Goal: Information Seeking & Learning: Learn about a topic

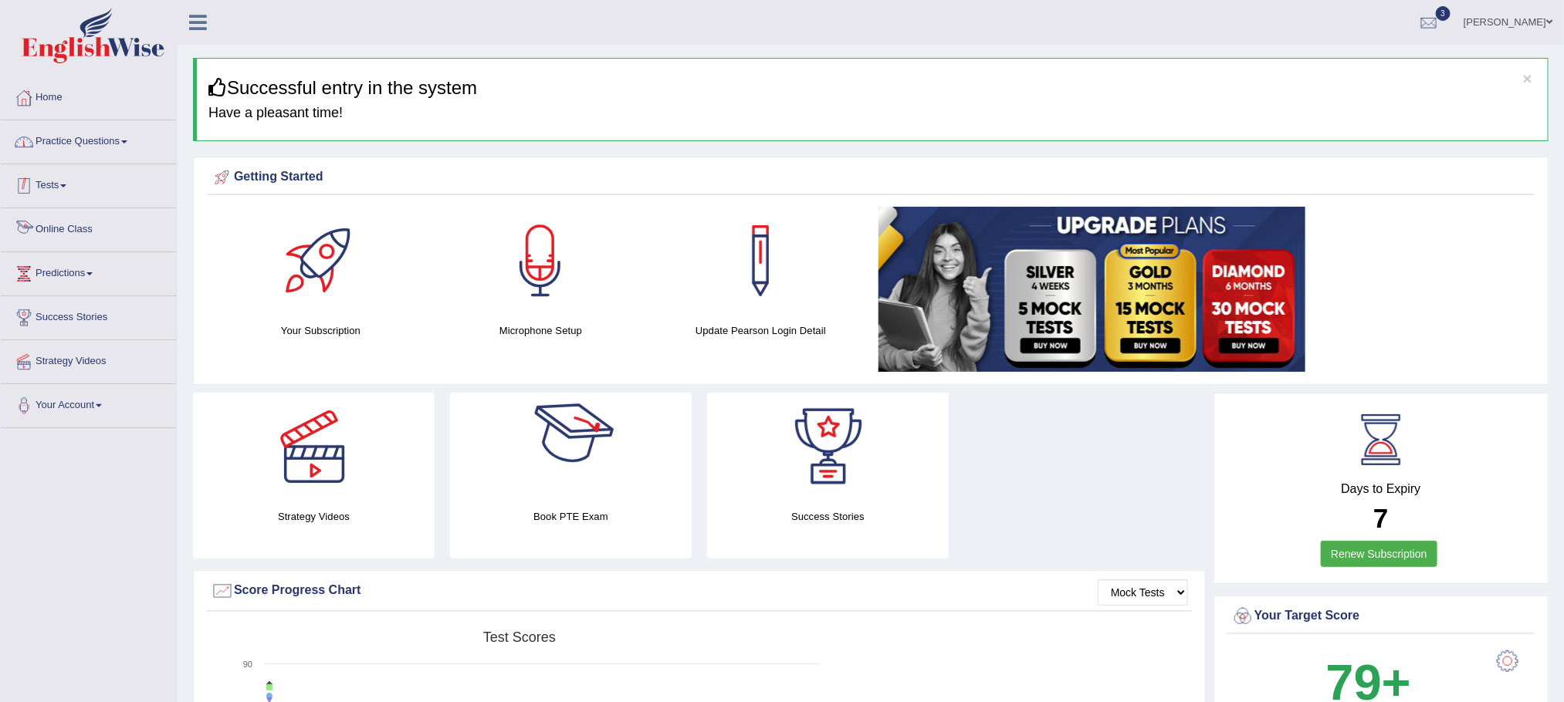
click at [91, 137] on link "Practice Questions" at bounding box center [89, 139] width 176 height 39
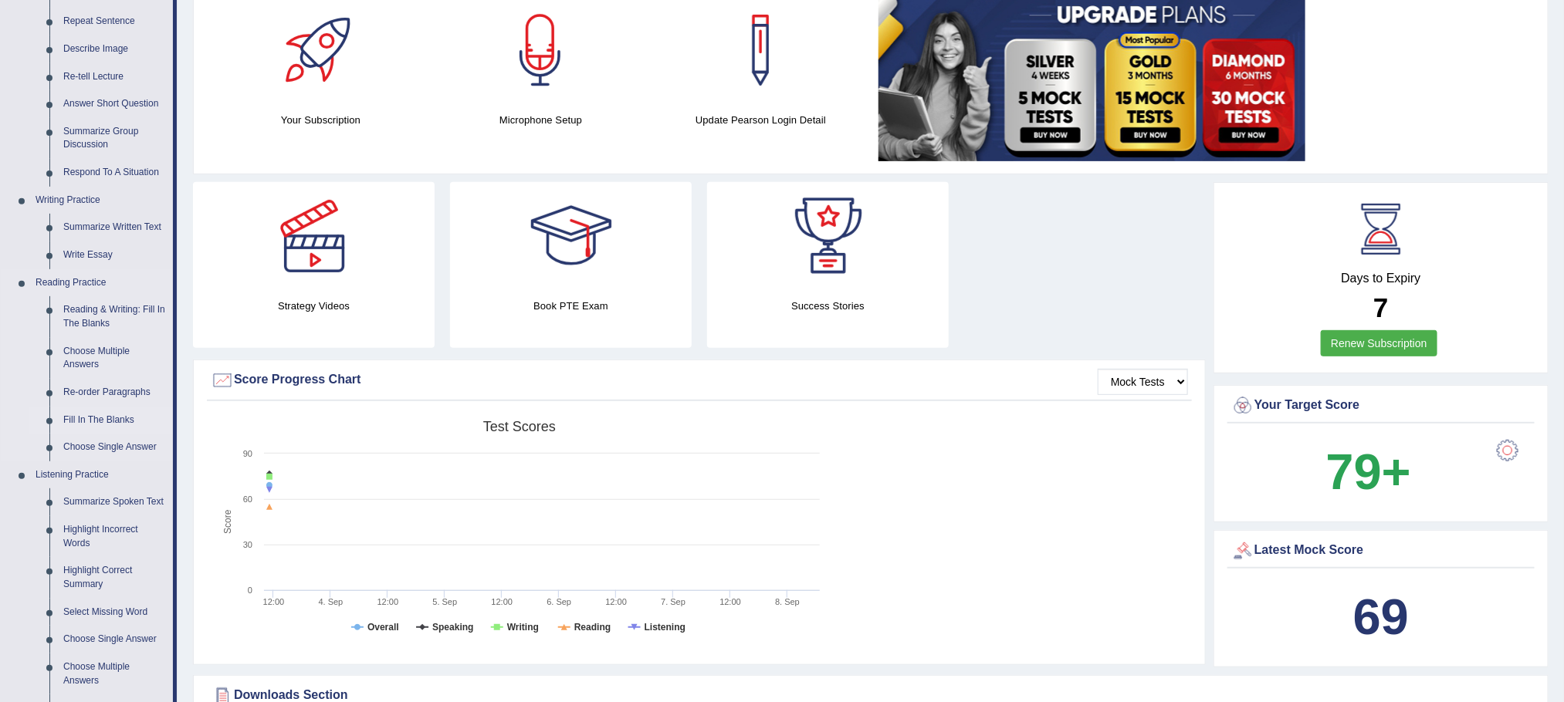
scroll to position [232, 0]
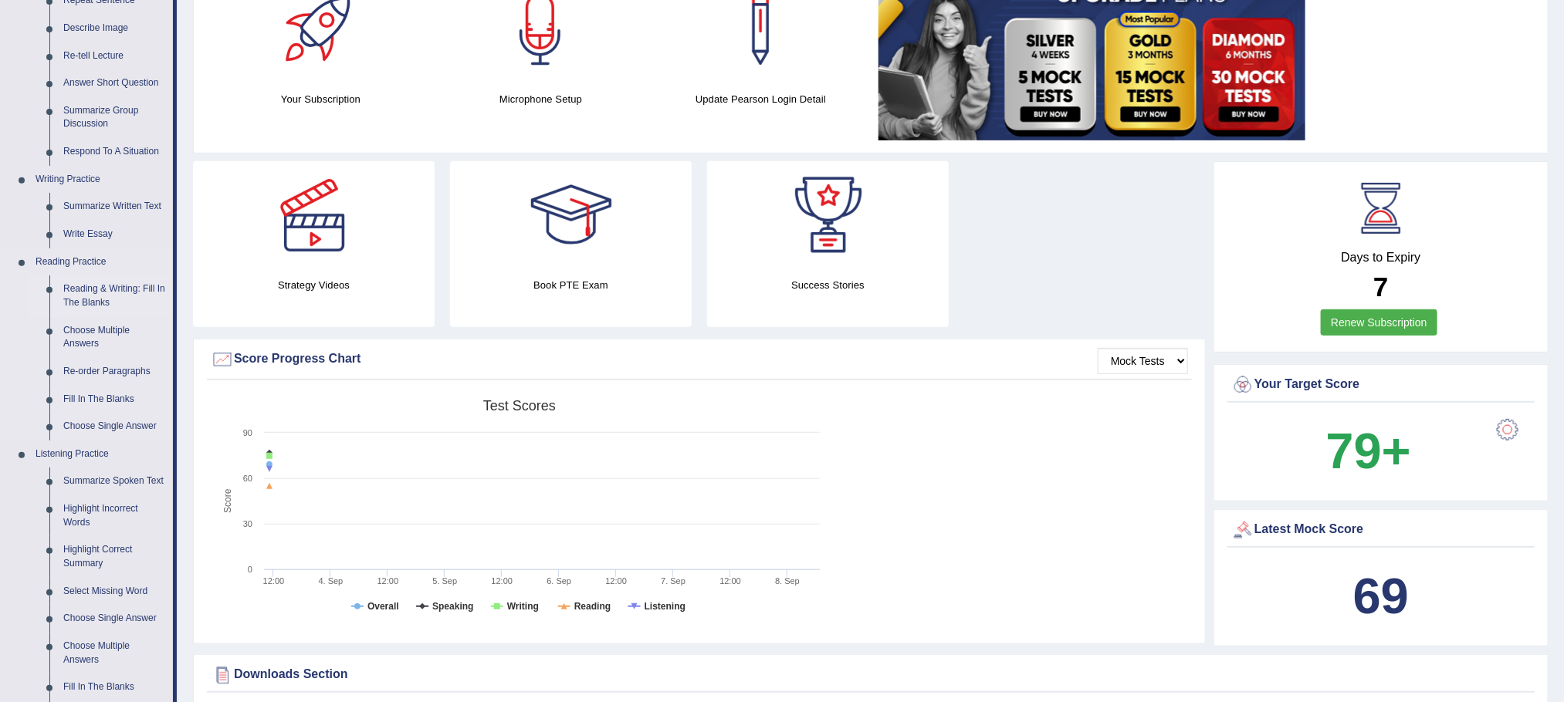
click at [86, 292] on link "Reading & Writing: Fill In The Blanks" at bounding box center [114, 296] width 117 height 41
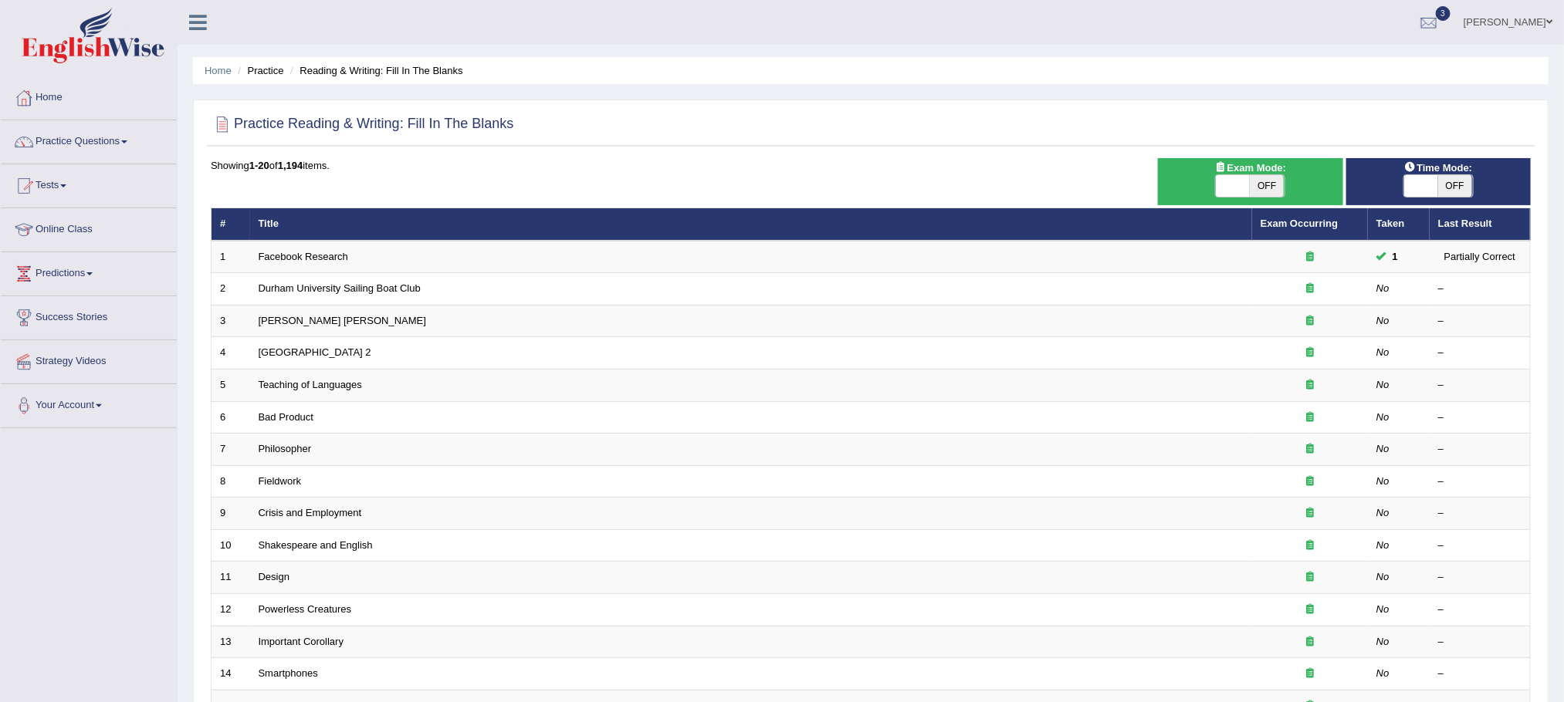
click at [1258, 177] on span "OFF" at bounding box center [1266, 186] width 34 height 22
checkbox input "true"
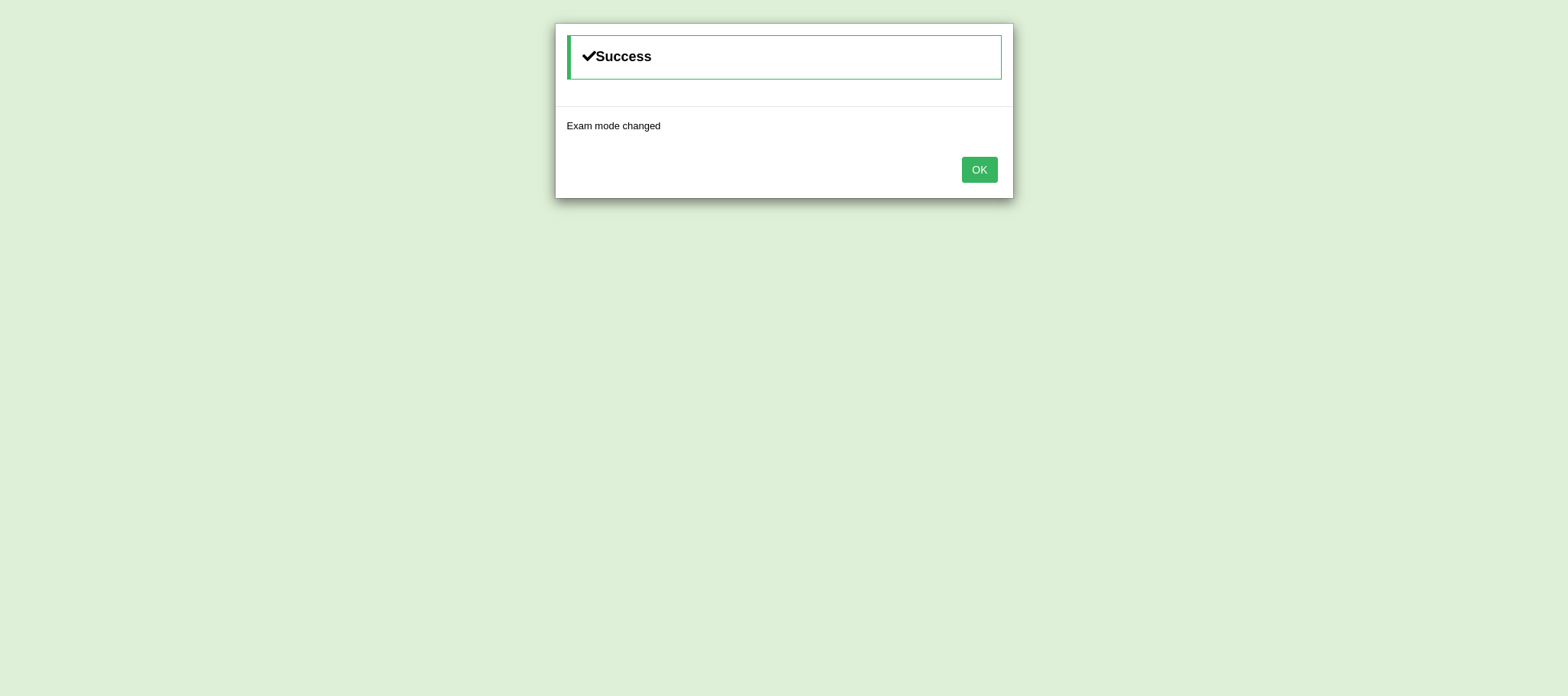
click at [992, 175] on button "OK" at bounding box center [980, 170] width 36 height 26
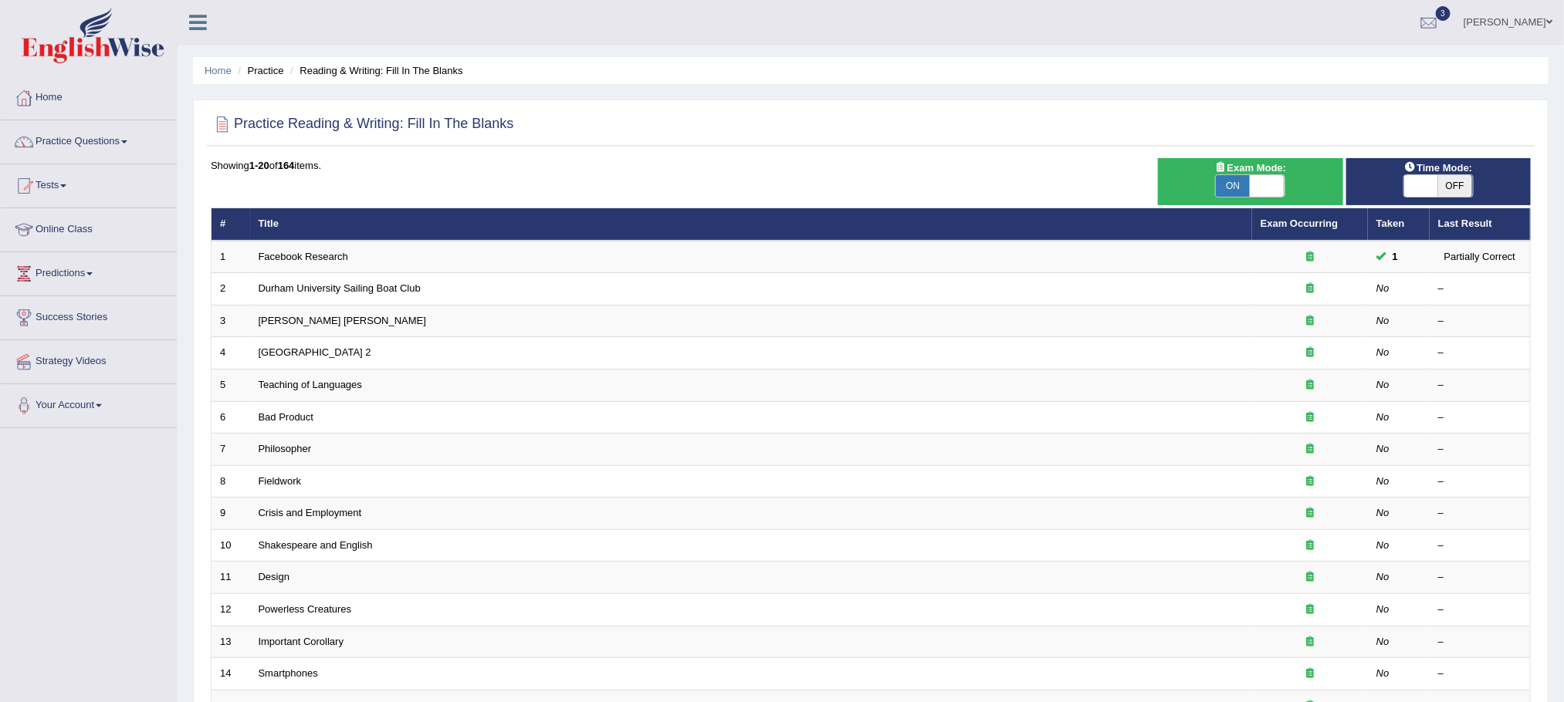
click at [1433, 178] on span at bounding box center [1421, 186] width 34 height 22
checkbox input "true"
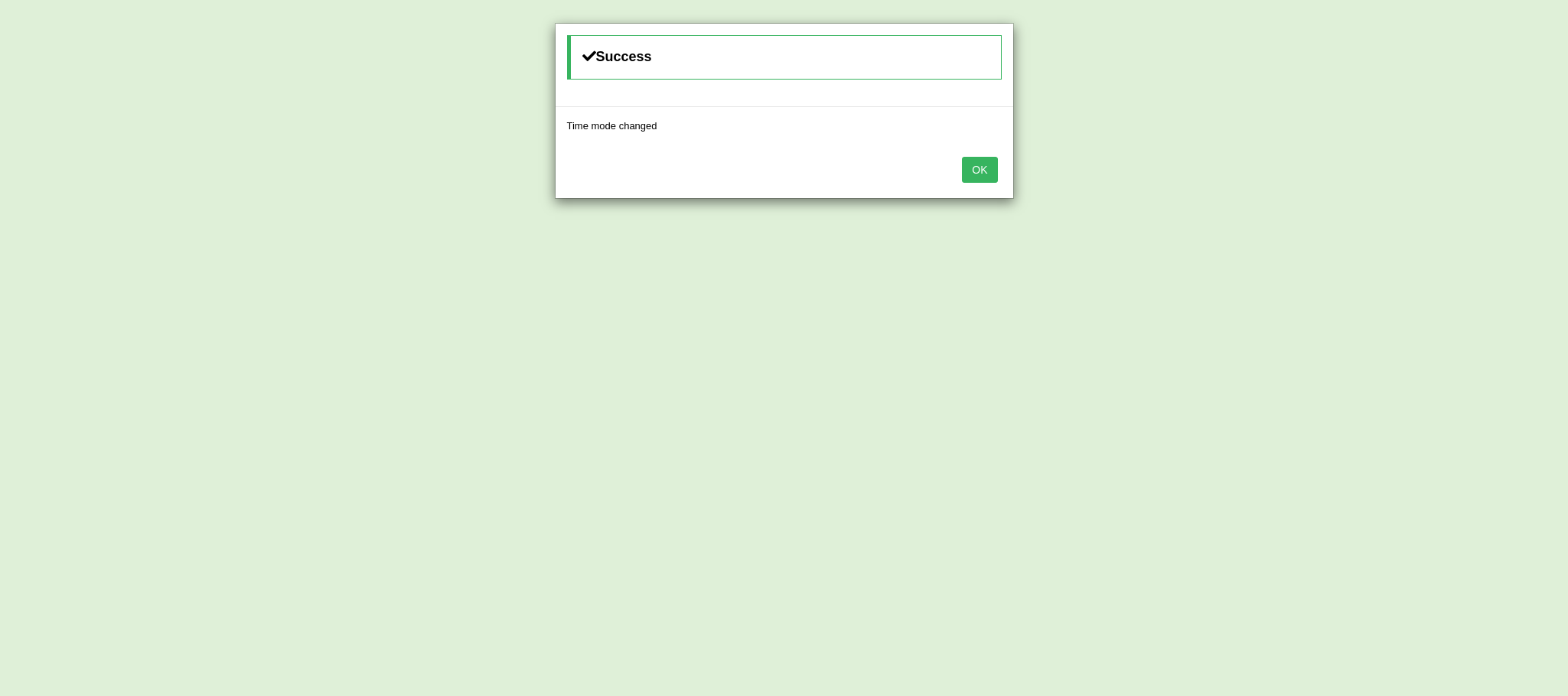
drag, startPoint x: 999, startPoint y: 189, endPoint x: 978, endPoint y: 175, distance: 25.2
click at [995, 186] on div "OK" at bounding box center [784, 172] width 458 height 54
click at [978, 175] on button "OK" at bounding box center [980, 170] width 36 height 26
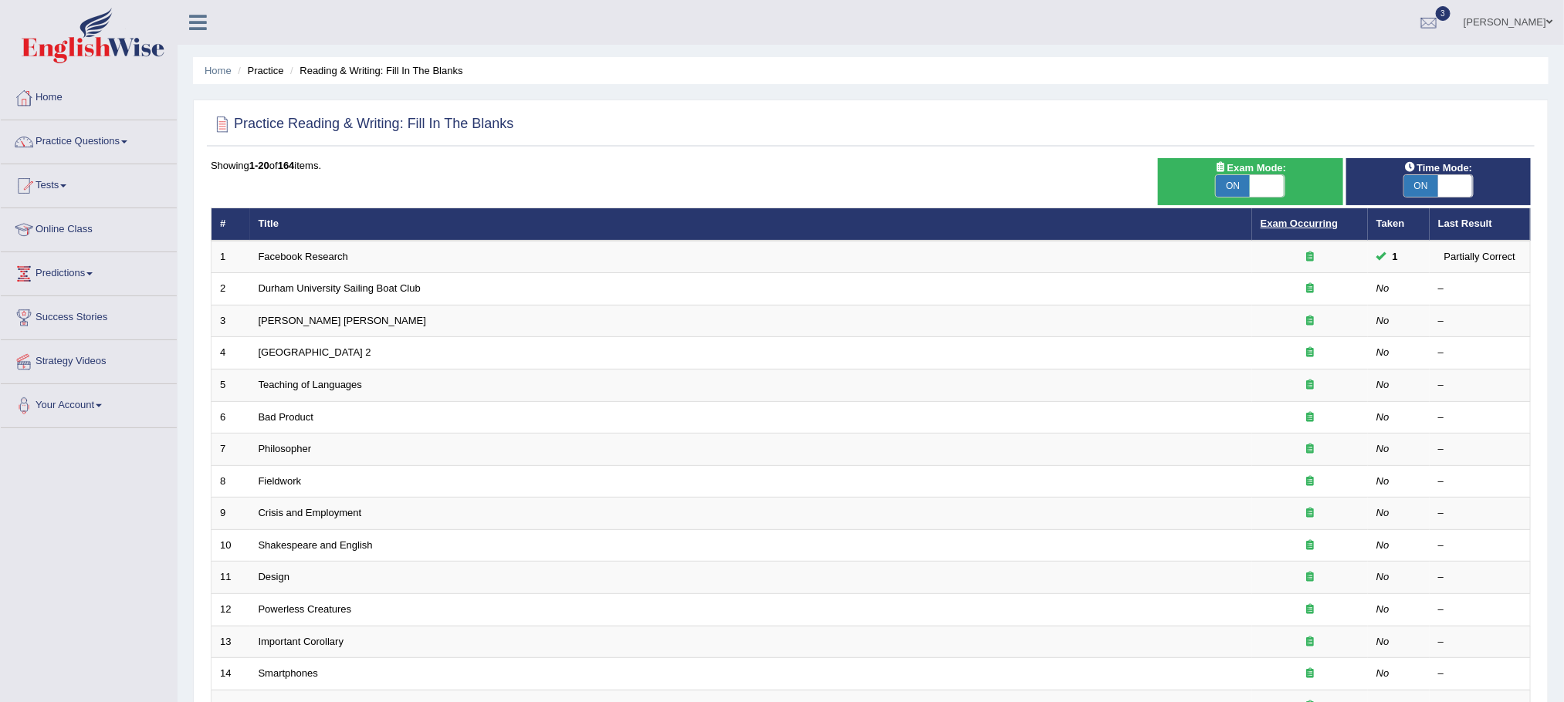
click at [1292, 229] on link "Exam Occurring" at bounding box center [1298, 224] width 77 height 12
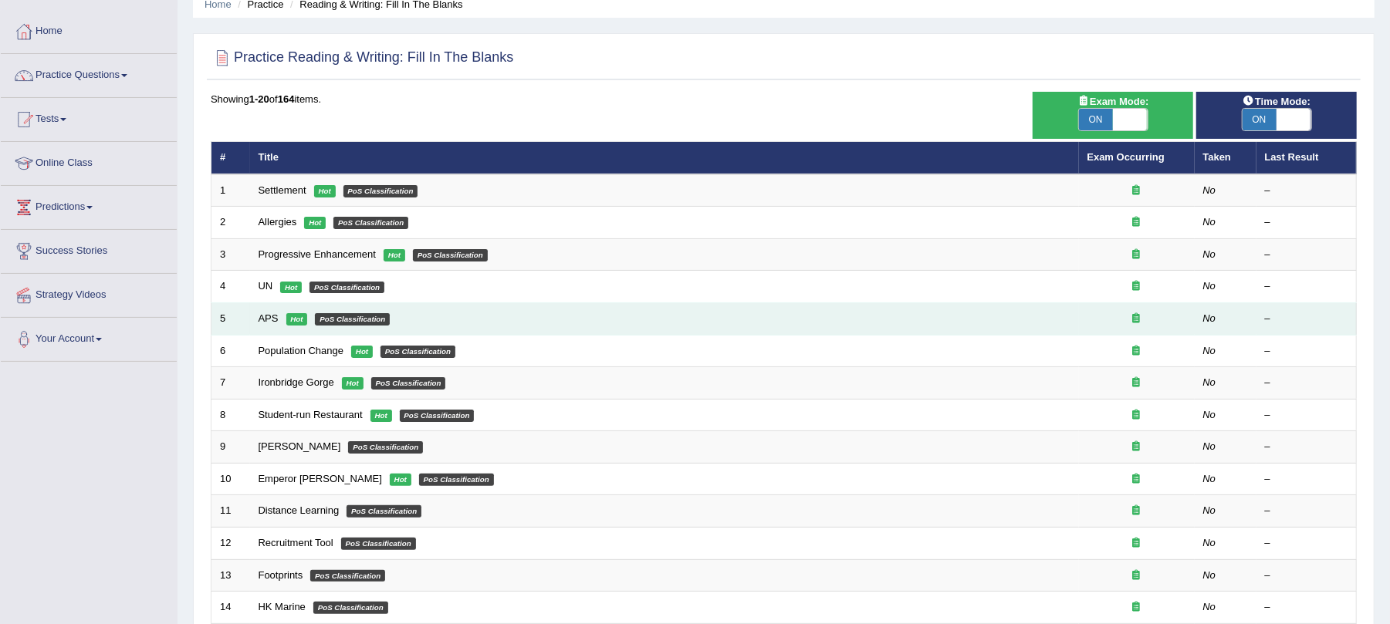
scroll to position [103, 0]
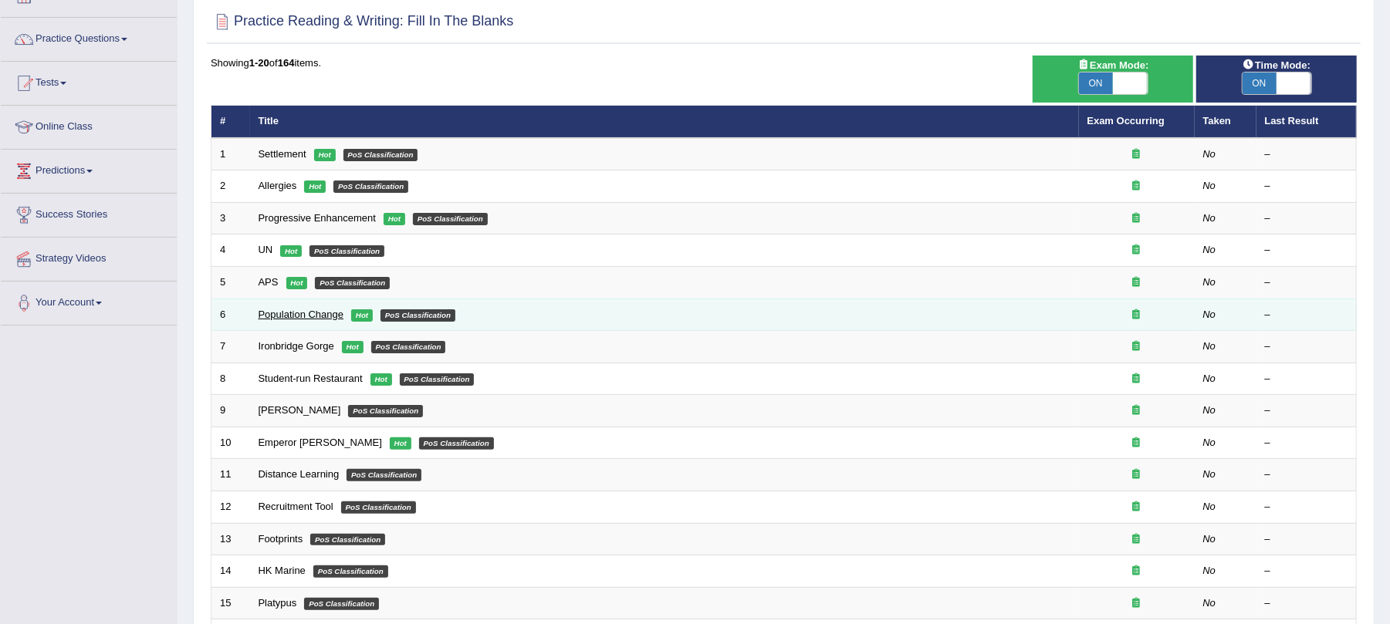
click at [313, 315] on link "Population Change" at bounding box center [302, 315] width 86 height 12
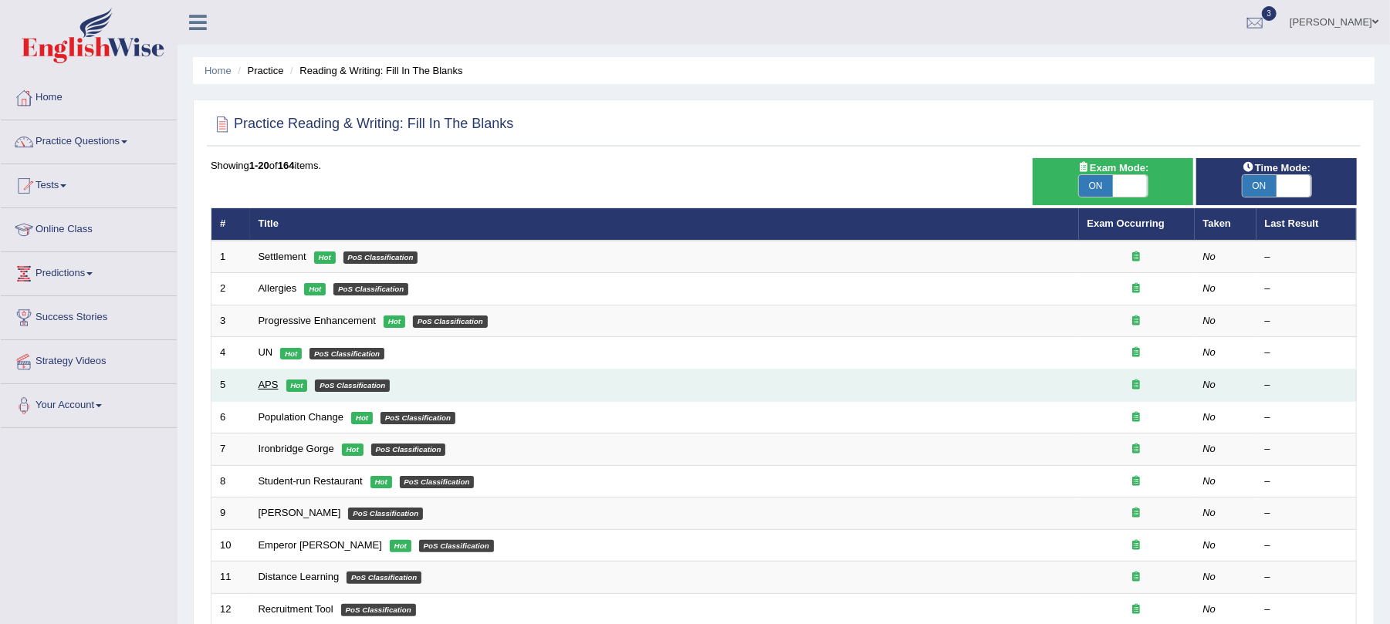
click at [272, 387] on link "APS" at bounding box center [269, 385] width 20 height 12
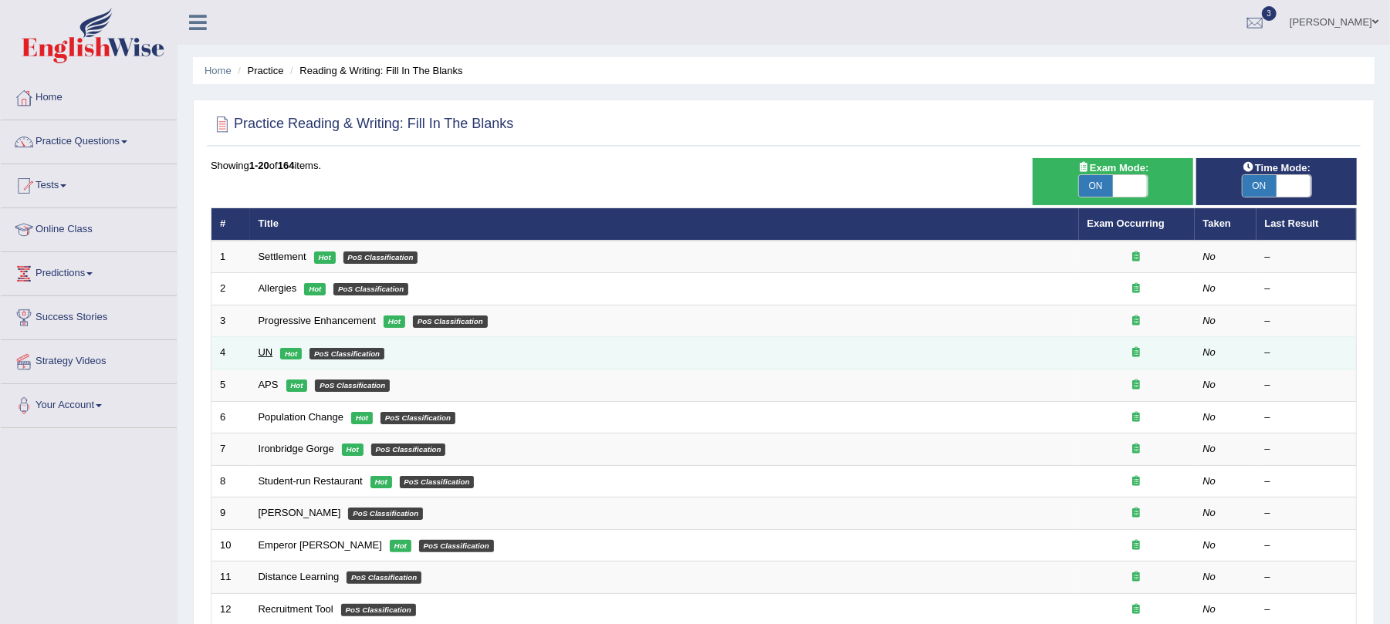
click at [264, 353] on link "UN" at bounding box center [266, 353] width 15 height 12
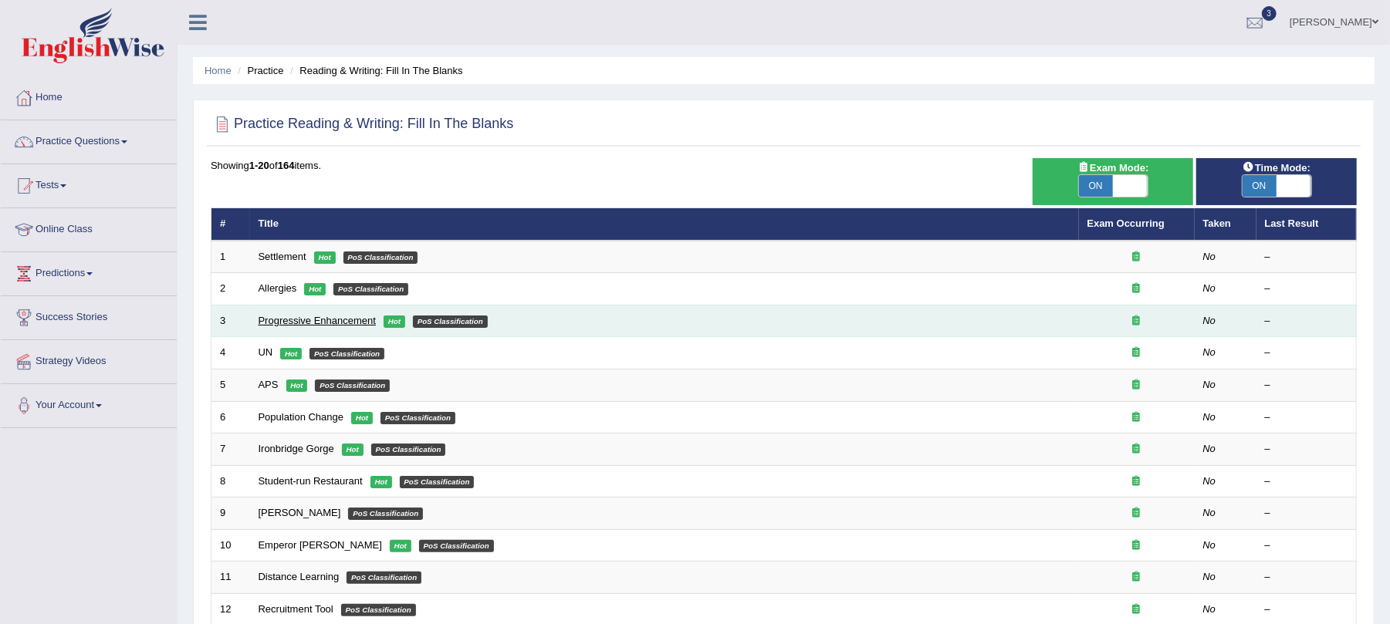
click at [309, 324] on link "Progressive Enhancement" at bounding box center [317, 321] width 117 height 12
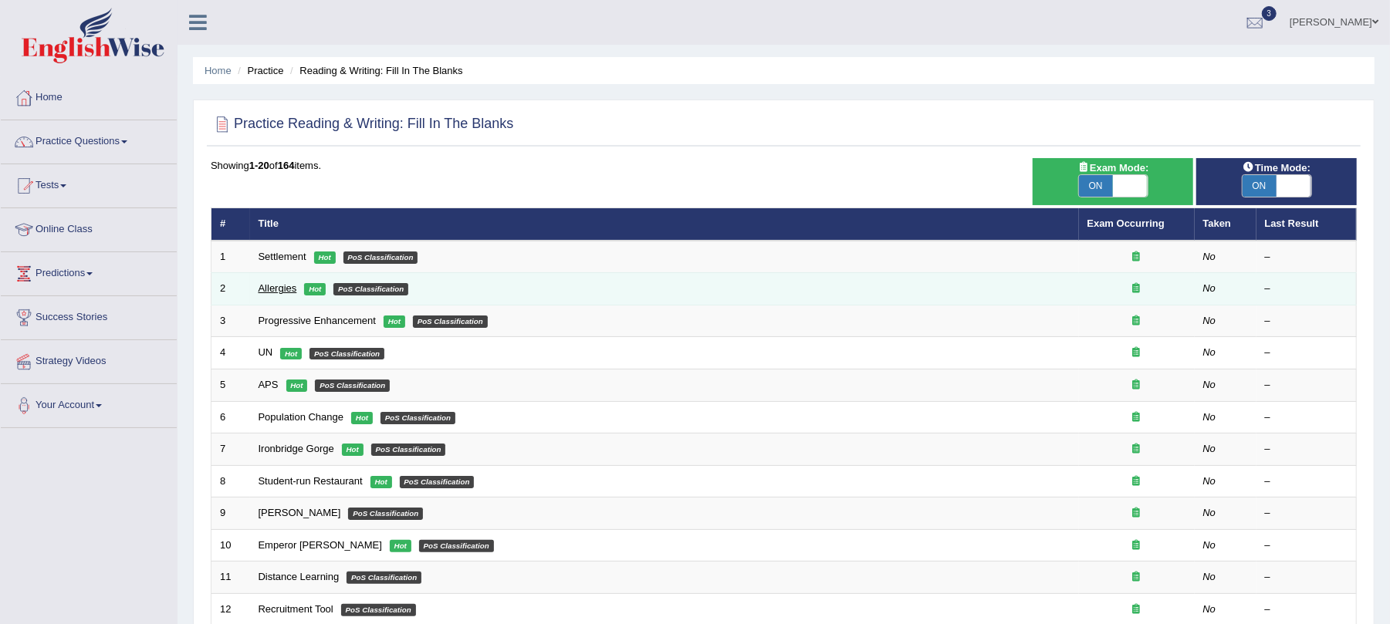
click at [285, 291] on link "Allergies" at bounding box center [278, 288] width 39 height 12
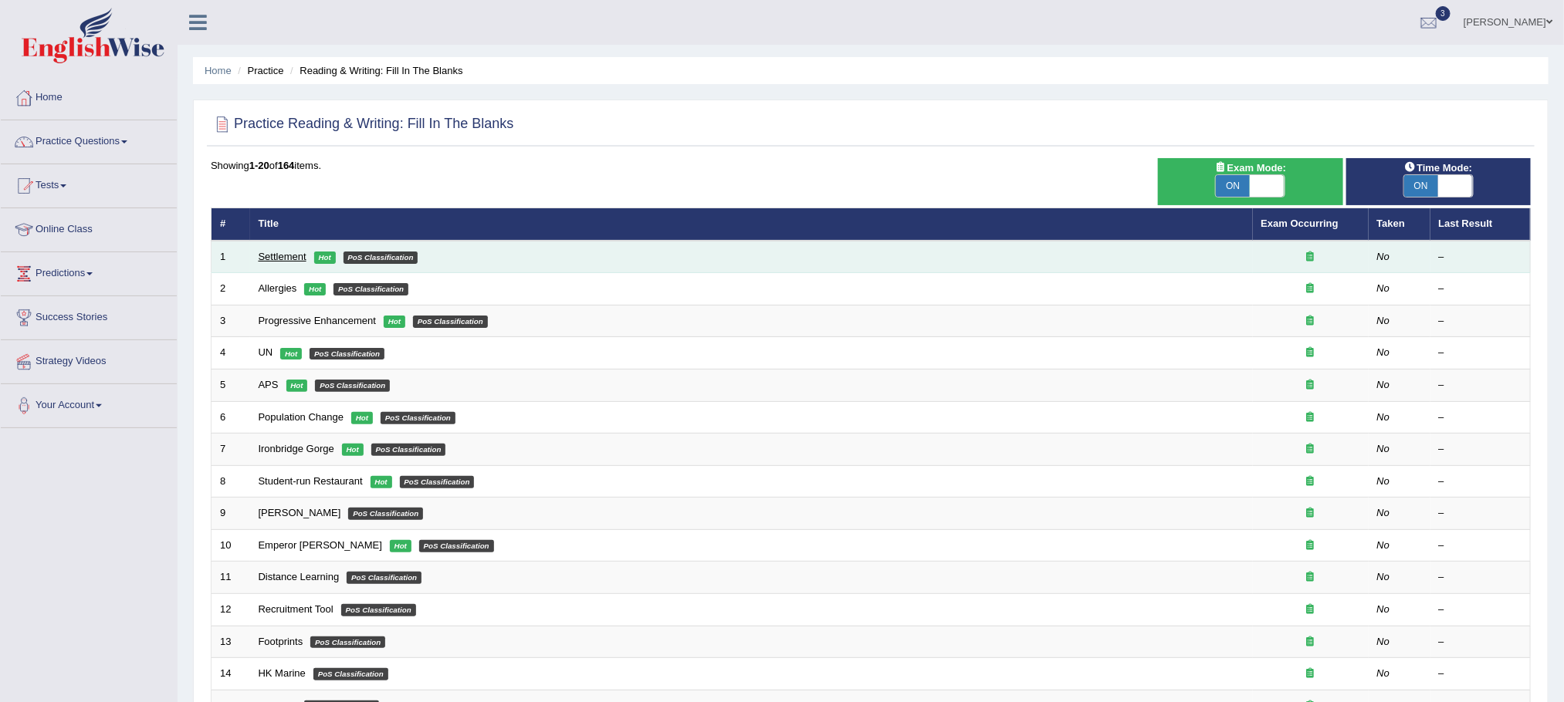
click at [292, 255] on link "Settlement" at bounding box center [283, 257] width 48 height 12
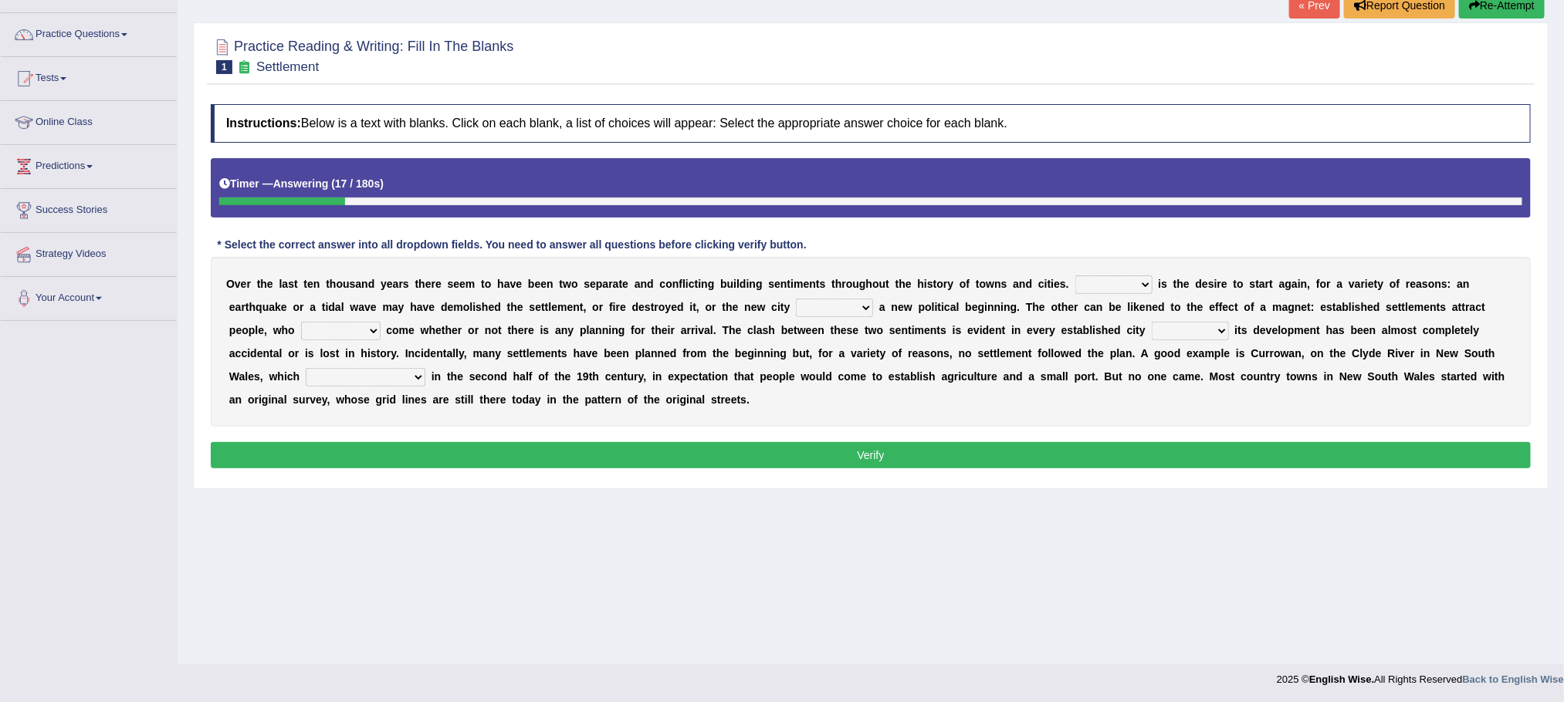
click at [1126, 283] on select "One It What This" at bounding box center [1113, 285] width 77 height 19
select select "This"
click at [1075, 278] on select "One It What This" at bounding box center [1113, 285] width 77 height 19
click at [817, 303] on select "does marks is causes" at bounding box center [834, 308] width 77 height 19
select select "marks"
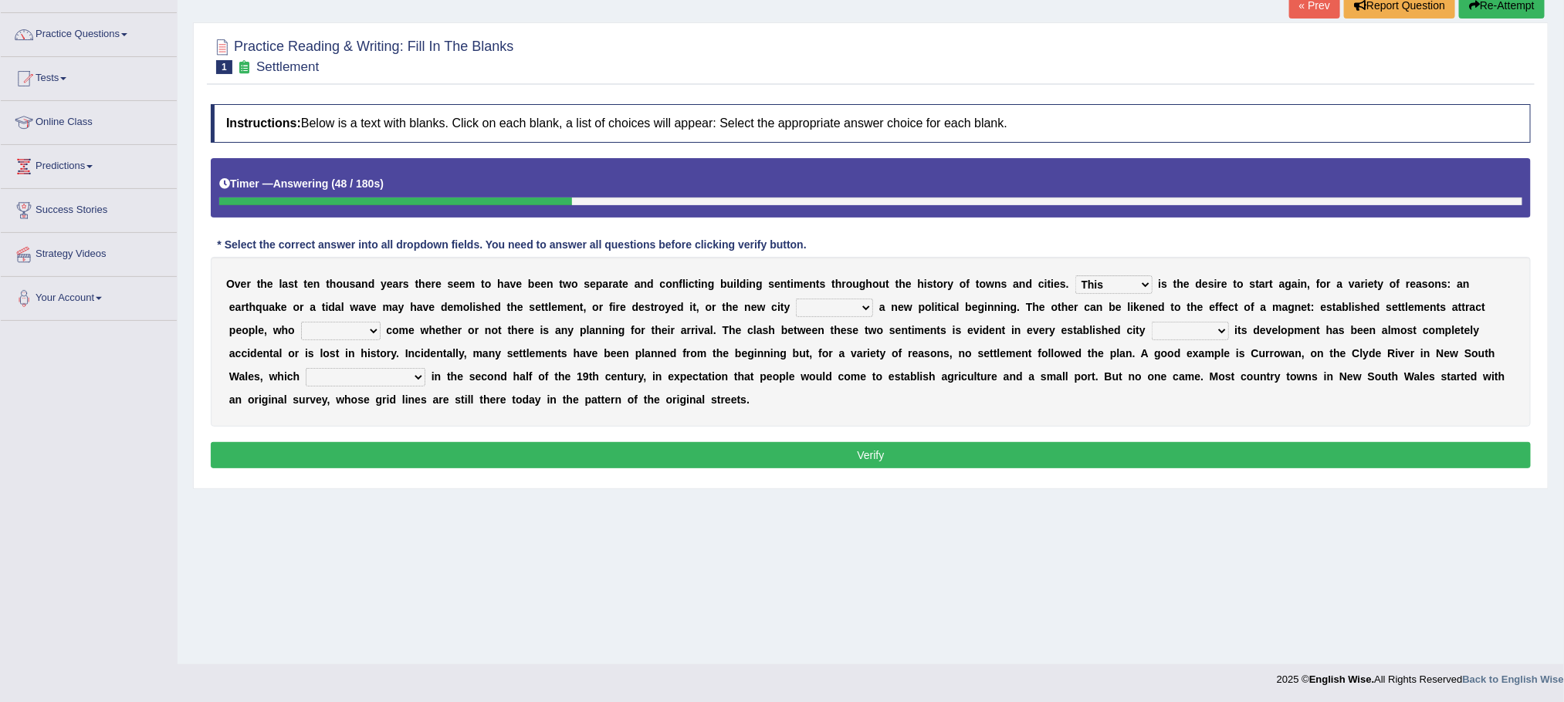
click at [796, 301] on select "does marks is causes" at bounding box center [834, 308] width 77 height 19
click at [341, 330] on select "tend to are used to ought to had to" at bounding box center [340, 331] width 79 height 19
select select "are used to"
click at [301, 324] on select "tend to are used to ought to had to" at bounding box center [340, 331] width 79 height 19
click at [1206, 336] on select "unless whenever whereas until" at bounding box center [1189, 331] width 77 height 19
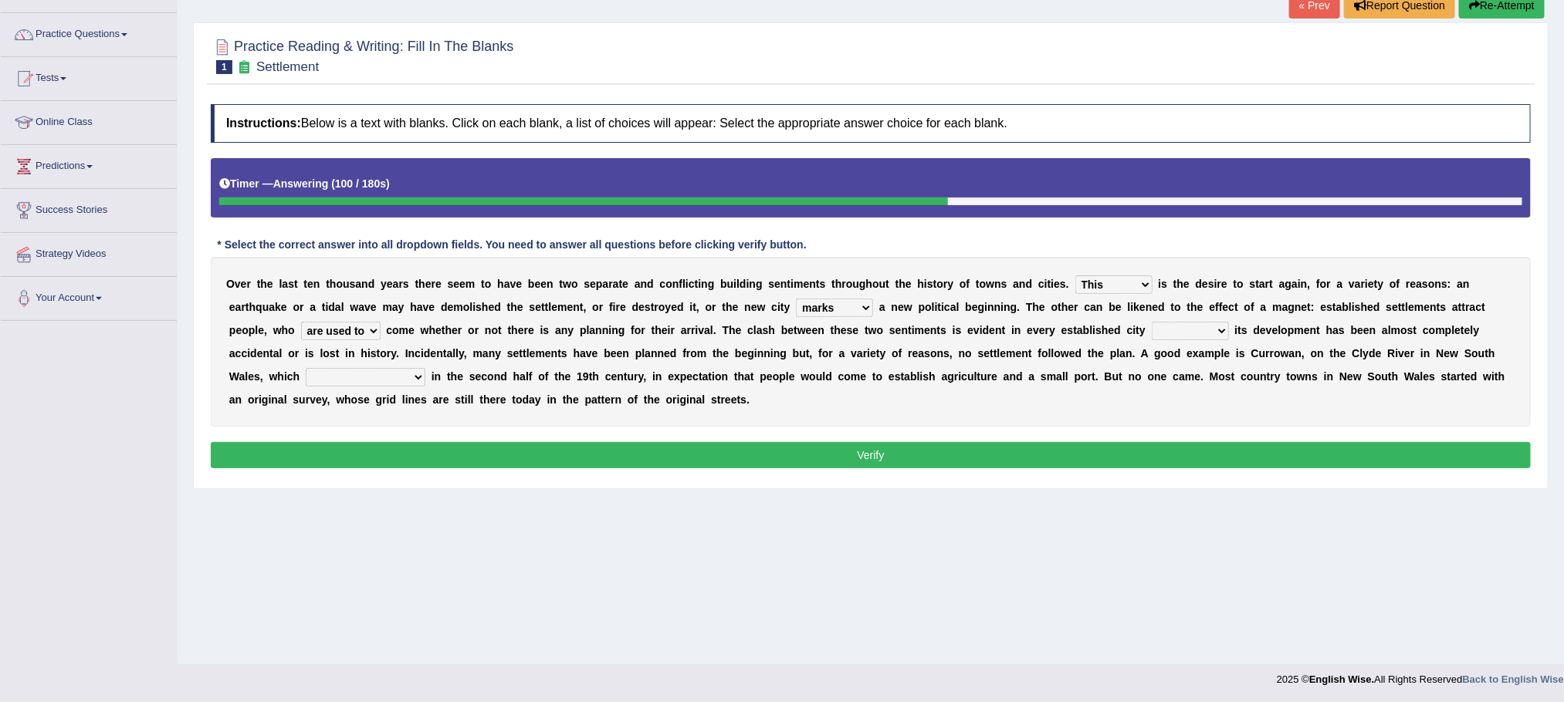
select select "unless"
click at [1157, 324] on select "unless whenever whereas until" at bounding box center [1189, 331] width 77 height 19
click at [324, 374] on select "has been surveyed was surveyed could be surveyed had surveyed" at bounding box center [366, 377] width 120 height 19
select select "had surveyed"
click at [306, 370] on select "has been surveyed was surveyed could be surveyed had surveyed" at bounding box center [366, 377] width 120 height 19
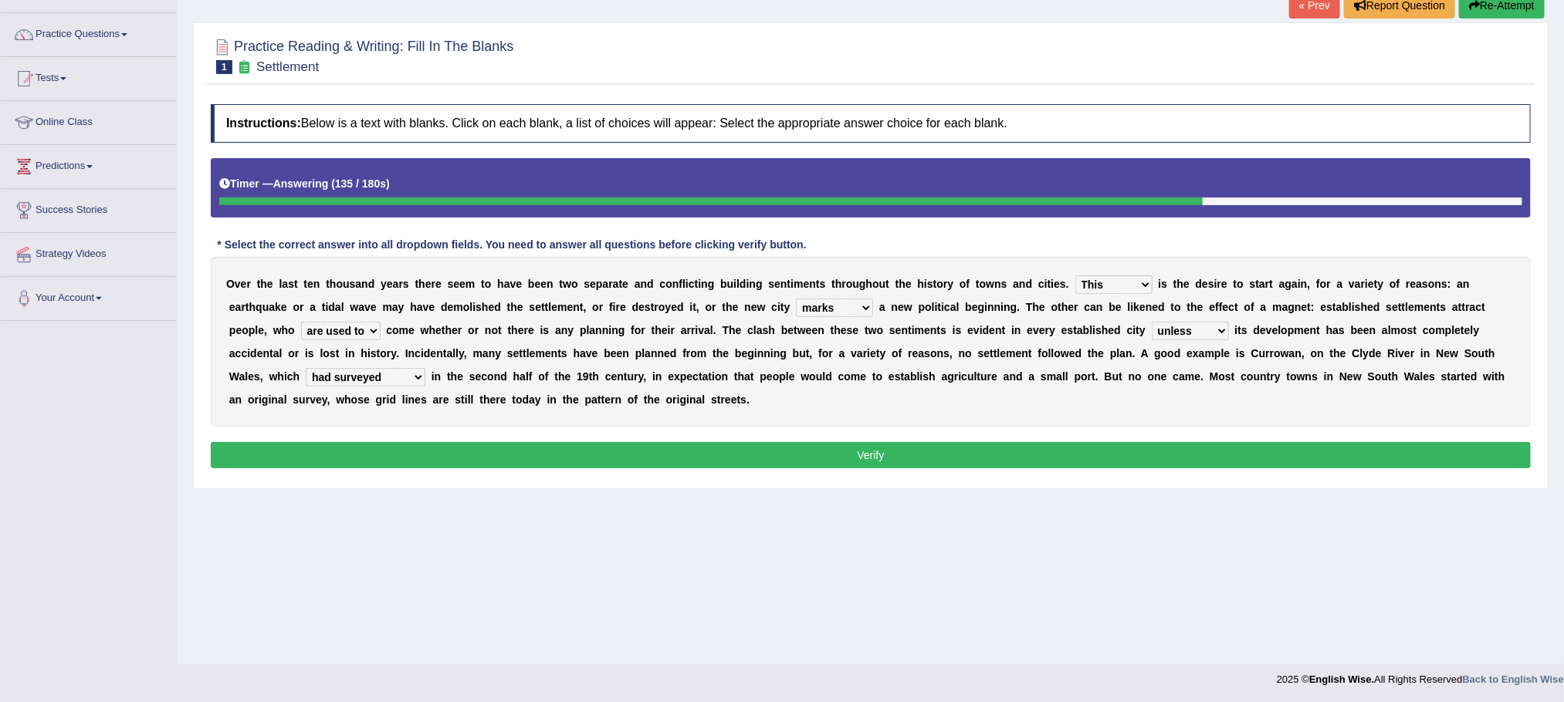
click at [1139, 294] on select "One It What This" at bounding box center [1113, 285] width 77 height 19
select select "One"
click at [1075, 278] on select "One It What This" at bounding box center [1113, 285] width 77 height 19
click at [804, 308] on select "does marks is causes" at bounding box center [834, 308] width 77 height 19
select select "causes"
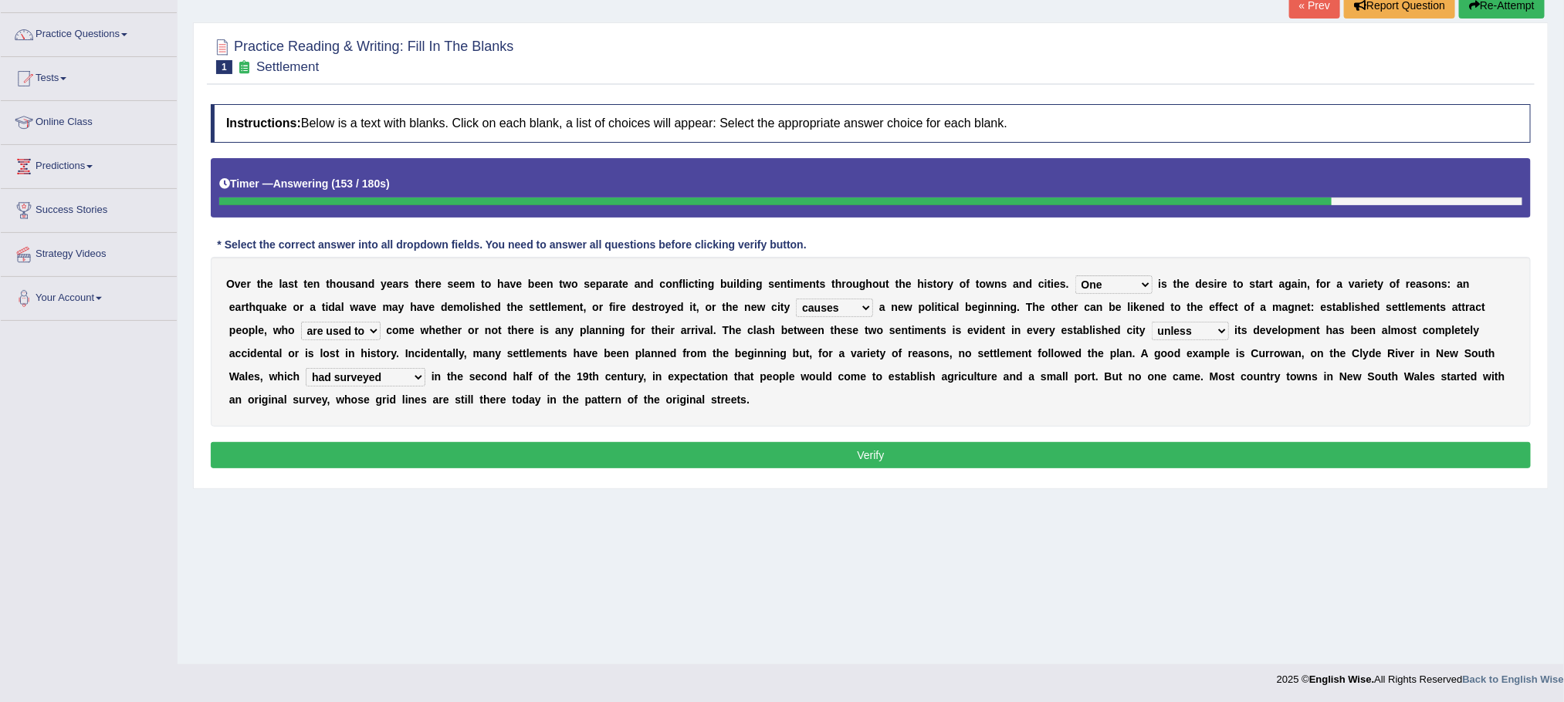
click at [796, 301] on select "does marks is causes" at bounding box center [834, 308] width 77 height 19
click at [320, 332] on select "tend to are used to ought to had to" at bounding box center [340, 331] width 79 height 19
click at [631, 322] on div "O v e r t h e l a s t t e n t h o u s a n d y e a r s t h e r e s e e m t o h a…" at bounding box center [871, 342] width 1320 height 170
click at [370, 339] on select "tend to are used to ought to had to" at bounding box center [340, 331] width 79 height 19
click at [454, 325] on div "O v e r t h e l a s t t e n t h o u s a n d y e a r s t h e r e s e e m t o h a…" at bounding box center [871, 342] width 1320 height 170
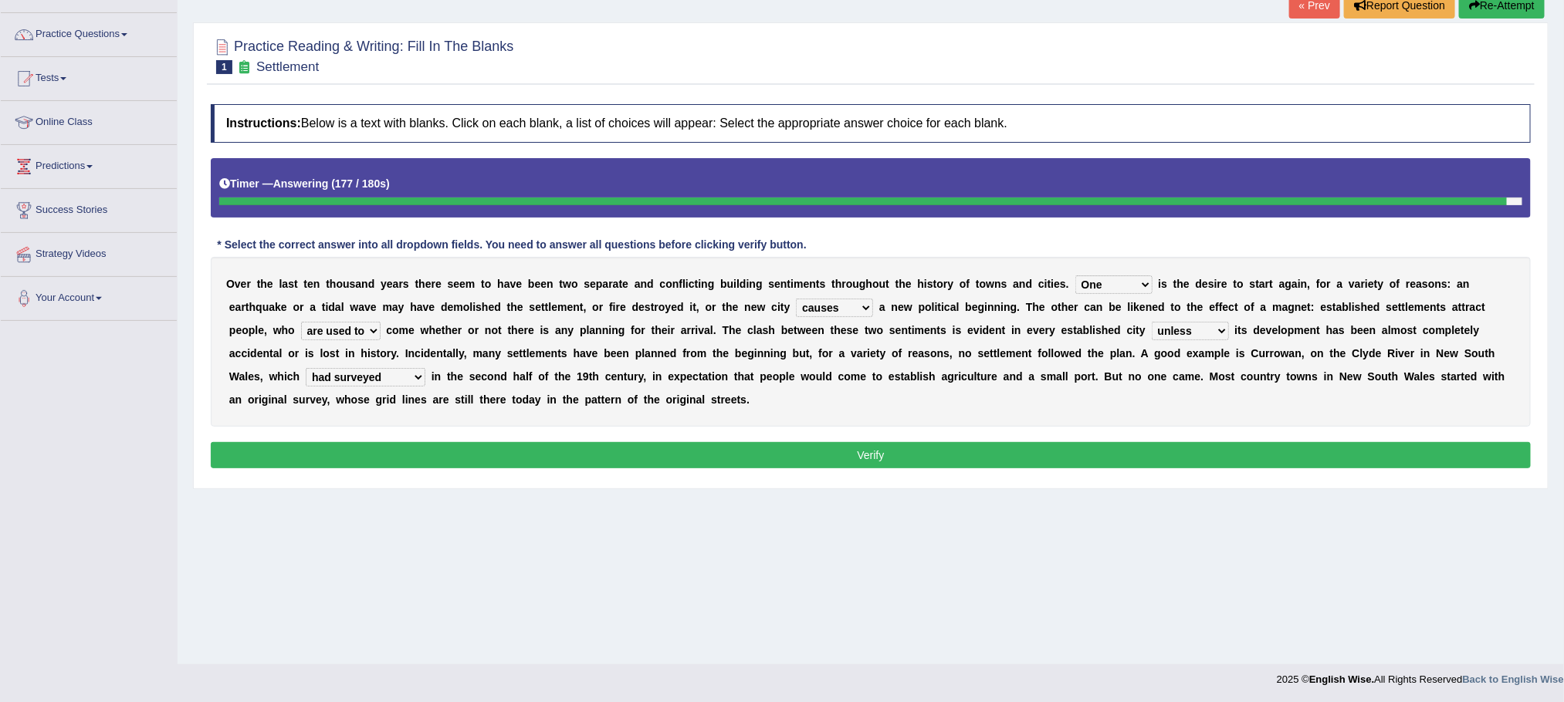
click at [1184, 334] on select "unless whenever whereas until" at bounding box center [1189, 331] width 77 height 19
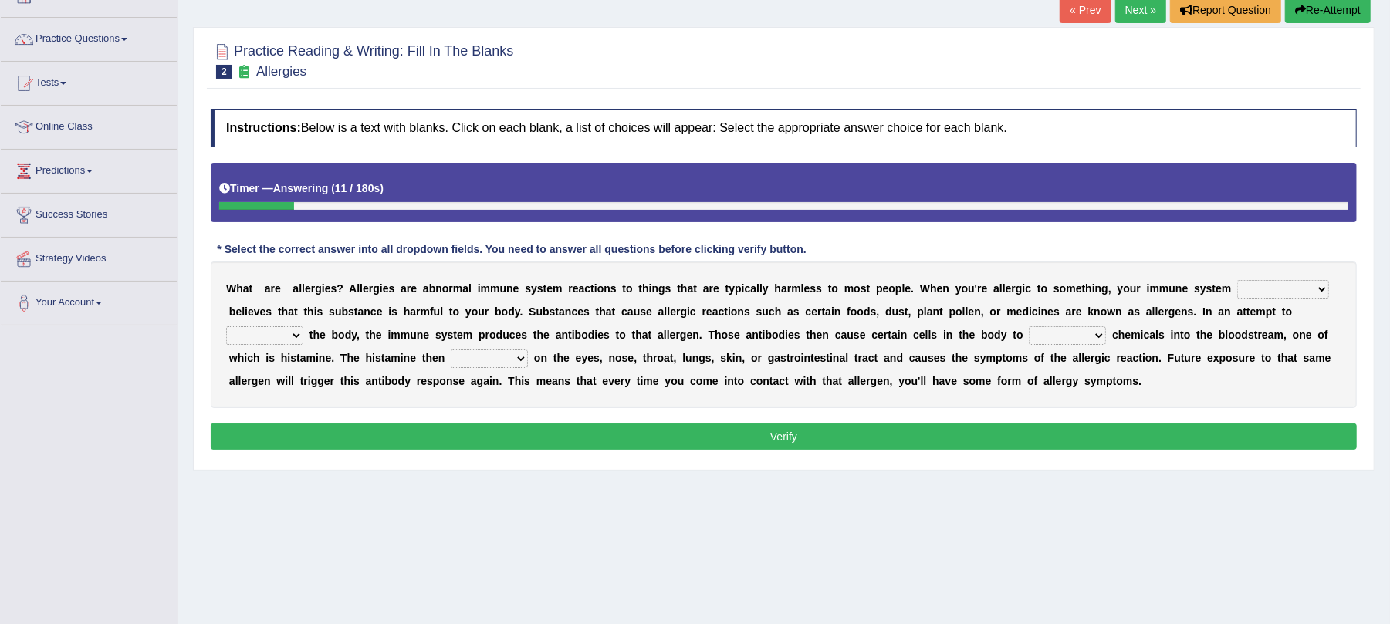
click at [1249, 287] on select "completely consequently mistakenly definitely" at bounding box center [1283, 289] width 92 height 19
click at [1238, 282] on select "completely consequently mistakenly definitely" at bounding box center [1283, 289] width 92 height 19
click at [1264, 290] on select "completely consequently mistakenly definitely" at bounding box center [1283, 289] width 92 height 19
click at [1238, 282] on select "completely consequently mistakenly definitely" at bounding box center [1283, 289] width 92 height 19
click at [1260, 285] on select "completely consequently mistakenly definitely" at bounding box center [1283, 289] width 92 height 19
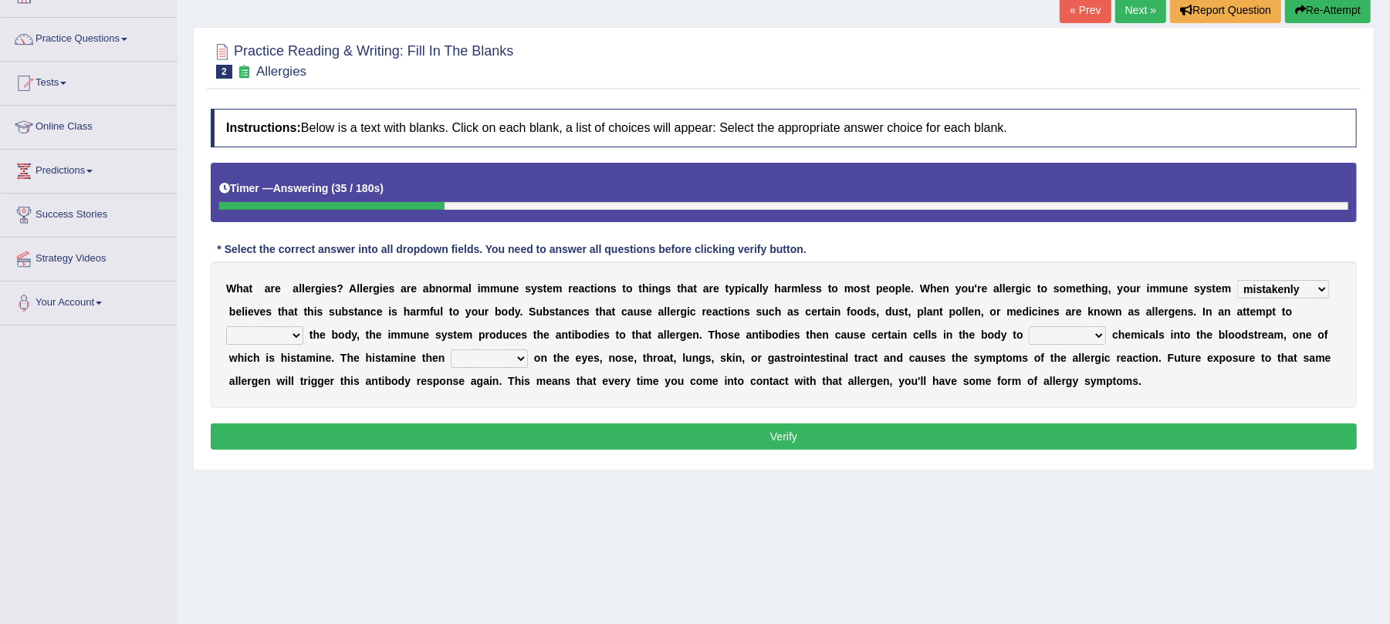
select select "completely"
click at [1238, 282] on select "completely consequently mistakenly definitely" at bounding box center [1283, 289] width 92 height 19
click at [275, 341] on select "preserve protect improve activate" at bounding box center [264, 335] width 77 height 19
select select "protect"
click at [226, 328] on select "preserve protect improve activate" at bounding box center [264, 335] width 77 height 19
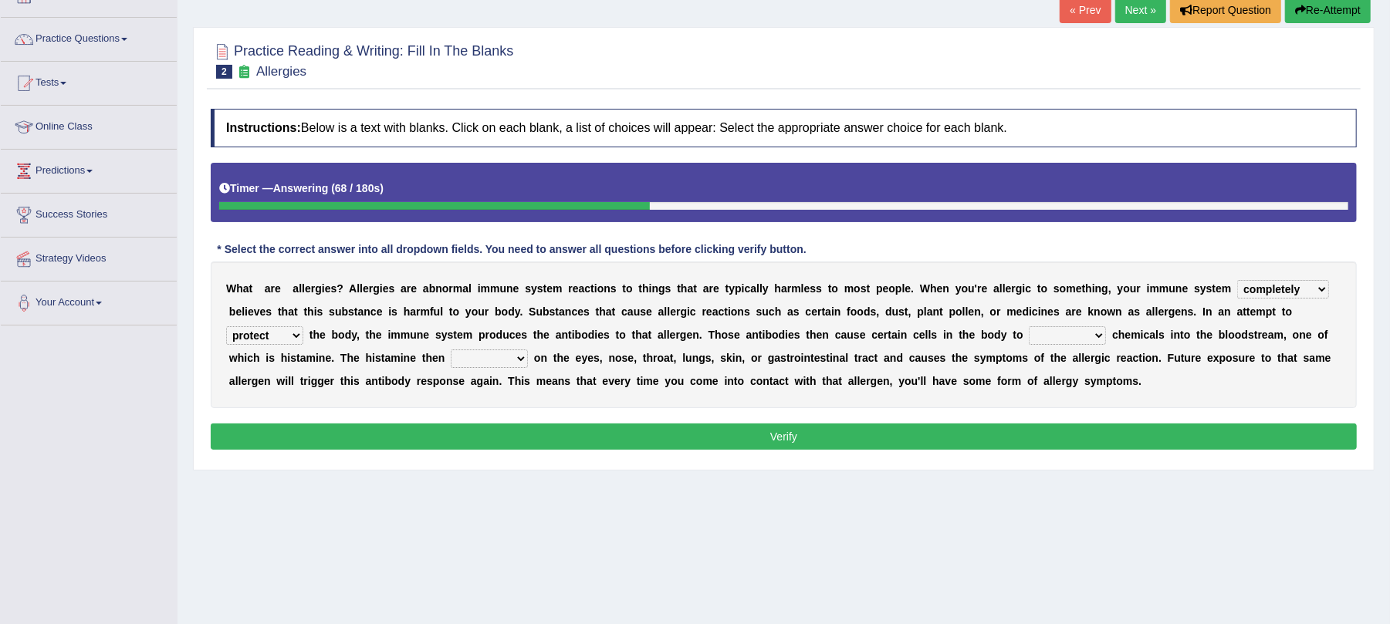
click at [1056, 336] on select "confiine release escape hold" at bounding box center [1067, 335] width 77 height 19
select select "release"
click at [1030, 328] on select "confiine release escape hold" at bounding box center [1067, 335] width 77 height 19
click at [474, 359] on select "acts performs targets focuses" at bounding box center [489, 359] width 77 height 19
select select "targets"
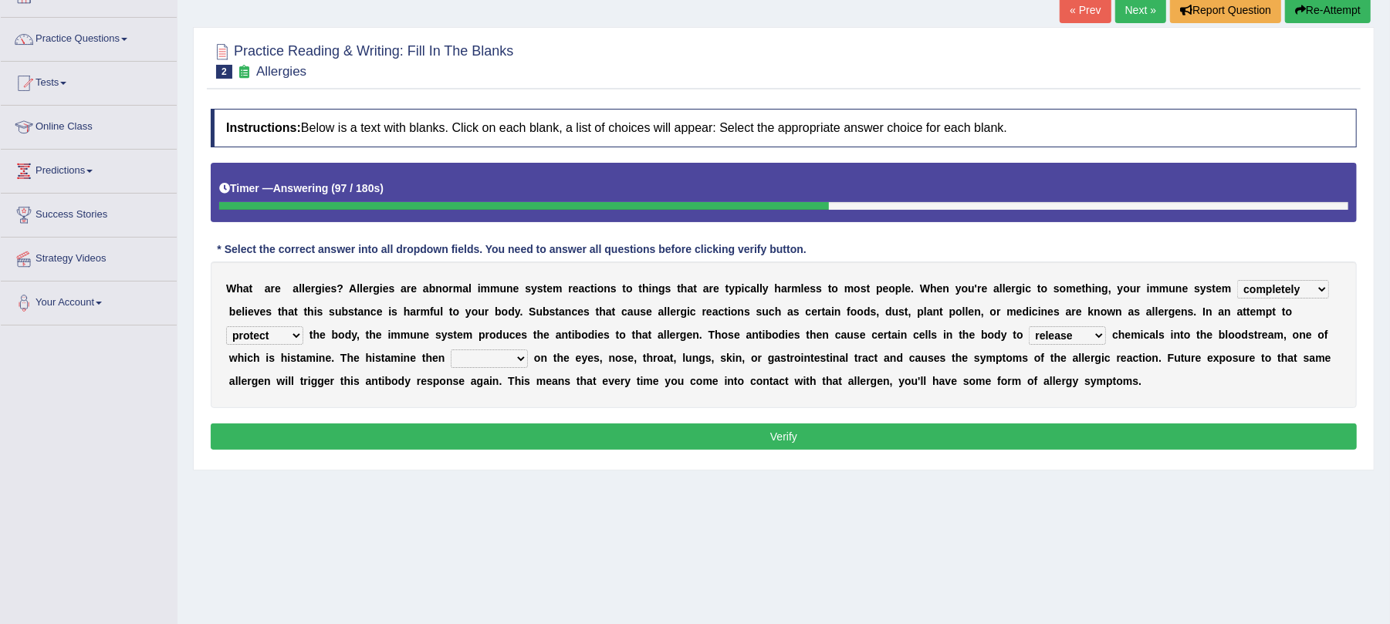
click at [451, 351] on select "acts performs targets focuses" at bounding box center [489, 359] width 77 height 19
click at [591, 430] on button "Verify" at bounding box center [784, 437] width 1146 height 26
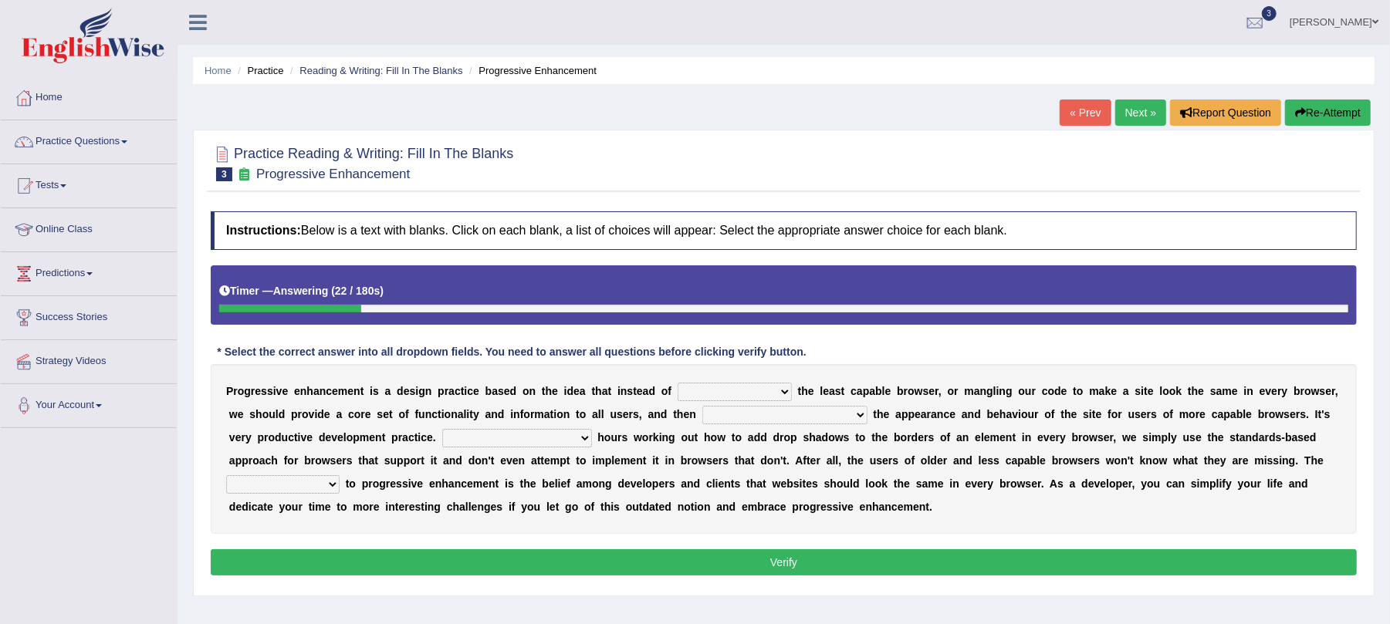
click at [770, 397] on select "designing for have to design have designed for be designing" at bounding box center [735, 392] width 114 height 19
select select "be designing"
click at [678, 384] on select "designing for have to design have designed for be designing" at bounding box center [735, 392] width 114 height 19
click at [782, 415] on select "with progress enhancement progressively enhance progress so enhancing progress …" at bounding box center [784, 415] width 165 height 19
select select "progressively enhance"
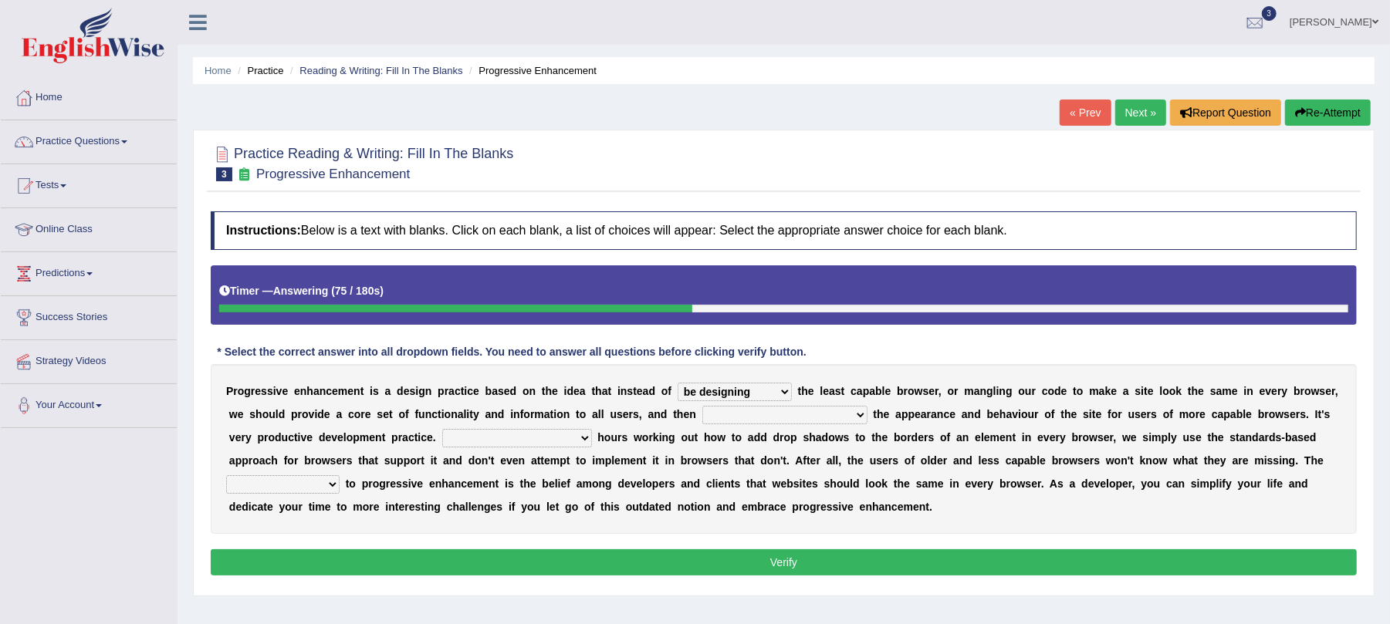
click at [752, 407] on select "with progress enhancement progressively enhance progress so enhancing progress …" at bounding box center [784, 415] width 165 height 19
click at [592, 442] on select "In addition to developing Beside adding Whereby eliminating Instead of spending" at bounding box center [517, 438] width 150 height 19
click at [520, 431] on select "In addition to developing Beside adding Whereby eliminating Instead of spending" at bounding box center [517, 438] width 150 height 19
click at [592, 442] on select "In addition to developing Beside adding Whereby eliminating Instead of spending" at bounding box center [517, 438] width 150 height 19
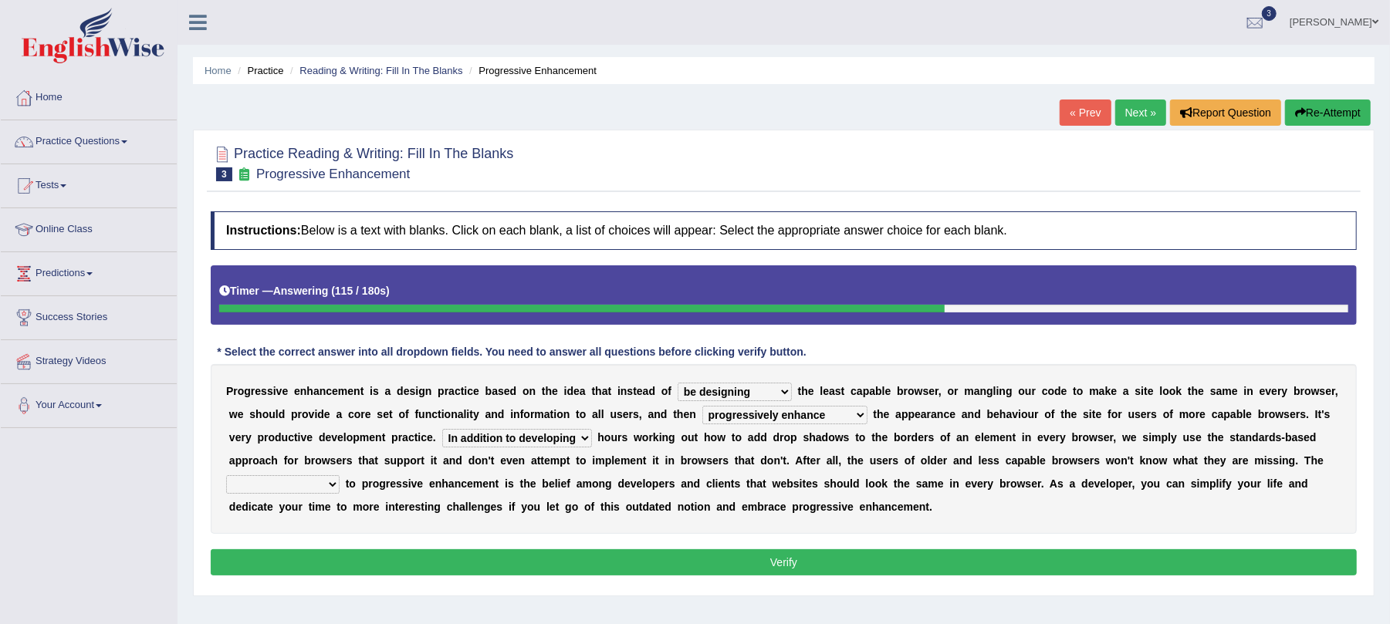
select select "Instead of spending"
click at [520, 431] on select "In addition to developing Beside adding Whereby eliminating Instead of spending" at bounding box center [517, 438] width 150 height 19
click at [340, 486] on select "larger problem lesser benefit biggest challenge least assurance" at bounding box center [282, 484] width 113 height 19
select select "least assurance"
click at [326, 477] on select "larger problem lesser benefit biggest challenge least assurance" at bounding box center [282, 484] width 113 height 19
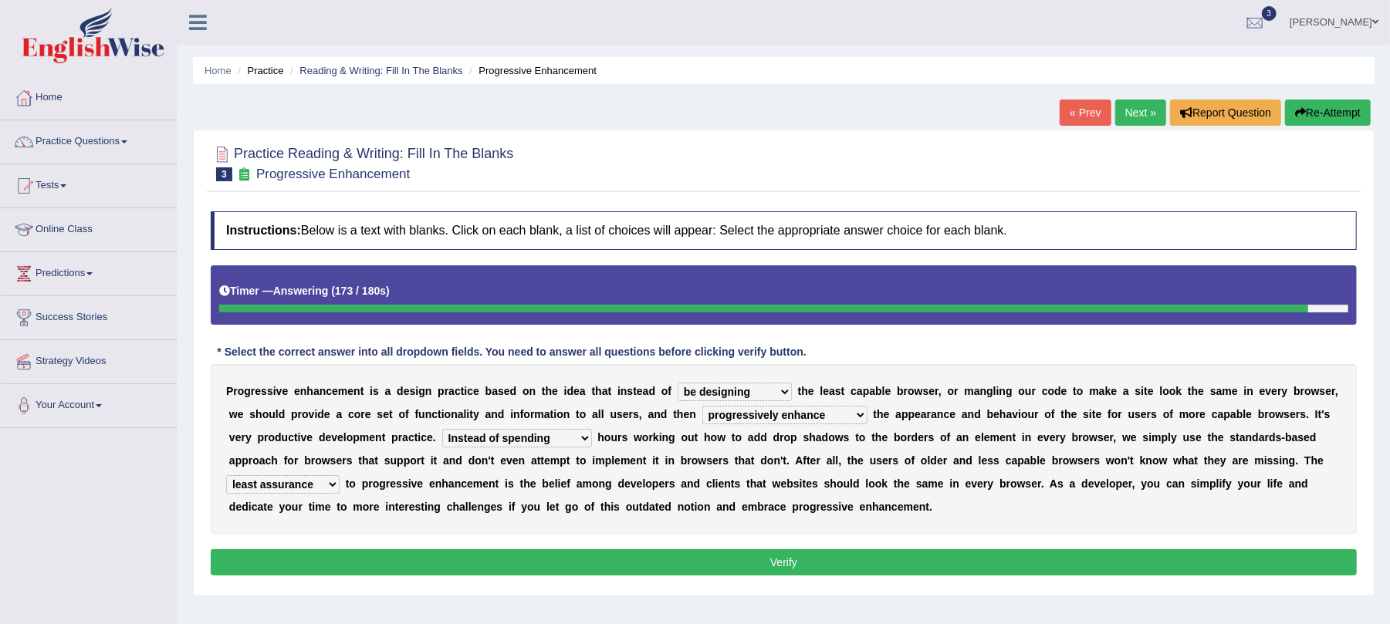
click at [458, 563] on button "Verify" at bounding box center [784, 563] width 1146 height 26
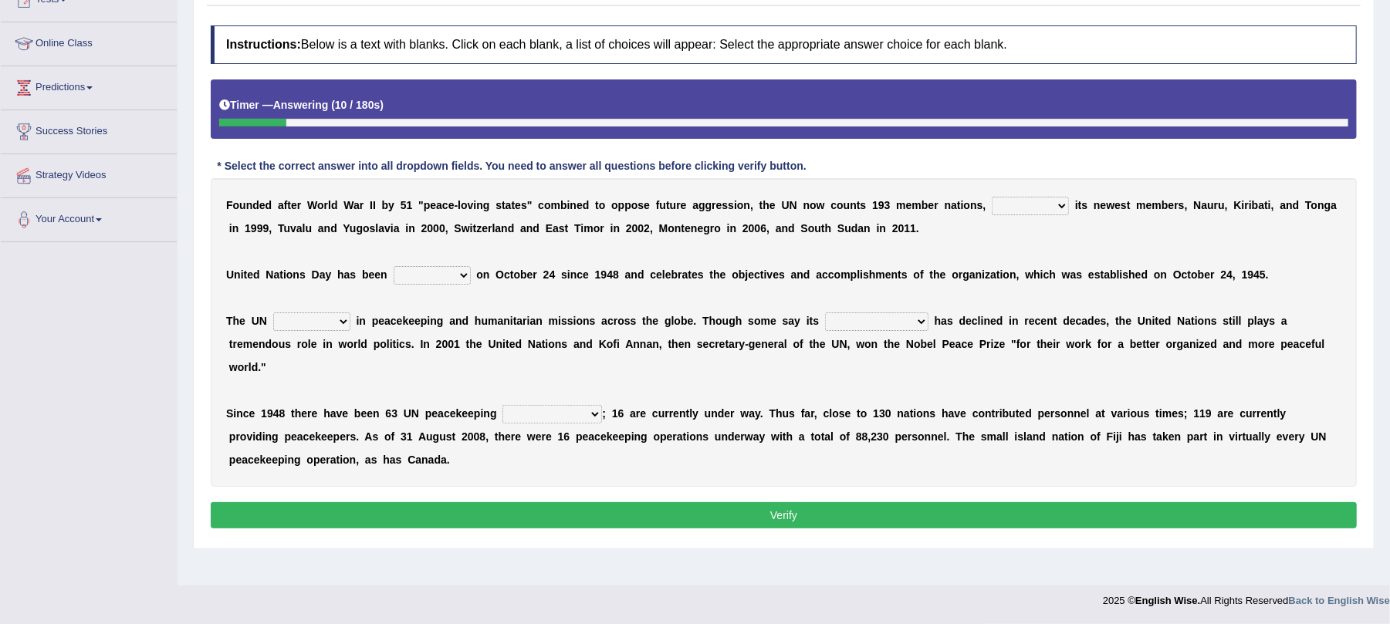
click at [1008, 208] on select "limiting possibly especially including" at bounding box center [1030, 206] width 77 height 19
select select "including"
click at [992, 198] on select "limiting possibly especially including" at bounding box center [1030, 206] width 77 height 19
click at [407, 279] on select "observed watched monitored examined" at bounding box center [432, 275] width 77 height 19
select select "observed"
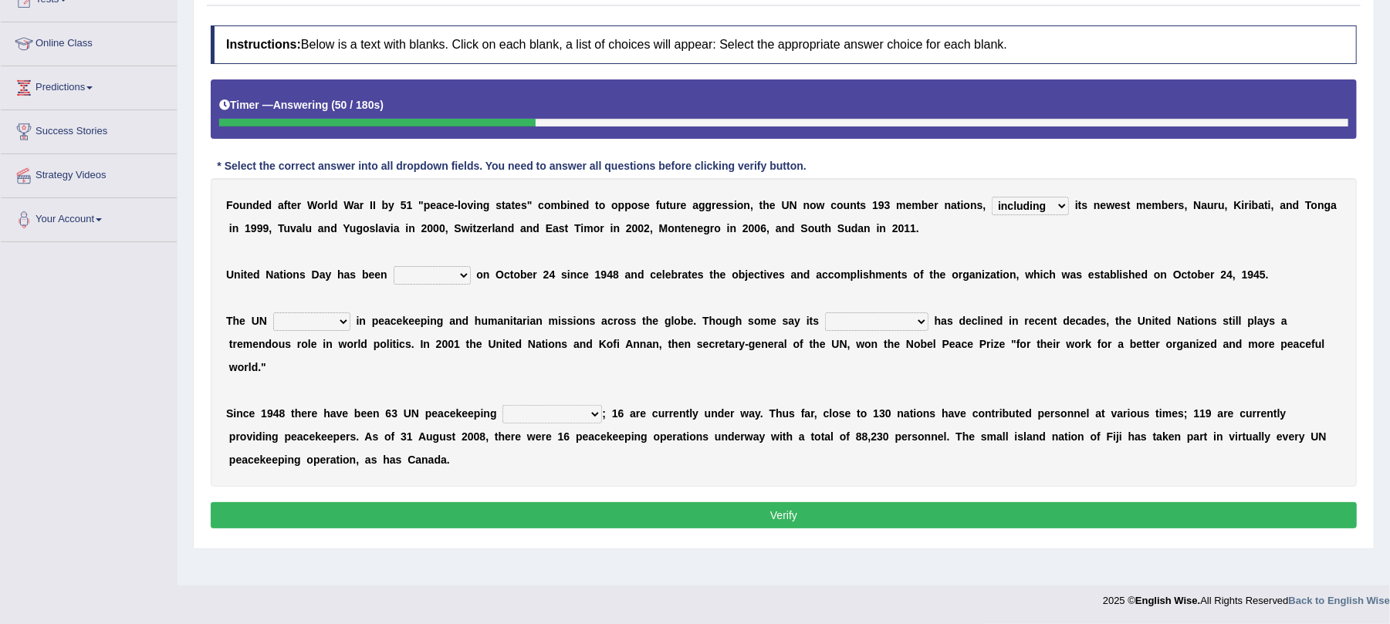
click at [394, 268] on select "observed watched monitored examined" at bounding box center [432, 275] width 77 height 19
click at [300, 325] on select "appoints absorbs connects engages" at bounding box center [311, 322] width 77 height 19
click at [273, 314] on select "appoints absorbs connects engages" at bounding box center [311, 322] width 77 height 19
click at [316, 328] on select "appoints absorbs connects engages" at bounding box center [311, 322] width 77 height 19
select select "engages"
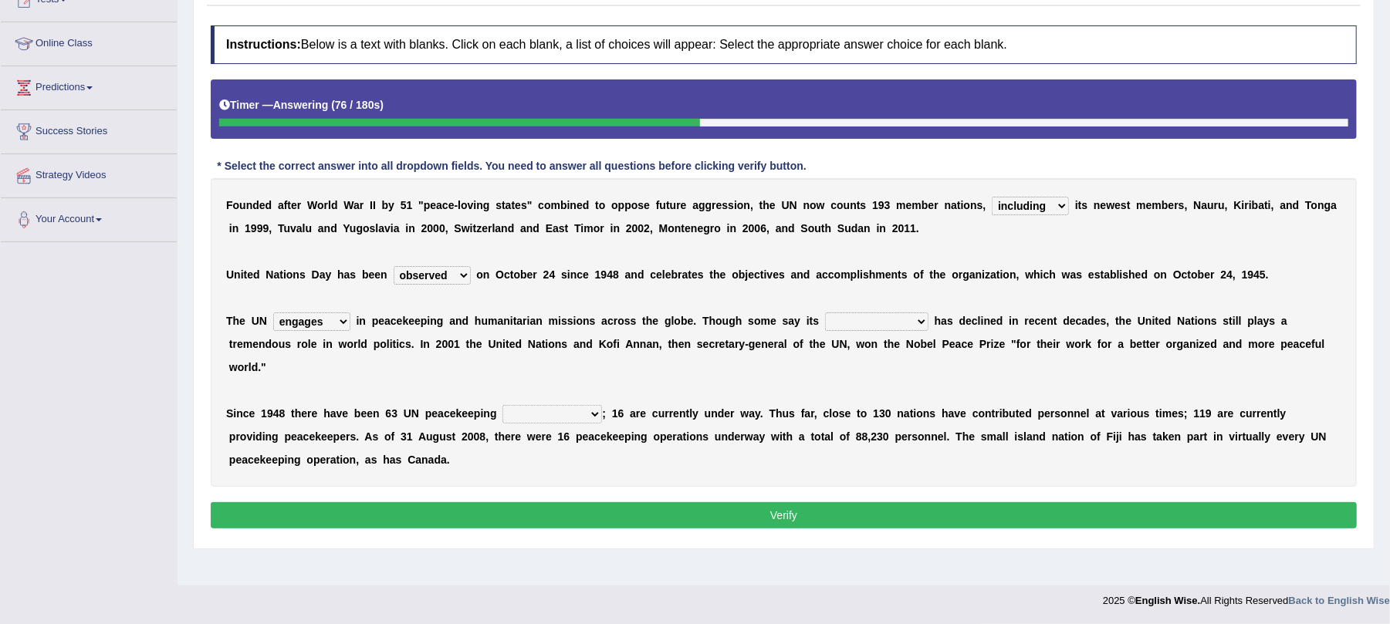
click at [273, 314] on select "appoints absorbs connects engages" at bounding box center [311, 322] width 77 height 19
click at [864, 324] on select "descriptiveness influence meaningless consequences" at bounding box center [876, 322] width 103 height 19
select select "influence"
click at [825, 314] on select "descriptiveness influence meaningless consequences" at bounding box center [876, 322] width 103 height 19
click at [566, 412] on select "businesses processes transgressions operations" at bounding box center [552, 414] width 100 height 19
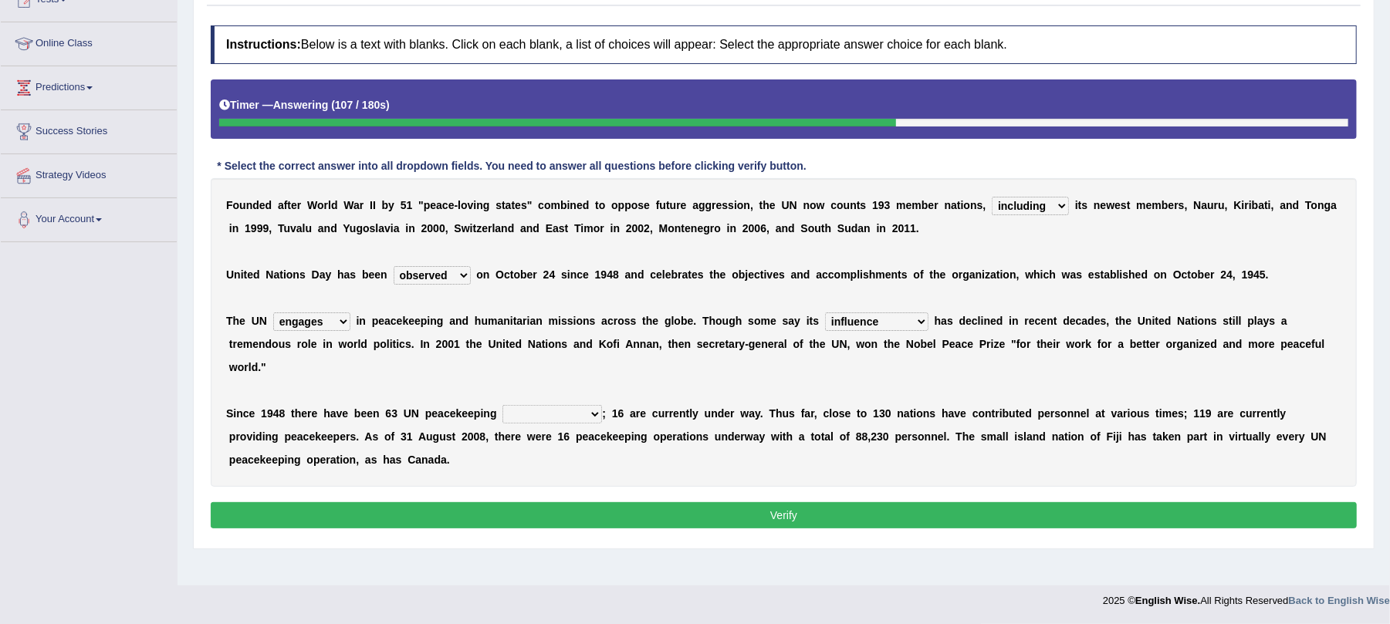
select select "operations"
click at [503, 407] on select "businesses processes transgressions operations" at bounding box center [552, 414] width 100 height 19
click at [604, 509] on button "Verify" at bounding box center [784, 515] width 1146 height 26
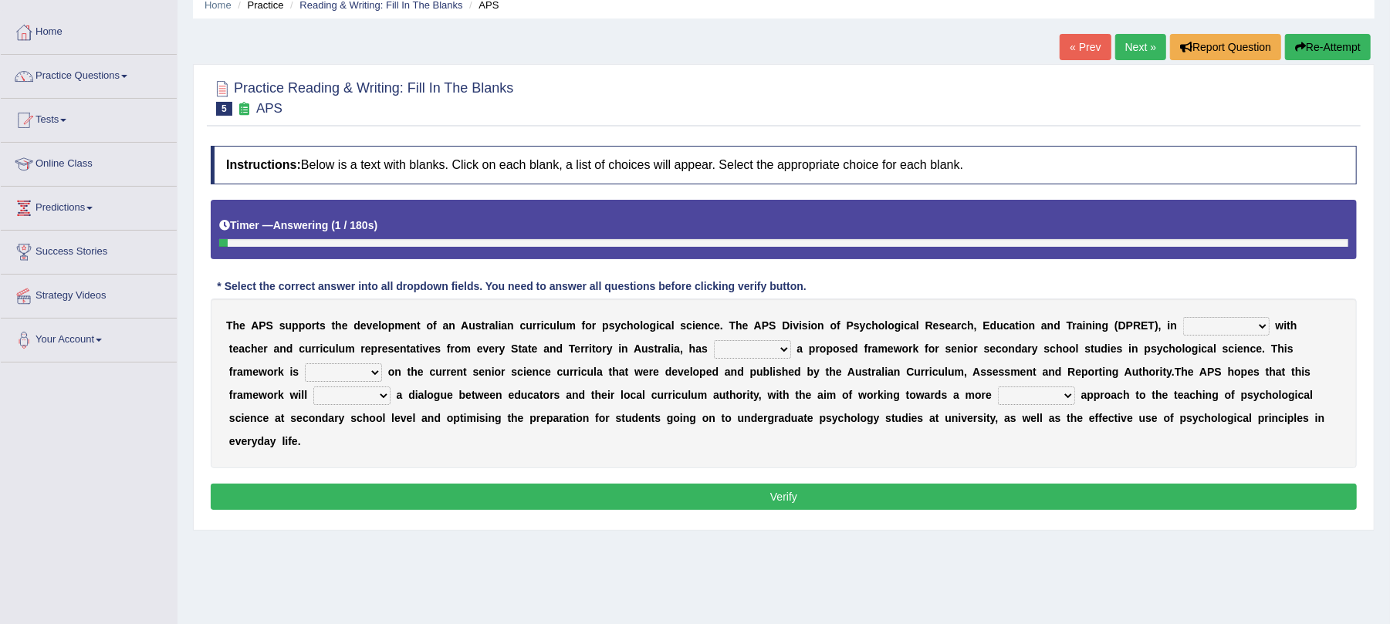
scroll to position [103, 0]
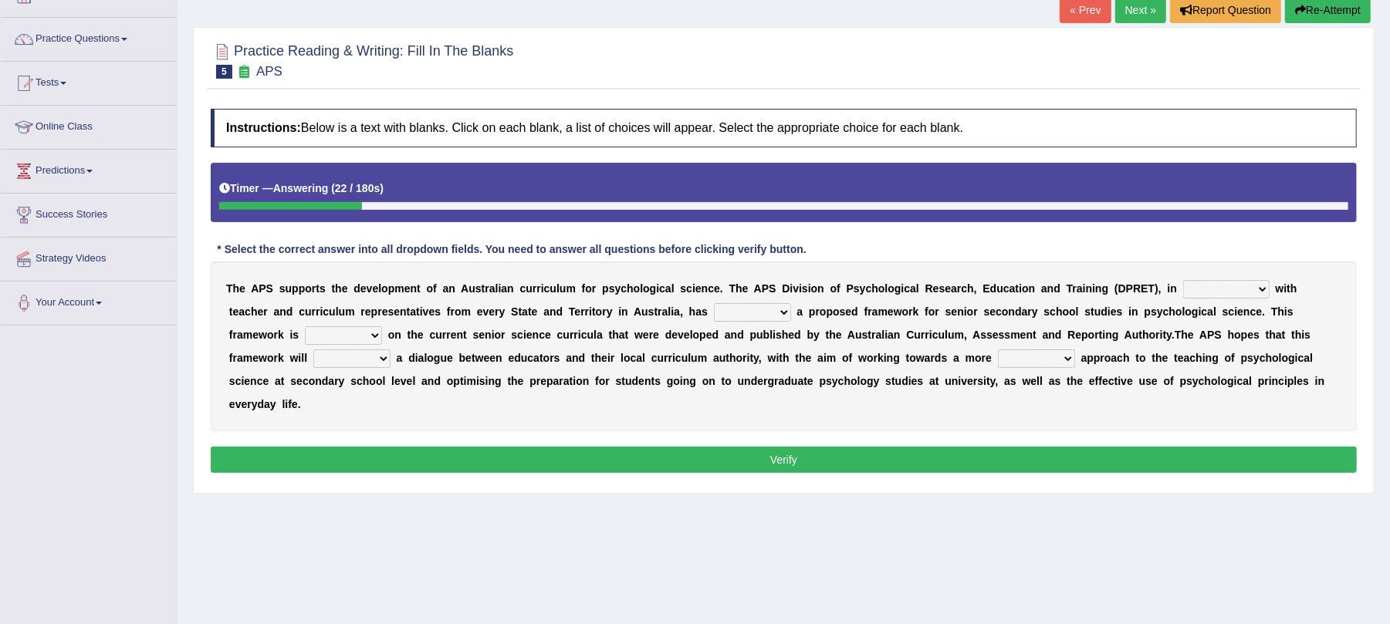
click at [1206, 291] on select "aspiration assumption consultation connotation" at bounding box center [1226, 289] width 86 height 19
select select "consultation"
click at [1183, 282] on select "aspiration assumption consultation connotation" at bounding box center [1226, 289] width 86 height 19
click at [738, 315] on select "deride denied demanded developed" at bounding box center [752, 312] width 77 height 19
select select "developed"
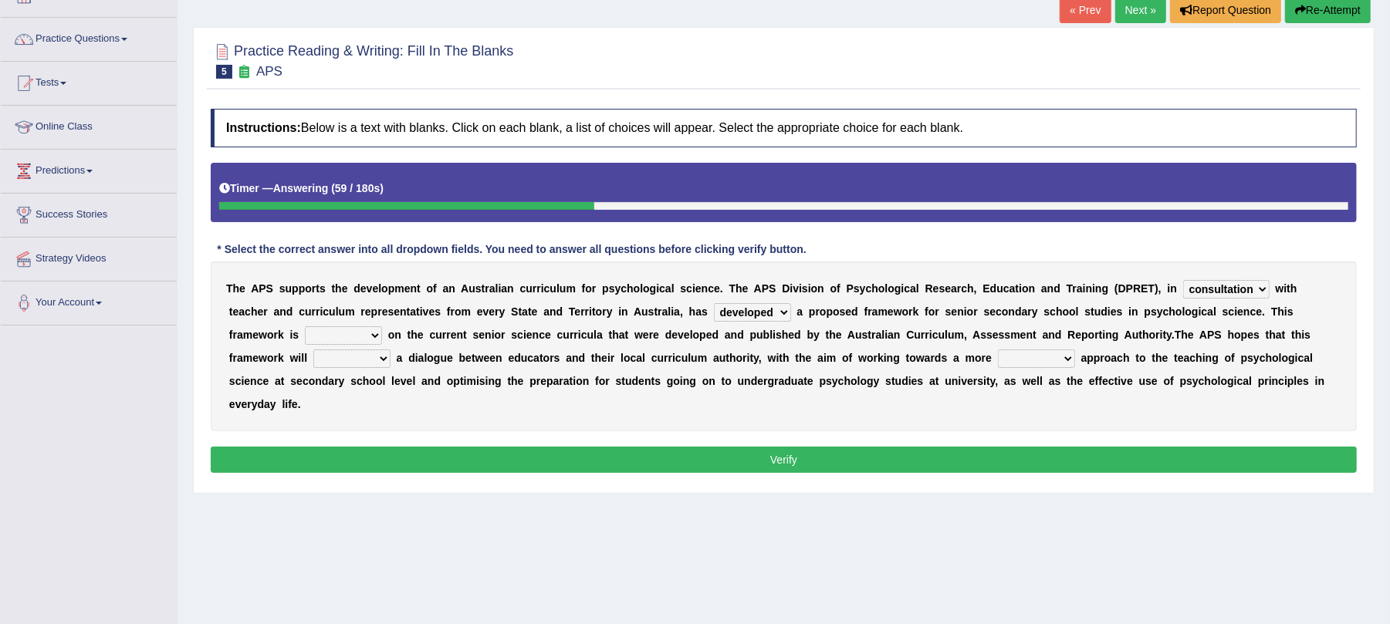
click at [714, 305] on select "deride denied demanded developed" at bounding box center [752, 312] width 77 height 19
click at [347, 336] on select "modelling meddling modelled meddled" at bounding box center [343, 335] width 77 height 19
select select "modelled"
click at [305, 328] on select "modelling meddling modelled meddled" at bounding box center [343, 335] width 77 height 19
click at [353, 357] on select "facilitate facilitates facilitating facilitated" at bounding box center [351, 359] width 77 height 19
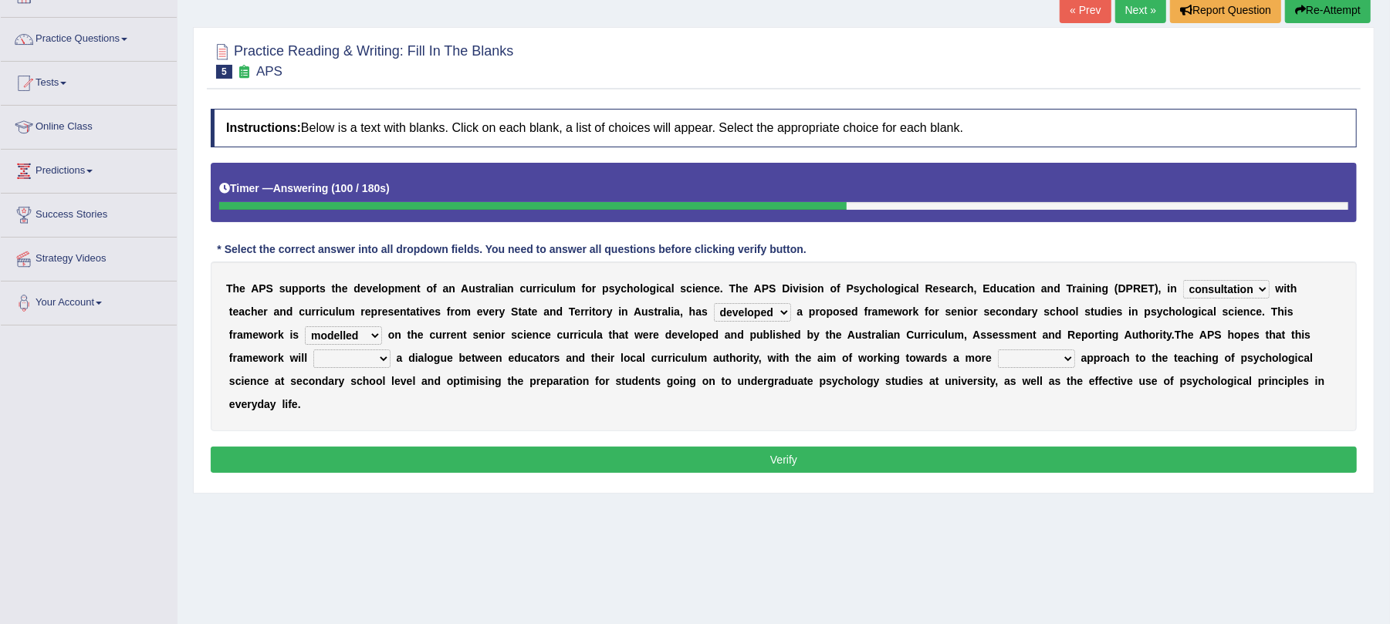
select select "facilitate"
click at [313, 351] on select "facilitate facilitates facilitating facilitated" at bounding box center [351, 359] width 77 height 19
click at [1025, 358] on select "lenient abrasive consistent disruptive" at bounding box center [1036, 359] width 77 height 19
select select "consistent"
click at [1001, 351] on select "lenient abrasive consistent disruptive" at bounding box center [1036, 359] width 77 height 19
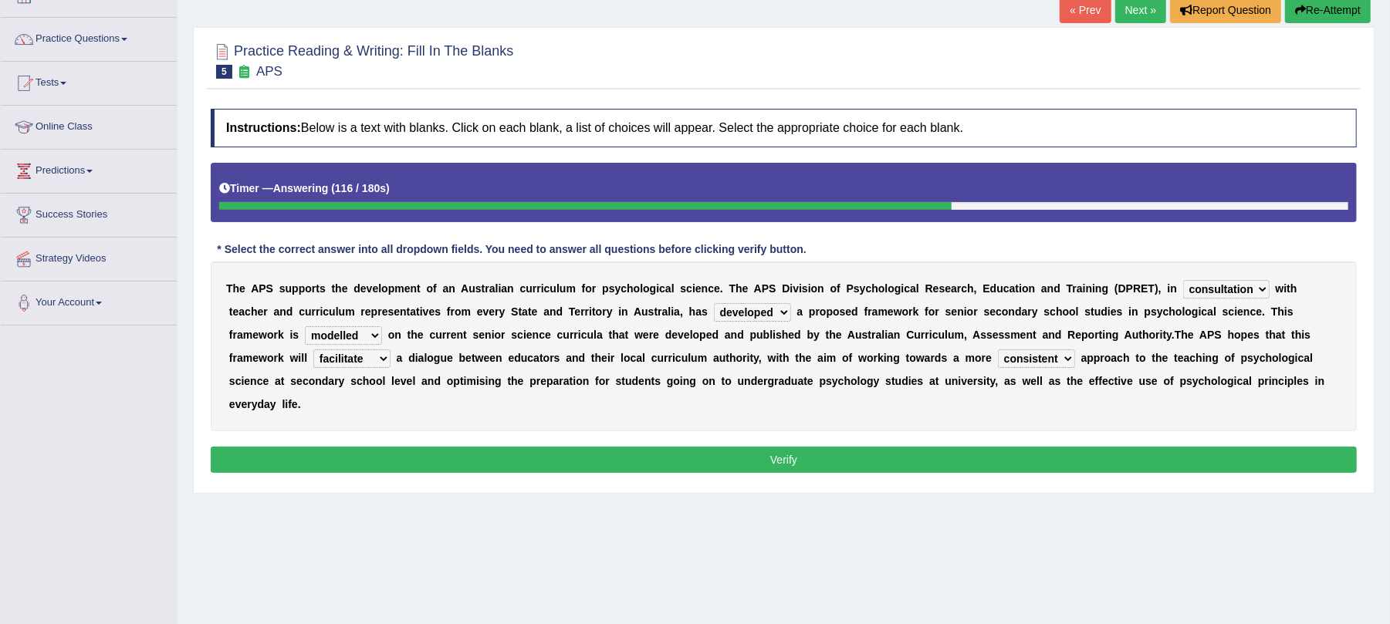
click at [966, 467] on button "Verify" at bounding box center [784, 460] width 1146 height 26
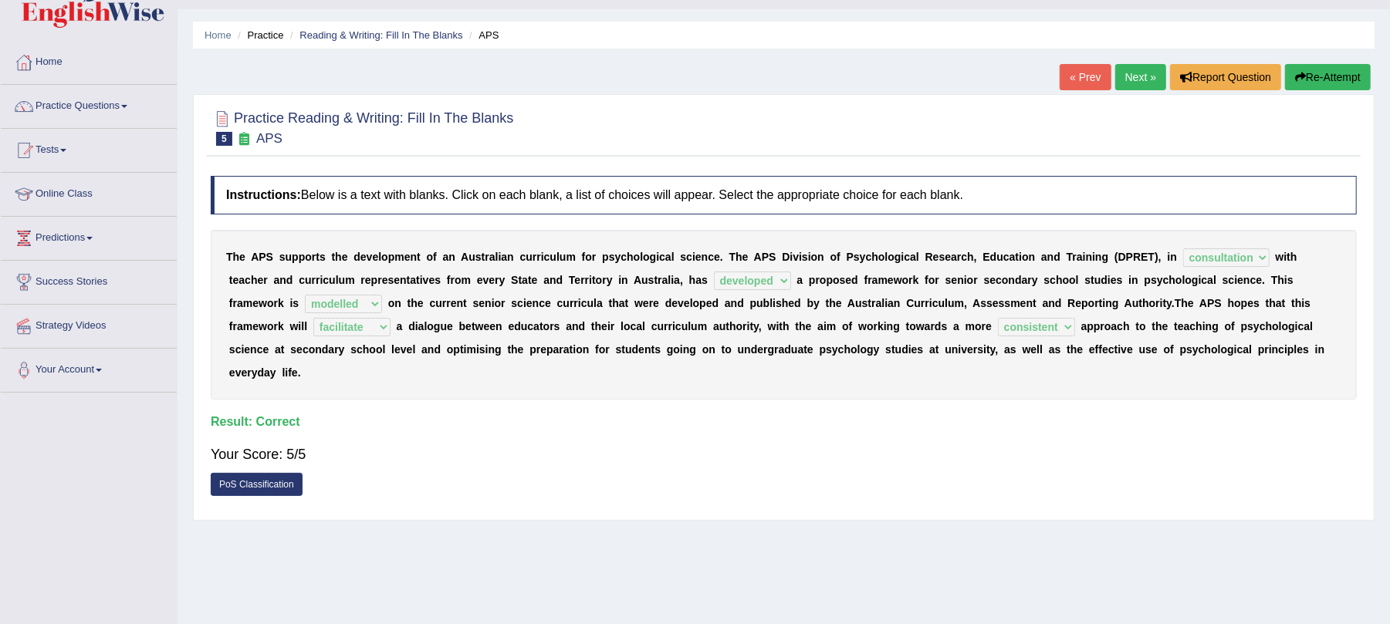
scroll to position [0, 0]
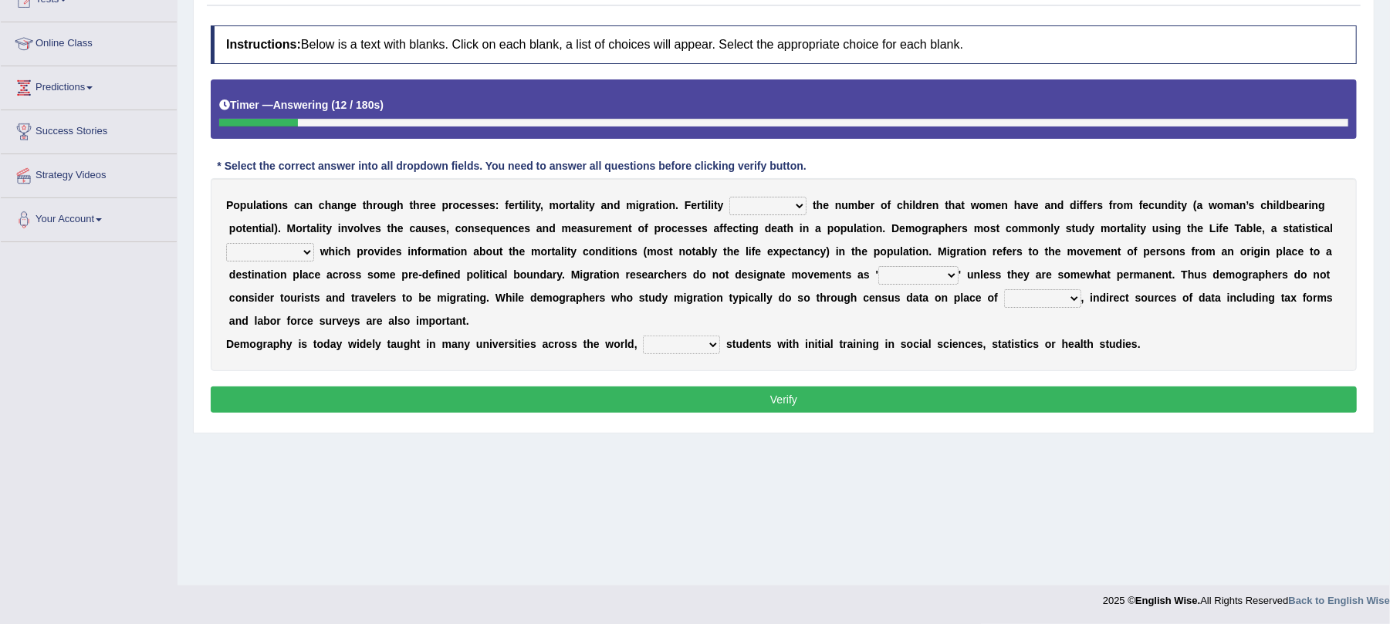
click at [756, 208] on select "invokes decides involves issues" at bounding box center [767, 206] width 77 height 19
select select "decides"
click at [730, 198] on select "invokes decides involves issues" at bounding box center [767, 206] width 77 height 19
click at [258, 251] on select "mathematics device subject theorem" at bounding box center [270, 252] width 88 height 19
select select "mathematics"
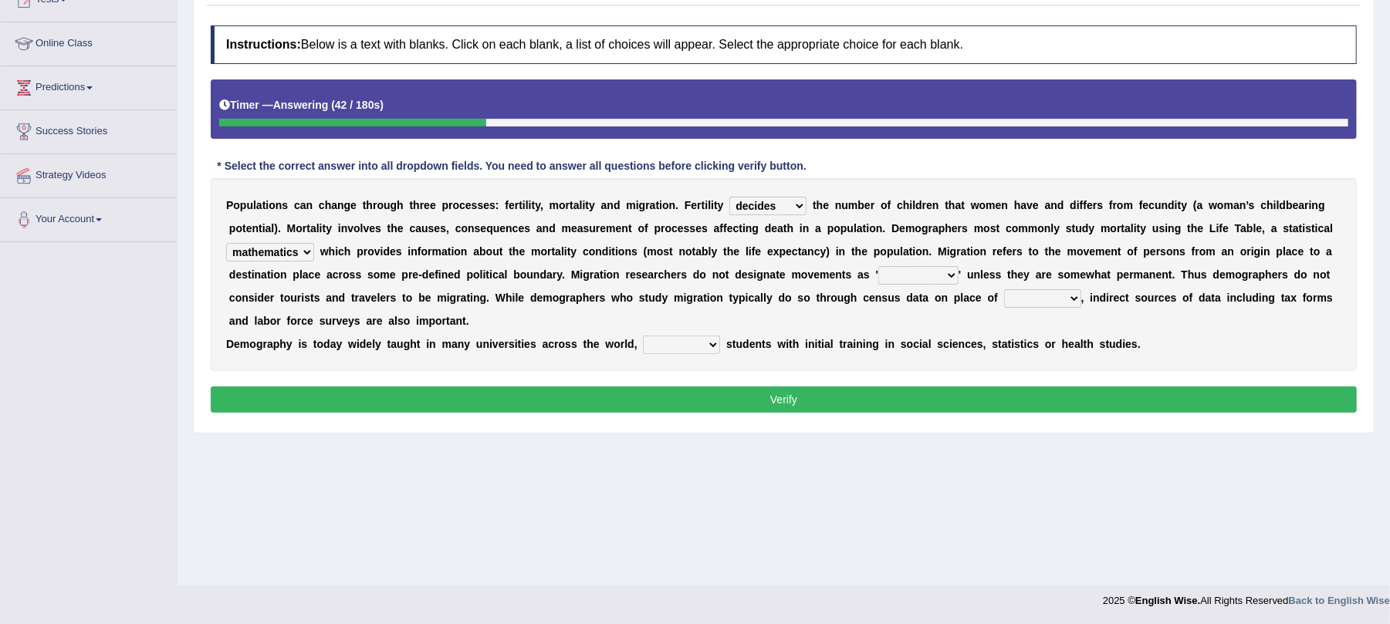
click at [226, 245] on select "mathematics device subject theorem" at bounding box center [270, 252] width 88 height 19
click at [899, 273] on select "relations functions migrations boundaries" at bounding box center [918, 275] width 80 height 19
select select "migrations"
click at [878, 268] on select "relations functions migrations boundaries" at bounding box center [918, 275] width 80 height 19
click at [915, 285] on select "relations functions migrations boundaries" at bounding box center [918, 275] width 80 height 19
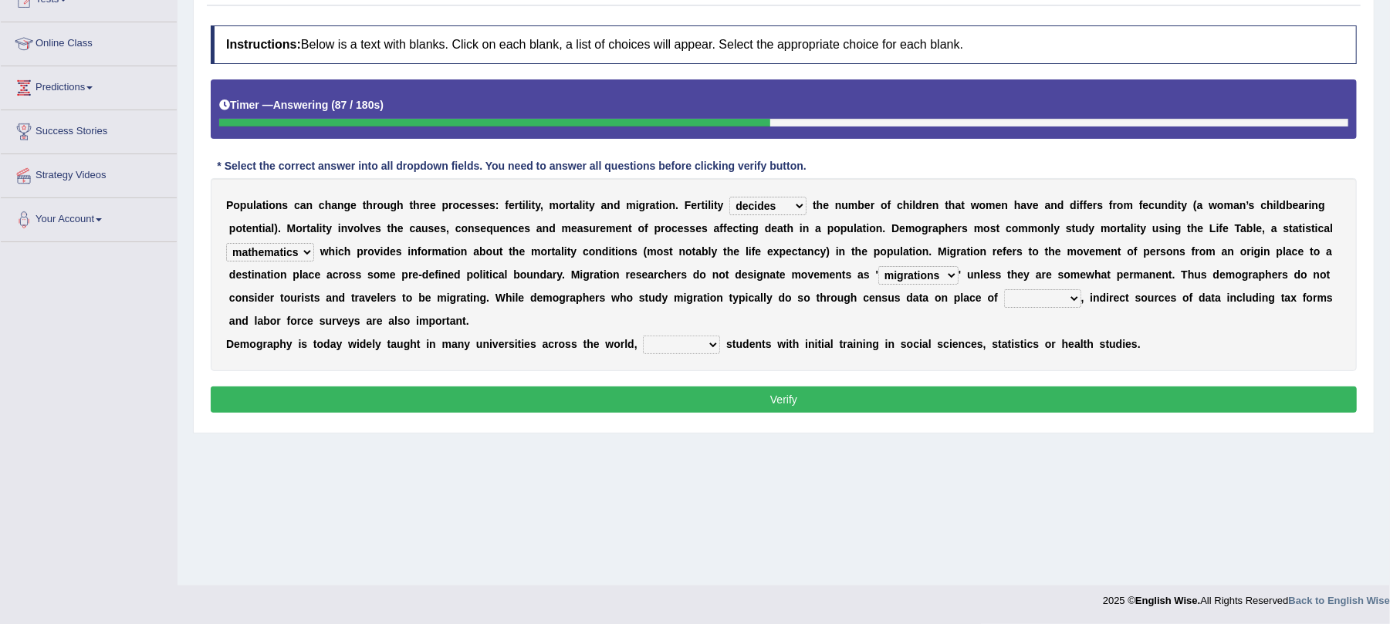
click at [817, 299] on b "t" at bounding box center [819, 298] width 4 height 12
click at [1029, 298] on select "eat pray residence work" at bounding box center [1042, 298] width 77 height 19
select select "residence"
click at [1004, 291] on select "eat pray residence work" at bounding box center [1042, 298] width 77 height 19
click at [670, 344] on select "rejecting consulting attracting conspiring" at bounding box center [681, 345] width 77 height 19
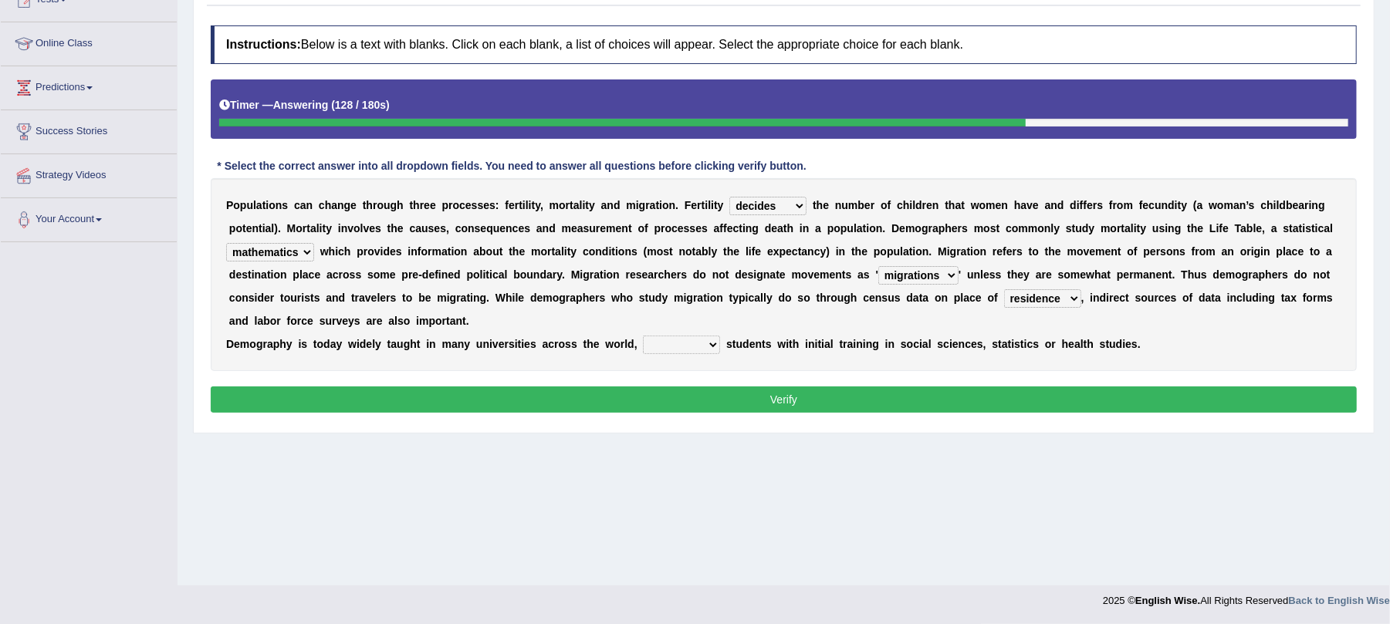
select select "attracting"
click at [644, 337] on select "rejecting consulting attracting conspiring" at bounding box center [681, 345] width 77 height 19
click at [726, 409] on button "Verify" at bounding box center [784, 400] width 1146 height 26
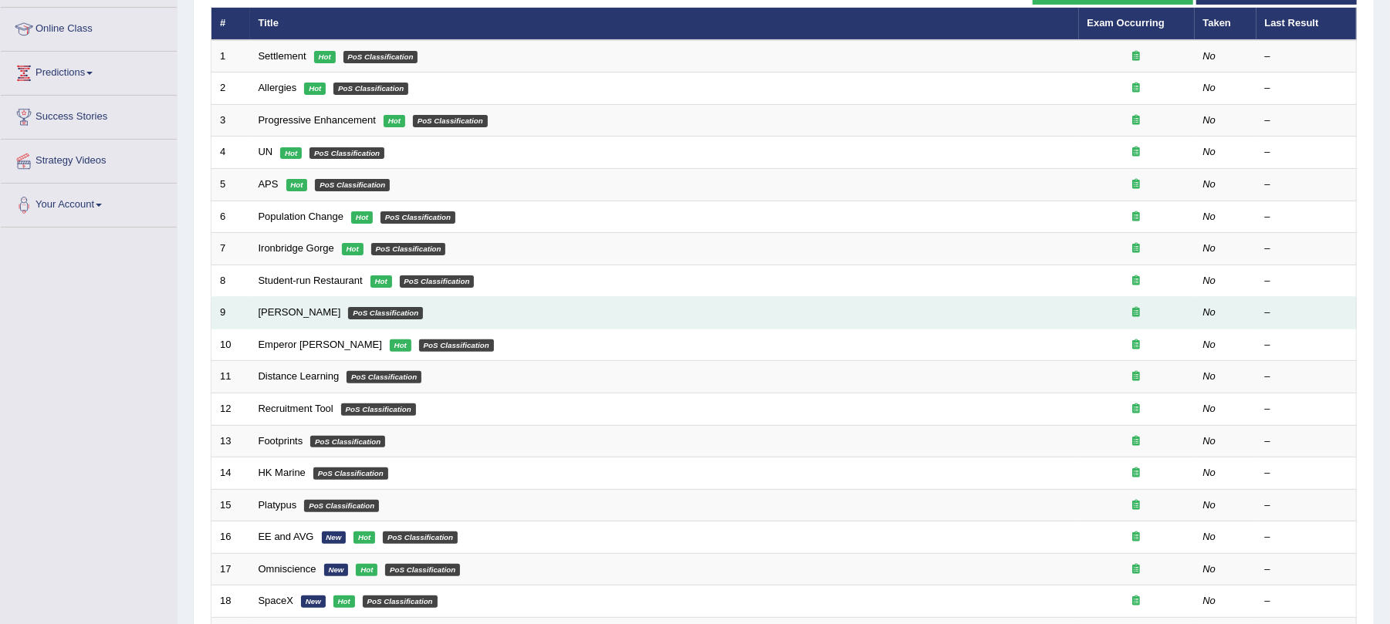
scroll to position [205, 0]
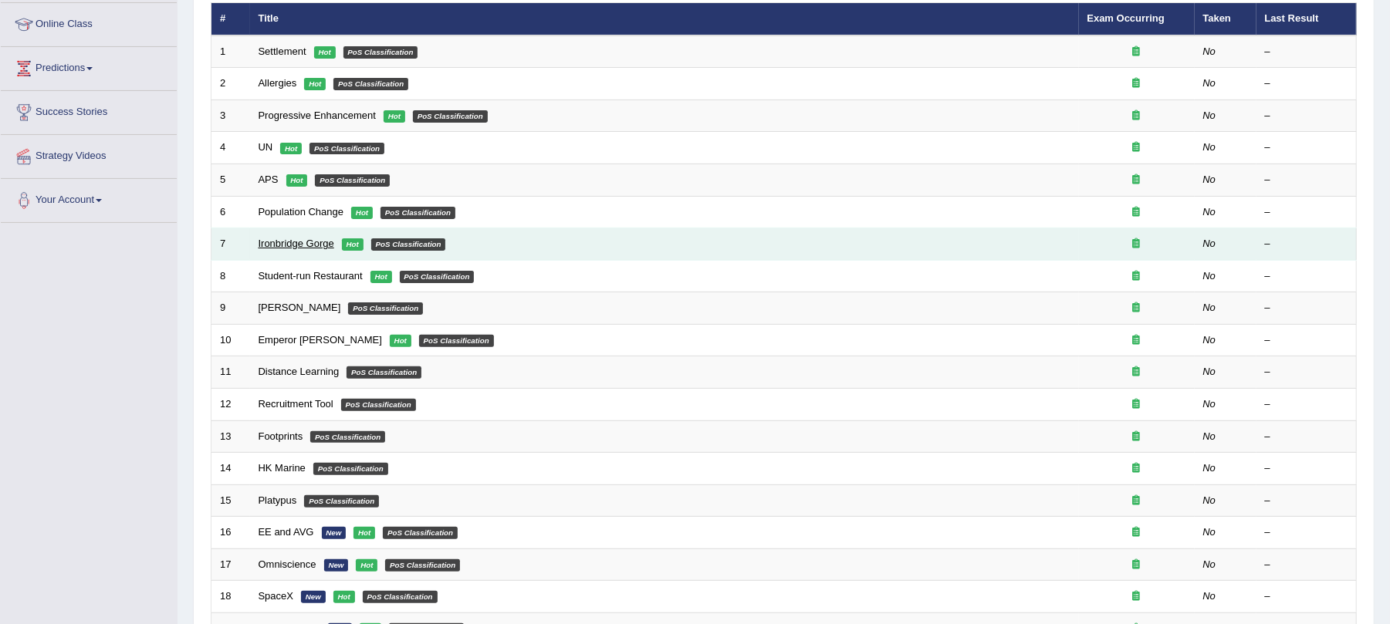
click at [286, 245] on link "Ironbridge Gorge" at bounding box center [297, 244] width 76 height 12
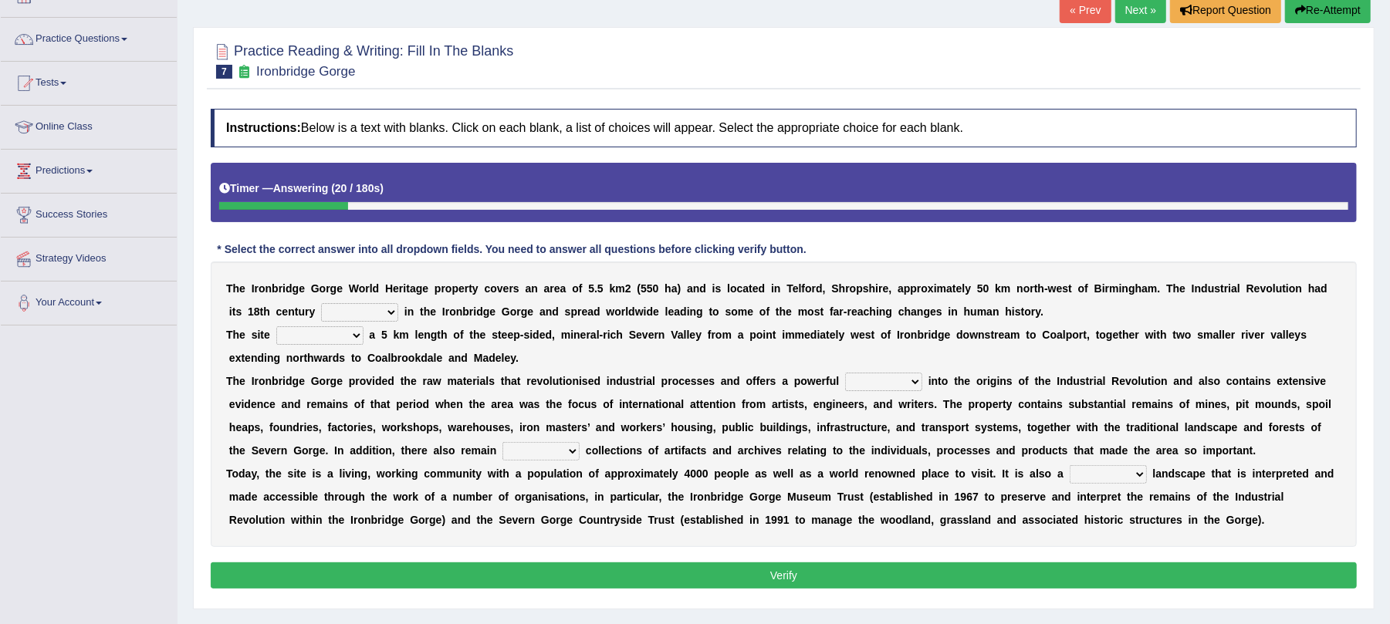
click at [340, 316] on select "reason silk roots wishes" at bounding box center [359, 312] width 77 height 19
select select "roots"
click at [321, 305] on select "reason silk roots wishes" at bounding box center [359, 312] width 77 height 19
click at [304, 345] on select "incorporates assigns gets corporate" at bounding box center [319, 335] width 87 height 19
select select "incorporates"
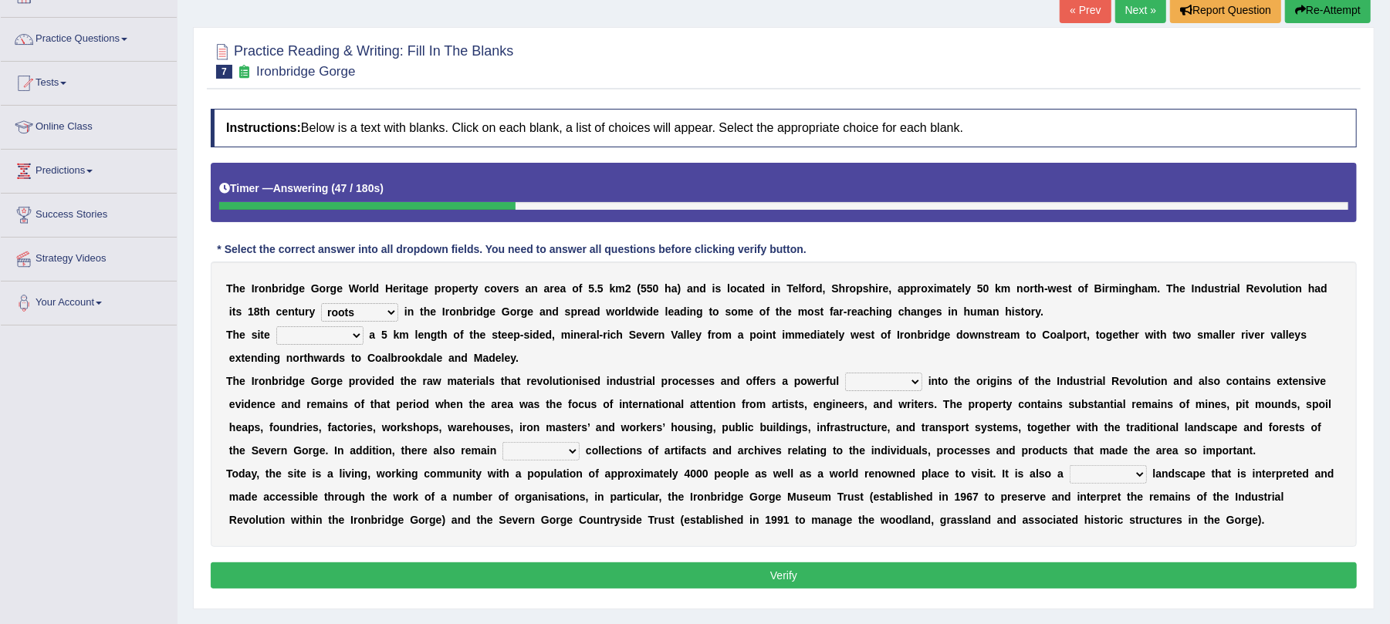
click at [276, 328] on select "incorporates assigns gets corporate" at bounding box center [319, 335] width 87 height 19
click at [859, 384] on select "vision insight strike work" at bounding box center [883, 382] width 77 height 19
select select "work"
click at [845, 374] on select "vision insight strike work" at bounding box center [883, 382] width 77 height 19
click at [539, 455] on select "extensive expensive external example" at bounding box center [540, 451] width 77 height 19
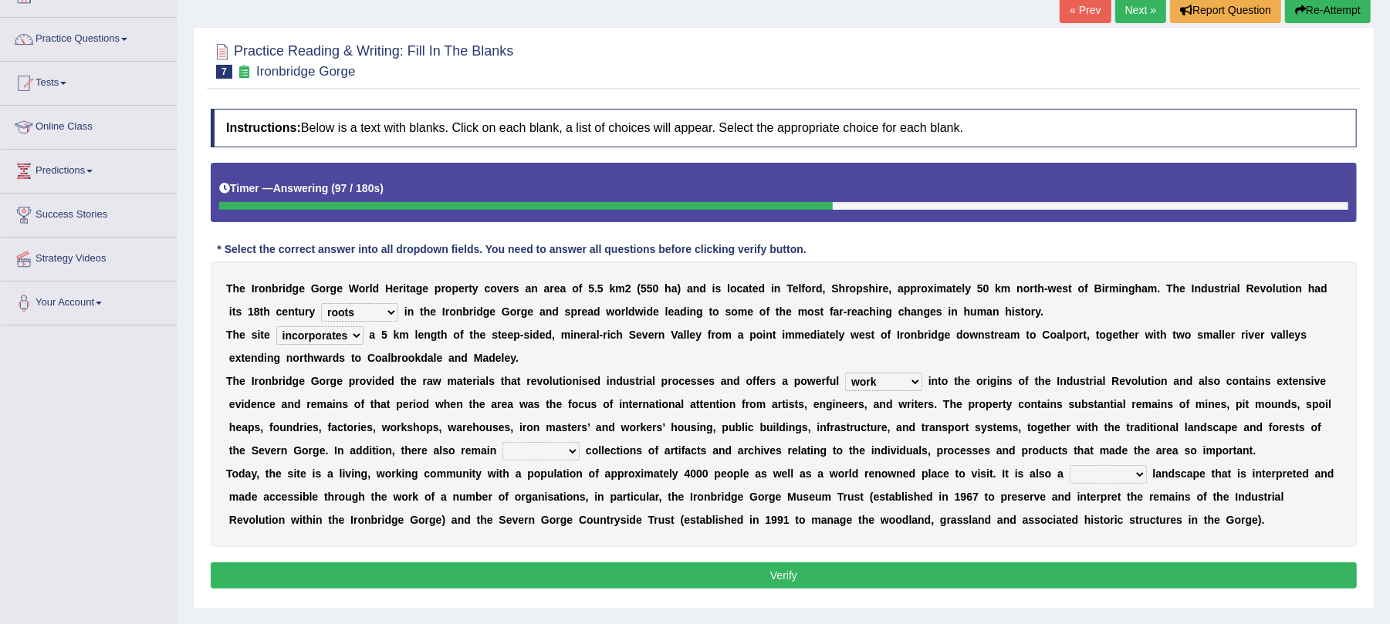
select select "extensive"
click at [502, 444] on select "extensive expensive external example" at bounding box center [540, 451] width 77 height 19
click at [1100, 477] on select "backward step historical collect" at bounding box center [1108, 474] width 77 height 19
select select "historical"
click at [1070, 467] on select "backward step historical collect" at bounding box center [1108, 474] width 77 height 19
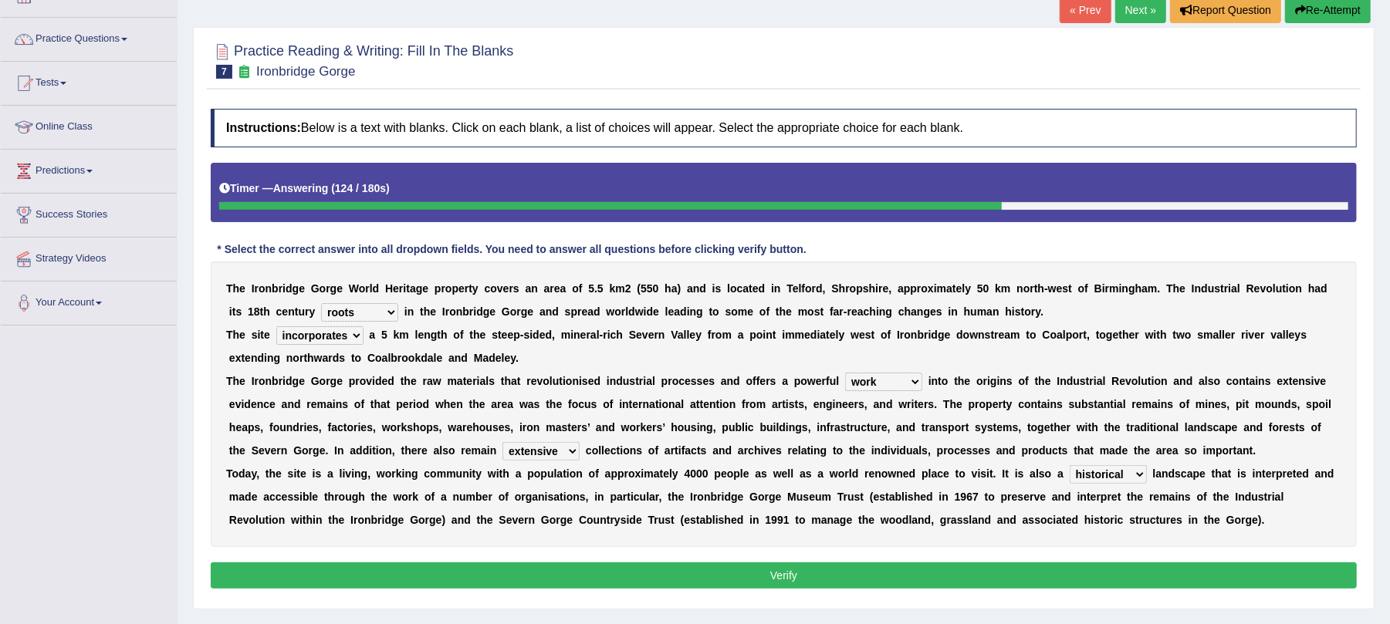
click at [803, 574] on button "Verify" at bounding box center [784, 576] width 1146 height 26
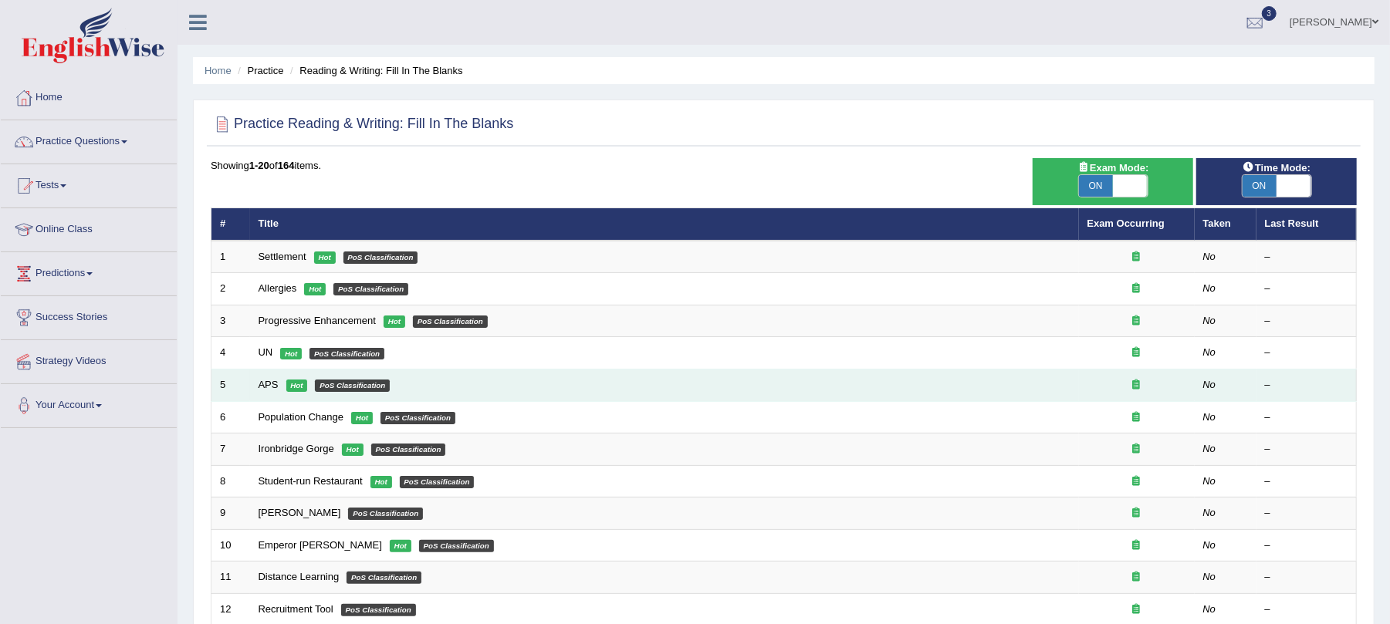
scroll to position [103, 0]
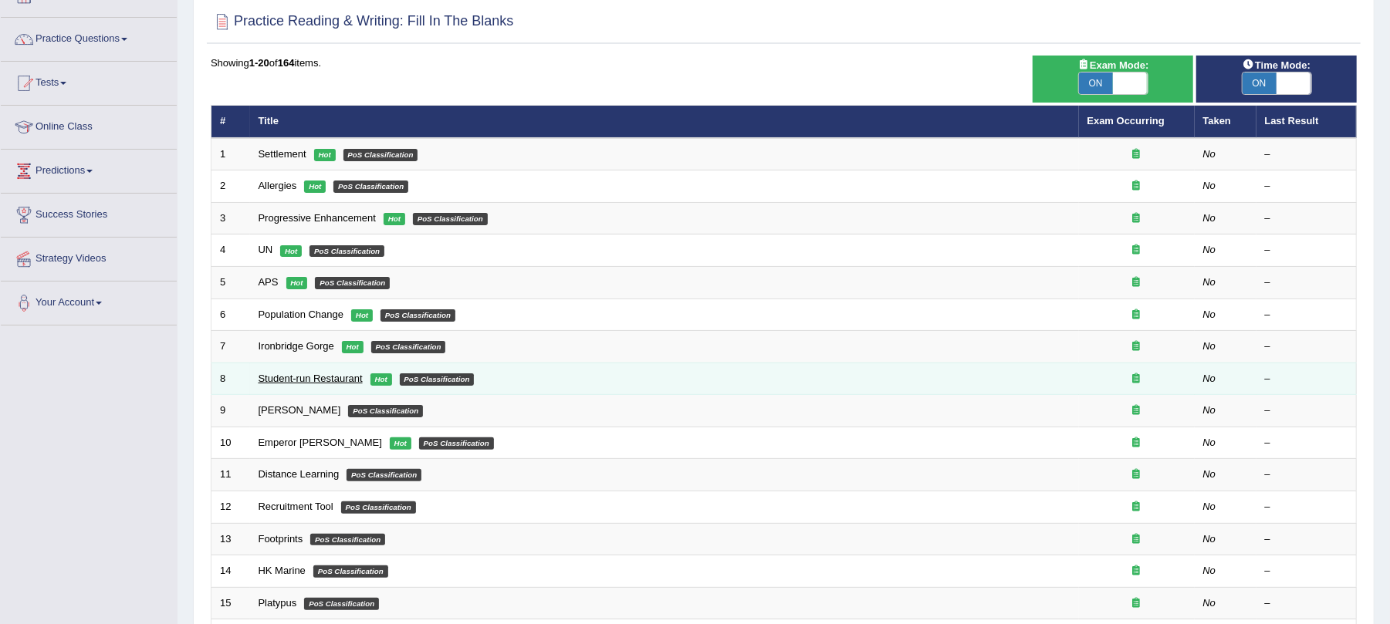
click at [296, 374] on link "Student-run Restaurant" at bounding box center [311, 379] width 104 height 12
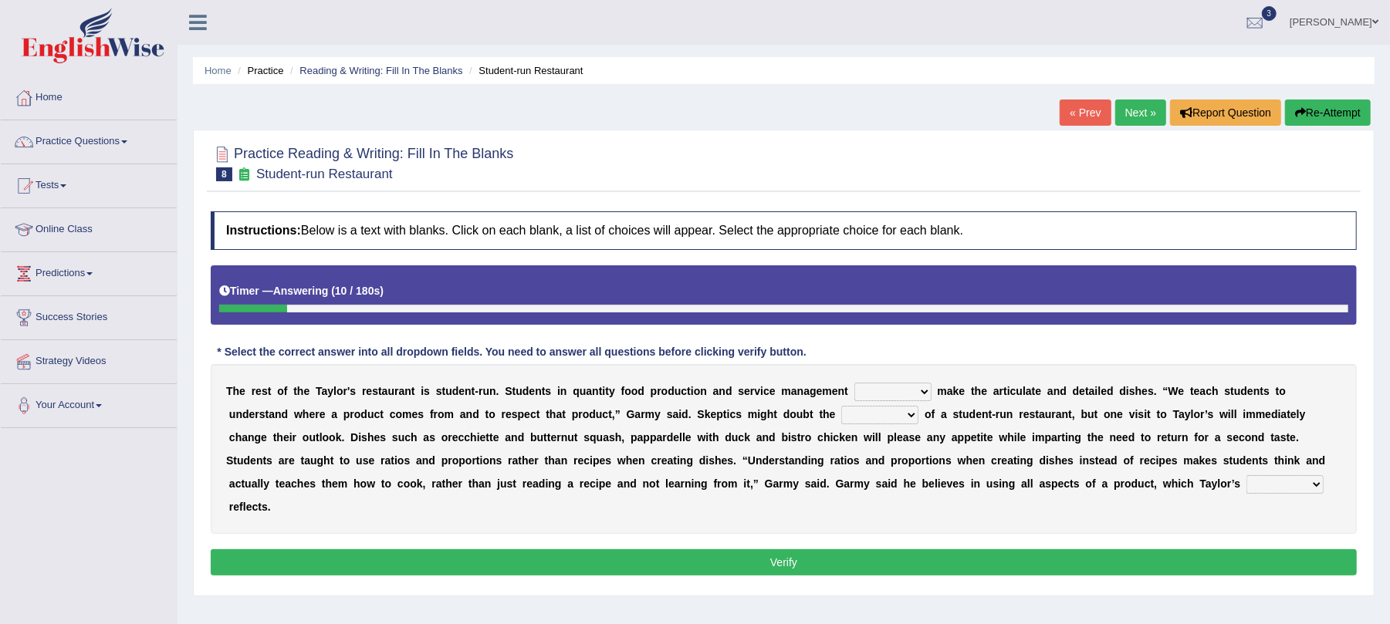
click at [889, 393] on select "issues handling classes decisions" at bounding box center [892, 392] width 77 height 19
select select "handling"
click at [854, 384] on select "issues handling classes decisions" at bounding box center [892, 392] width 77 height 19
click at [862, 414] on select "sanctity quality frailty futility" at bounding box center [879, 415] width 77 height 19
select select "quality"
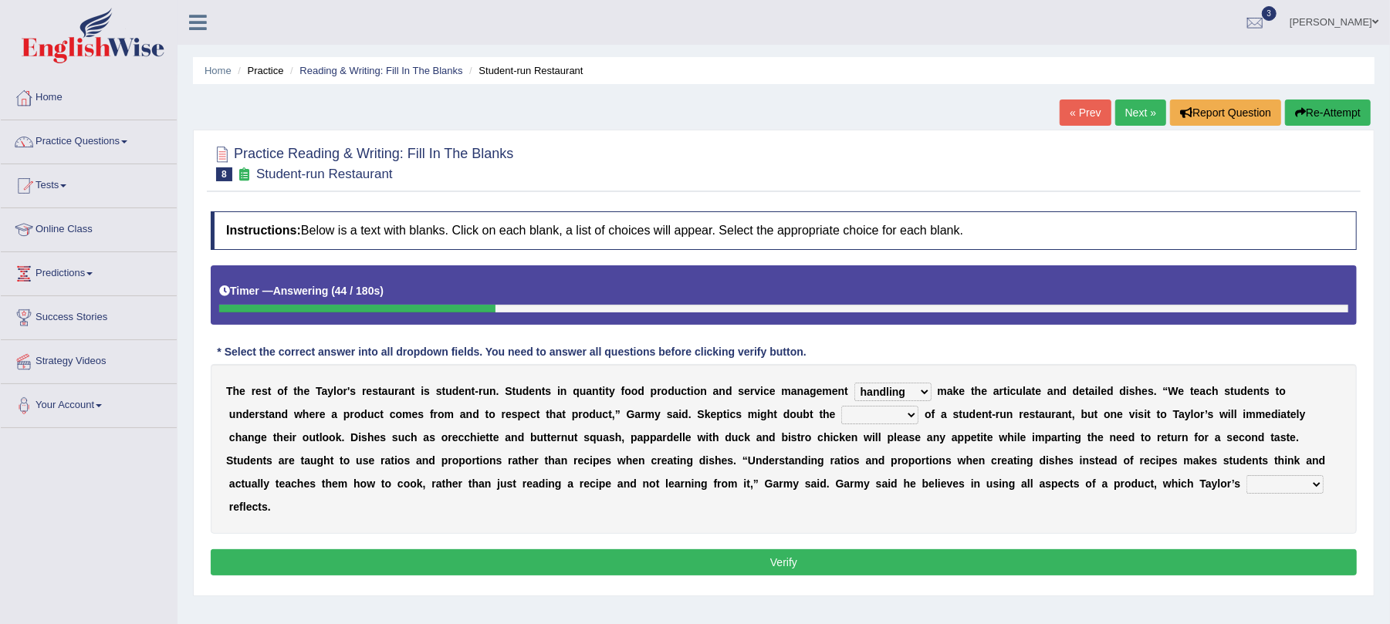
click at [842, 407] on select "sanctity quality frailty futility" at bounding box center [879, 415] width 77 height 19
click at [1263, 482] on select "course opinion mirror menu" at bounding box center [1284, 484] width 77 height 19
select select "menu"
click at [1246, 477] on select "course opinion mirror menu" at bounding box center [1284, 484] width 77 height 19
click at [591, 569] on button "Verify" at bounding box center [784, 563] width 1146 height 26
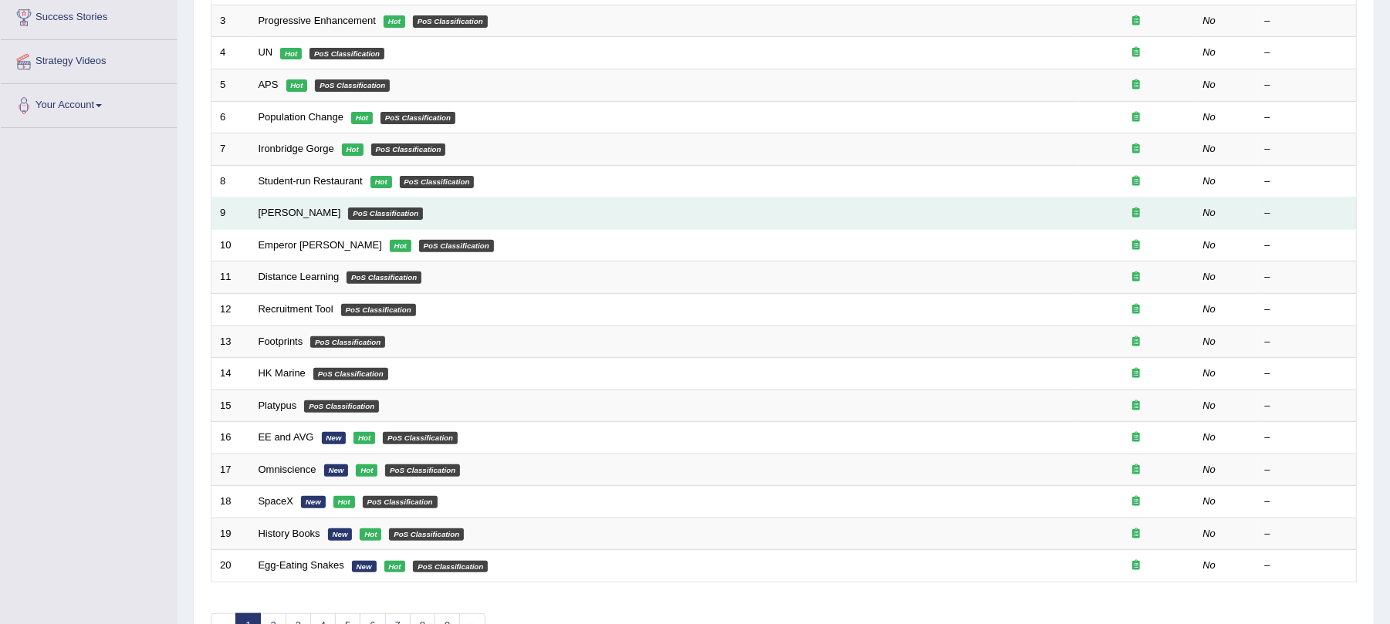
scroll to position [309, 0]
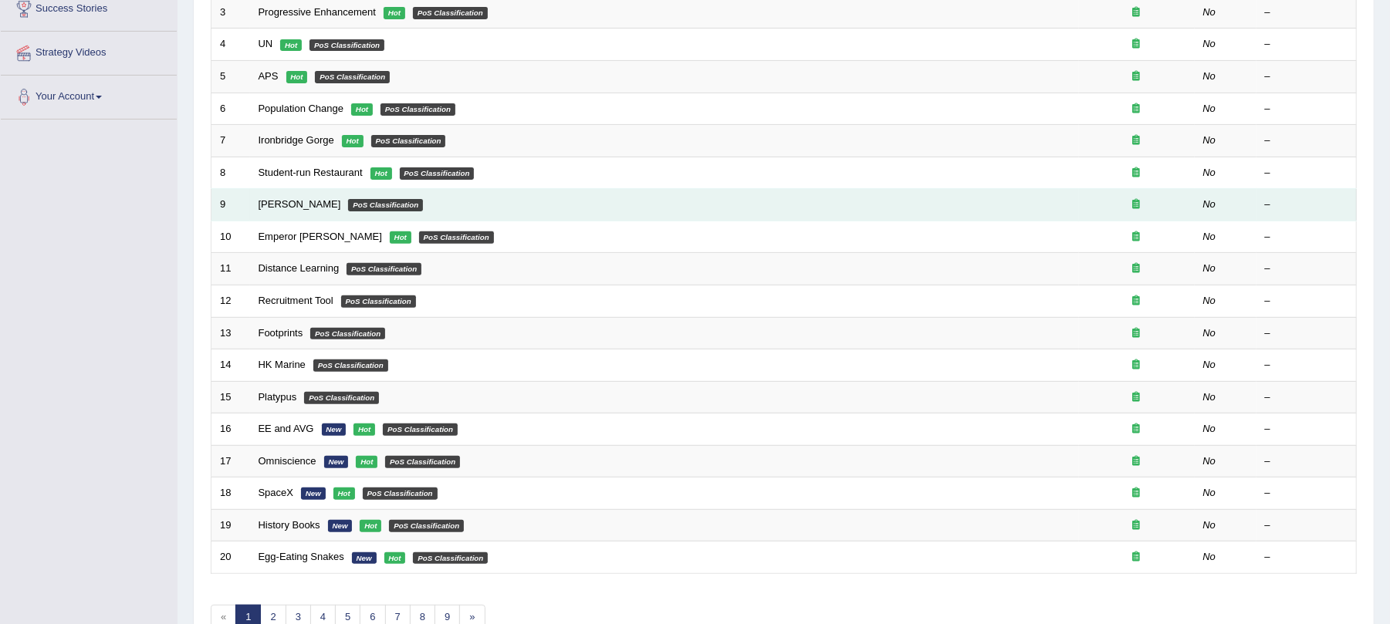
drag, startPoint x: 287, startPoint y: 205, endPoint x: 350, endPoint y: 205, distance: 62.5
click at [289, 205] on link "[PERSON_NAME]" at bounding box center [300, 204] width 83 height 12
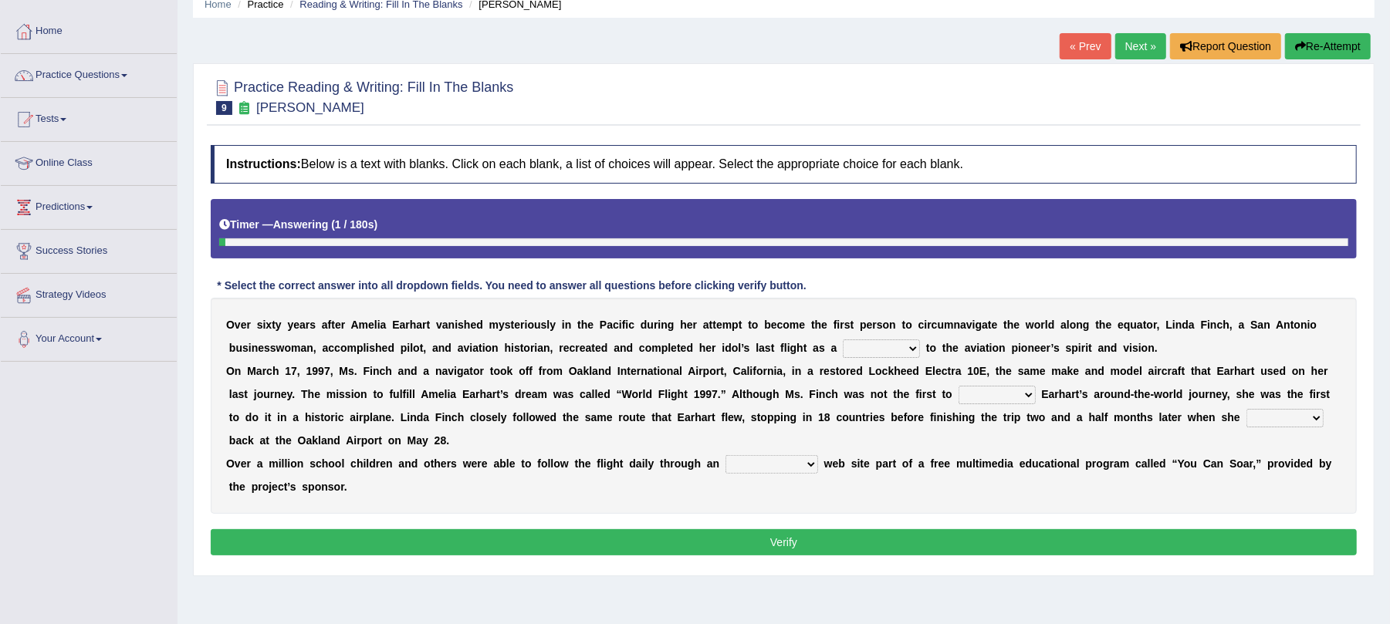
scroll to position [103, 0]
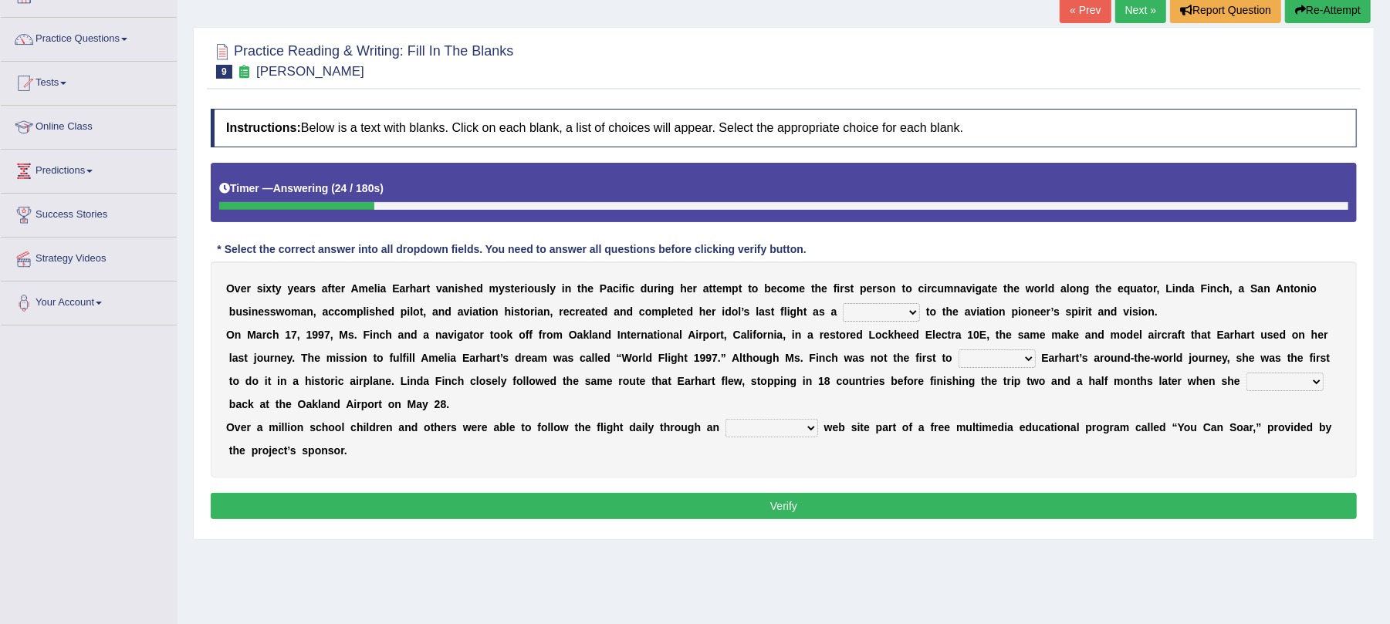
click at [867, 309] on select "taunt delay tribute sample" at bounding box center [881, 312] width 77 height 19
select select "tribute"
click at [844, 305] on select "taunt delay tribute sample" at bounding box center [881, 312] width 77 height 19
click at [997, 362] on select "hear qualify sabotage attempt" at bounding box center [997, 359] width 77 height 19
select select "attempt"
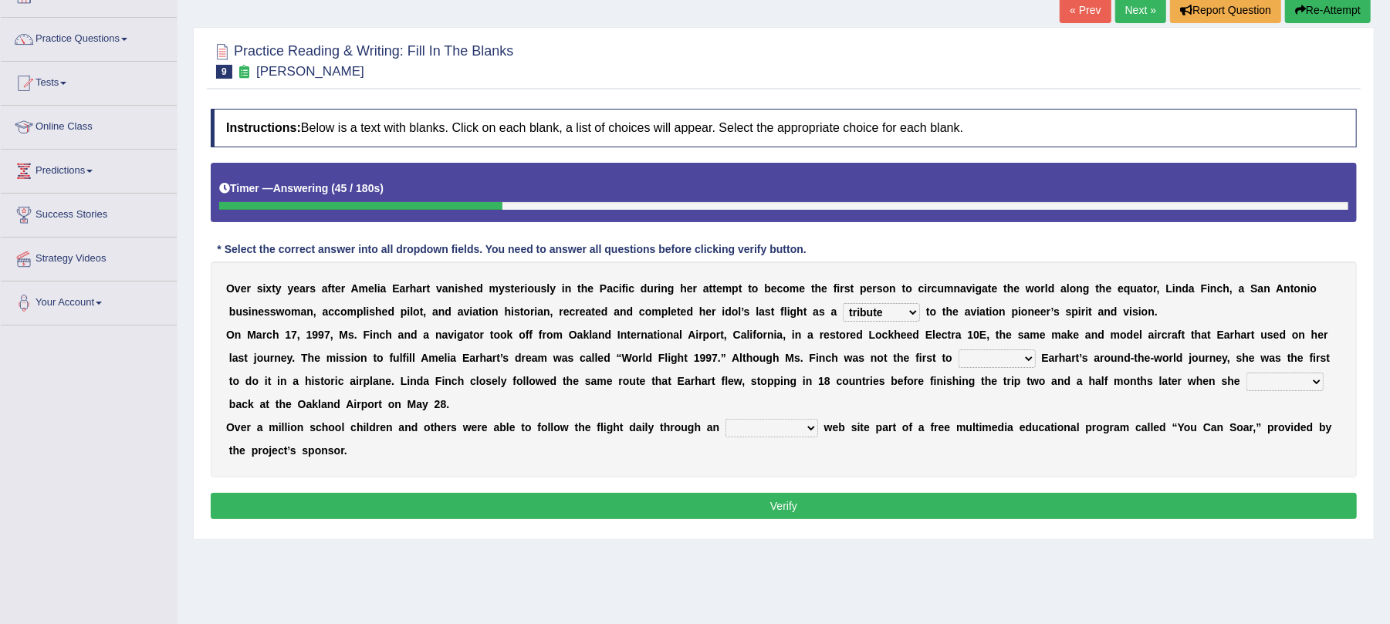
click at [959, 351] on select "hear qualify sabotage attempt" at bounding box center [997, 359] width 77 height 19
click at [1260, 383] on select "sailed landed walked looked" at bounding box center [1284, 382] width 77 height 19
click at [1246, 374] on select "sailed landed walked looked" at bounding box center [1284, 382] width 77 height 19
click at [1294, 386] on select "sailed landed walked looked" at bounding box center [1284, 382] width 77 height 19
select select "landed"
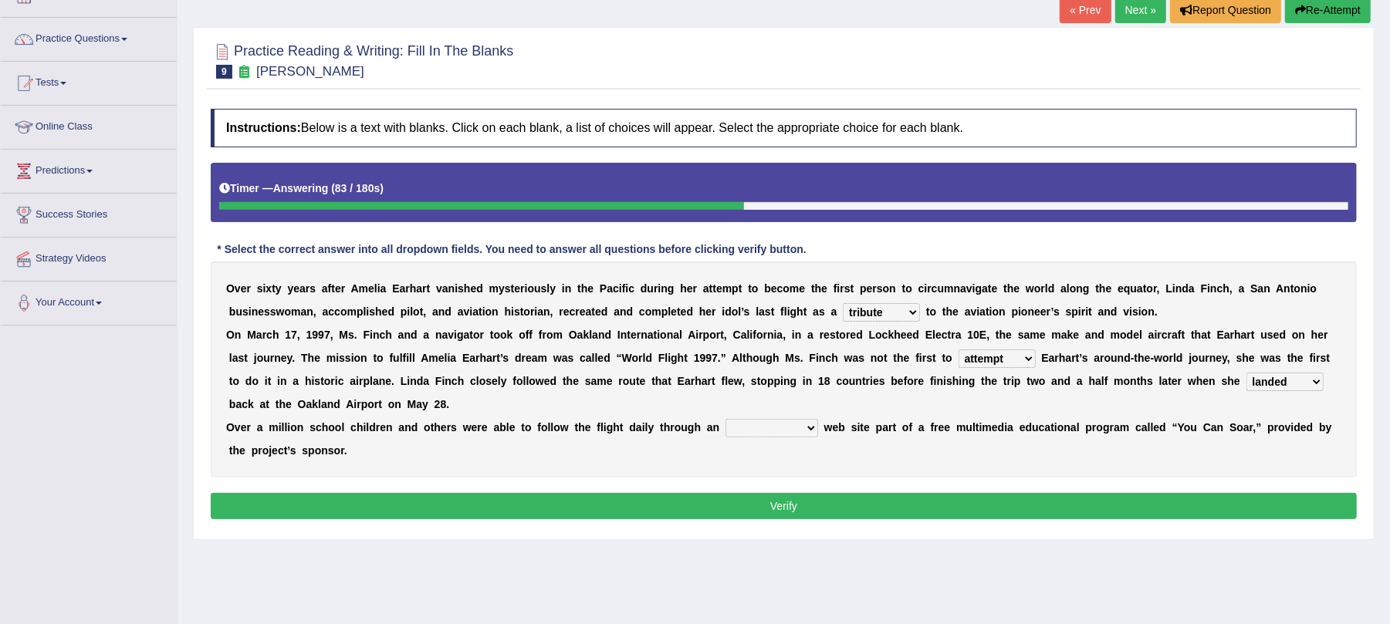
click at [1246, 374] on select "sailed landed walked looked" at bounding box center [1284, 382] width 77 height 19
click at [763, 430] on select "simple superior unresponsive interactive" at bounding box center [771, 428] width 93 height 19
select select "interactive"
click at [725, 421] on select "simple superior unresponsive interactive" at bounding box center [771, 428] width 93 height 19
click at [741, 507] on button "Verify" at bounding box center [784, 506] width 1146 height 26
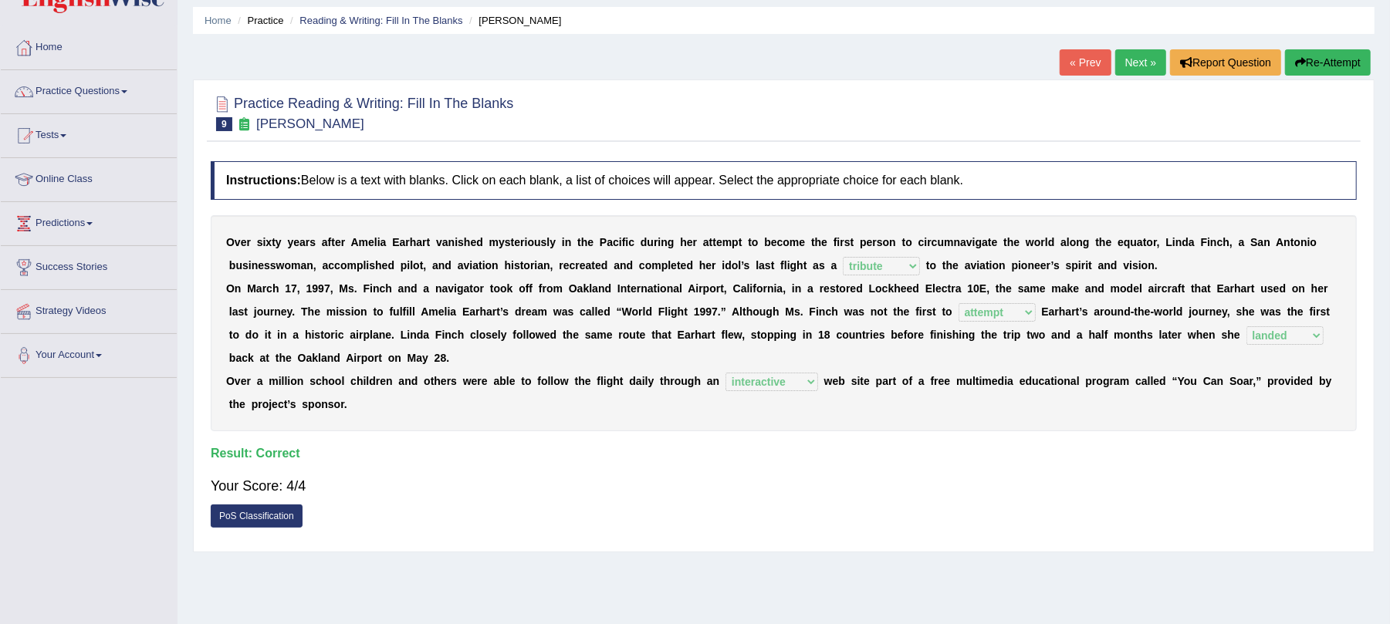
scroll to position [0, 0]
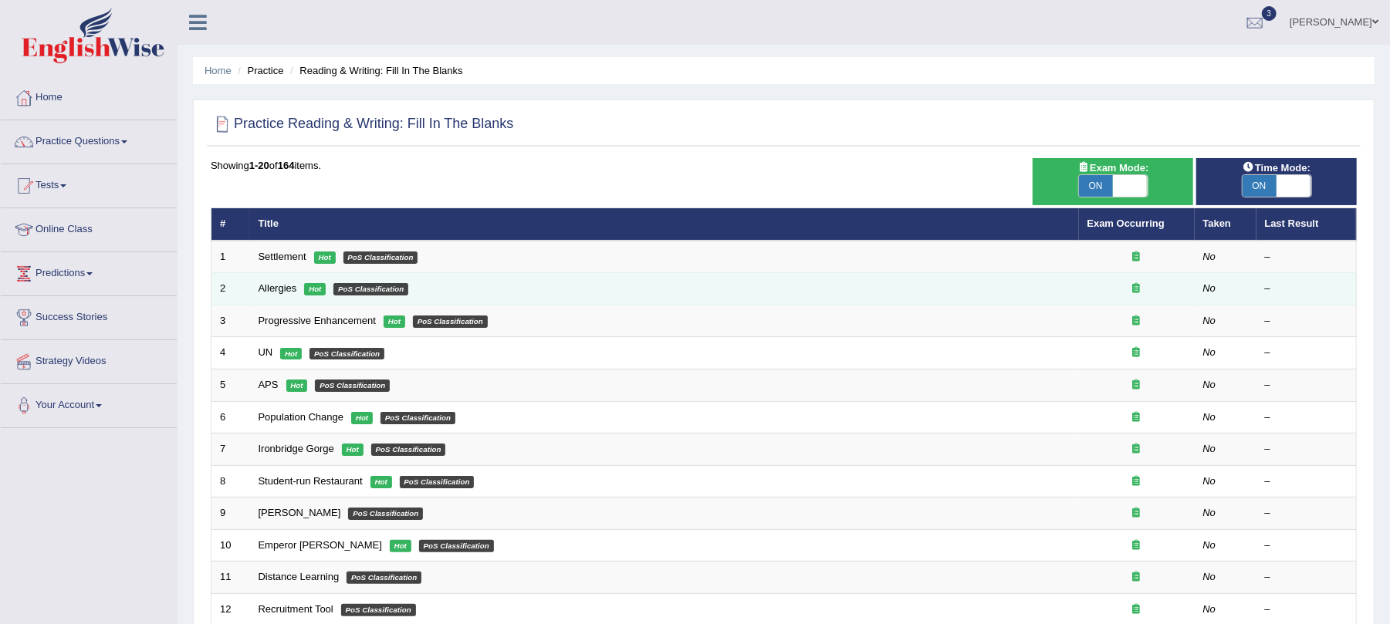
scroll to position [205, 0]
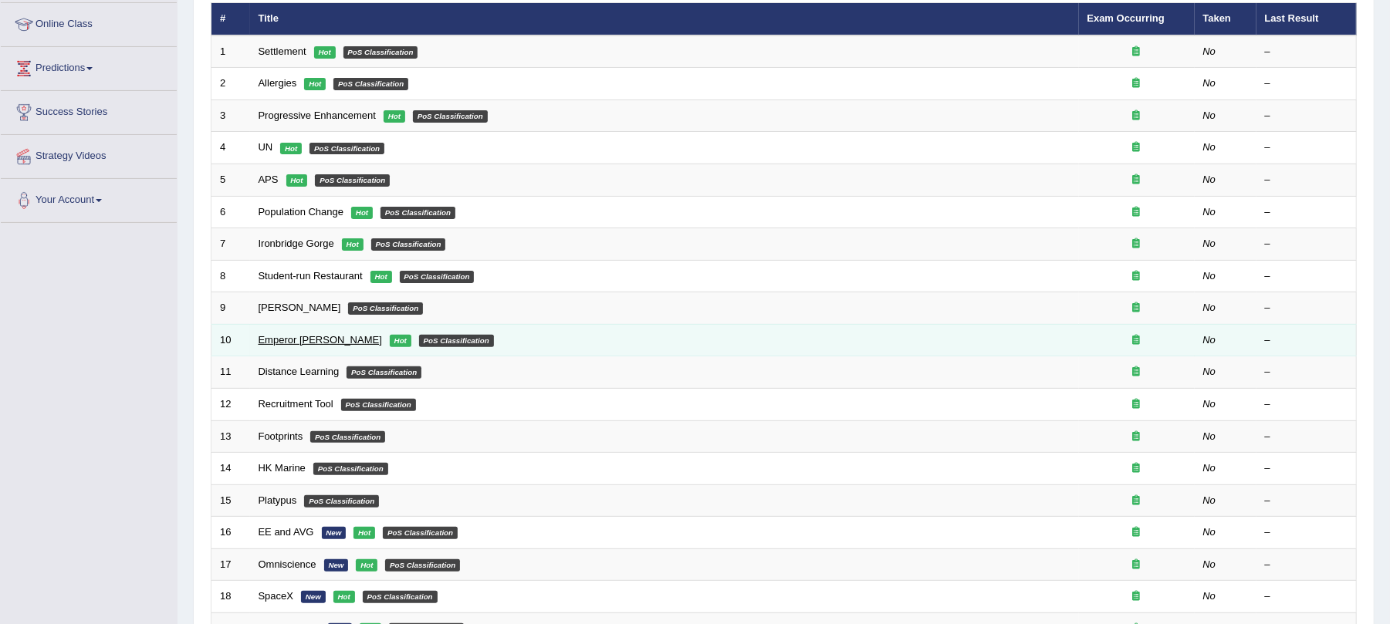
click at [282, 343] on link "Emperor [PERSON_NAME]" at bounding box center [320, 340] width 123 height 12
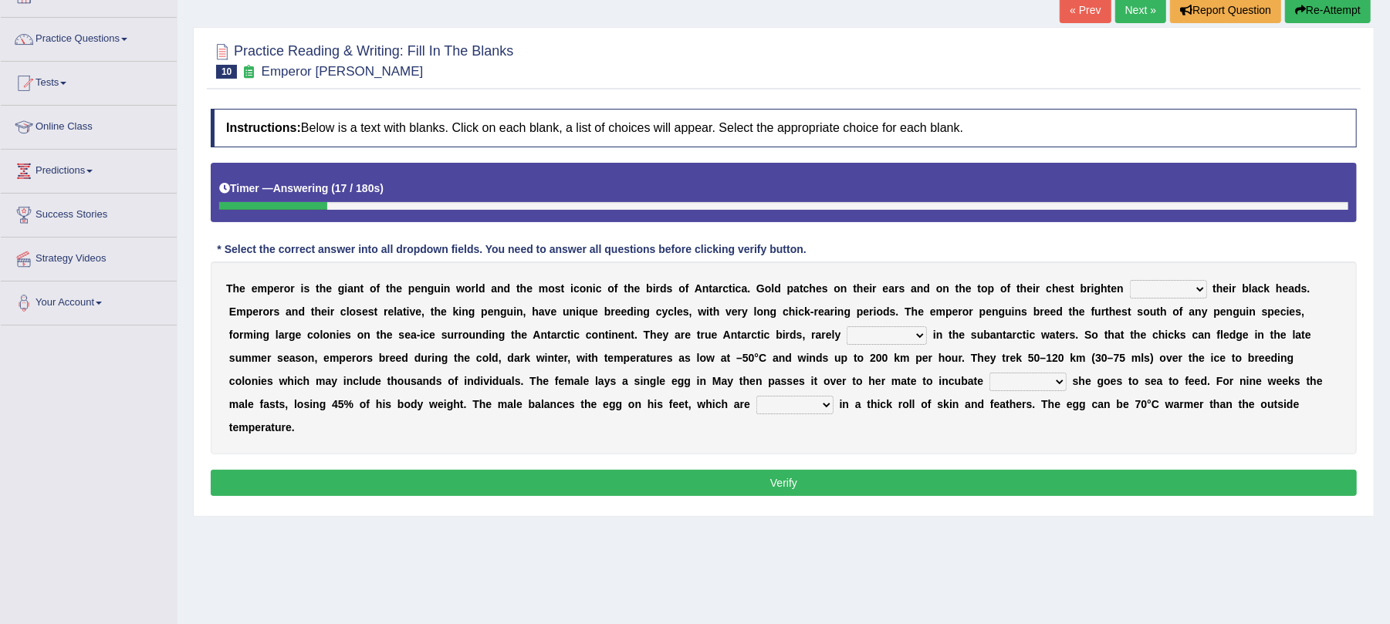
click at [1158, 292] on select "down glow up on" at bounding box center [1168, 289] width 77 height 19
select select "up"
click at [1130, 282] on select "down glow up on" at bounding box center [1168, 289] width 77 height 19
click at [862, 335] on select "swim seen submerged floating" at bounding box center [887, 335] width 80 height 19
select select "seen"
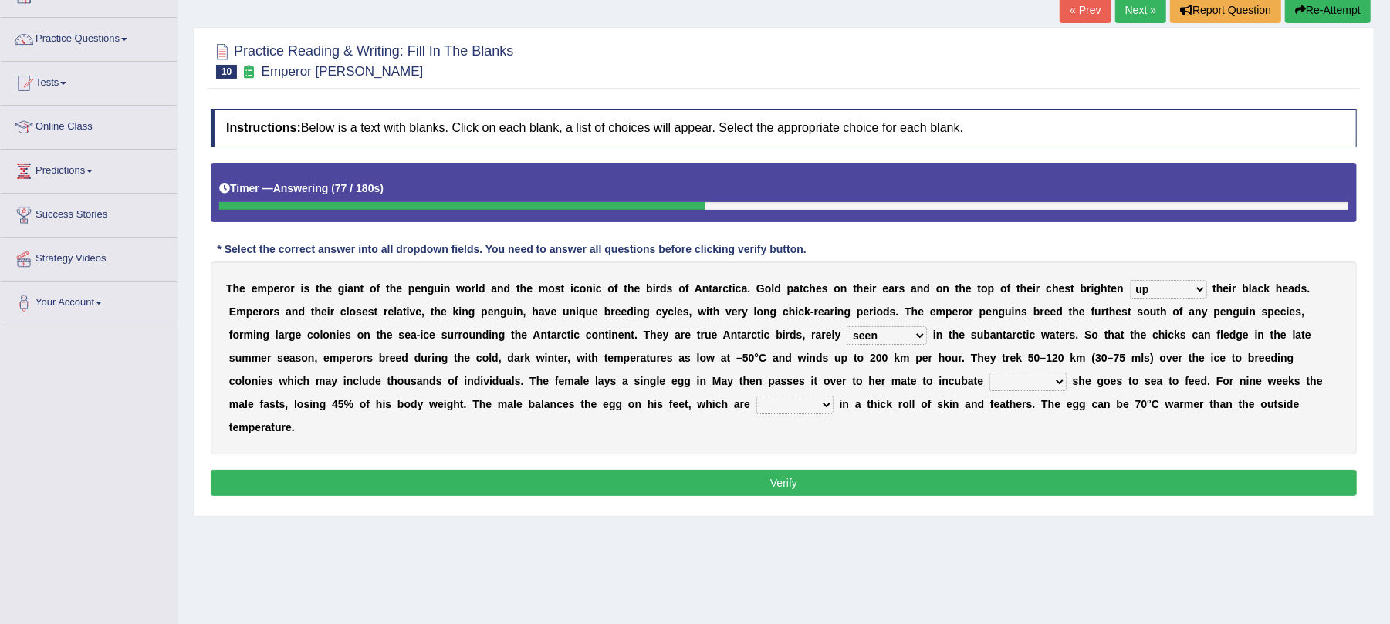
click at [847, 328] on select "swim seen submerged floating" at bounding box center [887, 335] width 80 height 19
click at [1030, 380] on select "whilst rather however though" at bounding box center [1027, 382] width 77 height 19
select select "though"
click at [989, 374] on select "whilst rather however though" at bounding box center [1027, 382] width 77 height 19
click at [809, 411] on select "powered caved carved covered" at bounding box center [794, 405] width 77 height 19
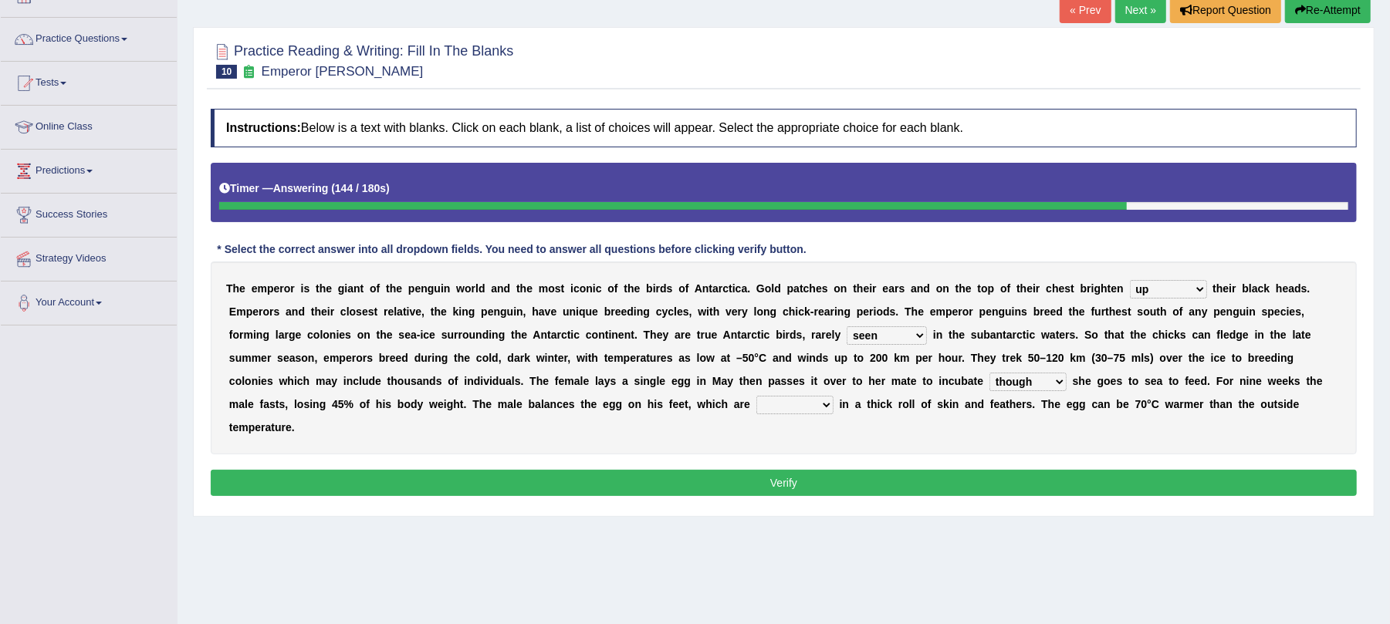
select select "covered"
click at [756, 397] on select "powered caved carved covered" at bounding box center [794, 405] width 77 height 19
click at [803, 485] on button "Verify" at bounding box center [784, 483] width 1146 height 26
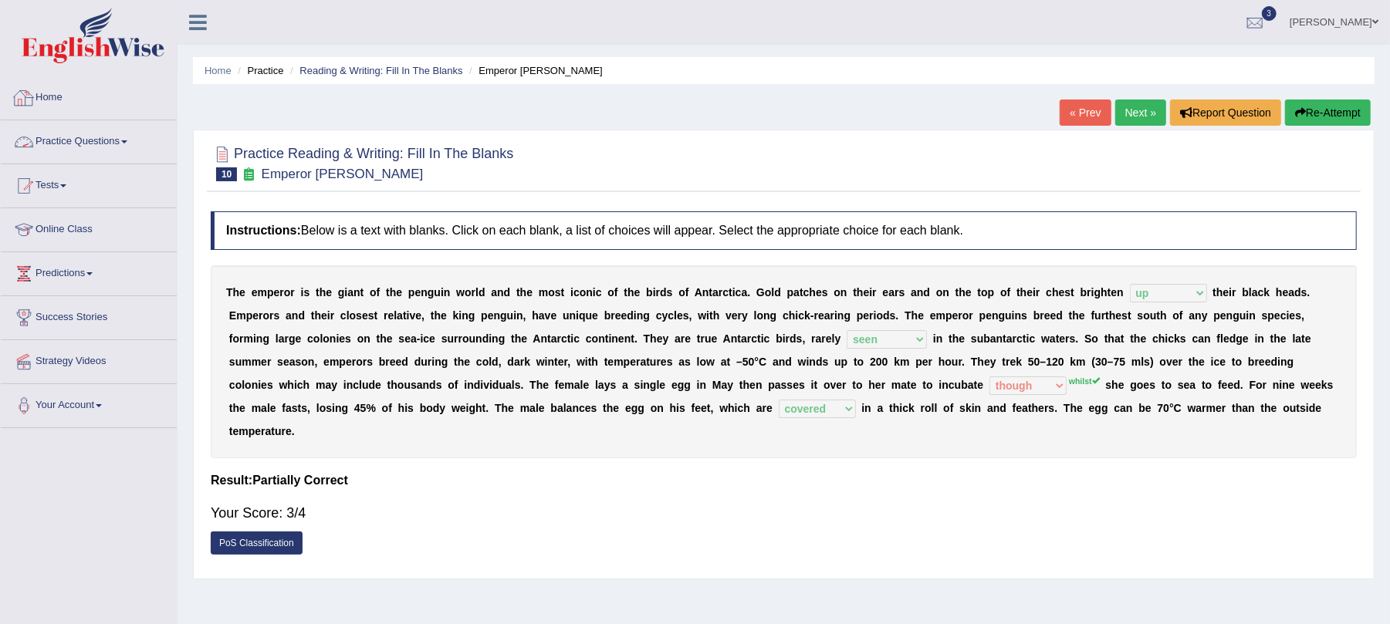
click at [43, 100] on link "Home" at bounding box center [89, 95] width 176 height 39
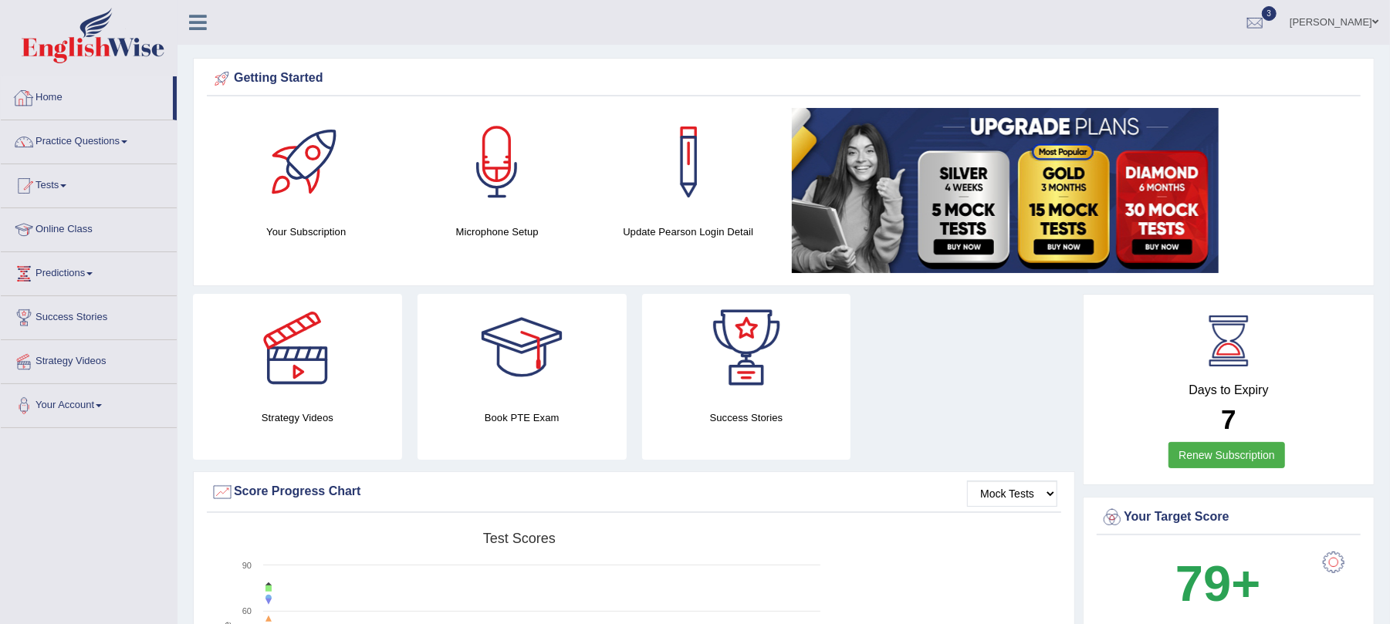
click at [62, 147] on link "Practice Questions" at bounding box center [89, 139] width 176 height 39
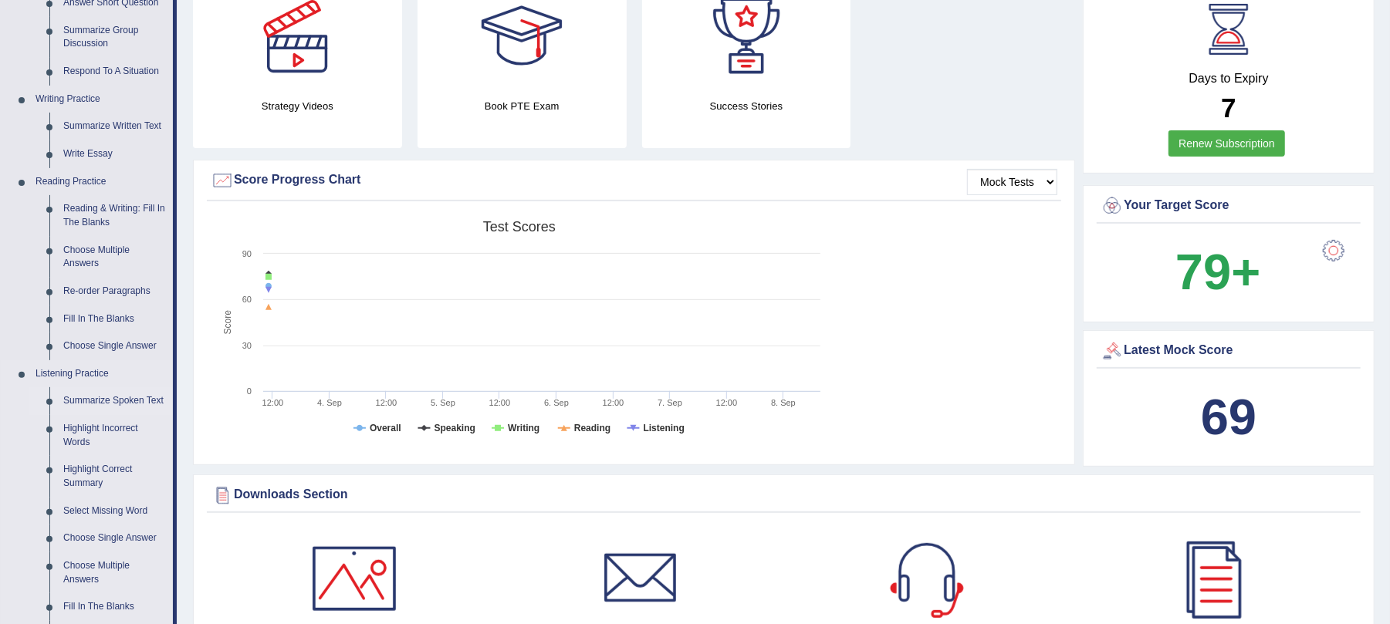
scroll to position [411, 0]
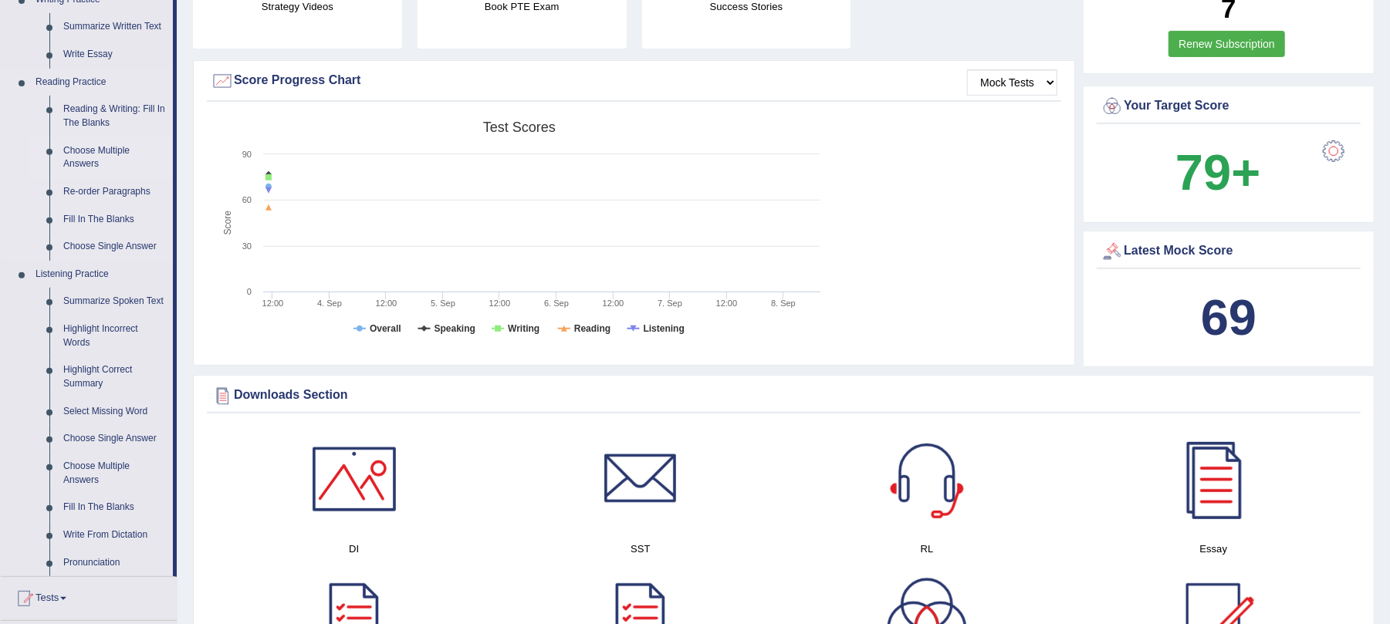
click at [94, 149] on link "Choose Multiple Answers" at bounding box center [114, 157] width 117 height 41
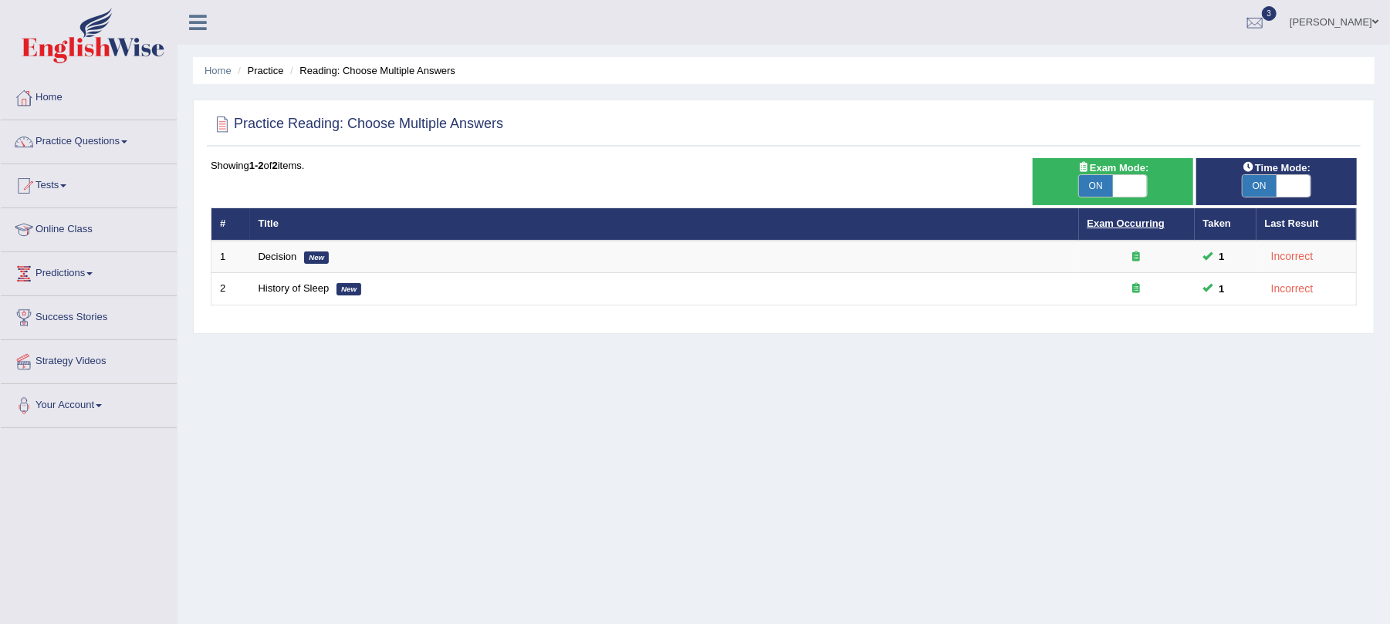
click at [1133, 226] on link "Exam Occurring" at bounding box center [1125, 224] width 77 height 12
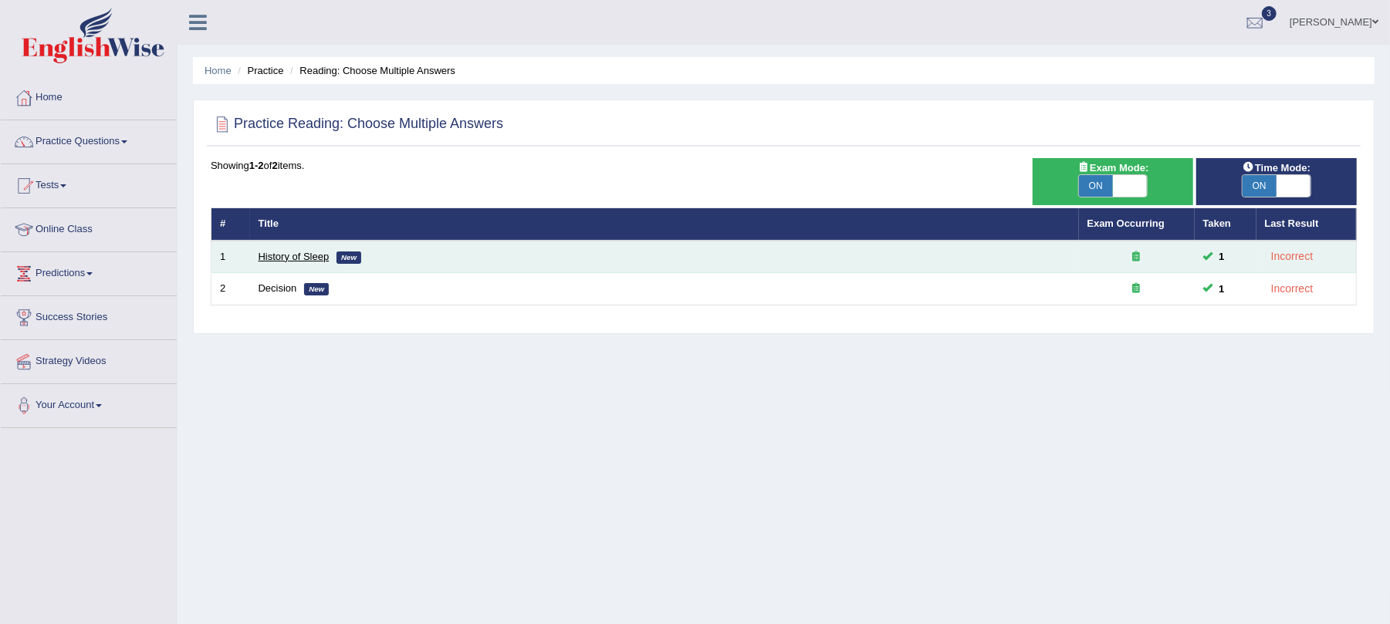
click at [309, 252] on link "History of Sleep" at bounding box center [294, 257] width 71 height 12
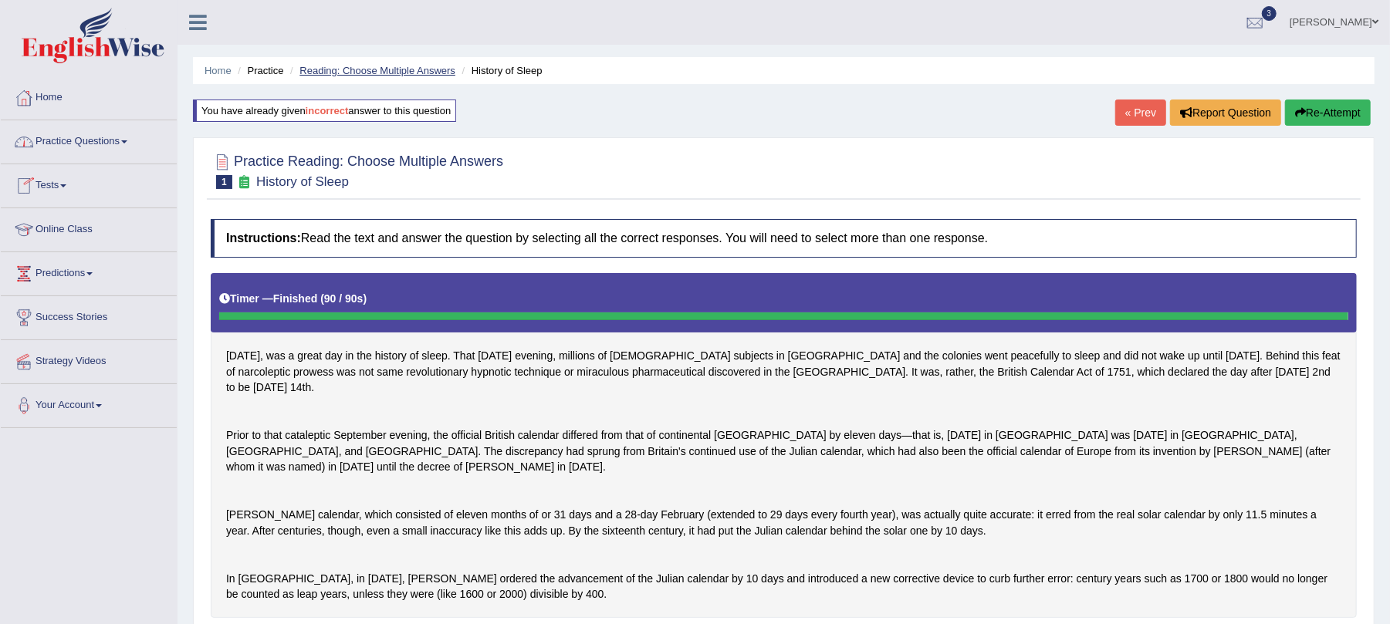
click at [349, 73] on link "Reading: Choose Multiple Answers" at bounding box center [377, 71] width 156 height 12
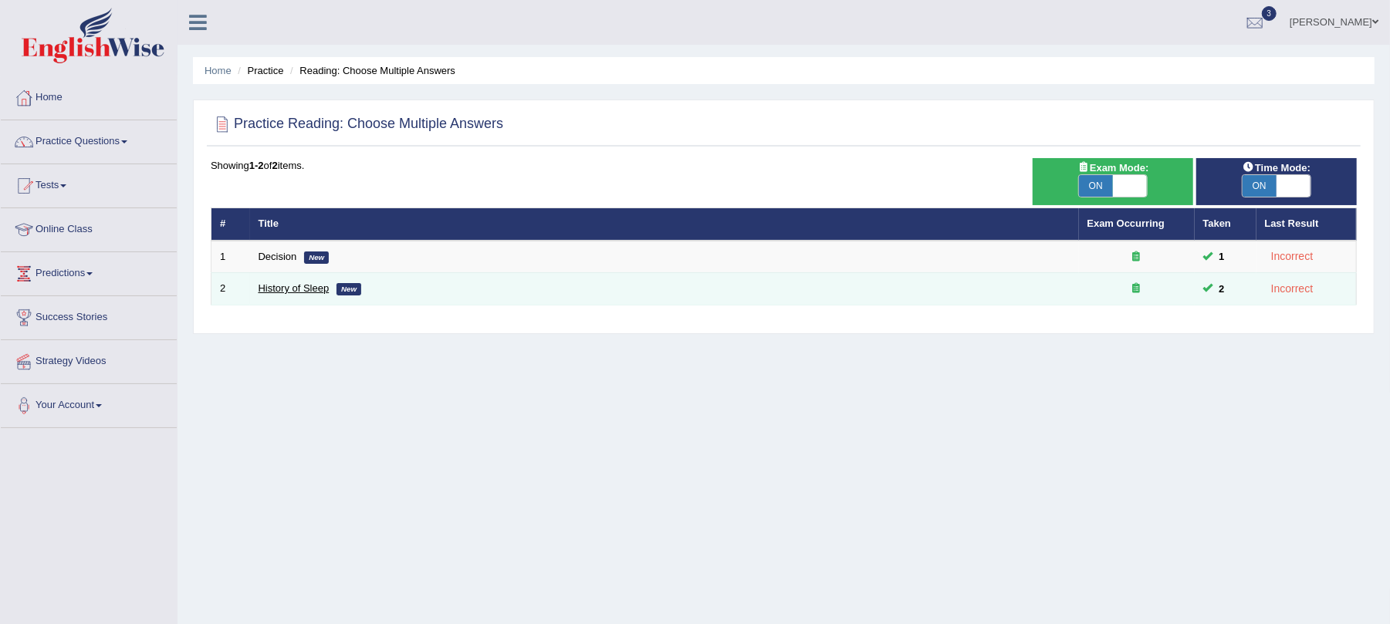
click at [295, 282] on link "History of Sleep" at bounding box center [294, 288] width 71 height 12
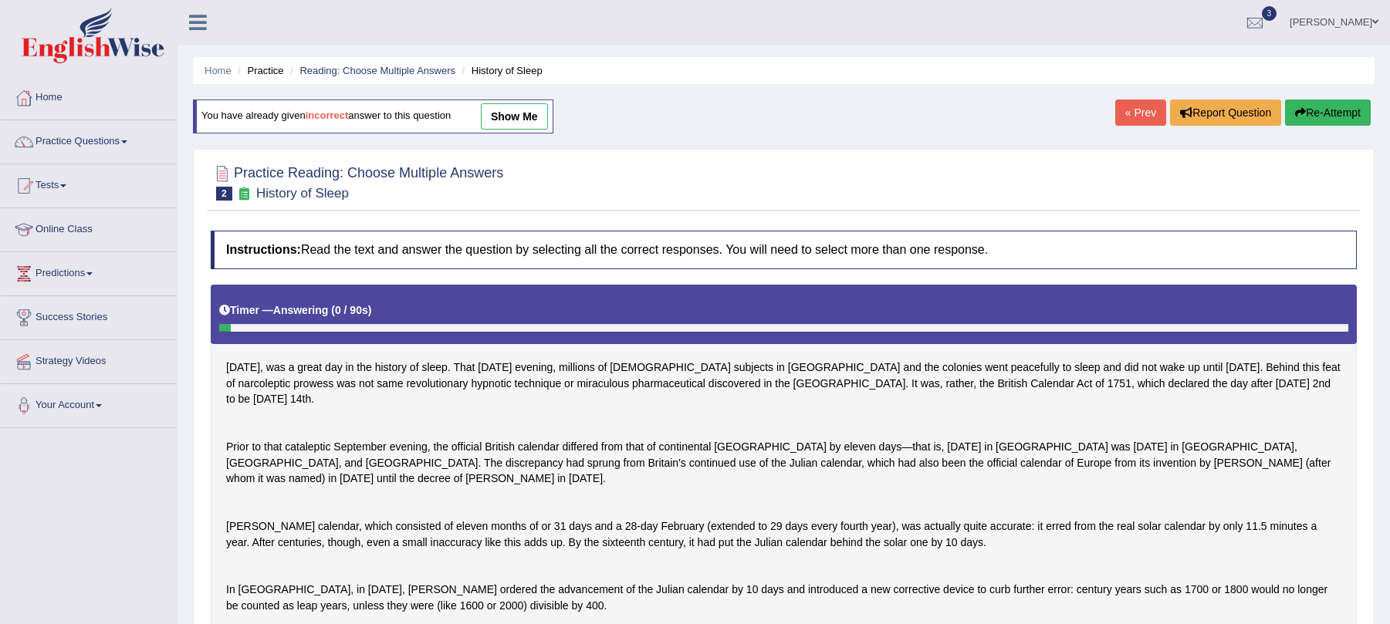
click at [1326, 117] on button "Re-Attempt" at bounding box center [1328, 113] width 86 height 26
click at [374, 63] on li "Reading: Choose Multiple Answers" at bounding box center [370, 70] width 169 height 15
click at [372, 69] on link "Reading: Choose Multiple Answers" at bounding box center [377, 71] width 156 height 12
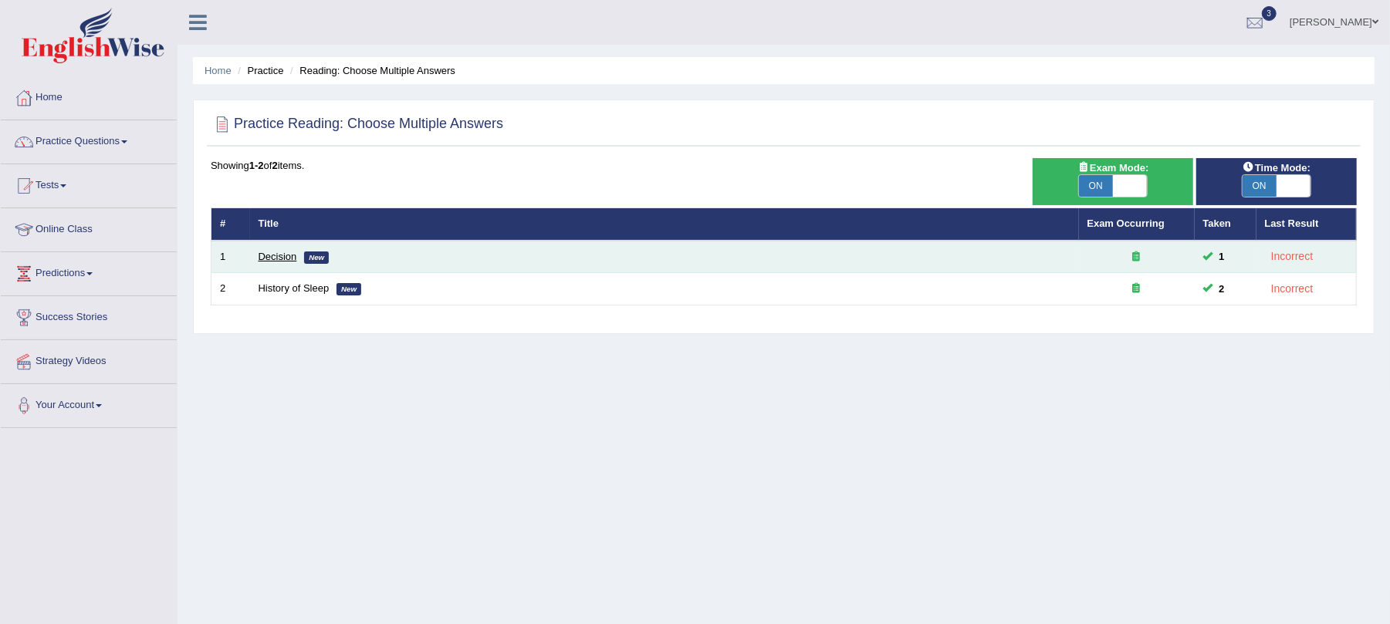
click at [279, 255] on link "Decision" at bounding box center [278, 257] width 39 height 12
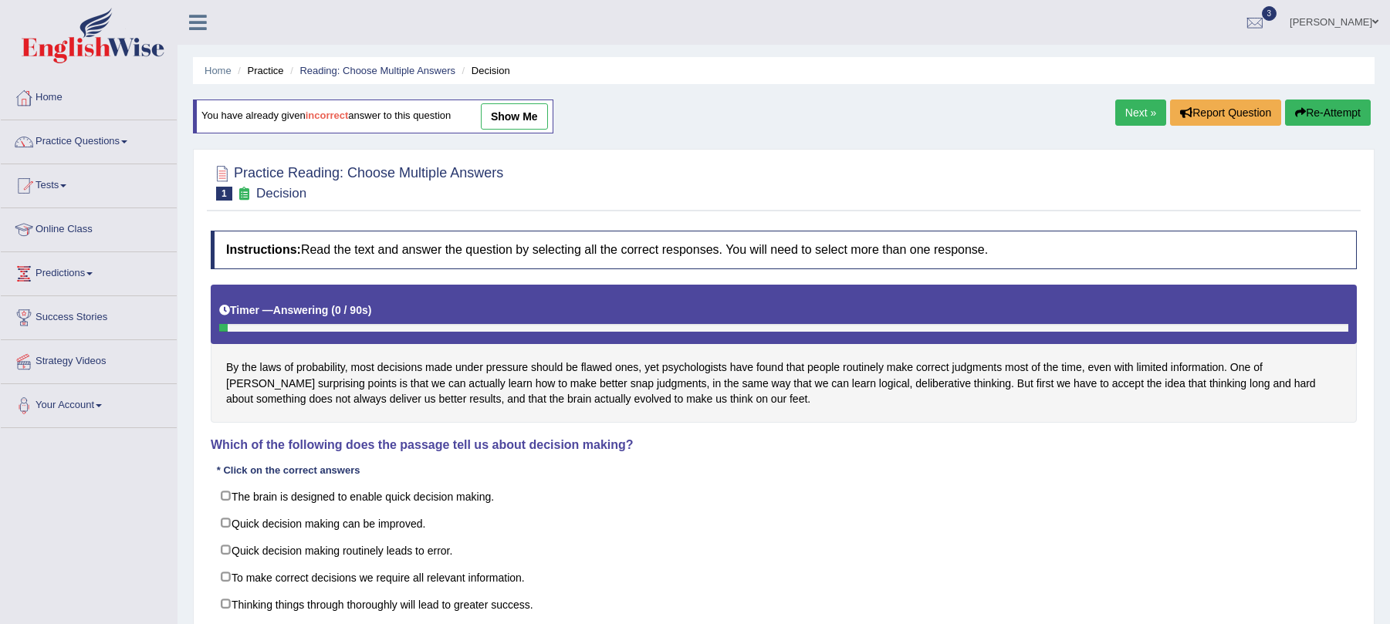
drag, startPoint x: 0, startPoint y: 0, endPoint x: 1318, endPoint y: 110, distance: 1322.7
click at [1318, 110] on button "Re-Attempt" at bounding box center [1328, 113] width 86 height 26
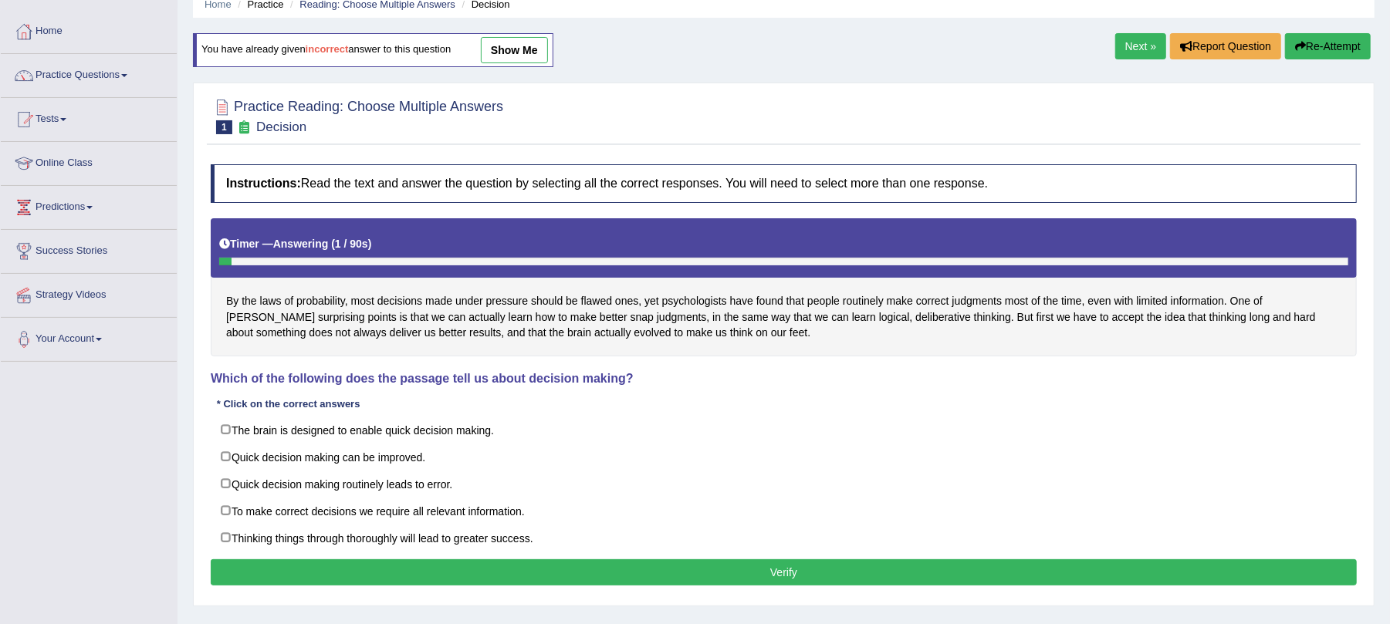
scroll to position [103, 0]
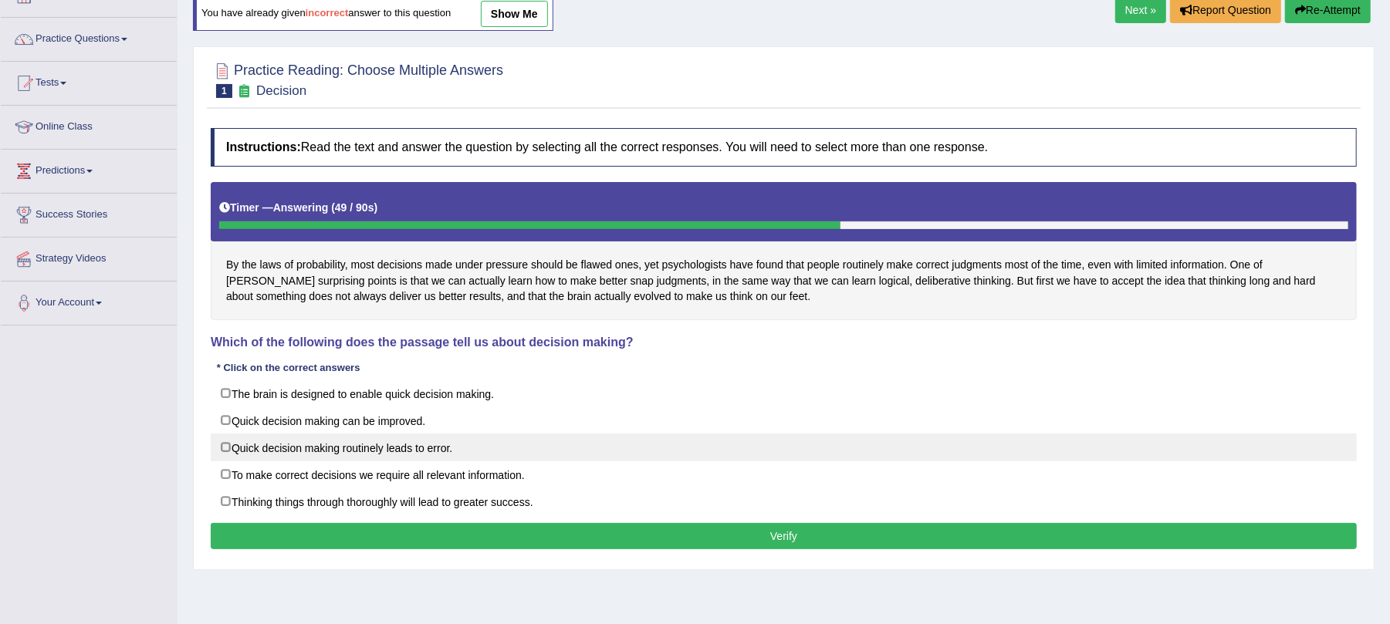
click at [408, 448] on label "Quick decision making routinely leads to error." at bounding box center [784, 448] width 1146 height 28
checkbox input "true"
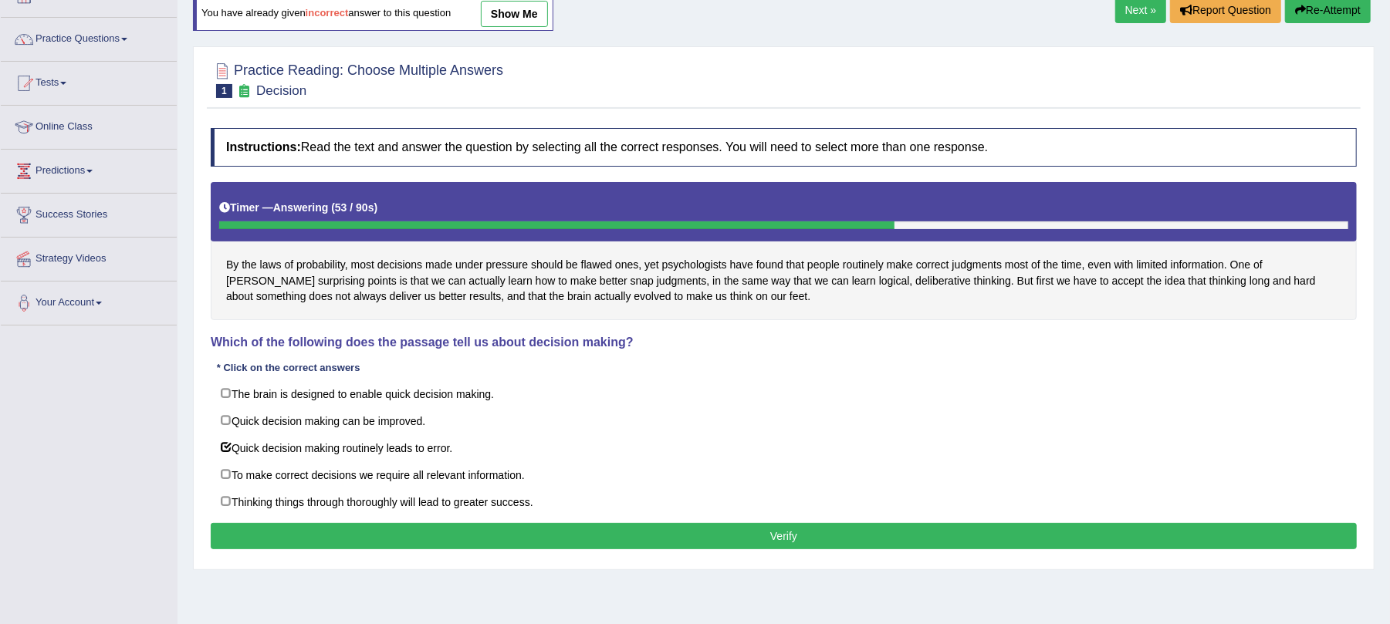
click at [553, 533] on button "Verify" at bounding box center [784, 536] width 1146 height 26
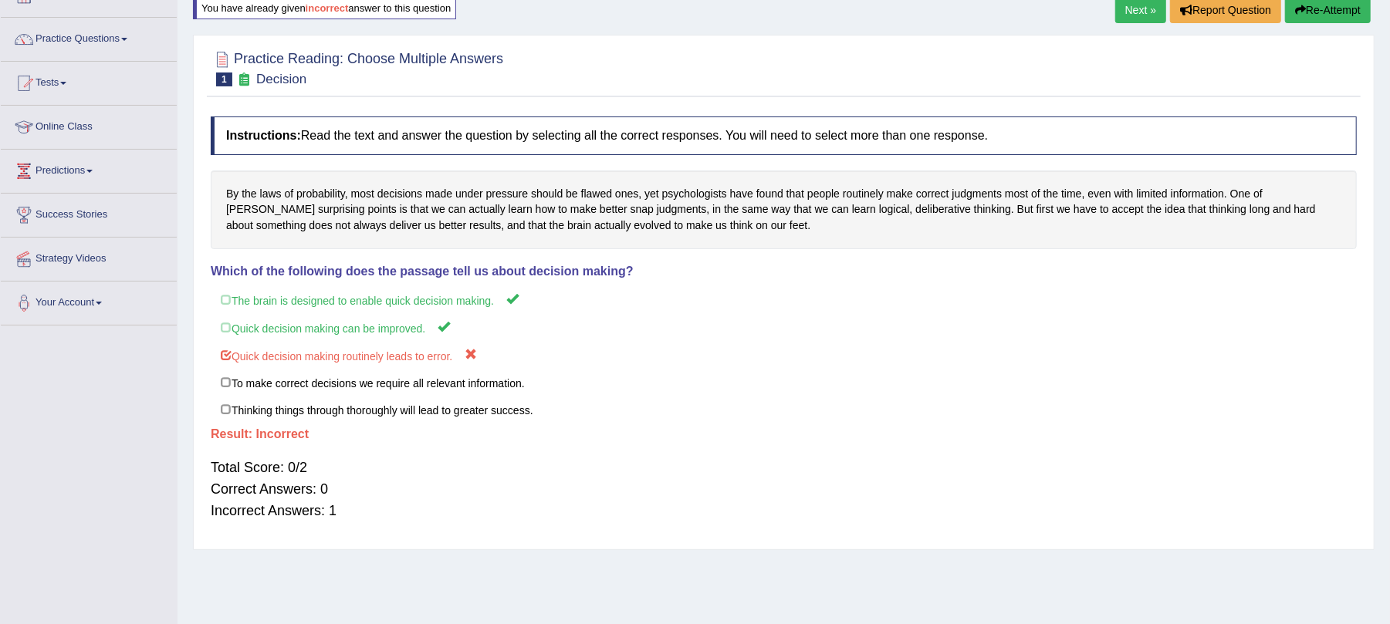
scroll to position [0, 0]
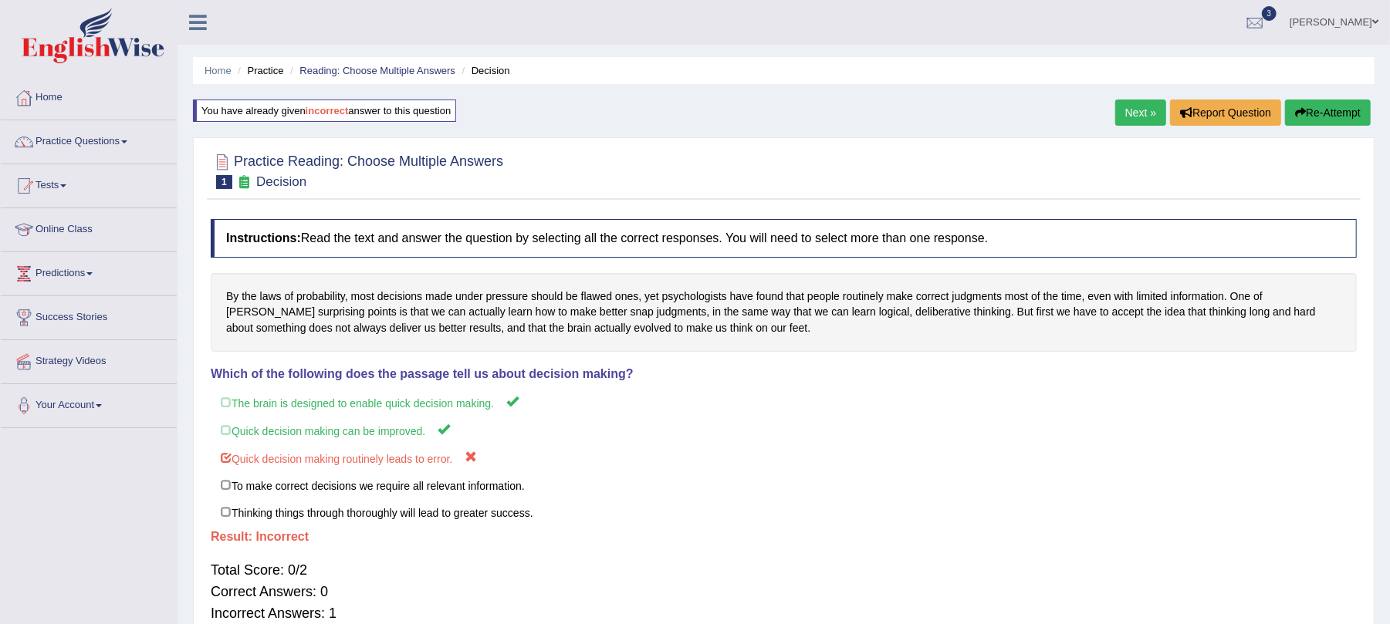
click at [1122, 113] on link "Next »" at bounding box center [1140, 113] width 51 height 26
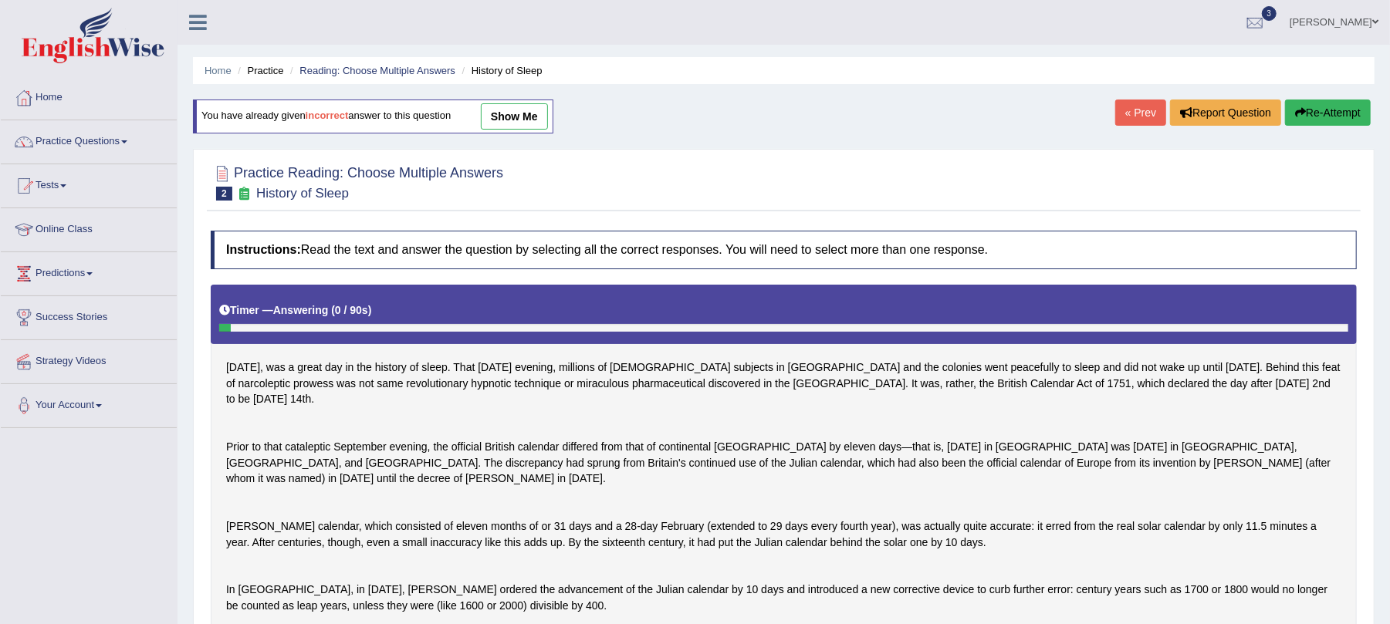
click at [1144, 107] on link "« Prev" at bounding box center [1140, 113] width 51 height 26
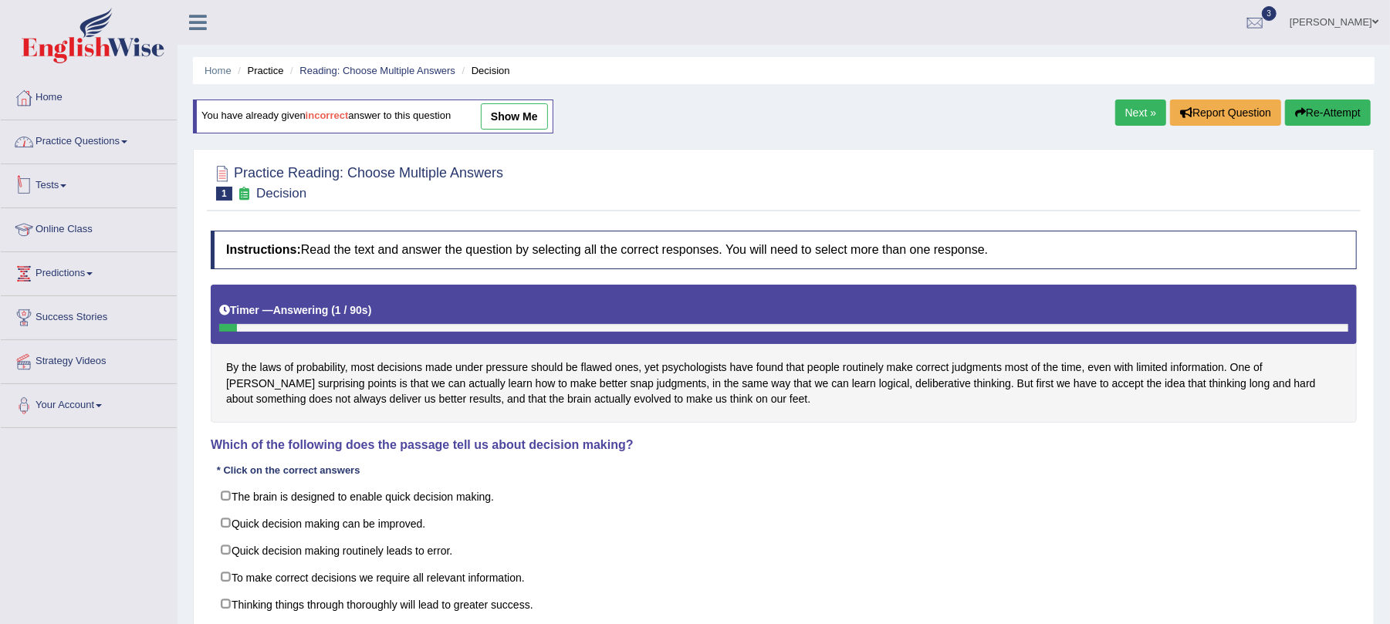
click at [97, 143] on link "Practice Questions" at bounding box center [89, 139] width 176 height 39
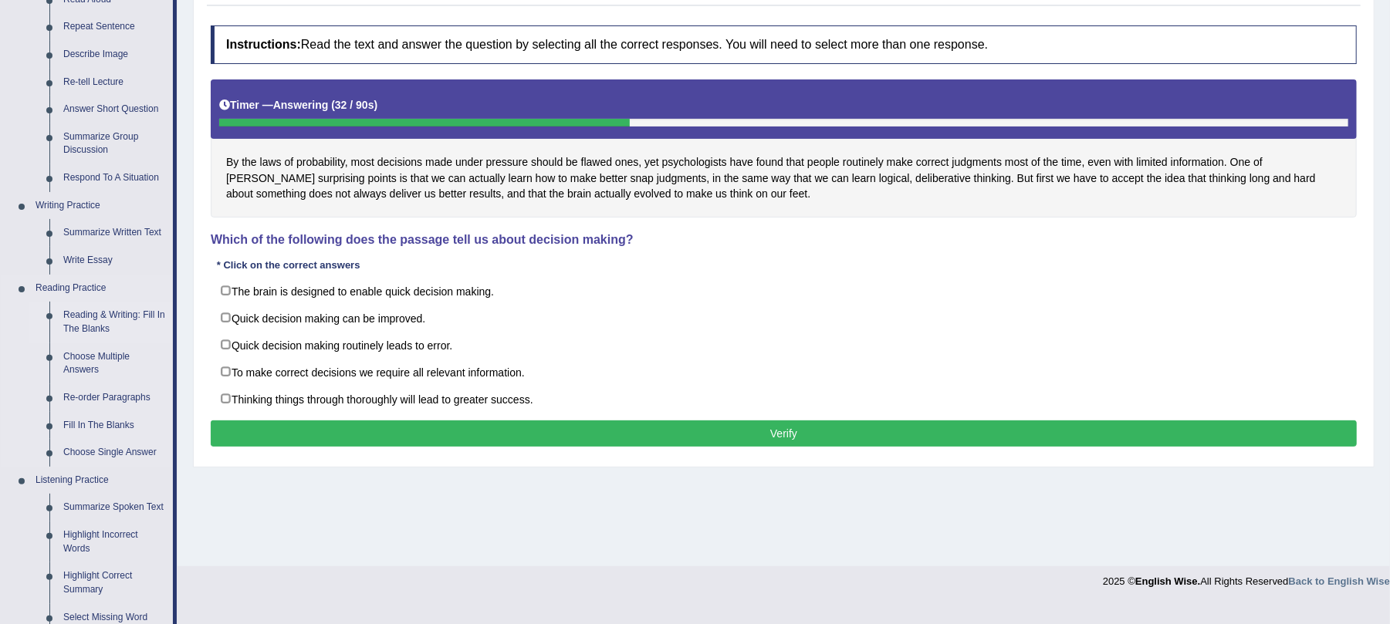
scroll to position [309, 0]
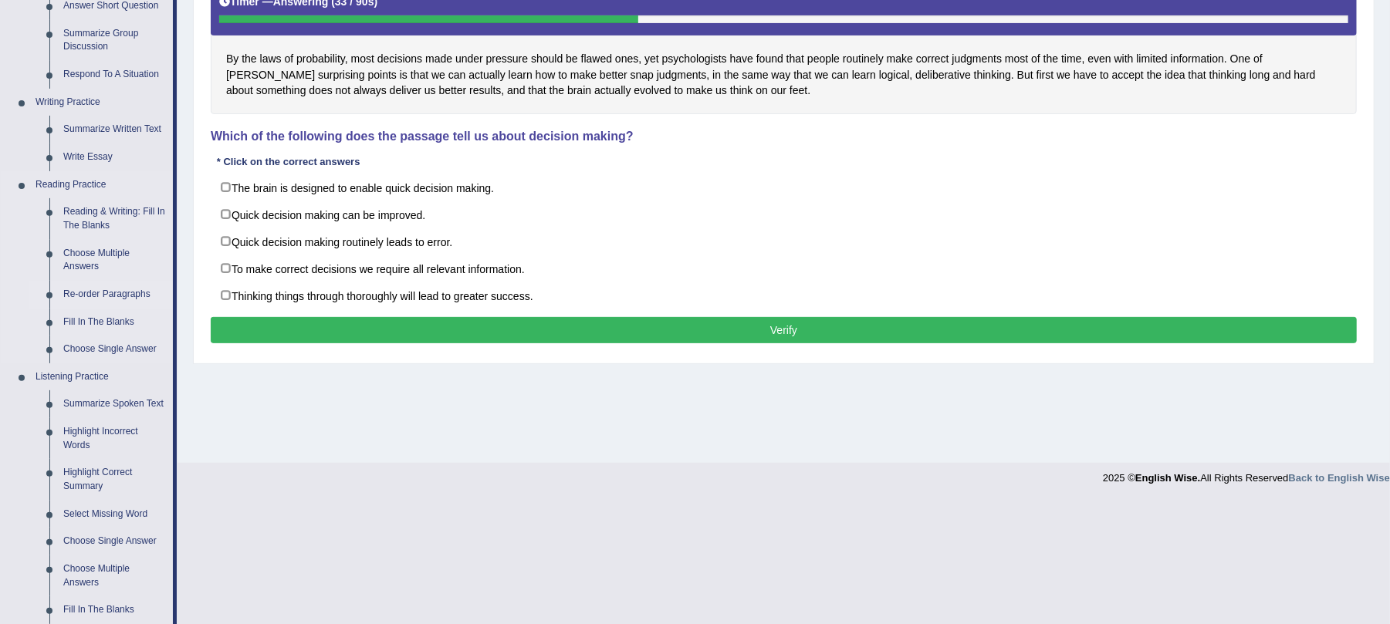
click at [100, 288] on link "Re-order Paragraphs" at bounding box center [114, 295] width 117 height 28
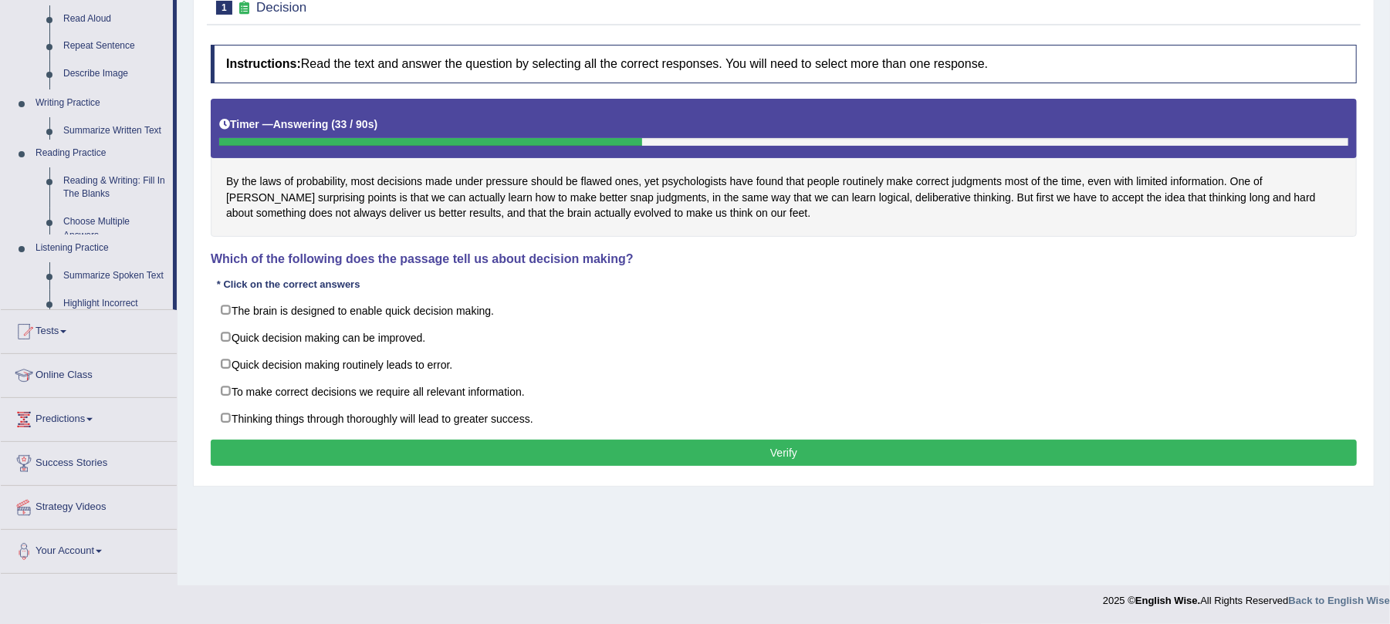
scroll to position [186, 0]
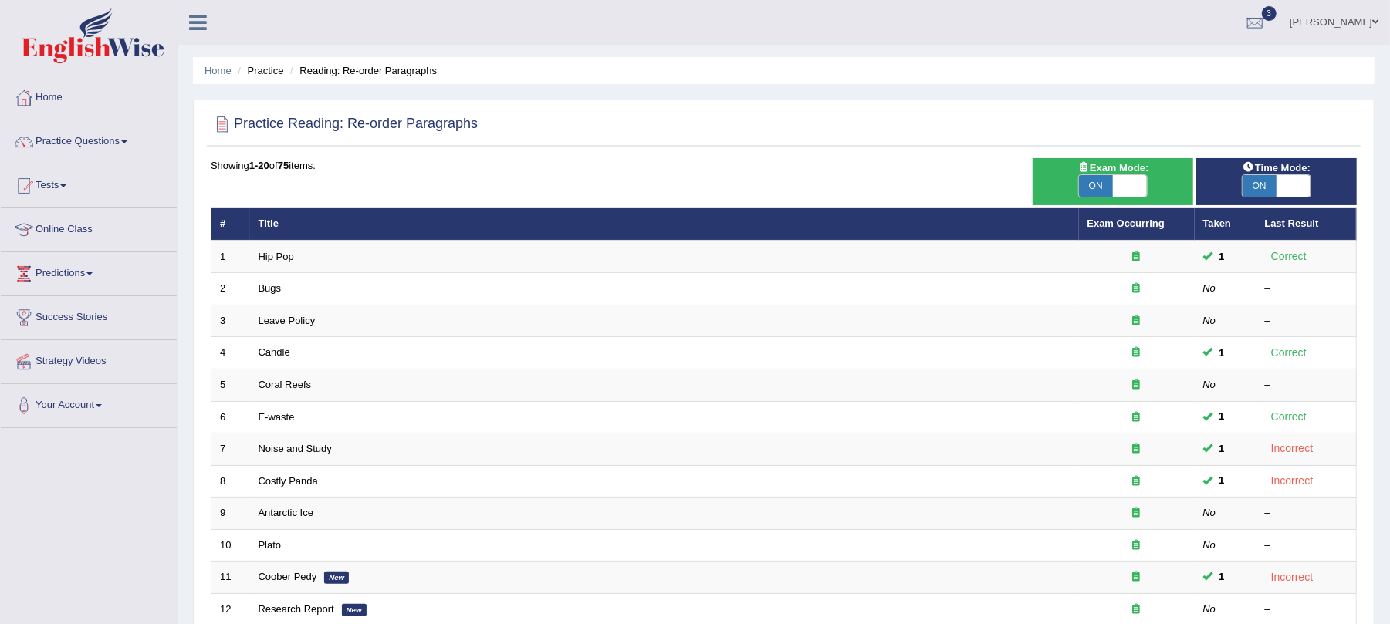
click at [1134, 222] on link "Exam Occurring" at bounding box center [1125, 224] width 77 height 12
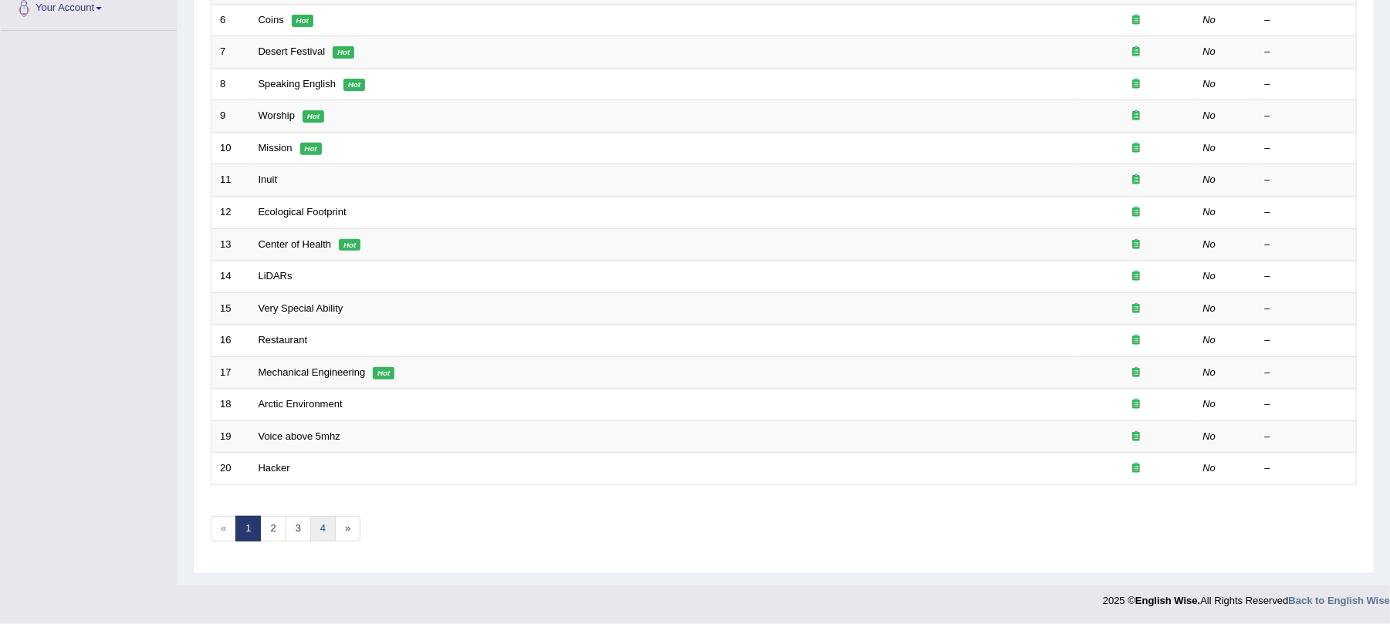
click at [332, 523] on link "4" at bounding box center [322, 528] width 25 height 25
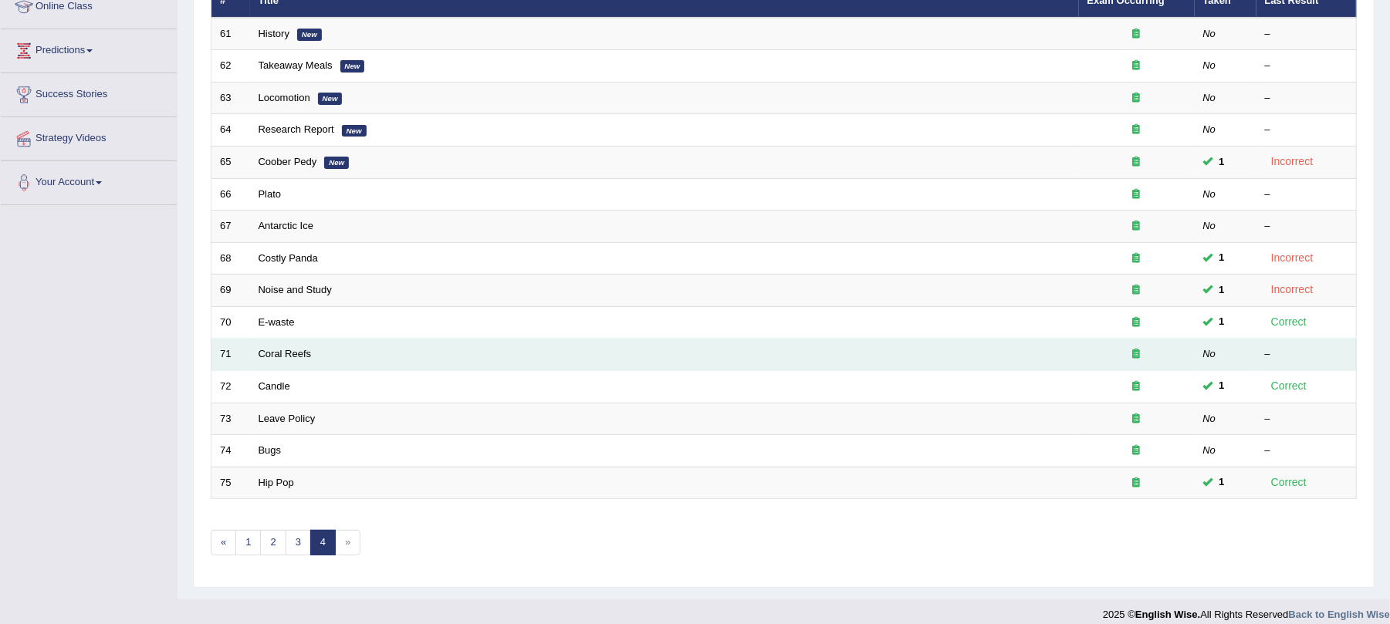
scroll to position [242, 0]
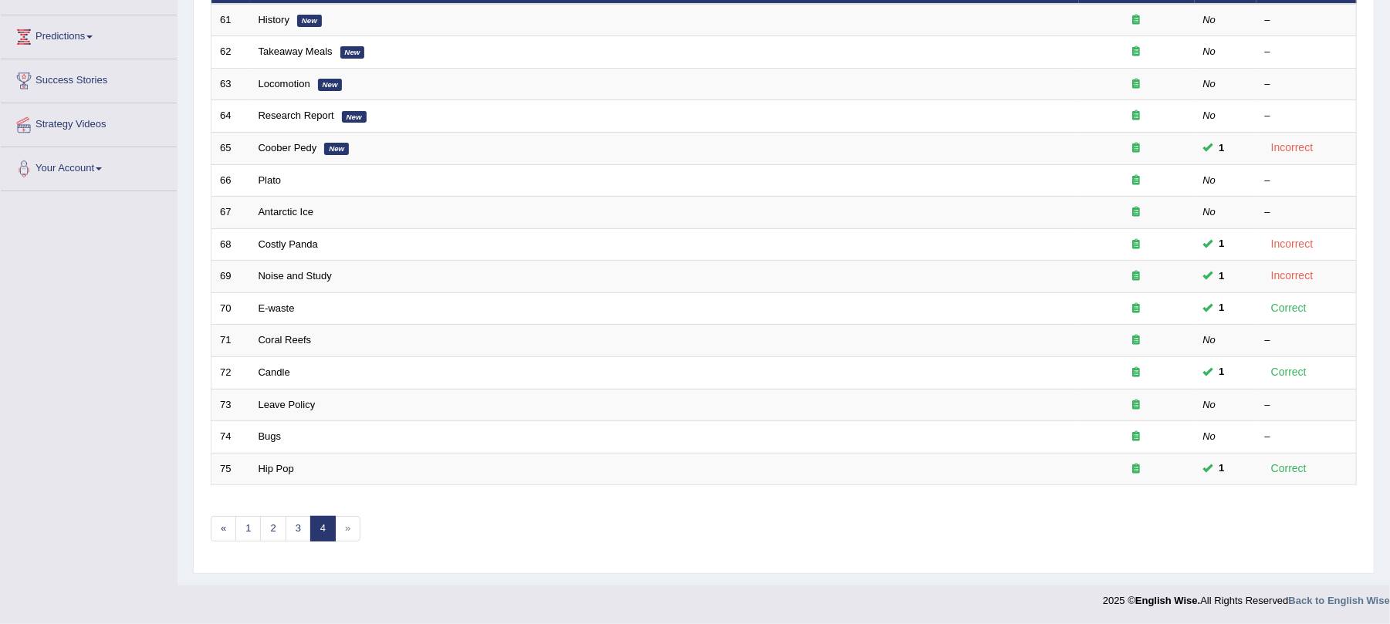
click at [355, 532] on span "»" at bounding box center [347, 528] width 25 height 25
click at [340, 526] on span "»" at bounding box center [347, 528] width 25 height 25
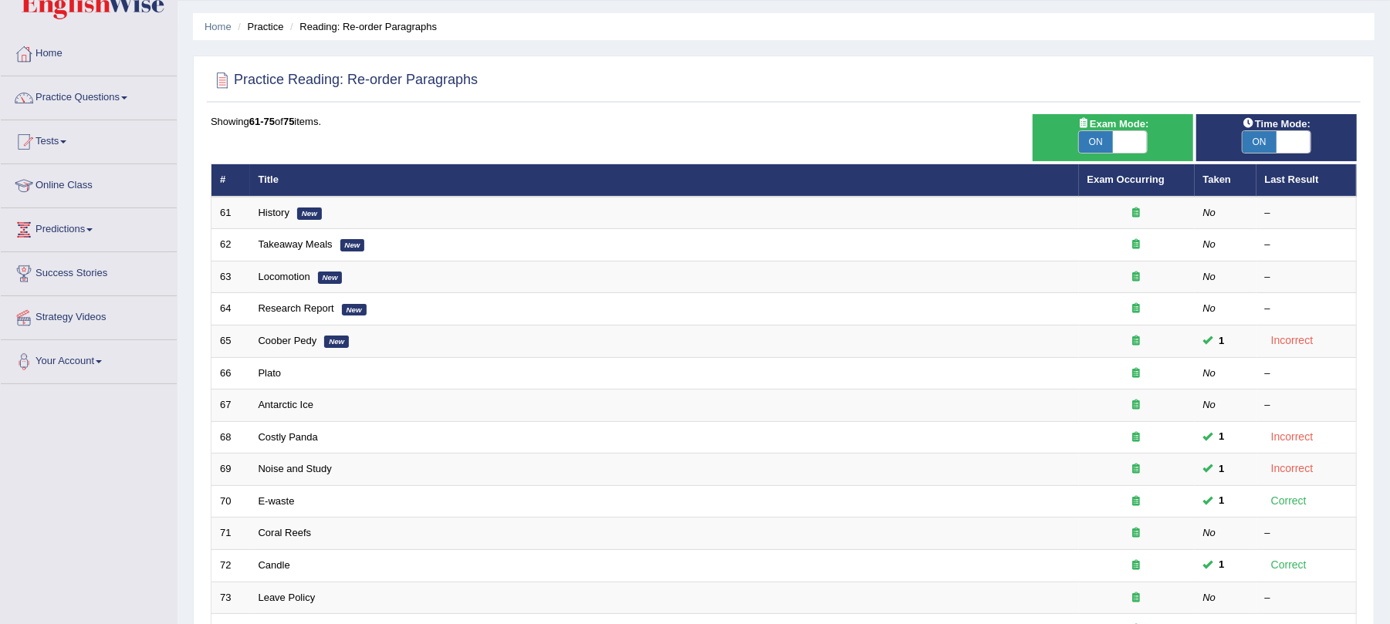
scroll to position [0, 0]
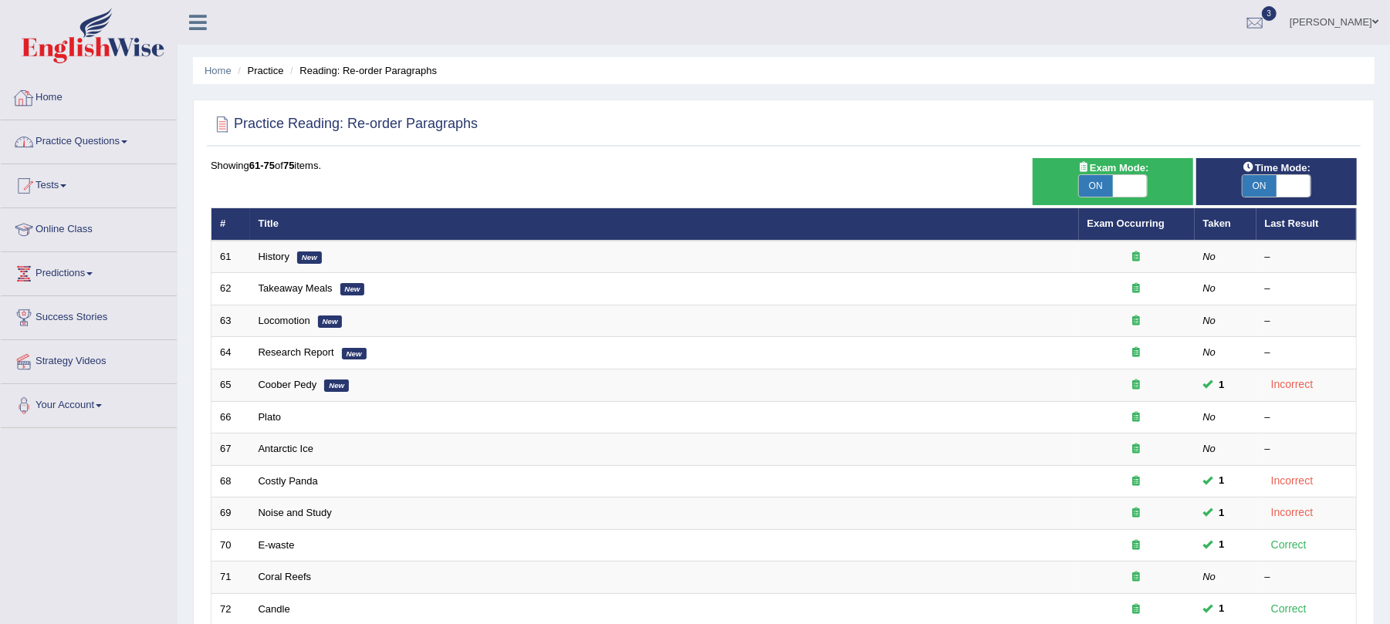
click at [82, 157] on link "Practice Questions" at bounding box center [89, 139] width 176 height 39
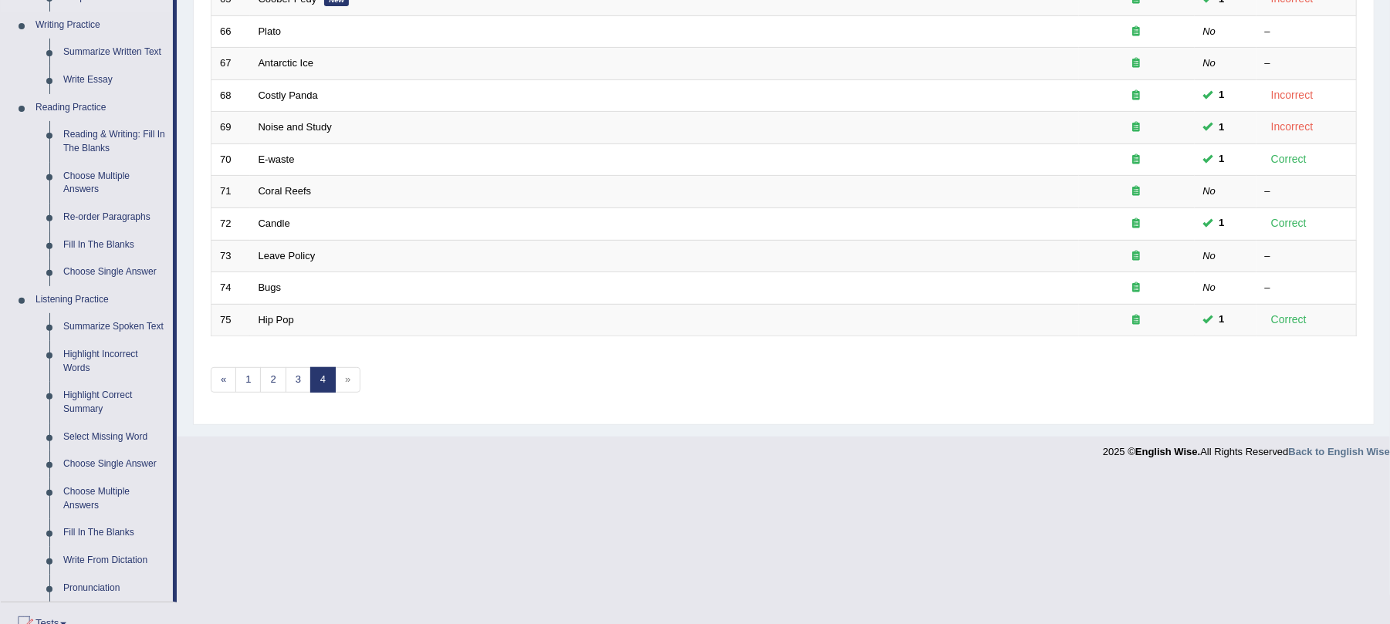
scroll to position [411, 0]
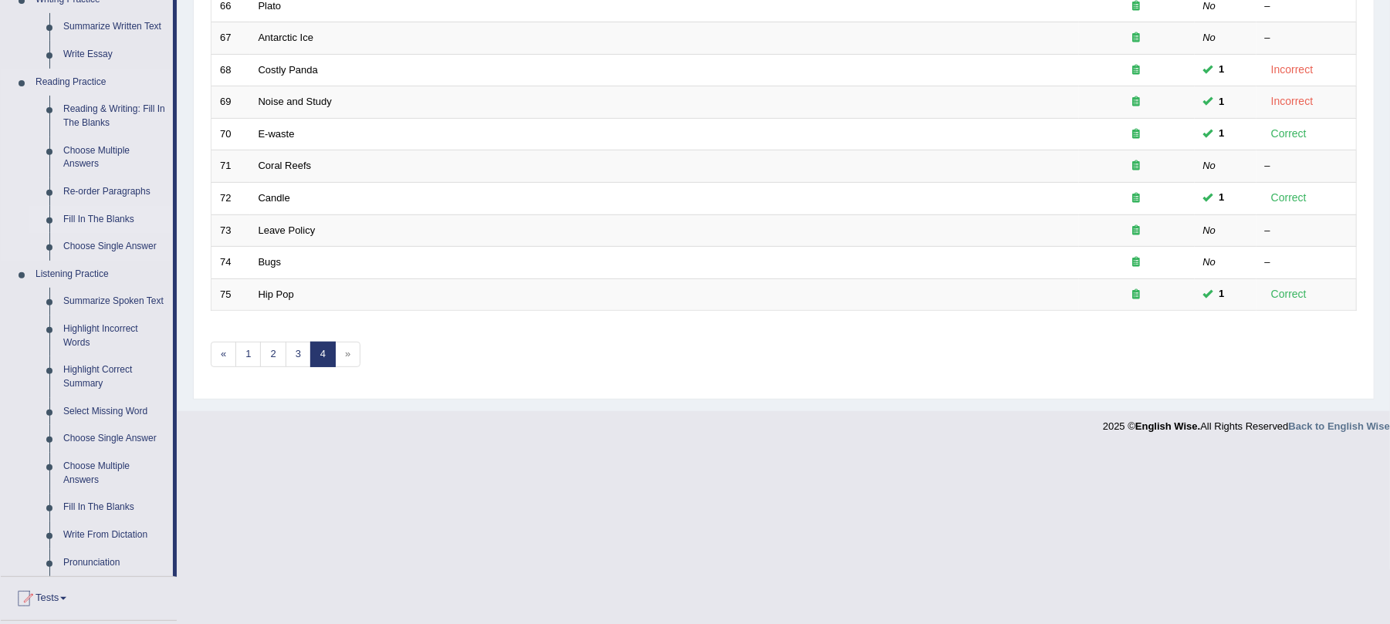
click at [112, 219] on link "Fill In The Blanks" at bounding box center [114, 220] width 117 height 28
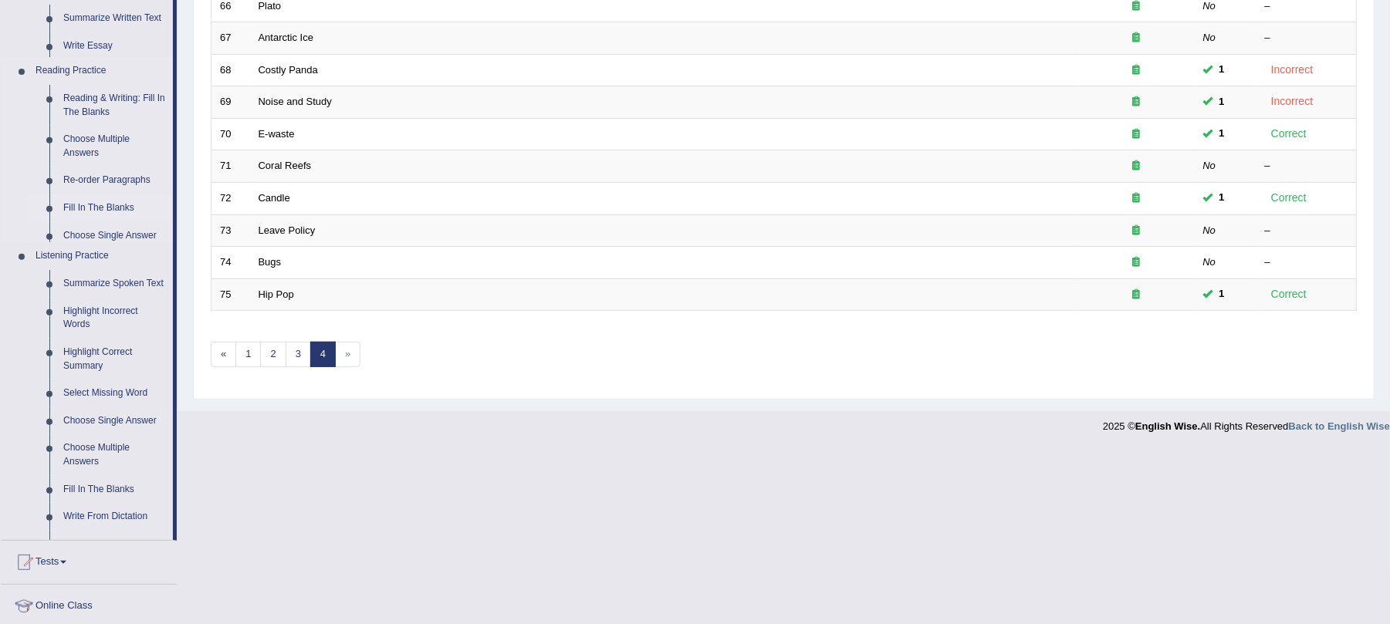
scroll to position [242, 0]
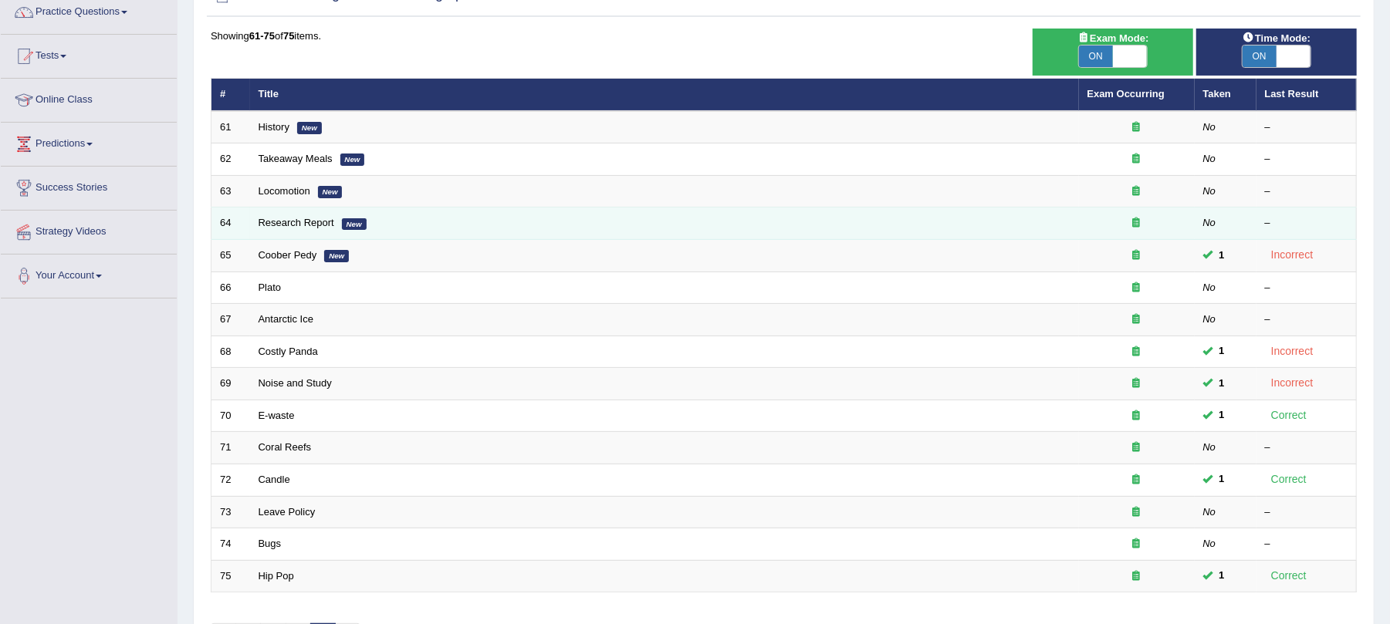
scroll to position [205, 0]
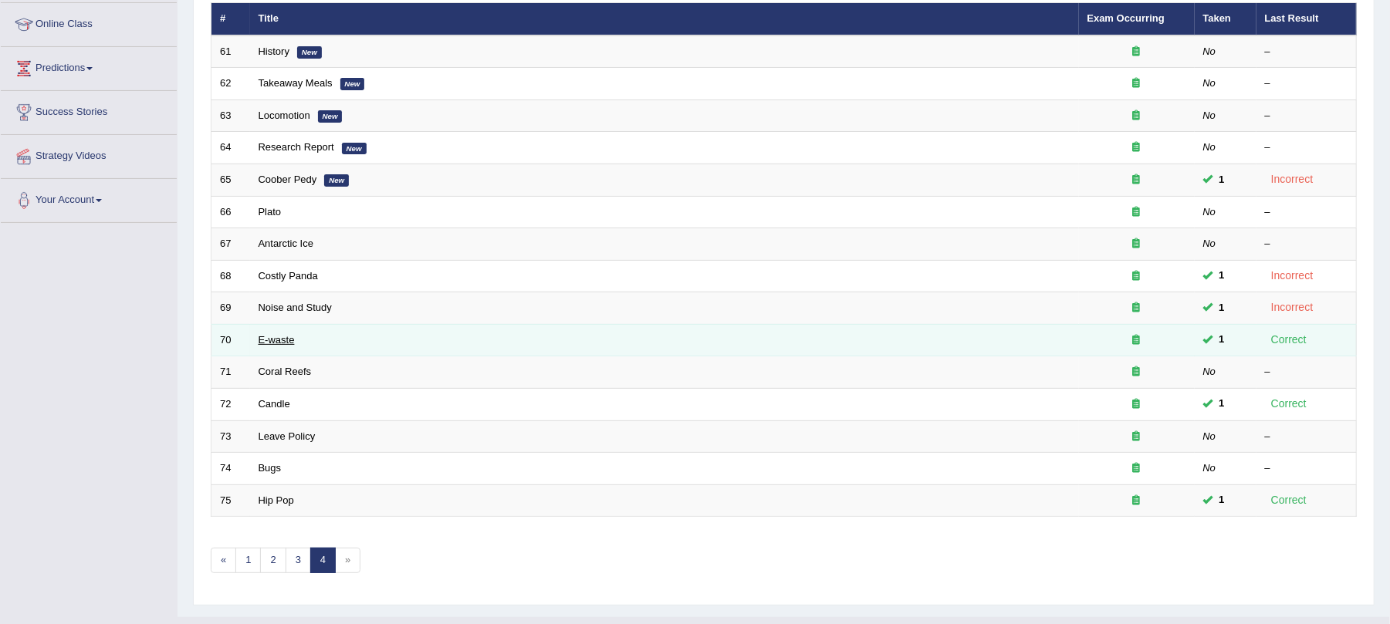
click at [276, 340] on link "E-waste" at bounding box center [277, 340] width 36 height 12
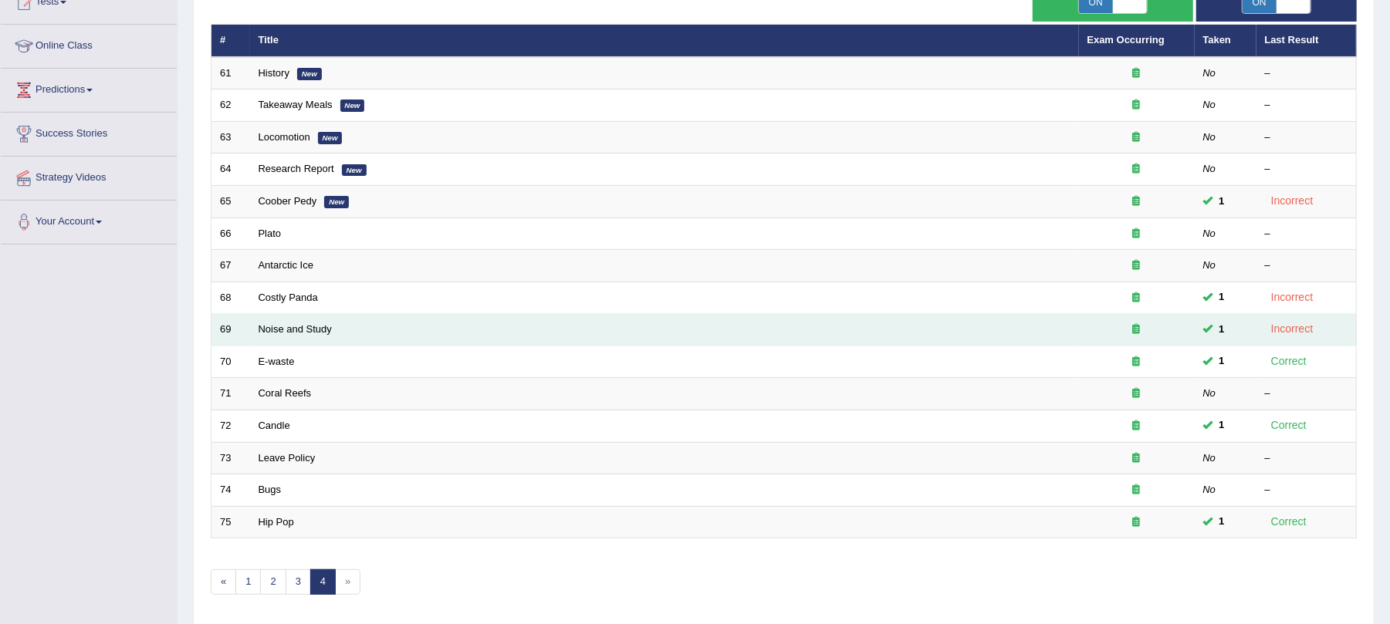
scroll to position [242, 0]
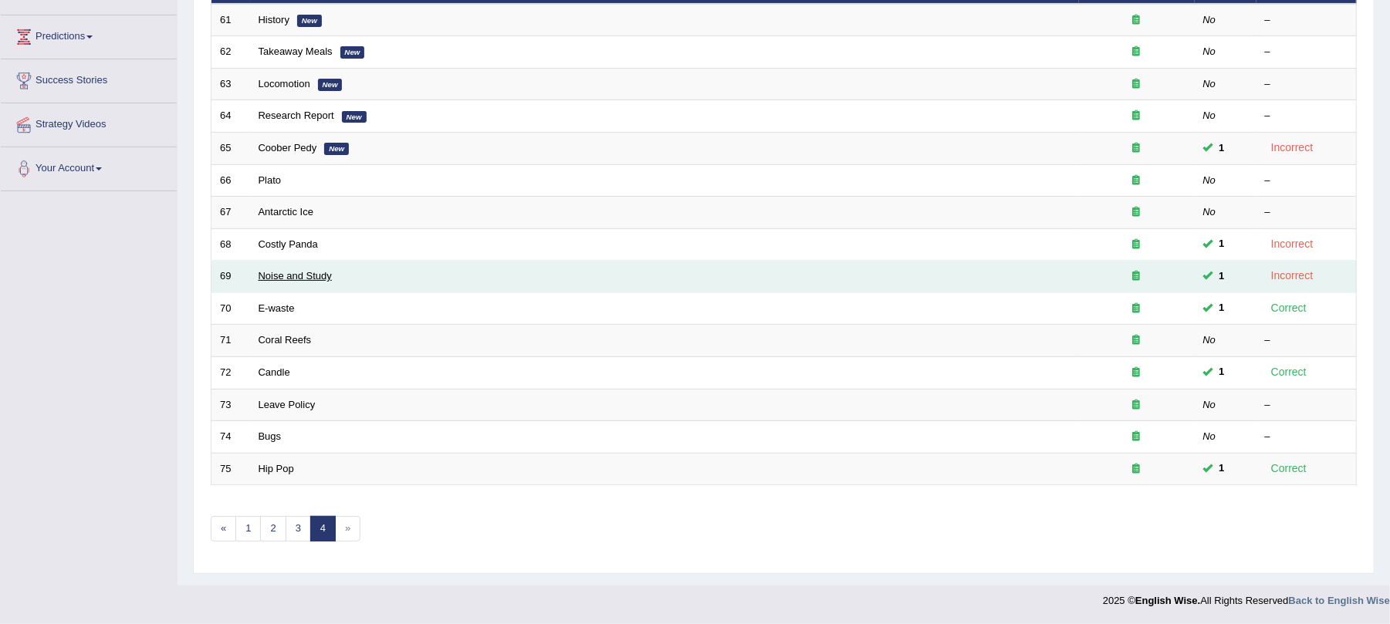
click at [285, 270] on link "Noise and Study" at bounding box center [295, 276] width 73 height 12
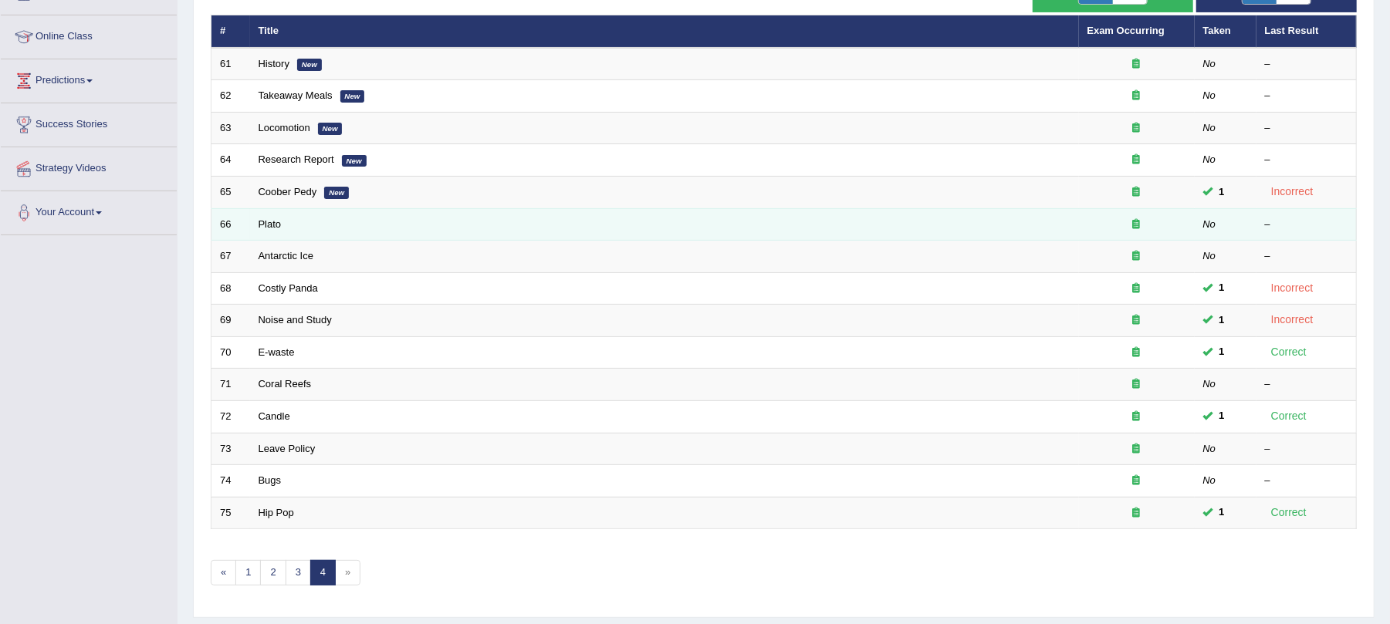
scroll to position [205, 0]
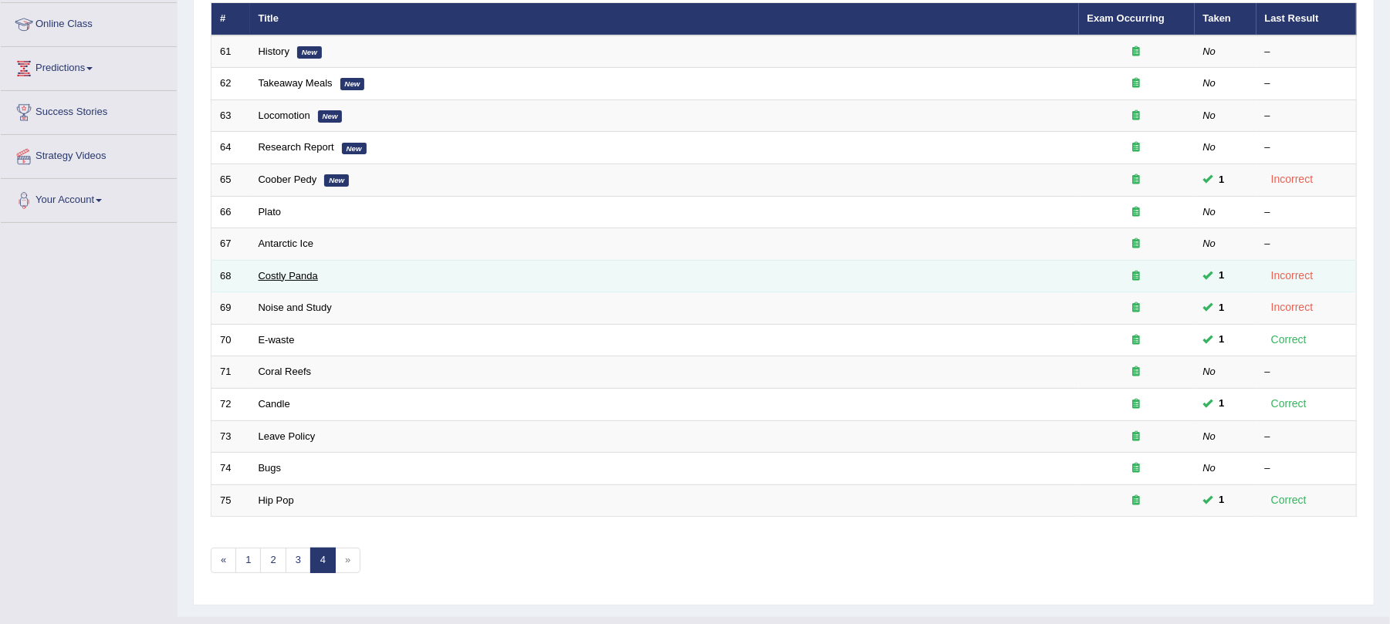
click at [281, 273] on link "Costly Panda" at bounding box center [288, 276] width 59 height 12
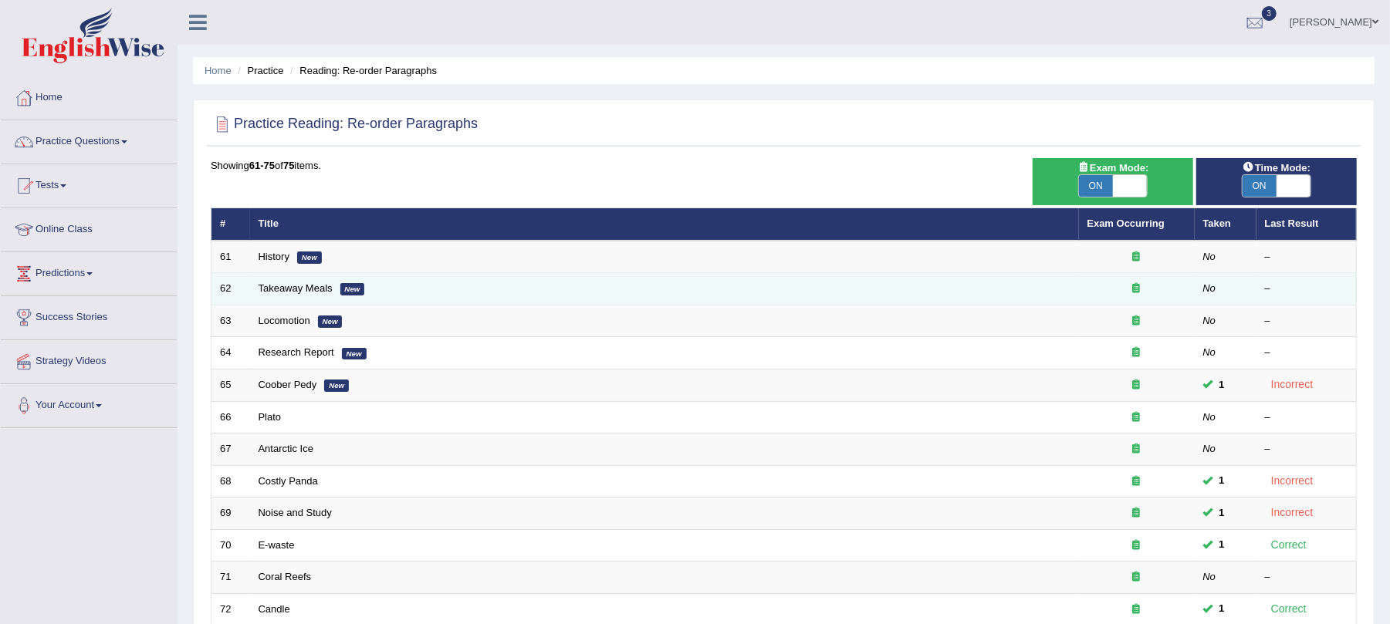
scroll to position [103, 0]
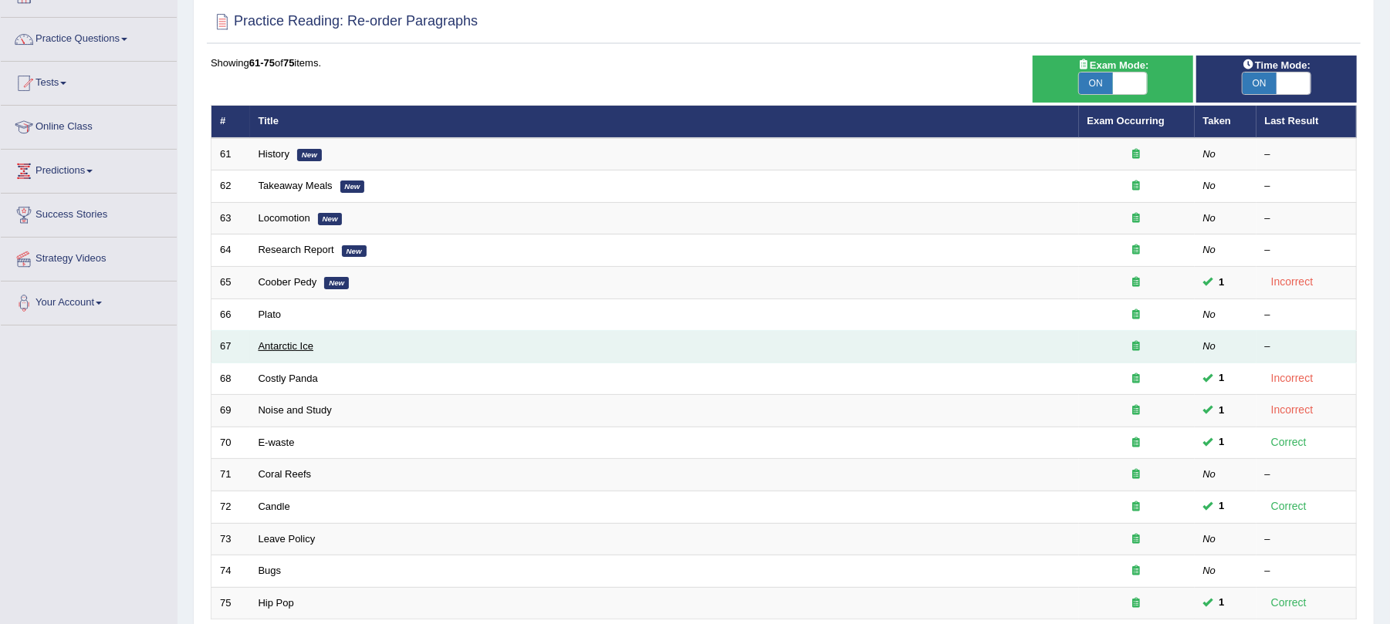
click at [273, 347] on link "Antarctic Ice" at bounding box center [287, 346] width 56 height 12
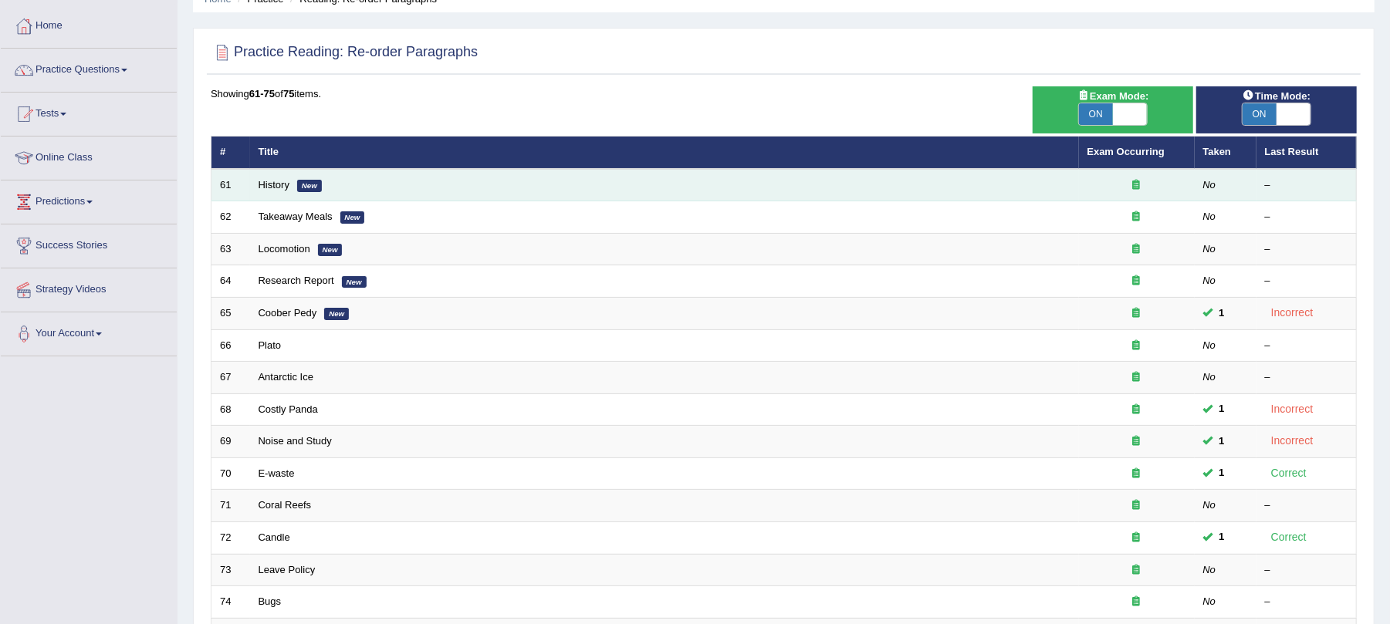
scroll to position [103, 0]
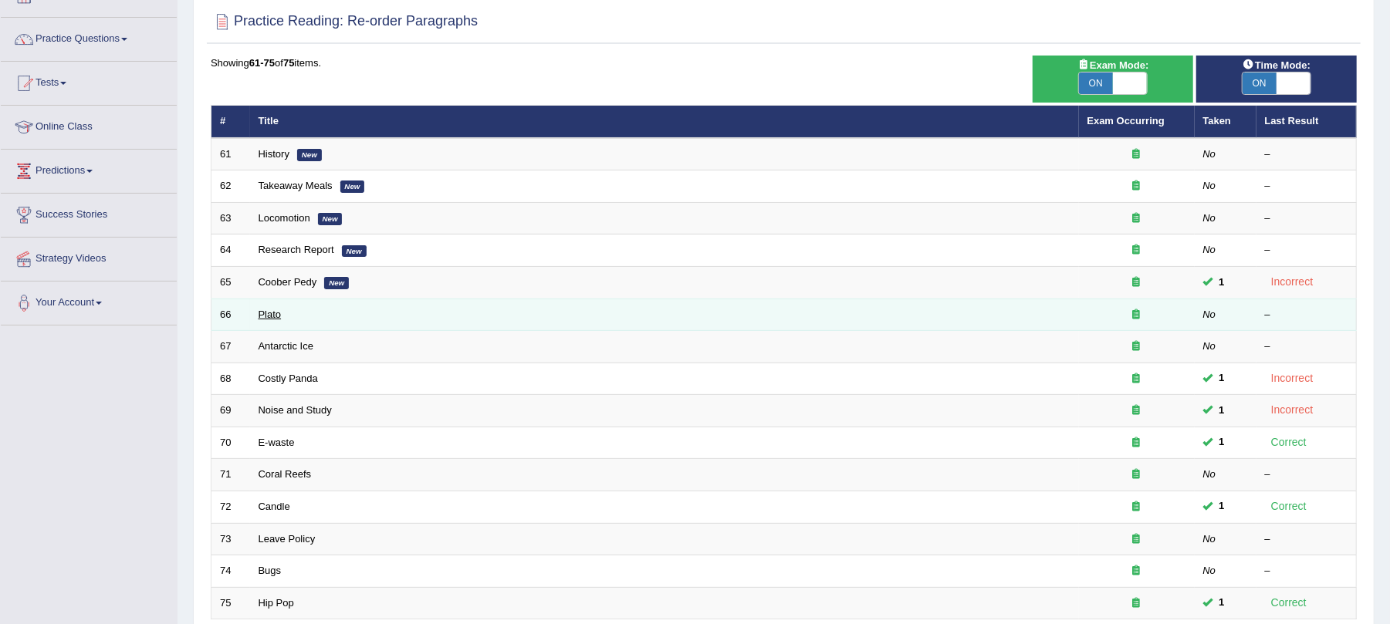
click at [272, 315] on link "Plato" at bounding box center [270, 315] width 23 height 12
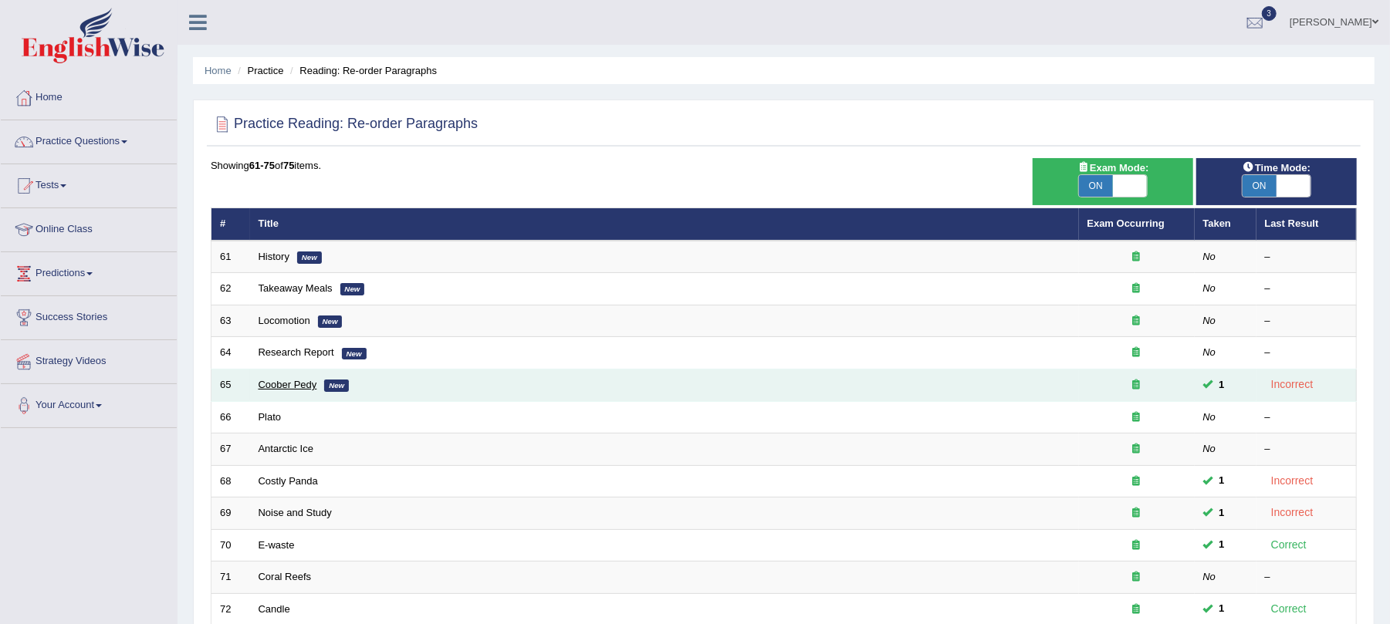
click at [291, 383] on link "Coober Pedy" at bounding box center [288, 385] width 59 height 12
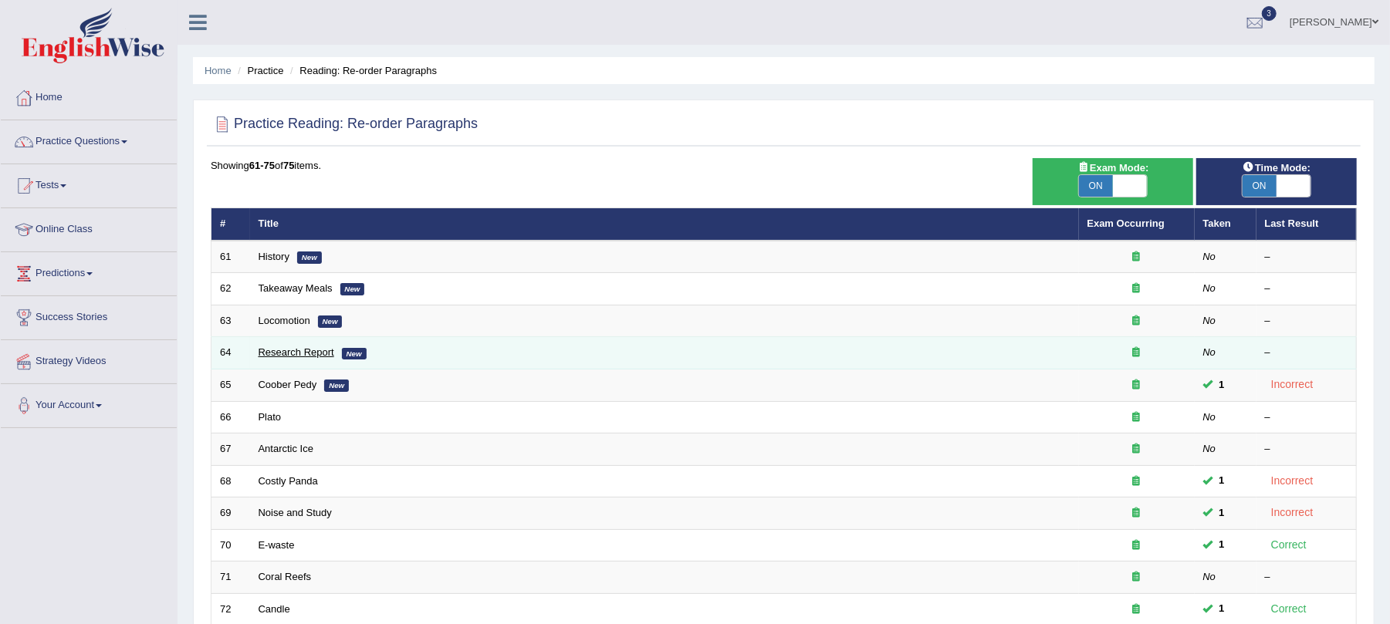
click at [282, 349] on link "Research Report" at bounding box center [297, 353] width 76 height 12
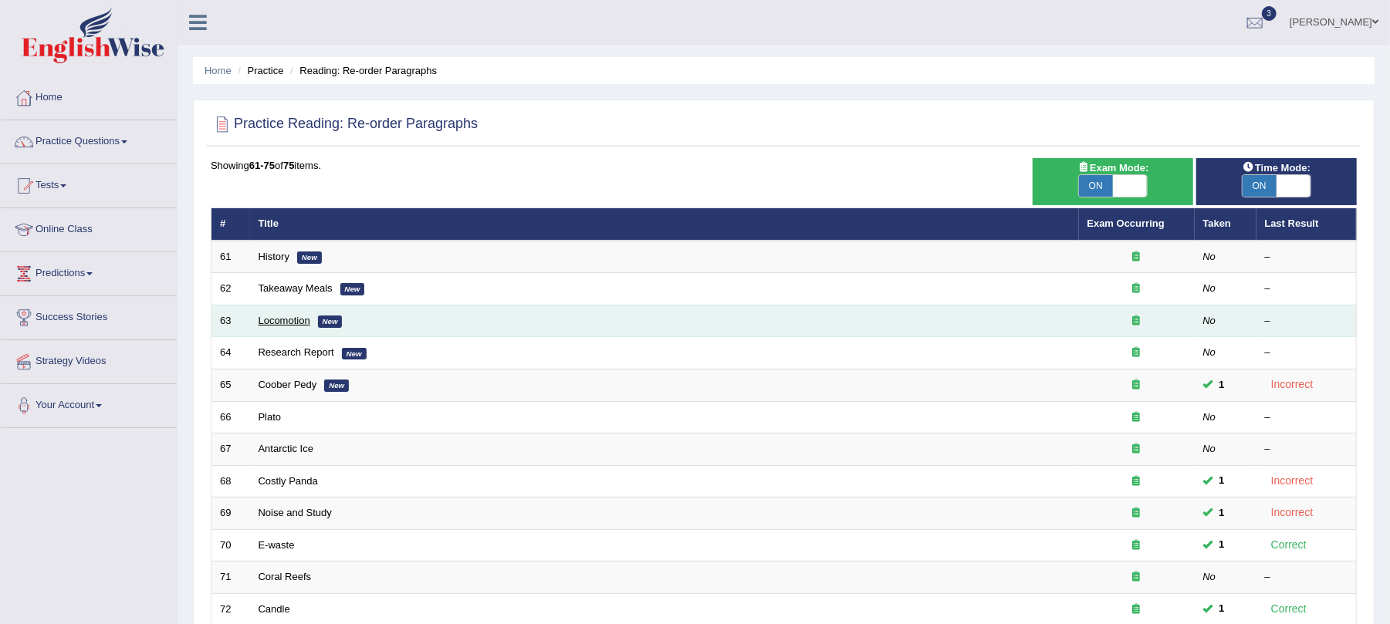
click at [287, 323] on link "Locomotion" at bounding box center [285, 321] width 52 height 12
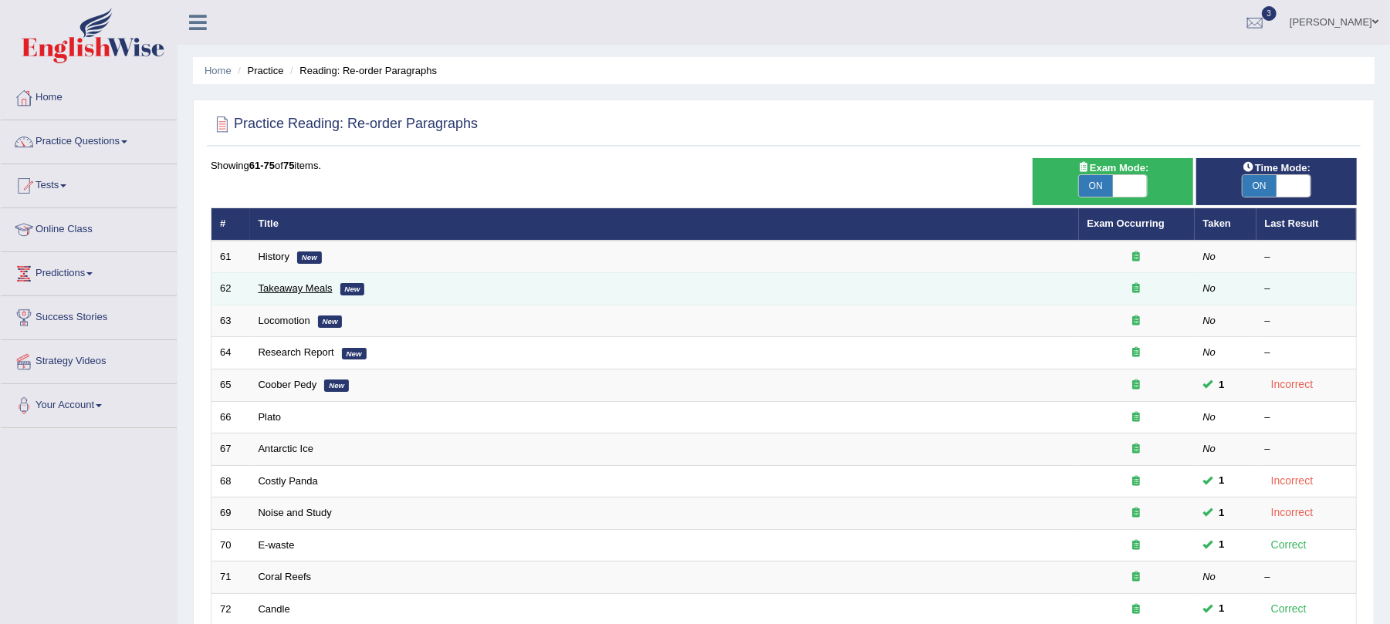
click at [300, 290] on link "Takeaway Meals" at bounding box center [296, 288] width 74 height 12
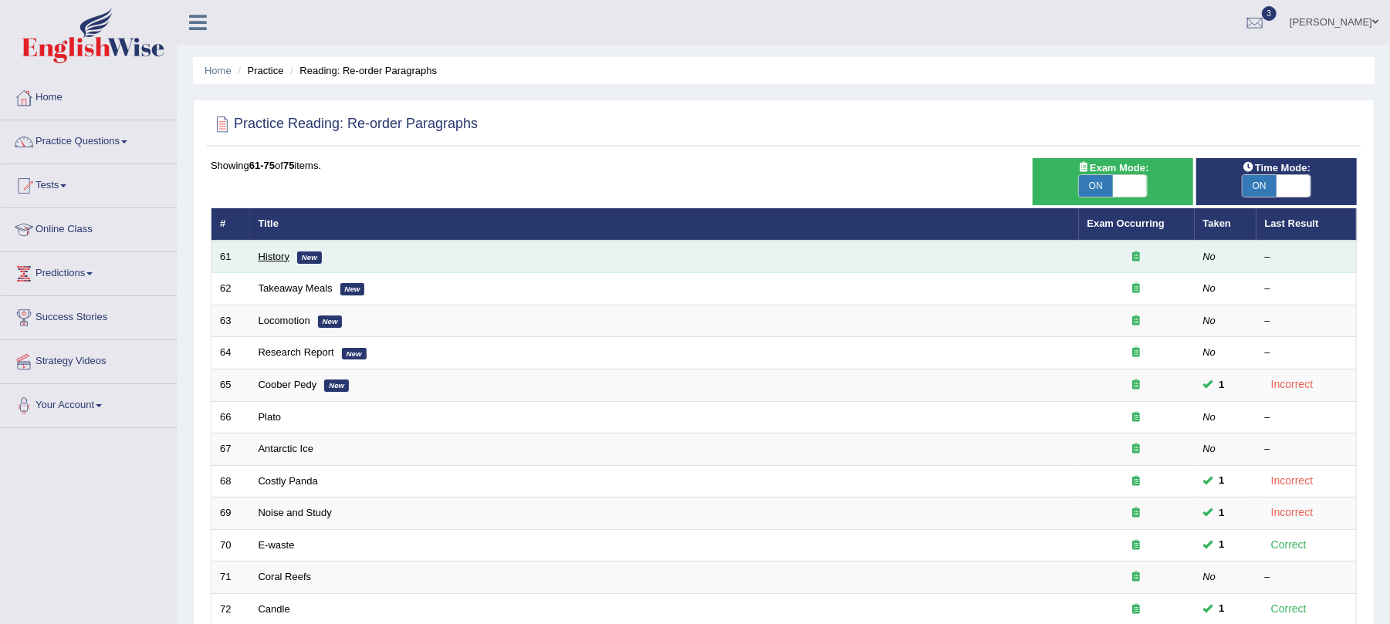
click at [282, 257] on link "History" at bounding box center [274, 257] width 31 height 12
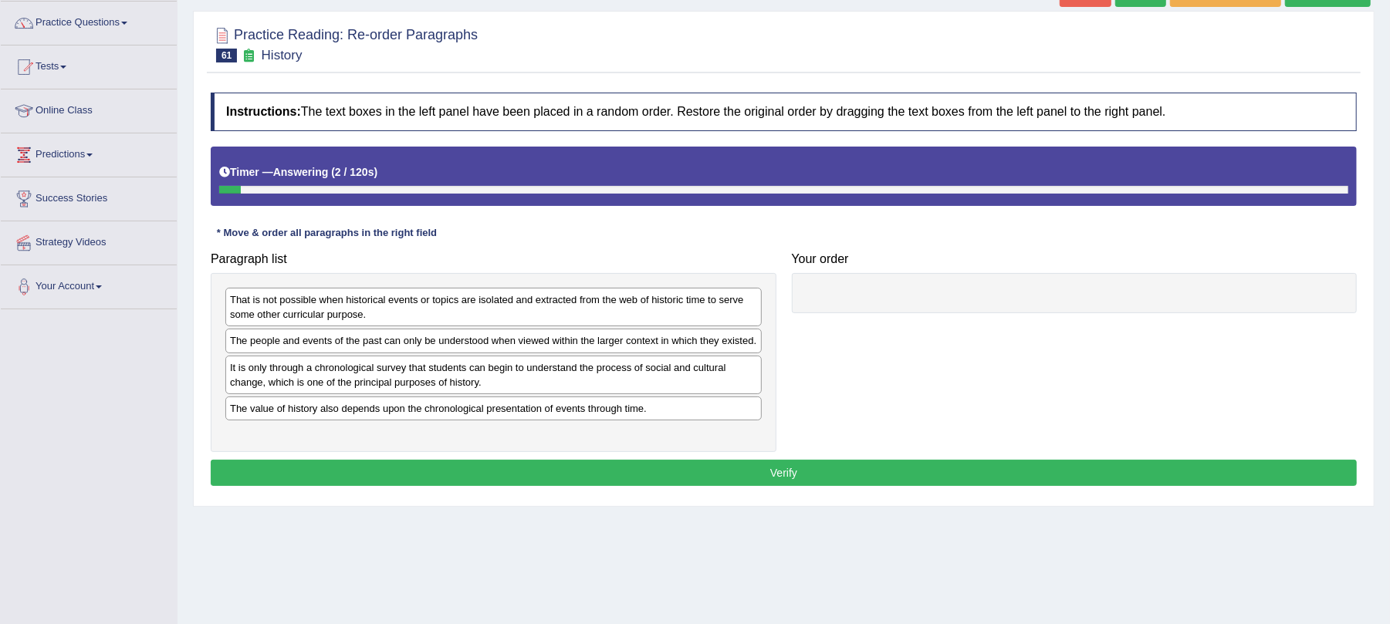
scroll to position [83, 0]
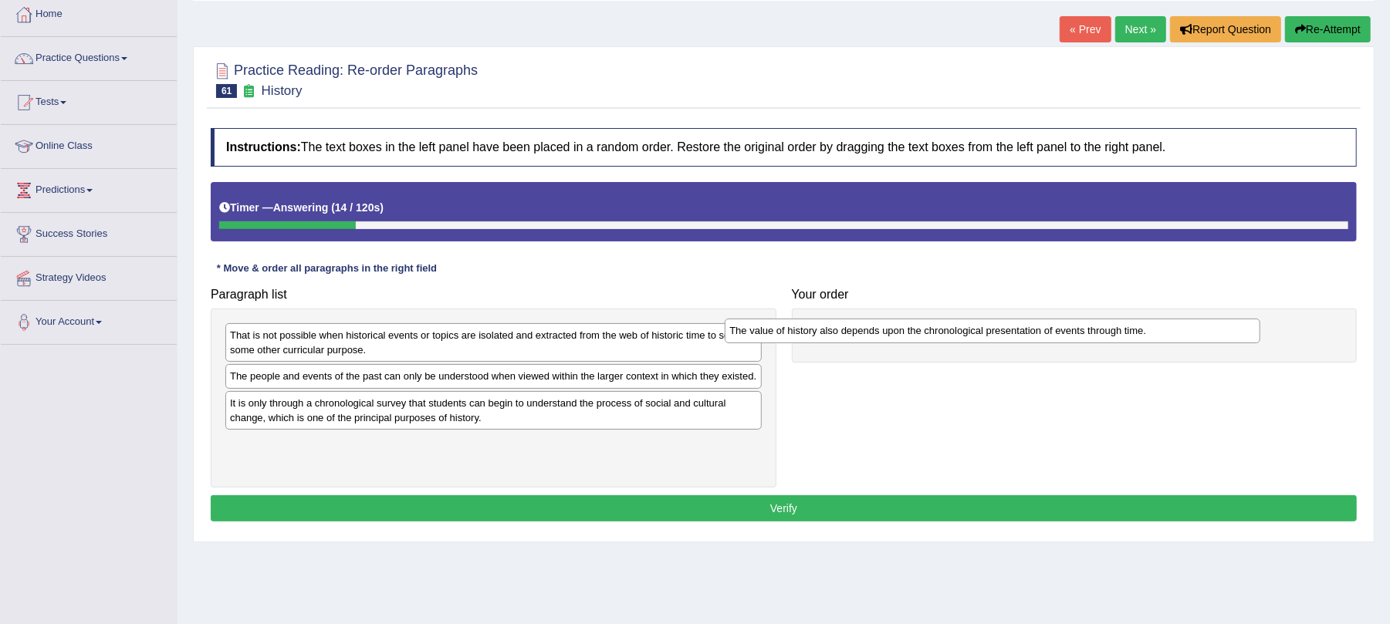
drag, startPoint x: 353, startPoint y: 460, endPoint x: 853, endPoint y: 330, distance: 515.9
click at [853, 330] on div "The value of history also depends upon the chronological presentation of events…" at bounding box center [993, 331] width 536 height 25
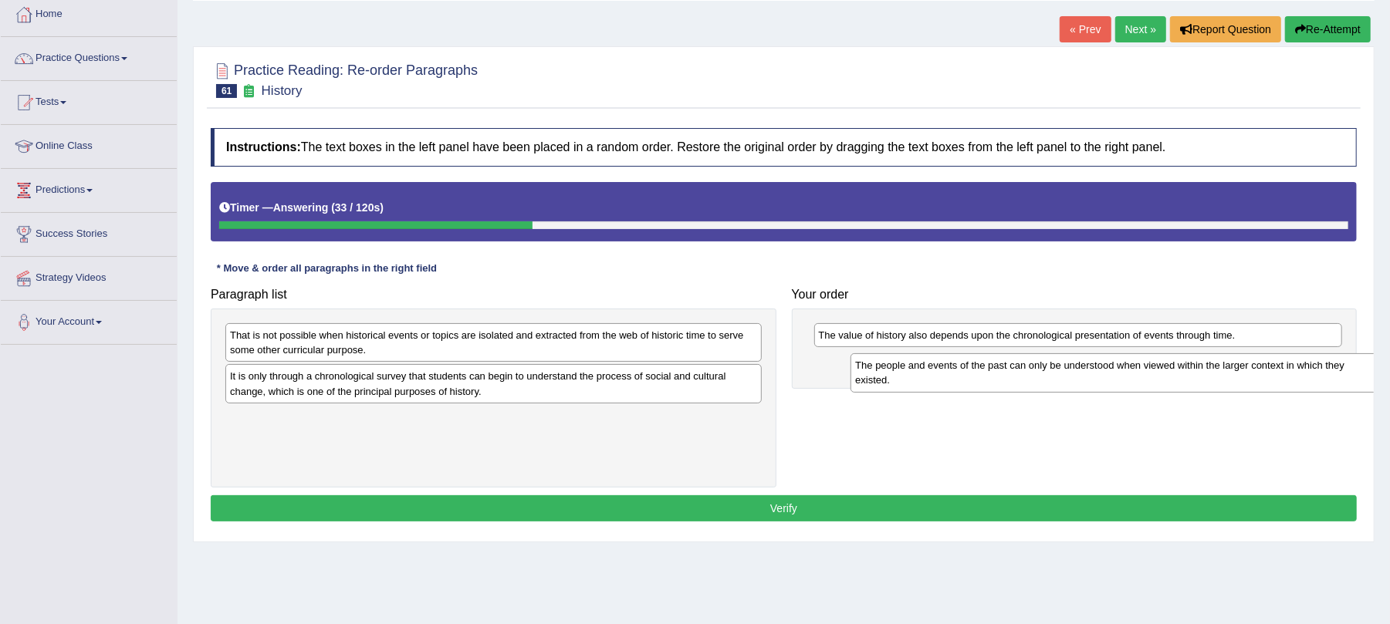
drag, startPoint x: 270, startPoint y: 395, endPoint x: 895, endPoint y: 384, distance: 625.2
click at [895, 384] on div "The people and events of the past can only be understood when viewed within the…" at bounding box center [1118, 372] width 536 height 39
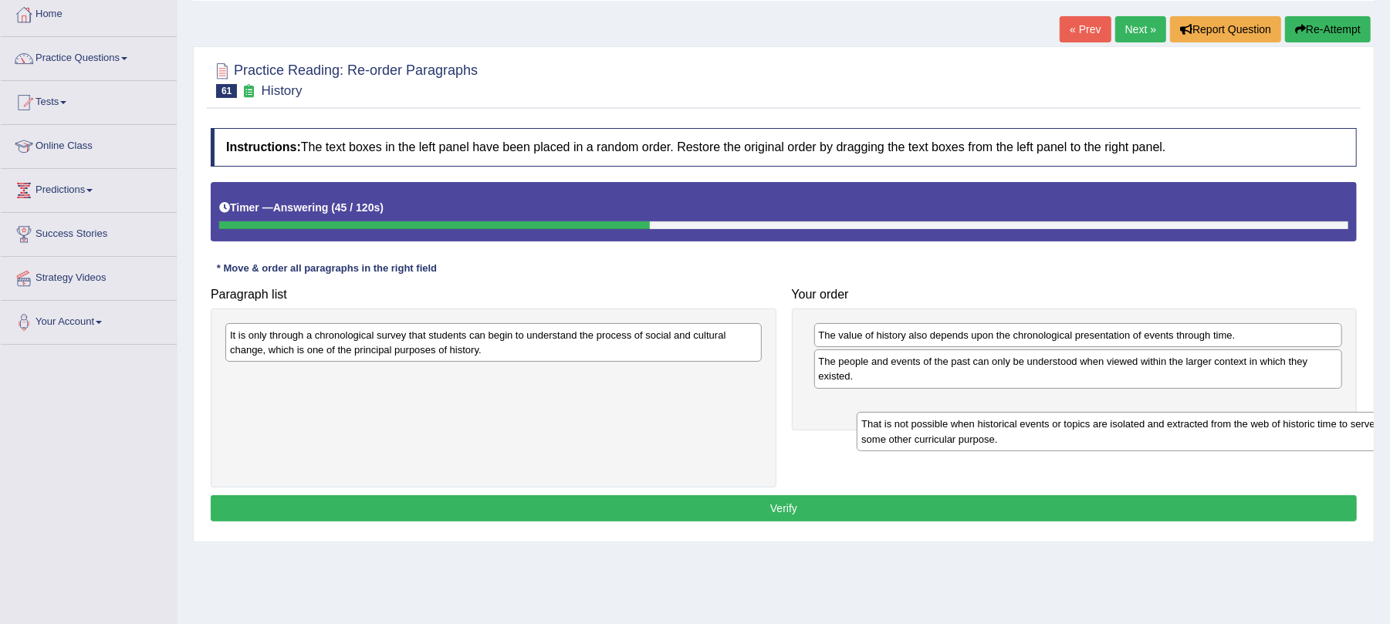
drag, startPoint x: 255, startPoint y: 353, endPoint x: 886, endPoint y: 439, distance: 637.2
click at [886, 439] on div "That is not possible when historical events or topics are isolated and extracte…" at bounding box center [1125, 431] width 536 height 39
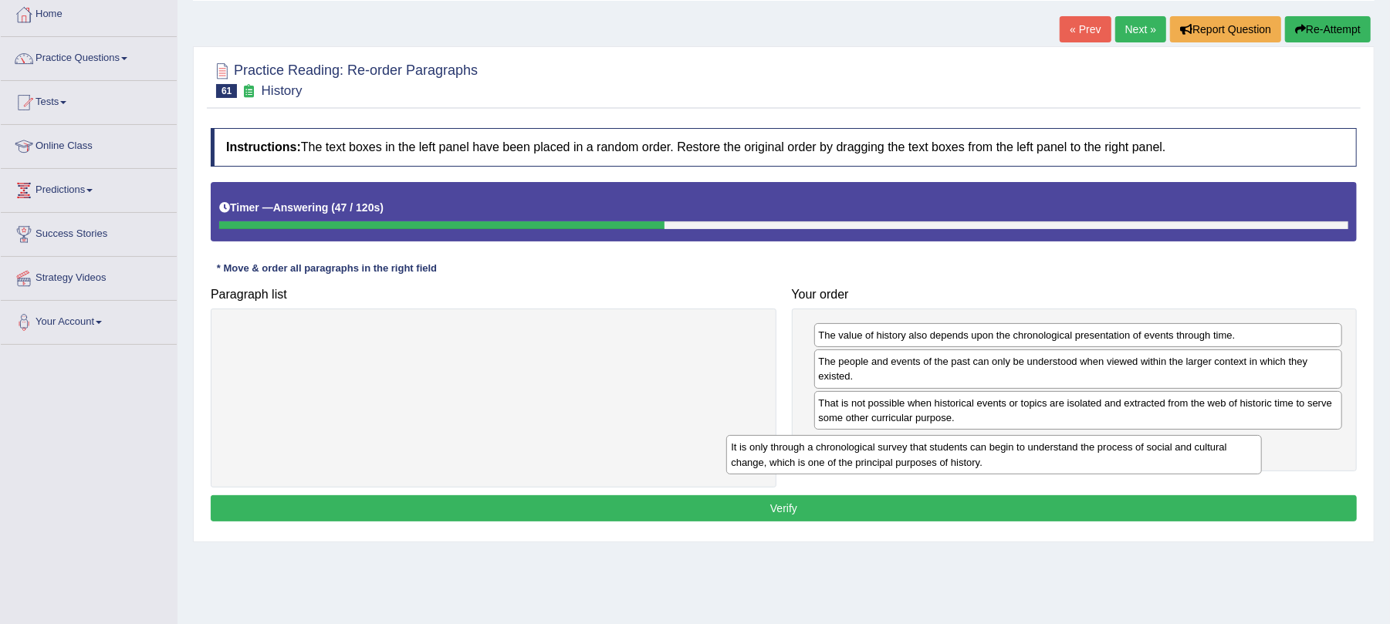
drag, startPoint x: 396, startPoint y: 353, endPoint x: 897, endPoint y: 465, distance: 513.2
click at [897, 465] on div "It is only through a chronological survey that students can begin to understand…" at bounding box center [994, 454] width 536 height 39
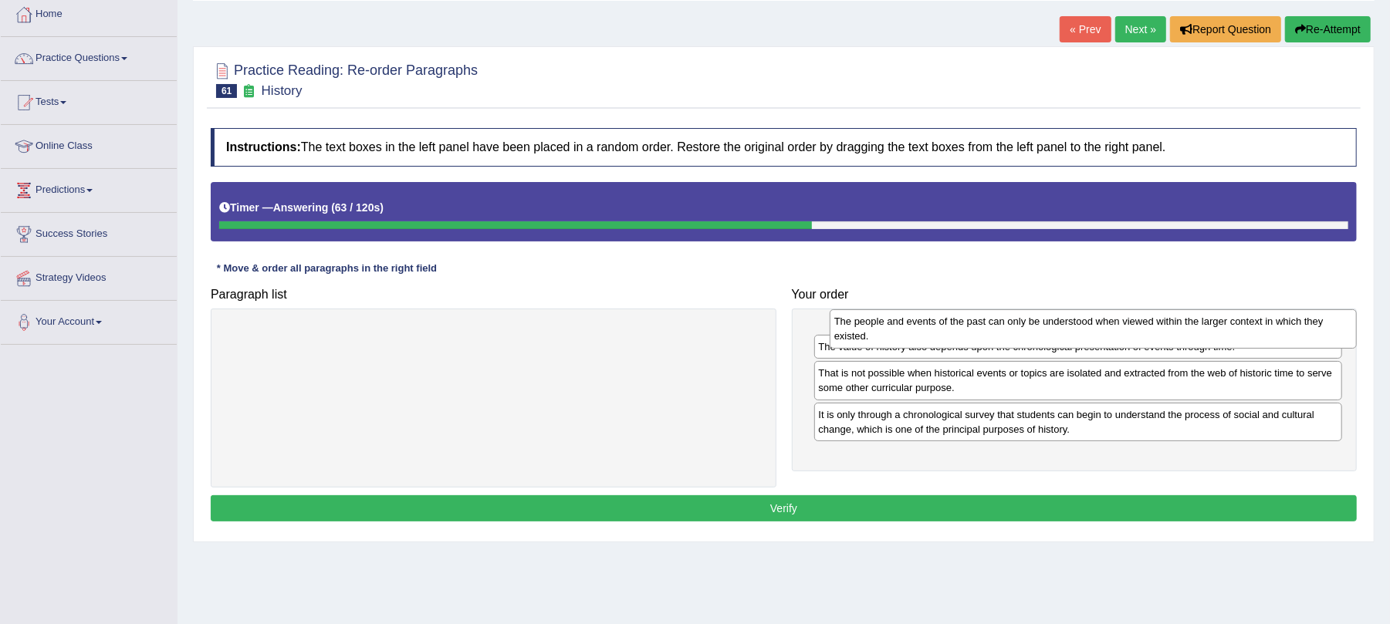
drag, startPoint x: 918, startPoint y: 372, endPoint x: 933, endPoint y: 331, distance: 43.7
click at [933, 331] on div "The people and events of the past can only be understood when viewed within the…" at bounding box center [1094, 328] width 528 height 39
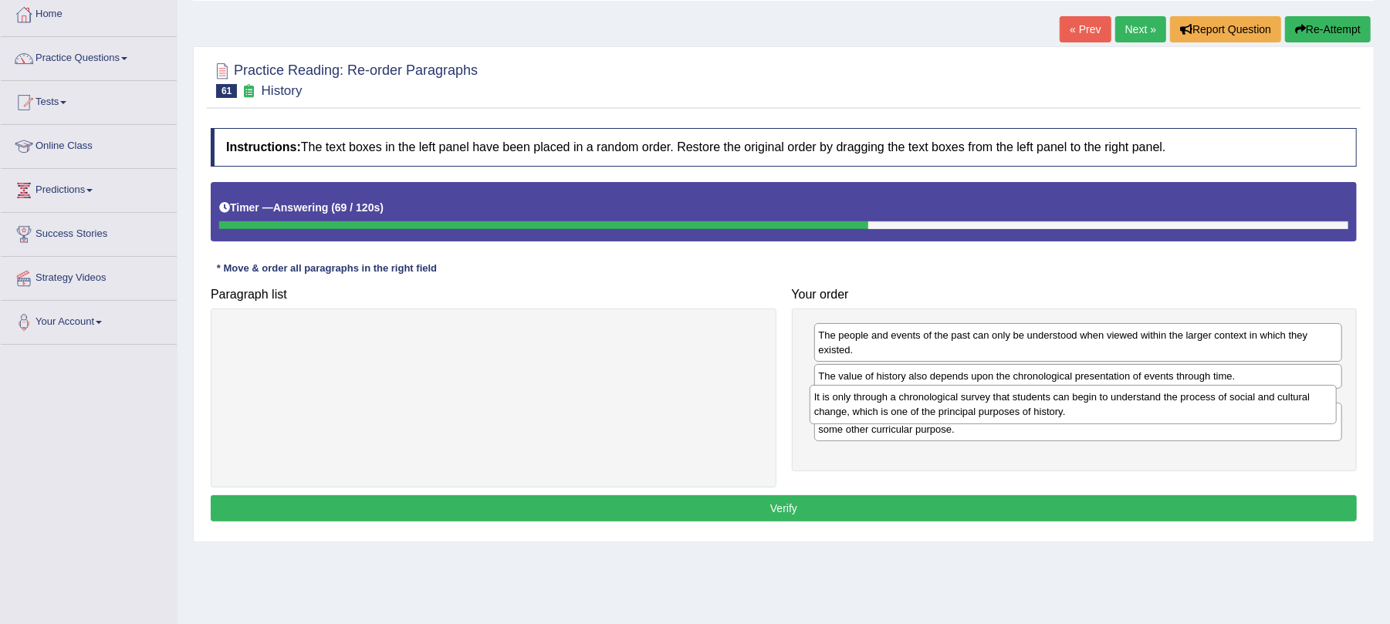
drag, startPoint x: 911, startPoint y: 461, endPoint x: 906, endPoint y: 412, distance: 48.8
click at [906, 412] on div "It is only through a chronological survey that students can begin to understand…" at bounding box center [1074, 404] width 528 height 39
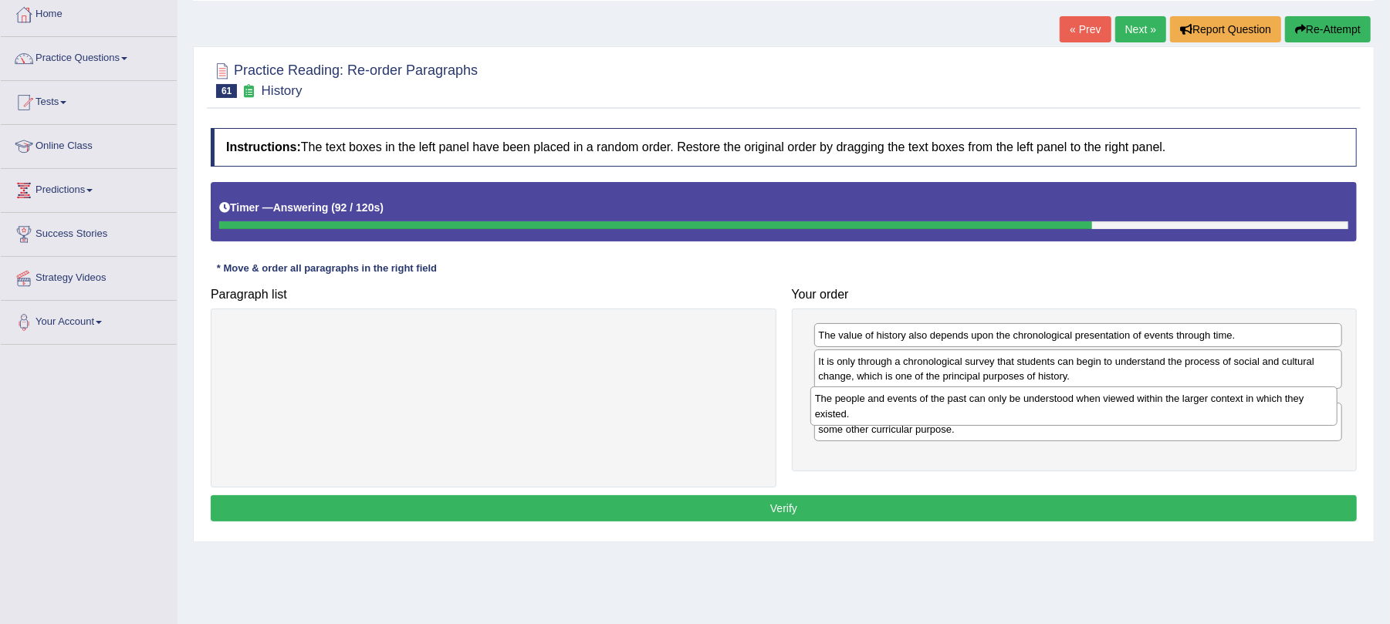
drag, startPoint x: 872, startPoint y: 344, endPoint x: 868, endPoint y: 405, distance: 61.1
click at [868, 405] on div "The people and events of the past can only be understood when viewed within the…" at bounding box center [1074, 406] width 528 height 39
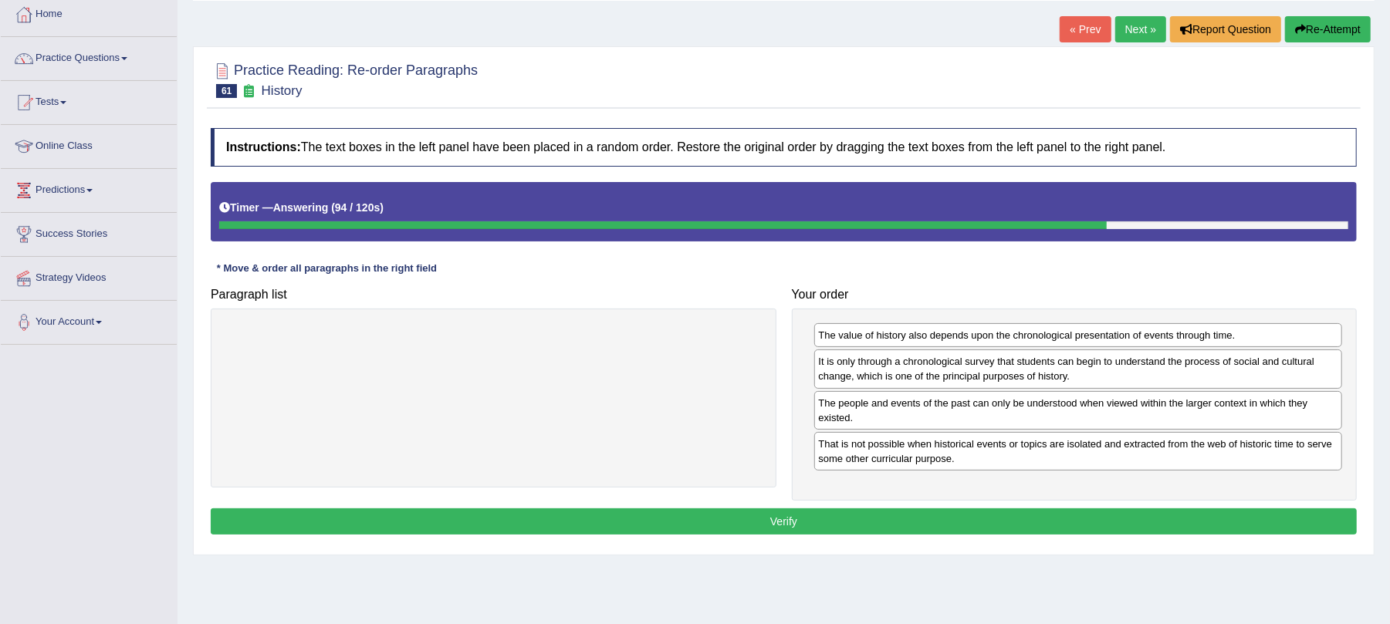
click at [813, 516] on button "Verify" at bounding box center [784, 522] width 1146 height 26
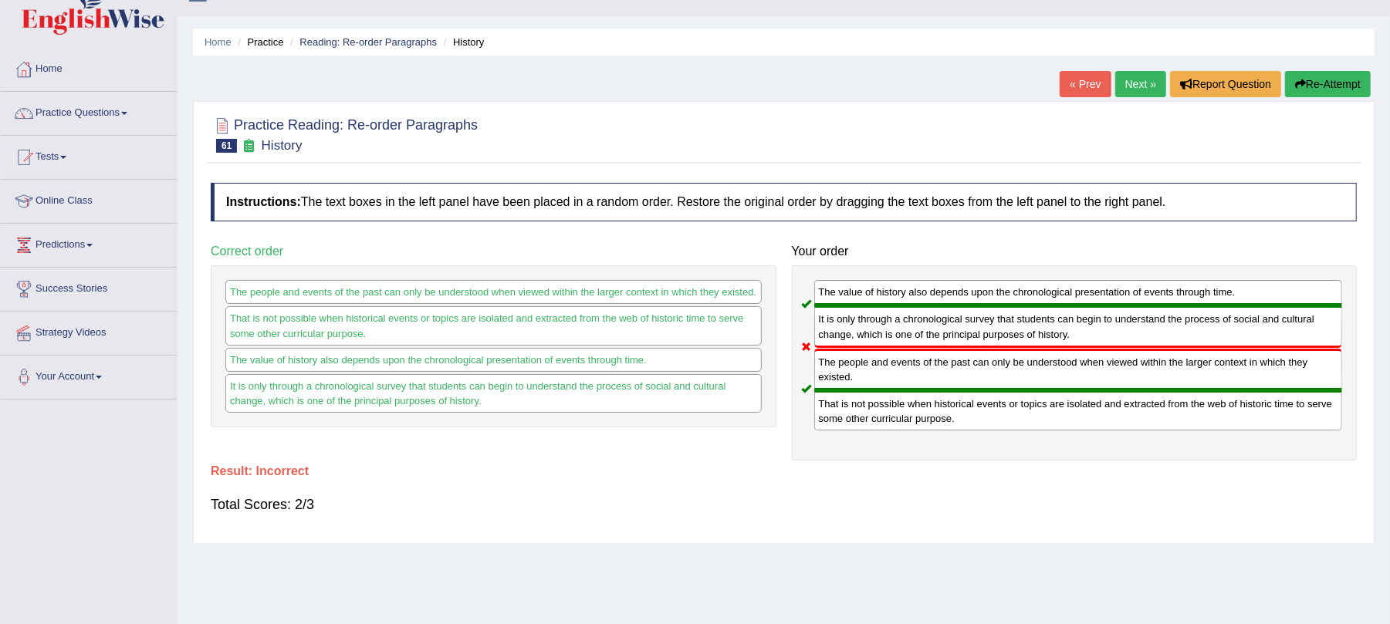
scroll to position [0, 0]
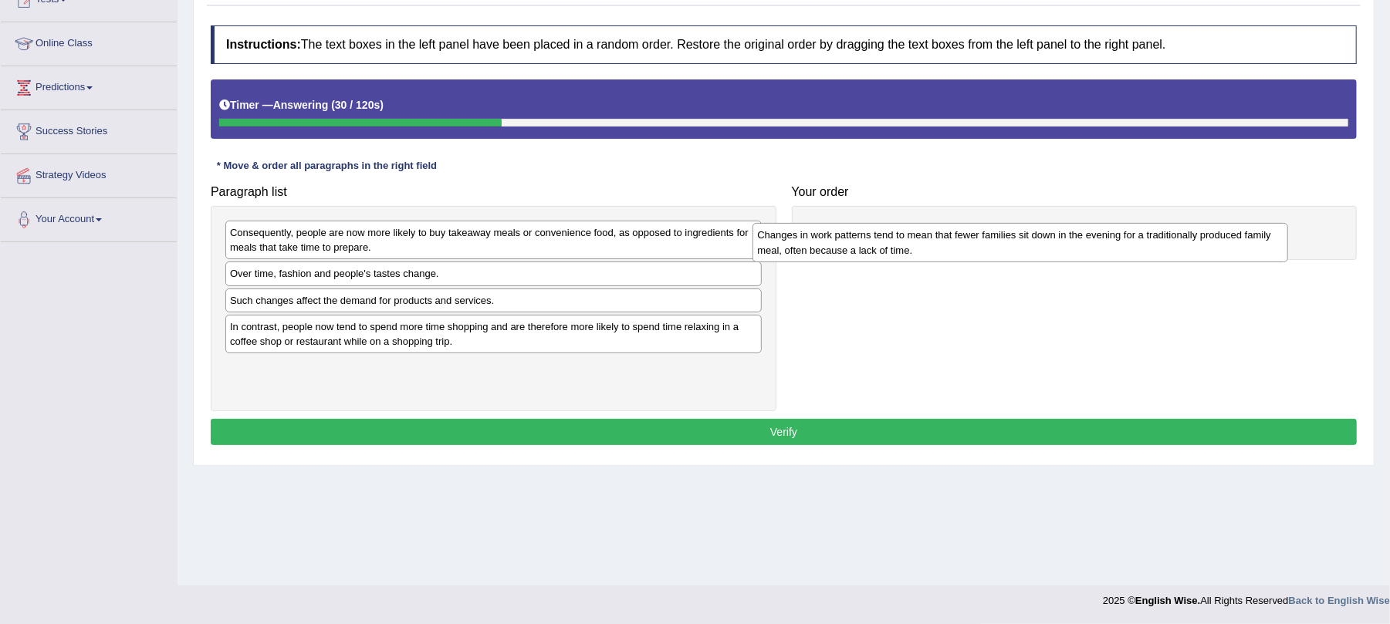
drag, startPoint x: 264, startPoint y: 238, endPoint x: 791, endPoint y: 241, distance: 527.1
click at [791, 241] on div "Changes in work patterns tend to mean that fewer families sit down in the eveni…" at bounding box center [1020, 242] width 536 height 39
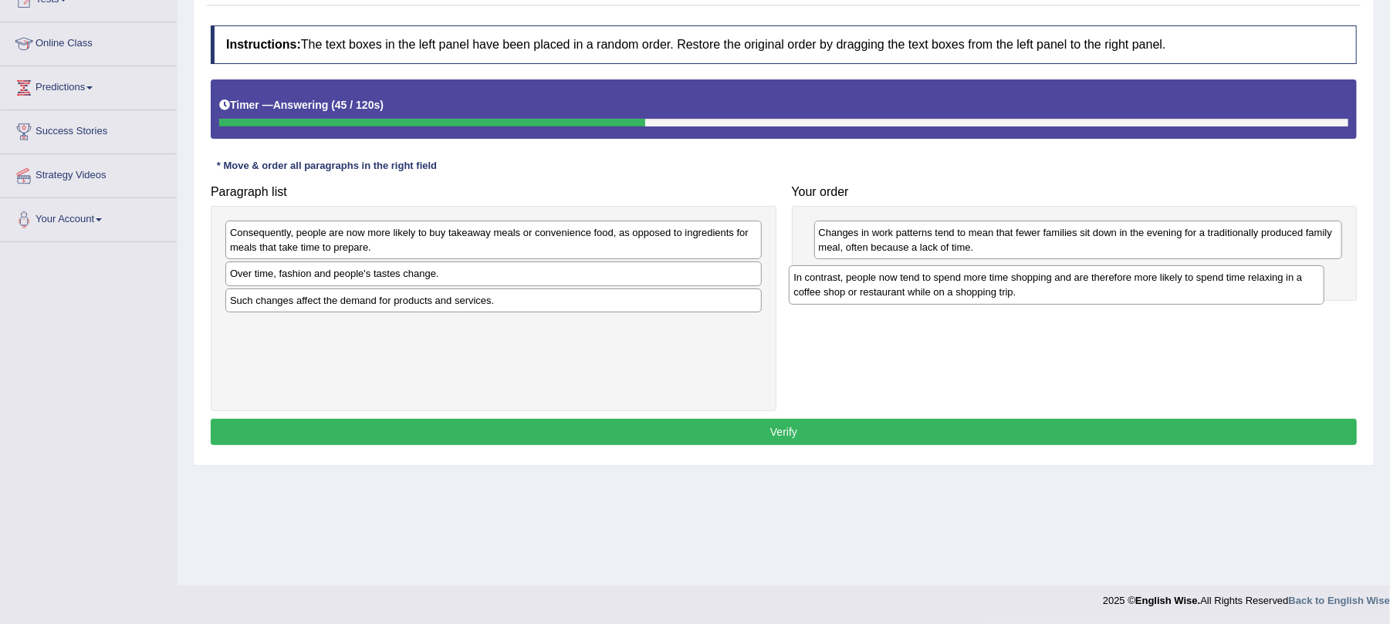
drag, startPoint x: 281, startPoint y: 344, endPoint x: 844, endPoint y: 294, distance: 565.6
click at [844, 294] on div "In contrast, people now tend to spend more time shopping and are therefore more…" at bounding box center [1057, 284] width 536 height 39
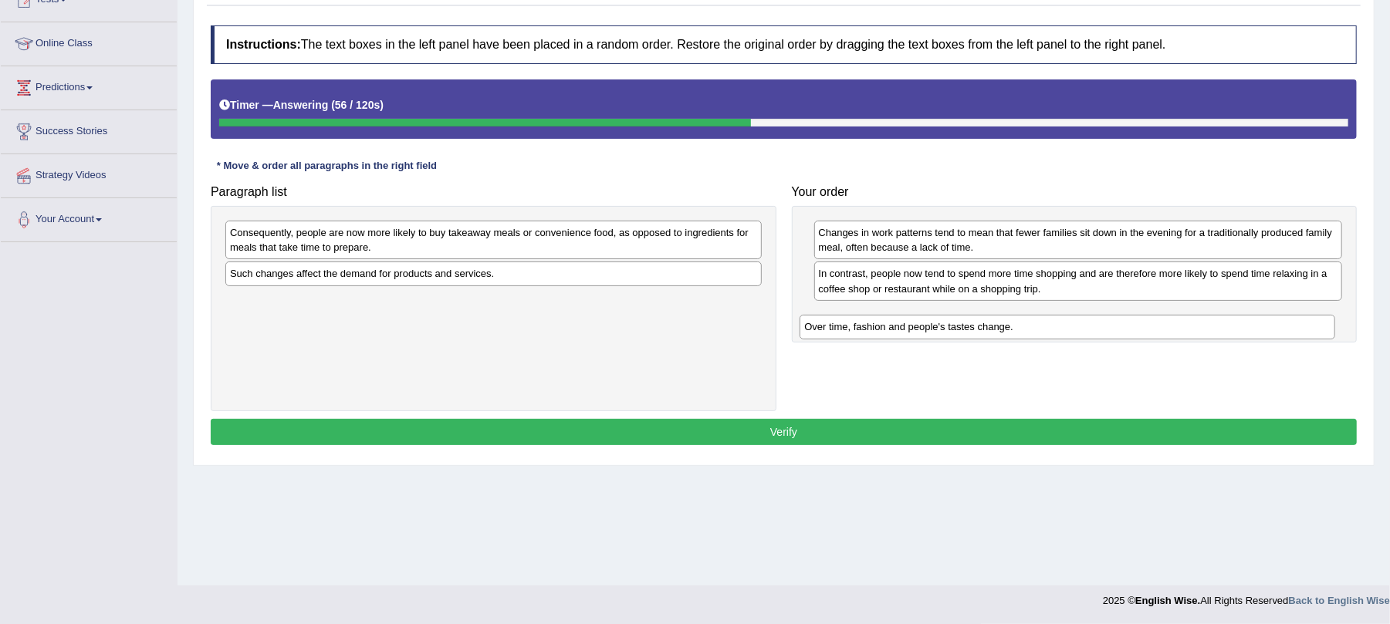
drag, startPoint x: 282, startPoint y: 281, endPoint x: 863, endPoint y: 324, distance: 582.0
click at [863, 324] on div "Over time, fashion and people's tastes change." at bounding box center [1068, 327] width 536 height 25
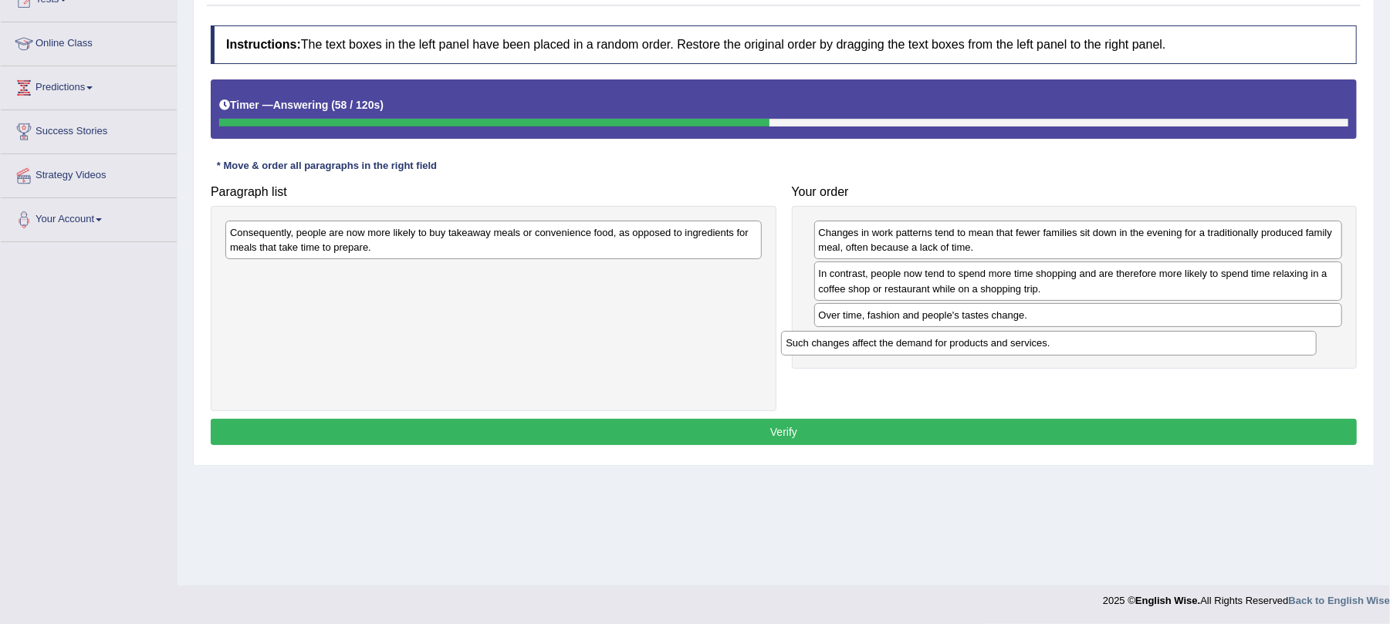
drag, startPoint x: 353, startPoint y: 281, endPoint x: 908, endPoint y: 350, distance: 559.9
click at [908, 350] on div "Such changes affect the demand for products and services." at bounding box center [1049, 343] width 536 height 25
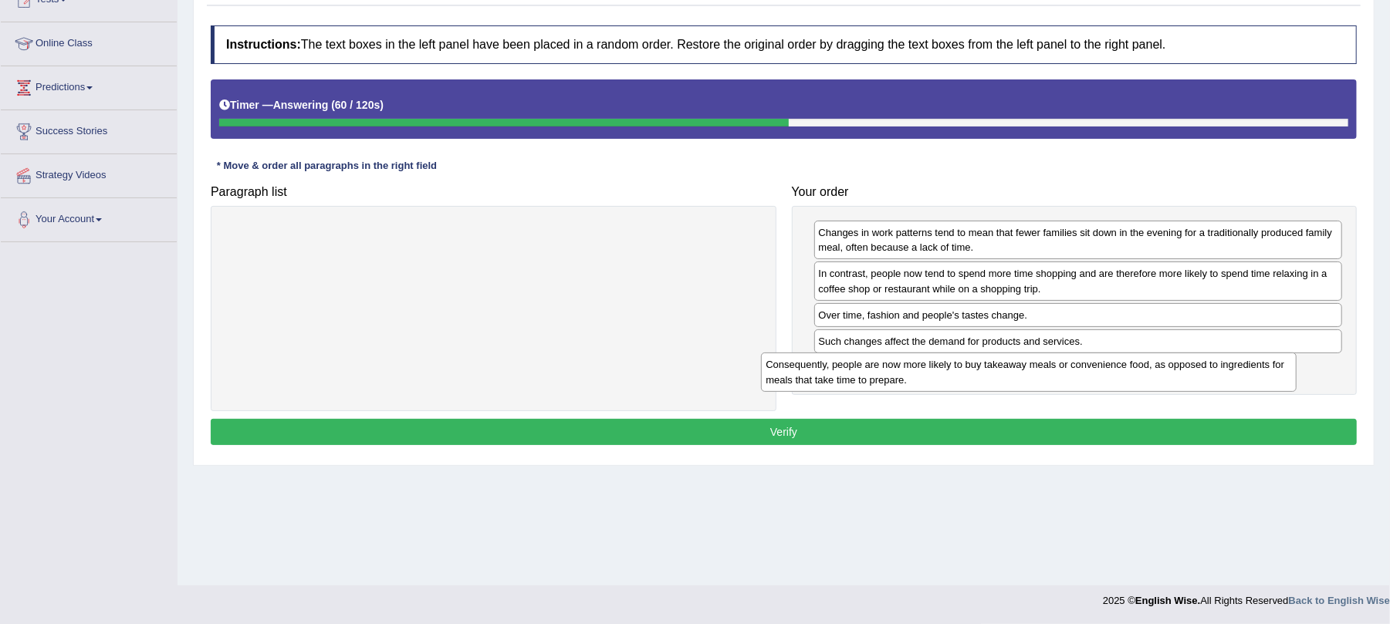
drag, startPoint x: 452, startPoint y: 321, endPoint x: 896, endPoint y: 377, distance: 447.3
click at [895, 378] on div "Consequently, people are now more likely to buy takeaway meals or convenience f…" at bounding box center [1029, 372] width 536 height 39
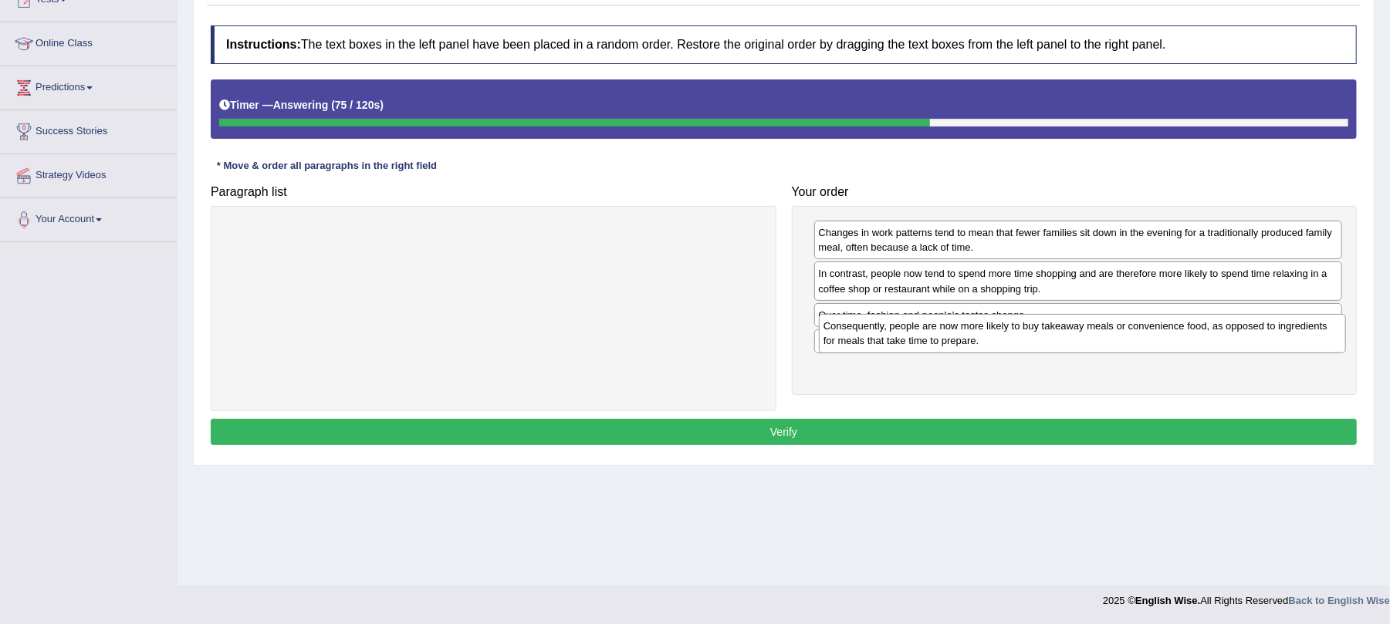
drag, startPoint x: 896, startPoint y: 389, endPoint x: 892, endPoint y: 344, distance: 44.9
click at [892, 344] on div "Consequently, people are now more likely to buy takeaway meals or convenience f…" at bounding box center [1083, 333] width 528 height 39
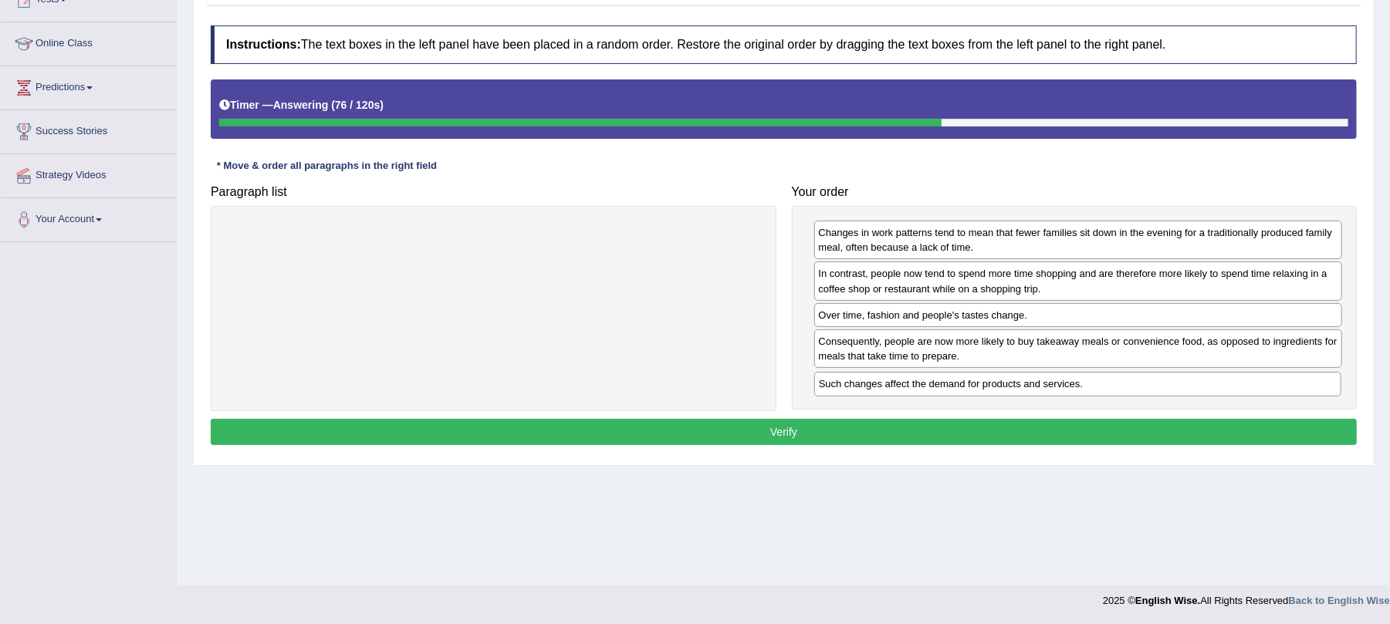
drag, startPoint x: 891, startPoint y: 347, endPoint x: 891, endPoint y: 392, distance: 44.8
click at [891, 392] on div "Such changes affect the demand for products and services." at bounding box center [1078, 384] width 528 height 25
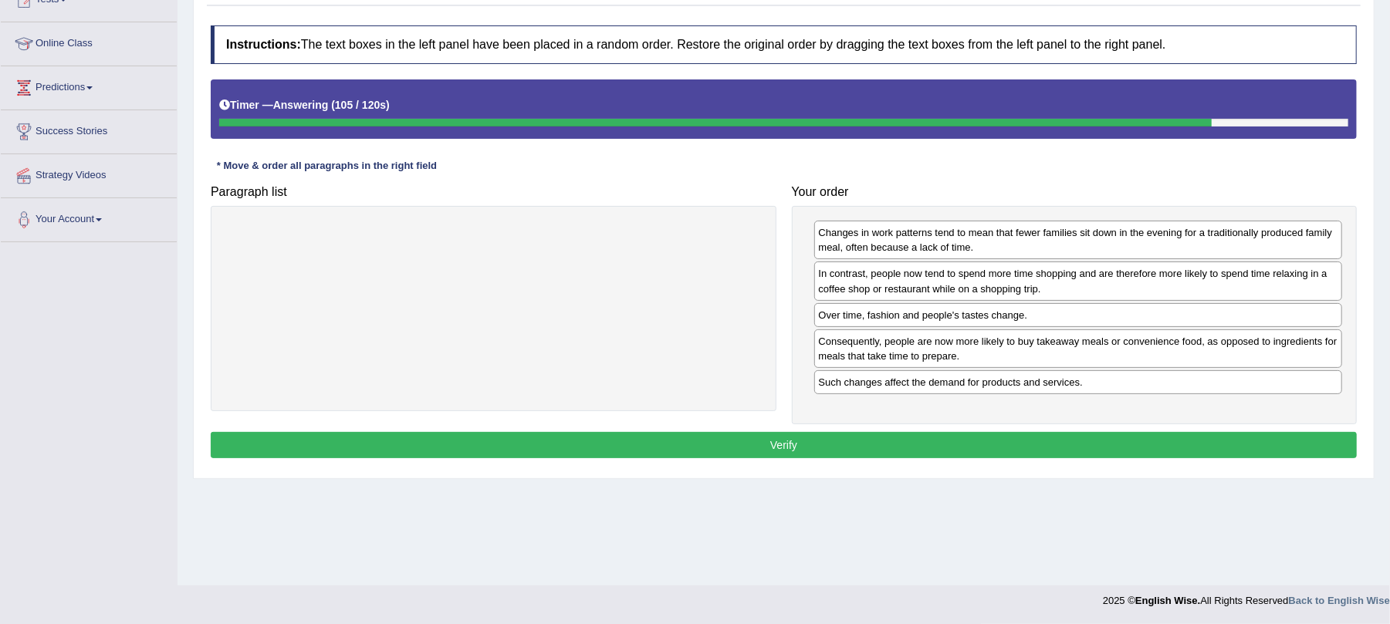
click at [699, 436] on button "Verify" at bounding box center [784, 445] width 1146 height 26
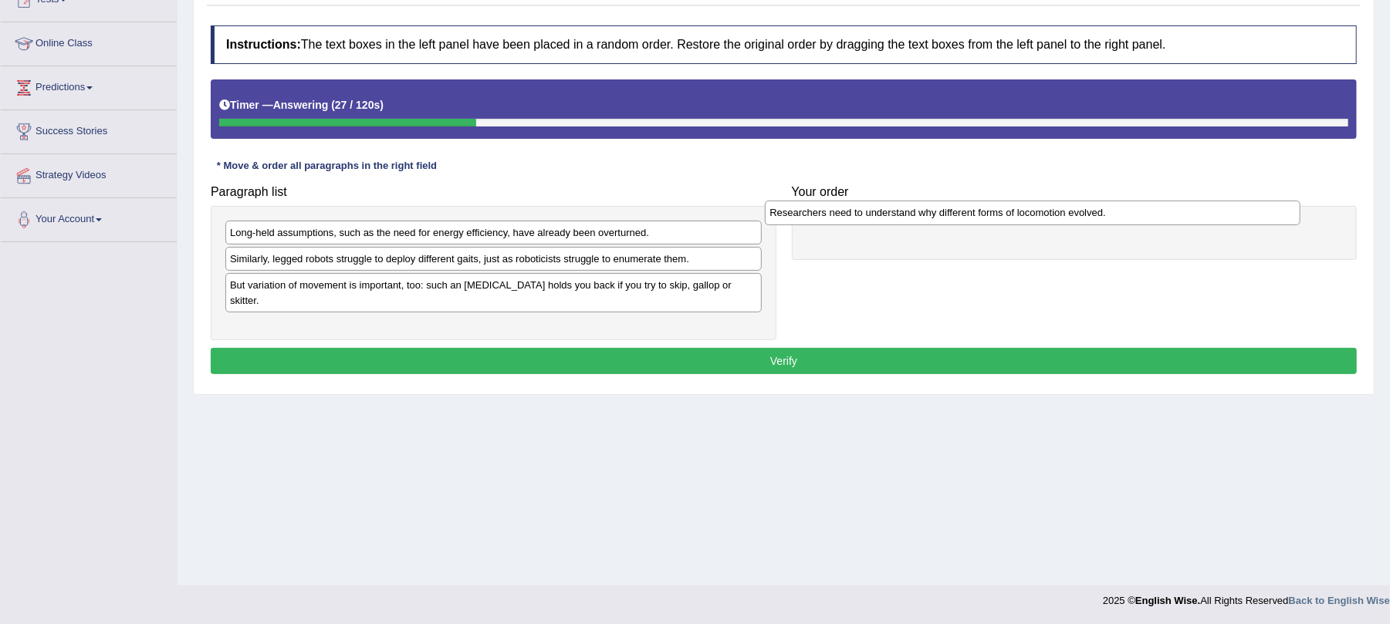
drag, startPoint x: 248, startPoint y: 289, endPoint x: 787, endPoint y: 215, distance: 544.5
click at [787, 215] on div "Researchers need to understand why different forms of locomotion evolved." at bounding box center [1033, 213] width 536 height 25
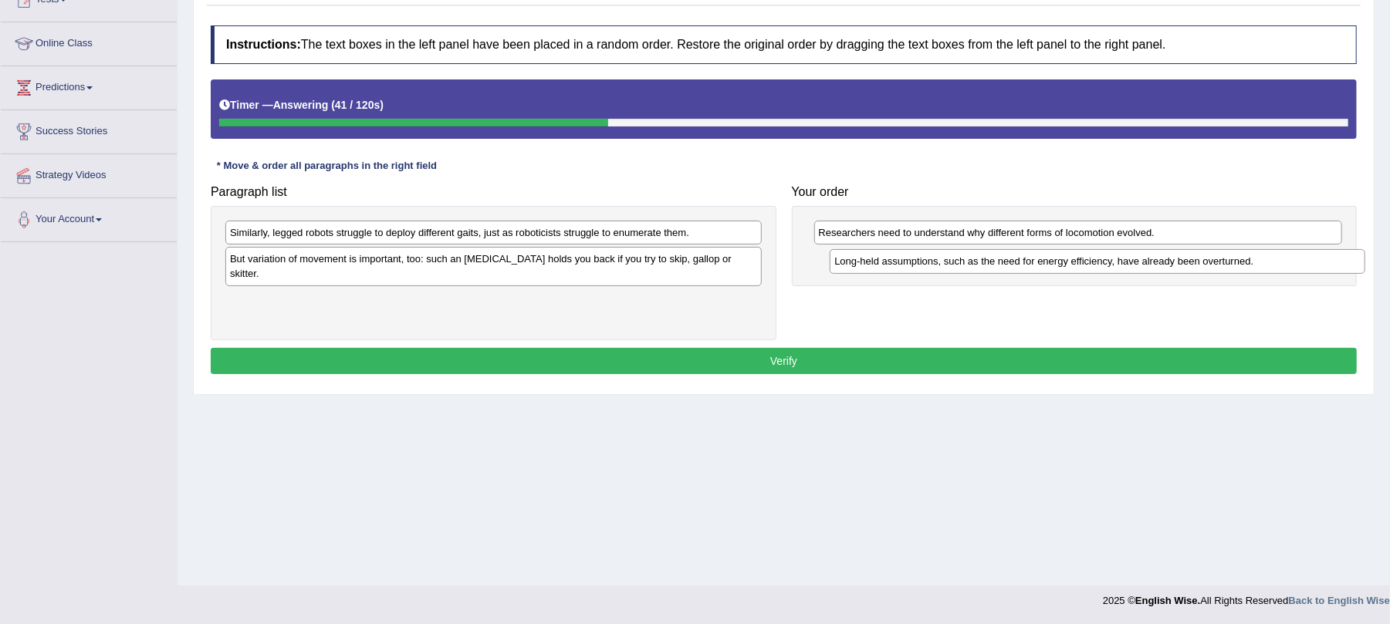
drag, startPoint x: 284, startPoint y: 236, endPoint x: 877, endPoint y: 266, distance: 593.5
click at [877, 266] on div "Long-held assumptions, such as the need for energy efficiency, have already bee…" at bounding box center [1098, 261] width 536 height 25
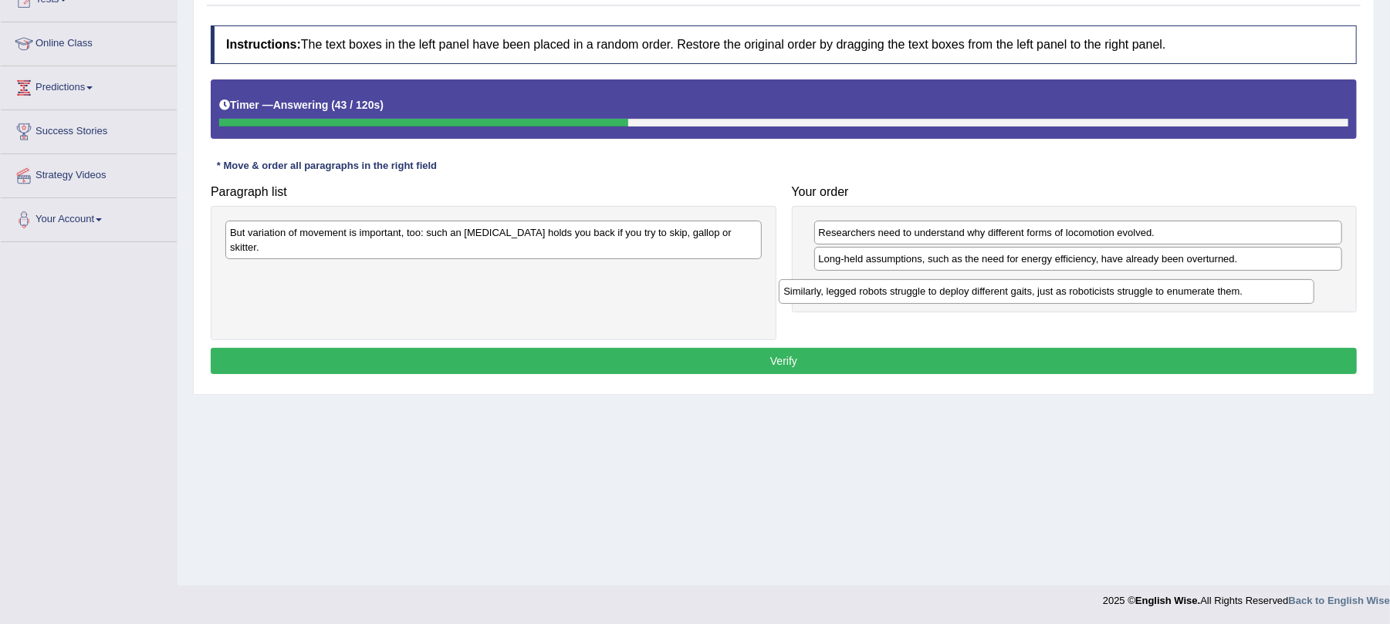
drag, startPoint x: 384, startPoint y: 233, endPoint x: 937, endPoint y: 292, distance: 556.5
click at [937, 292] on div "Similarly, legged robots struggle to deploy different gaits, just as roboticist…" at bounding box center [1047, 291] width 536 height 25
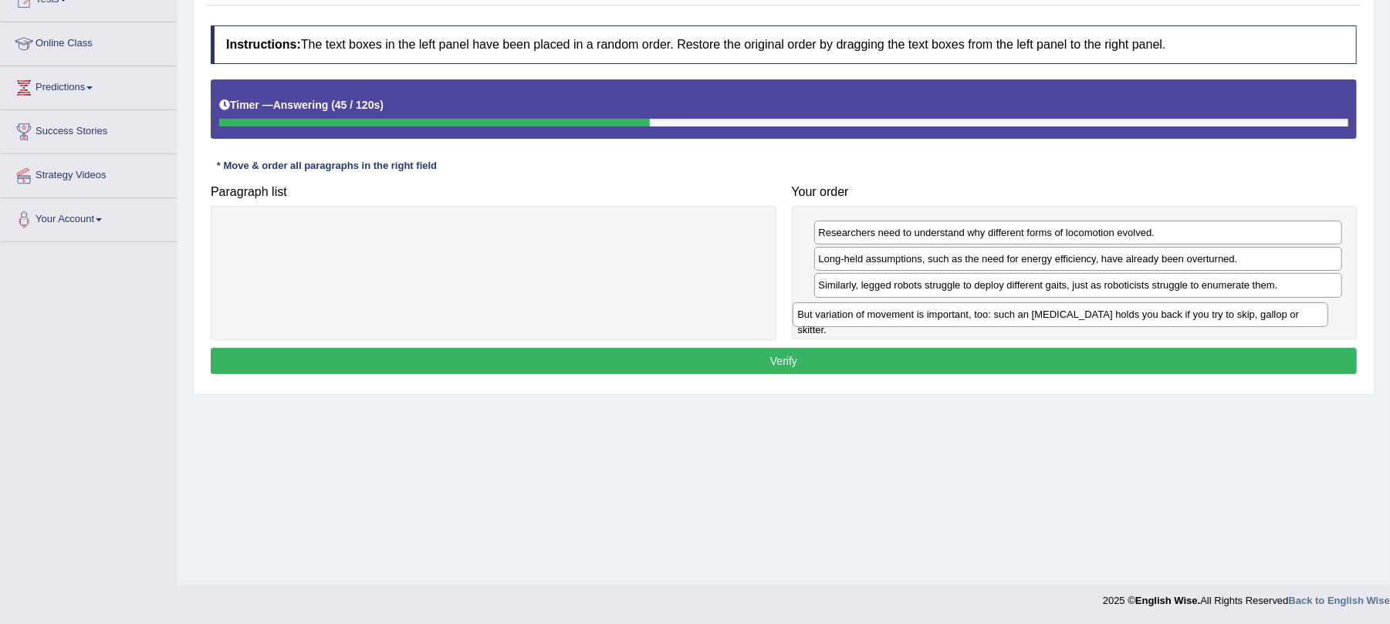
drag, startPoint x: 446, startPoint y: 235, endPoint x: 1013, endPoint y: 316, distance: 573.0
click at [1013, 316] on div "But variation of movement is important, too: such an ankle brace holds you back…" at bounding box center [1061, 315] width 536 height 25
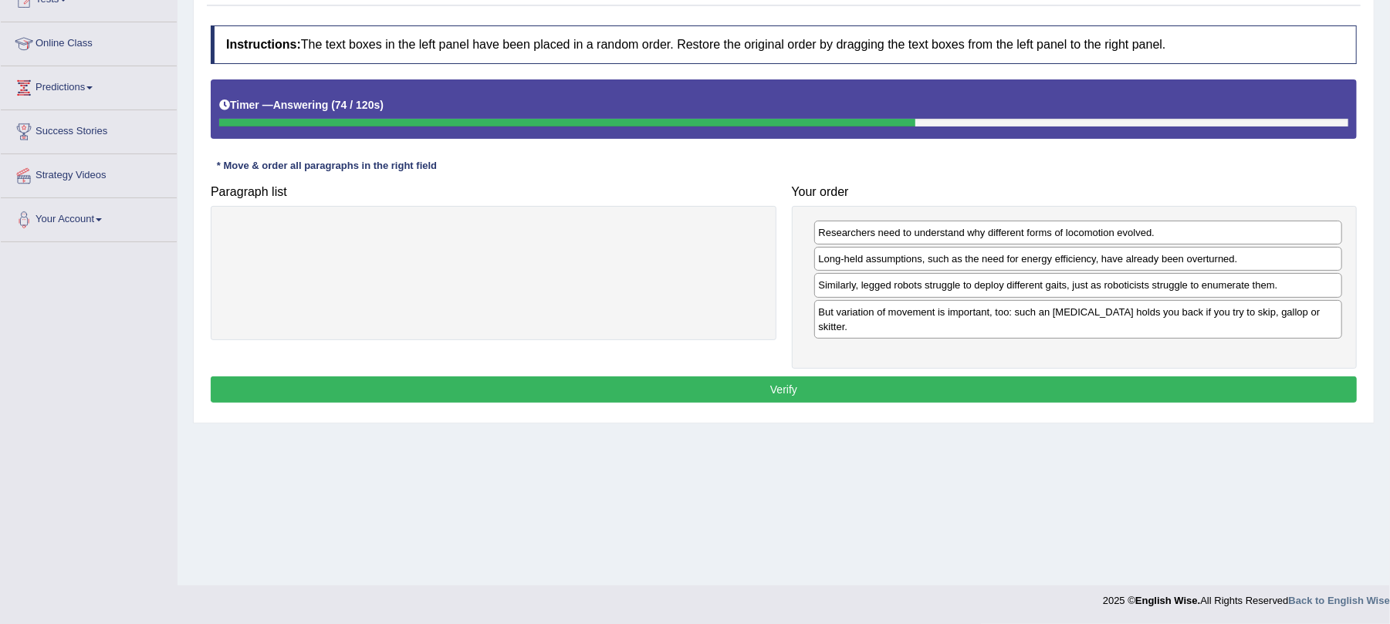
click at [1094, 377] on button "Verify" at bounding box center [784, 390] width 1146 height 26
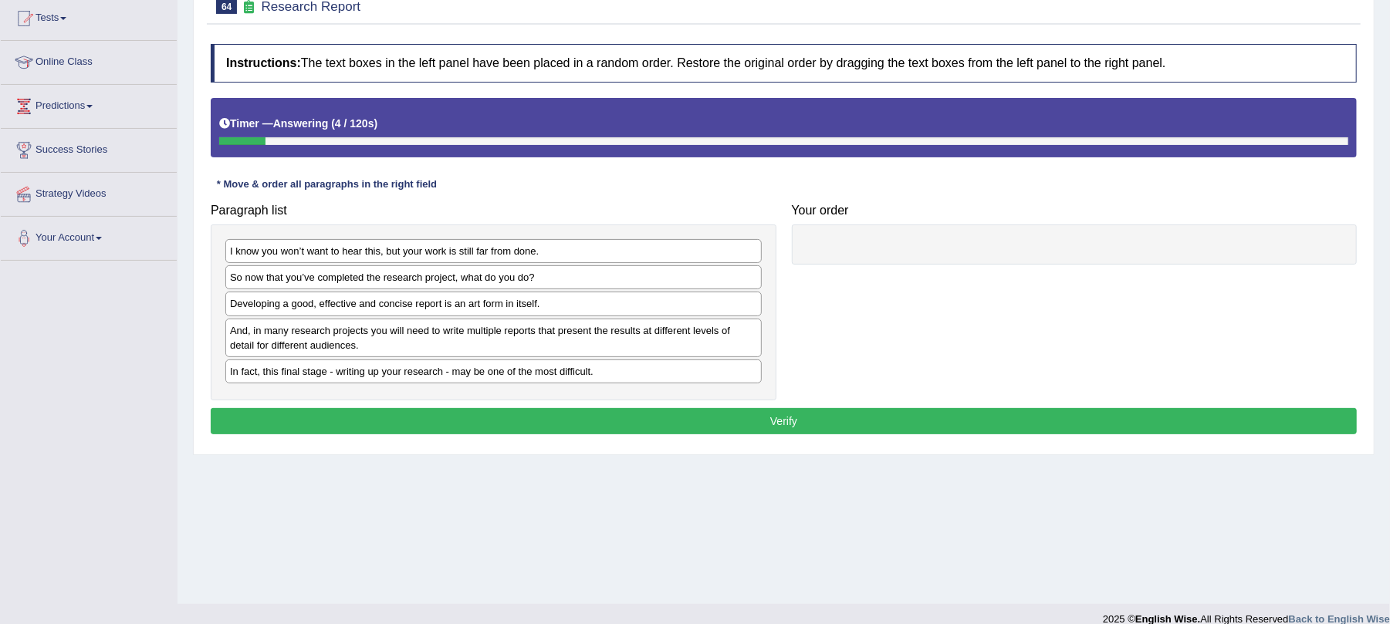
scroll to position [186, 0]
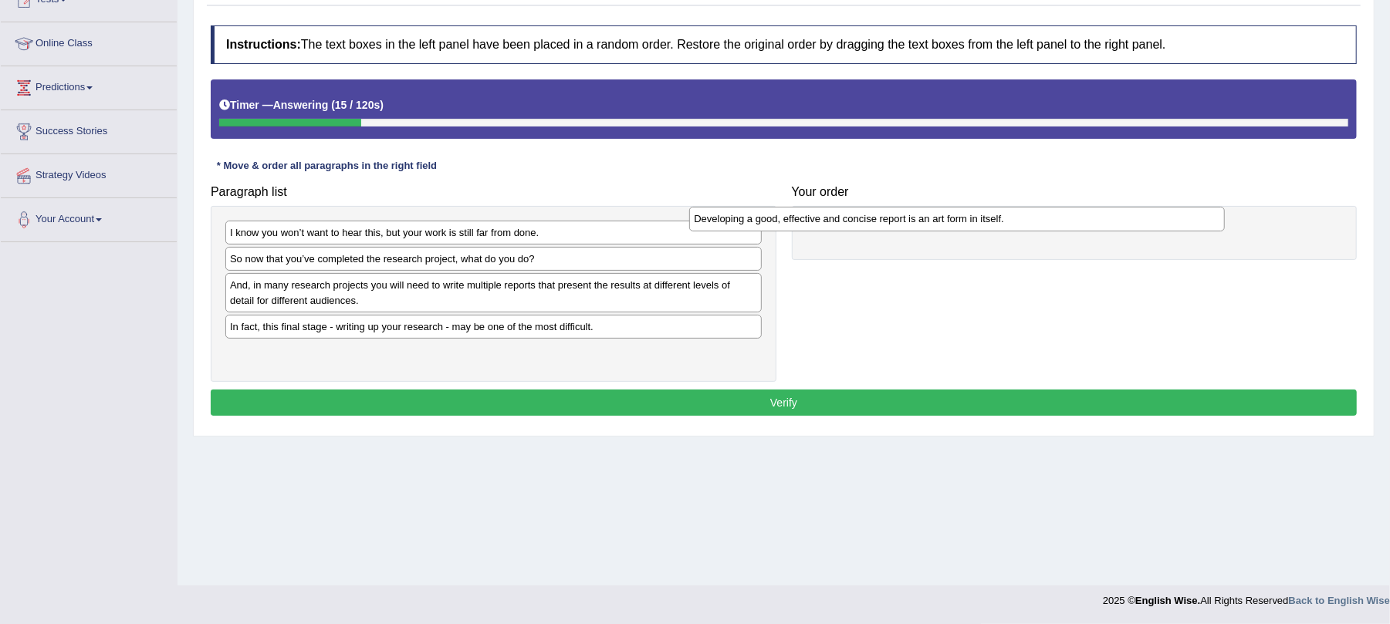
drag, startPoint x: 401, startPoint y: 291, endPoint x: 865, endPoint y: 223, distance: 468.8
click at [865, 223] on div "Developing a good, effective and concise report is an art form in itself." at bounding box center [957, 219] width 536 height 25
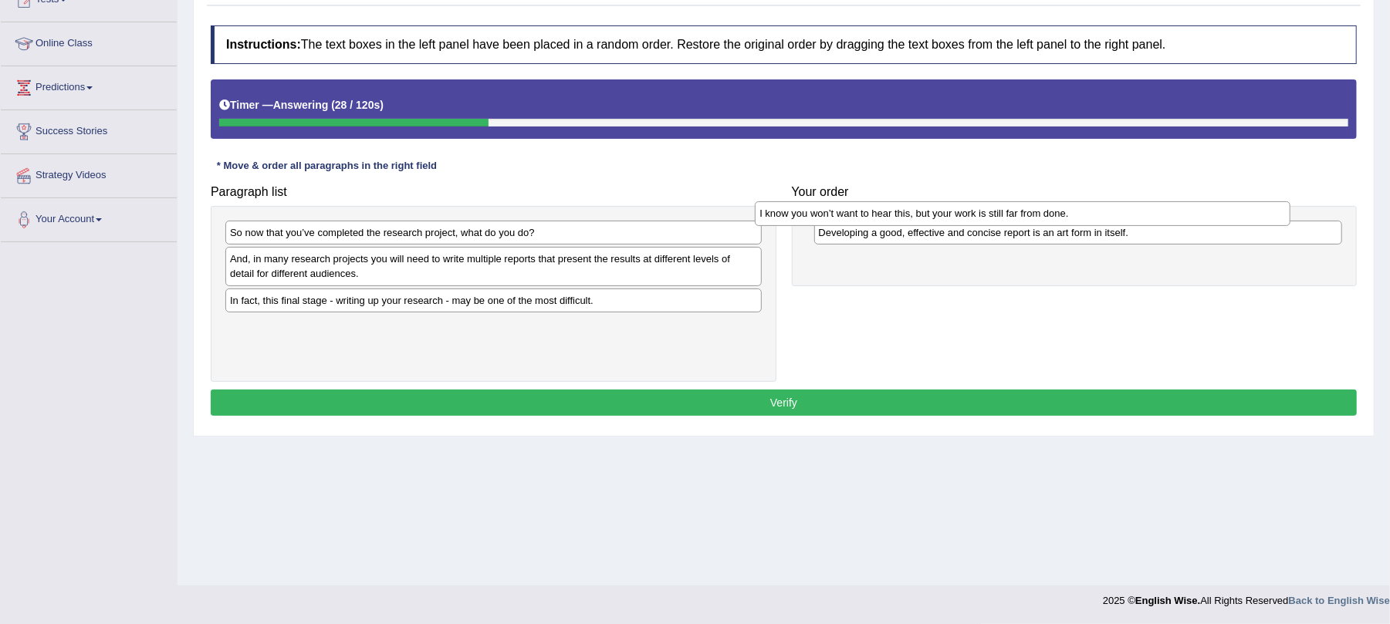
drag, startPoint x: 304, startPoint y: 235, endPoint x: 827, endPoint y: 215, distance: 523.6
click at [827, 215] on div "I know you won’t want to hear this, but your work is still far from done." at bounding box center [1023, 213] width 536 height 25
drag, startPoint x: 859, startPoint y: 265, endPoint x: 864, endPoint y: 225, distance: 40.5
click at [864, 225] on div "I know you won’t want to hear this, but your work is still far from done." at bounding box center [1084, 220] width 528 height 25
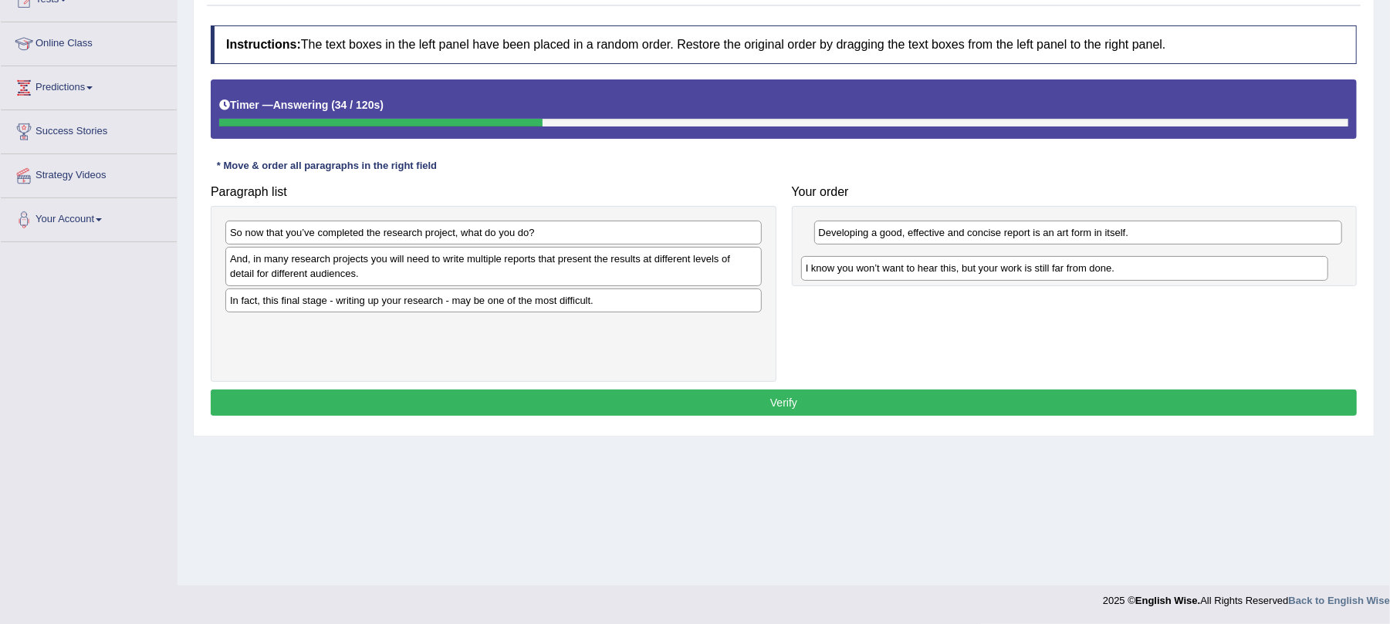
drag, startPoint x: 841, startPoint y: 236, endPoint x: 828, endPoint y: 272, distance: 38.6
click at [828, 272] on div "I know you won’t want to hear this, but your work is still far from done." at bounding box center [1065, 268] width 528 height 25
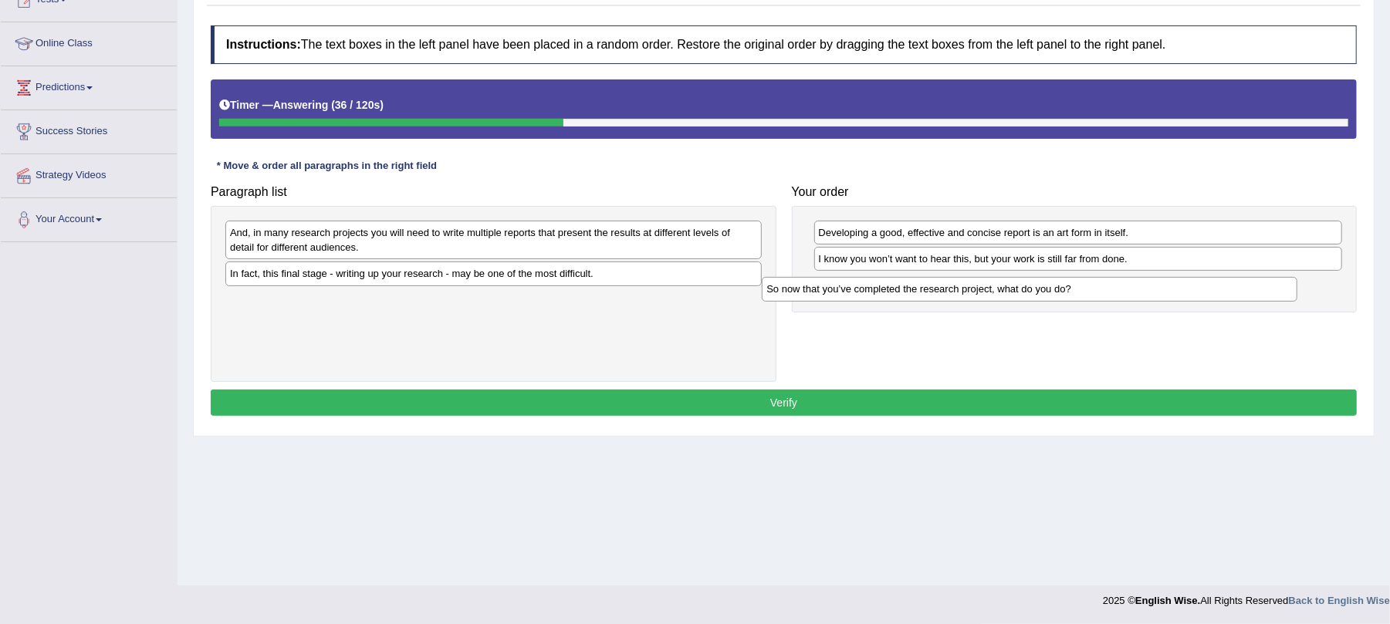
drag, startPoint x: 292, startPoint y: 235, endPoint x: 828, endPoint y: 291, distance: 539.3
click at [828, 291] on div "So now that you’ve completed the research project, what do you do?" at bounding box center [1030, 289] width 536 height 25
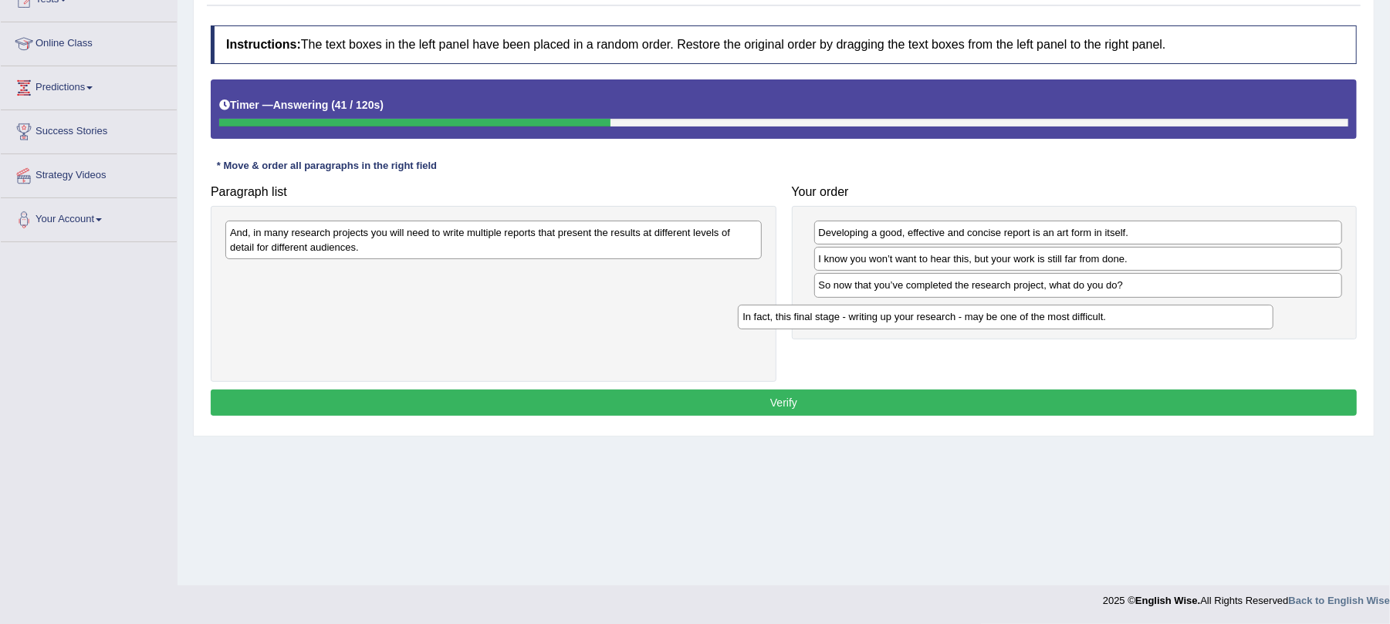
drag, startPoint x: 250, startPoint y: 278, endPoint x: 763, endPoint y: 320, distance: 514.1
click at [763, 320] on div "In fact, this final stage - writing up your research - may be one of the most d…" at bounding box center [1006, 317] width 536 height 25
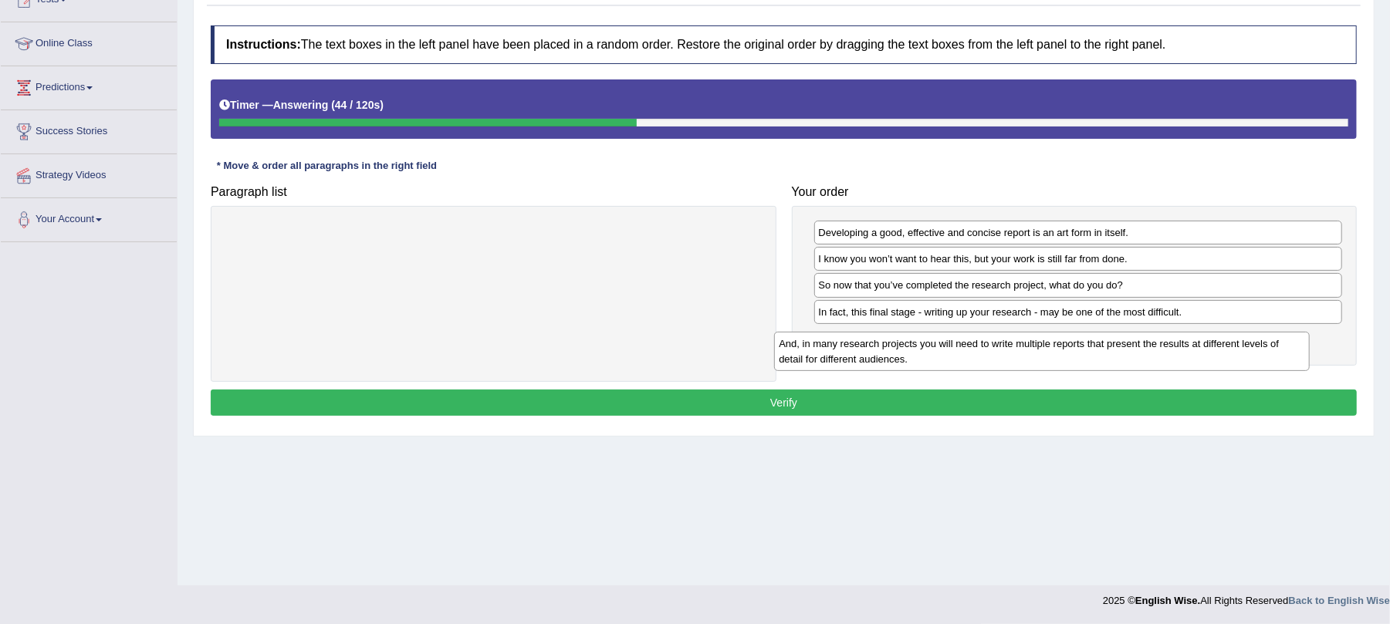
drag, startPoint x: 341, startPoint y: 245, endPoint x: 890, endPoint y: 357, distance: 559.9
click at [890, 357] on div "And, in many research projects you will need to write multiple reports that pre…" at bounding box center [1042, 351] width 536 height 39
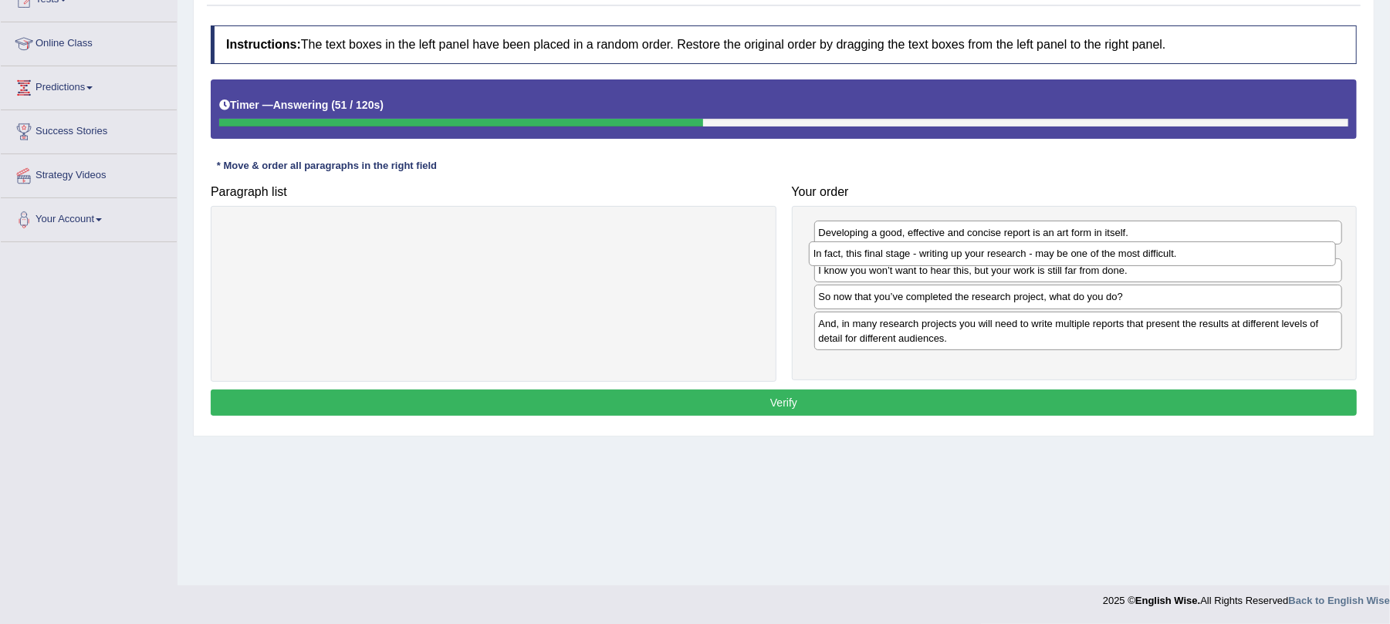
drag, startPoint x: 1016, startPoint y: 319, endPoint x: 1010, endPoint y: 258, distance: 61.2
click at [1010, 258] on div "In fact, this final stage - writing up your research - may be one of the most d…" at bounding box center [1073, 254] width 528 height 25
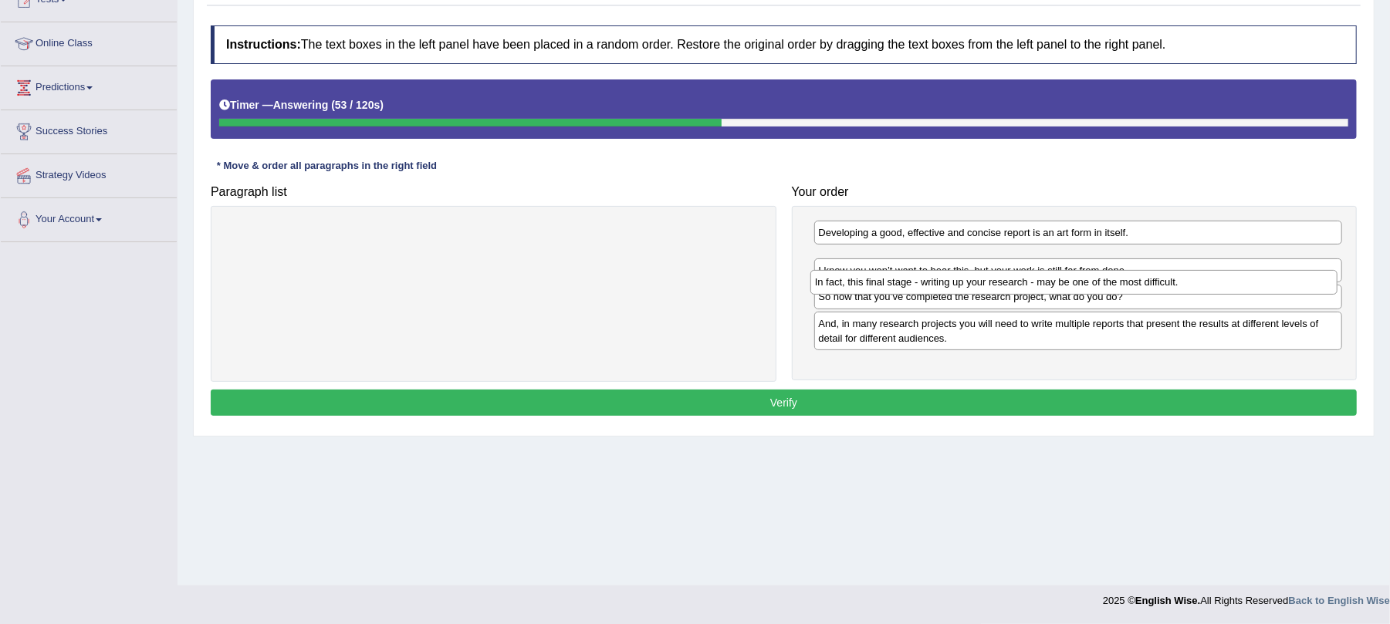
drag, startPoint x: 1007, startPoint y: 261, endPoint x: 1003, endPoint y: 284, distance: 23.5
click at [1003, 284] on div "In fact, this final stage - writing up your research - may be one of the most d…" at bounding box center [1074, 282] width 528 height 25
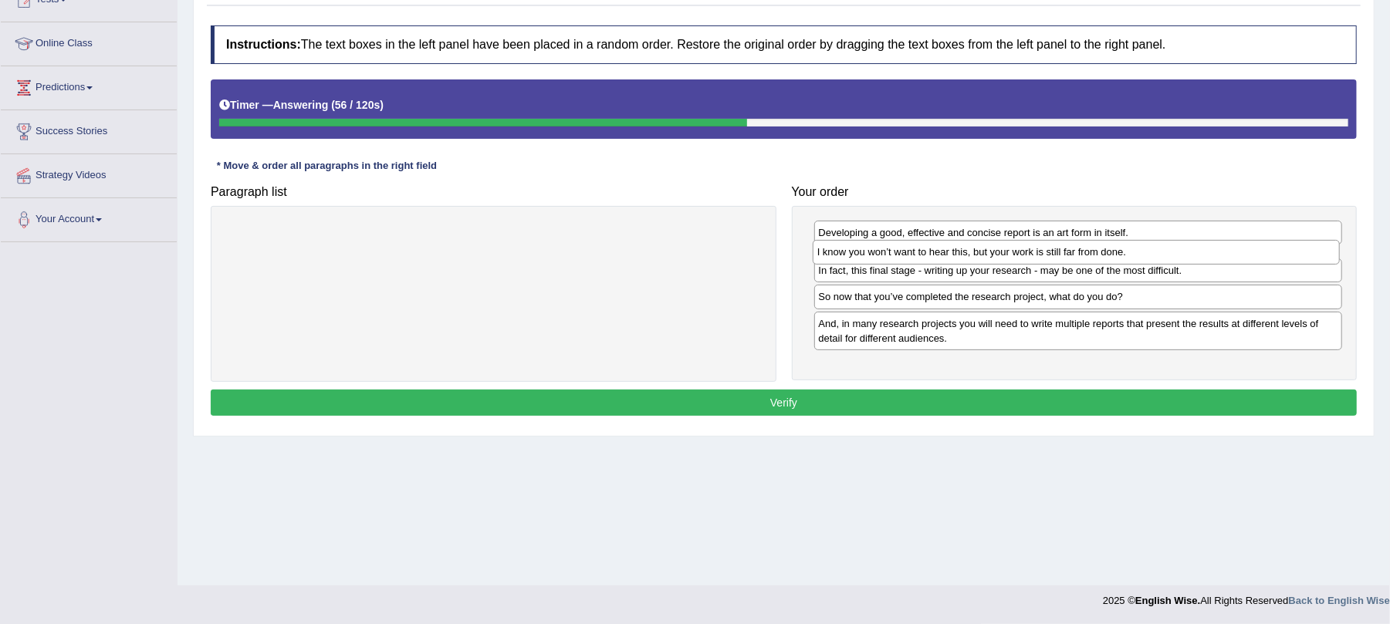
drag, startPoint x: 952, startPoint y: 288, endPoint x: 951, endPoint y: 253, distance: 34.8
click at [951, 253] on div "I know you won’t want to hear this, but your work is still far from done." at bounding box center [1077, 252] width 528 height 25
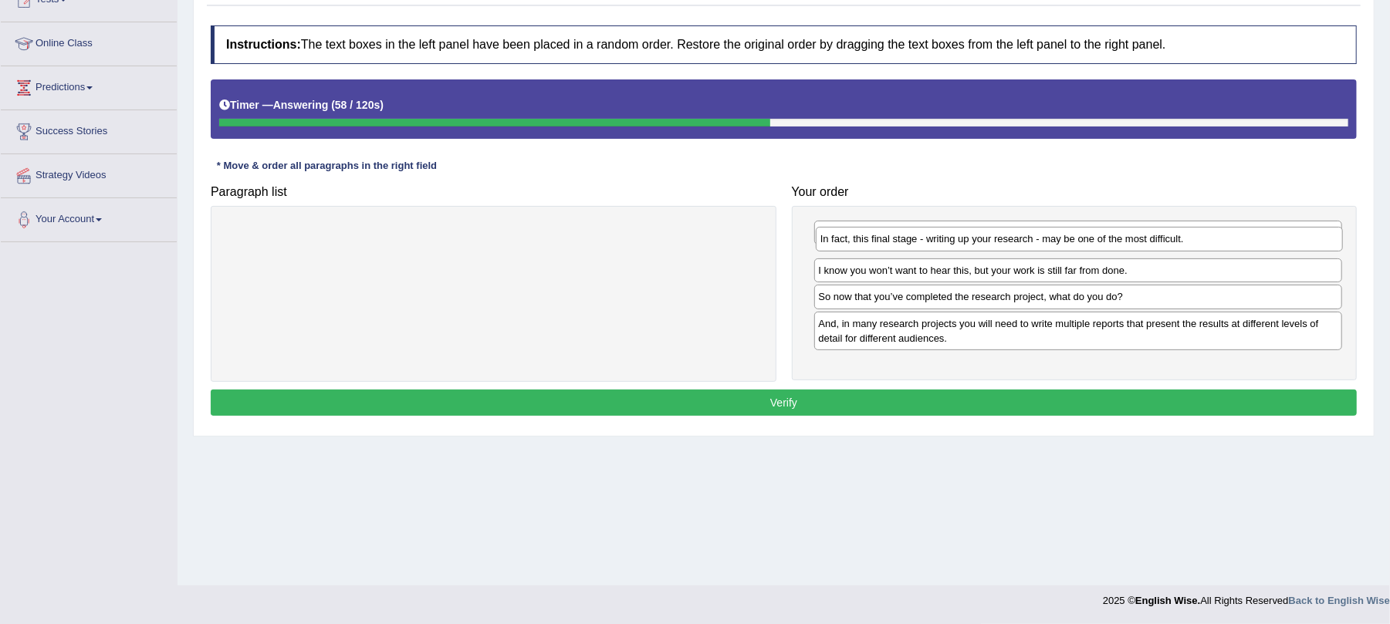
drag, startPoint x: 912, startPoint y: 289, endPoint x: 914, endPoint y: 242, distance: 47.1
click at [914, 242] on div "In fact, this final stage - writing up your research - may be one of the most d…" at bounding box center [1080, 239] width 528 height 25
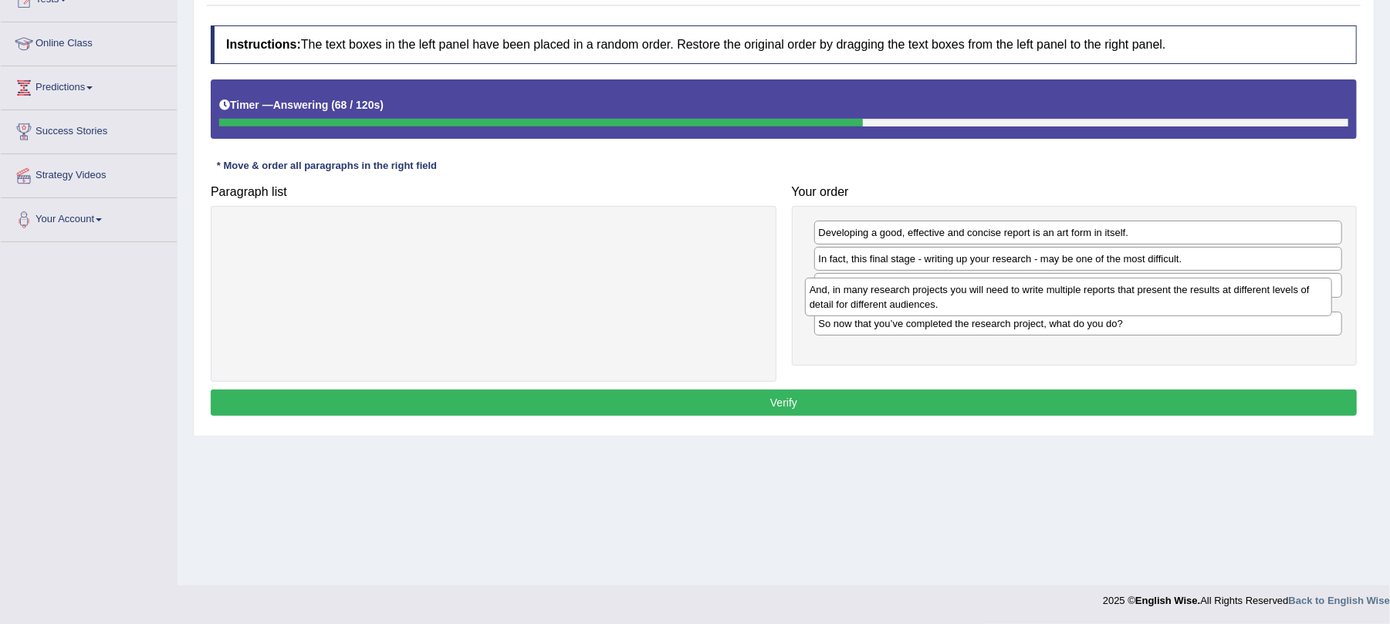
drag, startPoint x: 871, startPoint y: 357, endPoint x: 862, endPoint y: 309, distance: 48.7
click at [862, 307] on div "And, in many research projects you will need to write multiple reports that pre…" at bounding box center [1069, 297] width 528 height 39
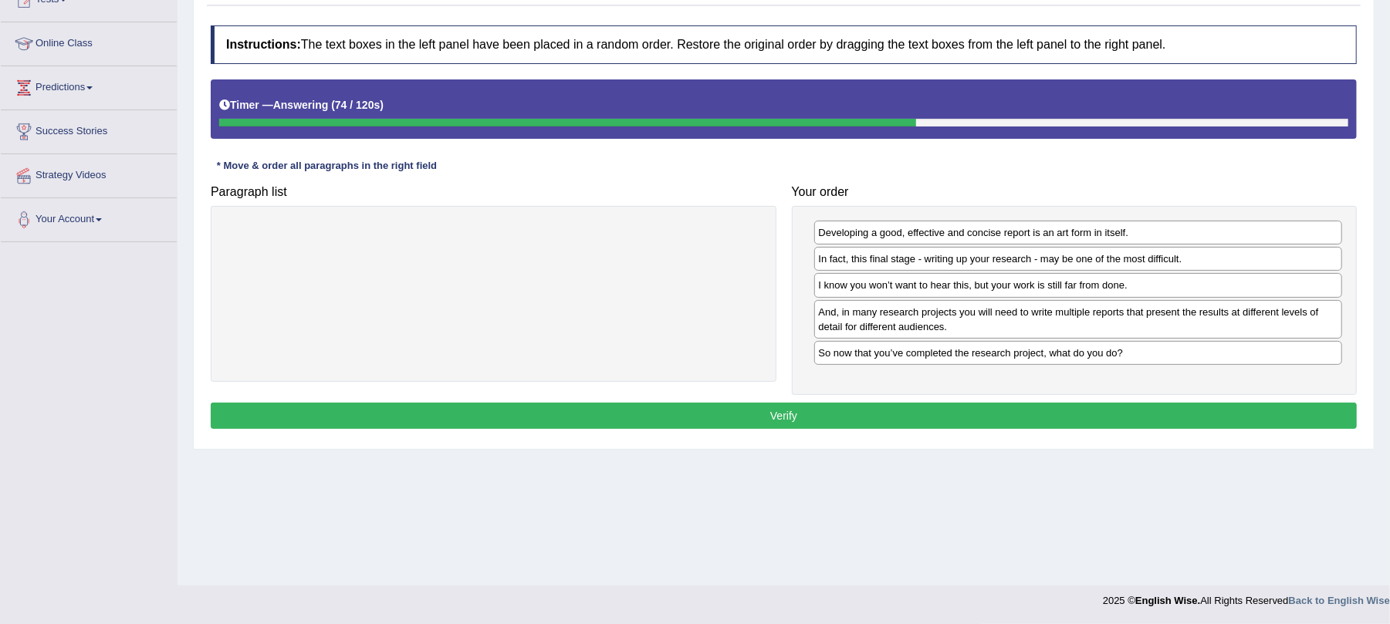
click at [815, 411] on button "Verify" at bounding box center [784, 416] width 1146 height 26
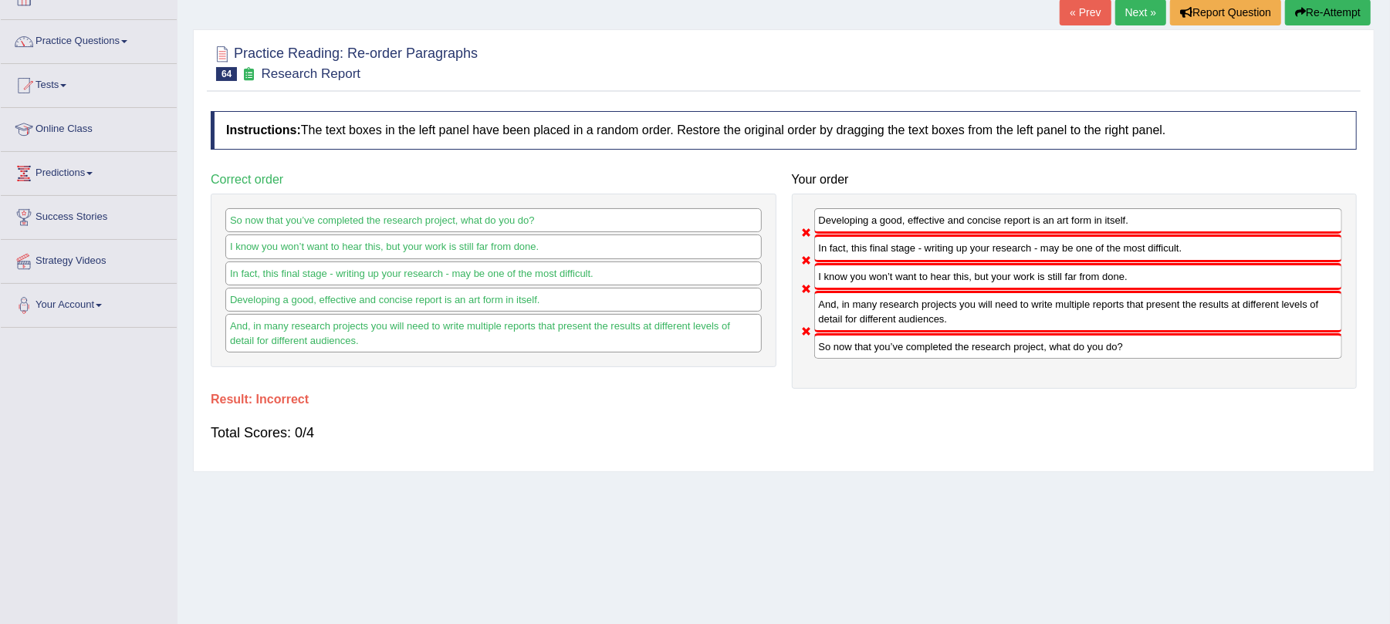
scroll to position [0, 0]
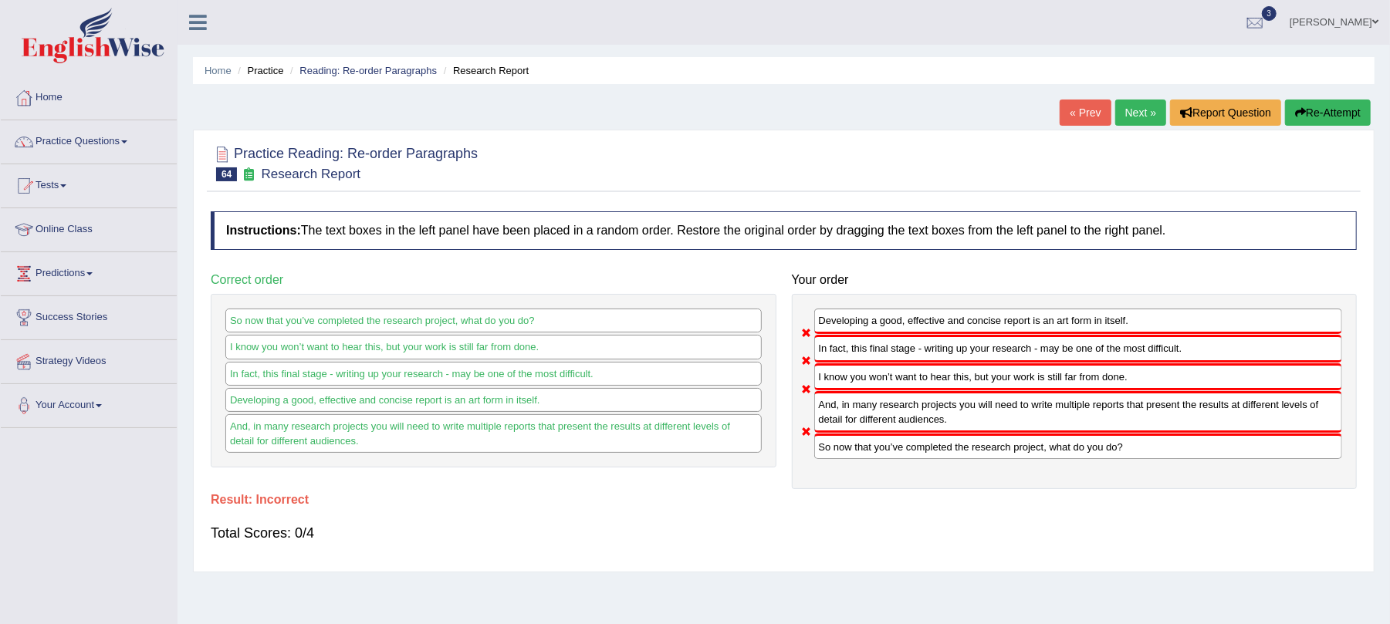
click at [1301, 113] on icon "button" at bounding box center [1300, 112] width 11 height 11
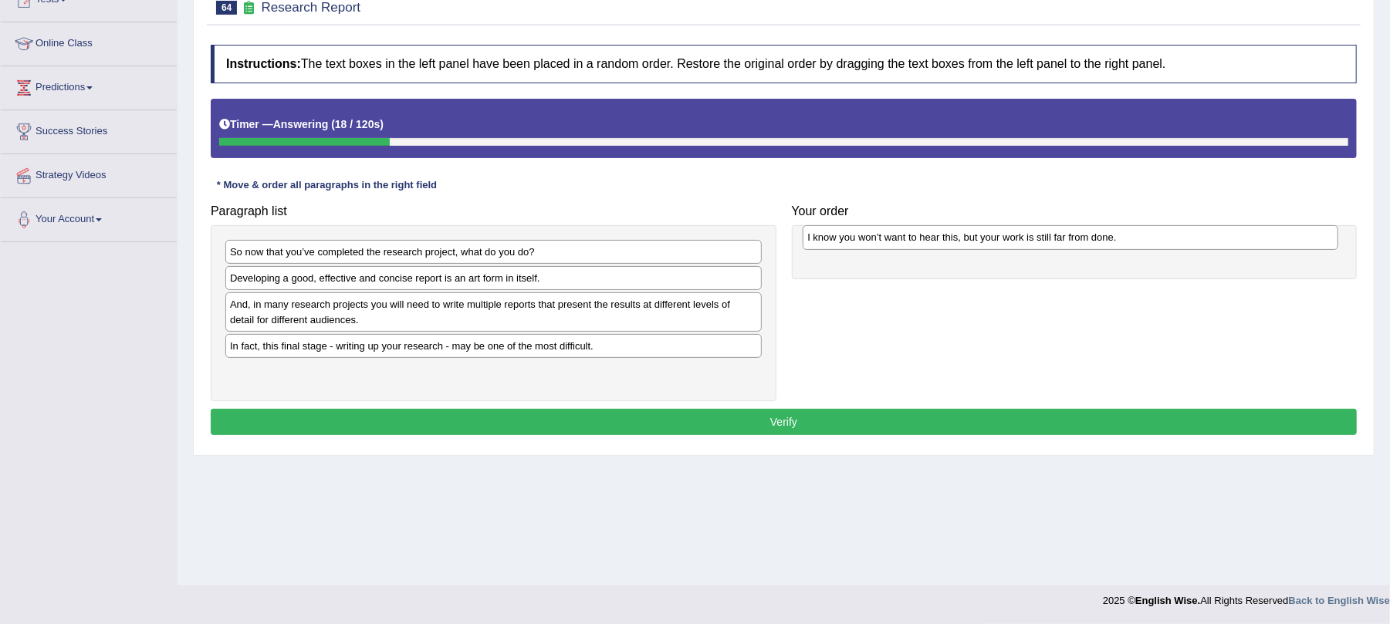
drag, startPoint x: 263, startPoint y: 255, endPoint x: 840, endPoint y: 241, distance: 577.5
click at [840, 241] on div "I know you won’t want to hear this, but your work is still far from done." at bounding box center [1071, 237] width 536 height 25
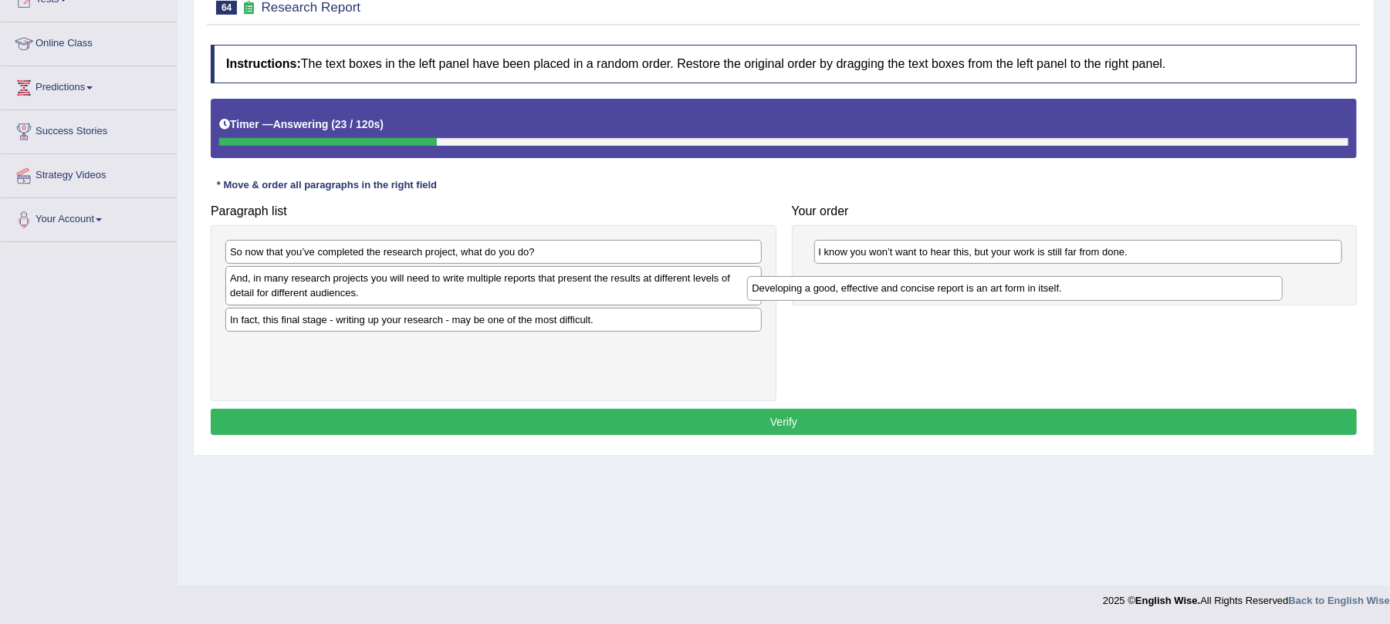
drag, startPoint x: 372, startPoint y: 276, endPoint x: 837, endPoint y: 291, distance: 464.9
click at [837, 291] on div "Developing a good, effective and concise report is an art form in itself." at bounding box center [1015, 288] width 536 height 25
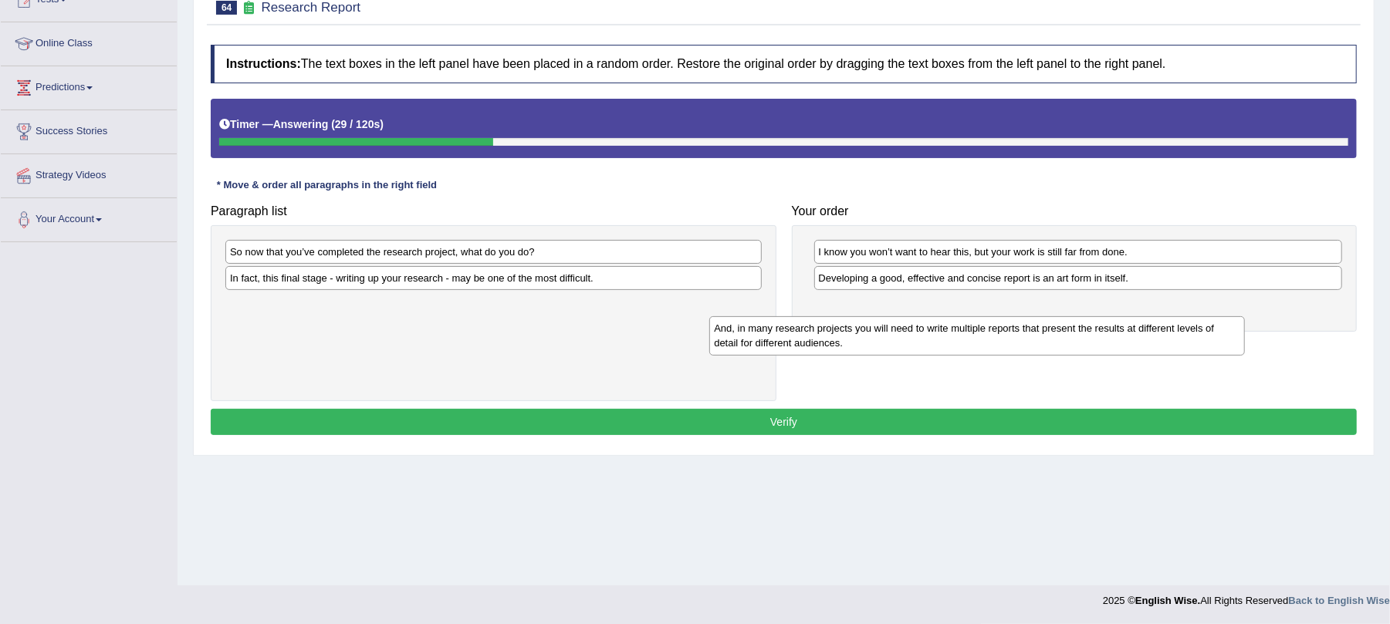
drag, startPoint x: 252, startPoint y: 284, endPoint x: 747, endPoint y: 316, distance: 496.5
click at [747, 316] on div "And, in many research projects you will need to write multiple reports that pre…" at bounding box center [977, 335] width 536 height 39
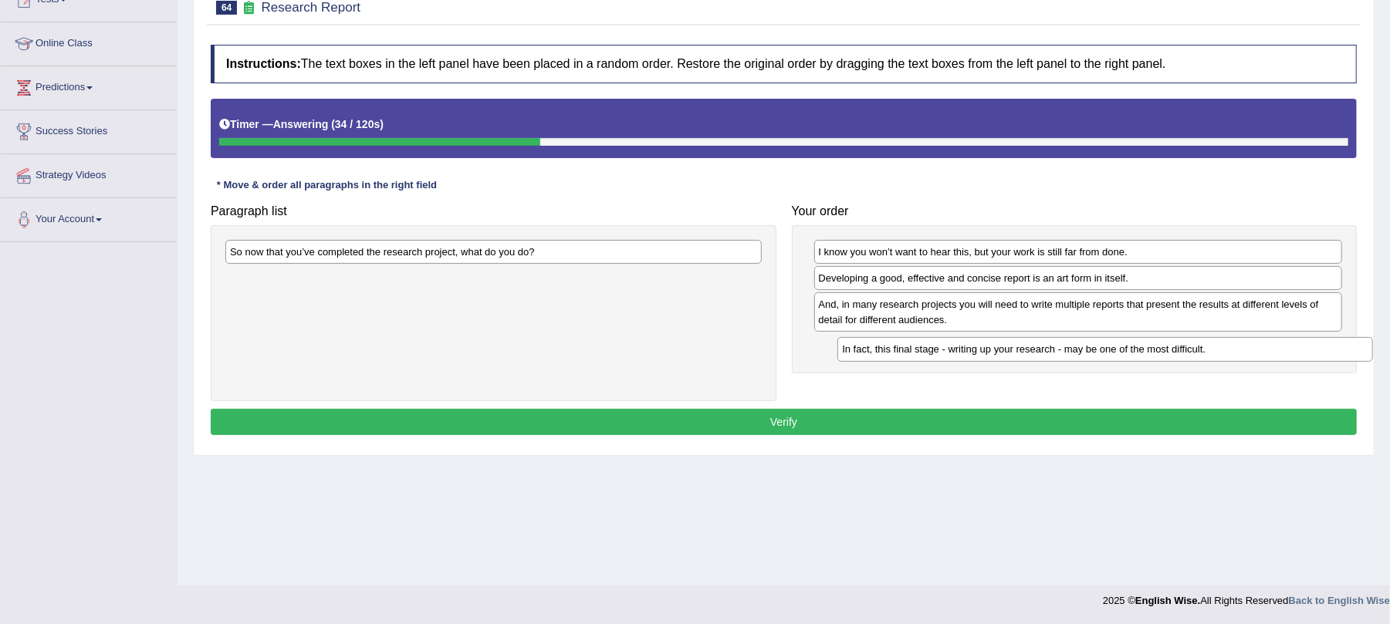
drag, startPoint x: 306, startPoint y: 284, endPoint x: 918, endPoint y: 353, distance: 615.9
click at [918, 353] on div "In fact, this final stage - writing up your research - may be one of the most d…" at bounding box center [1105, 349] width 536 height 25
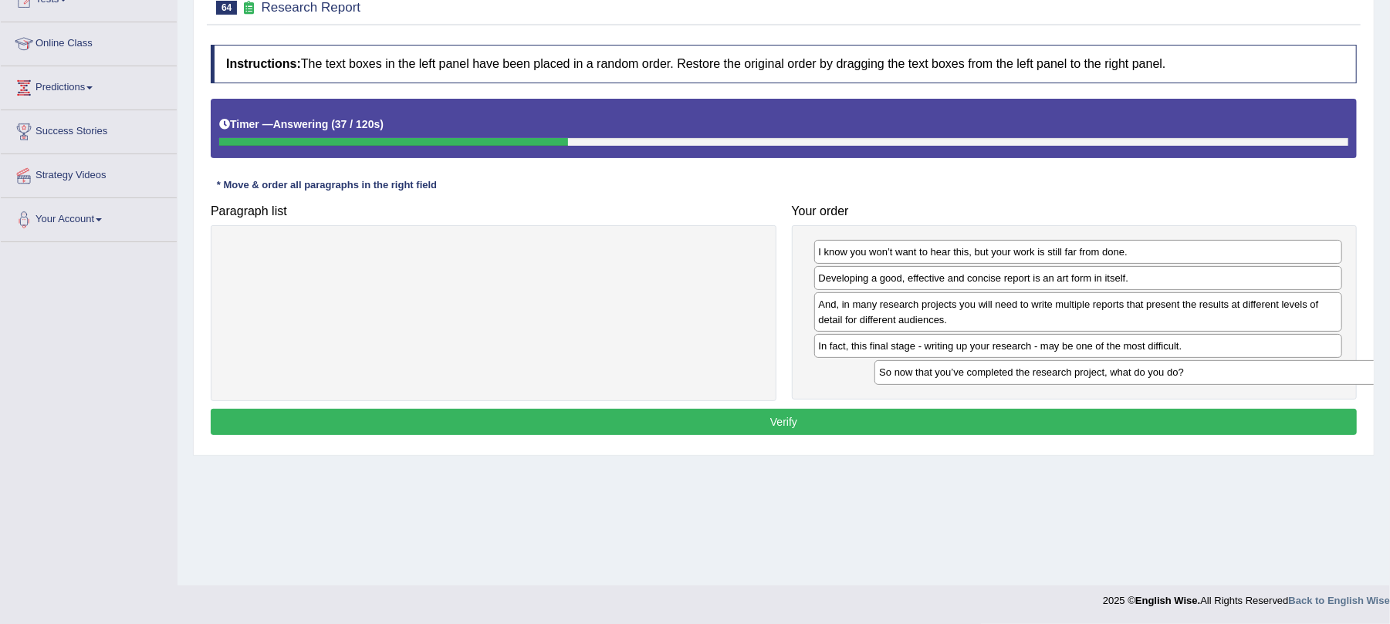
drag, startPoint x: 389, startPoint y: 253, endPoint x: 1038, endPoint y: 374, distance: 660.1
click at [1038, 374] on div "So now that you’ve completed the research project, what do you do?" at bounding box center [1142, 372] width 536 height 25
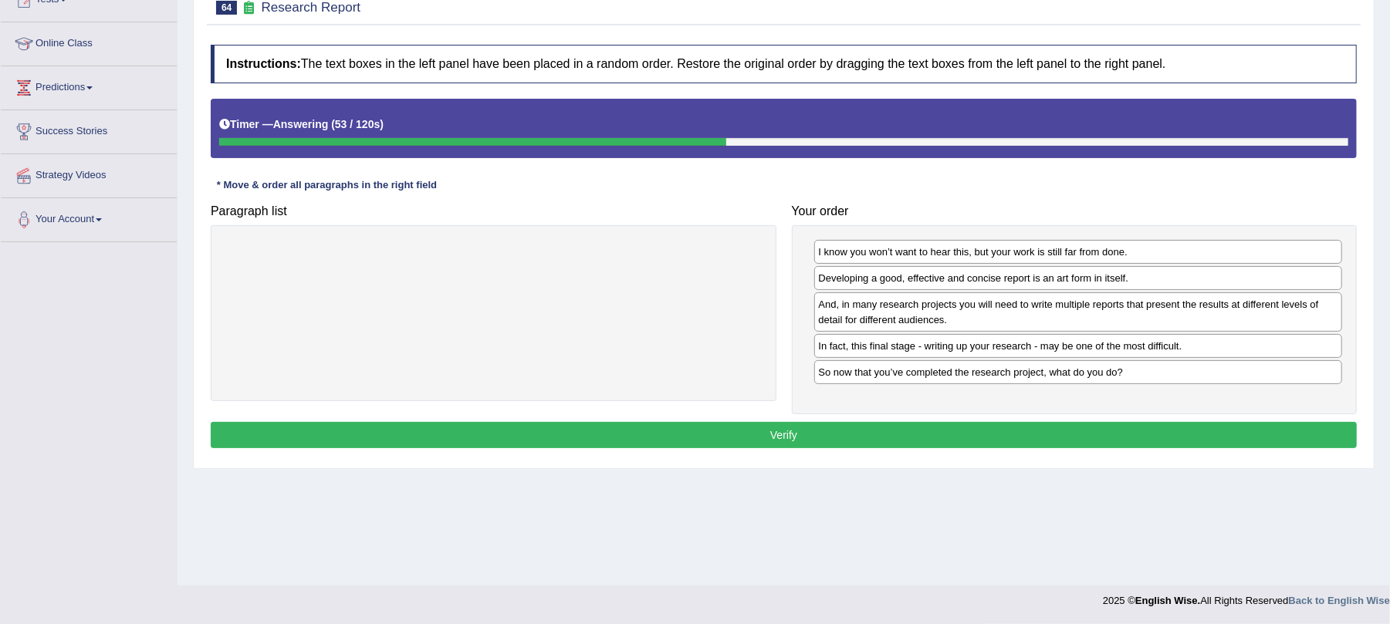
click at [812, 436] on button "Verify" at bounding box center [784, 435] width 1146 height 26
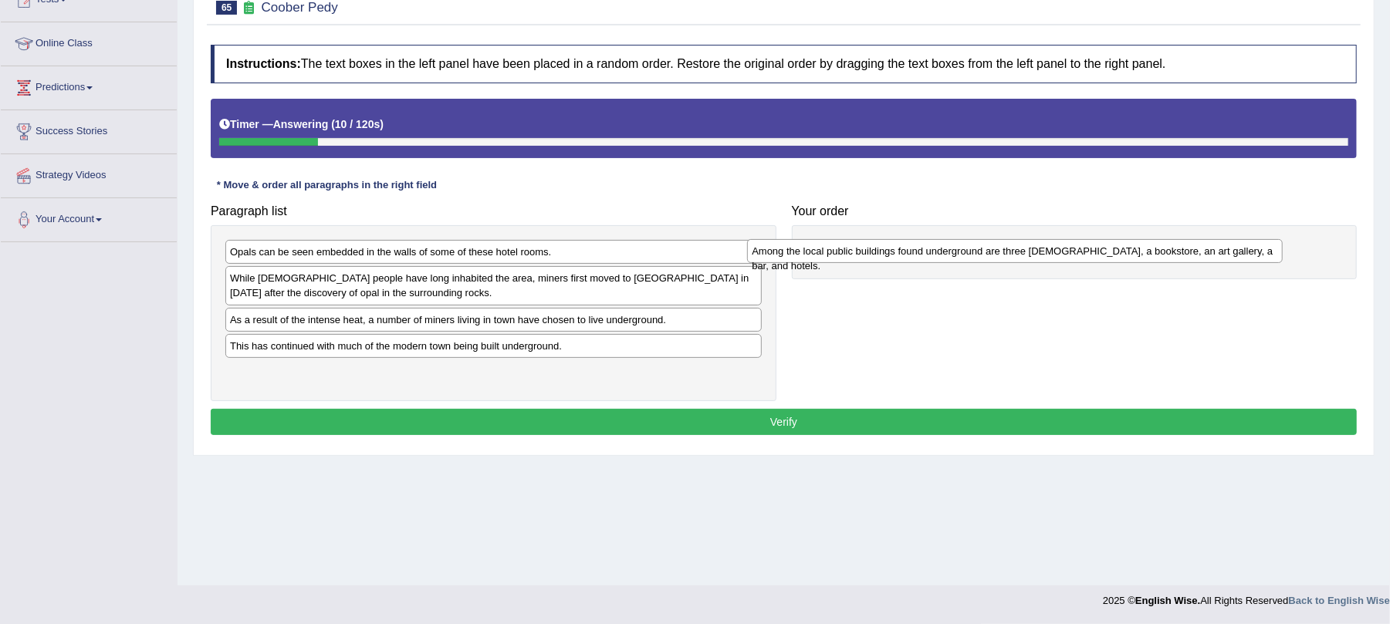
drag, startPoint x: 322, startPoint y: 384, endPoint x: 844, endPoint y: 260, distance: 536.1
click at [844, 260] on div "Among the local public buildings found underground are three [DEMOGRAPHIC_DATA]…" at bounding box center [1015, 251] width 536 height 25
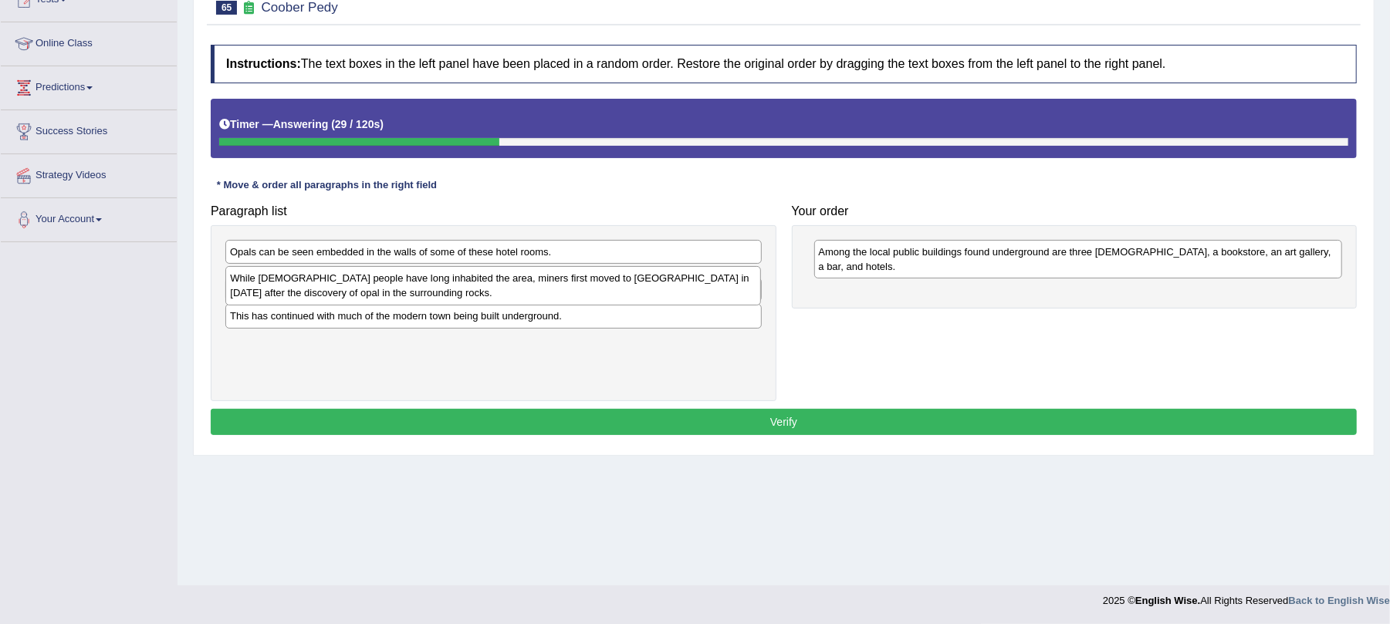
click at [285, 287] on div "While [DEMOGRAPHIC_DATA] people have long inhabited the area, miners first move…" at bounding box center [493, 285] width 536 height 39
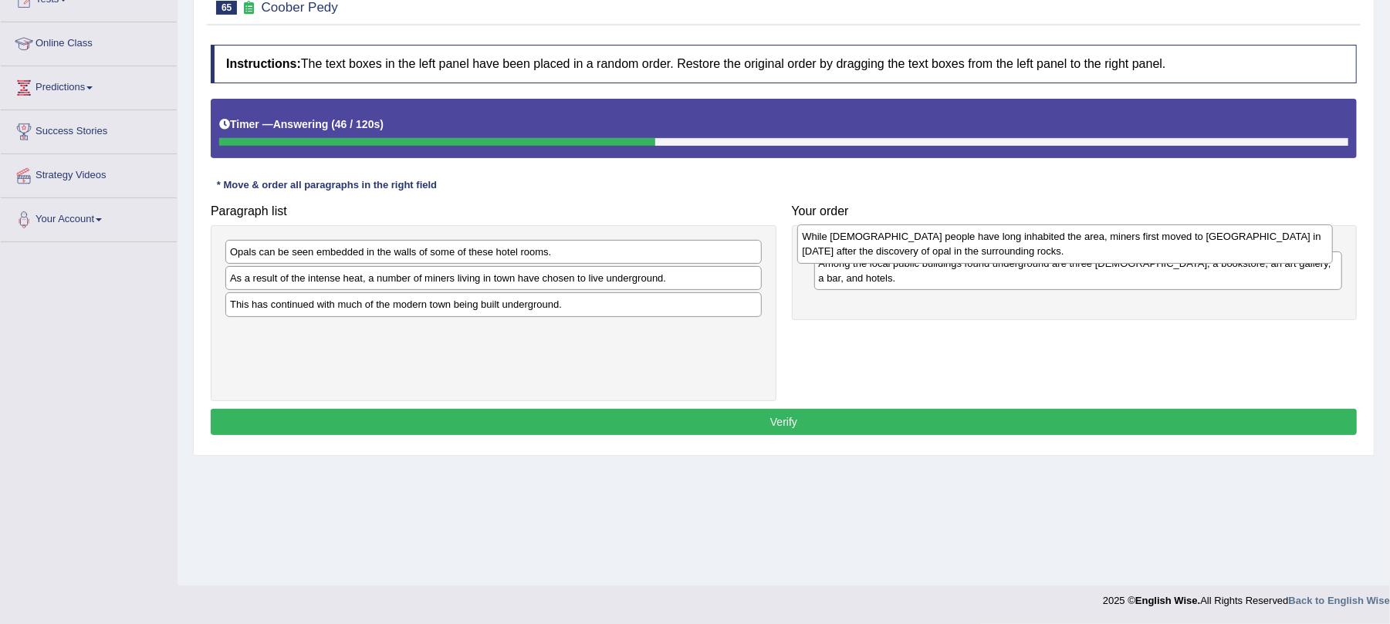
drag, startPoint x: 290, startPoint y: 298, endPoint x: 862, endPoint y: 256, distance: 573.4
click at [862, 256] on div "While [DEMOGRAPHIC_DATA] people have long inhabited the area, miners first move…" at bounding box center [1065, 244] width 536 height 39
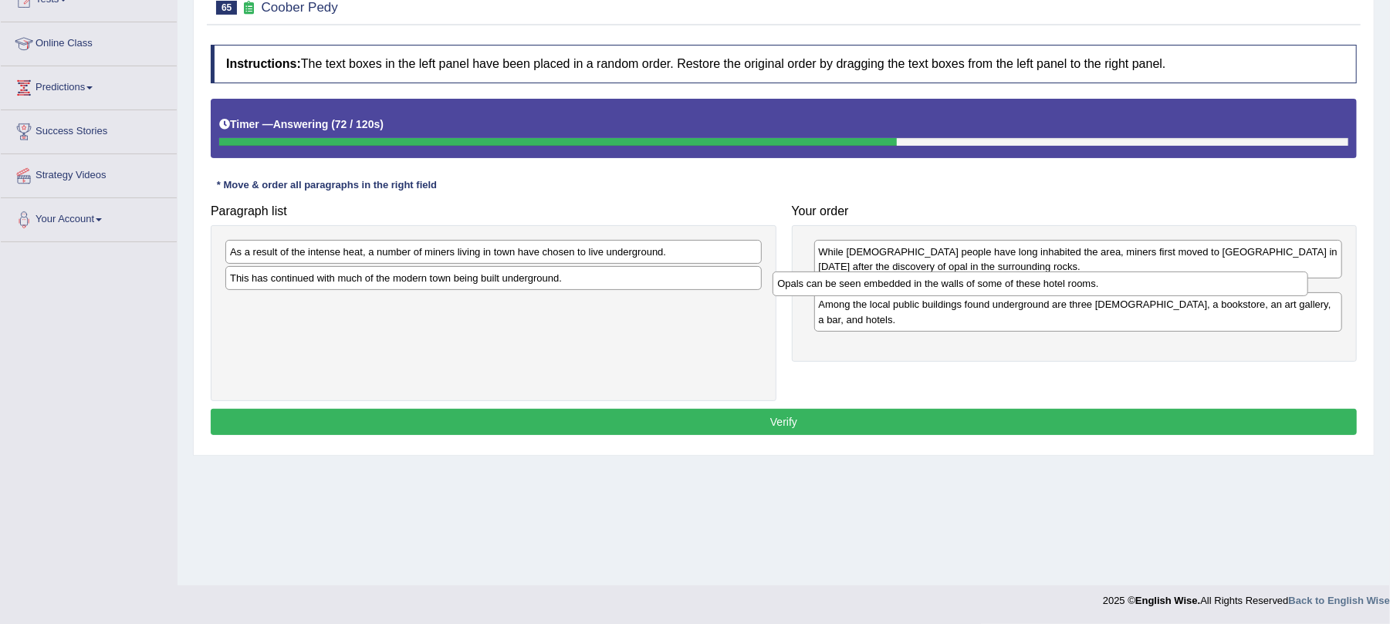
drag, startPoint x: 333, startPoint y: 252, endPoint x: 881, endPoint y: 284, distance: 548.1
click at [881, 284] on div "Opals can be seen embedded in the walls of some of these hotel rooms." at bounding box center [1041, 284] width 536 height 25
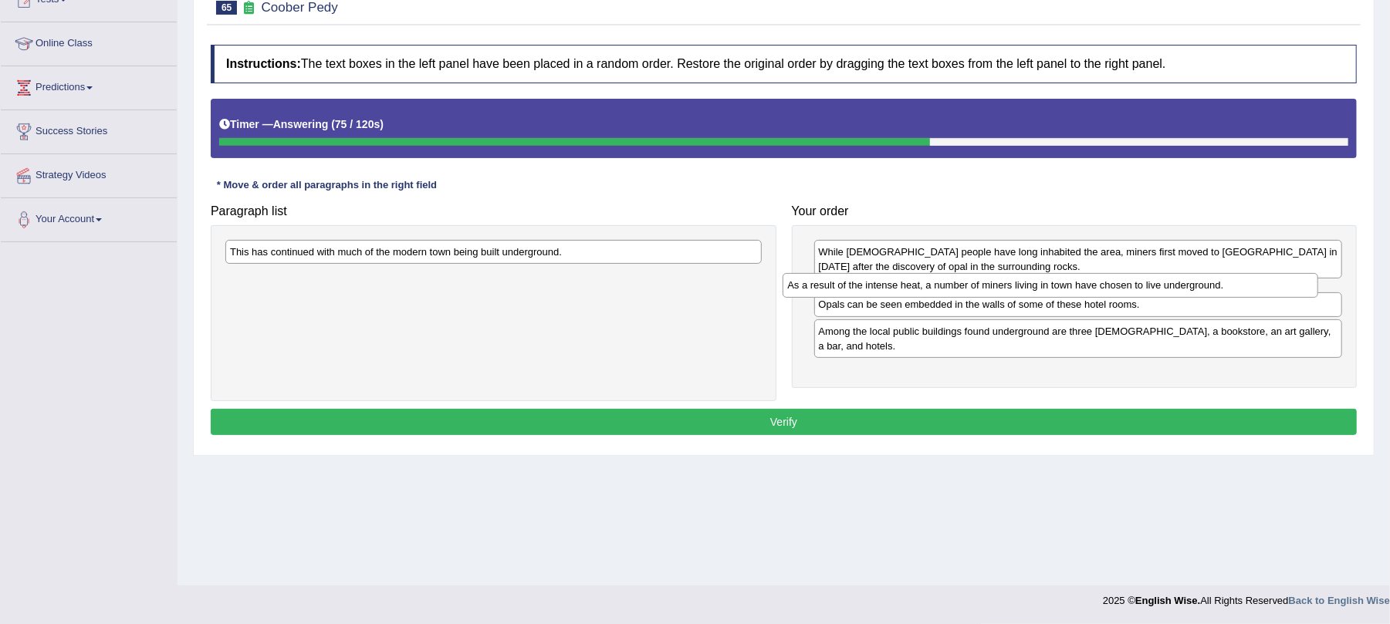
drag, startPoint x: 347, startPoint y: 245, endPoint x: 905, endPoint y: 278, distance: 558.2
click at [905, 278] on div "As a result of the intense heat, a number of miners living in town have chosen …" at bounding box center [1051, 285] width 536 height 25
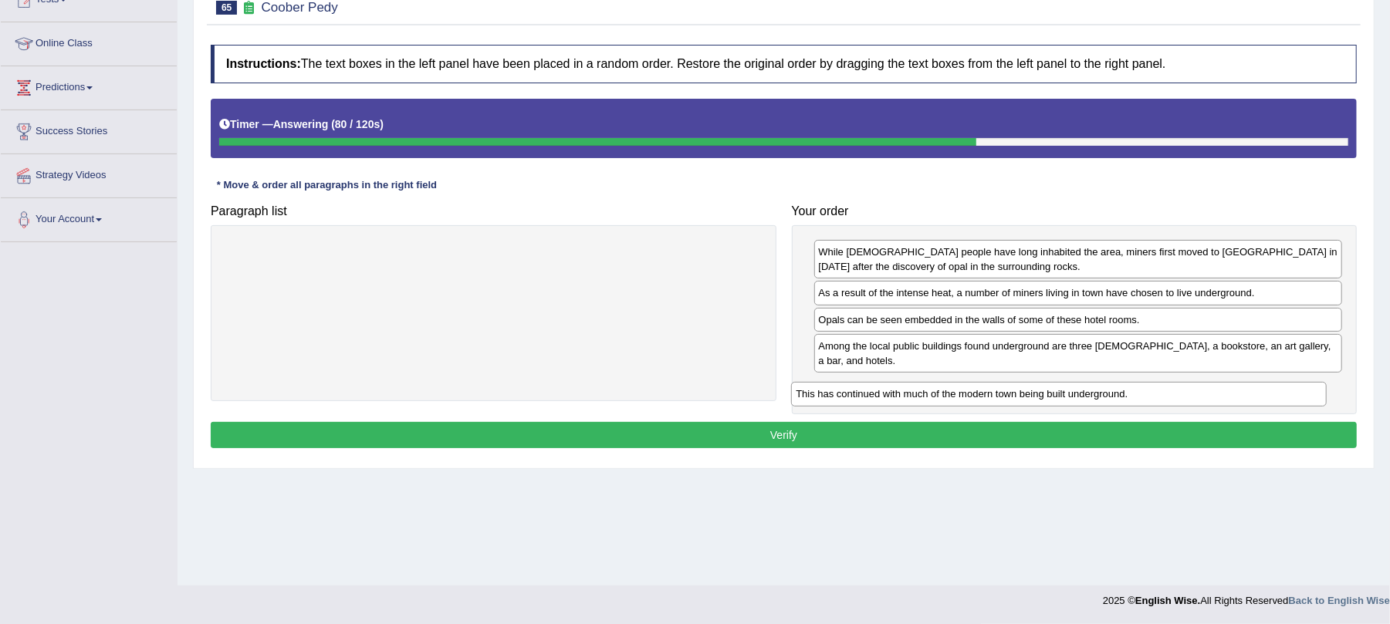
drag, startPoint x: 407, startPoint y: 255, endPoint x: 973, endPoint y: 397, distance: 583.3
click at [973, 397] on div "This has continued with much of the modern town being built underground." at bounding box center [1059, 394] width 536 height 25
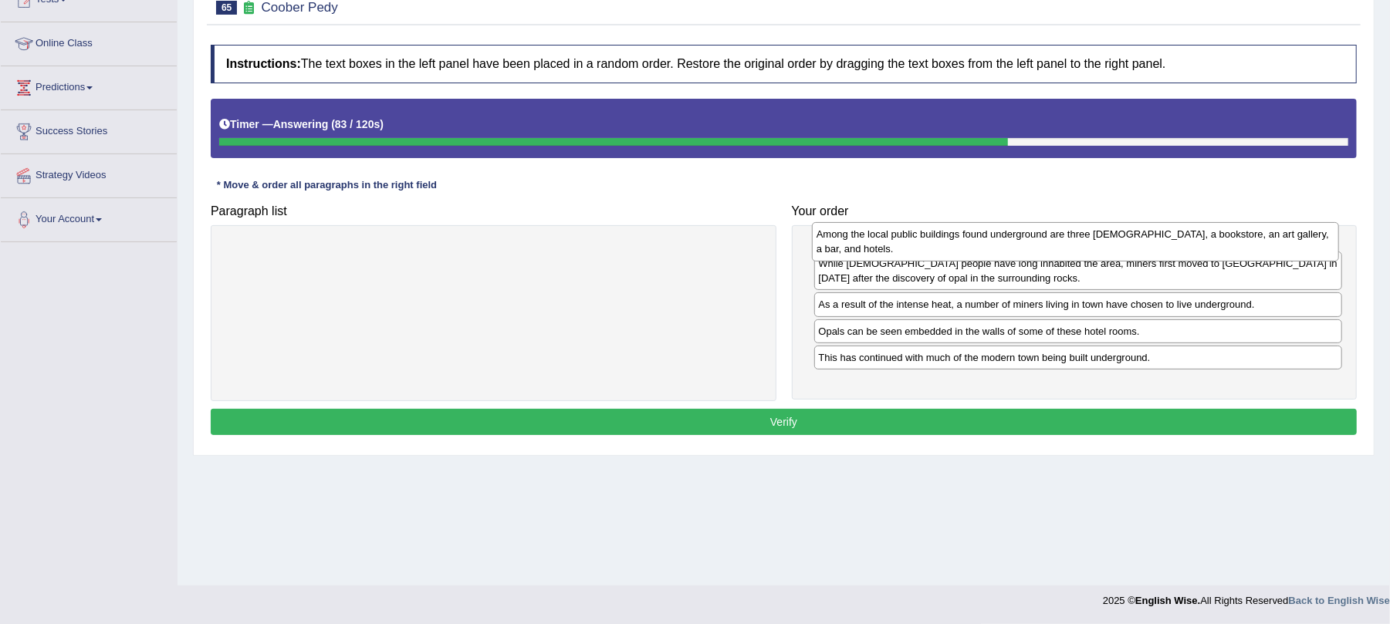
drag, startPoint x: 886, startPoint y: 363, endPoint x: 884, endPoint y: 248, distance: 115.0
click at [884, 248] on div "Among the local public buildings found underground are three [DEMOGRAPHIC_DATA]…" at bounding box center [1076, 241] width 528 height 39
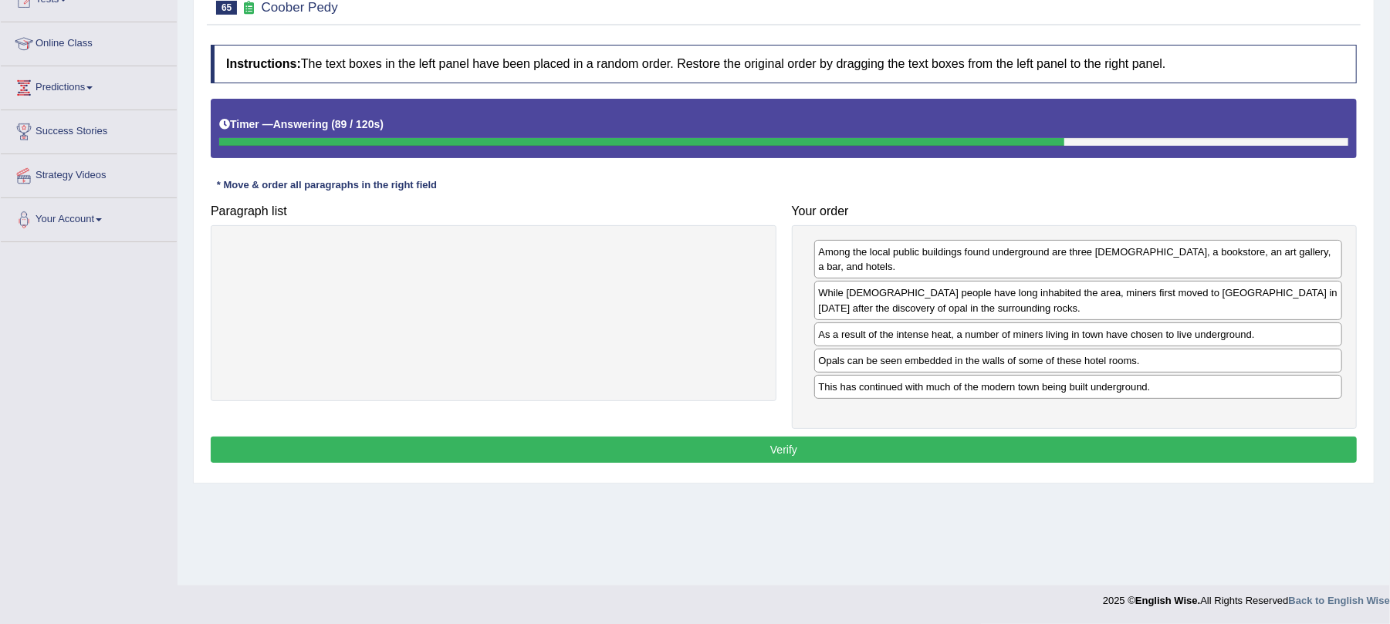
click at [758, 451] on button "Verify" at bounding box center [784, 450] width 1146 height 26
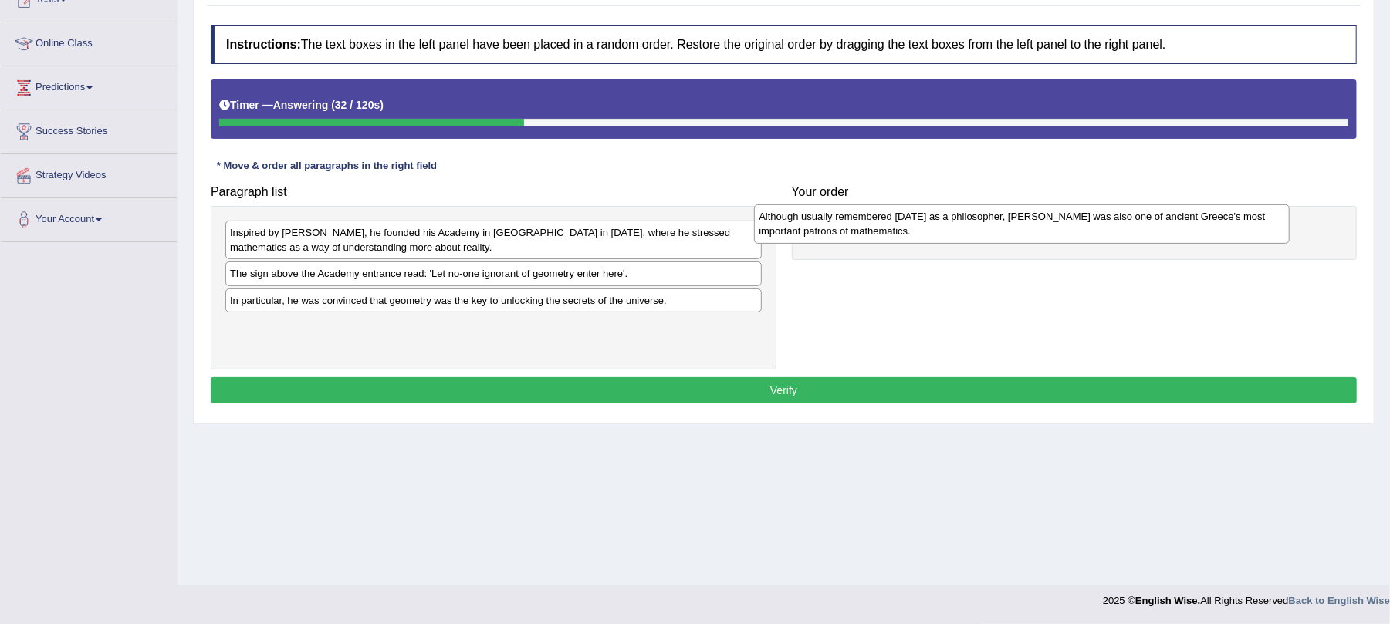
drag, startPoint x: 282, startPoint y: 343, endPoint x: 812, endPoint y: 232, distance: 541.7
click at [812, 232] on div "Although usually remembered today as a philosopher, Plato was also one of ancie…" at bounding box center [1022, 224] width 536 height 39
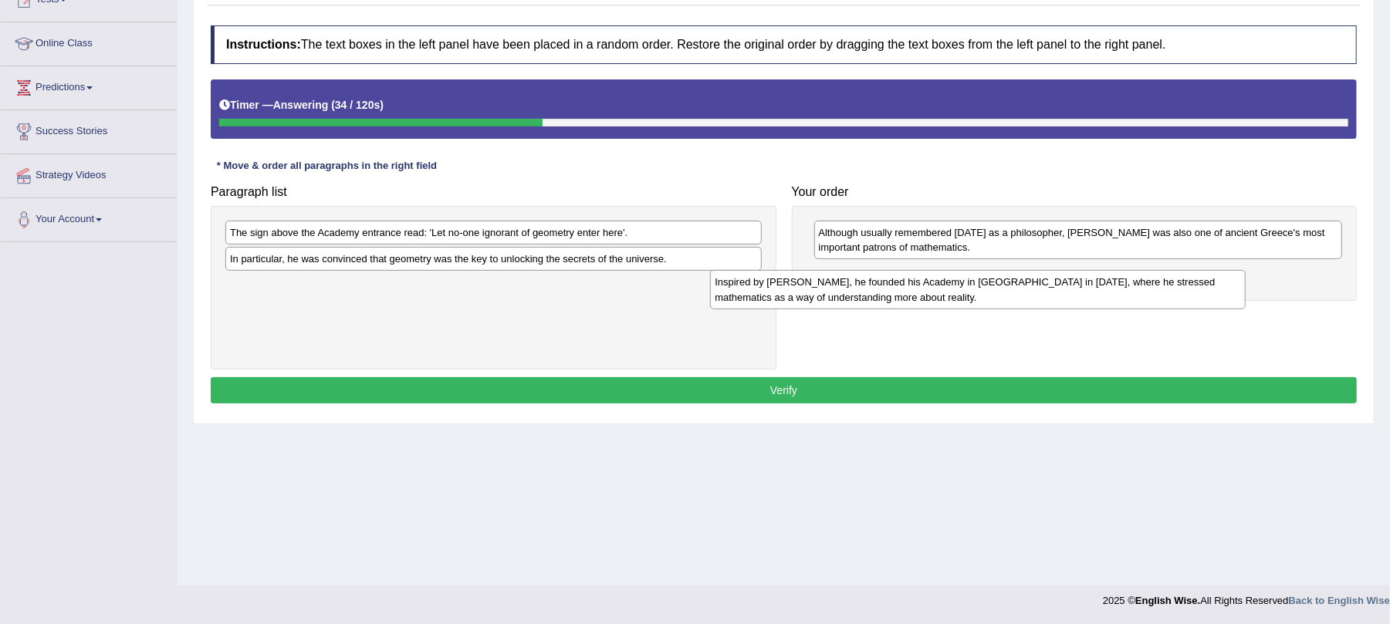
drag, startPoint x: 356, startPoint y: 239, endPoint x: 840, endPoint y: 289, distance: 487.2
click at [840, 289] on div "Inspired by Pythagoras, he founded his Academy in Athens in 387 BC, where he st…" at bounding box center [978, 289] width 536 height 39
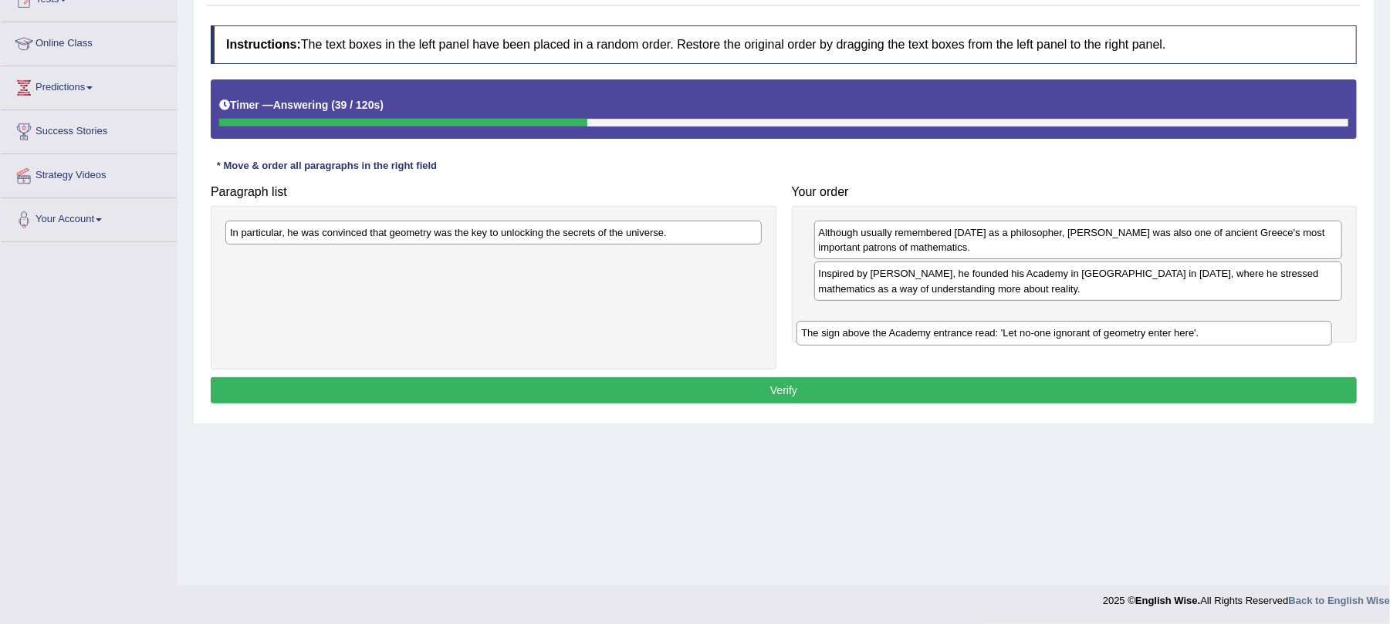
drag, startPoint x: 315, startPoint y: 251, endPoint x: 797, endPoint y: 313, distance: 486.4
click at [834, 330] on div "The sign above the Academy entrance read: 'Let no-one ignorant of geometry ente…" at bounding box center [1064, 333] width 536 height 25
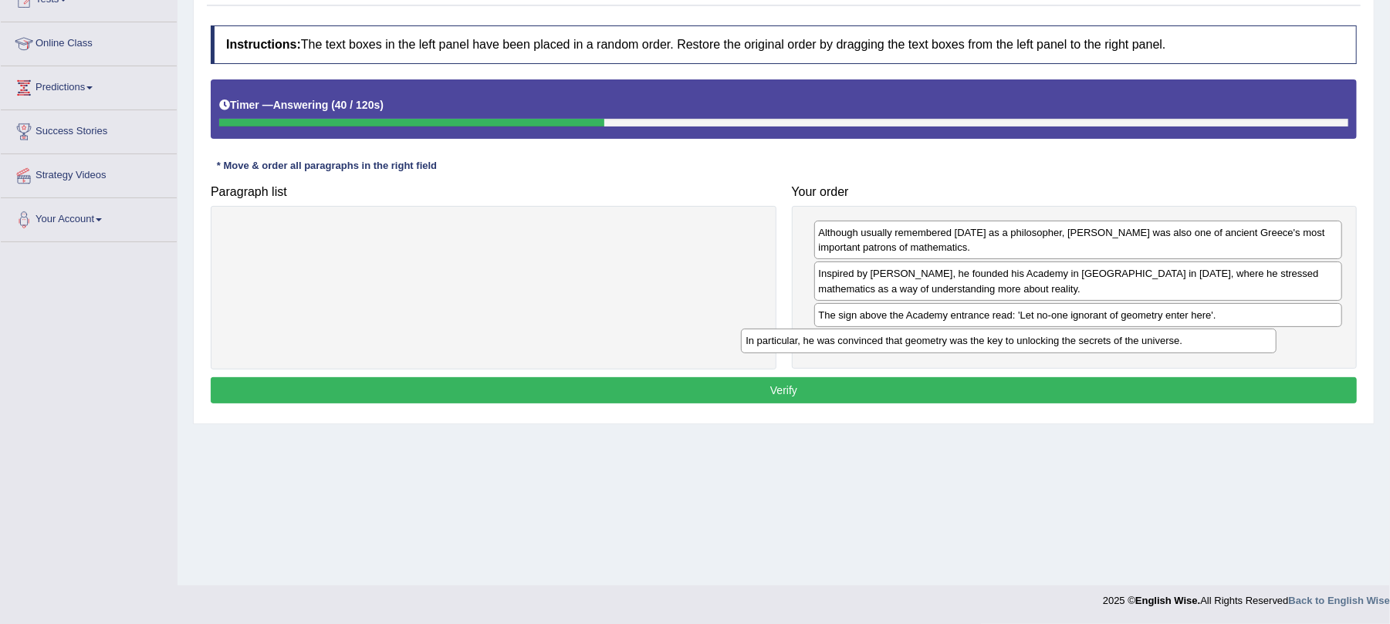
drag, startPoint x: 321, startPoint y: 235, endPoint x: 837, endPoint y: 343, distance: 526.7
click at [837, 343] on div "In particular, he was convinced that geometry was the key to unlocking the secr…" at bounding box center [1009, 341] width 536 height 25
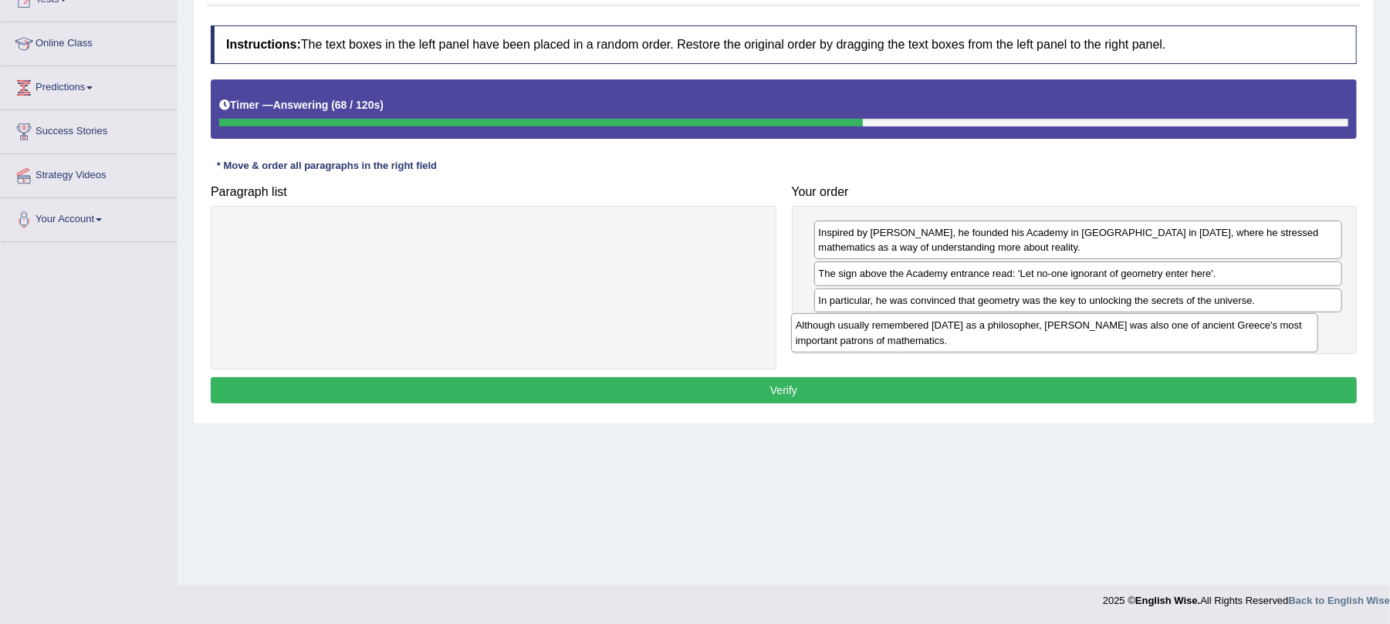
drag, startPoint x: 925, startPoint y: 244, endPoint x: 901, endPoint y: 336, distance: 95.5
click at [901, 336] on div "Although usually remembered today as a philosopher, Plato was also one of ancie…" at bounding box center [1055, 332] width 528 height 39
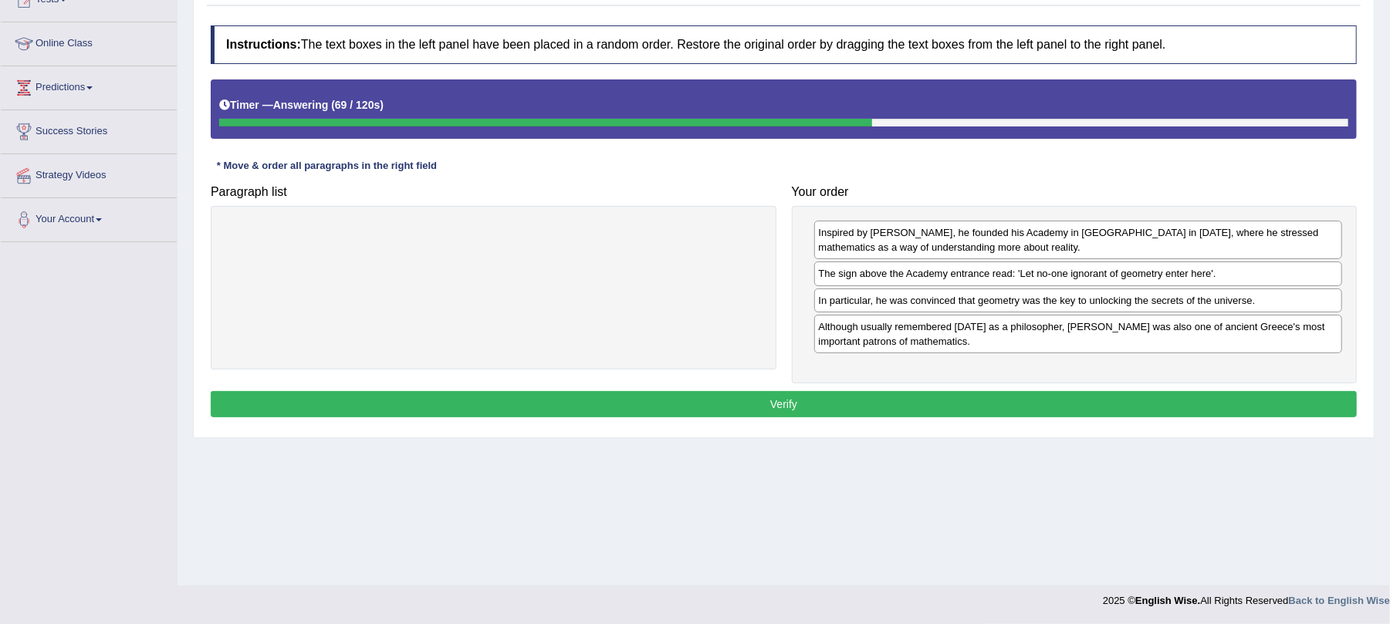
click at [862, 411] on button "Verify" at bounding box center [784, 404] width 1146 height 26
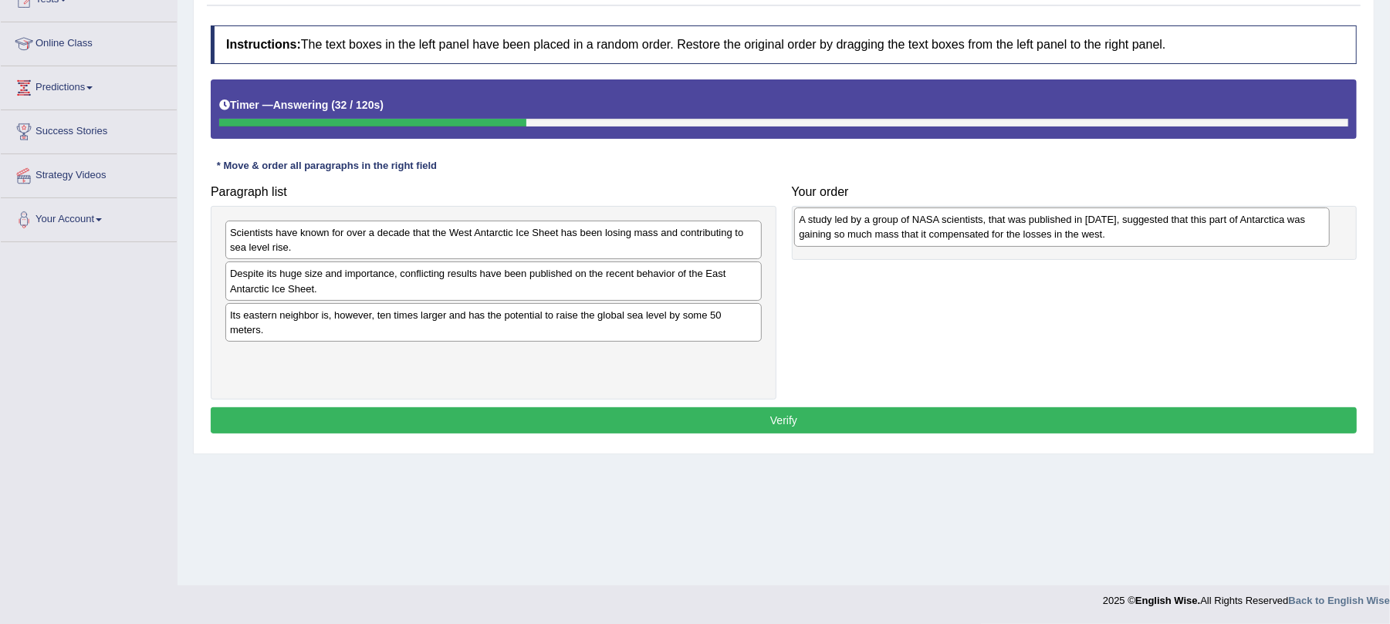
drag, startPoint x: 387, startPoint y: 327, endPoint x: 955, endPoint y: 230, distance: 577.0
click at [955, 230] on div "A study led by a group of NASA scientists, that was published in [DATE], sugges…" at bounding box center [1062, 227] width 536 height 39
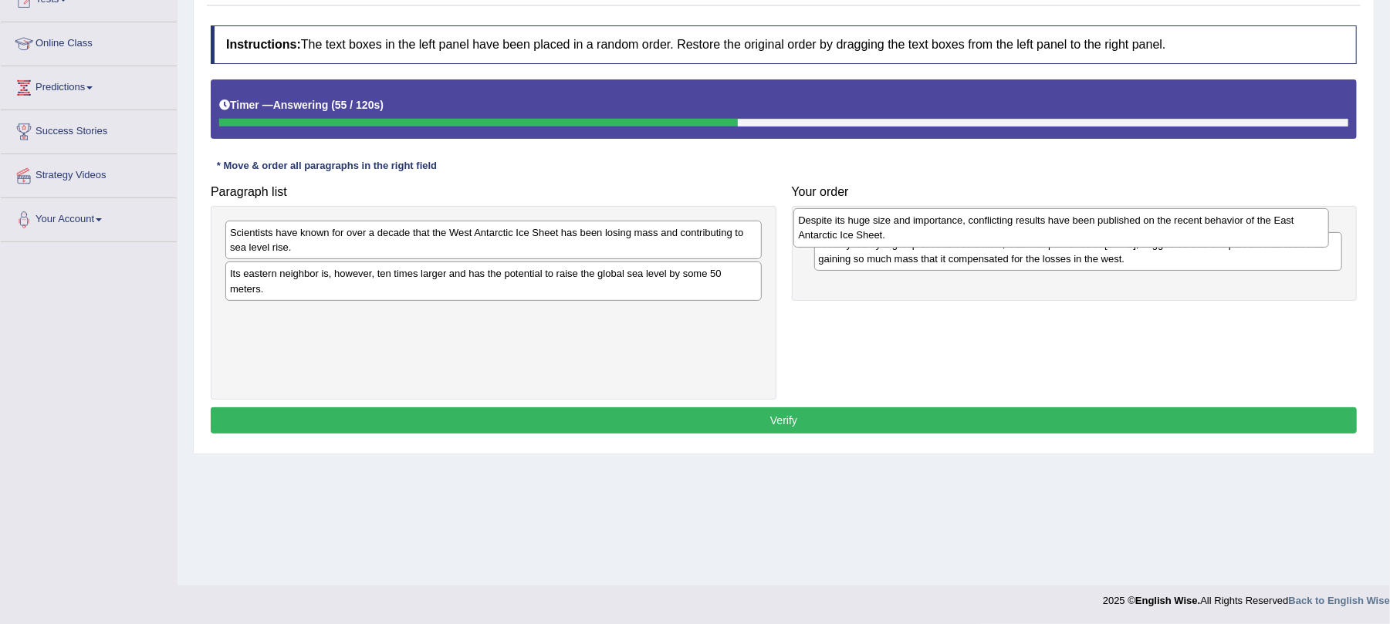
drag, startPoint x: 313, startPoint y: 292, endPoint x: 881, endPoint y: 238, distance: 570.5
click at [881, 238] on div "Despite its huge size and importance, conflicting results have been published o…" at bounding box center [1061, 227] width 536 height 39
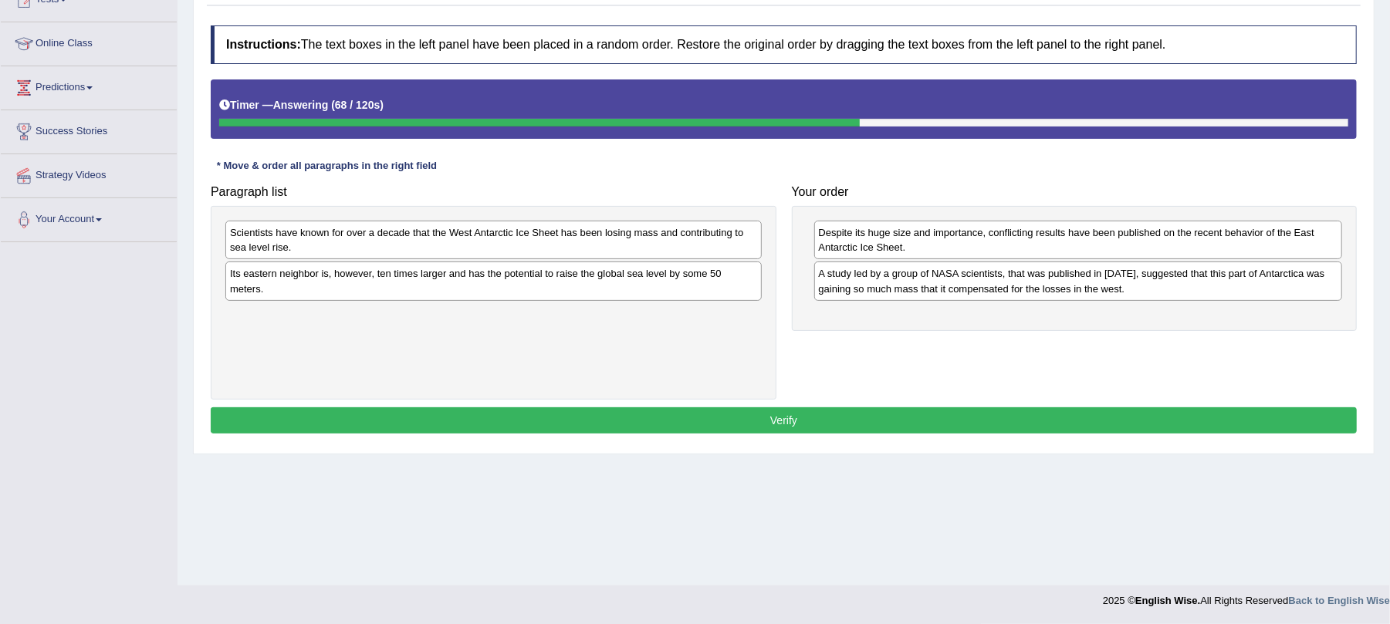
click at [316, 291] on div "Its eastern neighbor is, however, ten times larger and has the potential to rai…" at bounding box center [493, 281] width 536 height 39
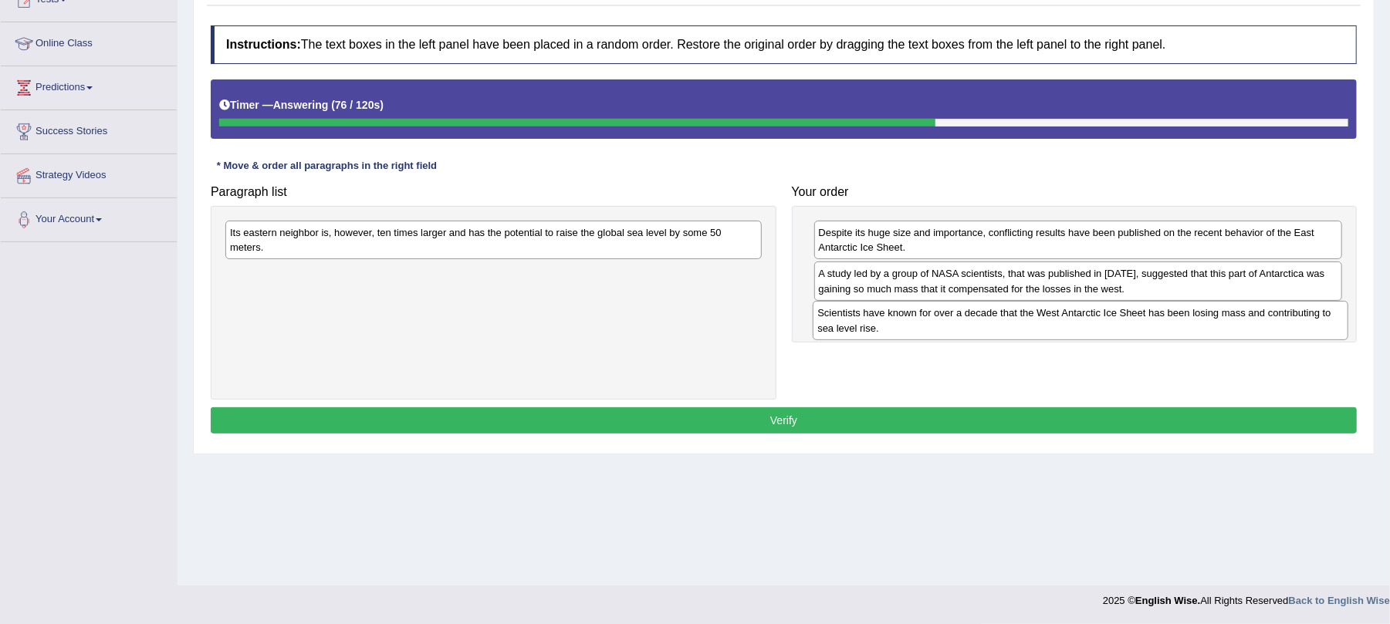
drag, startPoint x: 288, startPoint y: 245, endPoint x: 853, endPoint y: 318, distance: 569.7
click at [874, 325] on div "Scientists have known for over a decade that the West Antarctic Ice Sheet has b…" at bounding box center [1081, 320] width 536 height 39
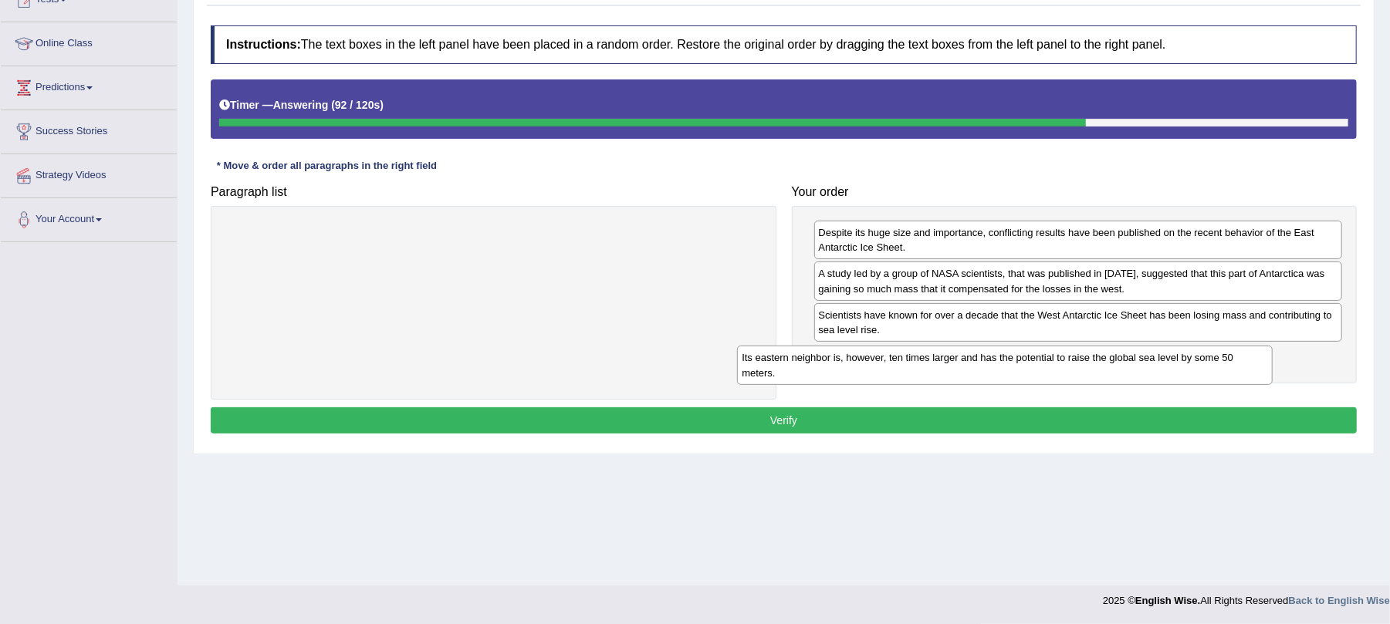
drag, startPoint x: 360, startPoint y: 248, endPoint x: 872, endPoint y: 368, distance: 526.4
click at [872, 372] on div "Its eastern neighbor is, however, ten times larger and has the potential to rai…" at bounding box center [1005, 365] width 536 height 39
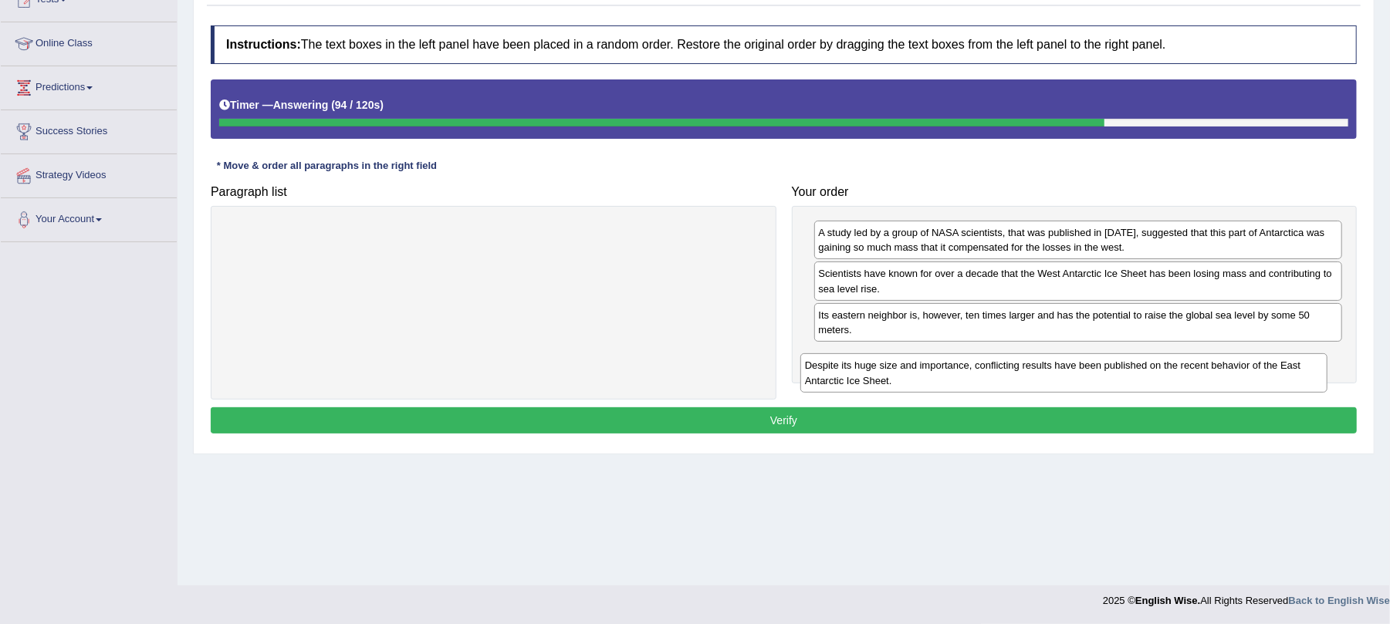
drag, startPoint x: 878, startPoint y: 249, endPoint x: 864, endPoint y: 381, distance: 133.5
click at [864, 381] on div "Despite its huge size and importance, conflicting results have been published o…" at bounding box center [1064, 372] width 528 height 39
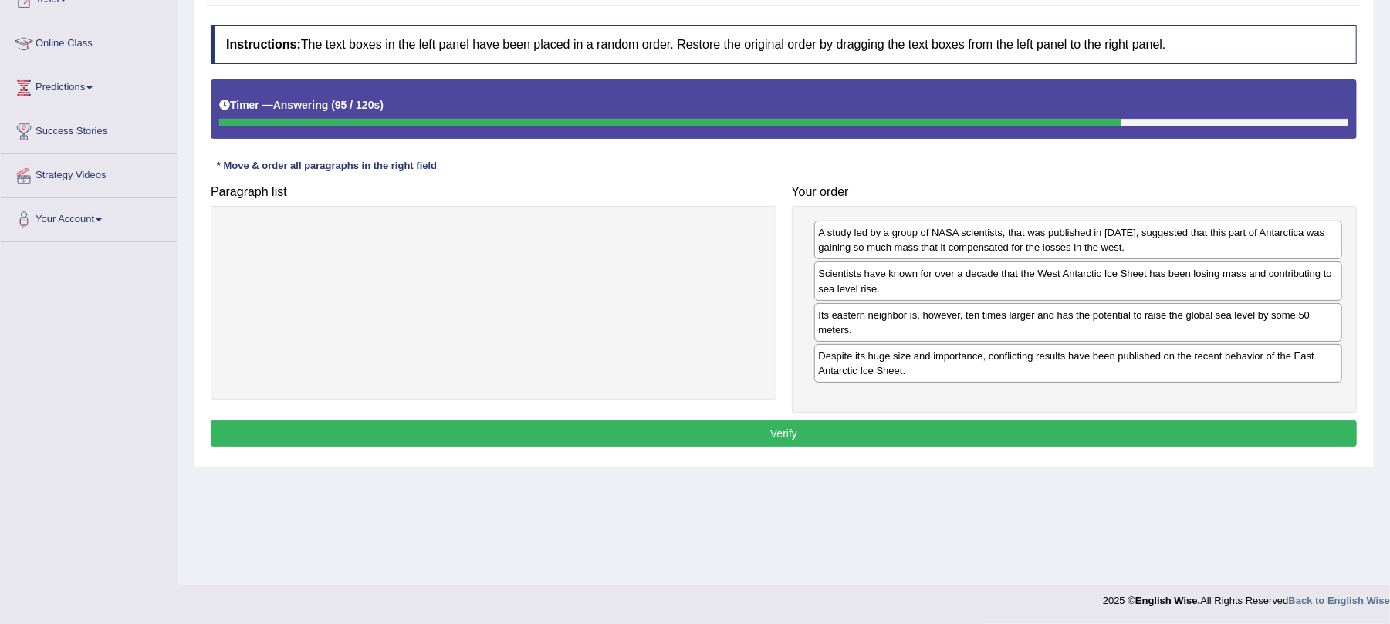
click at [813, 435] on button "Verify" at bounding box center [784, 434] width 1146 height 26
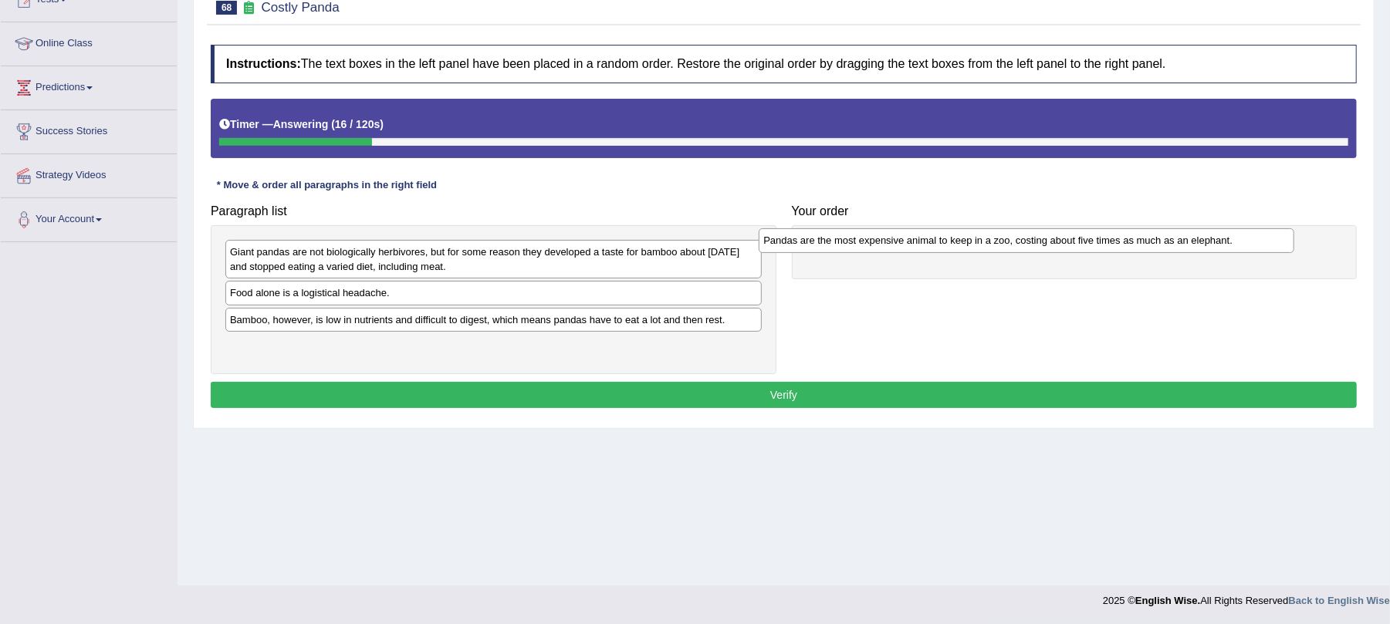
drag, startPoint x: 371, startPoint y: 300, endPoint x: 905, endPoint y: 245, distance: 536.9
click at [905, 245] on div "Pandas are the most expensive animal to keep in a zoo, costing about five times…" at bounding box center [1027, 240] width 536 height 25
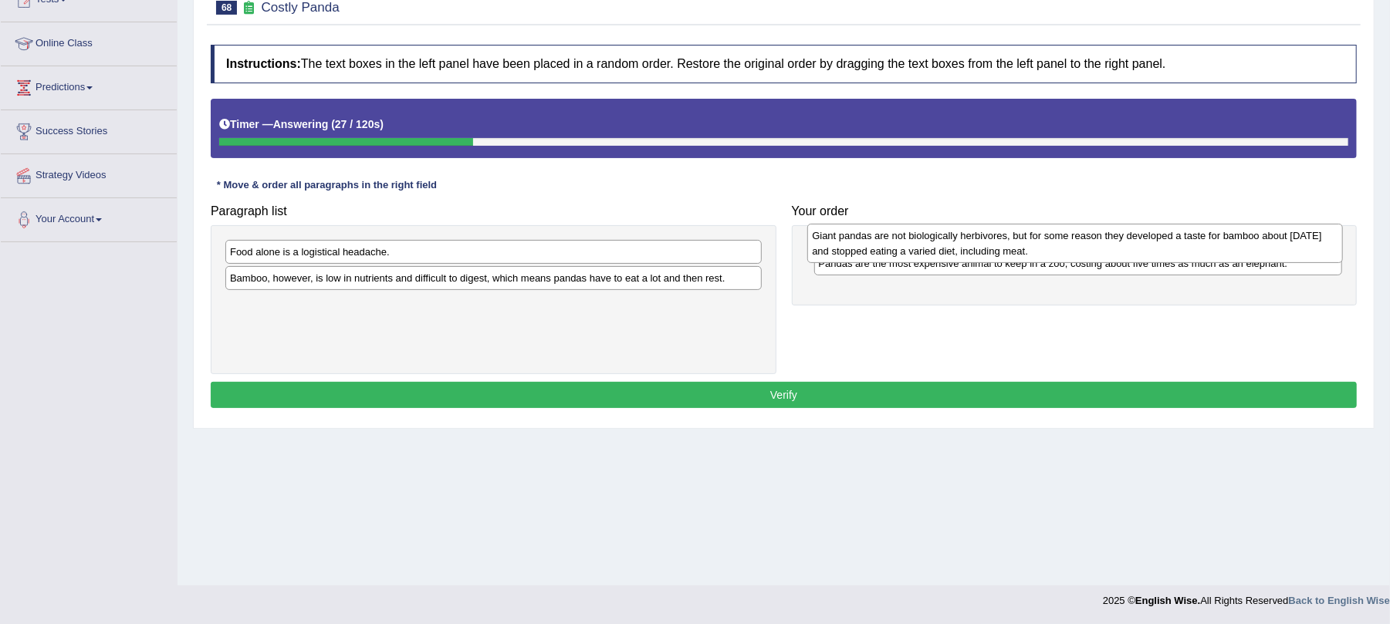
drag, startPoint x: 377, startPoint y: 259, endPoint x: 954, endPoint y: 244, distance: 577.5
click at [954, 244] on div "Giant pandas are not biologically herbivores, but for some reason they develope…" at bounding box center [1075, 243] width 536 height 39
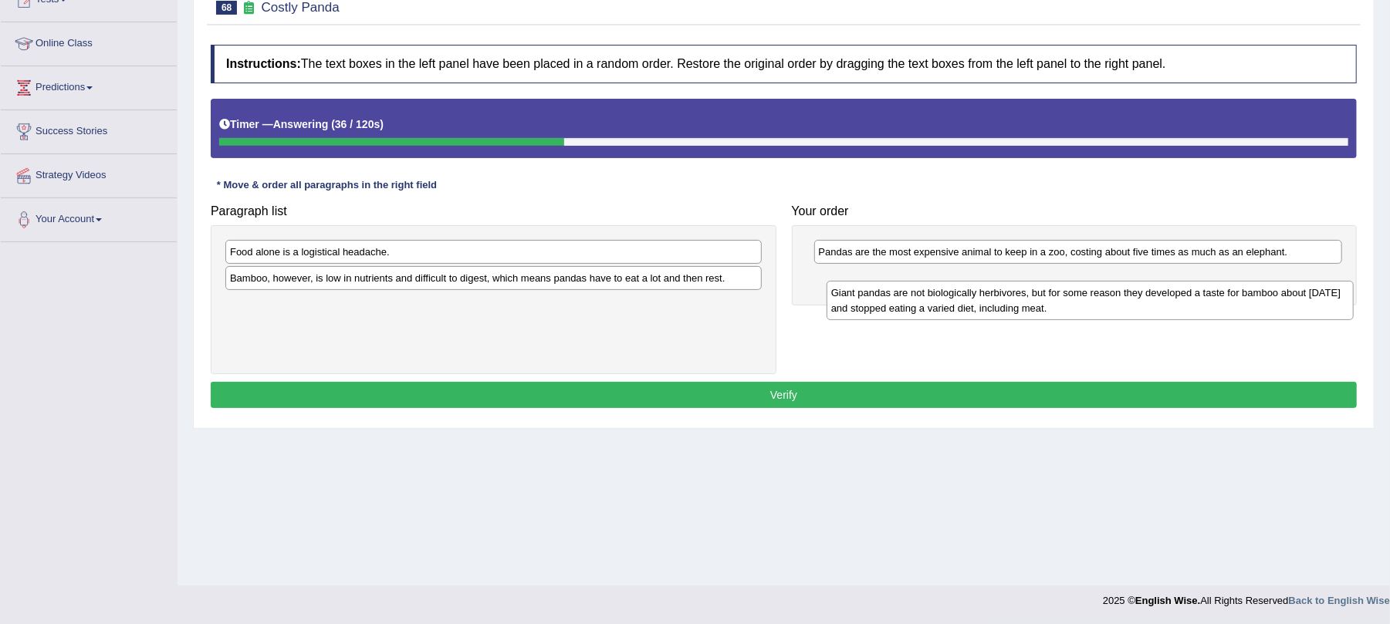
drag, startPoint x: 889, startPoint y: 259, endPoint x: 901, endPoint y: 300, distance: 42.7
click at [901, 300] on div "Giant pandas are not biologically herbivores, but for some reason they develope…" at bounding box center [1091, 300] width 528 height 39
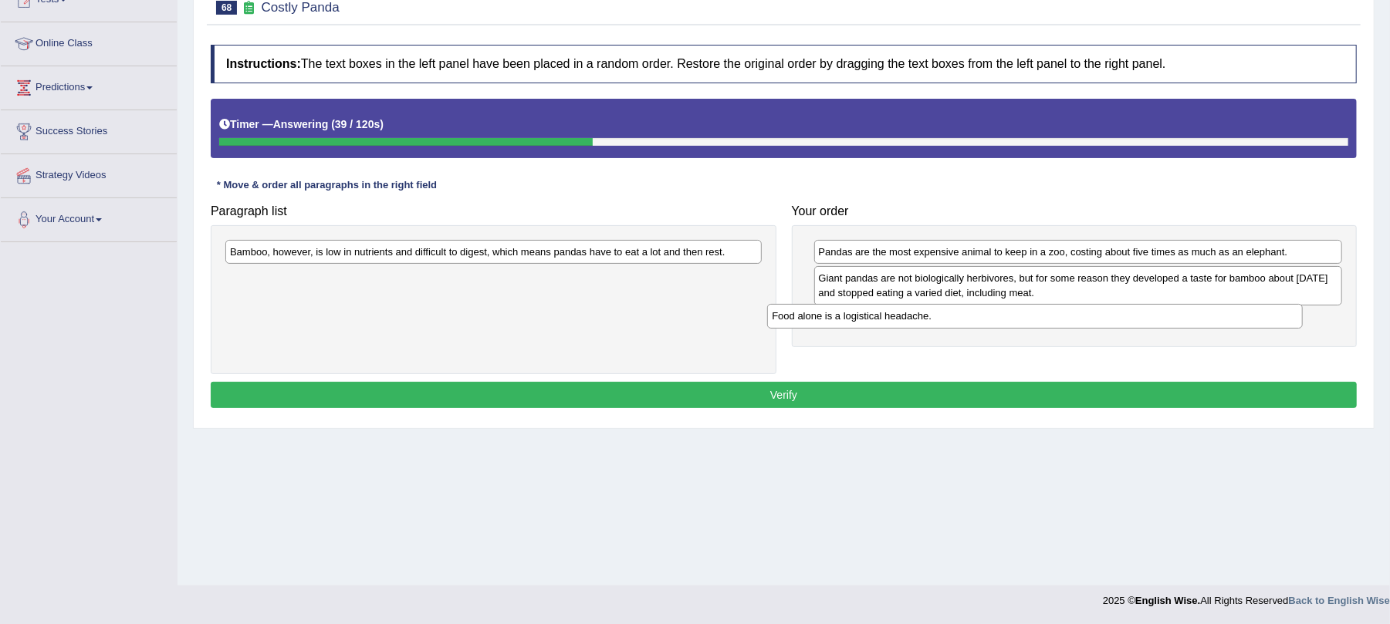
drag, startPoint x: 403, startPoint y: 248, endPoint x: 945, endPoint y: 312, distance: 545.6
click at [945, 312] on div "Food alone is a logistical headache." at bounding box center [1035, 316] width 536 height 25
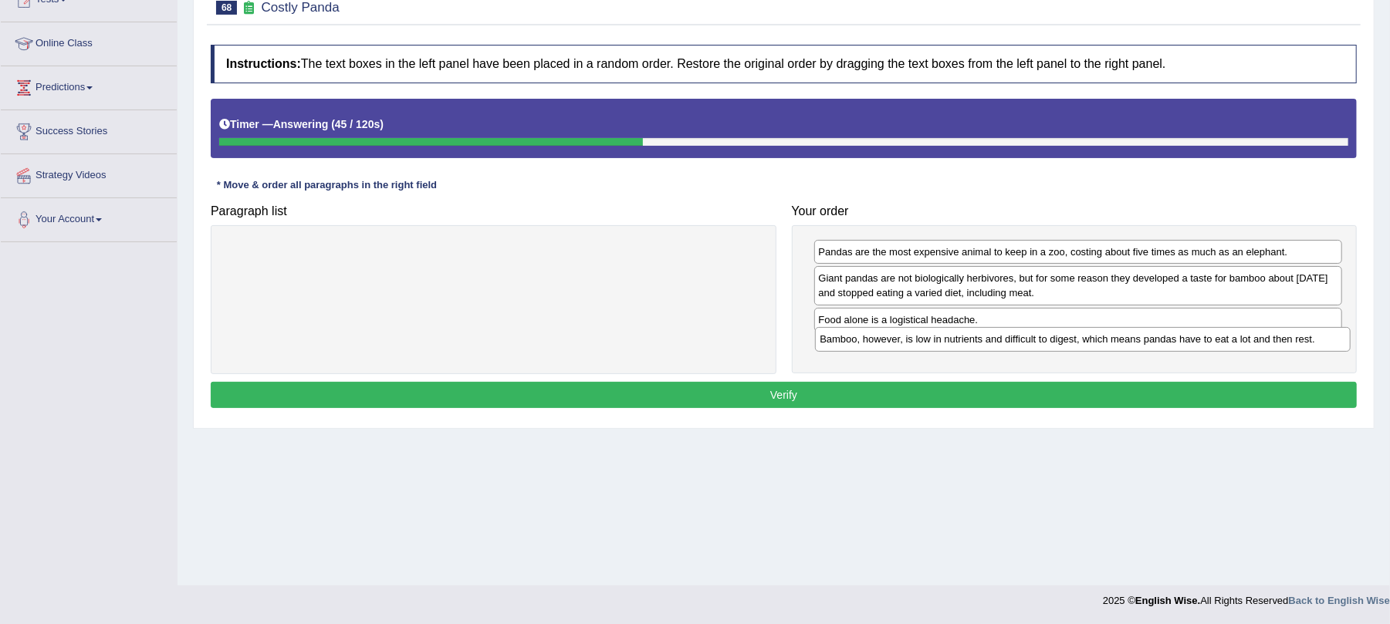
drag, startPoint x: 442, startPoint y: 256, endPoint x: 1032, endPoint y: 343, distance: 596.0
click at [1032, 343] on div "Bamboo, however, is low in nutrients and difficult to digest, which means panda…" at bounding box center [1083, 339] width 536 height 25
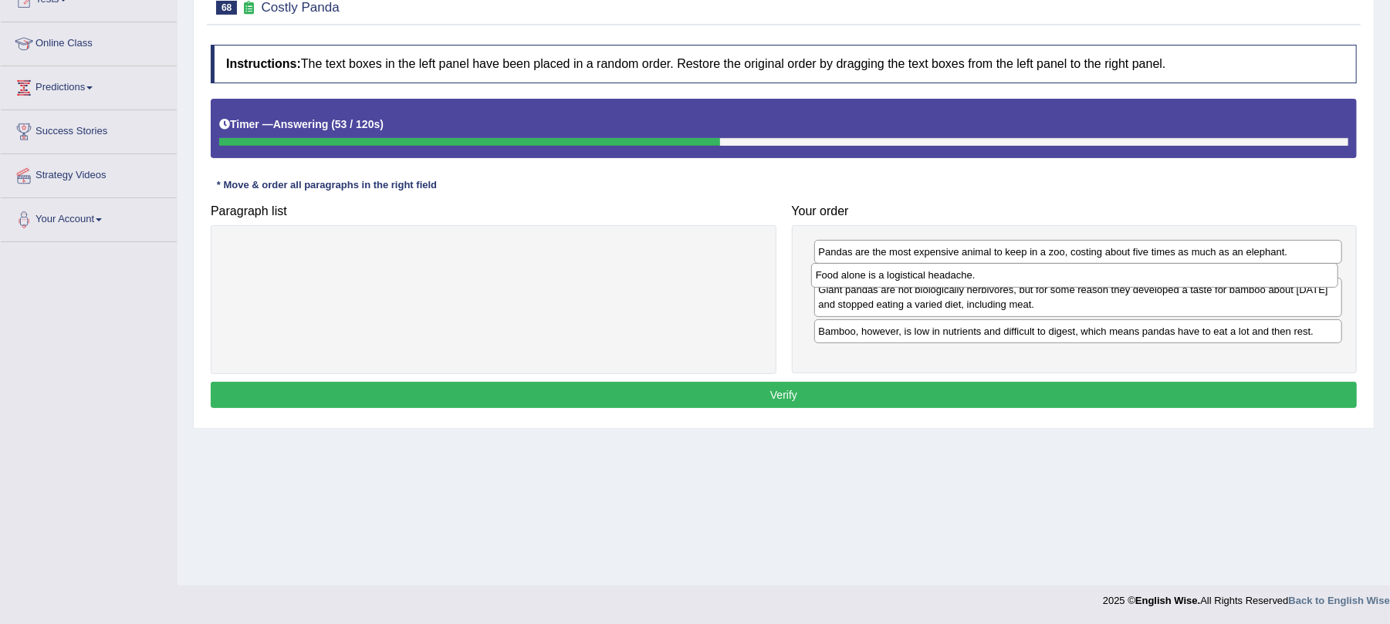
drag, startPoint x: 1004, startPoint y: 326, endPoint x: 1001, endPoint y: 281, distance: 44.9
click at [1001, 281] on div "Food alone is a logistical headache." at bounding box center [1075, 275] width 528 height 25
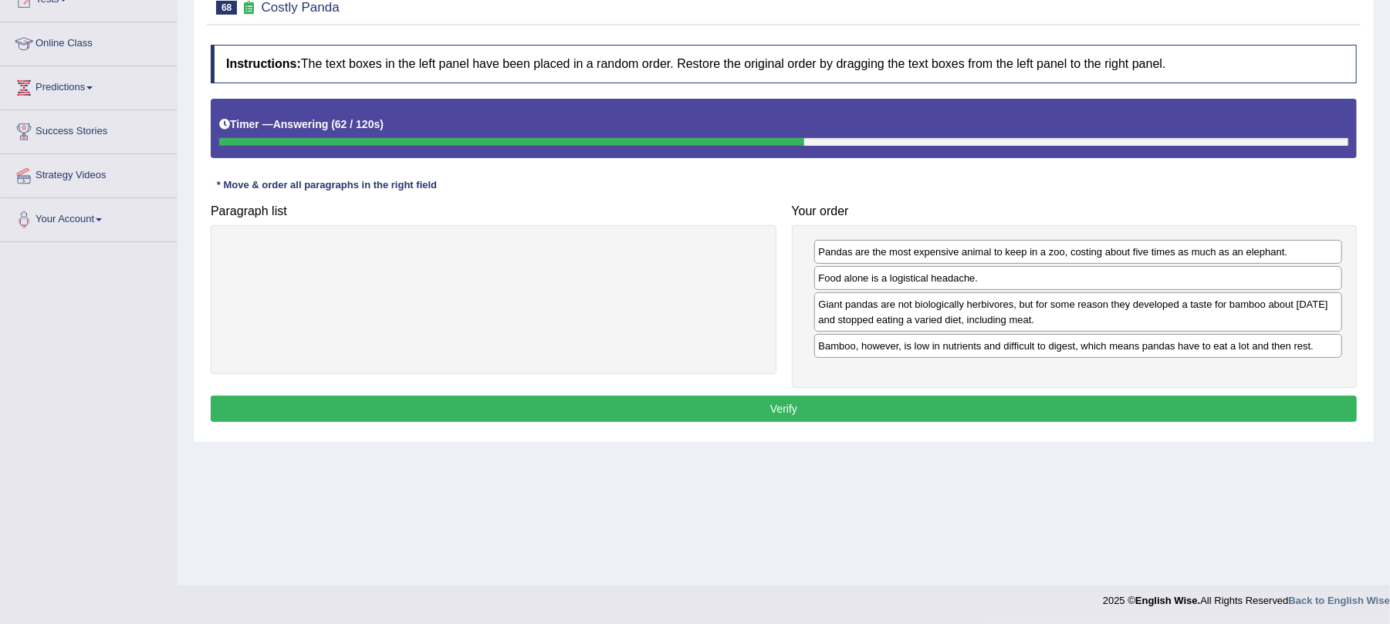
click at [818, 412] on button "Verify" at bounding box center [784, 409] width 1146 height 26
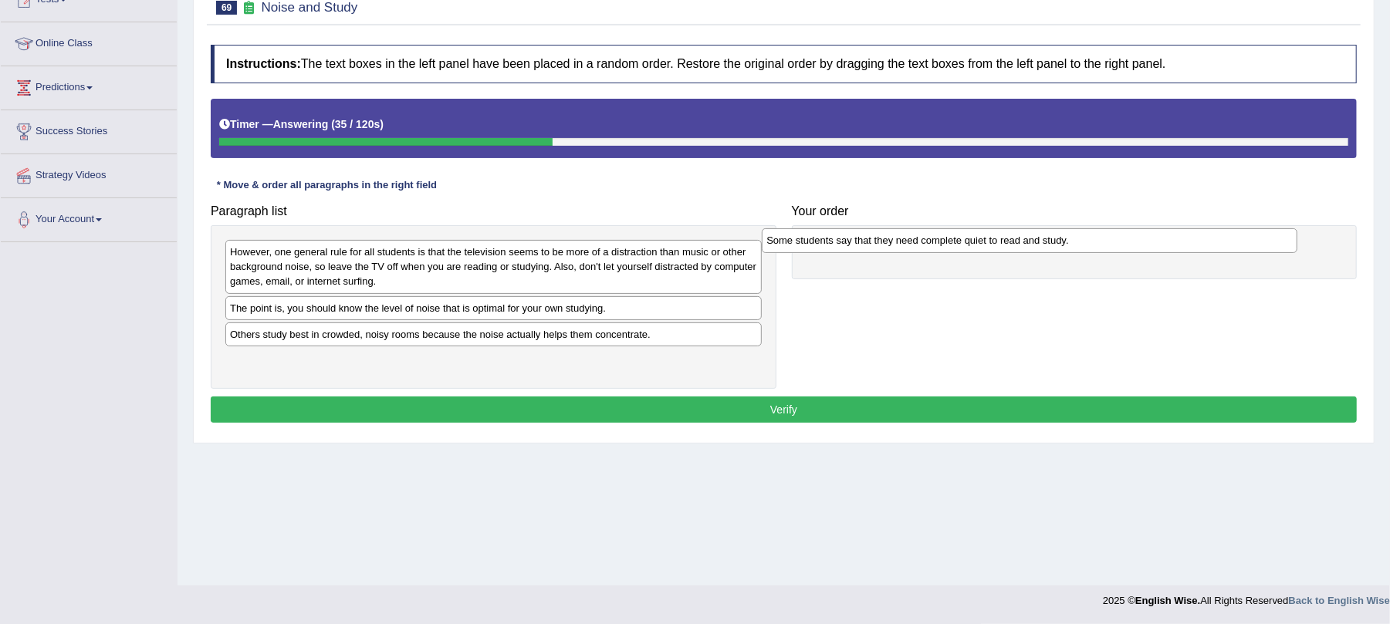
drag, startPoint x: 313, startPoint y: 313, endPoint x: 849, endPoint y: 245, distance: 540.7
click at [849, 245] on div "Some students say that they need complete quiet to read and study." at bounding box center [1030, 240] width 536 height 25
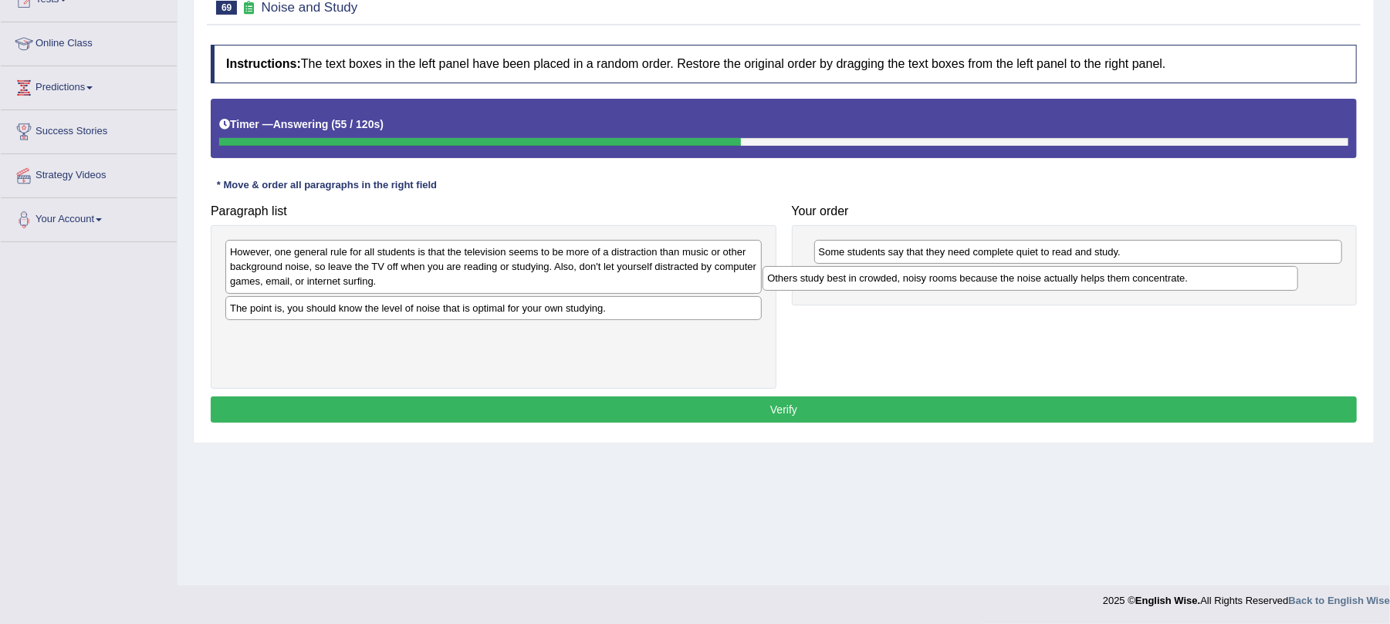
drag, startPoint x: 329, startPoint y: 338, endPoint x: 866, endPoint y: 282, distance: 540.1
click at [866, 282] on div "Others study best in crowded, noisy rooms because the noise actually helps them…" at bounding box center [1031, 278] width 536 height 25
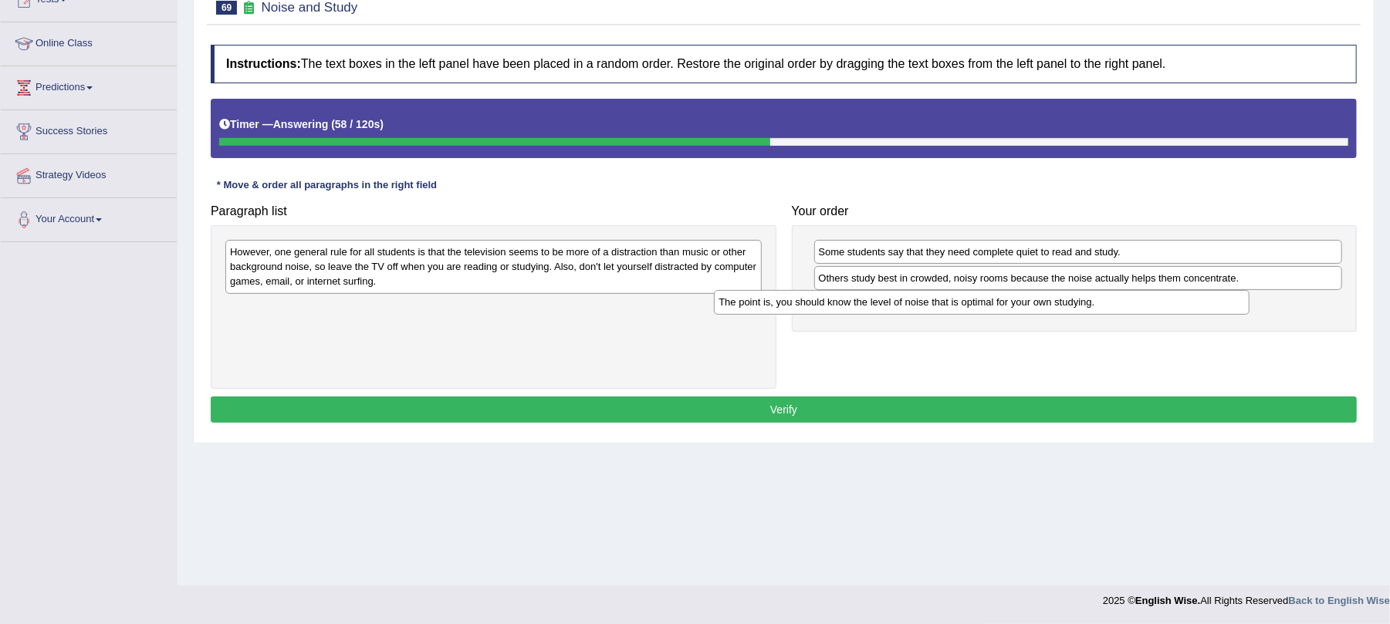
drag, startPoint x: 441, startPoint y: 316, endPoint x: 930, endPoint y: 309, distance: 488.6
click at [930, 309] on div "The point is, you should know the level of noise that is optimal for your own s…" at bounding box center [982, 302] width 536 height 25
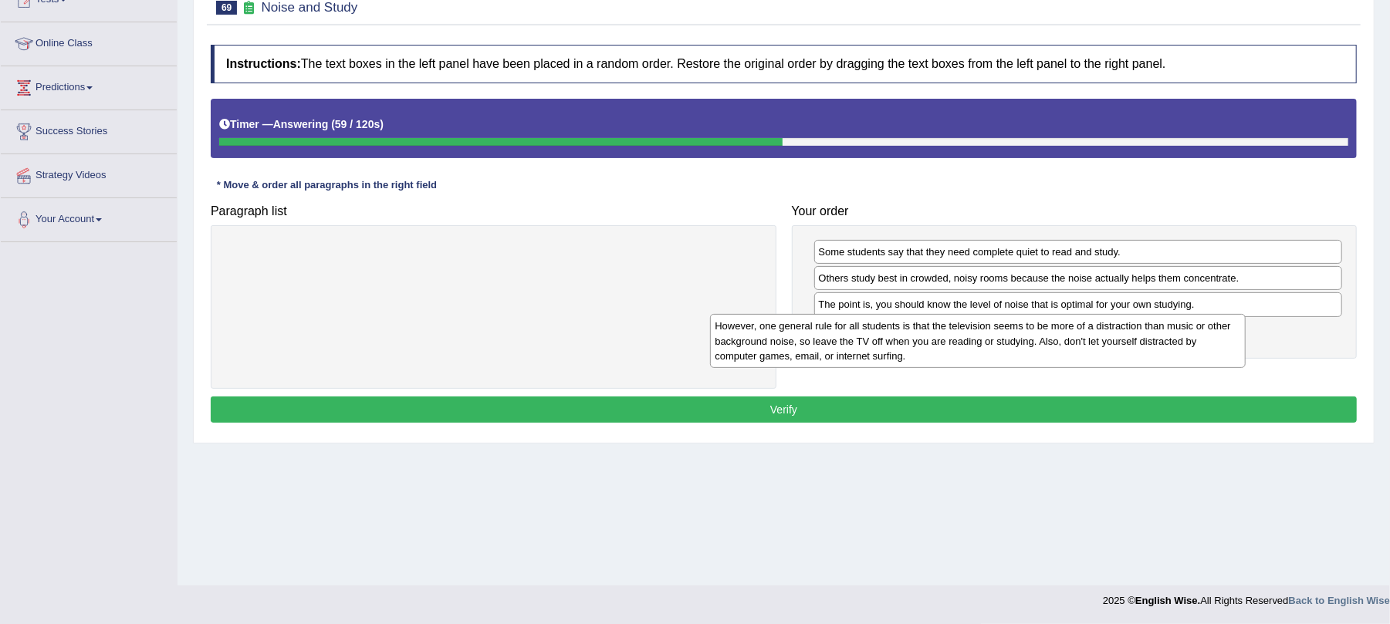
drag, startPoint x: 569, startPoint y: 272, endPoint x: 1060, endPoint y: 347, distance: 496.4
click at [1060, 347] on div "However, one general rule for all students is that the television seems to be m…" at bounding box center [978, 341] width 536 height 54
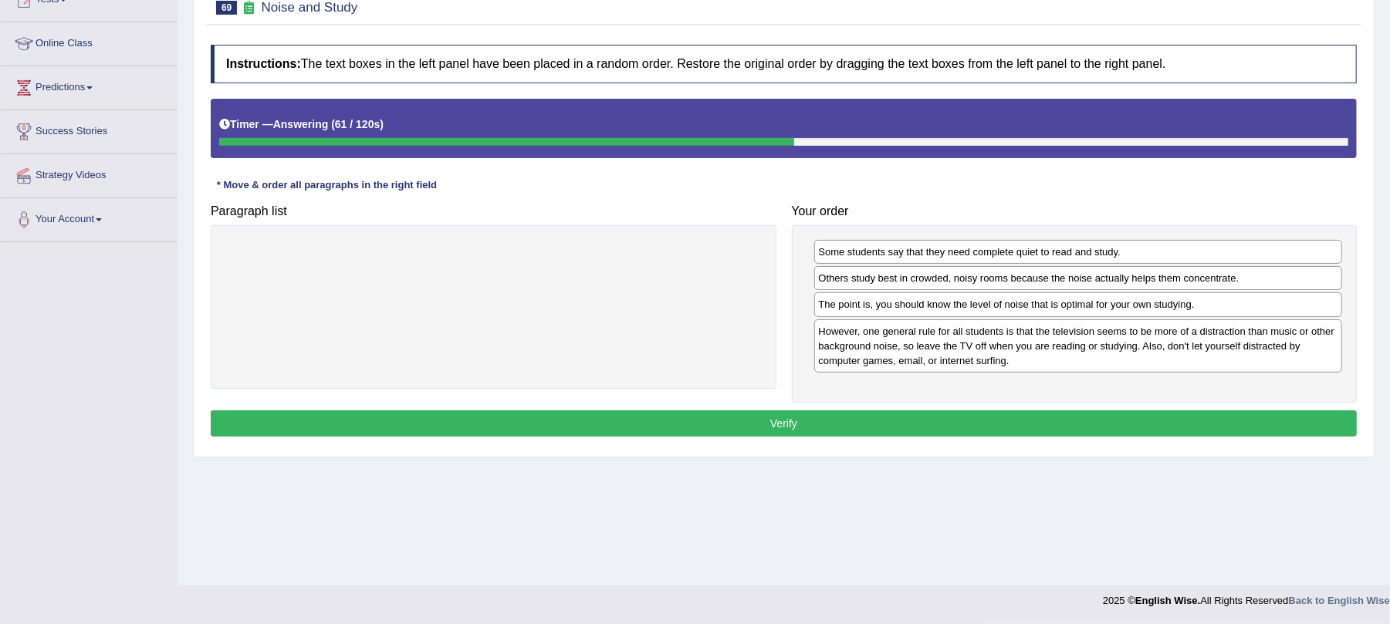
click at [725, 432] on button "Verify" at bounding box center [784, 424] width 1146 height 26
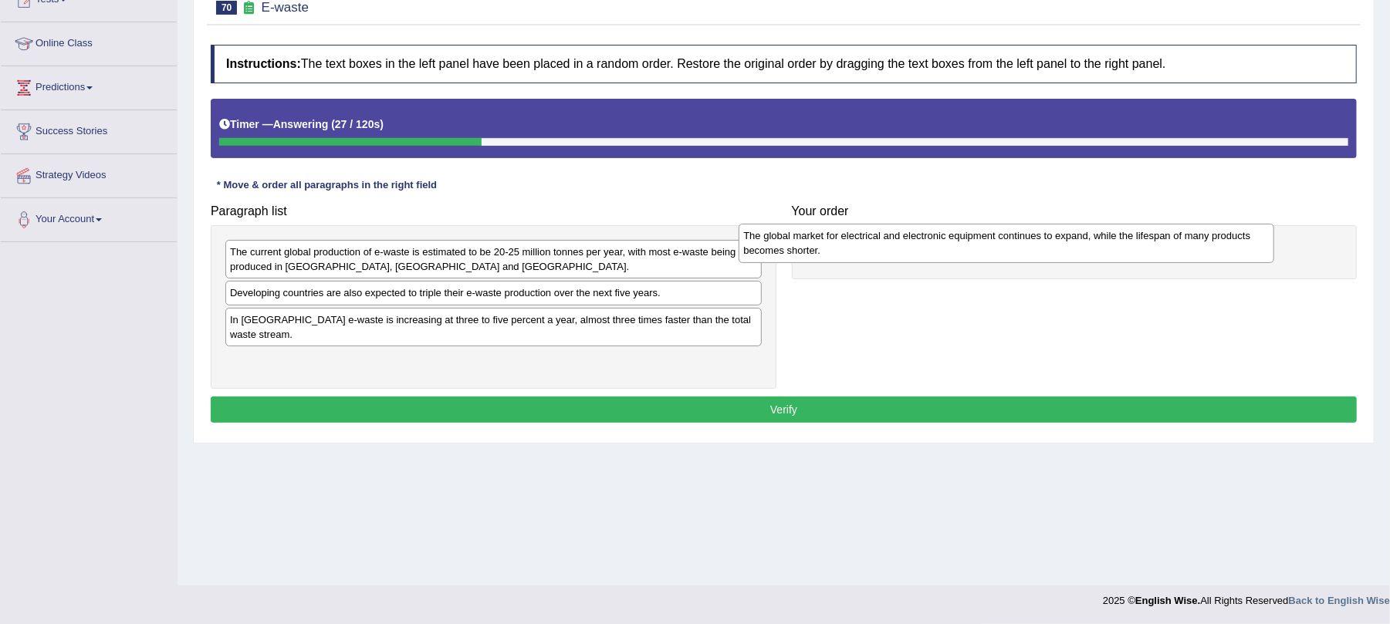
drag, startPoint x: 399, startPoint y: 356, endPoint x: 912, endPoint y: 244, distance: 525.3
click at [912, 244] on div "The global market for electrical and electronic equipment continues to expand, …" at bounding box center [1007, 243] width 536 height 39
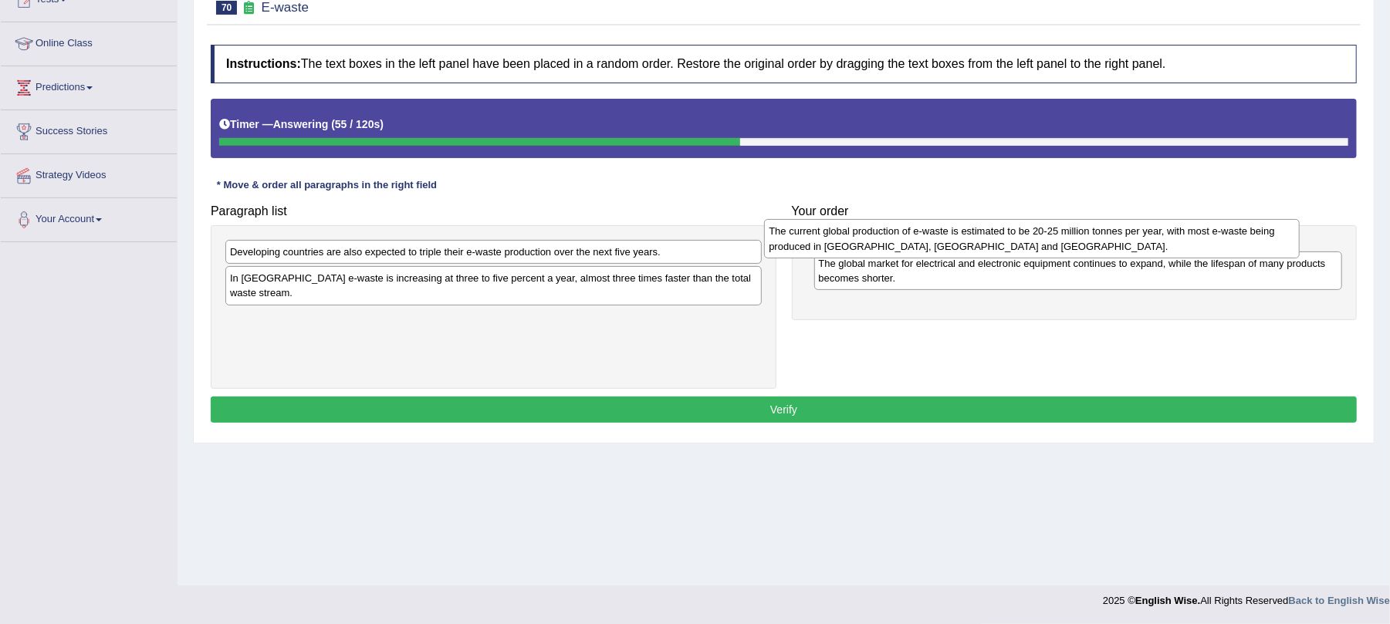
drag, startPoint x: 347, startPoint y: 270, endPoint x: 886, endPoint y: 250, distance: 539.1
click at [886, 250] on div "The current global production of e-waste is estimated to be 20-25 million tonne…" at bounding box center [1032, 238] width 536 height 39
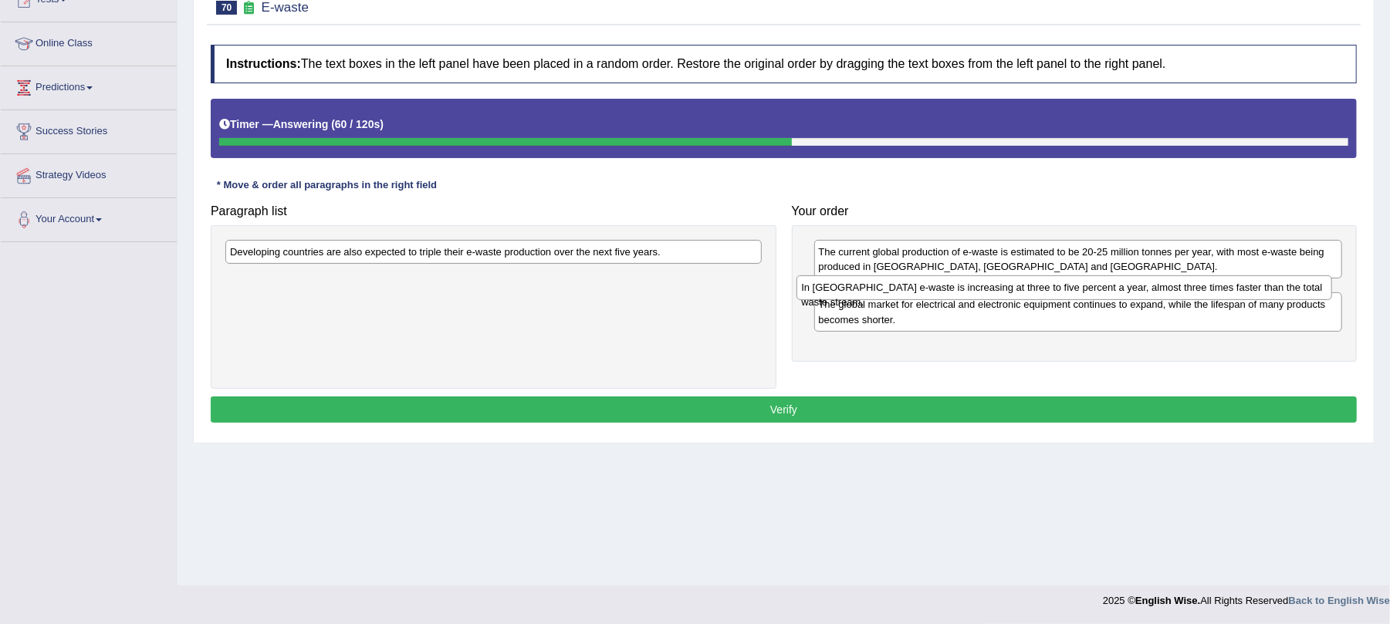
drag, startPoint x: 380, startPoint y: 289, endPoint x: 884, endPoint y: 293, distance: 503.2
click at [884, 293] on div "In Europe e-waste is increasing at three to five percent a year, almost three t…" at bounding box center [1064, 288] width 536 height 25
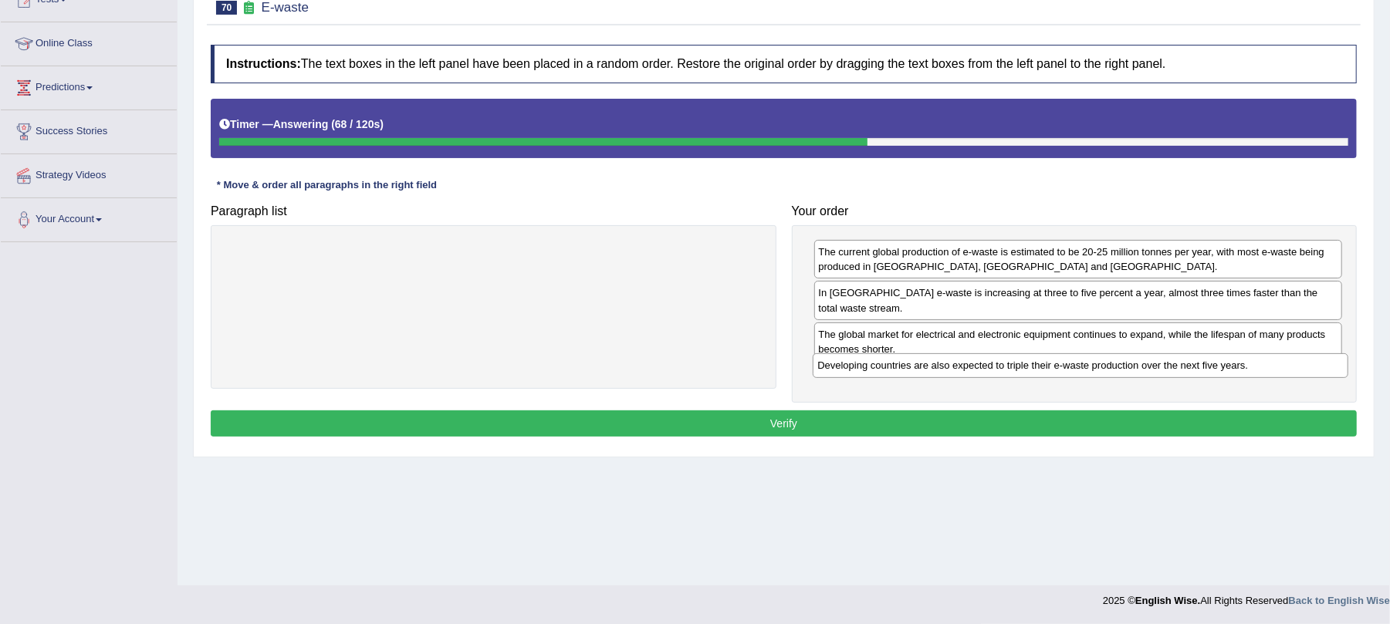
drag, startPoint x: 368, startPoint y: 257, endPoint x: 955, endPoint y: 370, distance: 598.2
click at [955, 370] on div "Developing countries are also expected to triple their e-waste production over …" at bounding box center [1081, 365] width 536 height 25
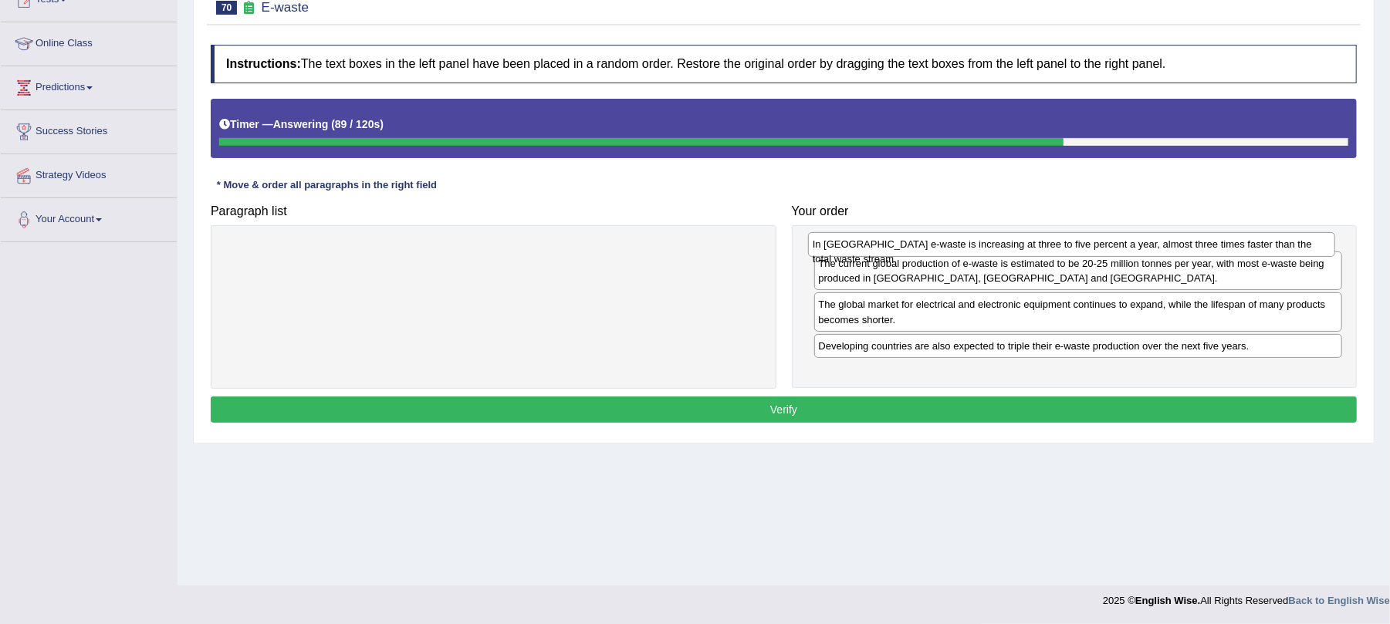
drag, startPoint x: 954, startPoint y: 298, endPoint x: 948, endPoint y: 249, distance: 49.8
click at [948, 249] on div "In Europe e-waste is increasing at three to five percent a year, almost three t…" at bounding box center [1072, 244] width 528 height 25
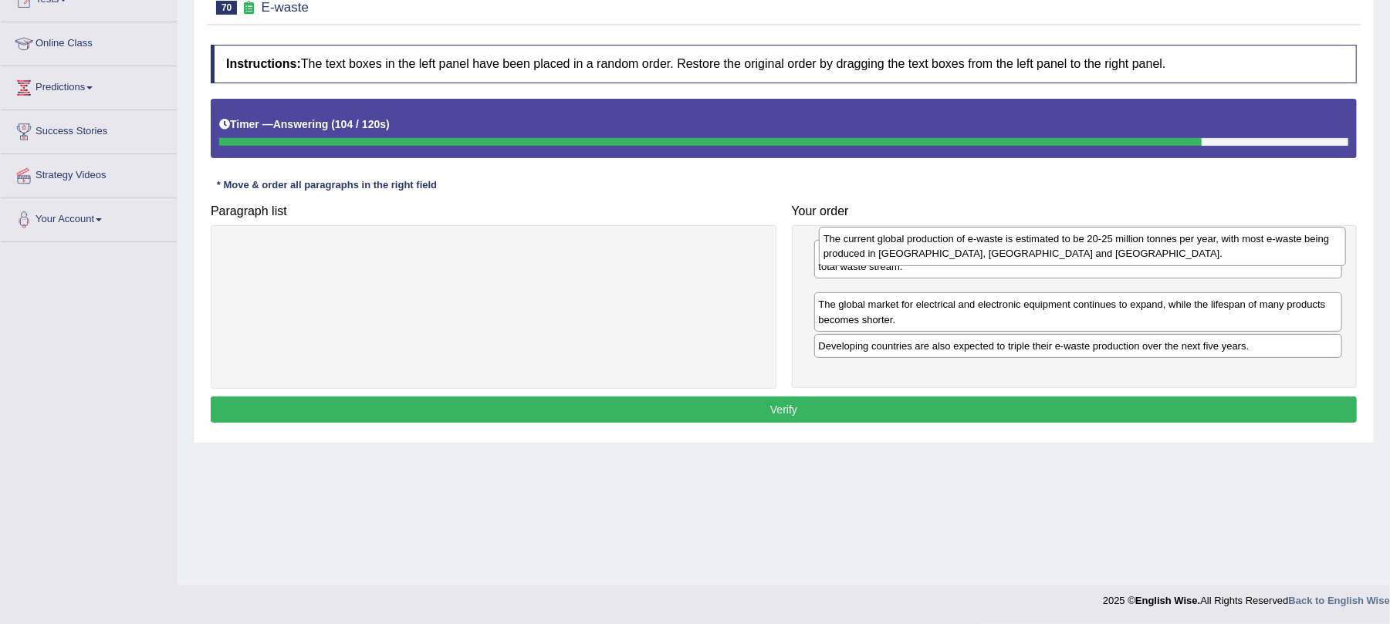
drag, startPoint x: 1008, startPoint y: 296, endPoint x: 1013, endPoint y: 256, distance: 40.4
click at [1013, 256] on div "The current global production of e-waste is estimated to be 20-25 million tonne…" at bounding box center [1083, 246] width 528 height 39
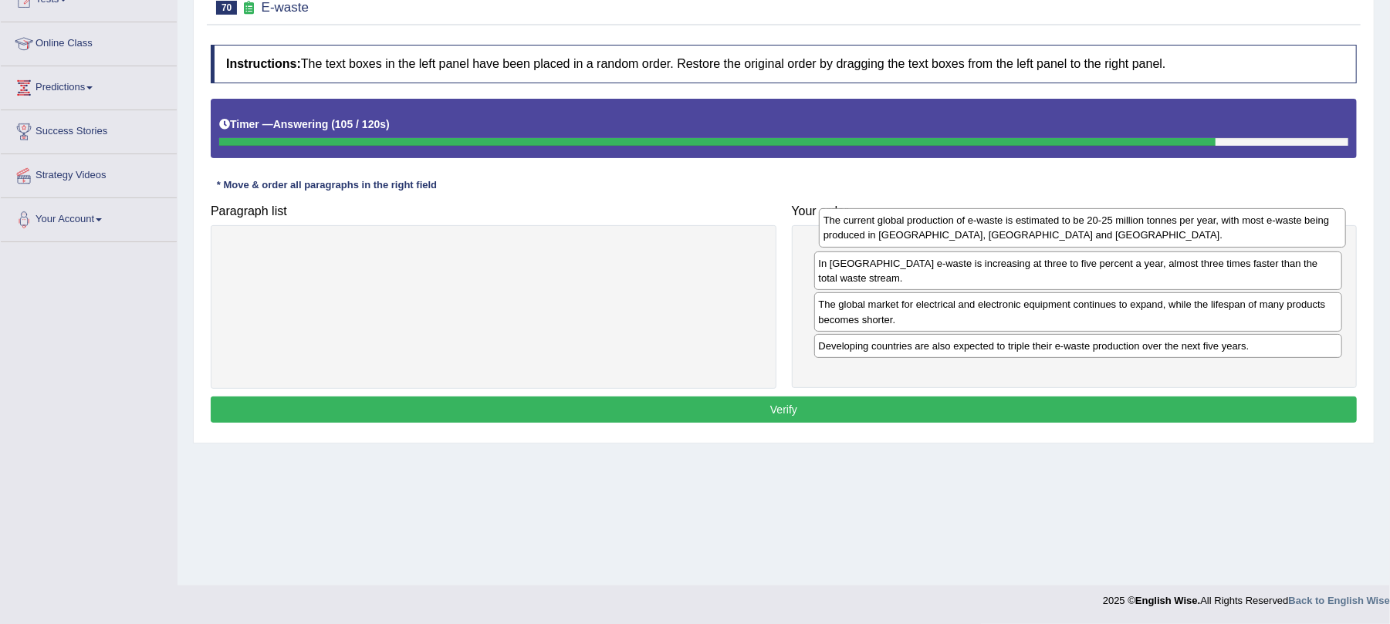
drag, startPoint x: 972, startPoint y: 292, endPoint x: 977, endPoint y: 233, distance: 58.8
click at [977, 233] on div "The current global production of e-waste is estimated to be 20-25 million tonne…" at bounding box center [1083, 227] width 528 height 39
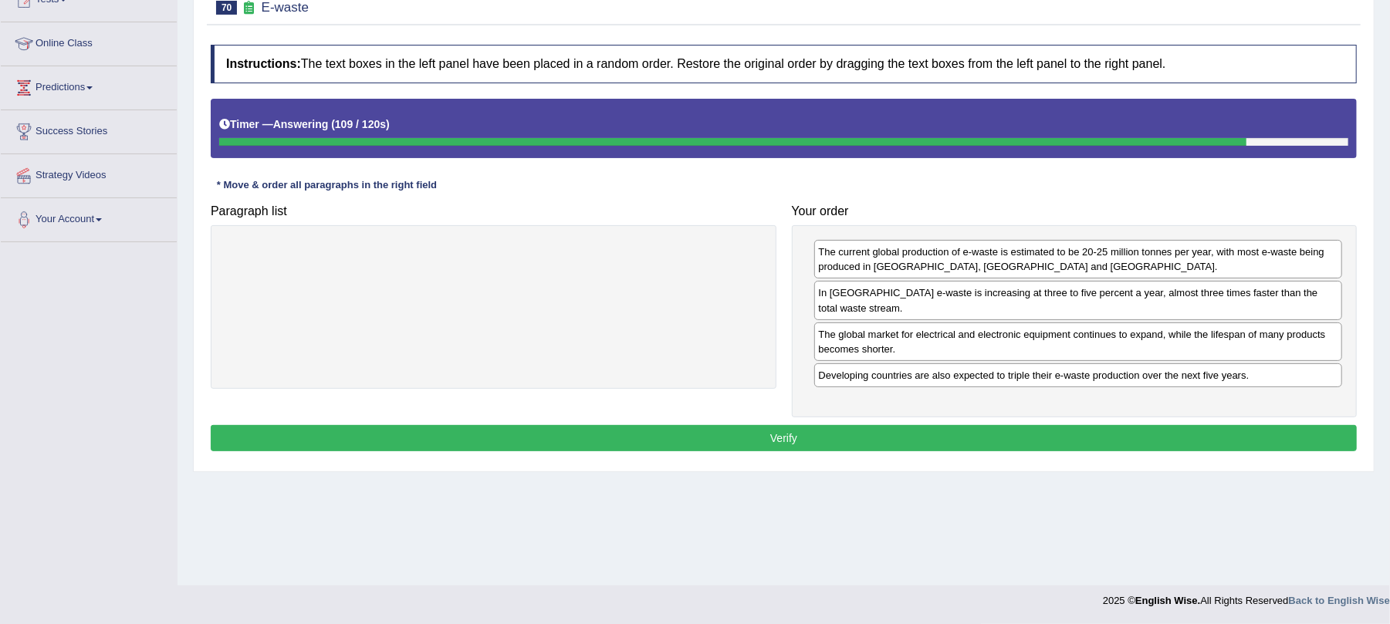
click at [844, 425] on button "Verify" at bounding box center [784, 438] width 1146 height 26
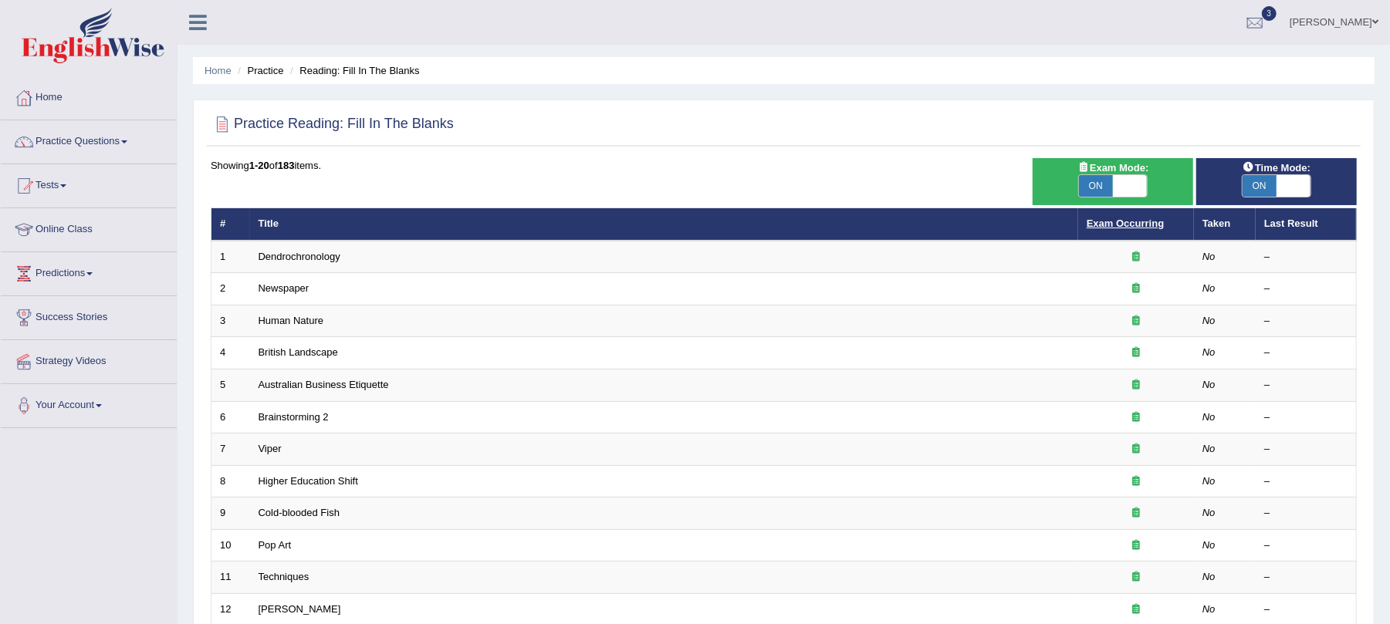
click at [1097, 218] on link "Exam Occurring" at bounding box center [1125, 224] width 77 height 12
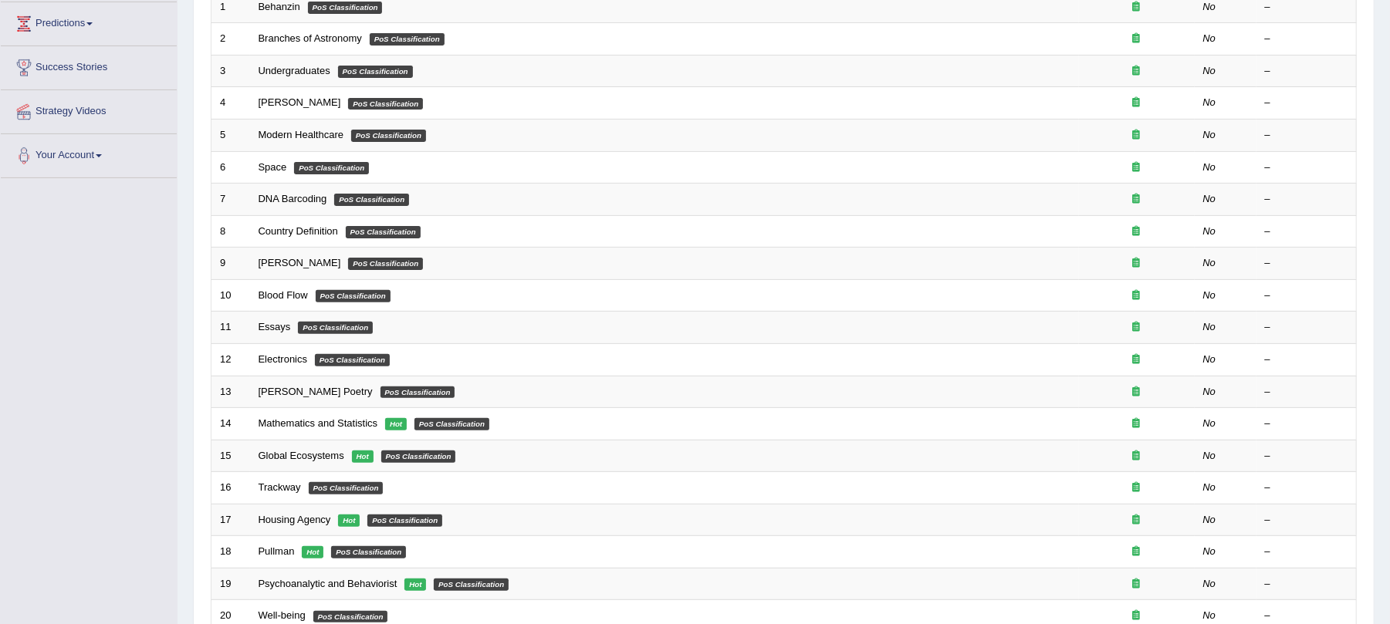
scroll to position [96, 0]
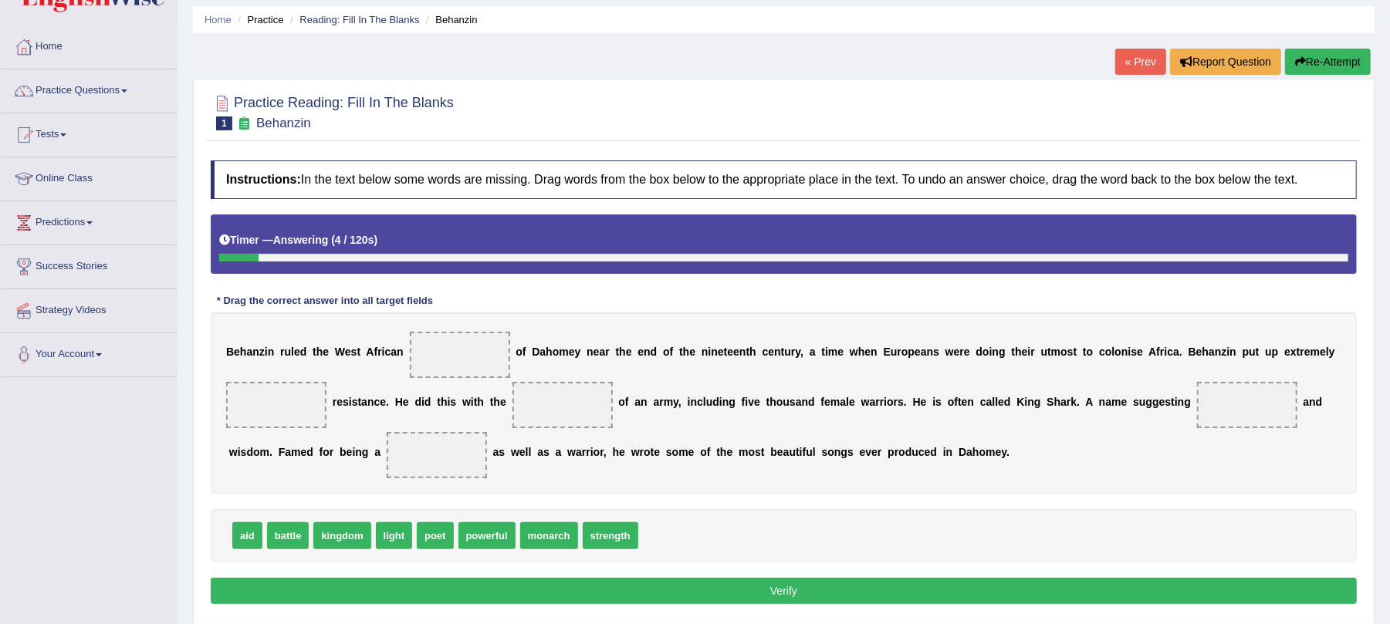
scroll to position [103, 0]
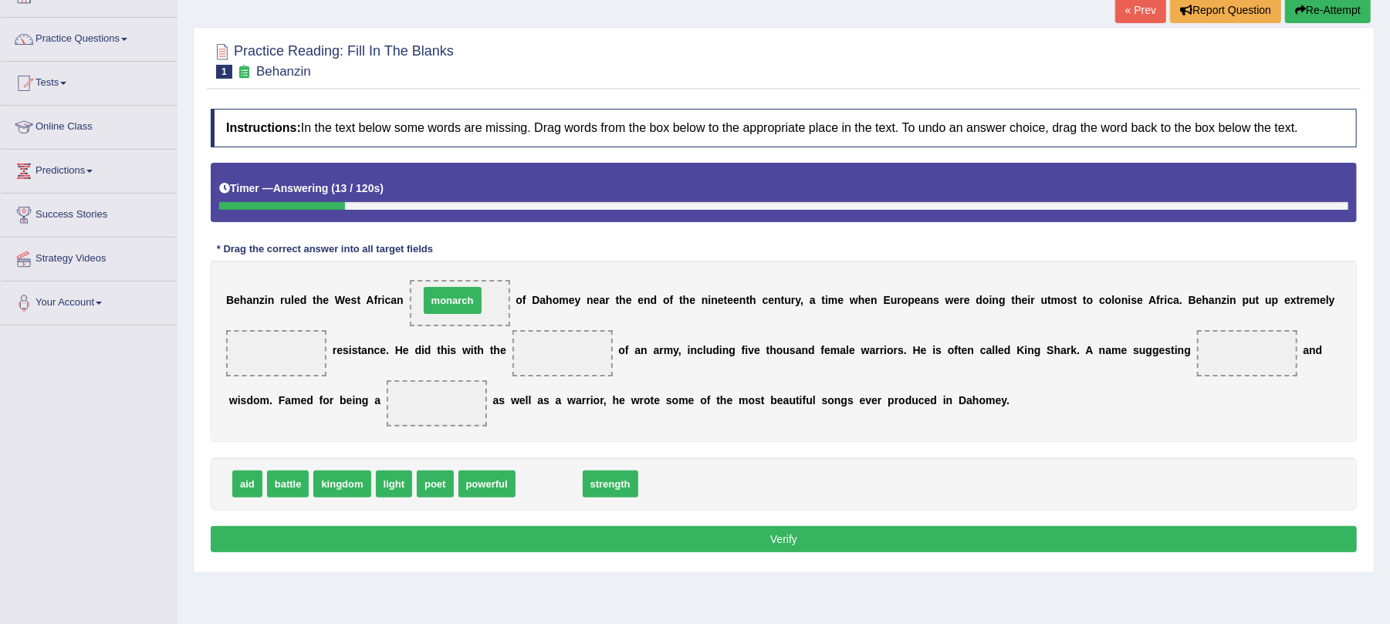
drag, startPoint x: 563, startPoint y: 486, endPoint x: 467, endPoint y: 303, distance: 206.8
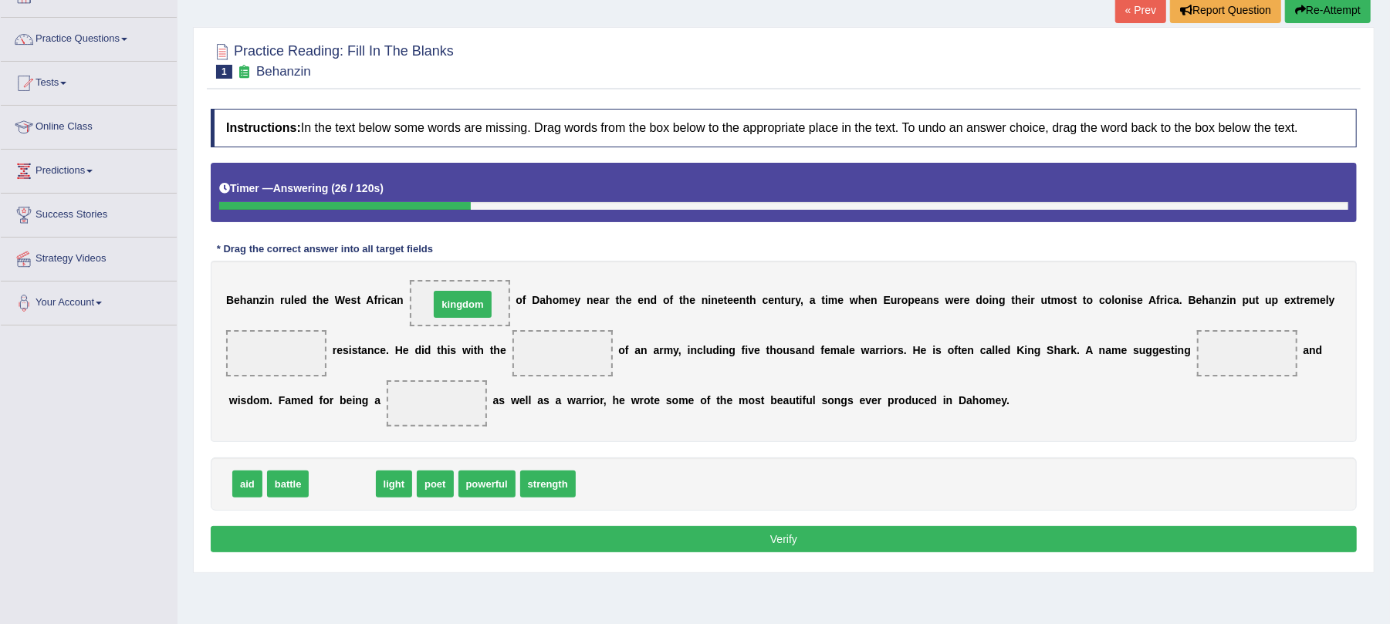
drag, startPoint x: 343, startPoint y: 488, endPoint x: 464, endPoint y: 307, distance: 217.0
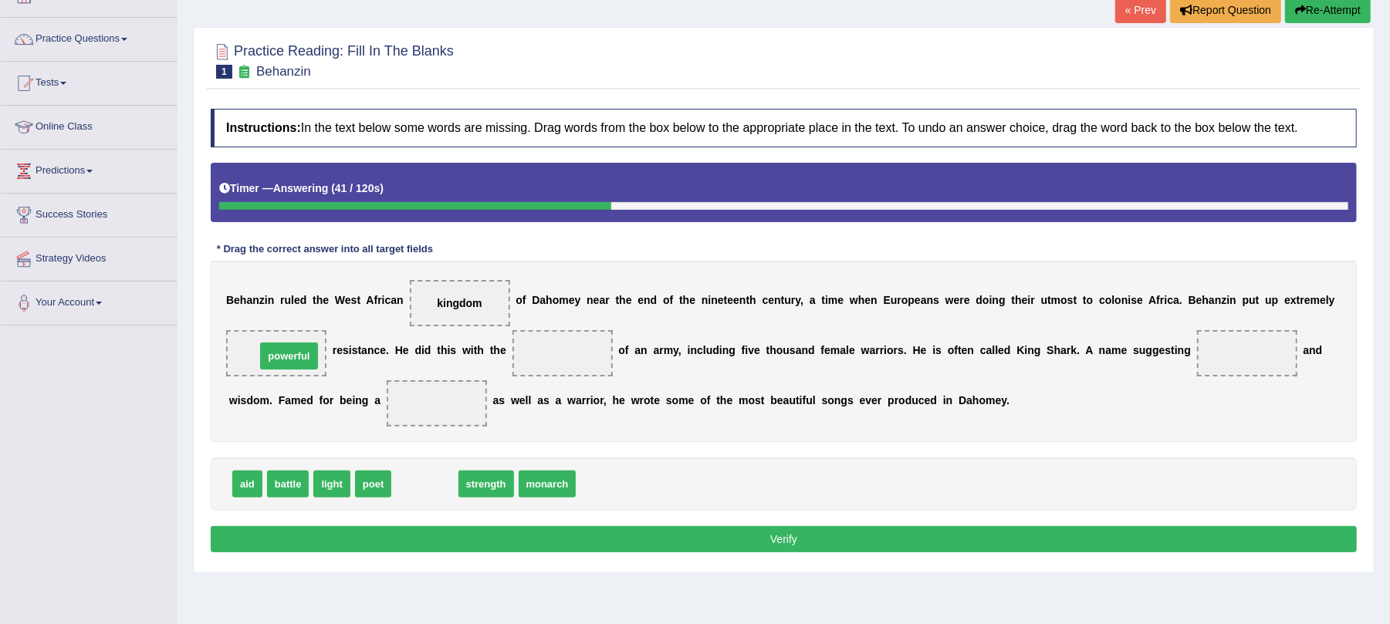
drag, startPoint x: 427, startPoint y: 486, endPoint x: 291, endPoint y: 359, distance: 186.2
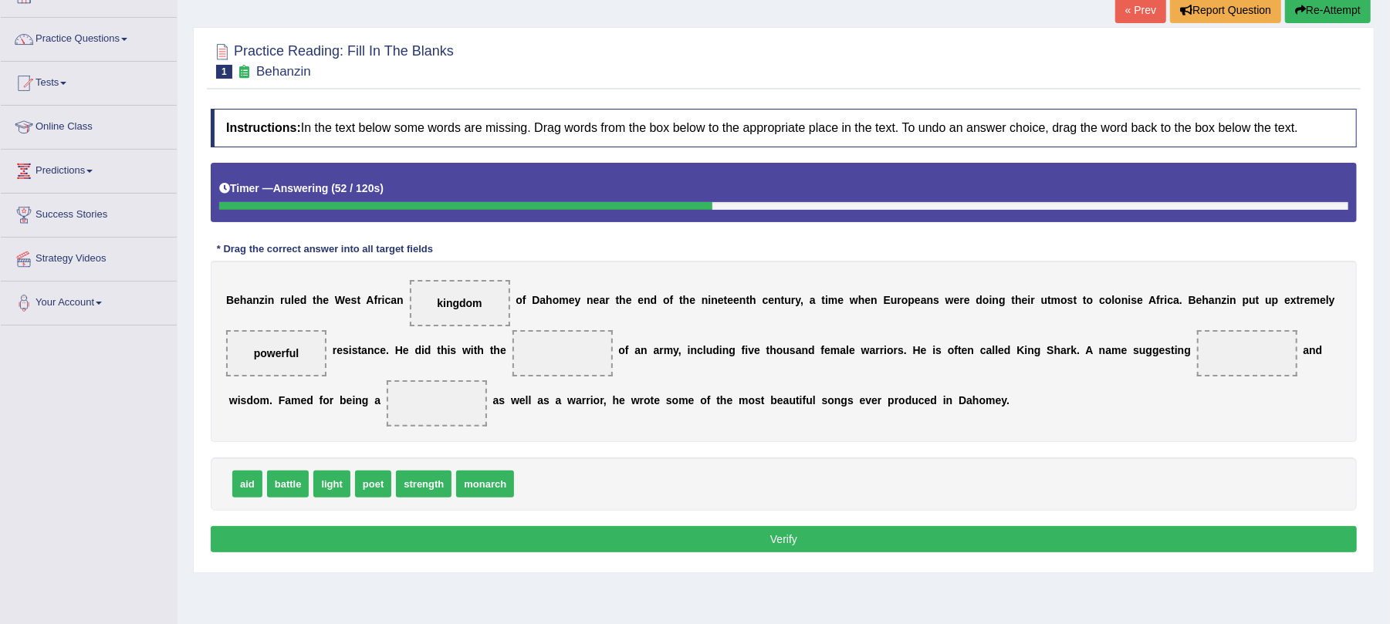
drag, startPoint x: 424, startPoint y: 499, endPoint x: 522, endPoint y: 399, distance: 139.2
click at [520, 399] on div "Instructions: In the text below some words are missing. Drag words from the box…" at bounding box center [784, 333] width 1154 height 464
drag, startPoint x: 411, startPoint y: 486, endPoint x: 559, endPoint y: 347, distance: 202.6
drag, startPoint x: 328, startPoint y: 489, endPoint x: 1217, endPoint y: 357, distance: 898.8
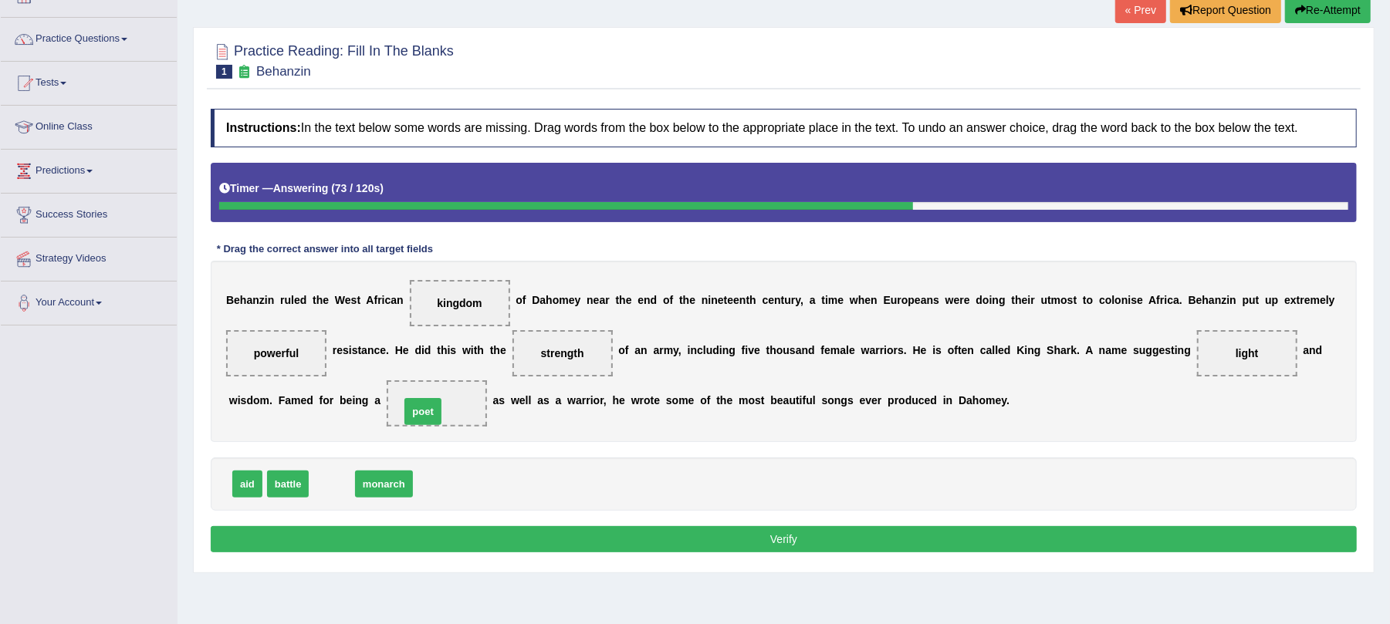
drag, startPoint x: 323, startPoint y: 492, endPoint x: 415, endPoint y: 417, distance: 119.1
click at [428, 537] on button "Verify" at bounding box center [784, 539] width 1146 height 26
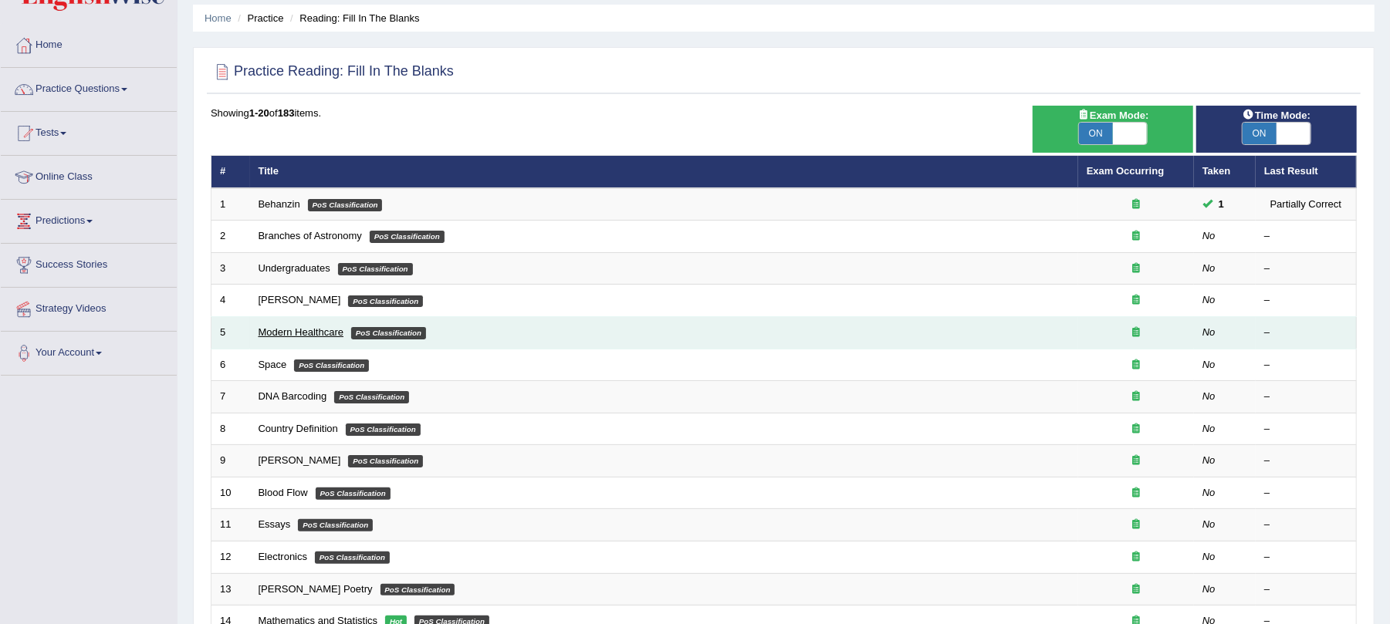
scroll to position [103, 0]
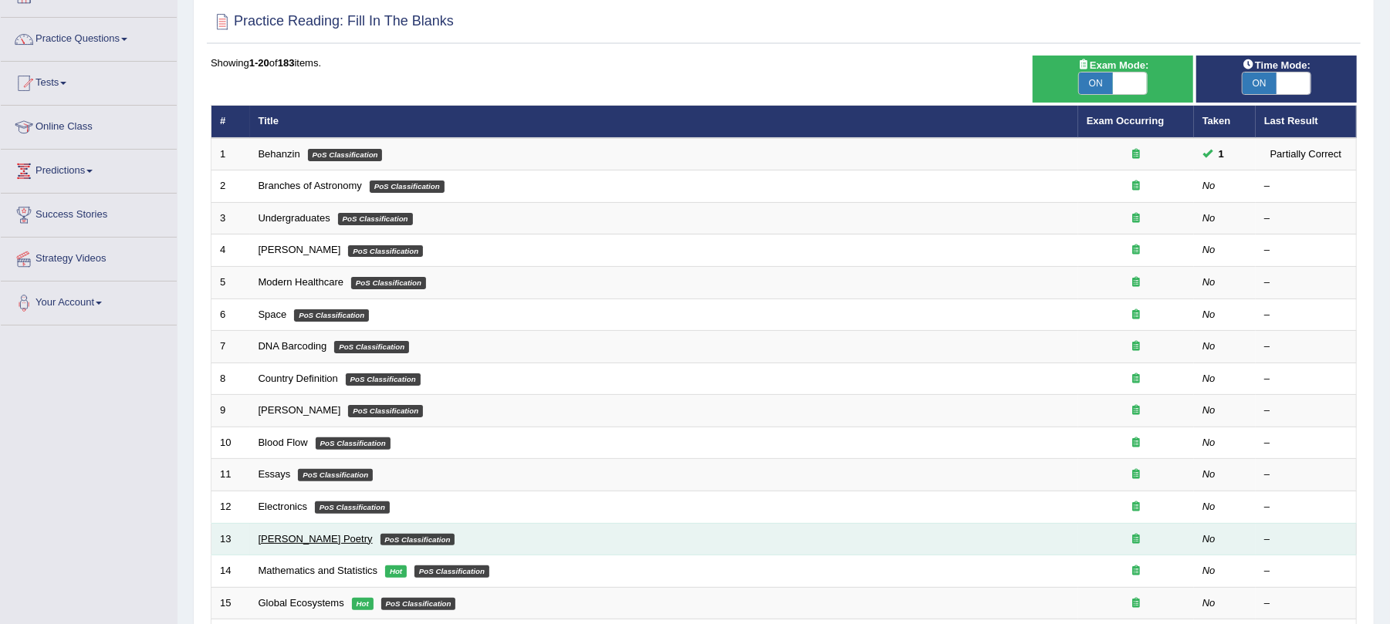
click at [282, 539] on link "[PERSON_NAME] Poetry" at bounding box center [316, 539] width 114 height 12
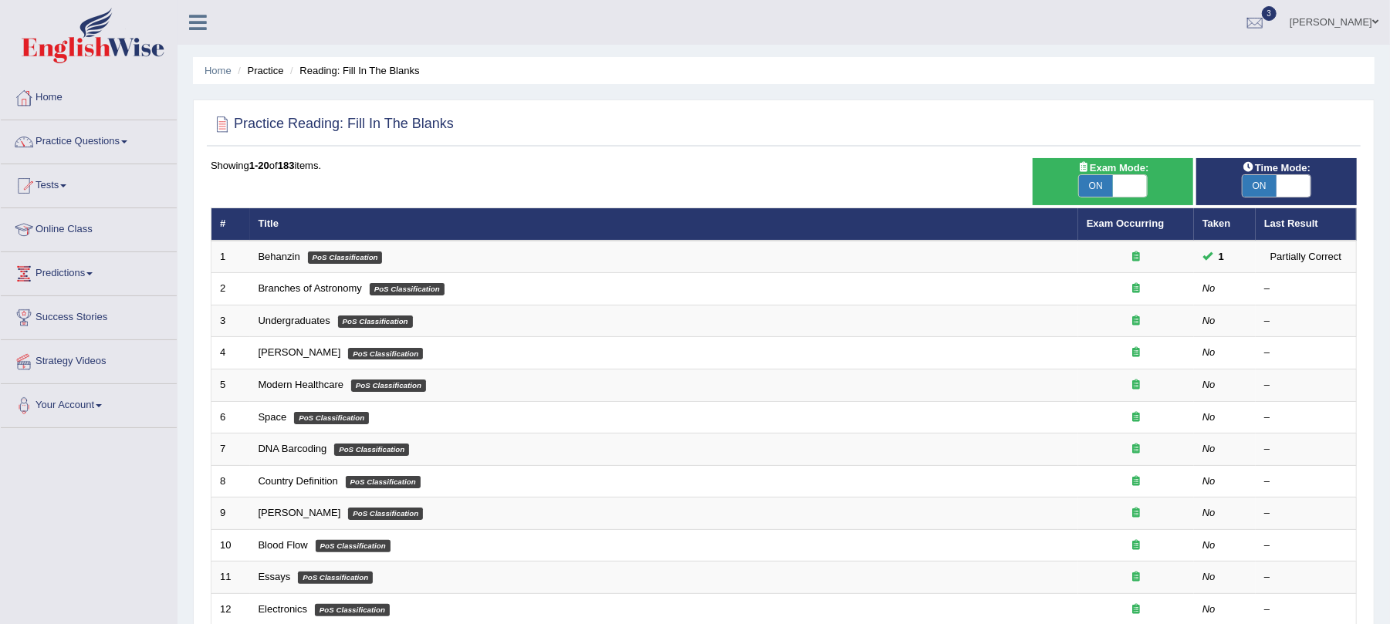
scroll to position [404, 0]
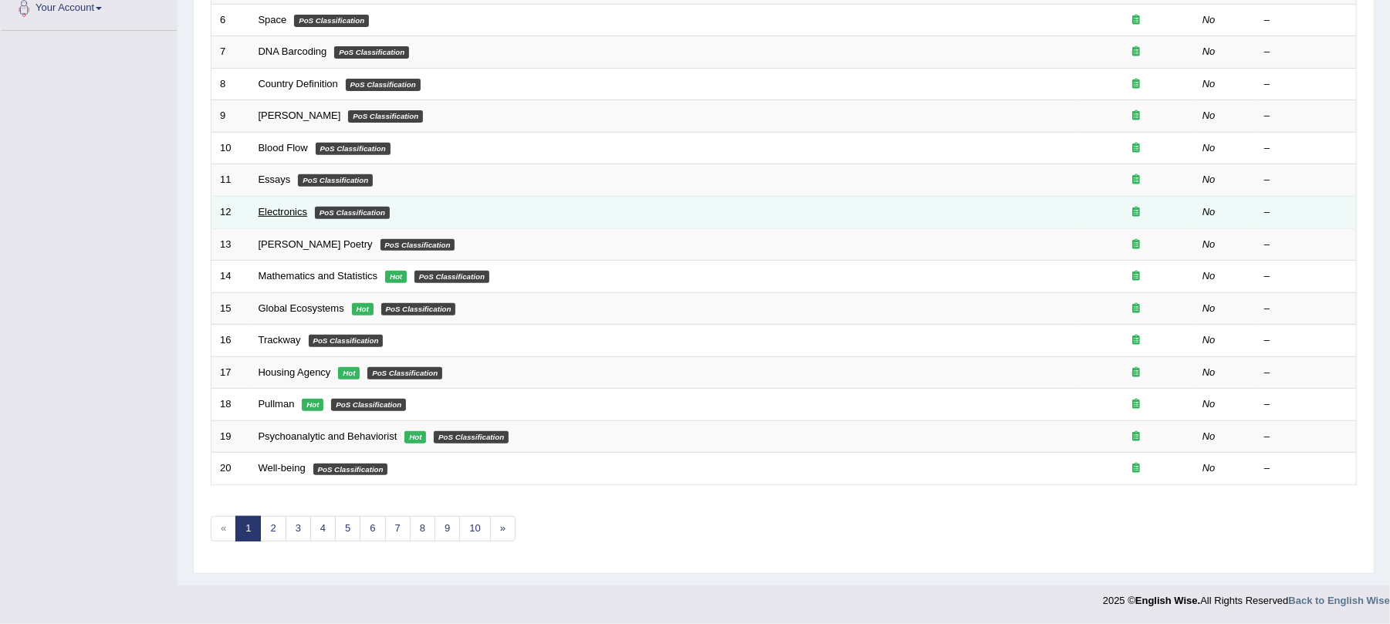
click at [281, 213] on link "Electronics" at bounding box center [283, 212] width 49 height 12
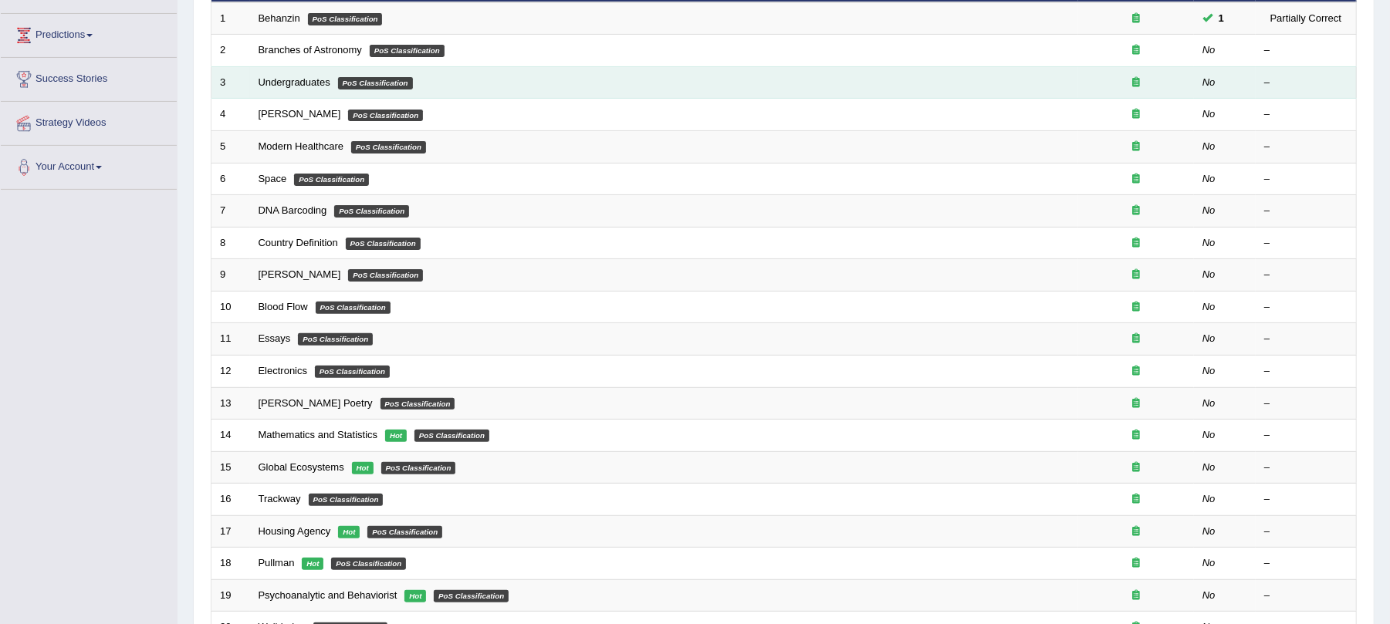
scroll to position [309, 0]
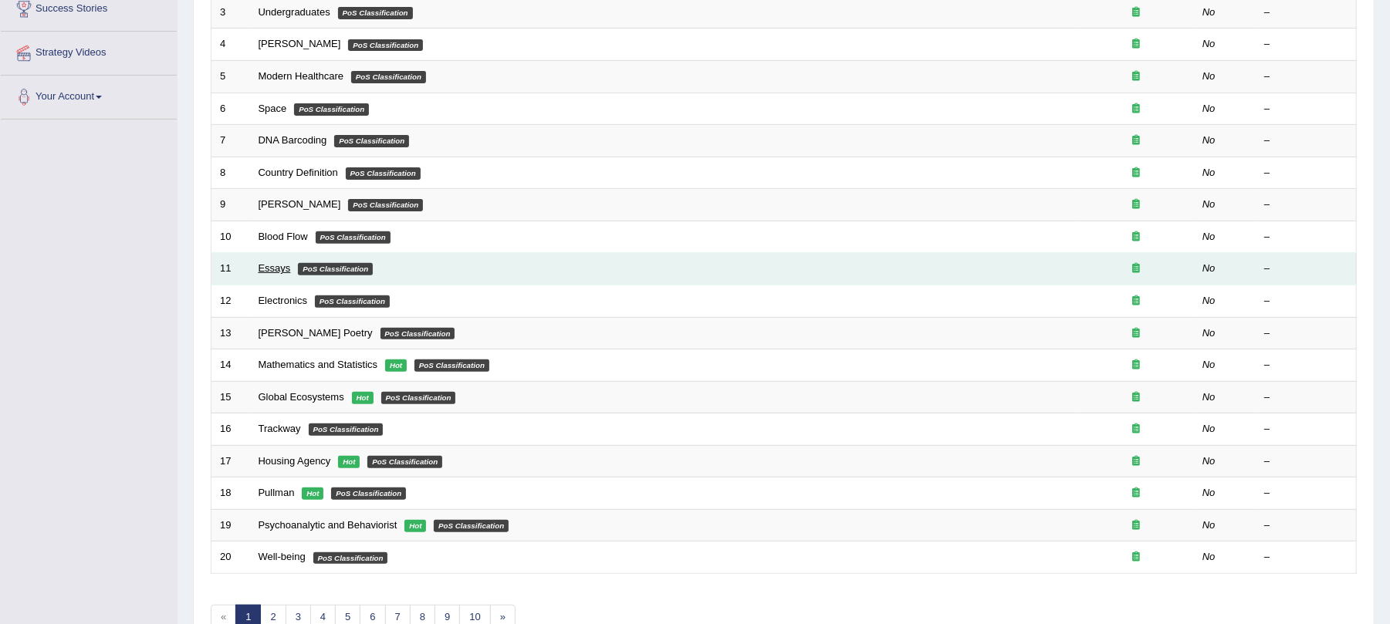
click at [279, 272] on link "Essays" at bounding box center [275, 268] width 32 height 12
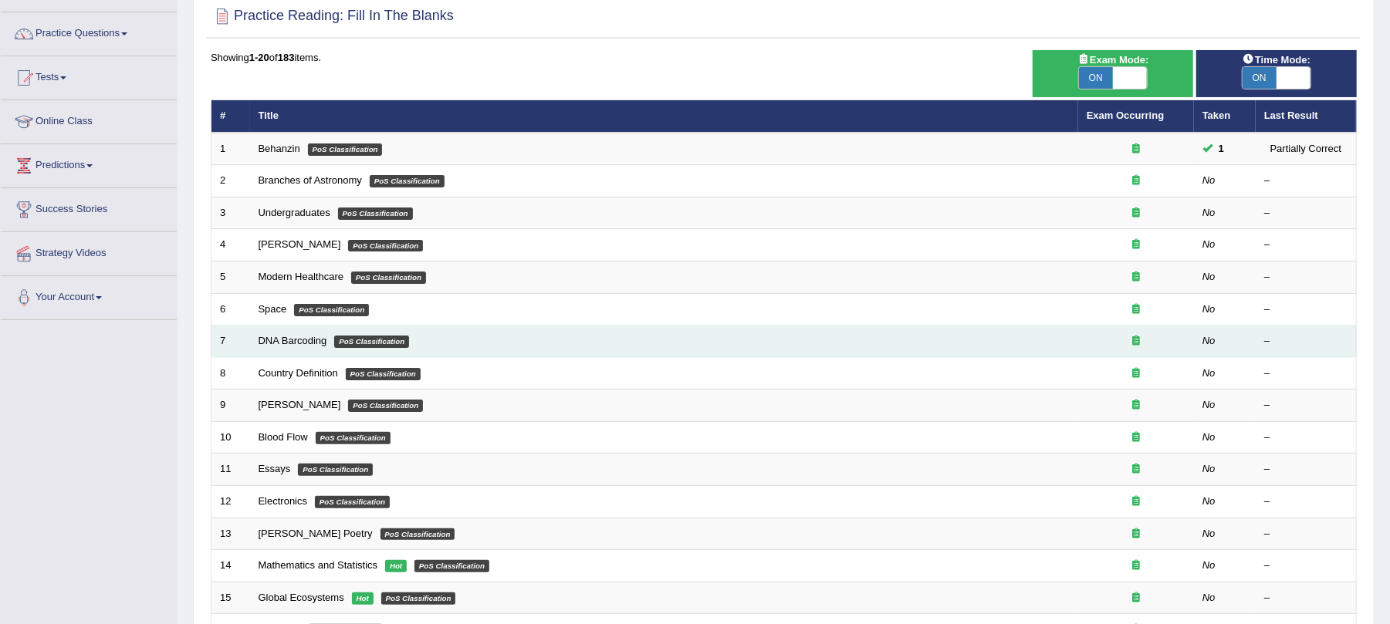
scroll to position [309, 0]
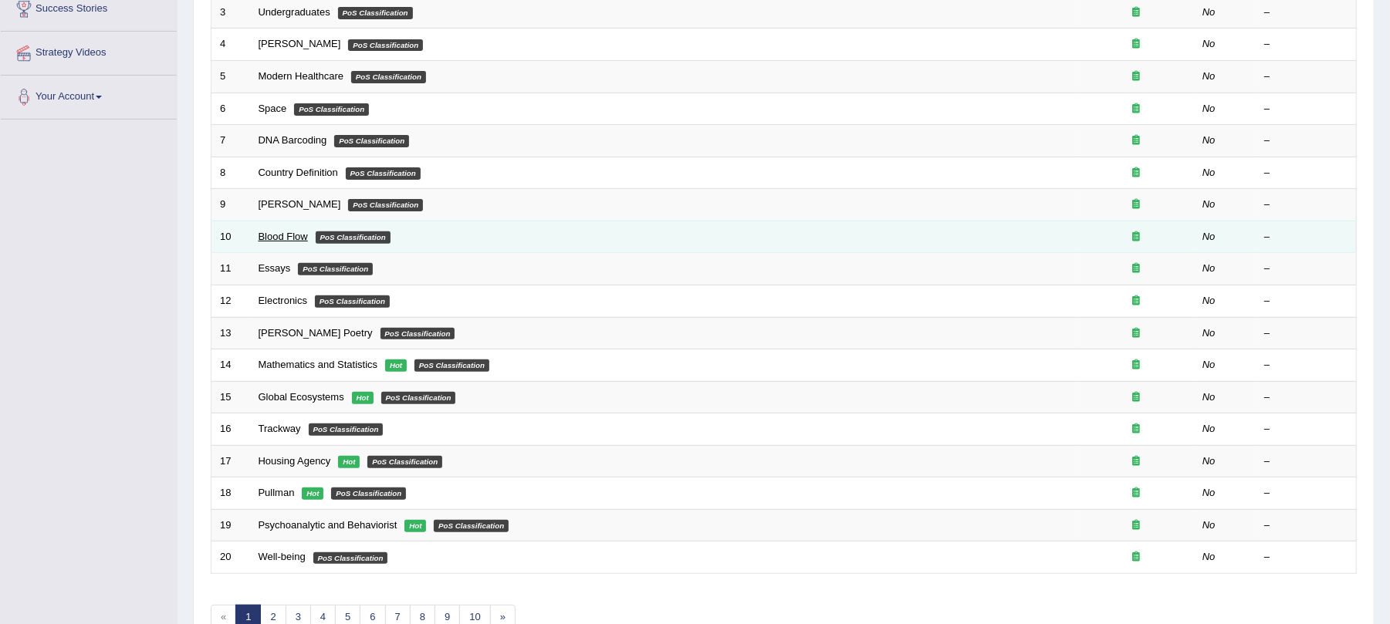
click at [273, 238] on link "Blood Flow" at bounding box center [283, 237] width 49 height 12
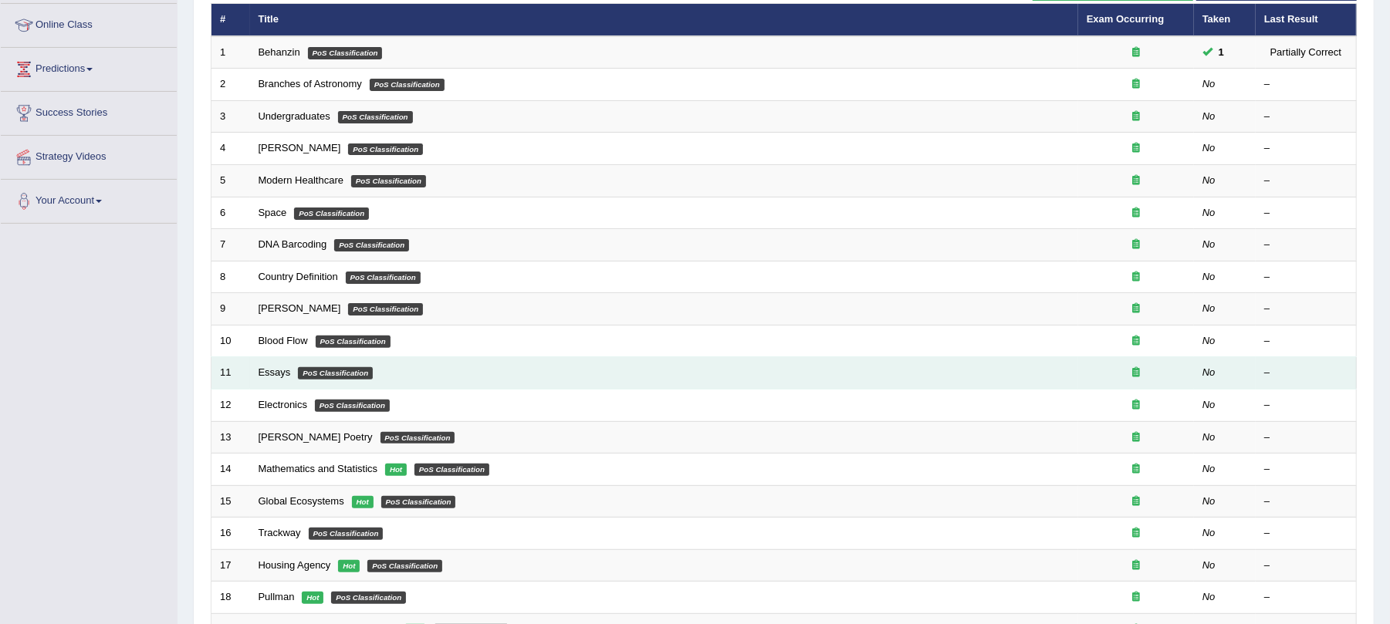
scroll to position [205, 0]
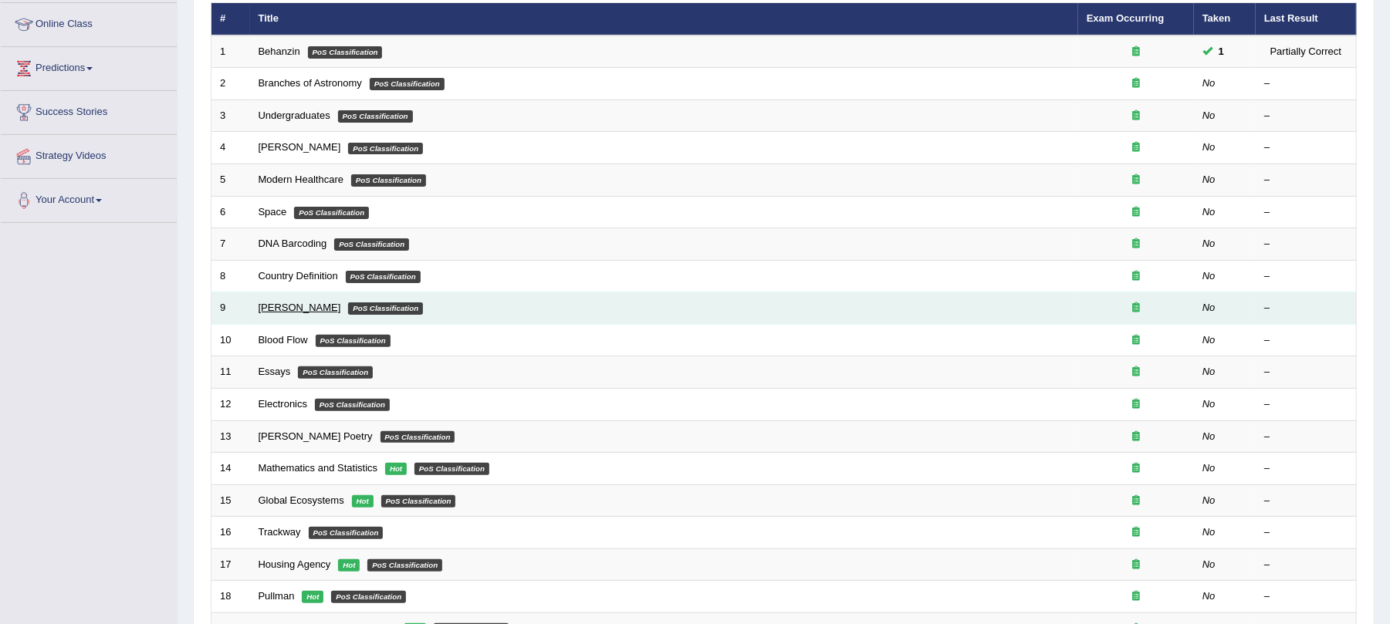
click at [306, 310] on link "[PERSON_NAME]" at bounding box center [300, 308] width 83 height 12
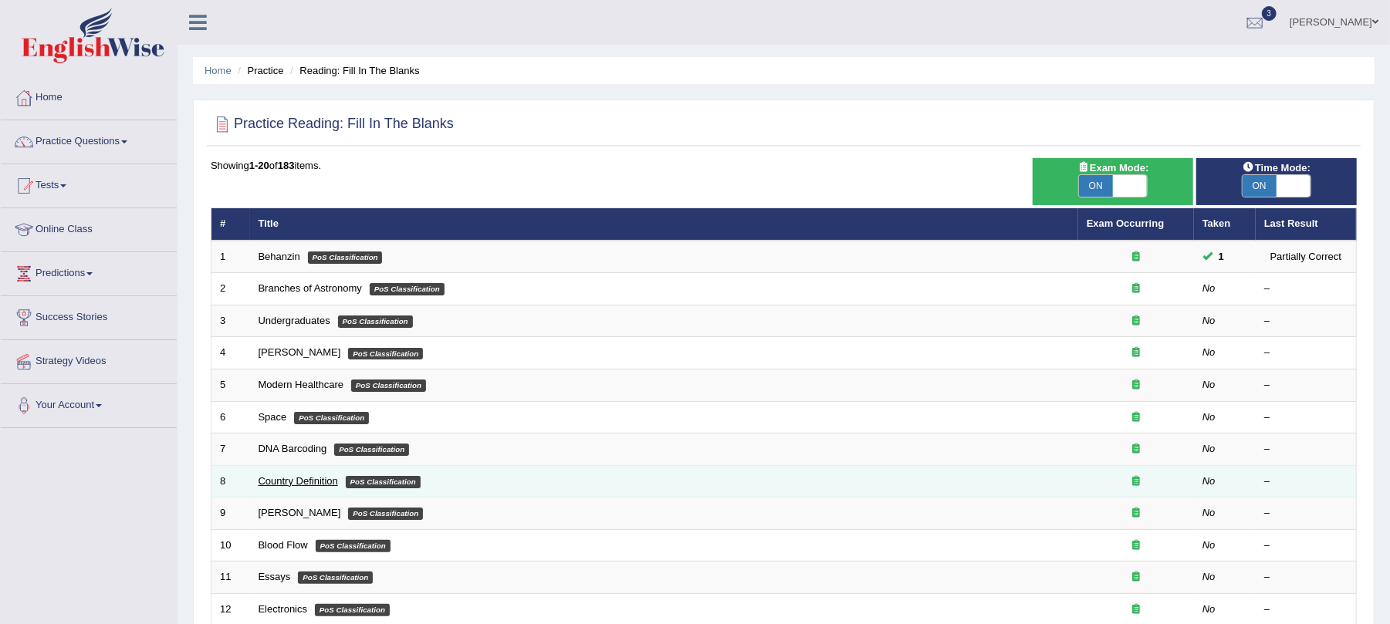
click at [285, 482] on link "Country Definition" at bounding box center [298, 481] width 79 height 12
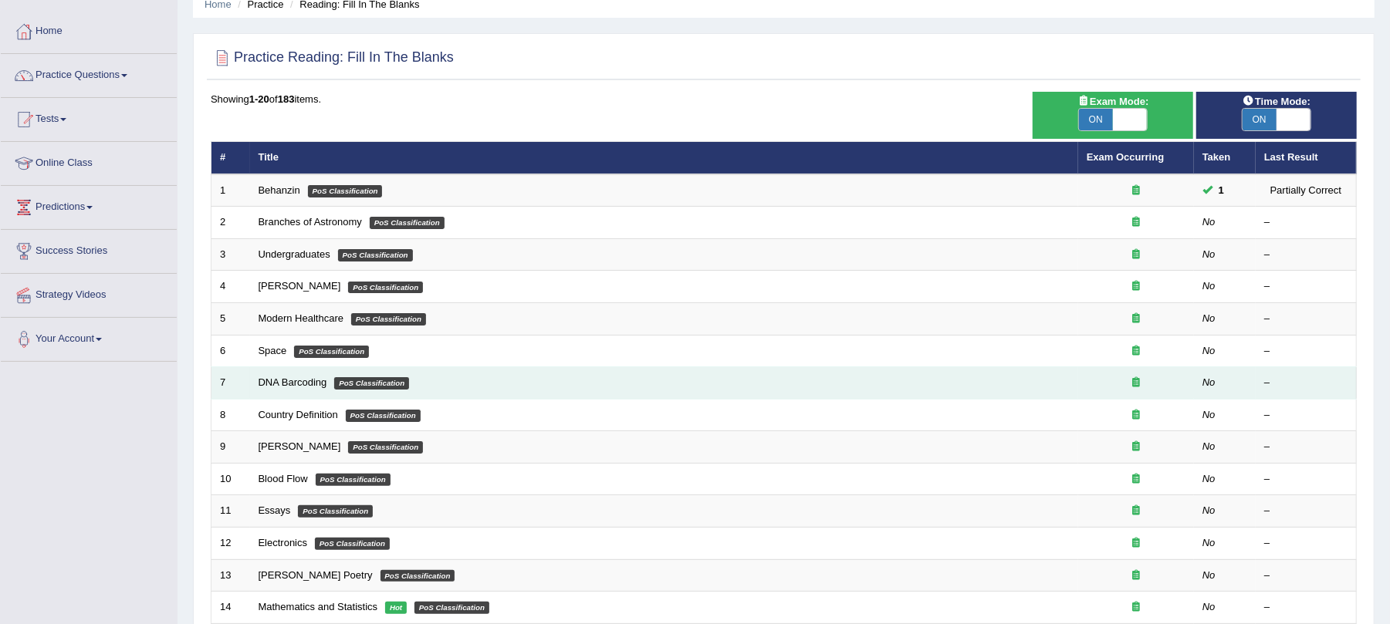
scroll to position [103, 0]
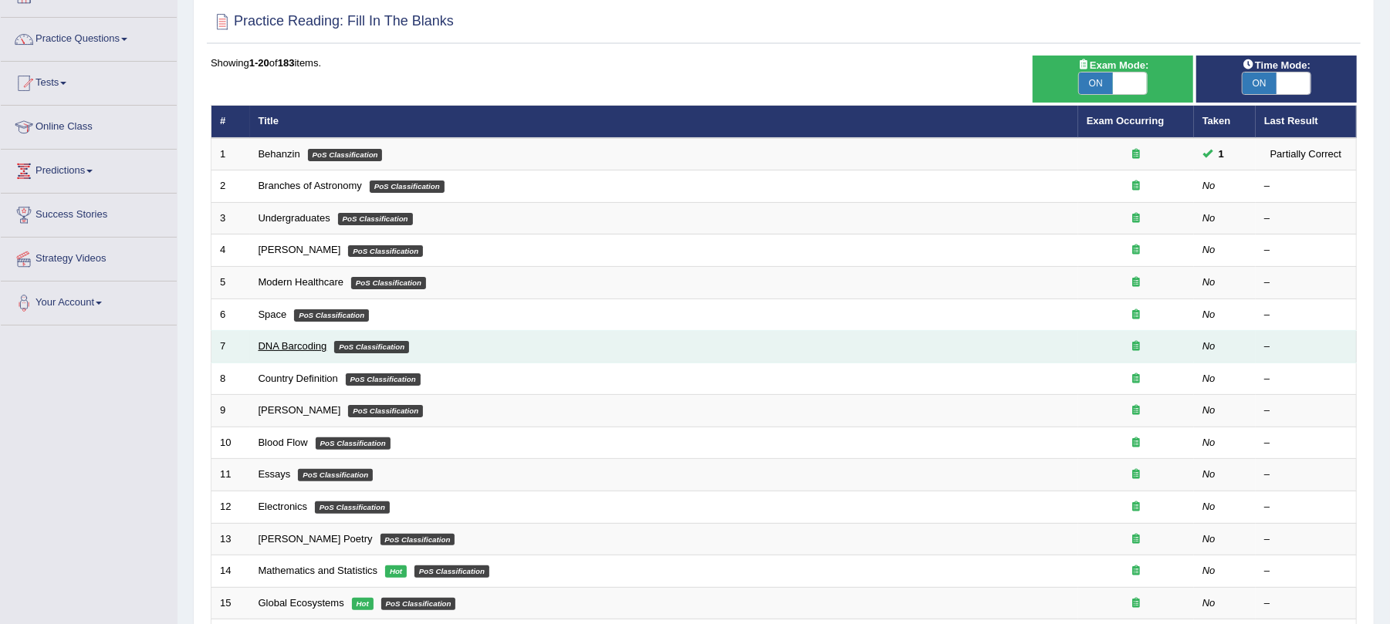
click at [296, 343] on link "DNA Barcoding" at bounding box center [293, 346] width 69 height 12
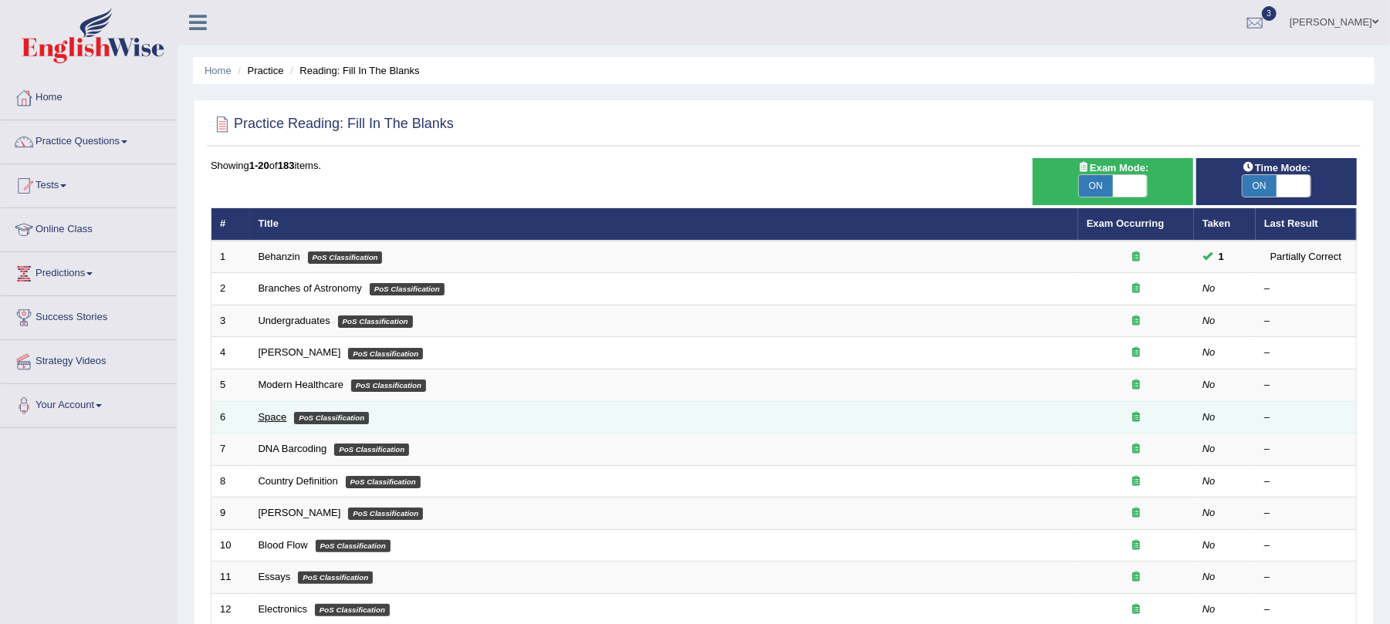
click at [279, 418] on link "Space" at bounding box center [273, 417] width 29 height 12
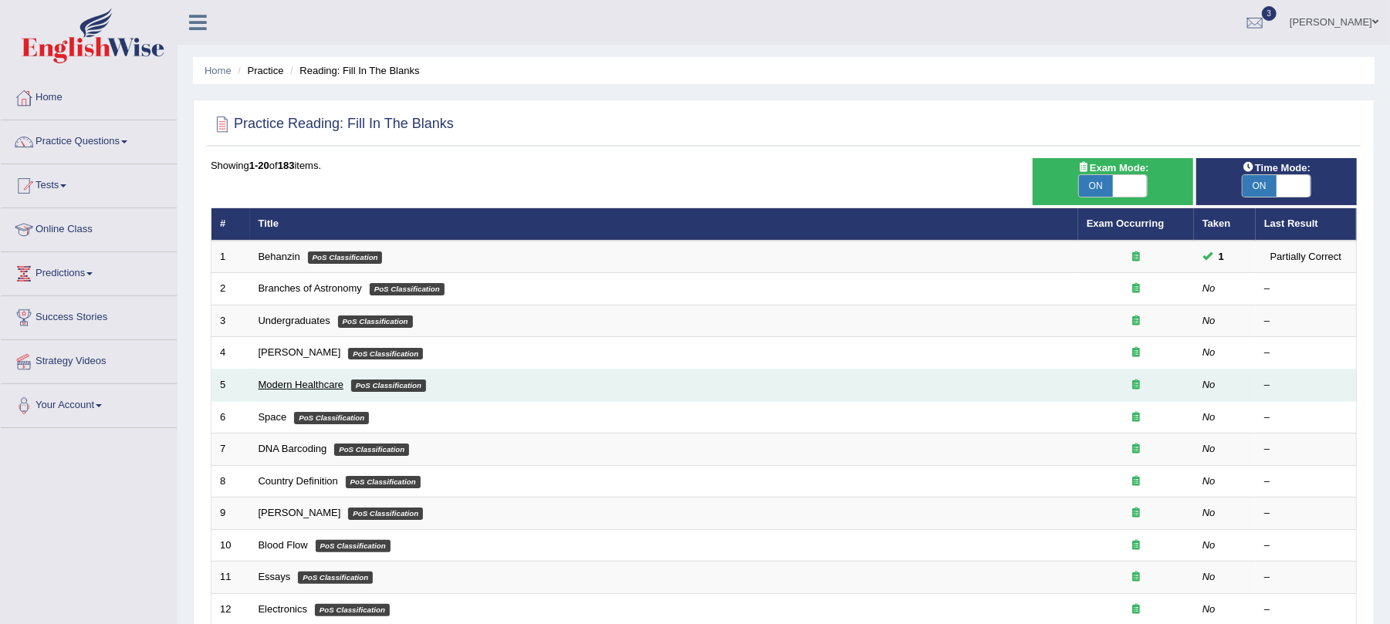
click at [294, 380] on link "Modern Healthcare" at bounding box center [302, 385] width 86 height 12
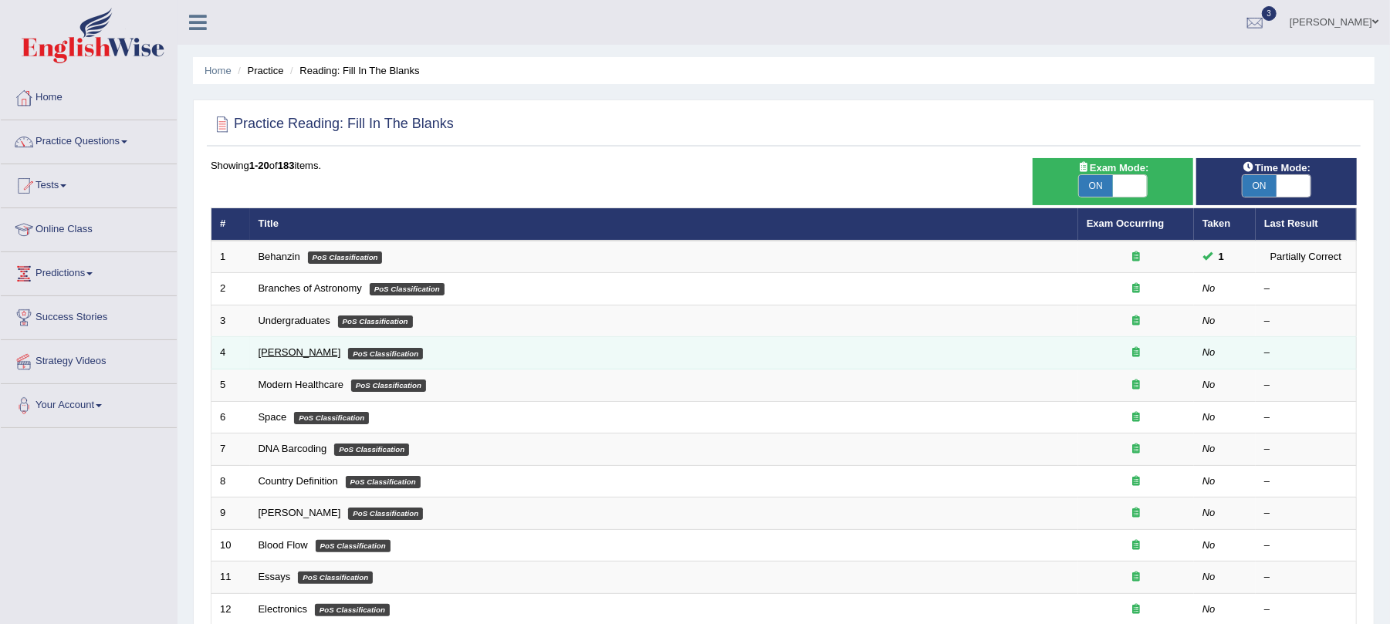
click at [272, 352] on link "[PERSON_NAME]" at bounding box center [300, 353] width 83 height 12
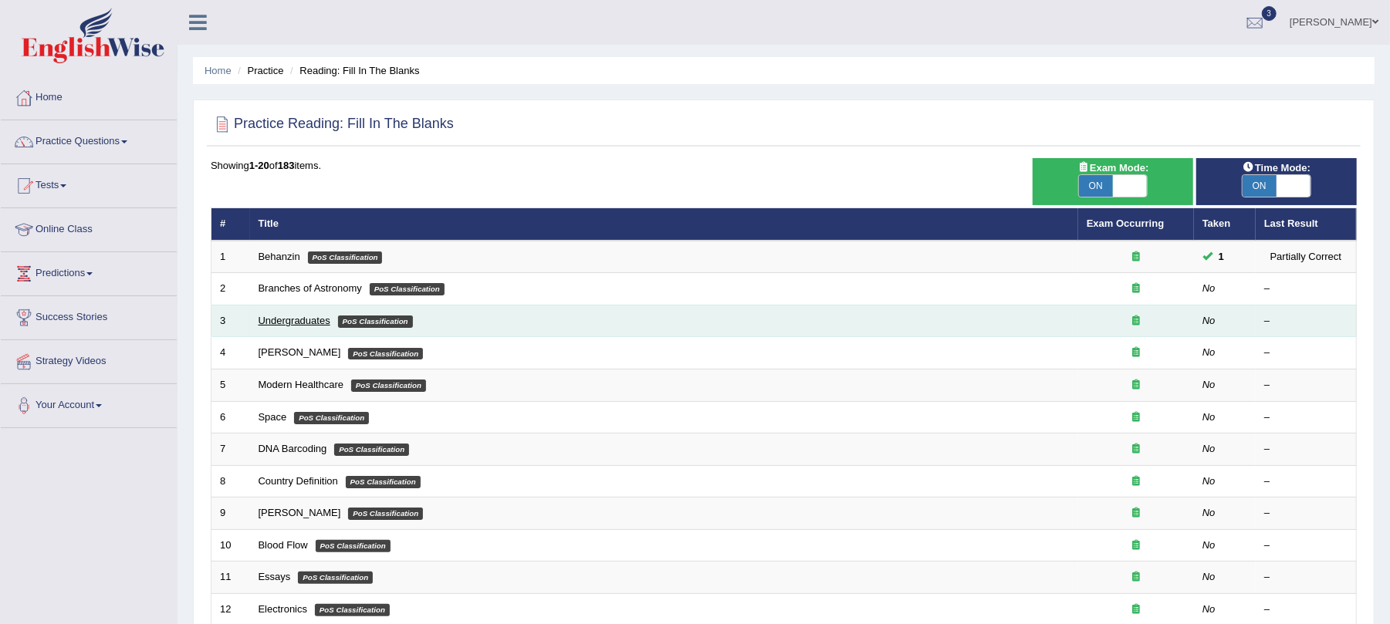
click at [291, 321] on link "Undergraduates" at bounding box center [295, 321] width 72 height 12
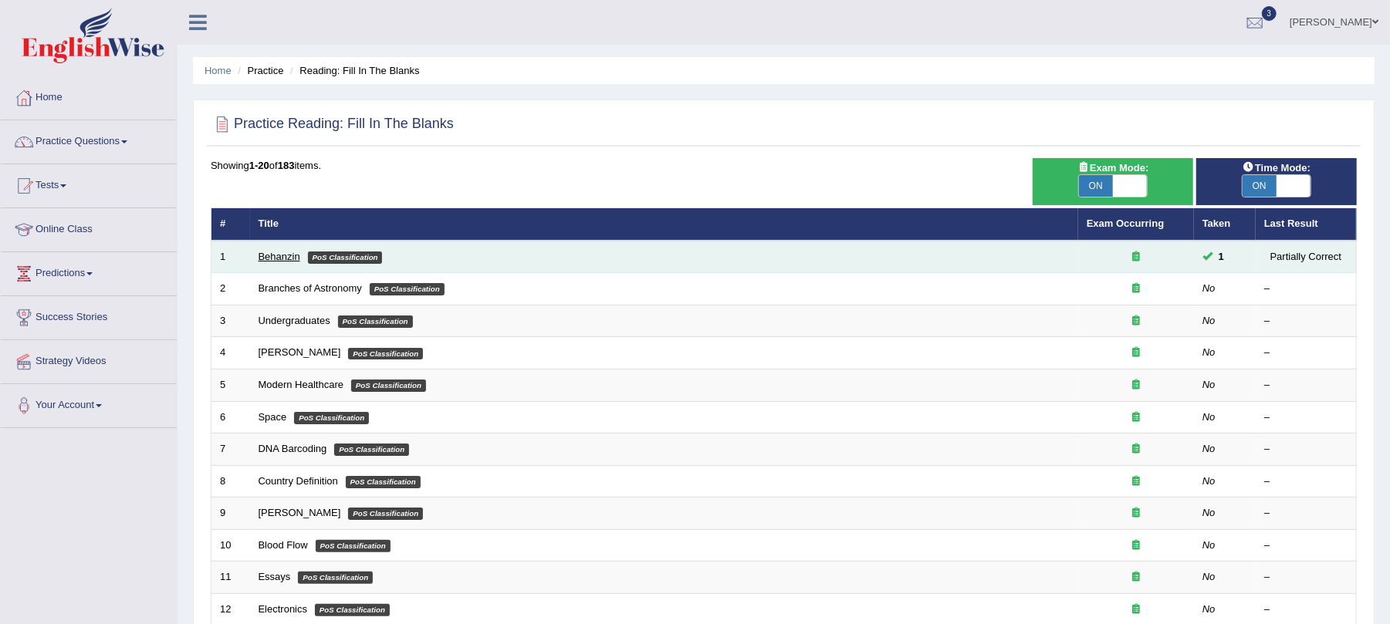
click at [269, 252] on link "Behanzin" at bounding box center [280, 257] width 42 height 12
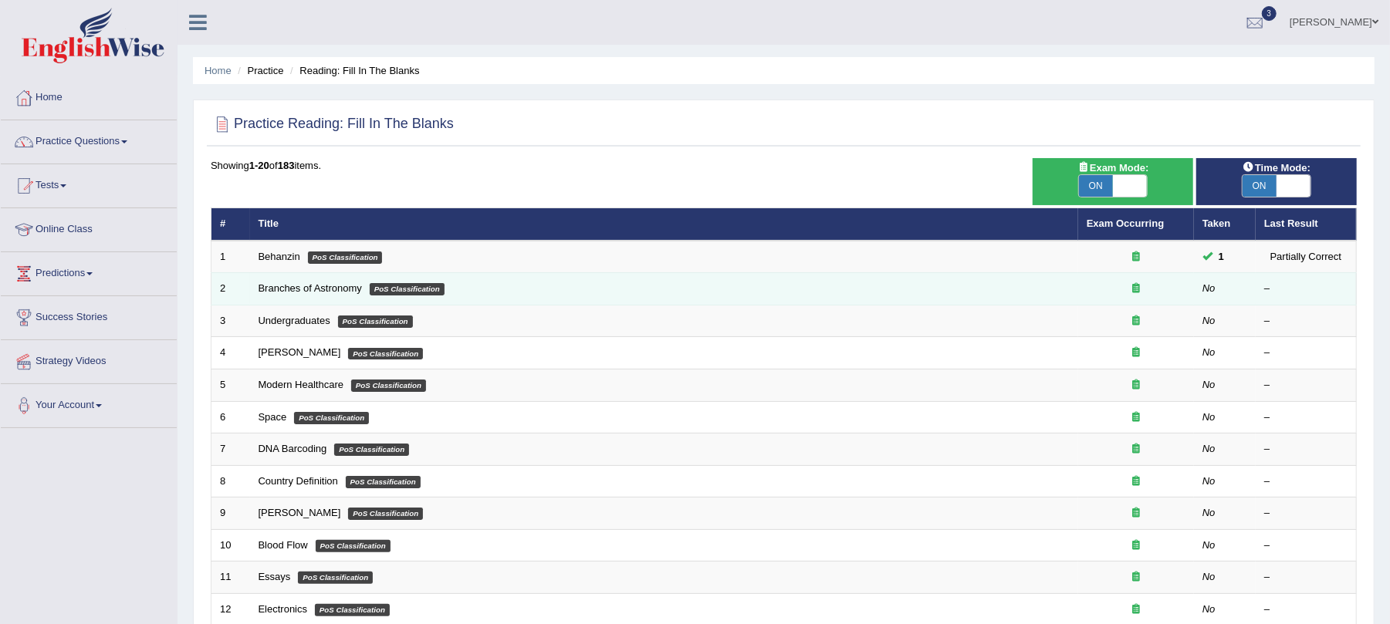
click at [293, 295] on td "Branches of Astronomy PoS Classification" at bounding box center [664, 289] width 828 height 32
click at [321, 289] on link "Branches of Astronomy" at bounding box center [310, 288] width 103 height 12
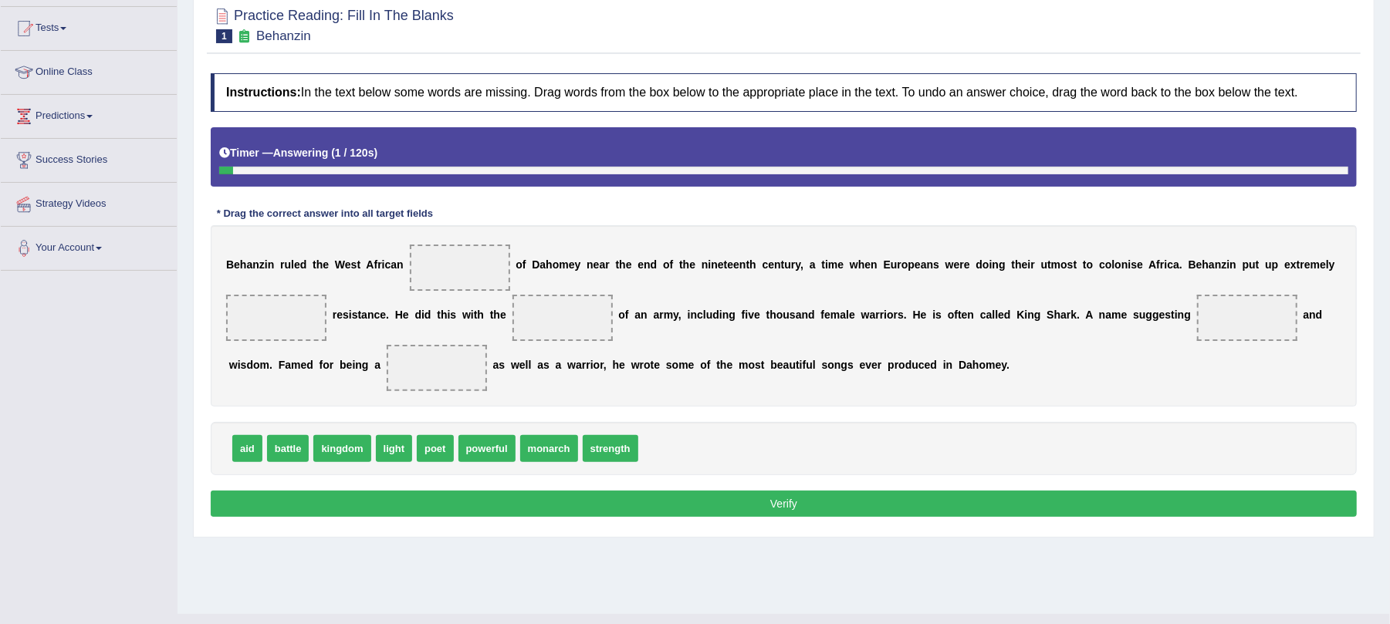
scroll to position [186, 0]
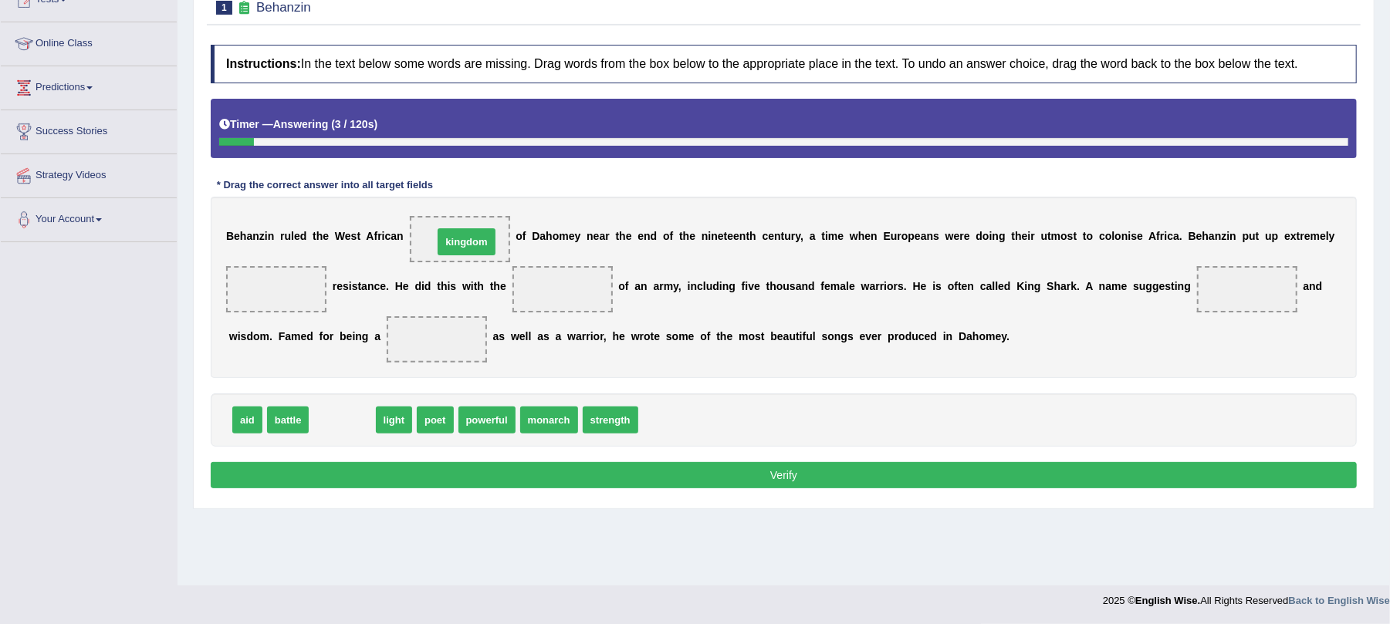
drag, startPoint x: 347, startPoint y: 432, endPoint x: 471, endPoint y: 254, distance: 217.3
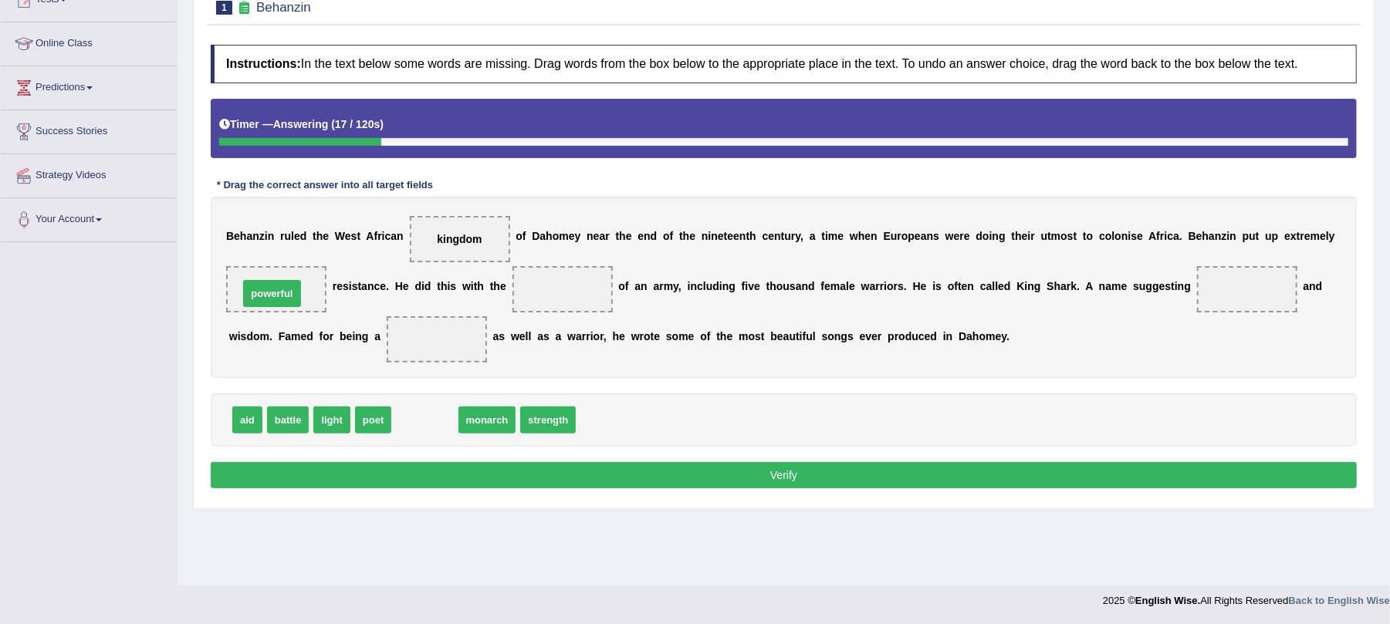
drag, startPoint x: 412, startPoint y: 418, endPoint x: 259, endPoint y: 292, distance: 198.4
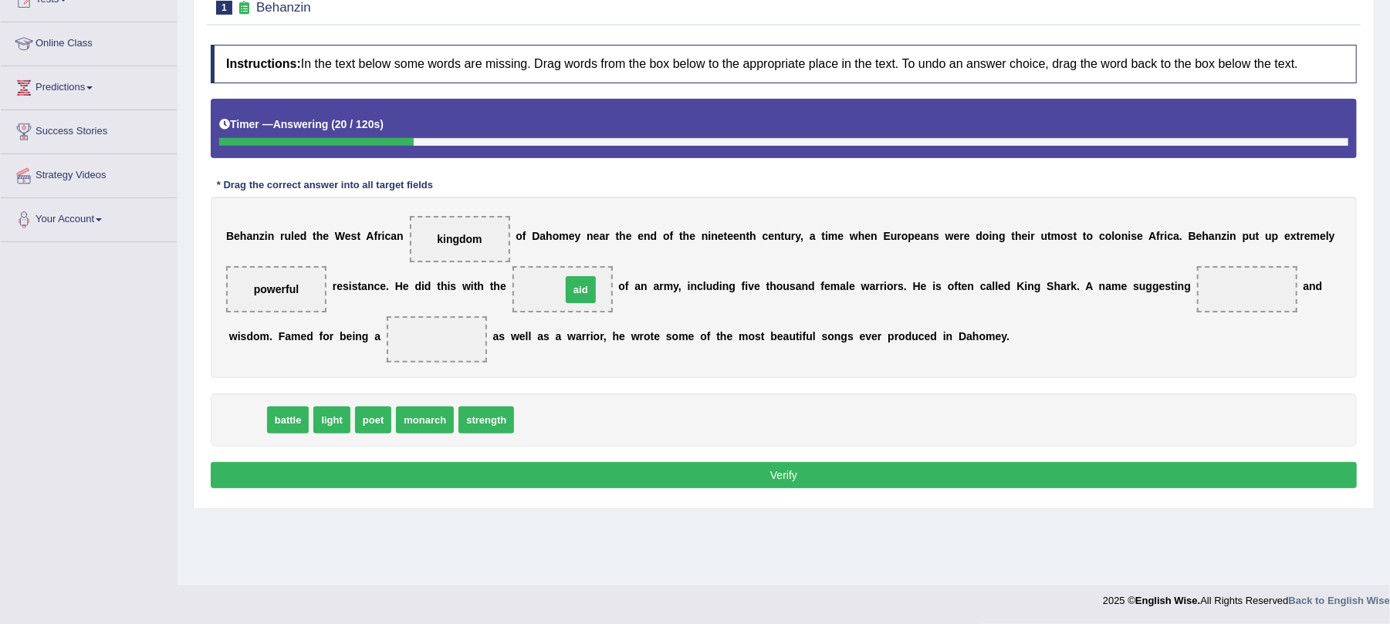
drag, startPoint x: 249, startPoint y: 426, endPoint x: 587, endPoint y: 294, distance: 362.9
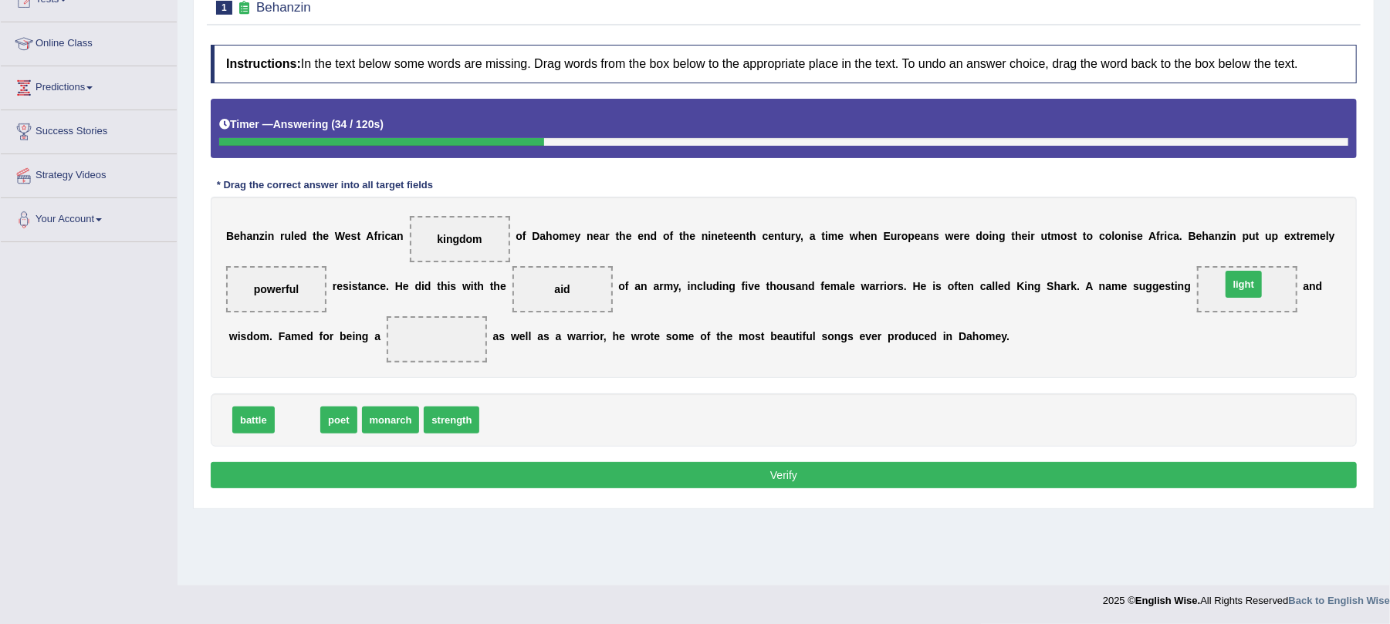
drag, startPoint x: 292, startPoint y: 420, endPoint x: 1238, endPoint y: 284, distance: 955.9
drag, startPoint x: 285, startPoint y: 424, endPoint x: 431, endPoint y: 357, distance: 160.9
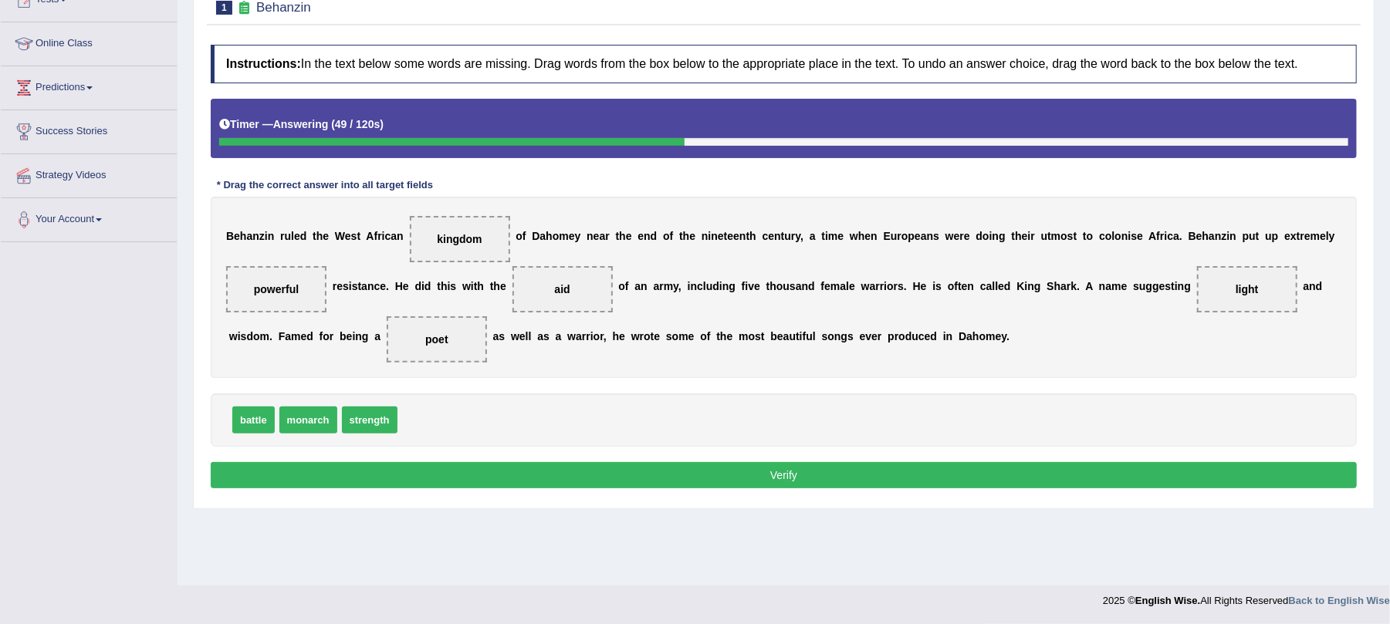
click at [499, 498] on div "Instructions: In the text below some words are missing. Drag words from the box…" at bounding box center [784, 269] width 1154 height 464
click at [514, 479] on button "Verify" at bounding box center [784, 475] width 1146 height 26
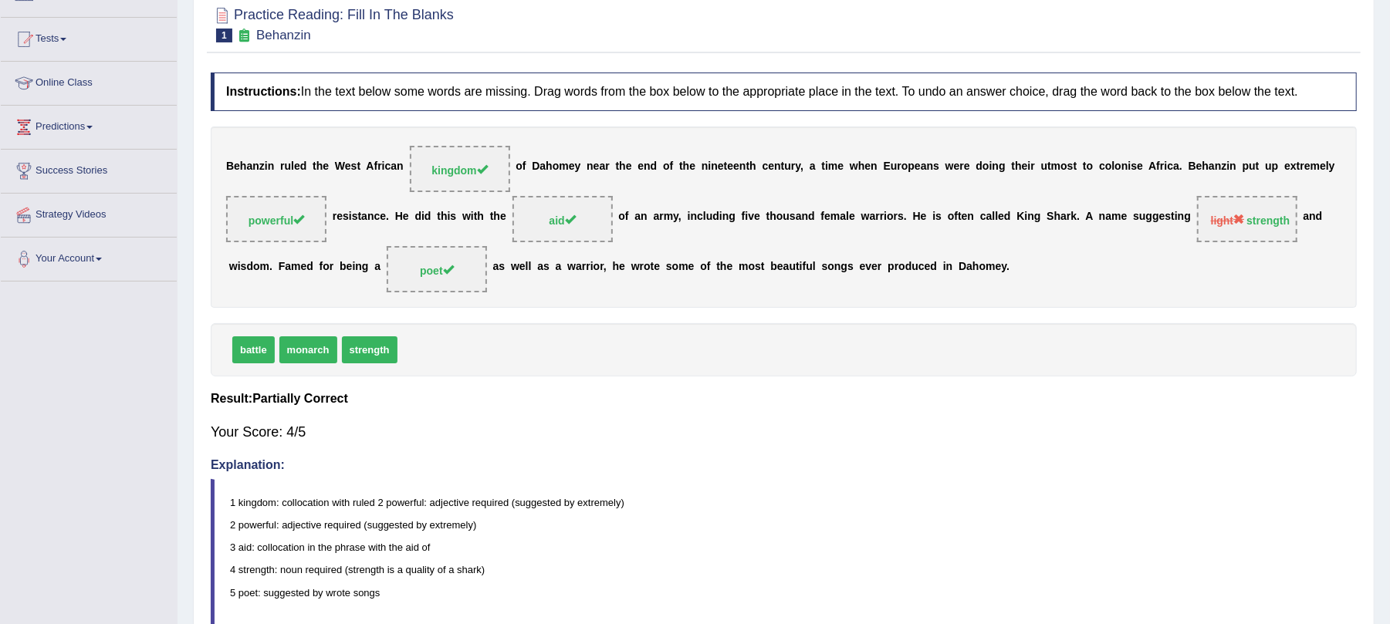
scroll to position [0, 0]
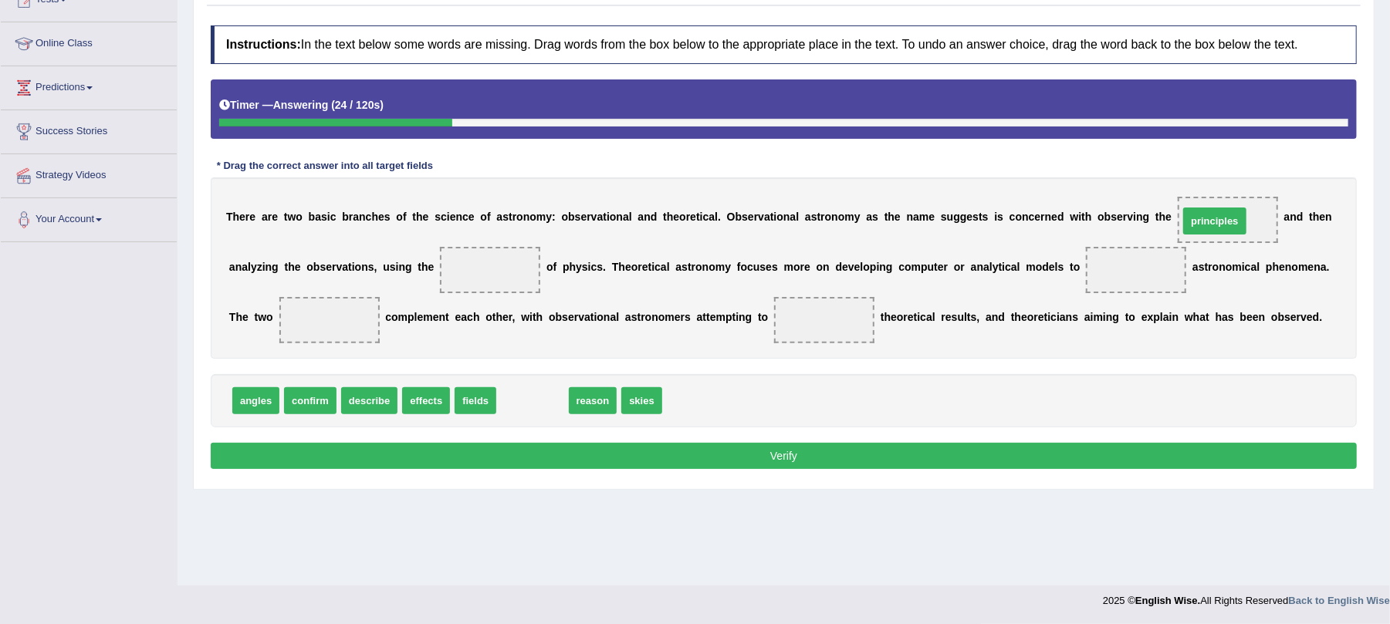
drag, startPoint x: 534, startPoint y: 404, endPoint x: 1216, endPoint y: 224, distance: 705.7
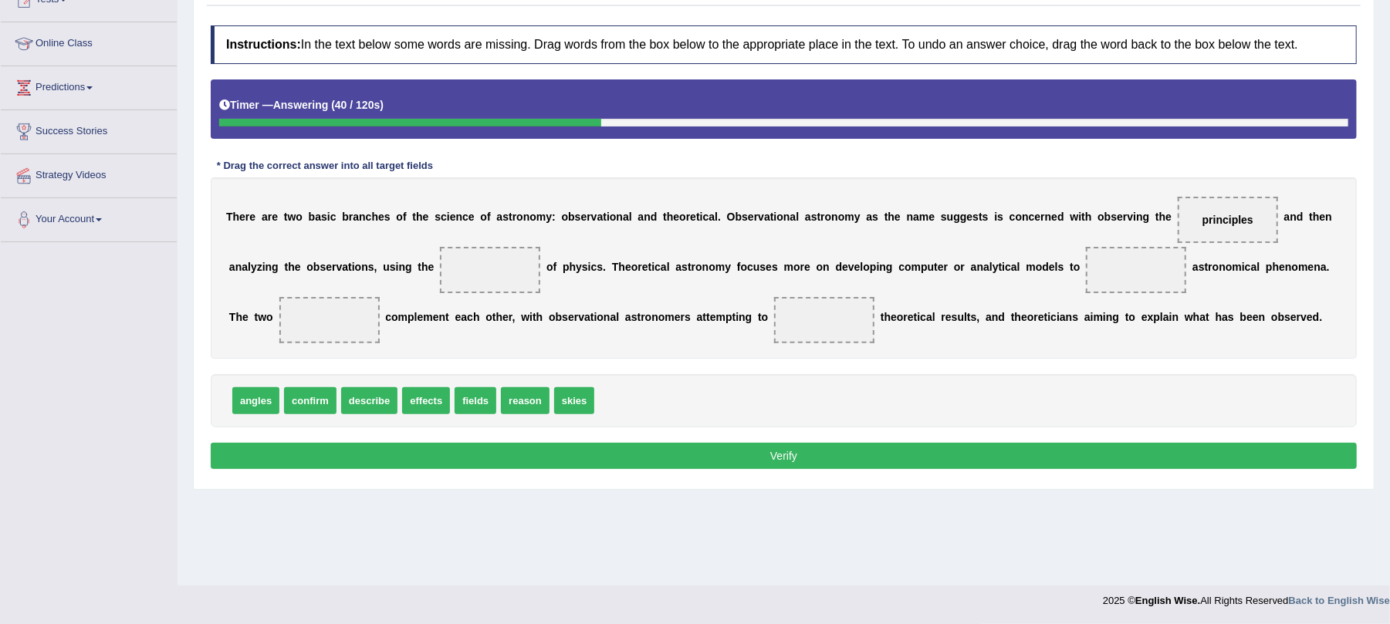
drag, startPoint x: 1210, startPoint y: 211, endPoint x: 485, endPoint y: 276, distance: 727.7
click at [485, 276] on div "T h e r e a r e t w o b a s i c b r a n c h e s o f t h e s c i e n c e o f a s…" at bounding box center [784, 268] width 1146 height 181
drag, startPoint x: 1224, startPoint y: 217, endPoint x: 483, endPoint y: 270, distance: 742.8
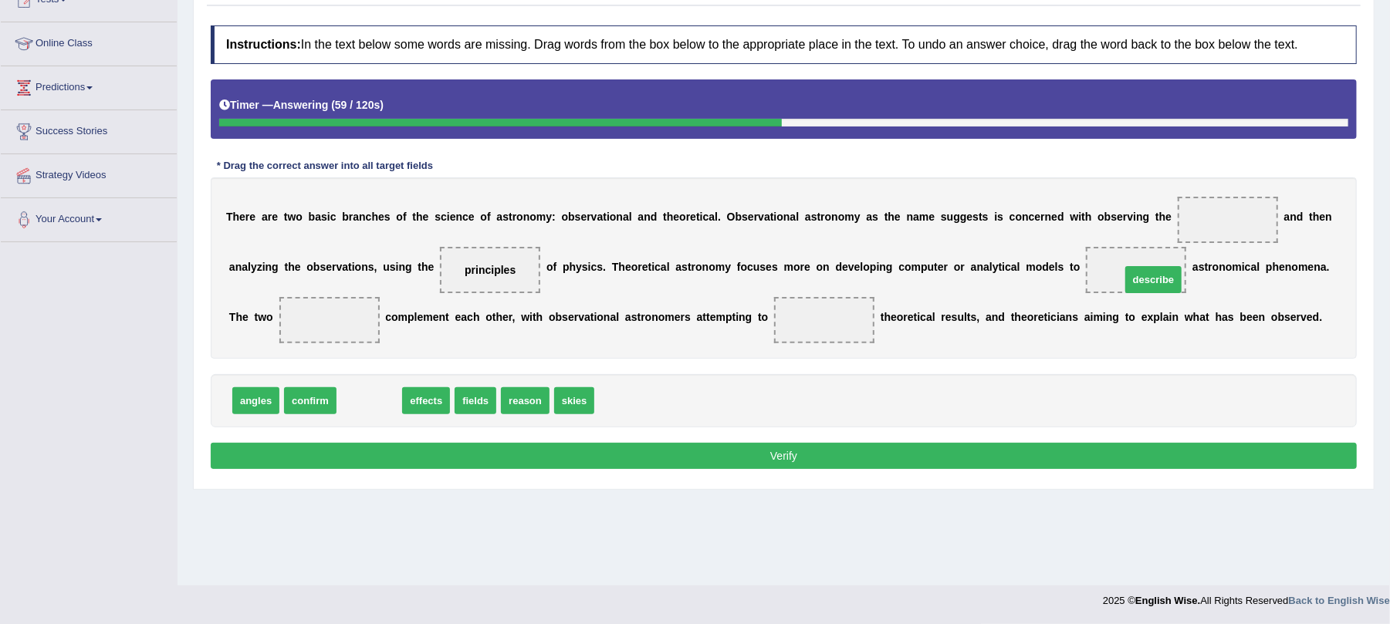
drag, startPoint x: 361, startPoint y: 404, endPoint x: 1145, endPoint y: 282, distance: 793.5
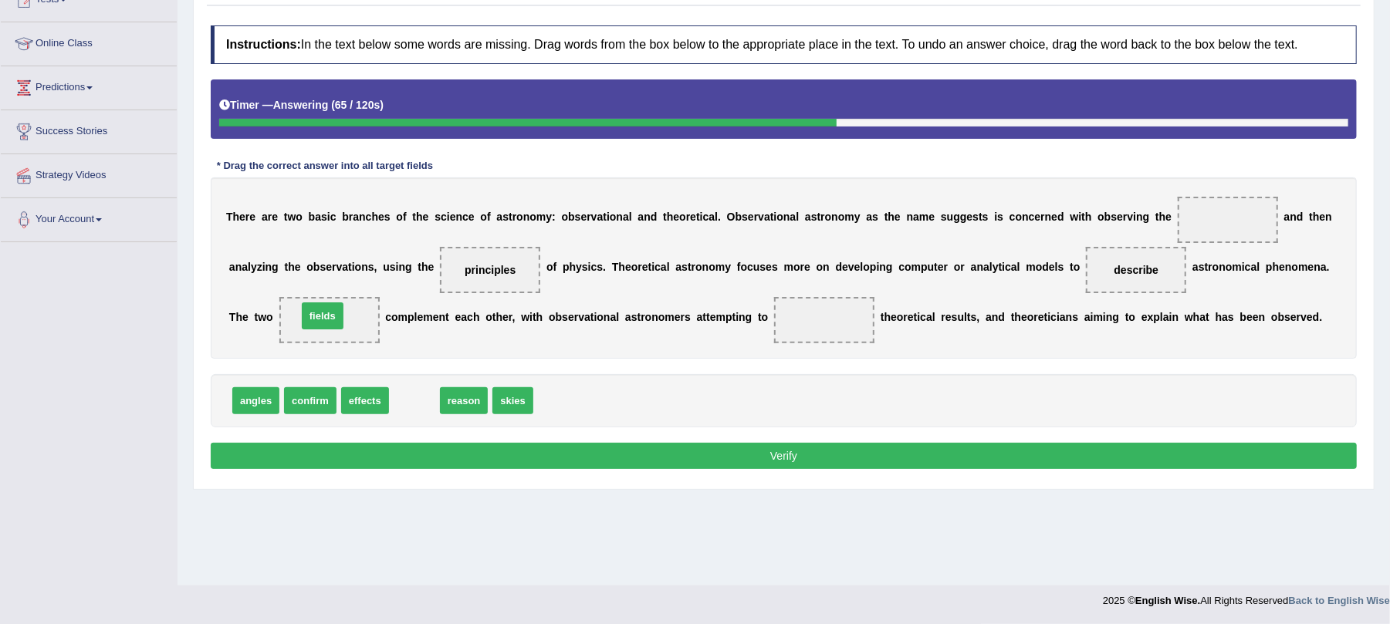
drag, startPoint x: 423, startPoint y: 408, endPoint x: 331, endPoint y: 323, distance: 125.6
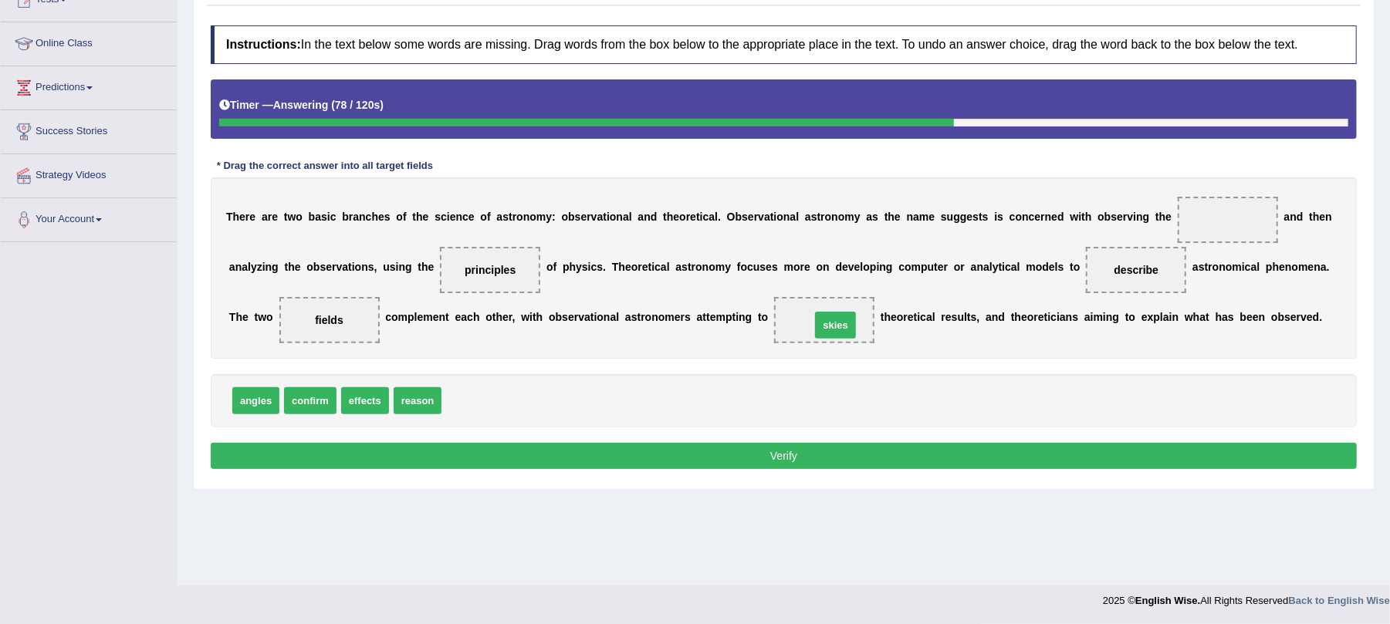
drag, startPoint x: 472, startPoint y: 399, endPoint x: 841, endPoint y: 323, distance: 376.7
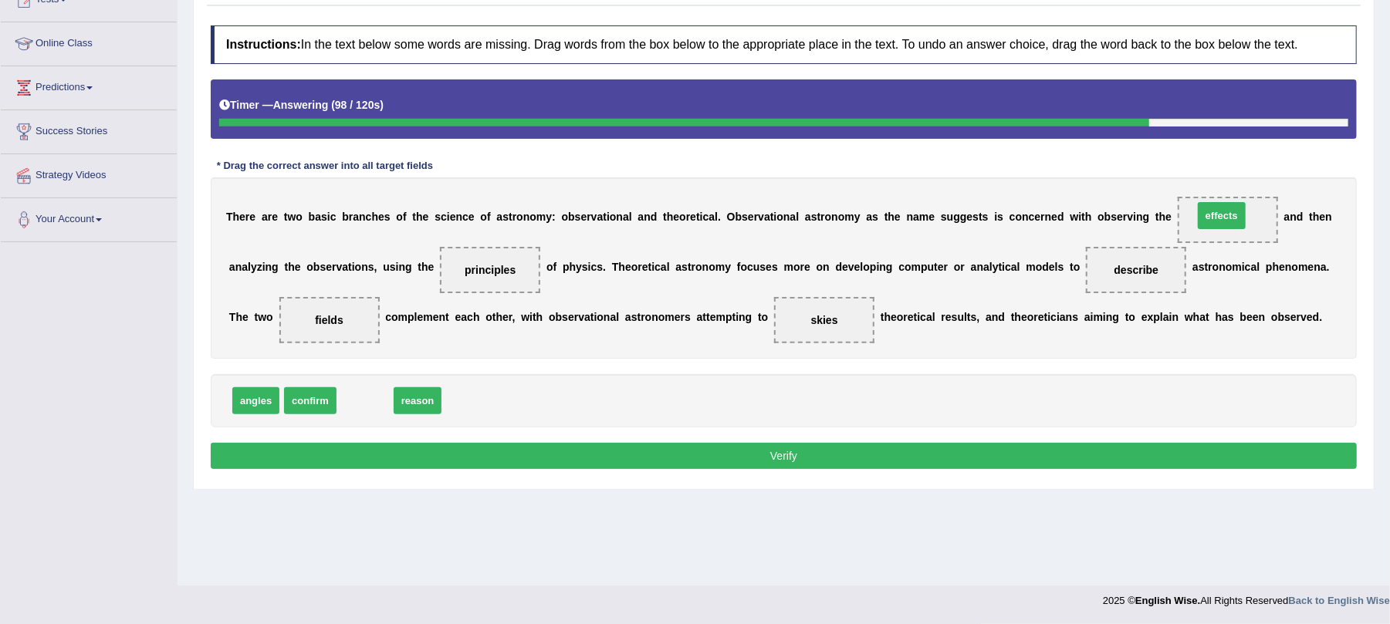
drag, startPoint x: 367, startPoint y: 406, endPoint x: 1224, endPoint y: 221, distance: 876.5
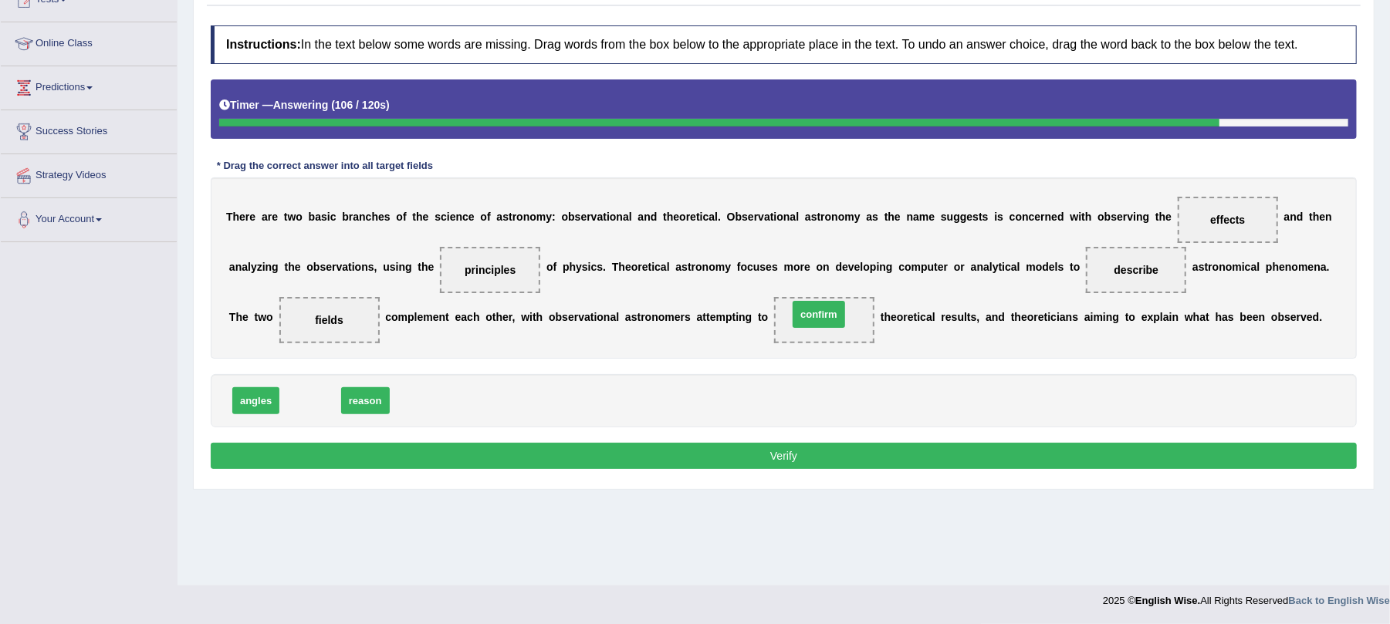
drag, startPoint x: 320, startPoint y: 404, endPoint x: 828, endPoint y: 318, distance: 515.9
click at [739, 464] on button "Verify" at bounding box center [784, 456] width 1146 height 26
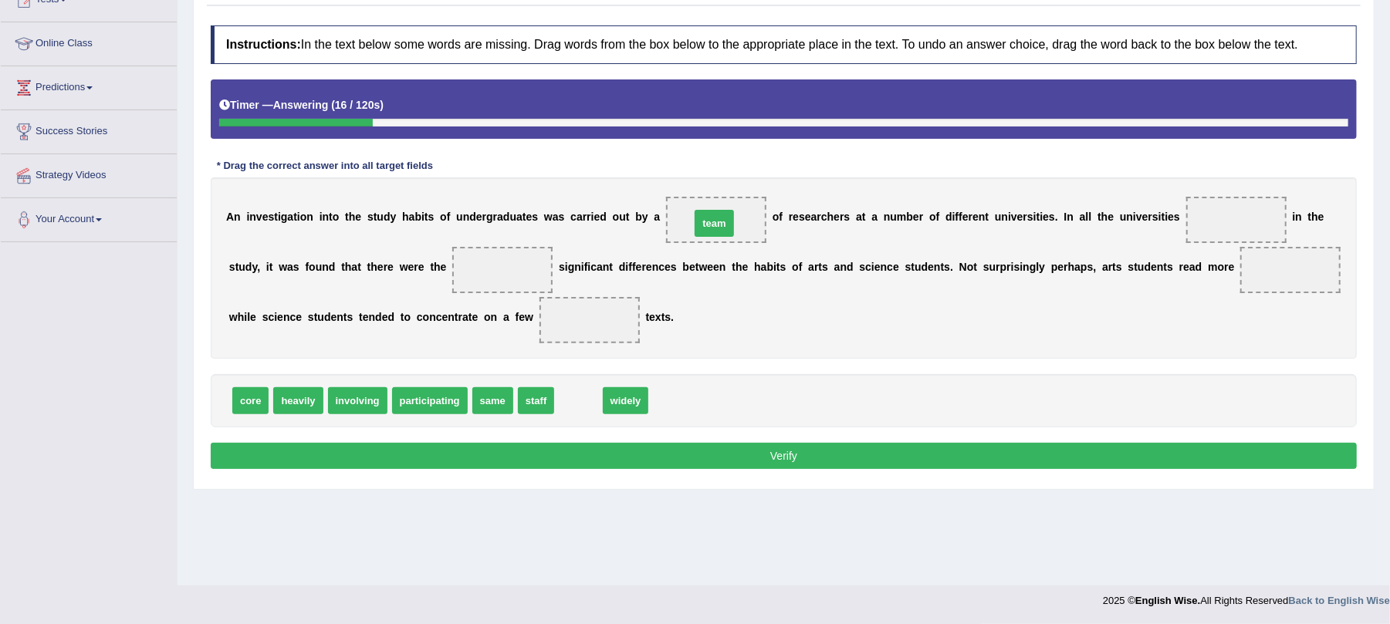
drag, startPoint x: 569, startPoint y: 402, endPoint x: 705, endPoint y: 224, distance: 224.1
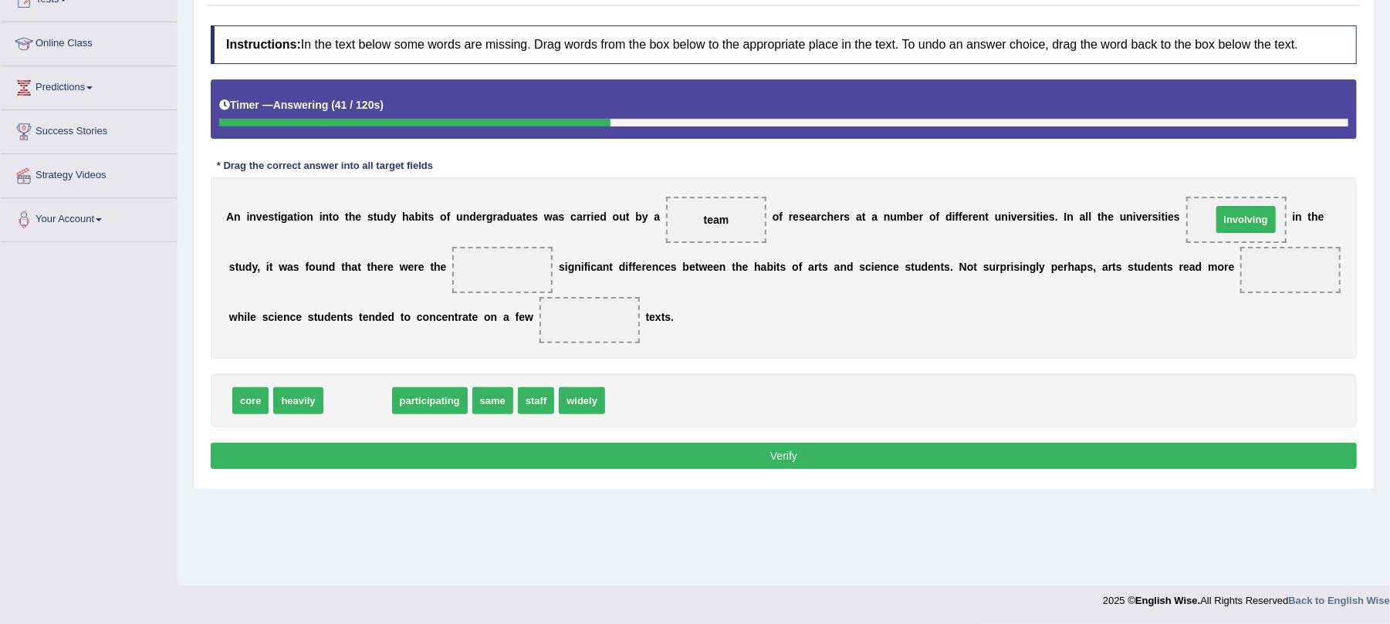
drag, startPoint x: 353, startPoint y: 407, endPoint x: 1242, endPoint y: 226, distance: 906.6
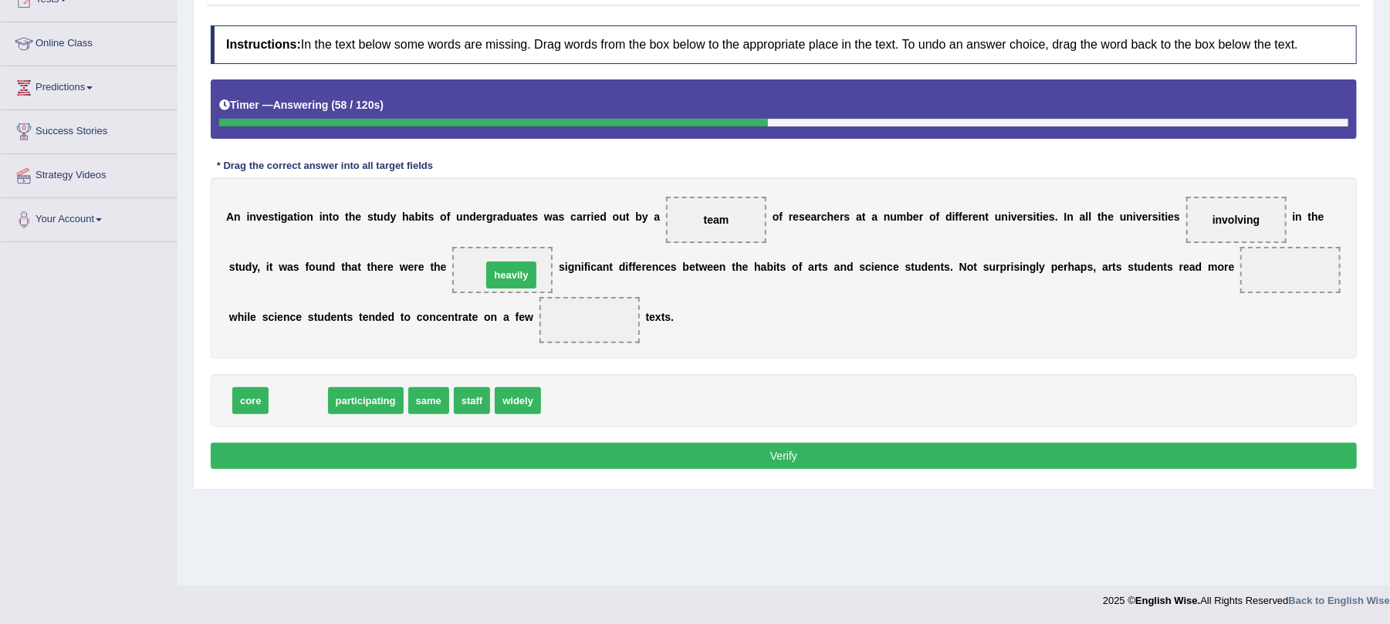
drag, startPoint x: 292, startPoint y: 407, endPoint x: 505, endPoint y: 282, distance: 247.4
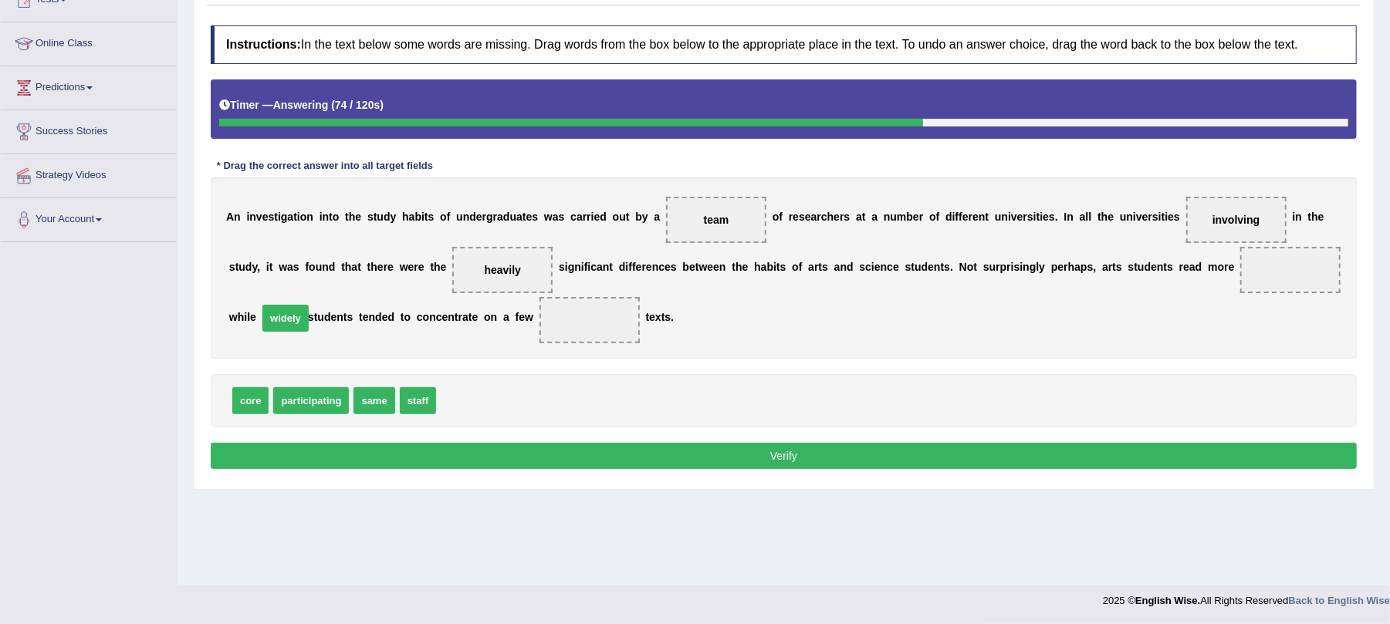
drag, startPoint x: 457, startPoint y: 411, endPoint x: 282, endPoint y: 328, distance: 193.7
drag, startPoint x: 244, startPoint y: 406, endPoint x: 688, endPoint y: 328, distance: 451.3
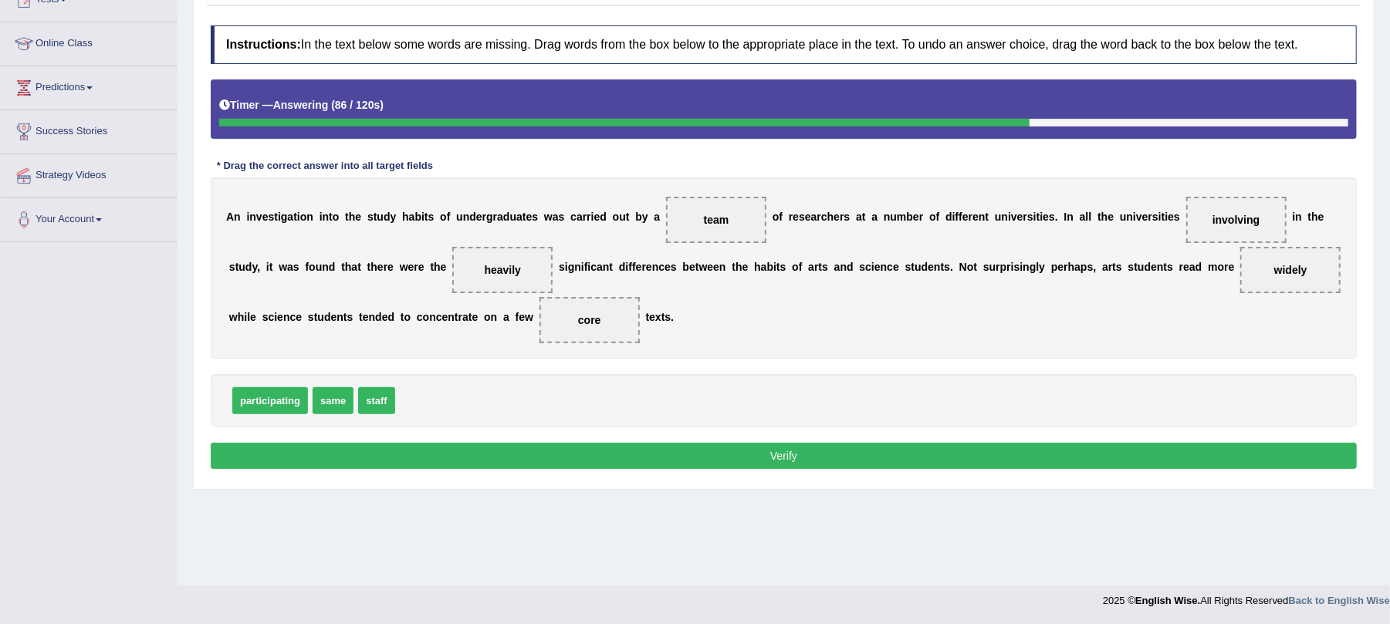
click at [605, 454] on button "Verify" at bounding box center [784, 456] width 1146 height 26
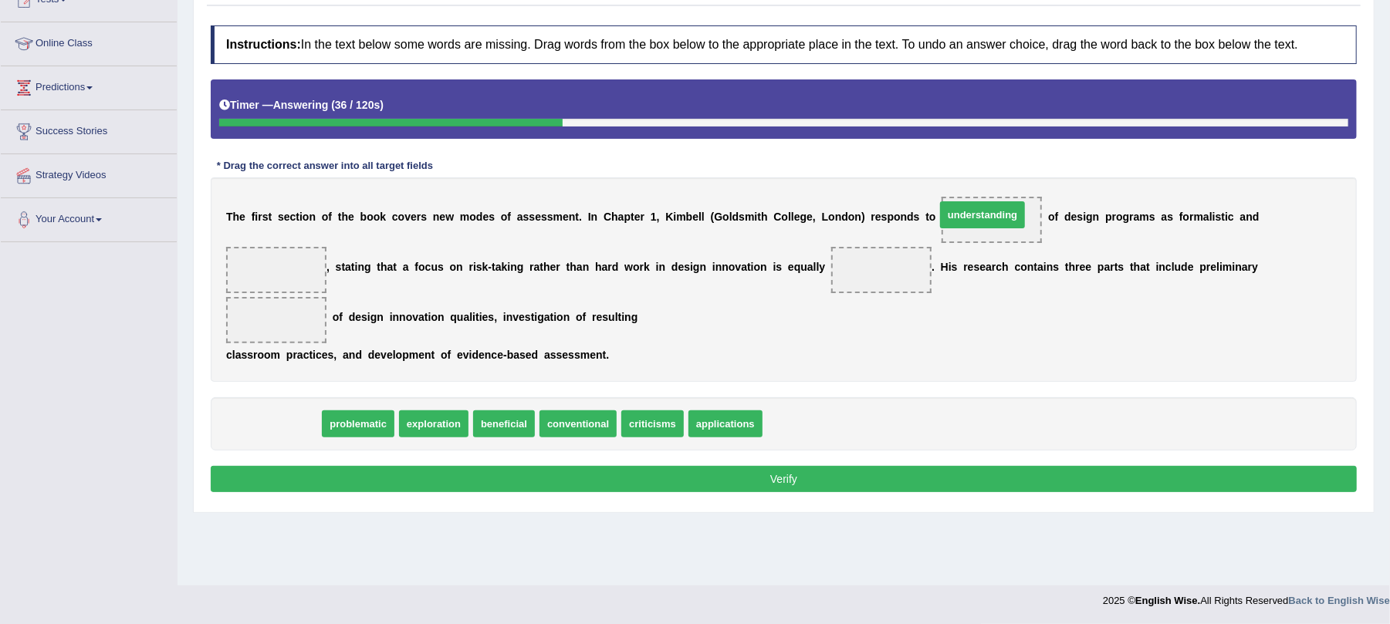
drag, startPoint x: 247, startPoint y: 428, endPoint x: 955, endPoint y: 219, distance: 737.8
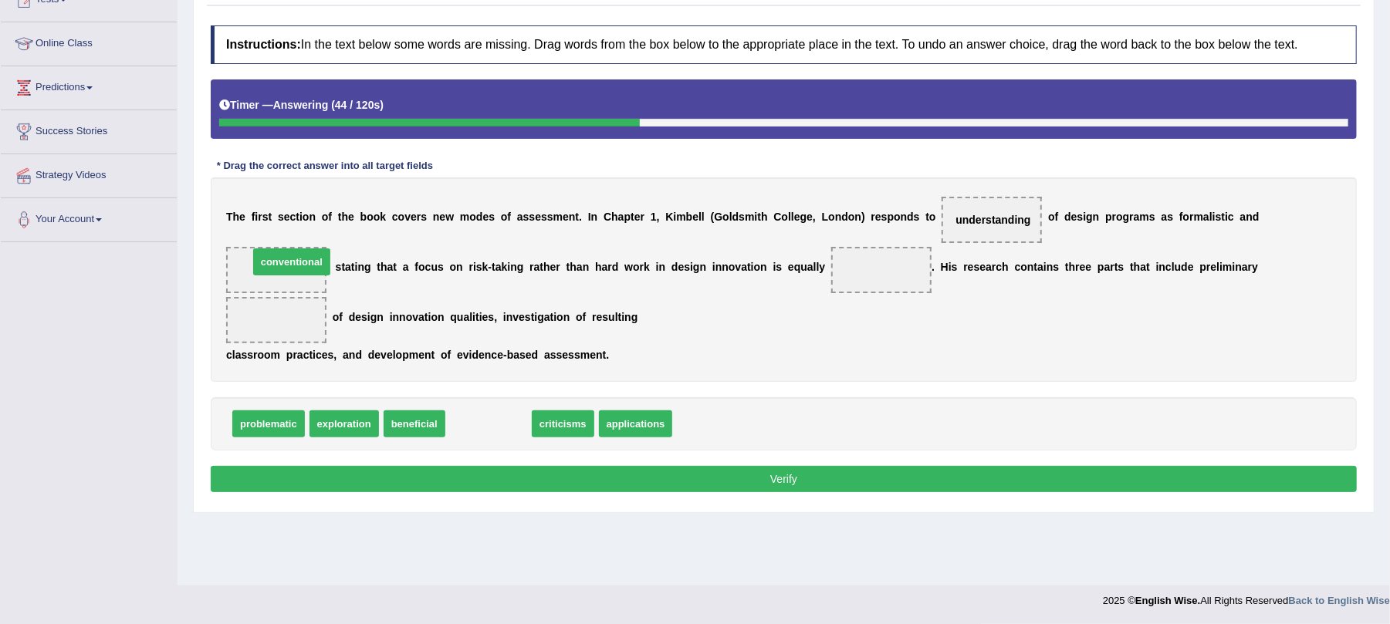
drag, startPoint x: 500, startPoint y: 434, endPoint x: 303, endPoint y: 272, distance: 254.5
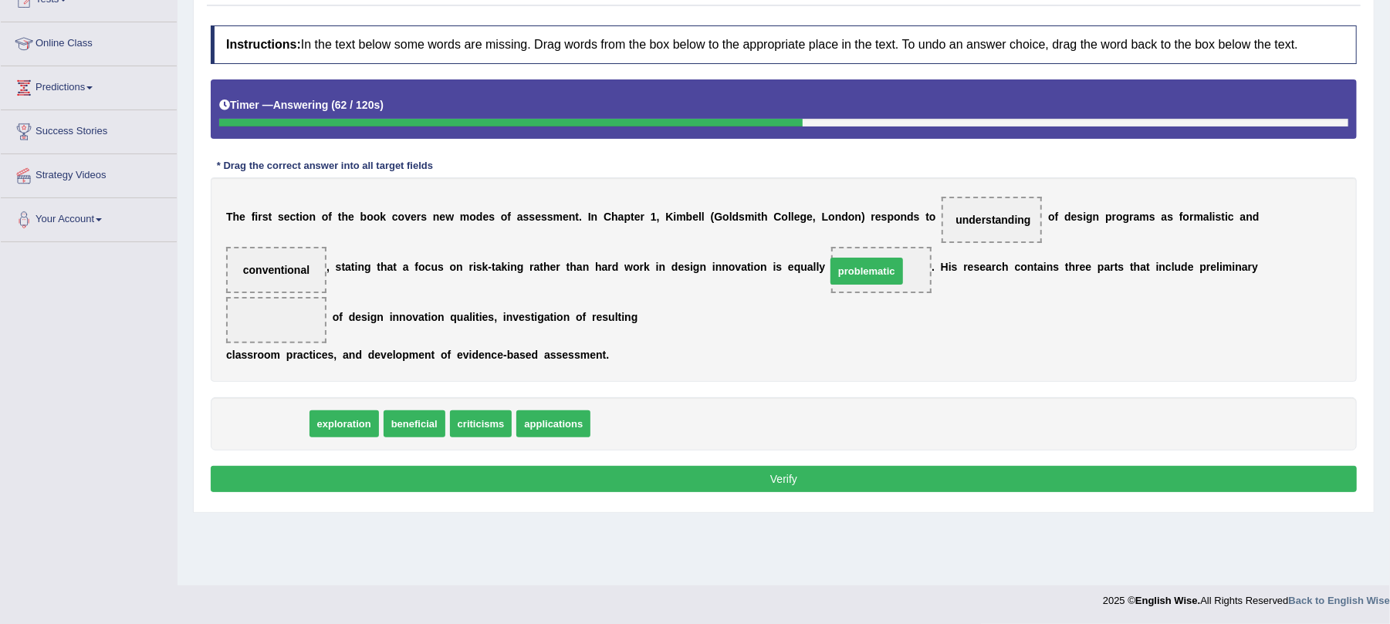
drag, startPoint x: 245, startPoint y: 428, endPoint x: 844, endPoint y: 276, distance: 617.1
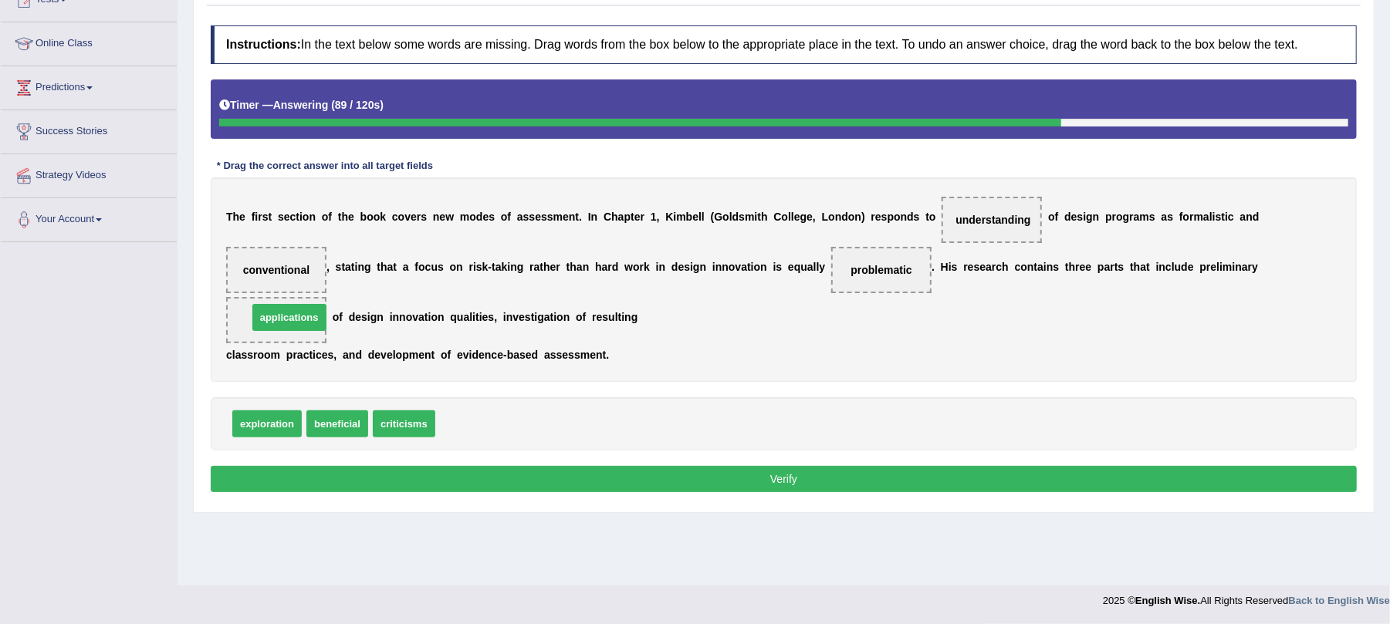
drag, startPoint x: 475, startPoint y: 424, endPoint x: 288, endPoint y: 319, distance: 215.3
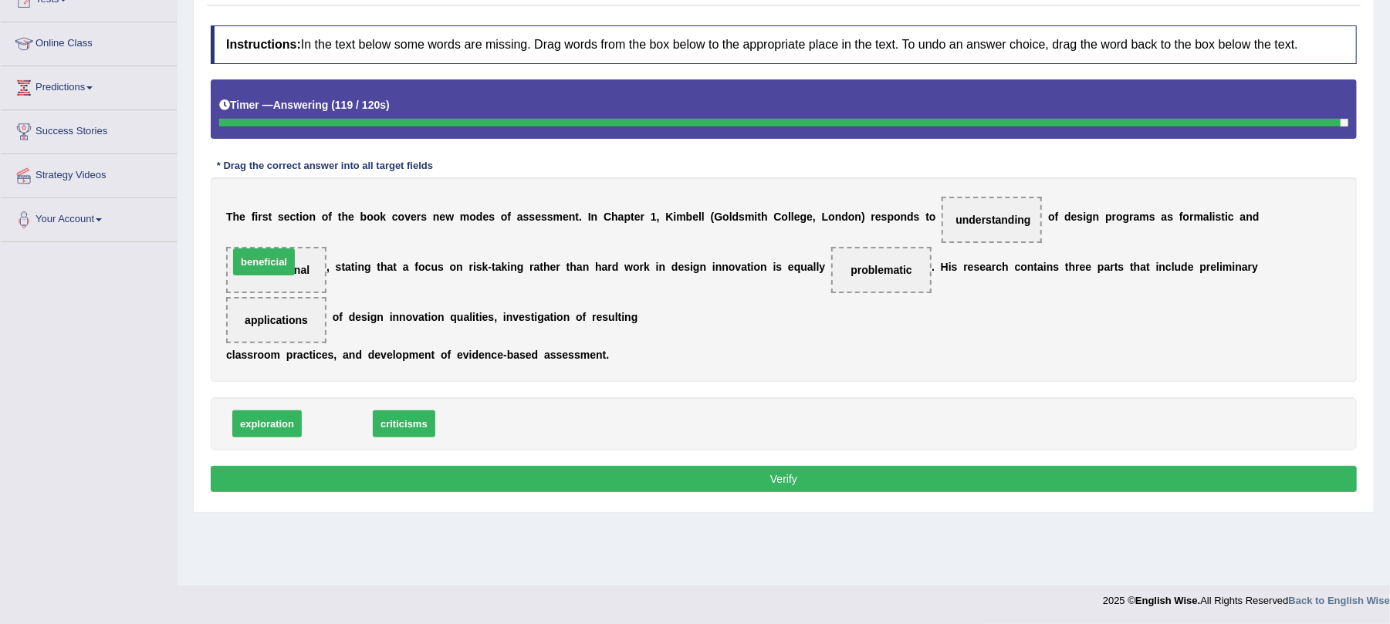
drag, startPoint x: 343, startPoint y: 433, endPoint x: 270, endPoint y: 270, distance: 178.6
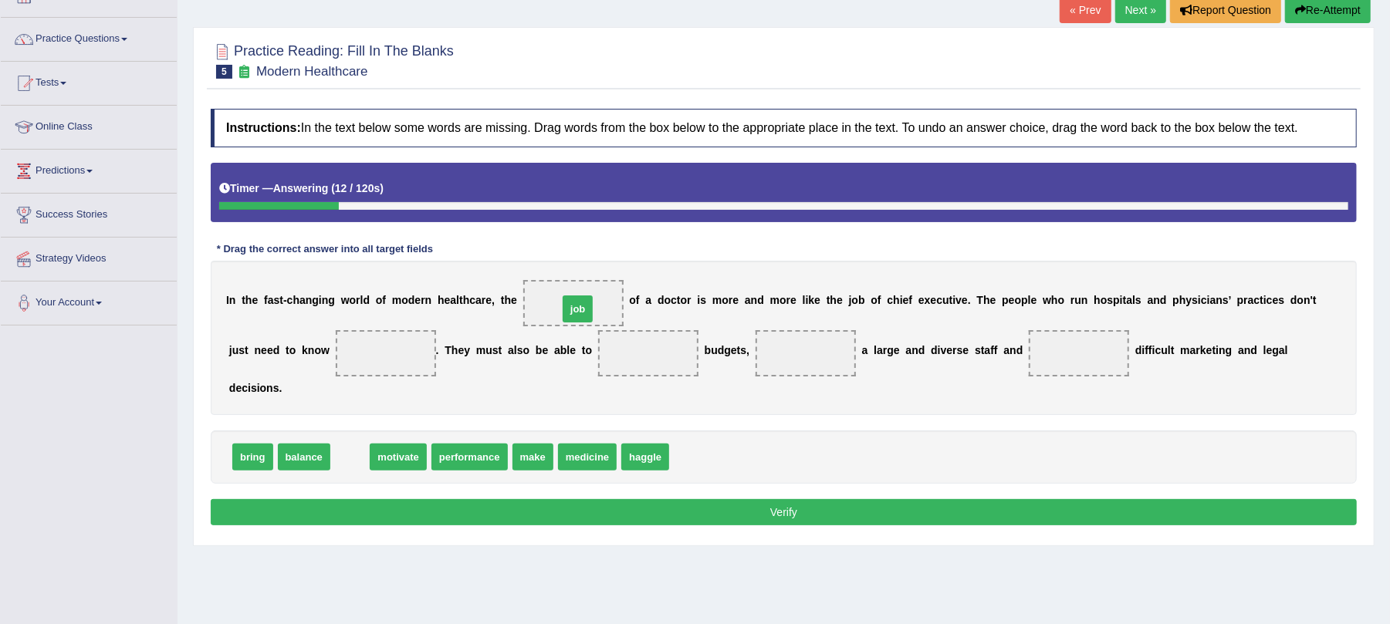
drag, startPoint x: 350, startPoint y: 466, endPoint x: 577, endPoint y: 318, distance: 271.6
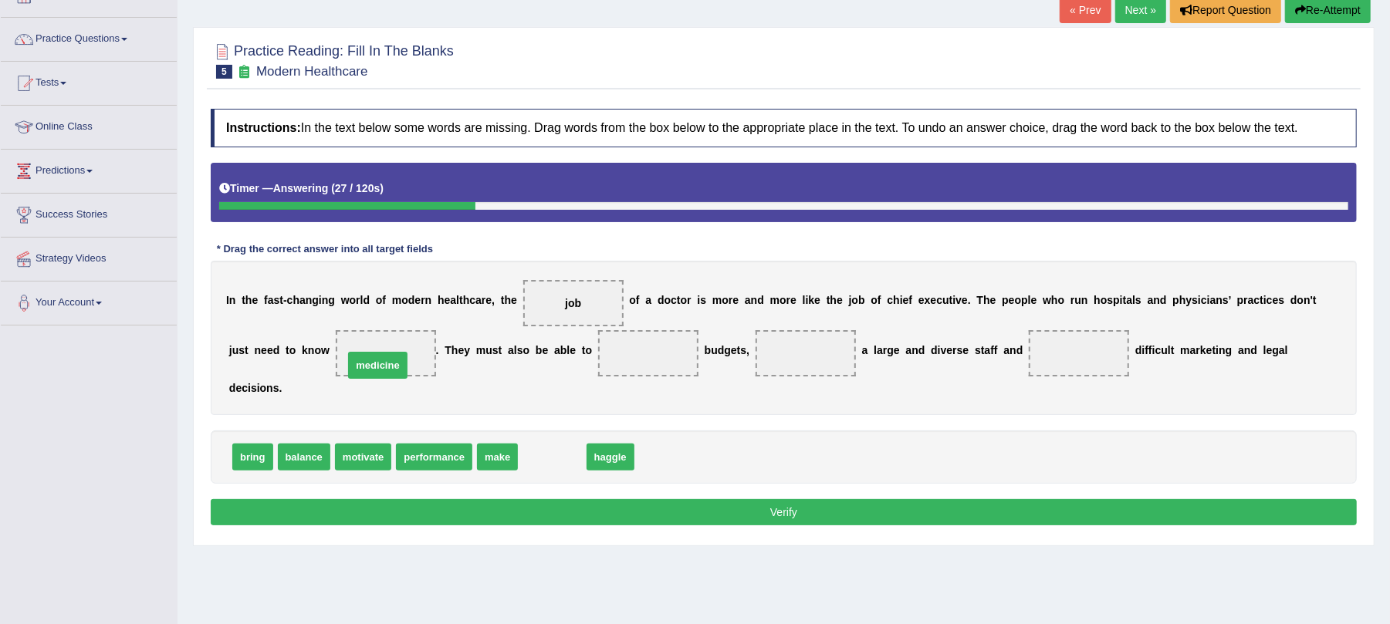
drag, startPoint x: 526, startPoint y: 452, endPoint x: 359, endPoint y: 358, distance: 192.1
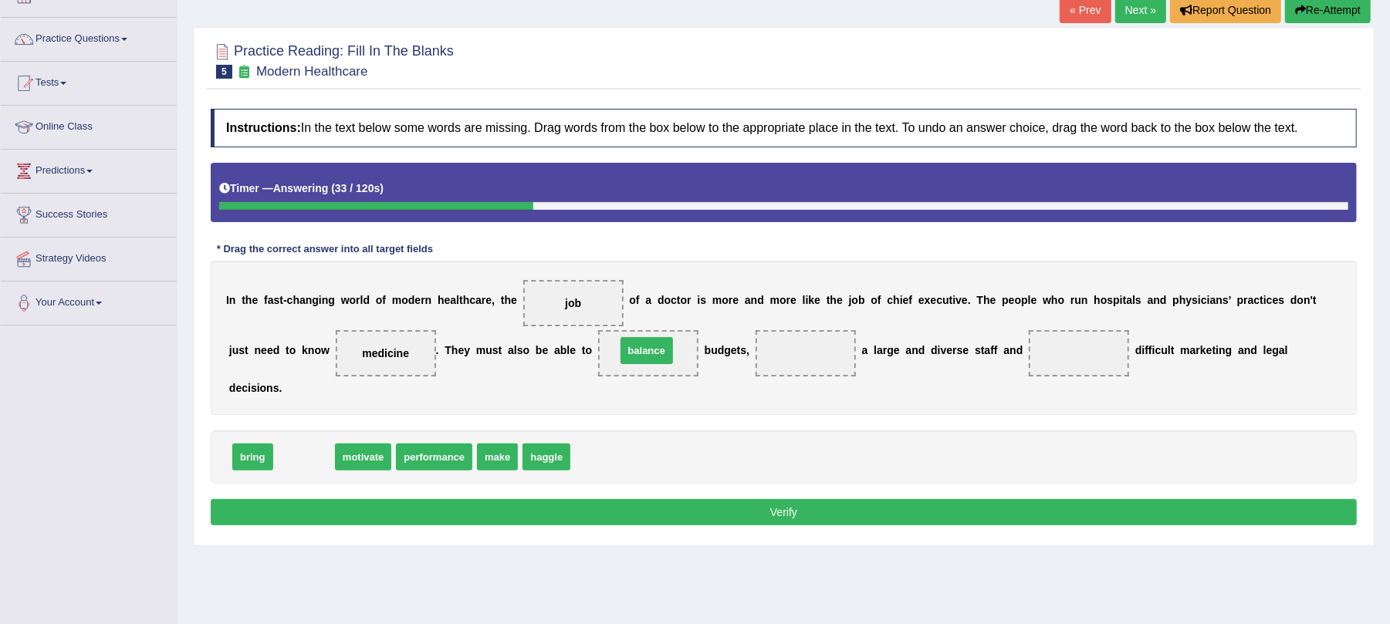
drag, startPoint x: 304, startPoint y: 461, endPoint x: 647, endPoint y: 353, distance: 359.1
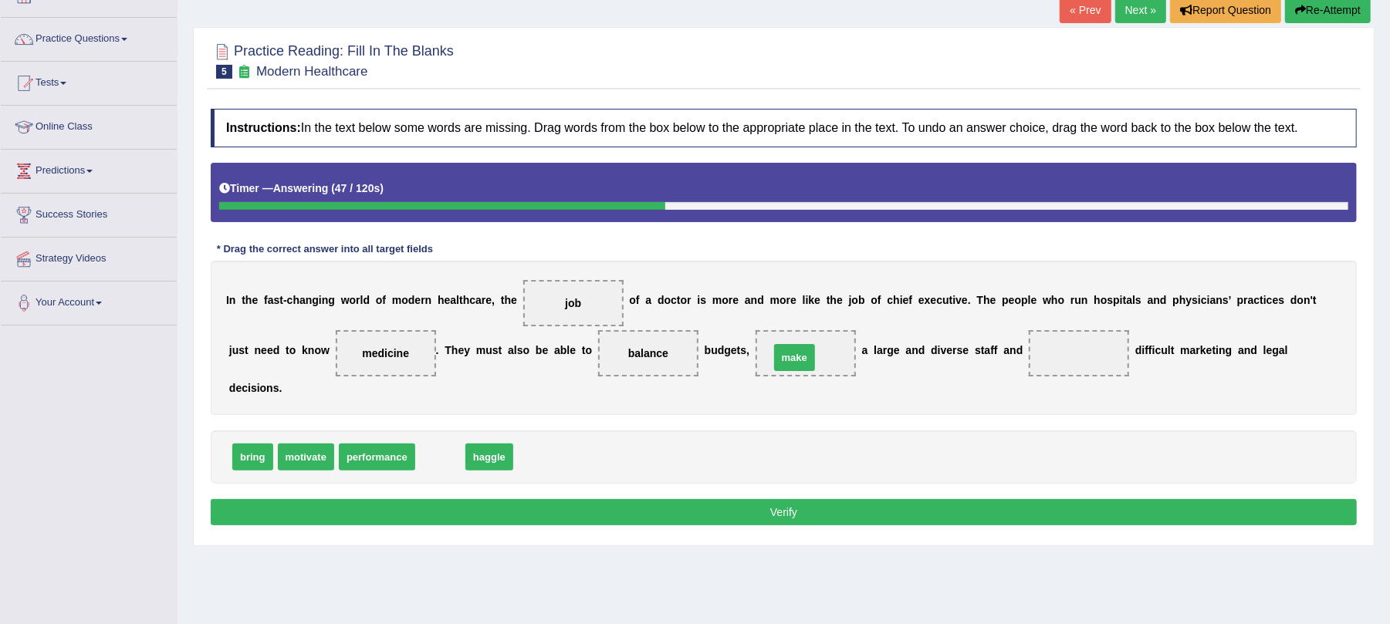
drag, startPoint x: 430, startPoint y: 458, endPoint x: 784, endPoint y: 358, distance: 368.0
drag, startPoint x: 800, startPoint y: 360, endPoint x: 1072, endPoint y: 358, distance: 272.4
click at [1072, 358] on div "I n t h e f a s t - c h a n g i n g w o r l d o f m o d e r n h e a l t h c a r…" at bounding box center [784, 338] width 1146 height 154
drag, startPoint x: 801, startPoint y: 360, endPoint x: 898, endPoint y: 357, distance: 97.3
click at [898, 357] on div "I n t h e f a s t - c h a n g i n g w o r l d o f m o d e r n h e a l t h c a r…" at bounding box center [784, 338] width 1146 height 154
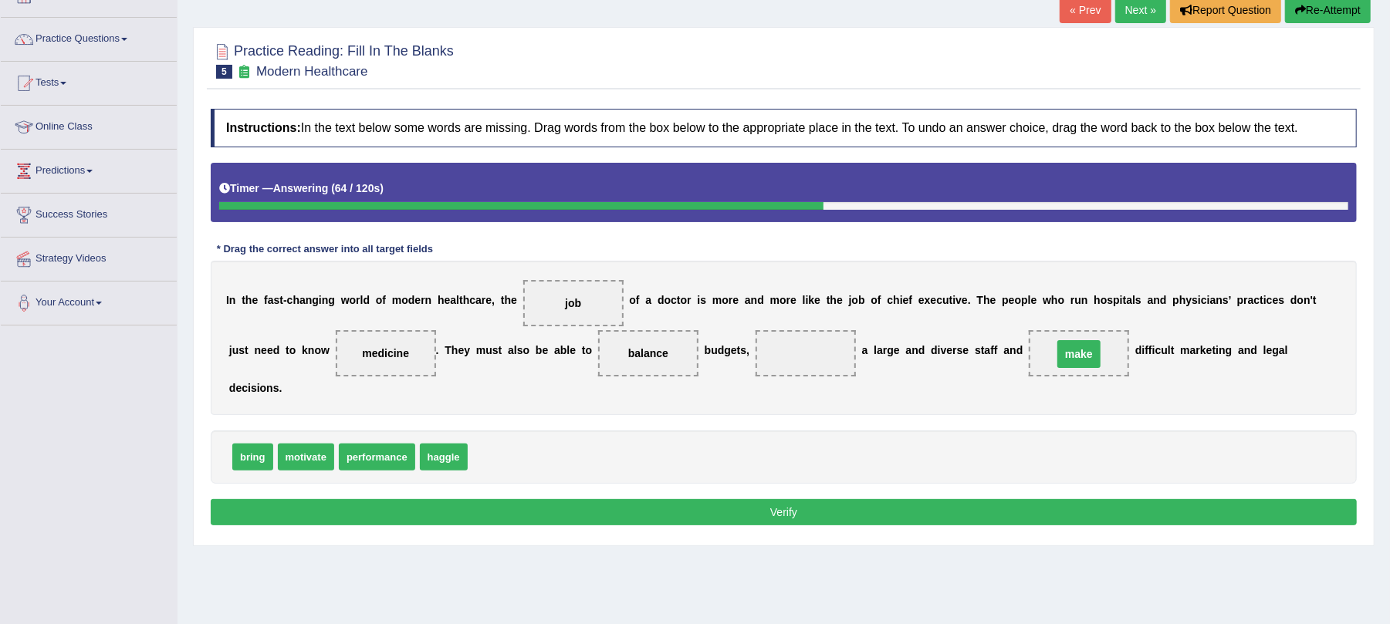
drag, startPoint x: 804, startPoint y: 350, endPoint x: 1077, endPoint y: 352, distance: 273.2
drag, startPoint x: 252, startPoint y: 461, endPoint x: 791, endPoint y: 353, distance: 550.2
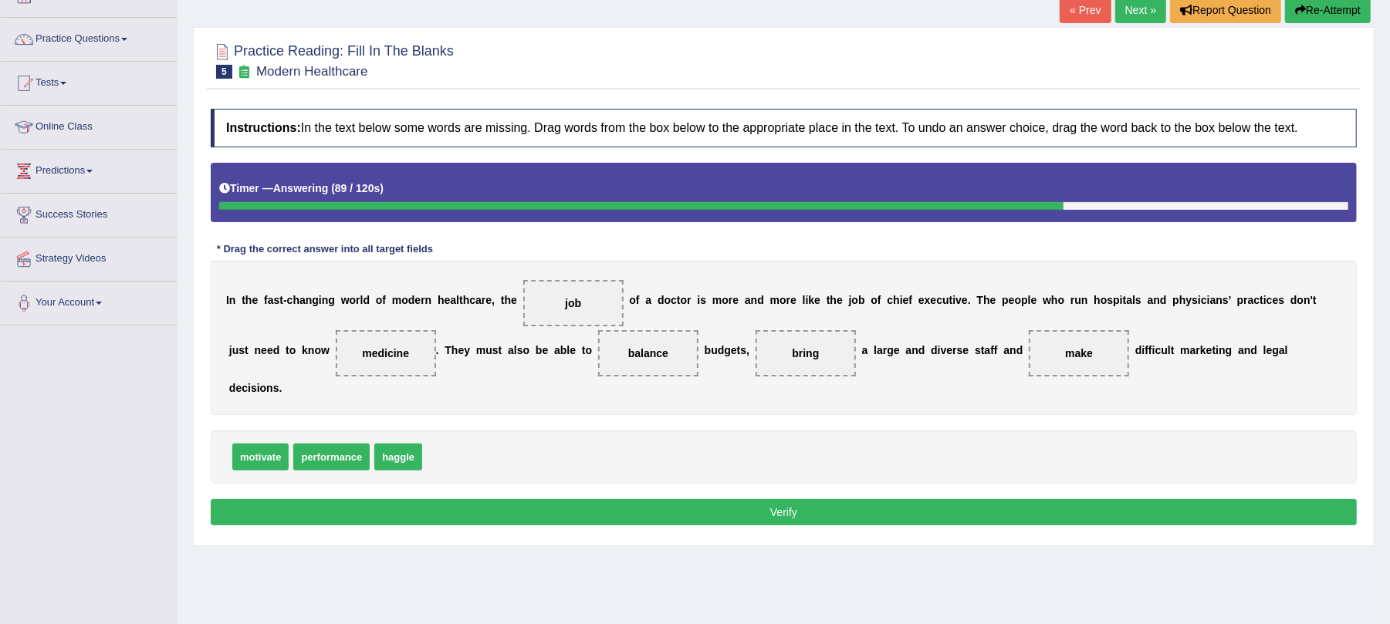
click at [763, 504] on button "Verify" at bounding box center [784, 512] width 1146 height 26
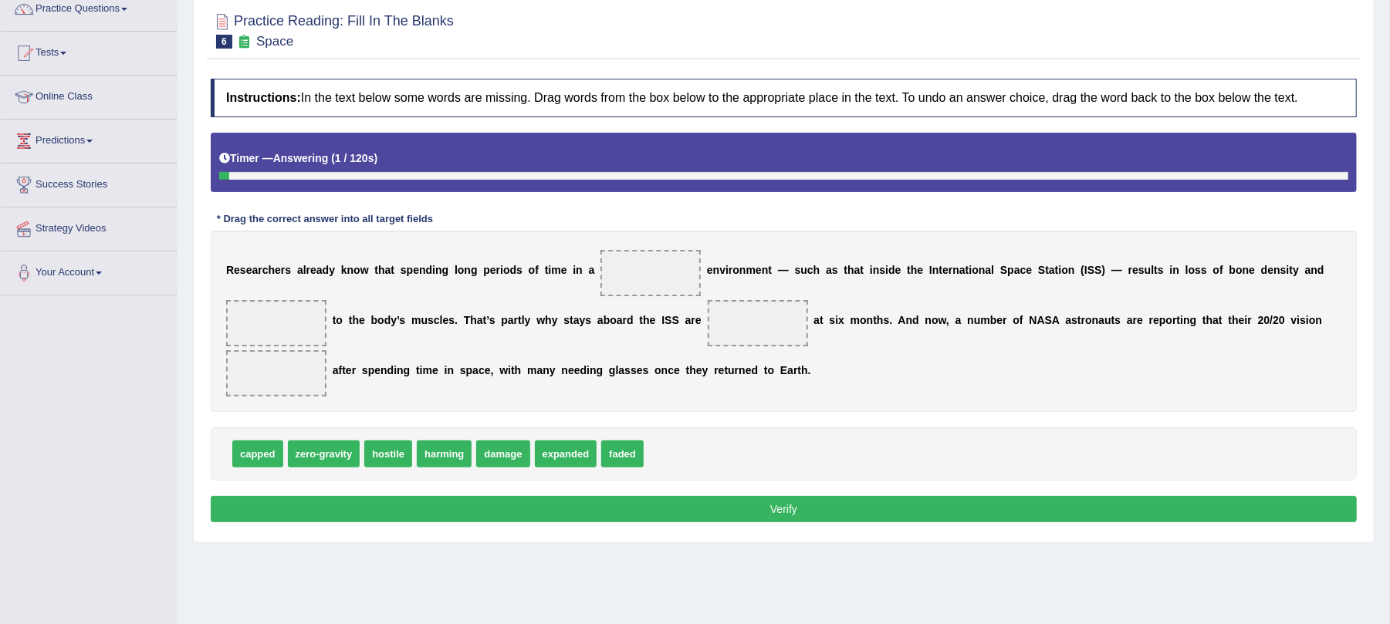
scroll to position [186, 0]
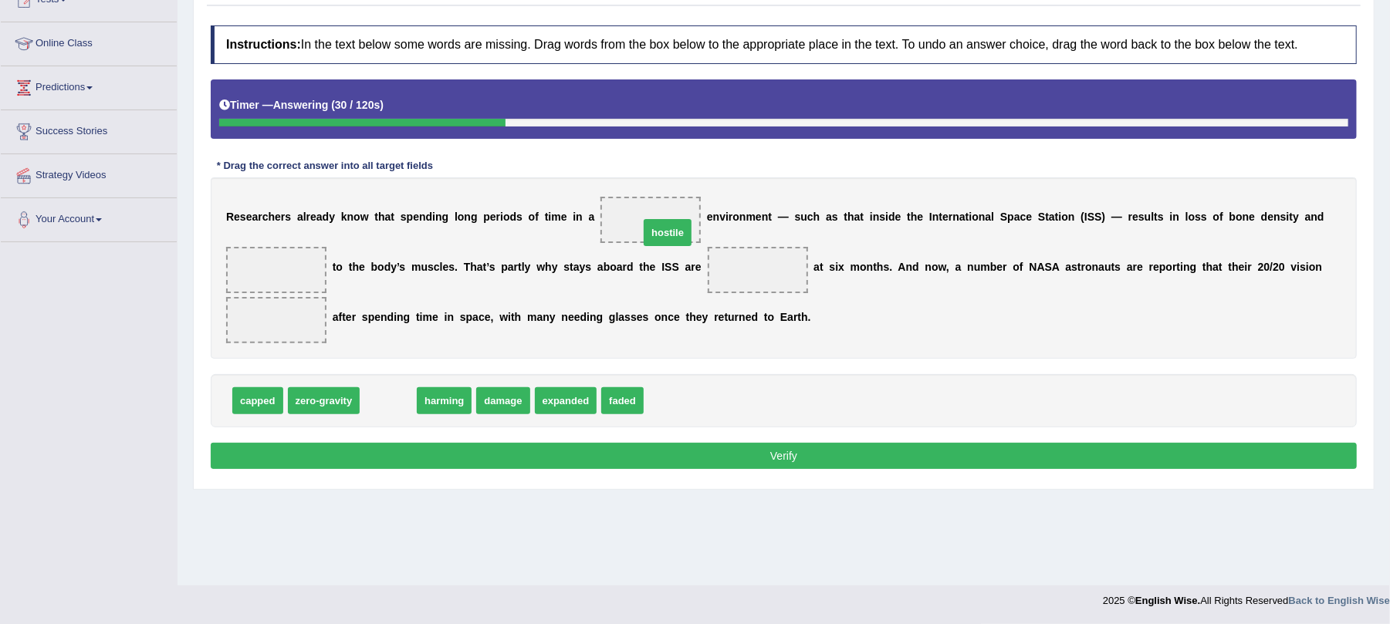
drag, startPoint x: 375, startPoint y: 406, endPoint x: 654, endPoint y: 238, distance: 325.7
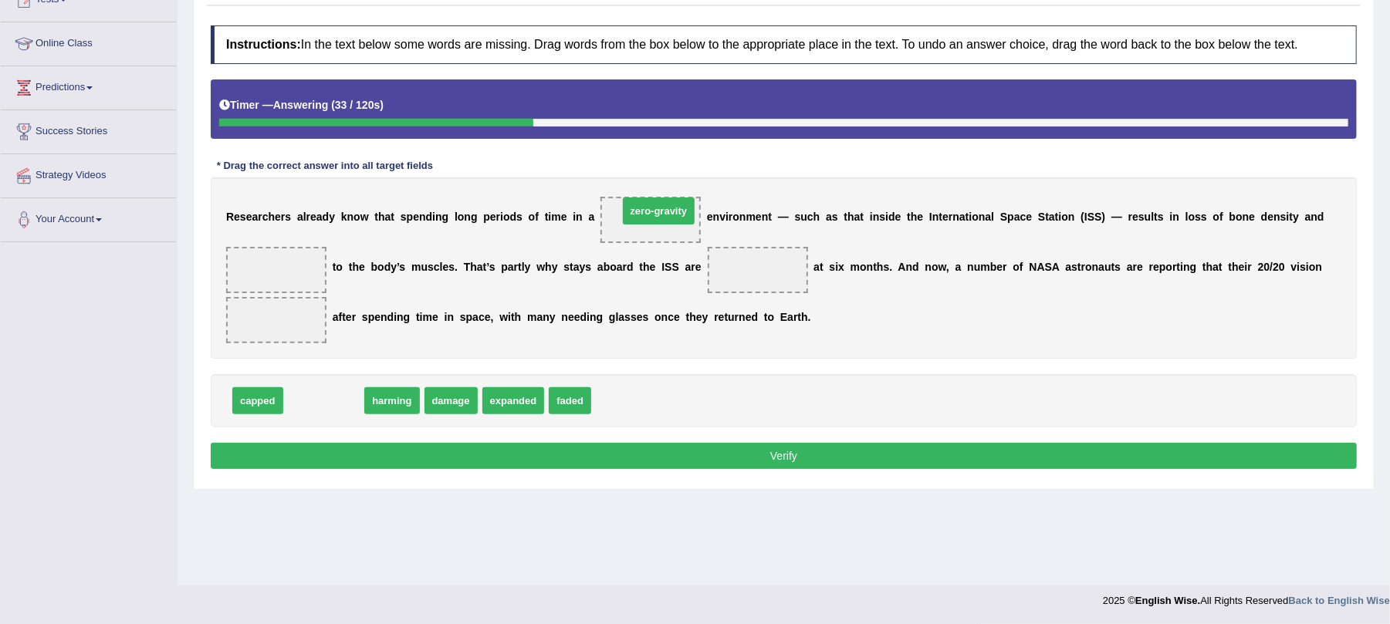
drag, startPoint x: 321, startPoint y: 403, endPoint x: 656, endPoint y: 214, distance: 384.6
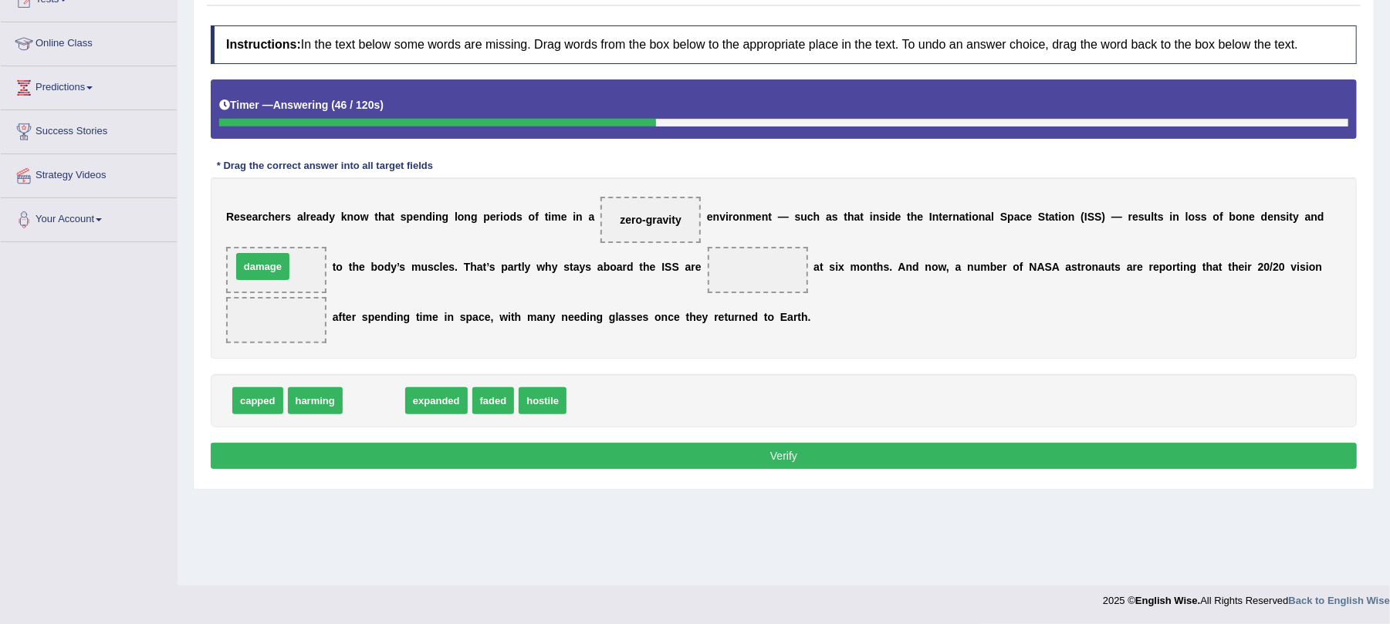
drag, startPoint x: 360, startPoint y: 402, endPoint x: 249, endPoint y: 267, distance: 174.9
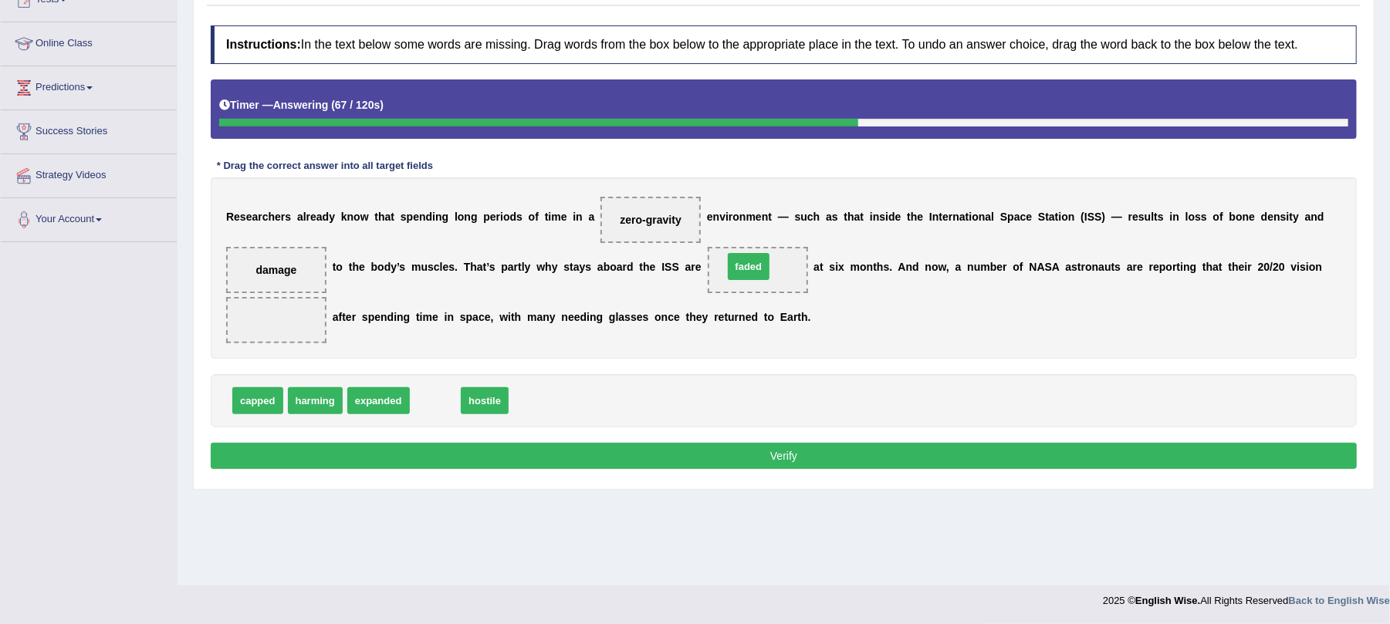
drag, startPoint x: 440, startPoint y: 402, endPoint x: 753, endPoint y: 267, distance: 341.2
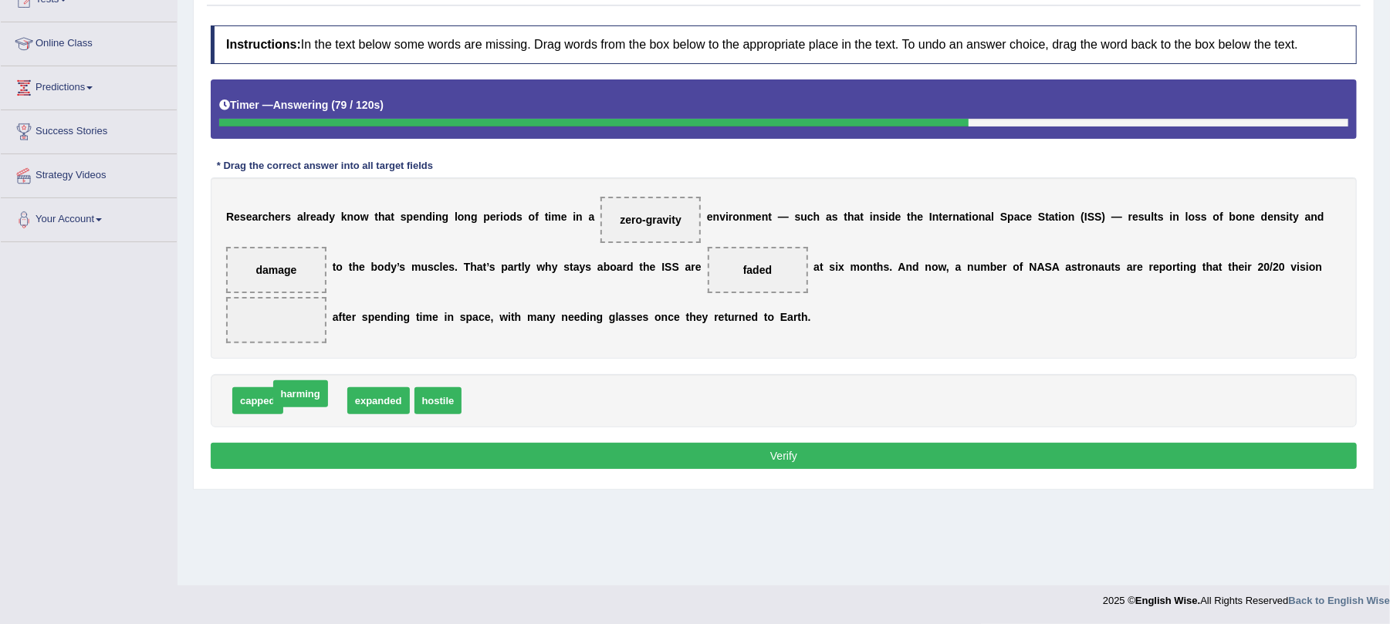
drag, startPoint x: 312, startPoint y: 405, endPoint x: 295, endPoint y: 387, distance: 24.6
drag, startPoint x: 273, startPoint y: 270, endPoint x: 256, endPoint y: 323, distance: 55.2
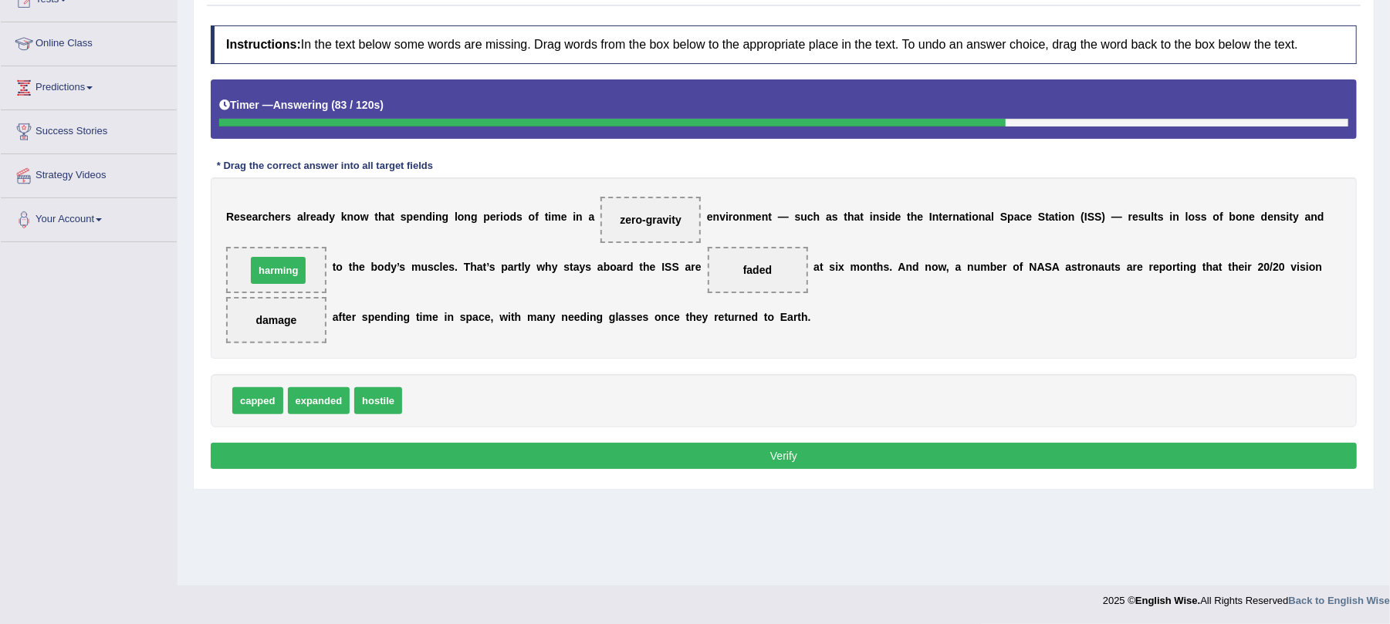
drag, startPoint x: 423, startPoint y: 407, endPoint x: 269, endPoint y: 276, distance: 203.1
click at [621, 451] on button "Verify" at bounding box center [784, 456] width 1146 height 26
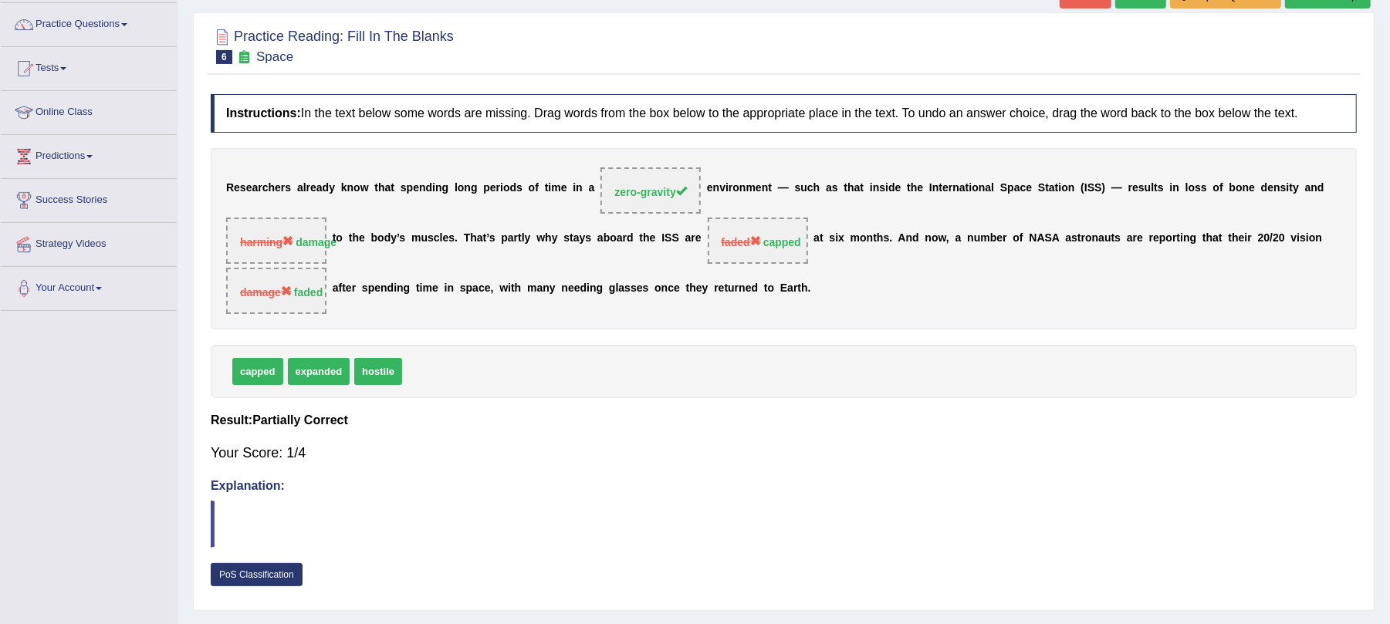
scroll to position [0, 0]
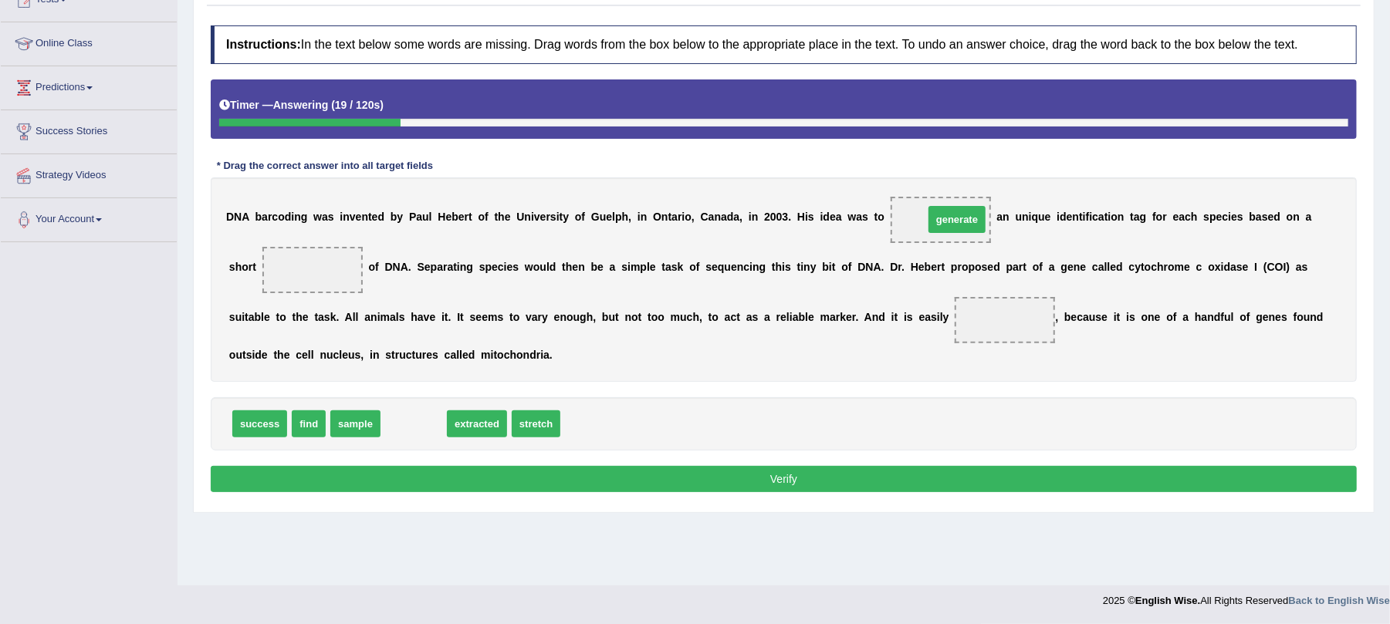
drag, startPoint x: 409, startPoint y: 423, endPoint x: 952, endPoint y: 218, distance: 580.8
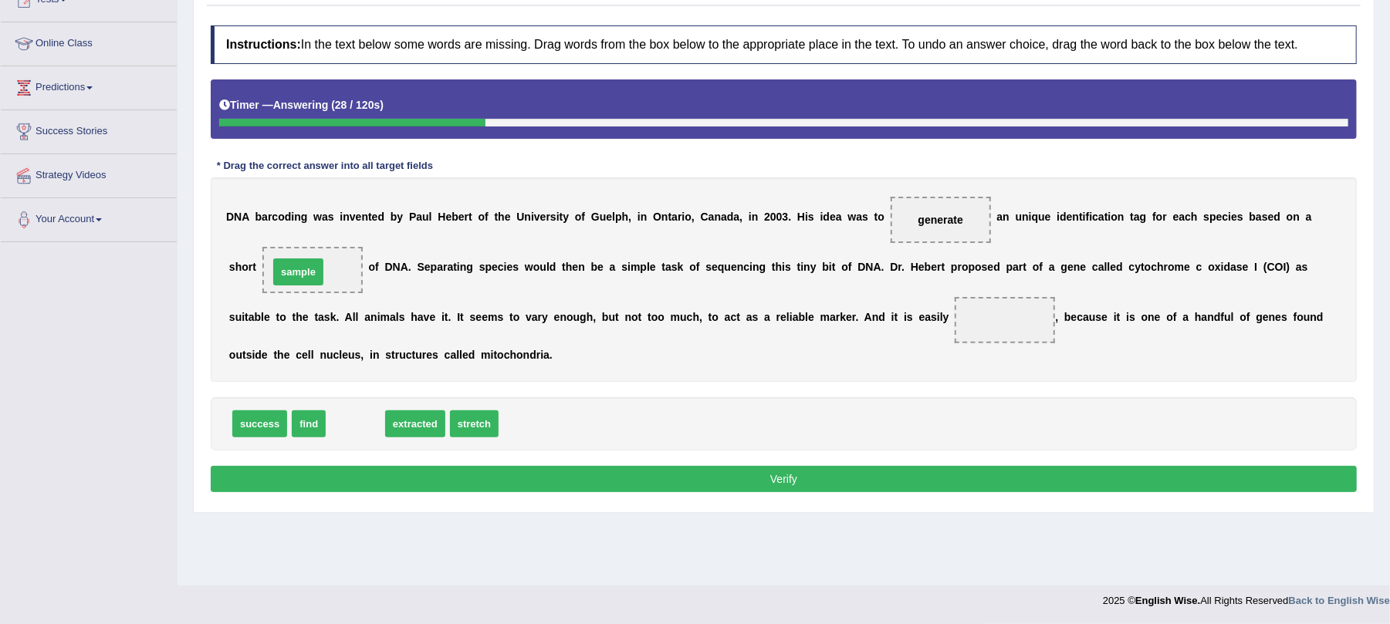
drag, startPoint x: 346, startPoint y: 427, endPoint x: 289, endPoint y: 275, distance: 162.4
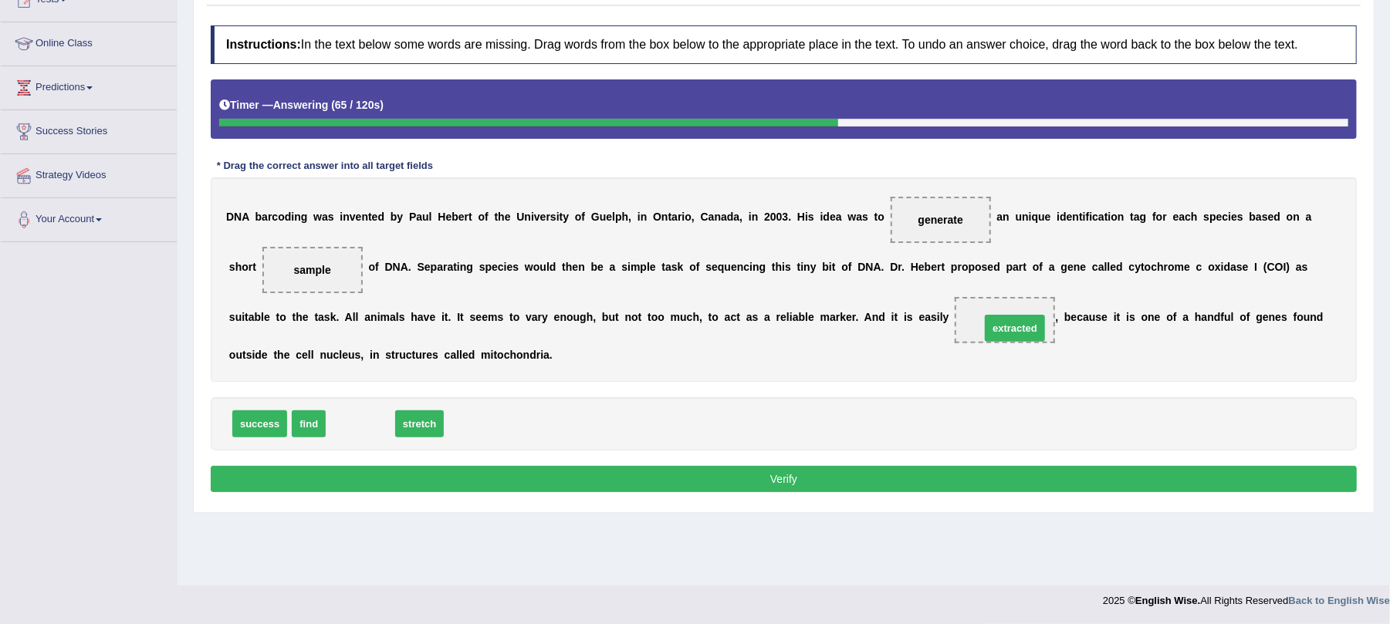
drag, startPoint x: 371, startPoint y: 421, endPoint x: 1026, endPoint y: 325, distance: 661.4
click at [656, 469] on button "Verify" at bounding box center [784, 479] width 1146 height 26
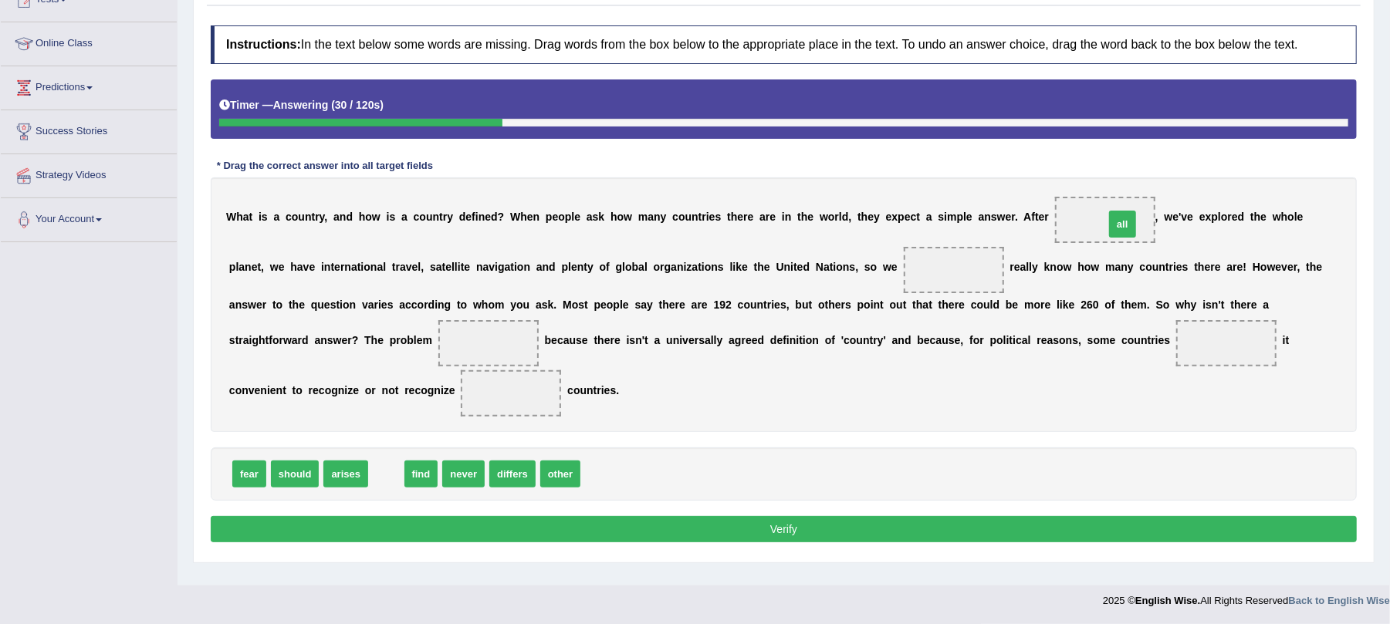
drag, startPoint x: 428, startPoint y: 466, endPoint x: 1124, endPoint y: 227, distance: 736.1
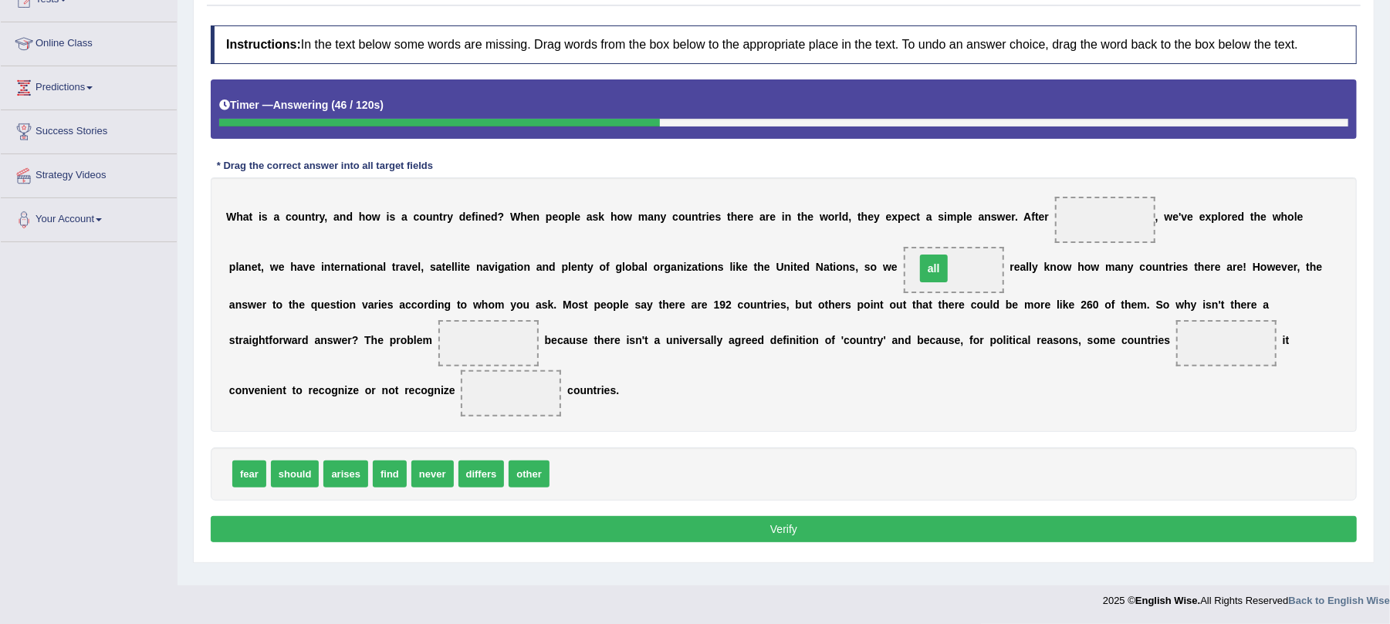
drag, startPoint x: 1101, startPoint y: 222, endPoint x: 929, endPoint y: 270, distance: 177.9
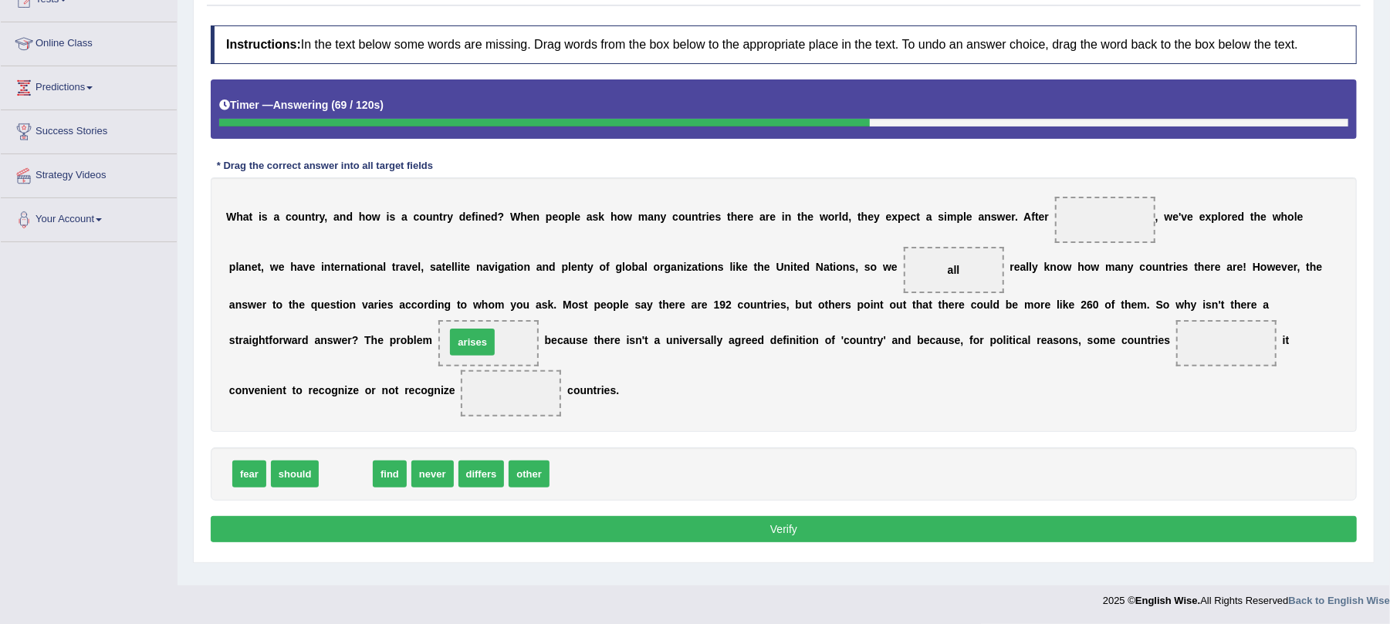
drag, startPoint x: 355, startPoint y: 474, endPoint x: 486, endPoint y: 340, distance: 187.7
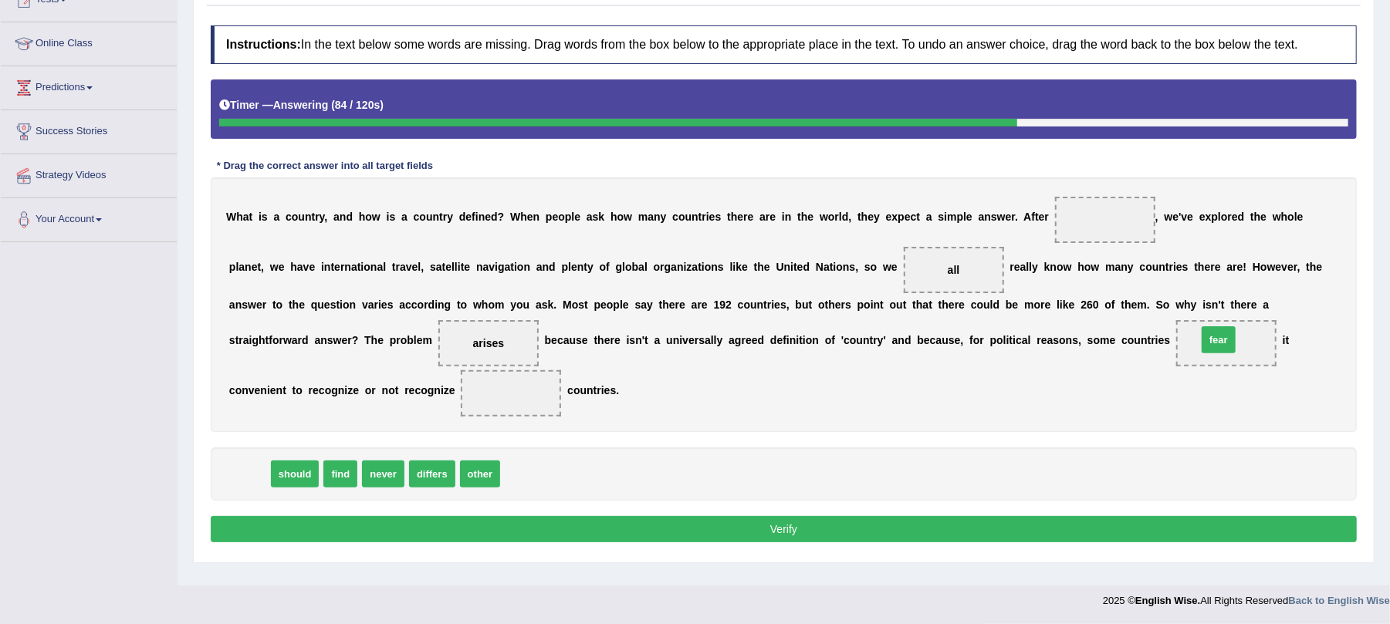
drag, startPoint x: 267, startPoint y: 473, endPoint x: 1217, endPoint y: 338, distance: 959.6
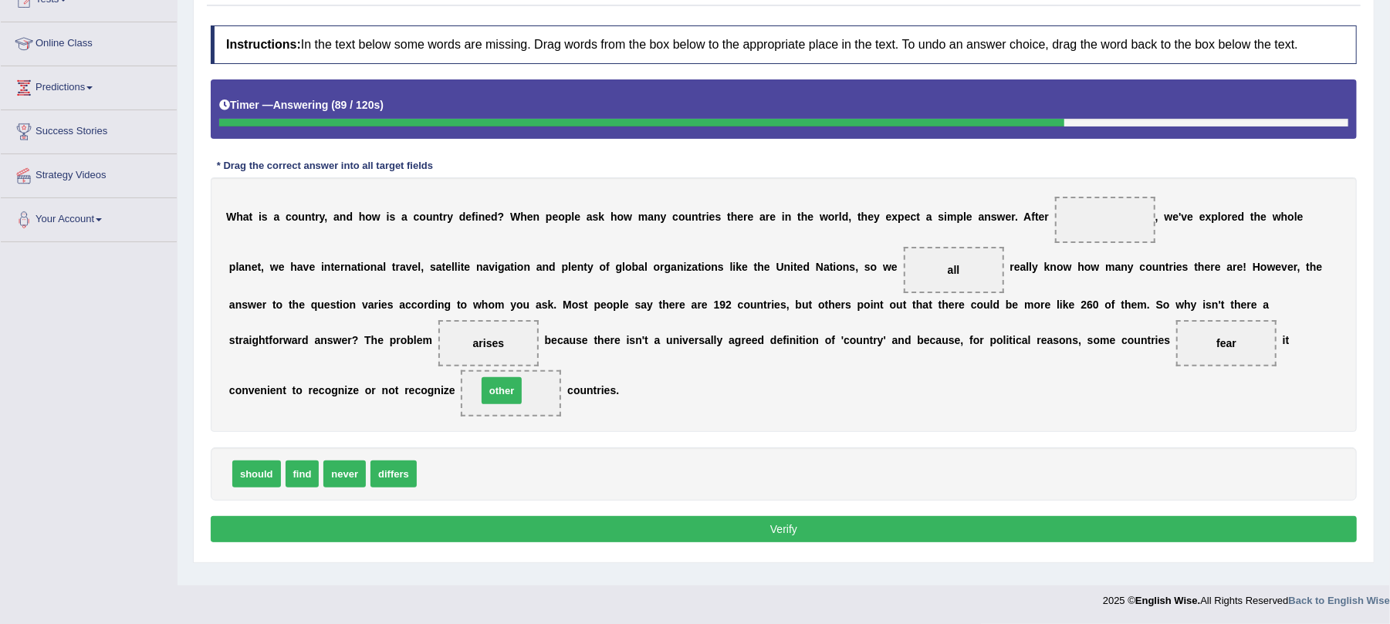
drag, startPoint x: 438, startPoint y: 477, endPoint x: 499, endPoint y: 394, distance: 102.8
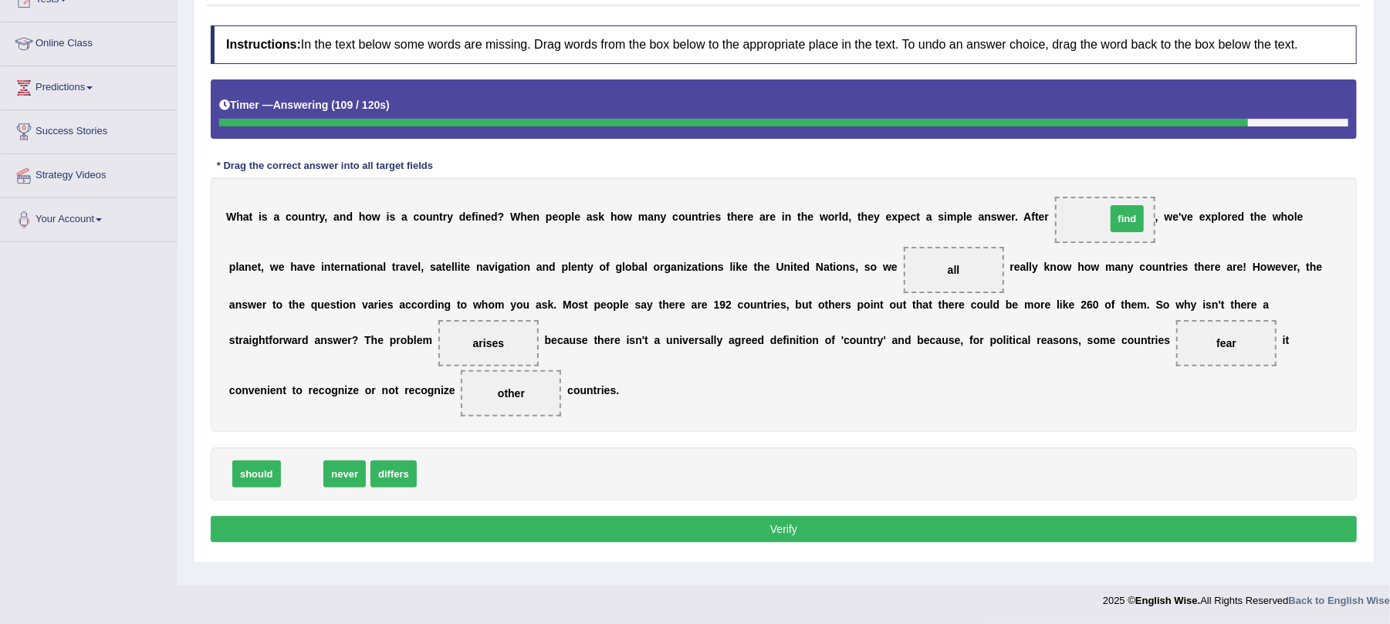
drag, startPoint x: 299, startPoint y: 480, endPoint x: 1124, endPoint y: 225, distance: 863.4
click at [756, 531] on button "Verify" at bounding box center [784, 529] width 1146 height 26
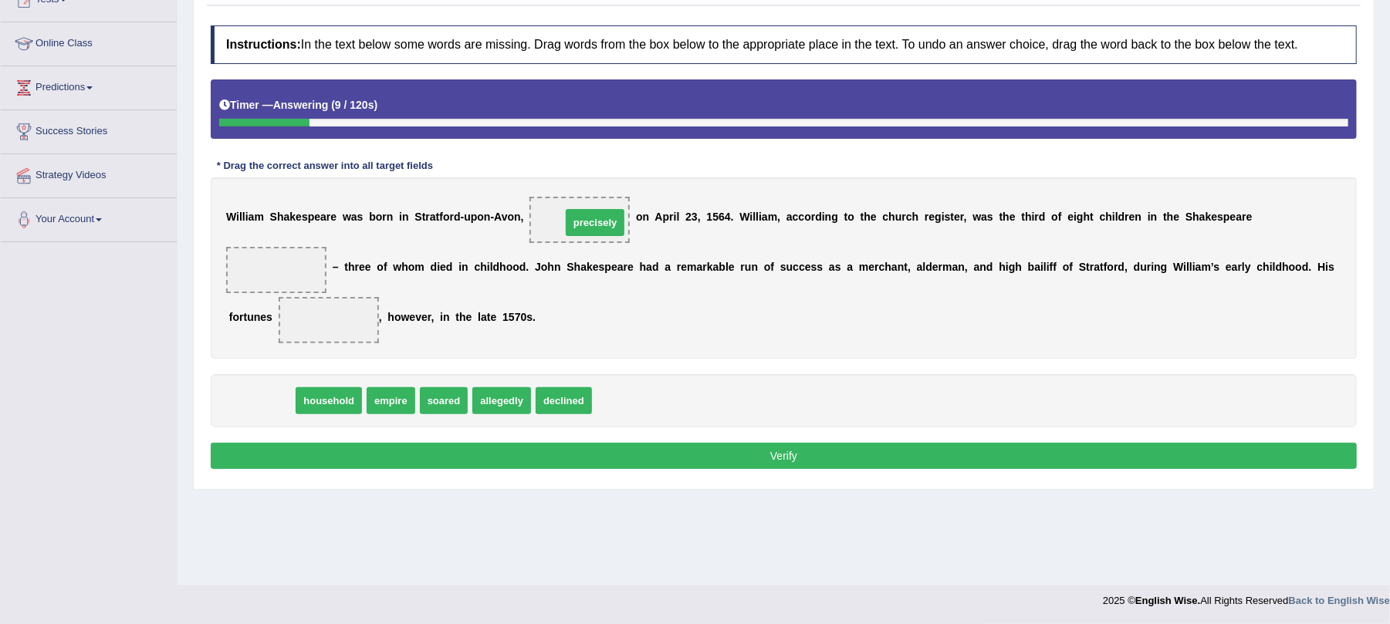
drag, startPoint x: 253, startPoint y: 400, endPoint x: 587, endPoint y: 222, distance: 377.7
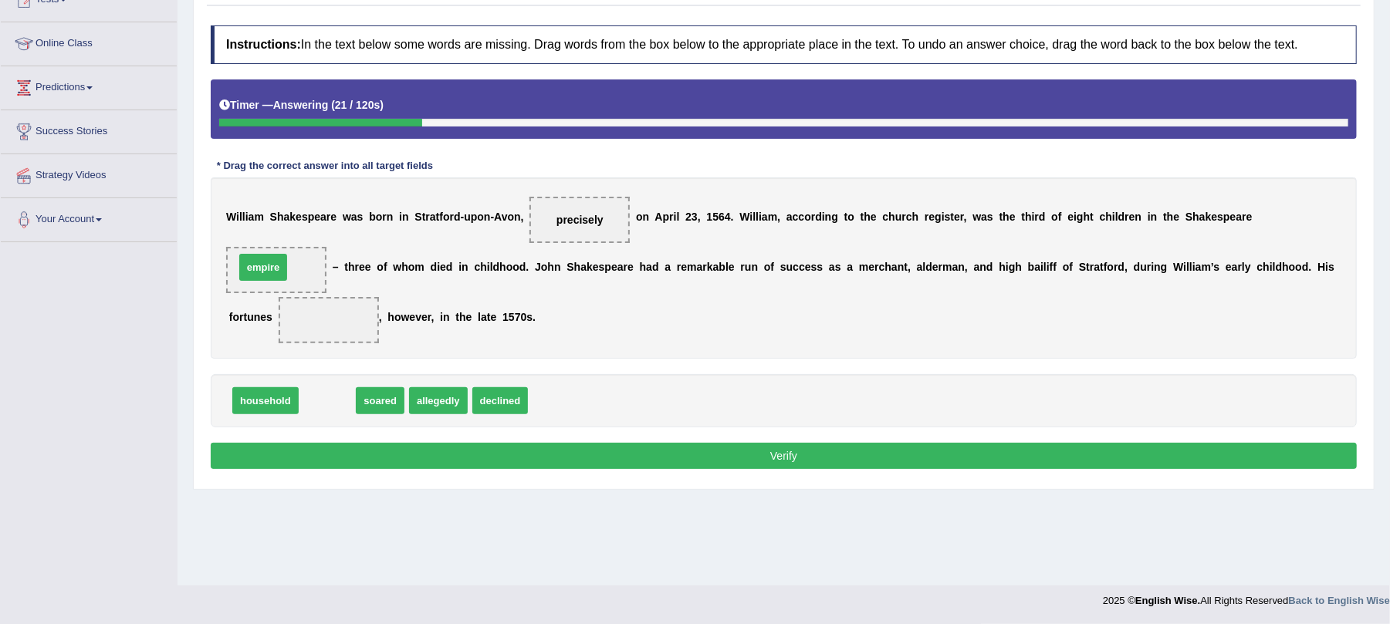
drag, startPoint x: 328, startPoint y: 404, endPoint x: 264, endPoint y: 270, distance: 148.8
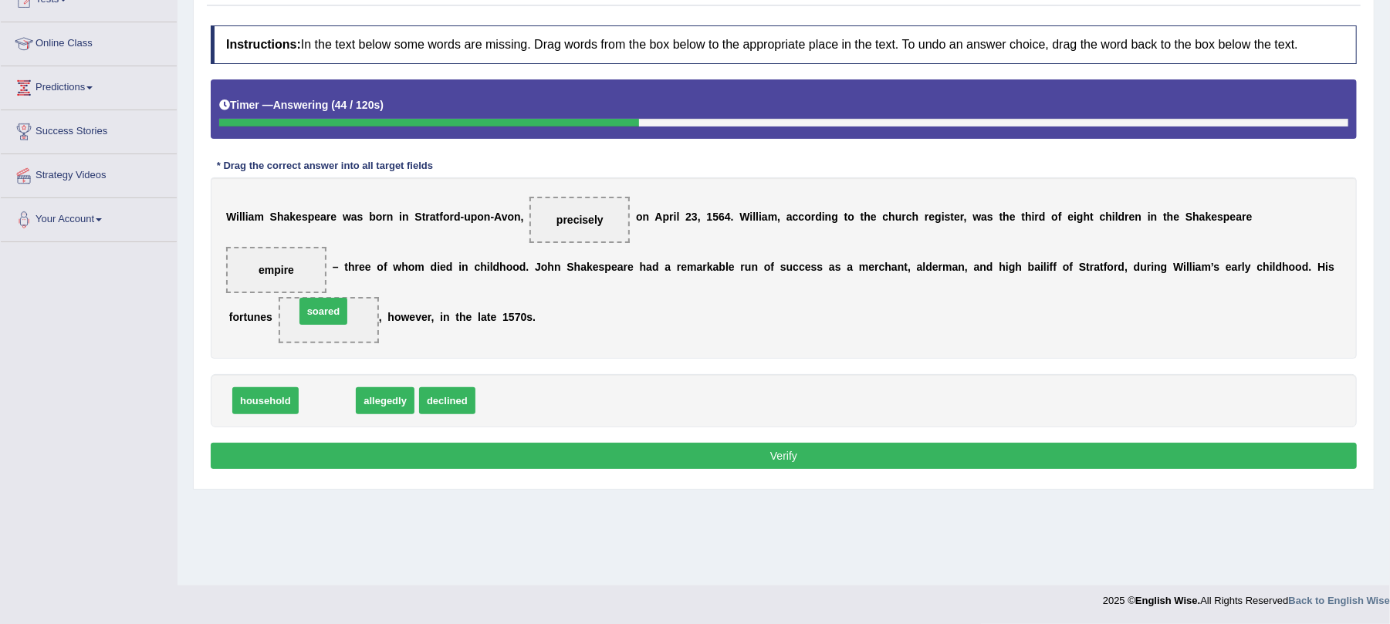
drag, startPoint x: 322, startPoint y: 406, endPoint x: 318, endPoint y: 316, distance: 89.6
click at [474, 449] on button "Verify" at bounding box center [784, 456] width 1146 height 26
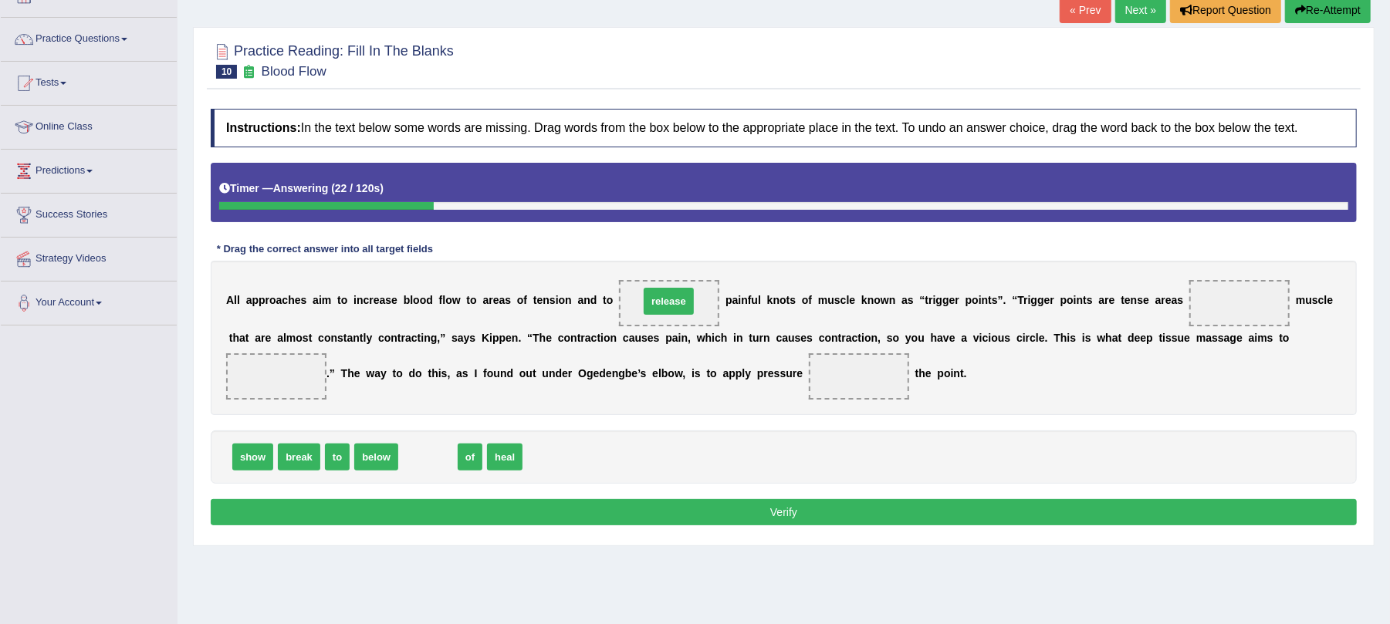
drag, startPoint x: 426, startPoint y: 455, endPoint x: 667, endPoint y: 298, distance: 287.3
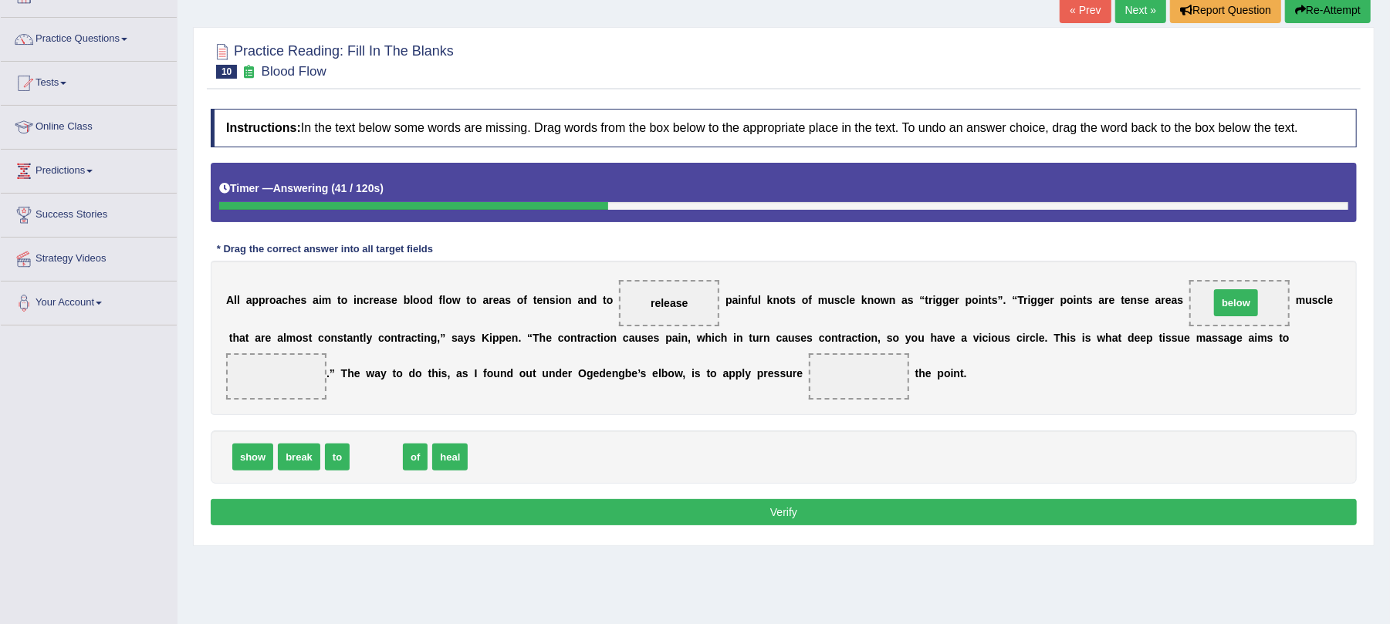
drag, startPoint x: 367, startPoint y: 458, endPoint x: 1227, endPoint y: 304, distance: 873.5
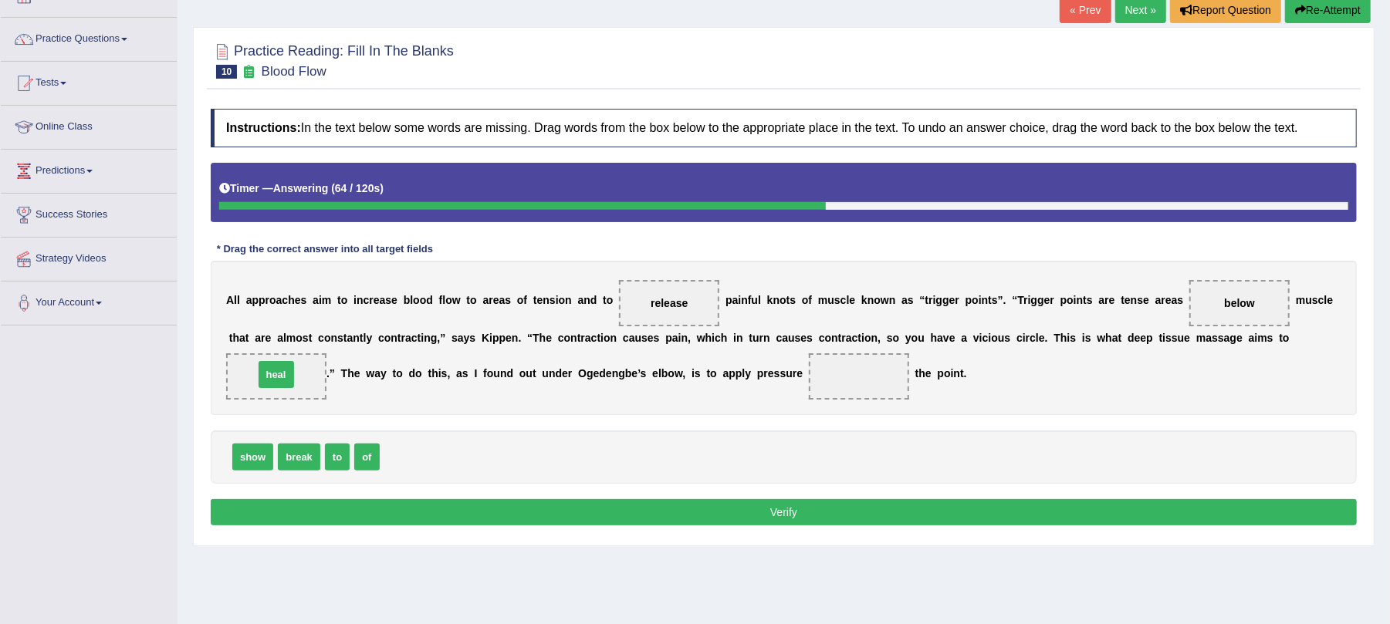
drag, startPoint x: 404, startPoint y: 449, endPoint x: 279, endPoint y: 367, distance: 150.1
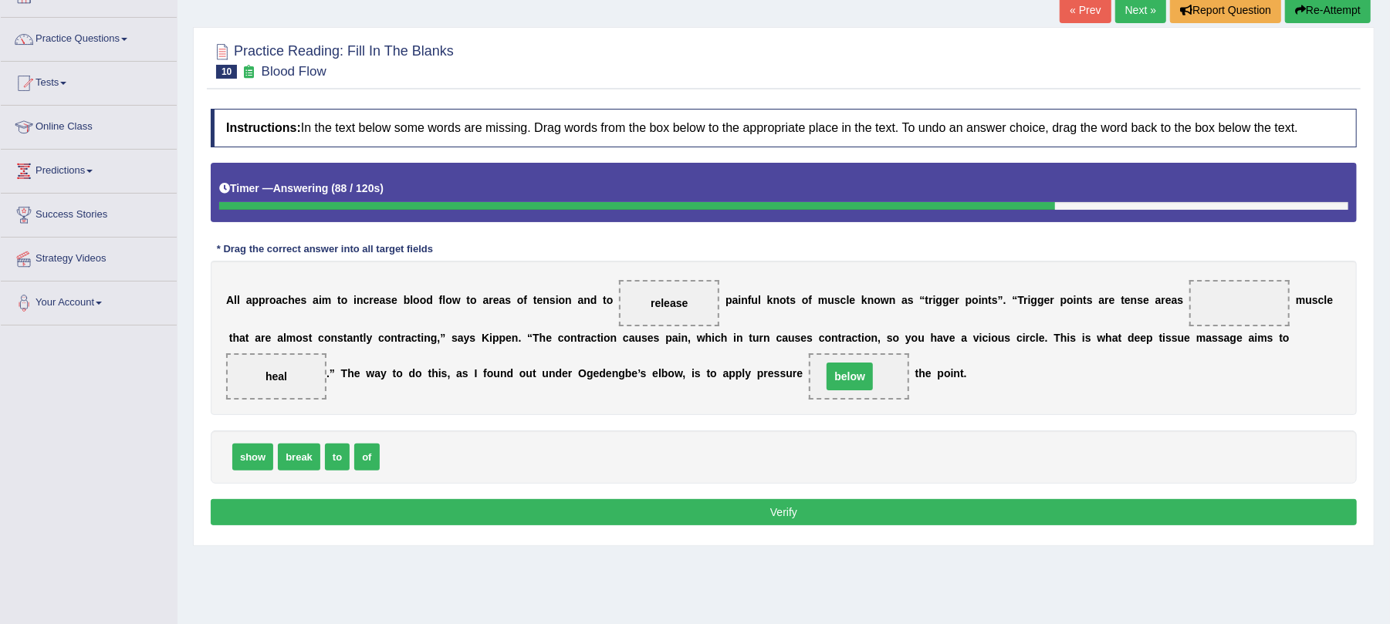
drag, startPoint x: 1242, startPoint y: 299, endPoint x: 852, endPoint y: 372, distance: 396.4
drag, startPoint x: 251, startPoint y: 455, endPoint x: 1211, endPoint y: 299, distance: 972.7
click at [432, 506] on button "Verify" at bounding box center [784, 512] width 1146 height 26
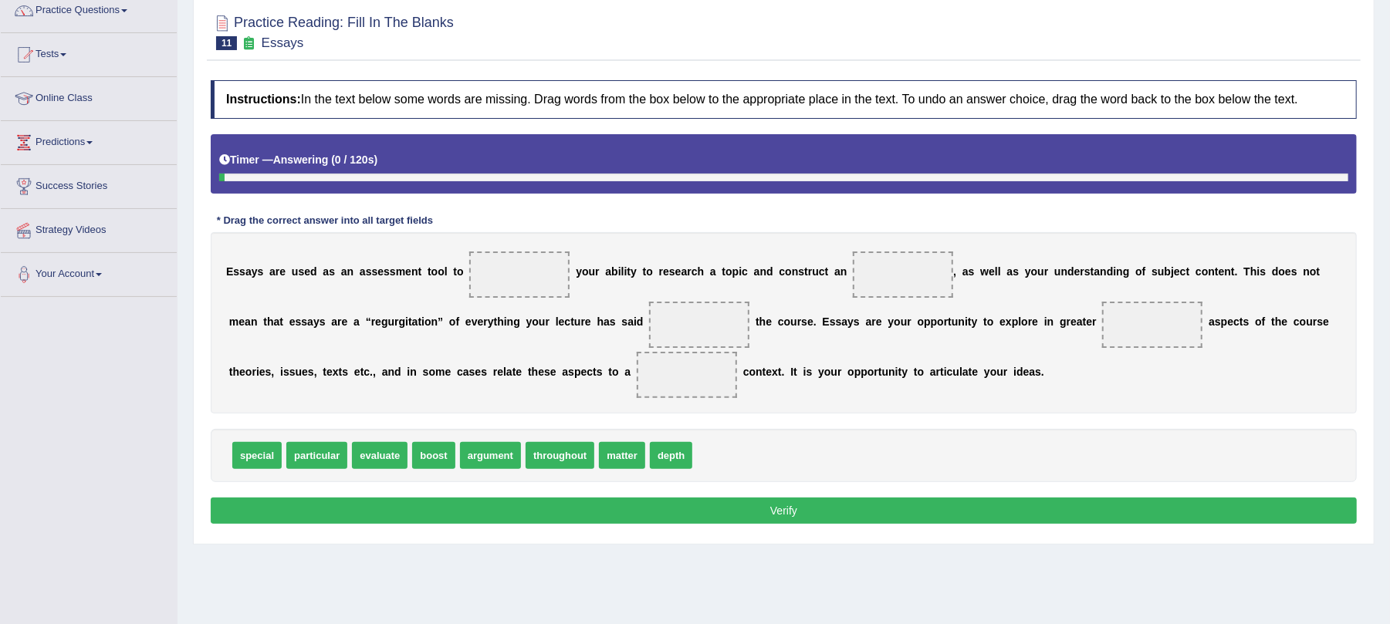
scroll to position [186, 0]
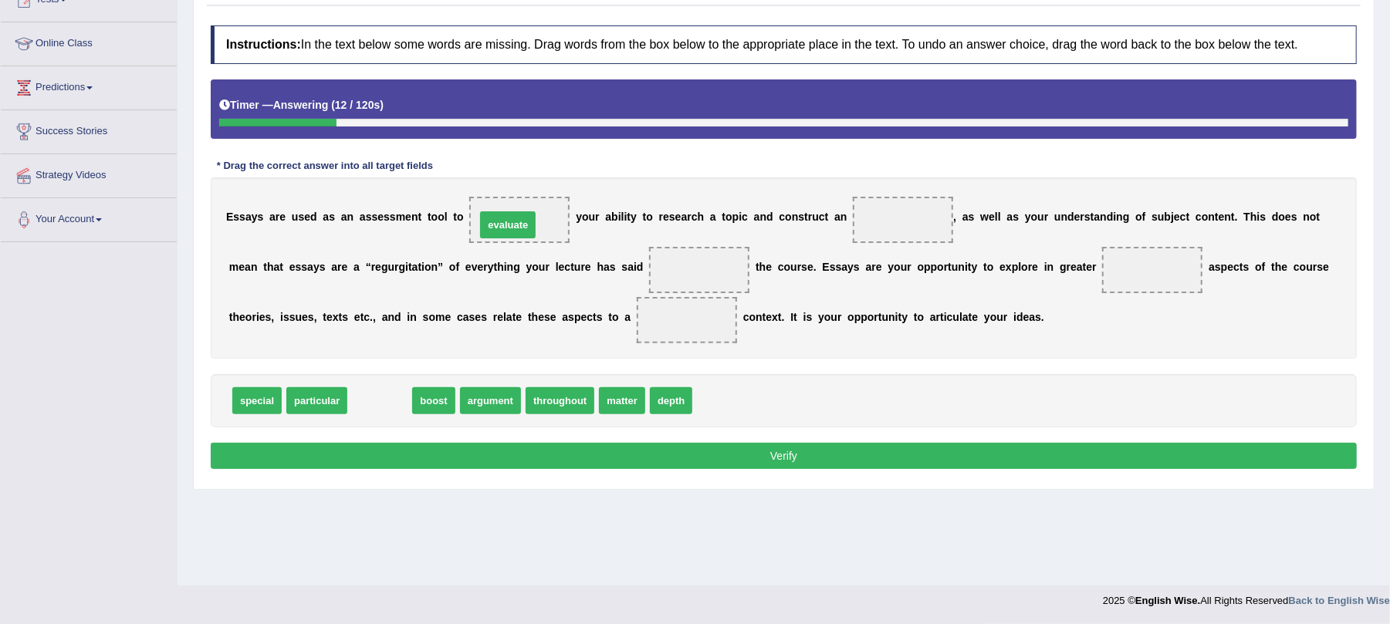
drag, startPoint x: 387, startPoint y: 402, endPoint x: 516, endPoint y: 225, distance: 218.3
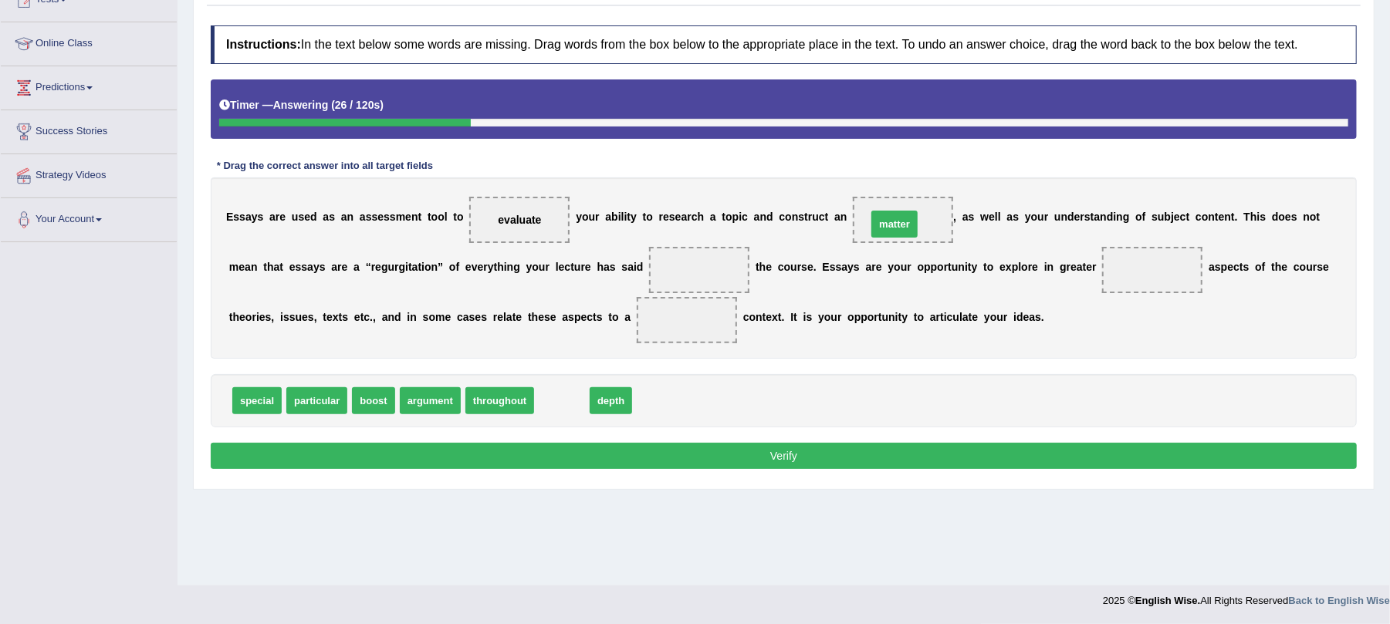
drag, startPoint x: 557, startPoint y: 404, endPoint x: 890, endPoint y: 226, distance: 377.4
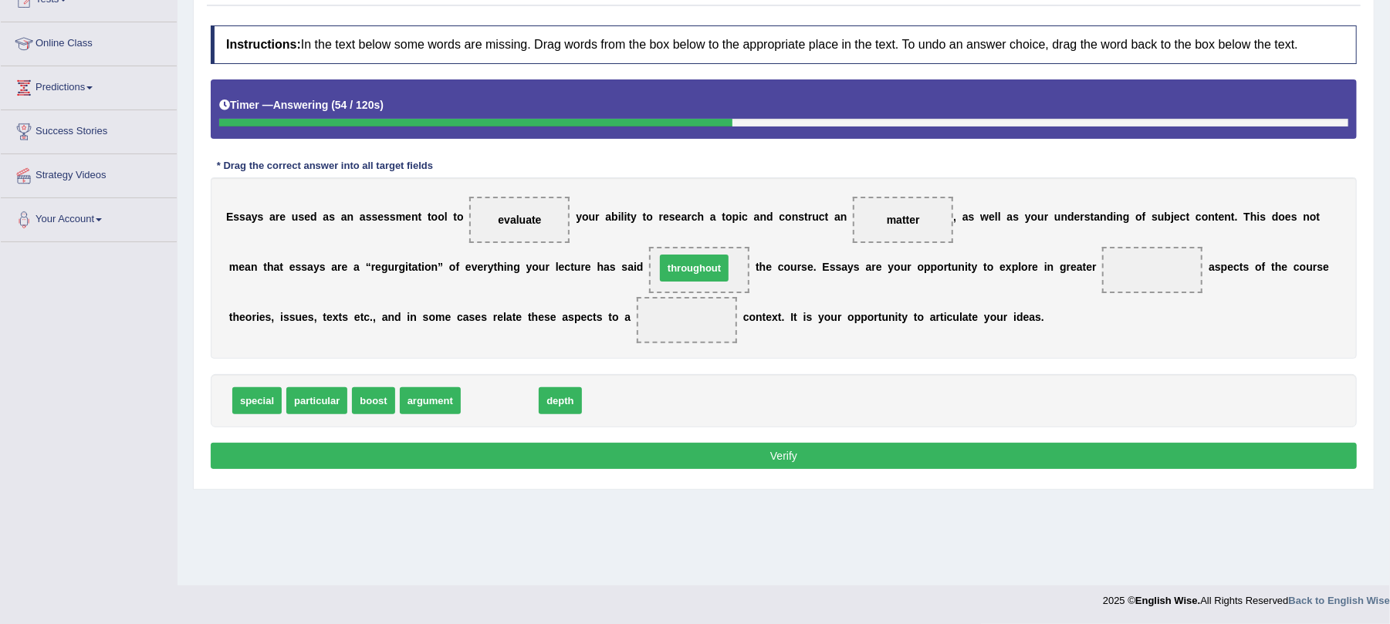
drag, startPoint x: 501, startPoint y: 403, endPoint x: 695, endPoint y: 270, distance: 235.5
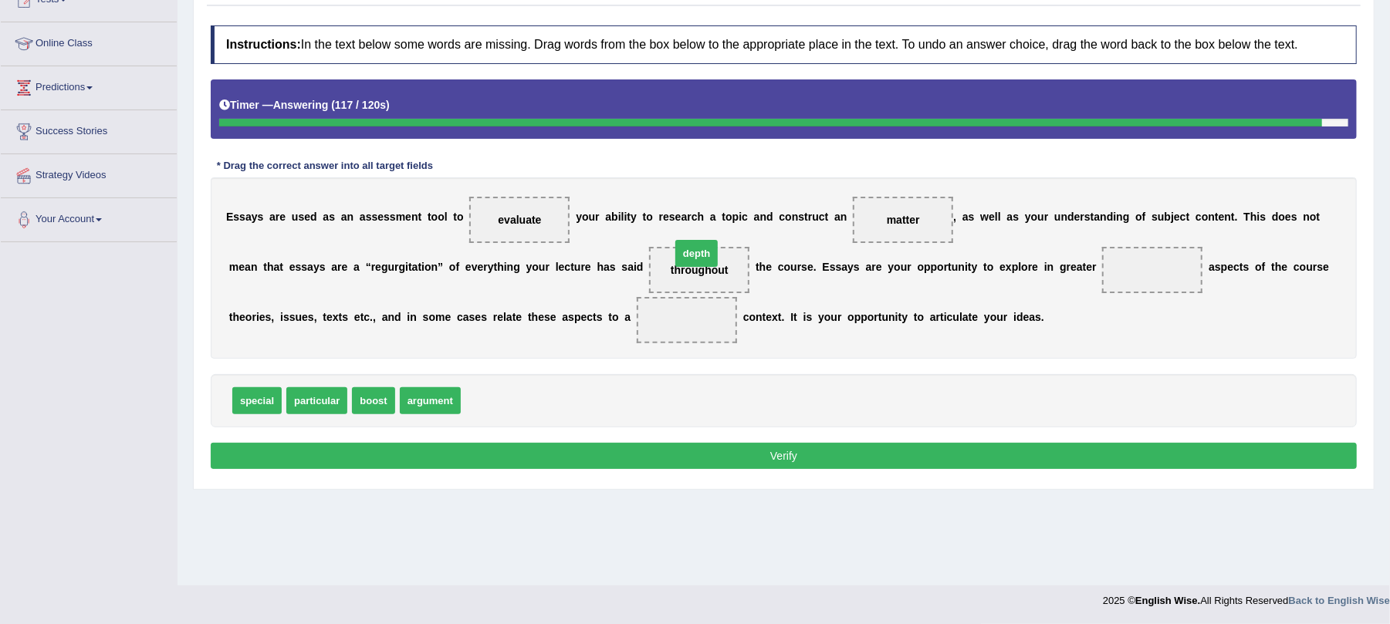
drag, startPoint x: 486, startPoint y: 403, endPoint x: 696, endPoint y: 256, distance: 256.1
drag, startPoint x: 492, startPoint y: 400, endPoint x: 1159, endPoint y: 276, distance: 679.0
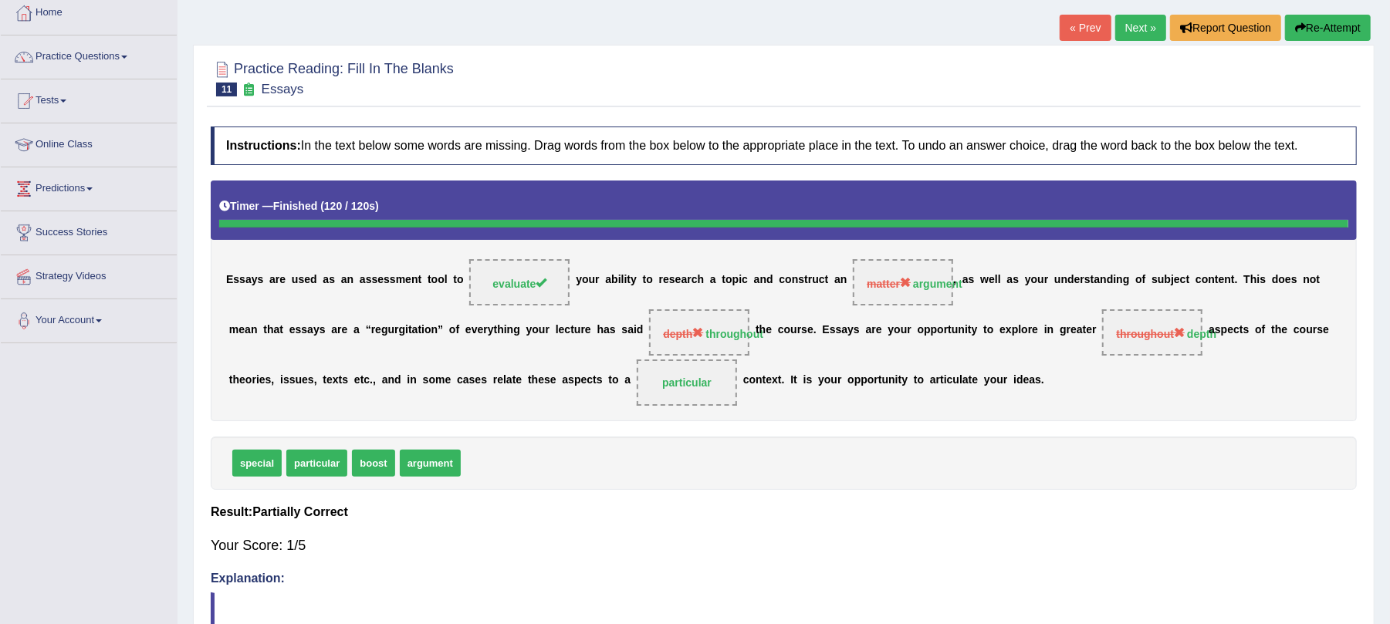
scroll to position [0, 0]
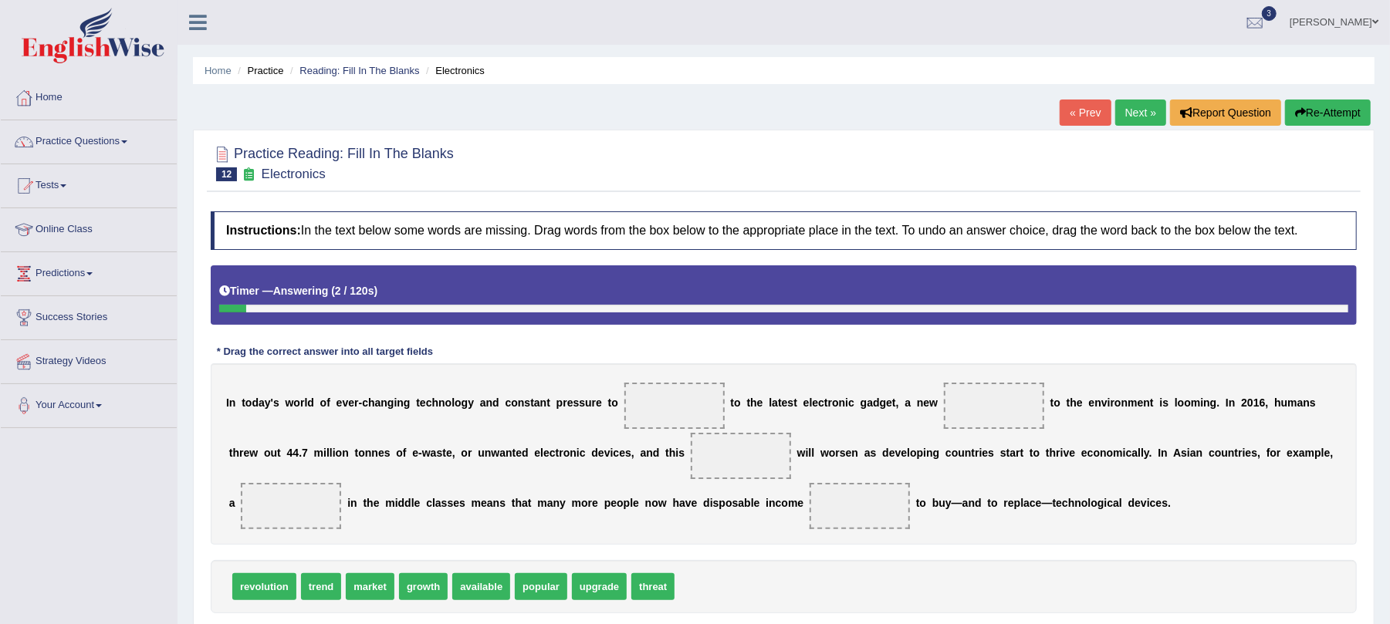
scroll to position [103, 0]
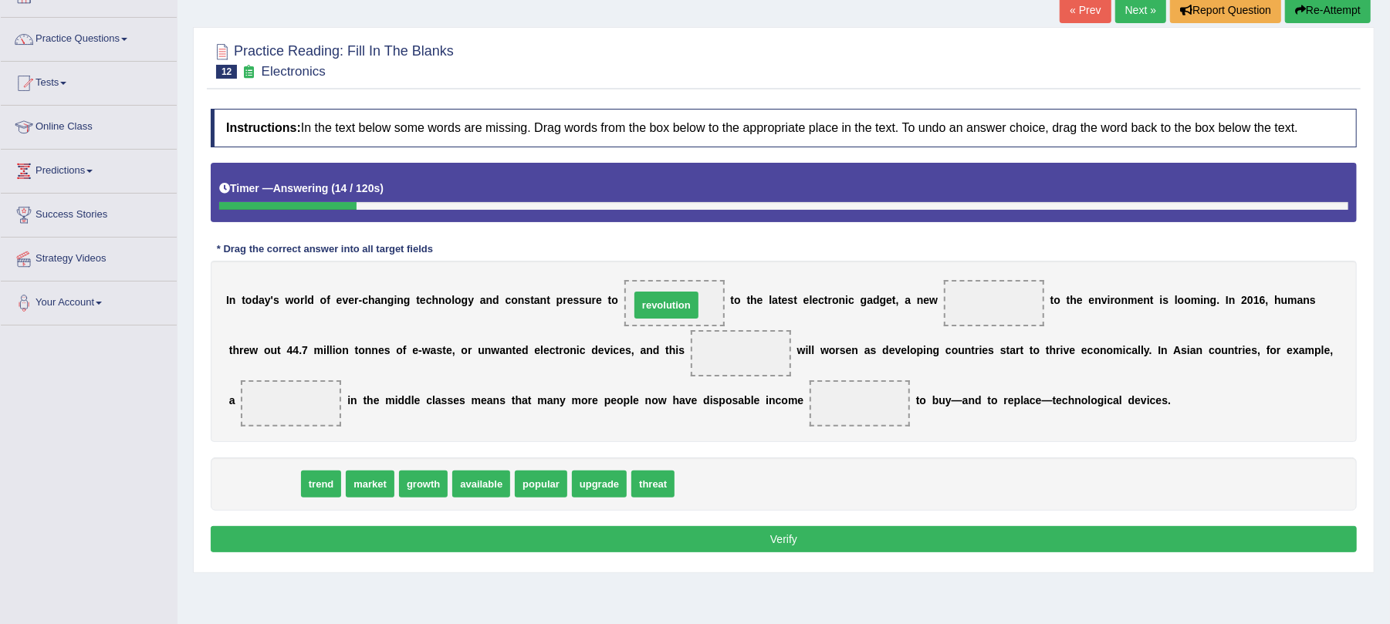
drag, startPoint x: 244, startPoint y: 485, endPoint x: 646, endPoint y: 306, distance: 440.2
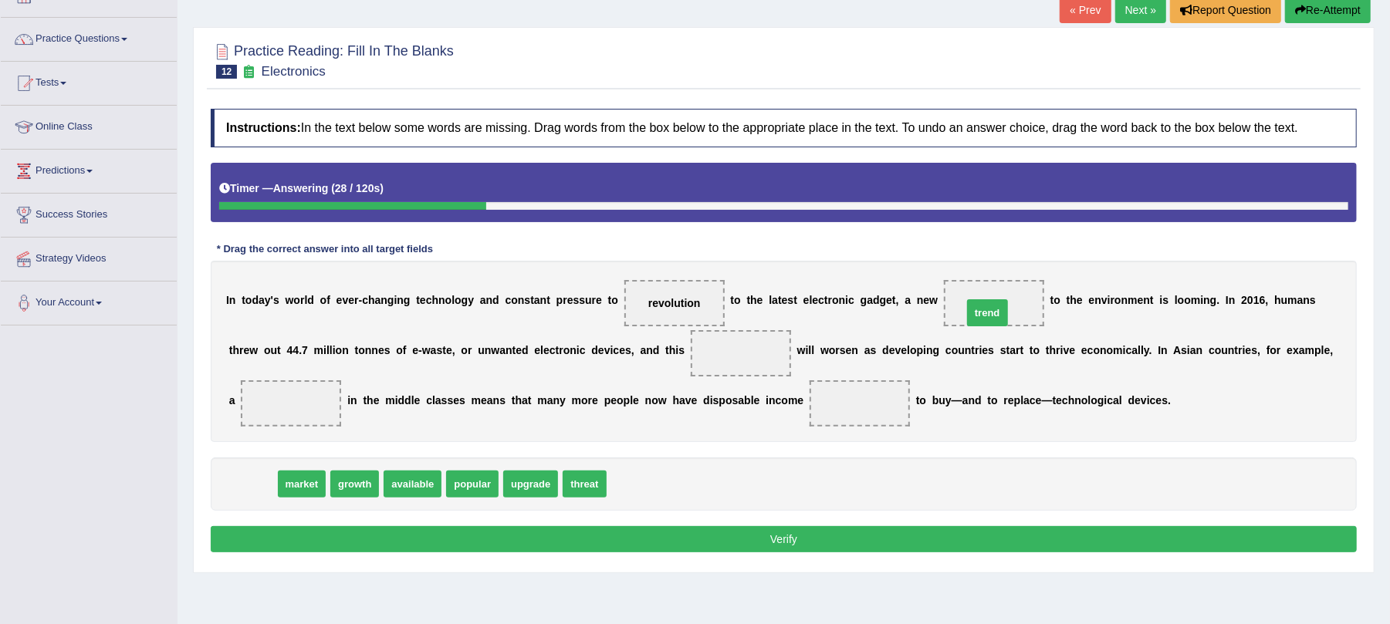
drag, startPoint x: 300, startPoint y: 477, endPoint x: 986, endPoint y: 313, distance: 704.6
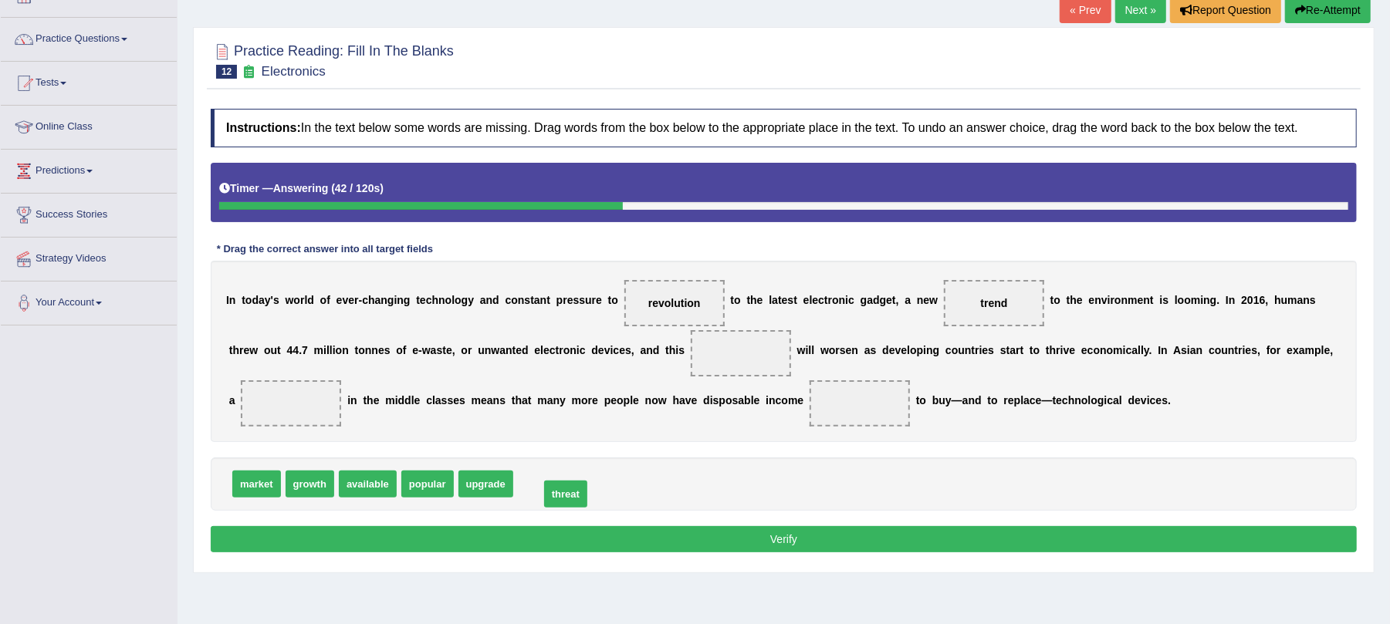
drag, startPoint x: 539, startPoint y: 488, endPoint x: 565, endPoint y: 497, distance: 27.8
drag, startPoint x: 982, startPoint y: 298, endPoint x: 701, endPoint y: 352, distance: 286.8
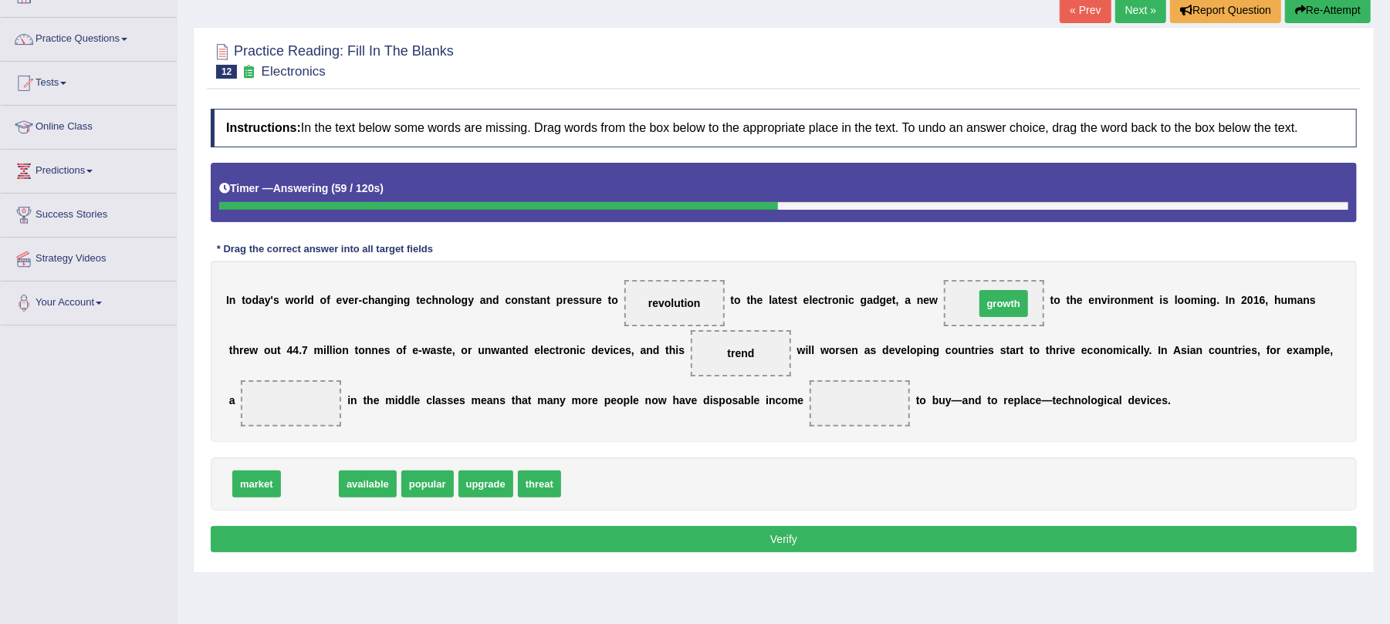
drag, startPoint x: 300, startPoint y: 486, endPoint x: 994, endPoint y: 306, distance: 716.7
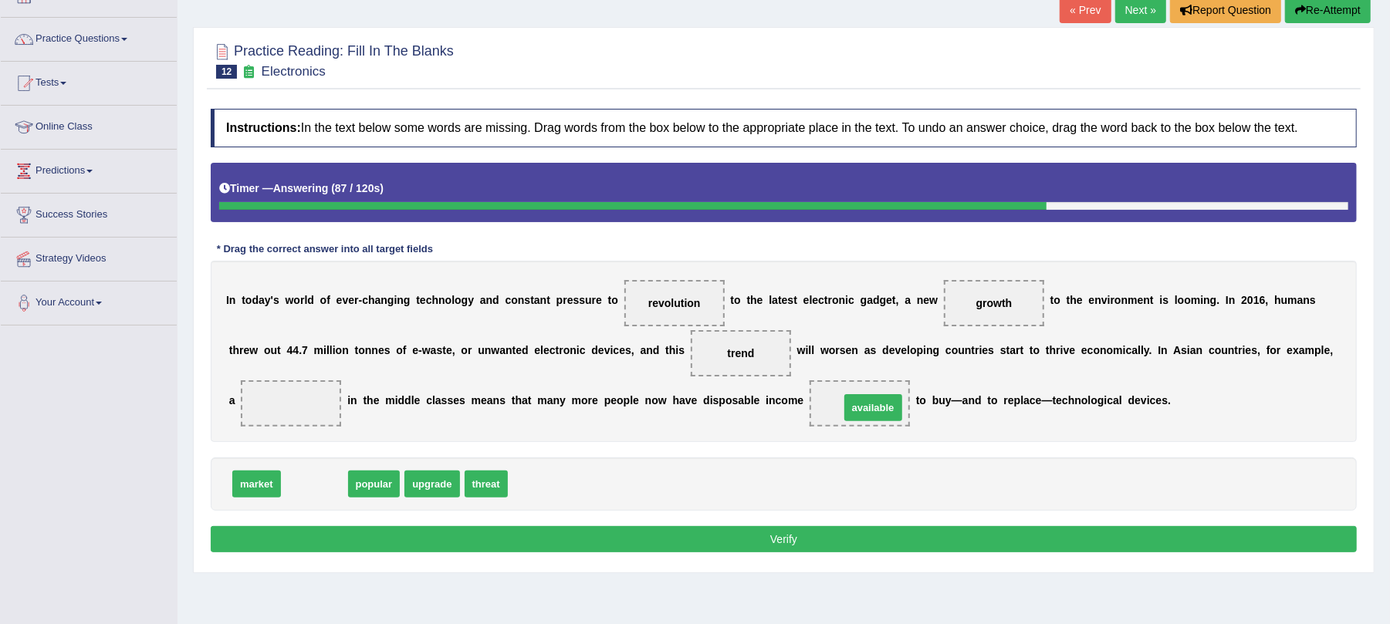
drag, startPoint x: 309, startPoint y: 480, endPoint x: 868, endPoint y: 404, distance: 563.9
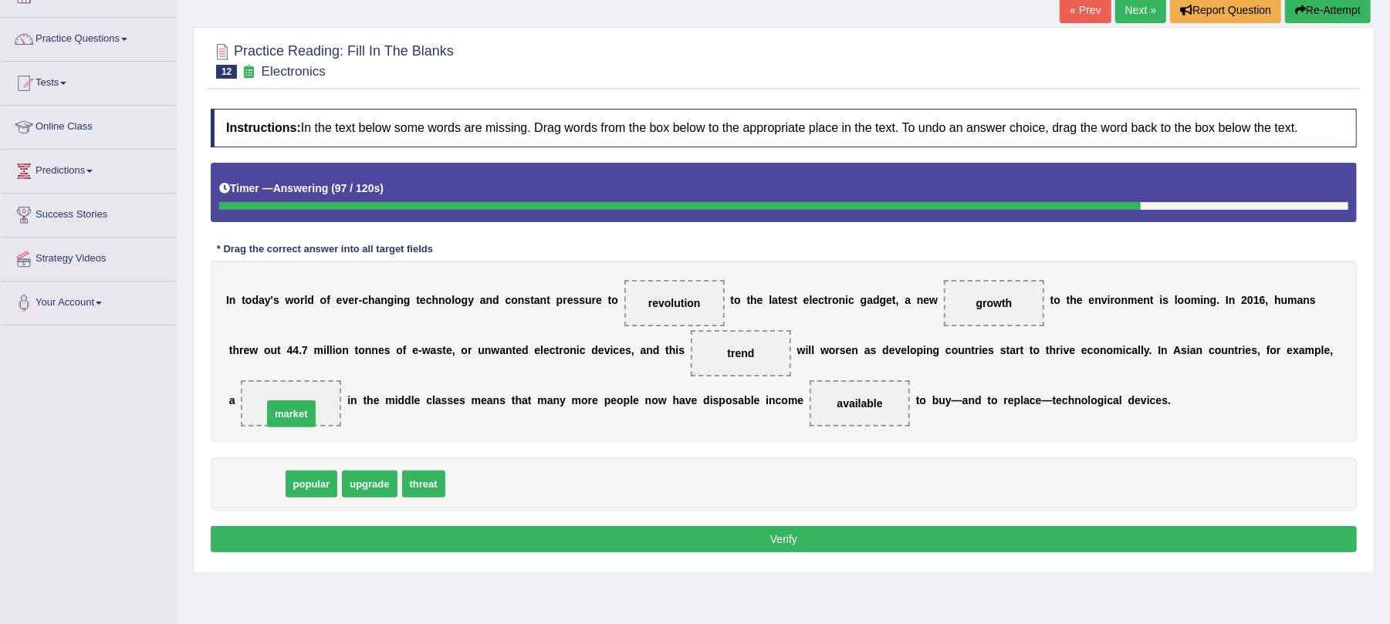
drag, startPoint x: 255, startPoint y: 486, endPoint x: 285, endPoint y: 418, distance: 75.0
click at [458, 534] on button "Verify" at bounding box center [784, 539] width 1146 height 26
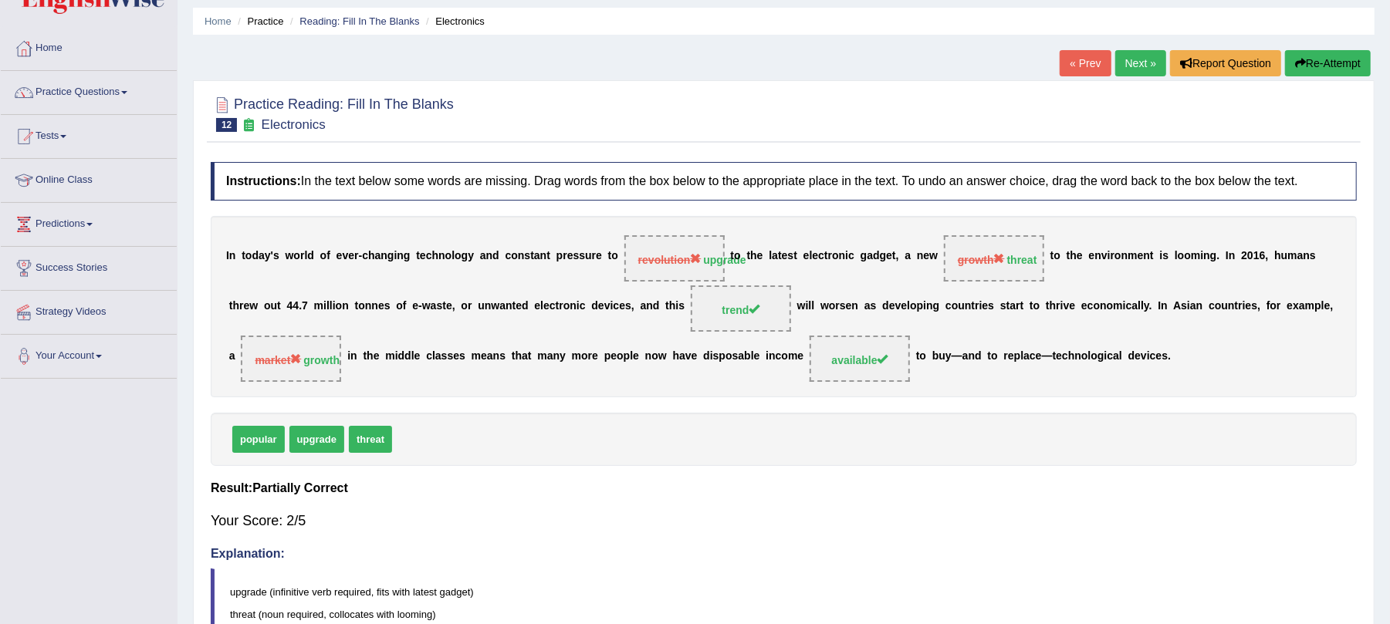
scroll to position [0, 0]
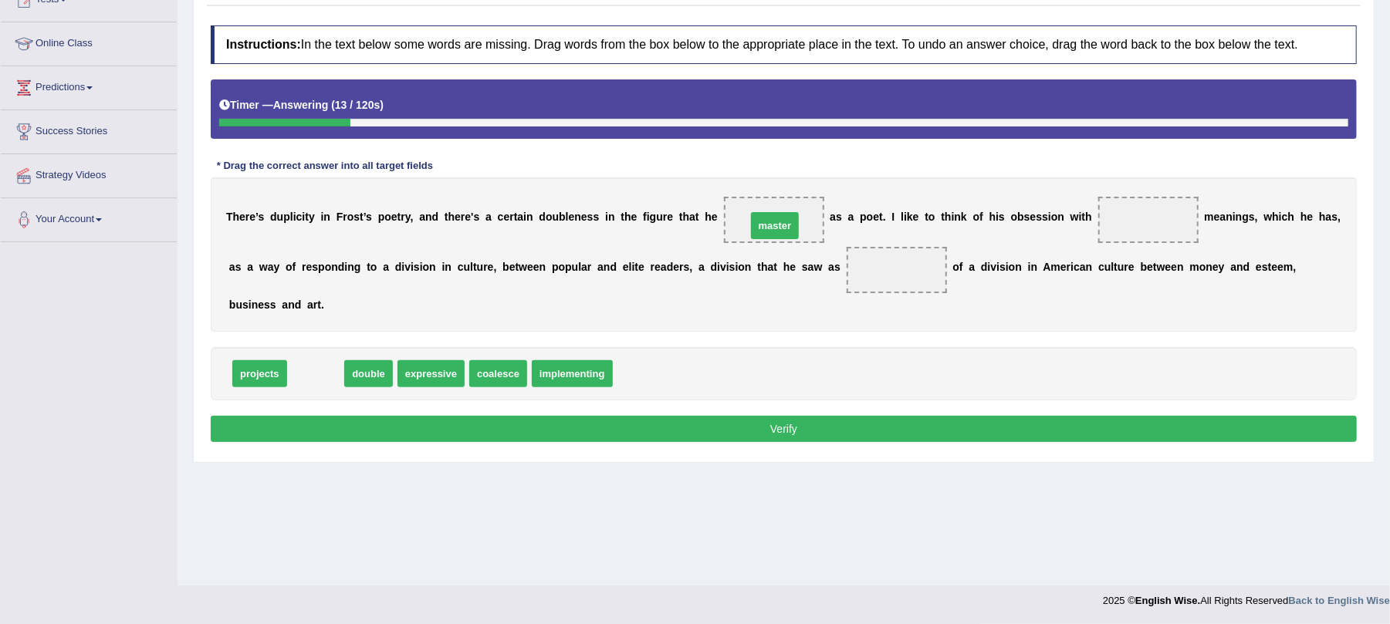
drag, startPoint x: 303, startPoint y: 377, endPoint x: 760, endPoint y: 229, distance: 480.3
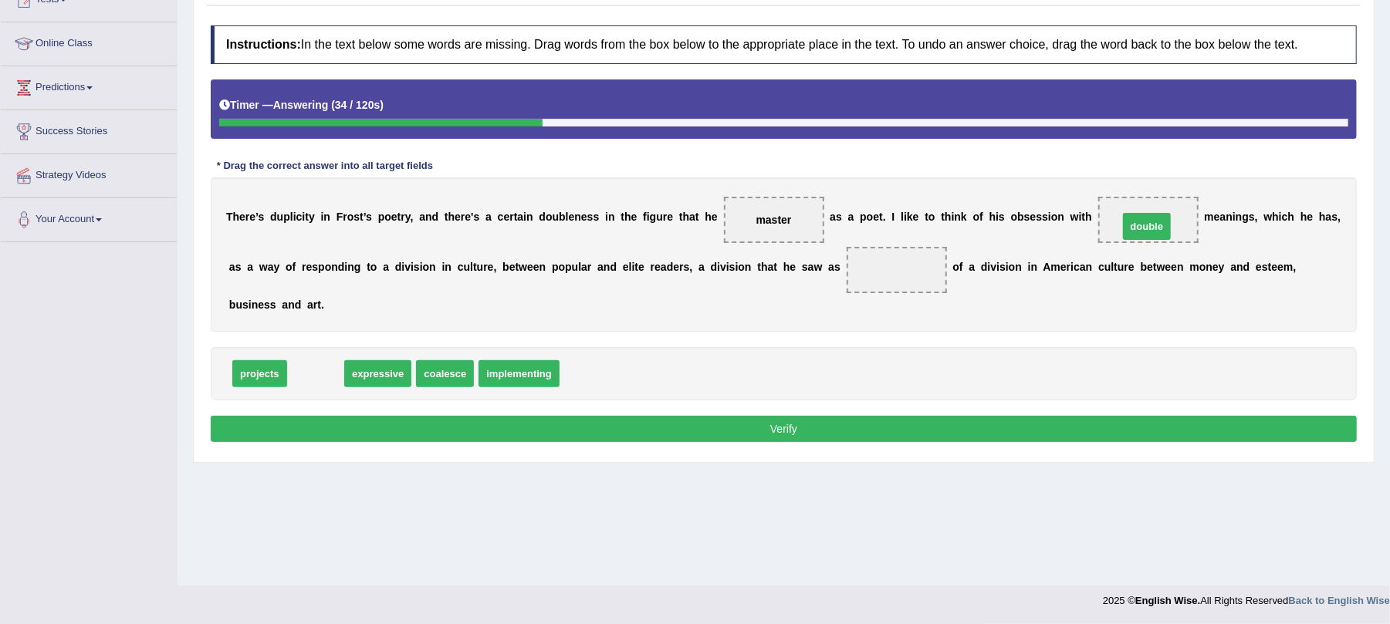
drag, startPoint x: 306, startPoint y: 375, endPoint x: 1137, endPoint y: 228, distance: 844.0
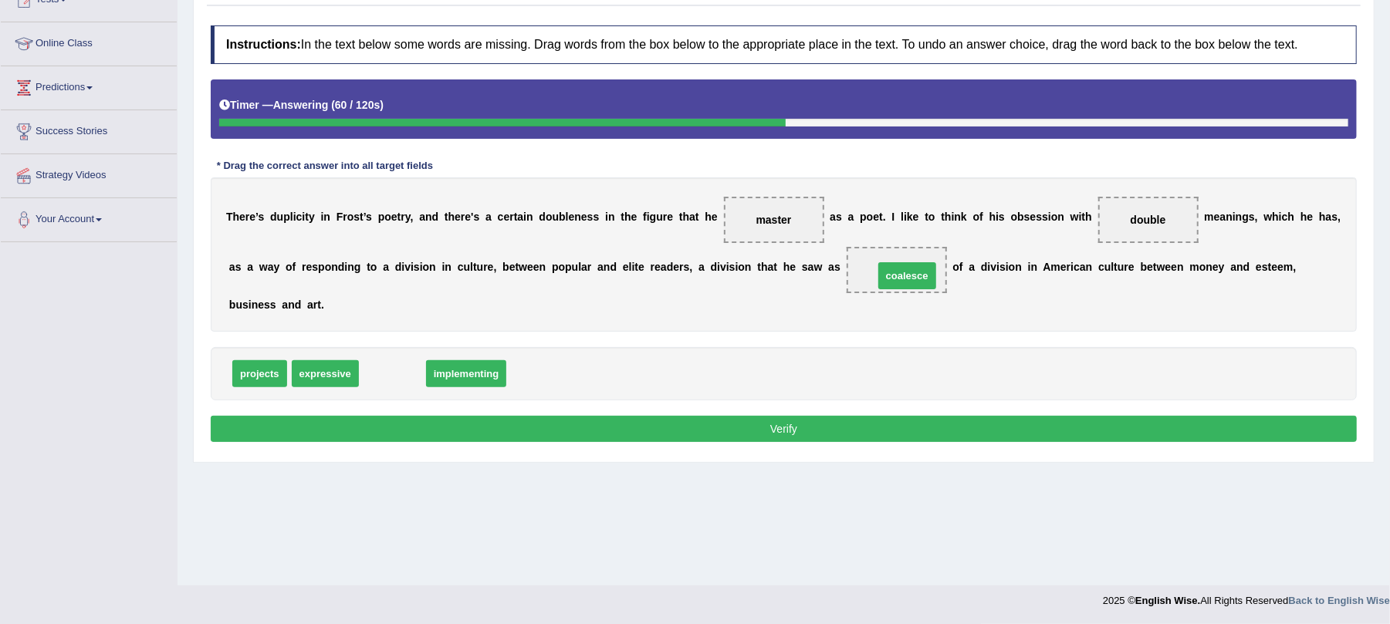
drag, startPoint x: 384, startPoint y: 380, endPoint x: 905, endPoint y: 279, distance: 530.5
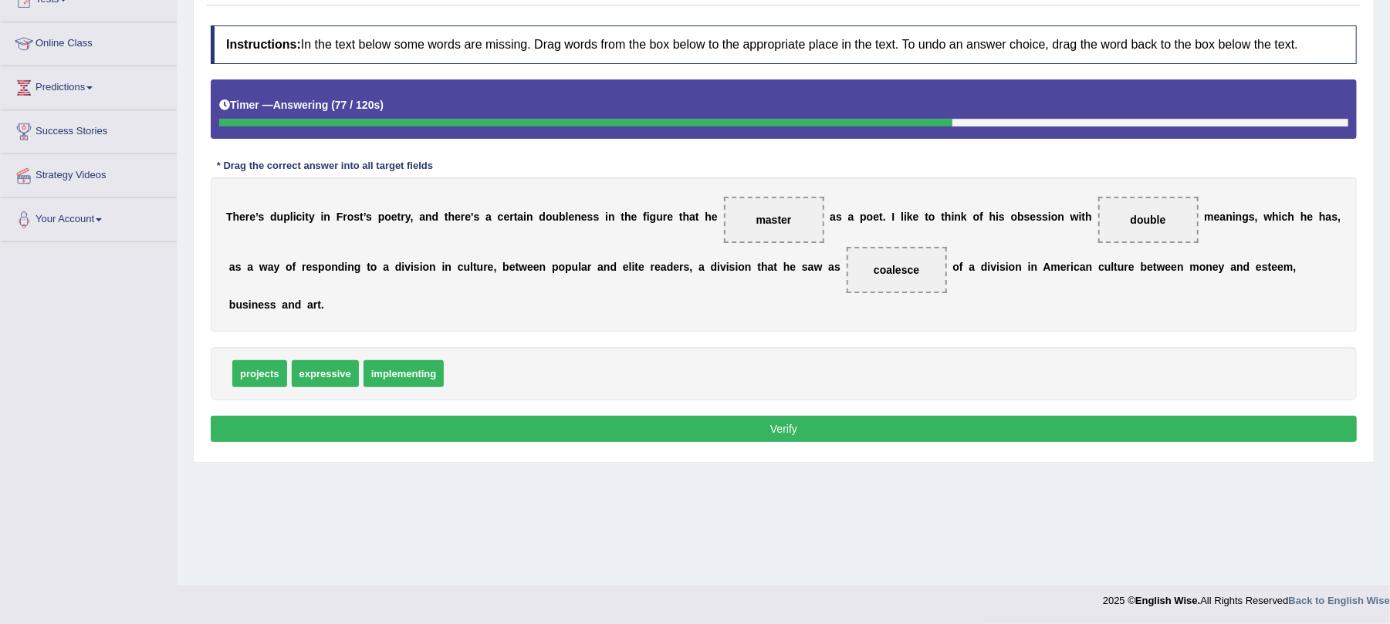
click at [393, 431] on button "Verify" at bounding box center [784, 429] width 1146 height 26
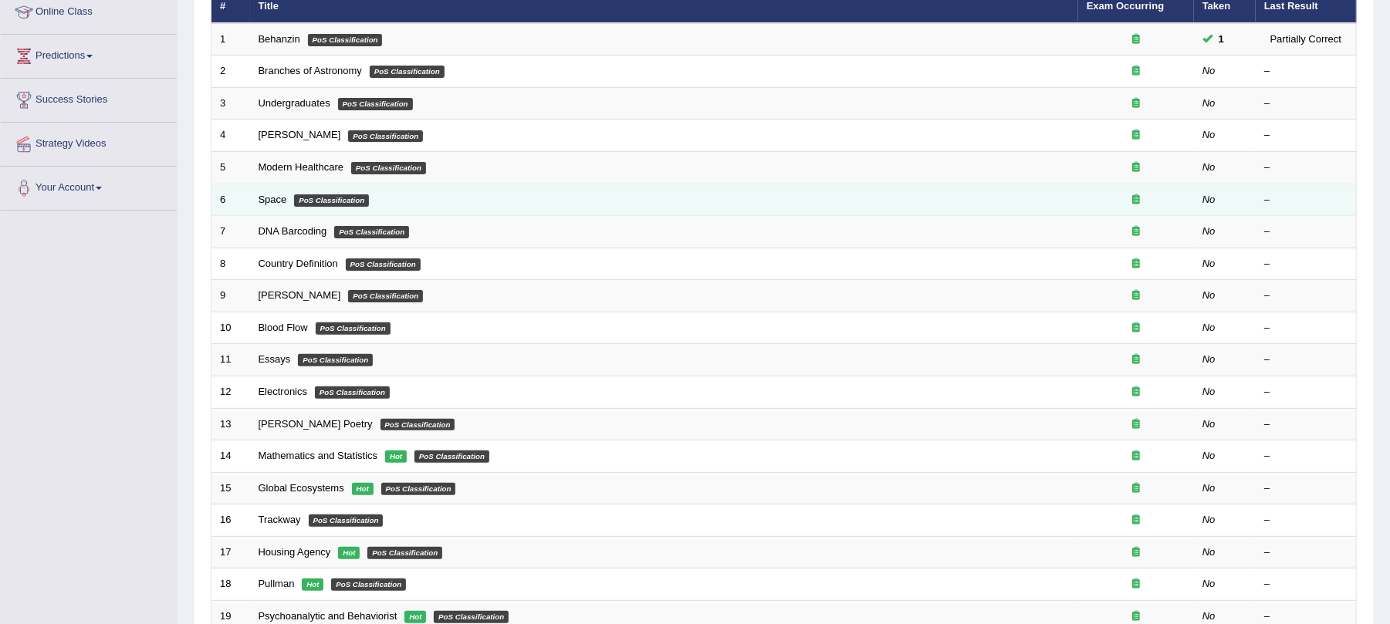
scroll to position [309, 0]
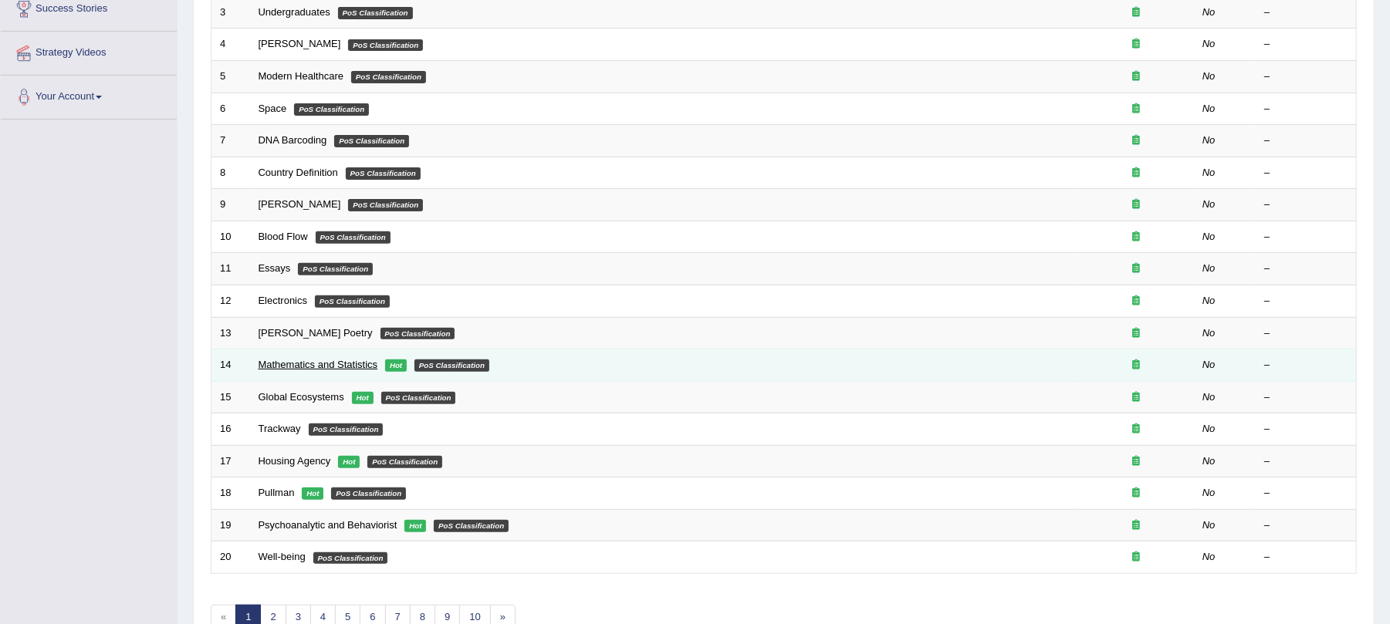
click at [346, 367] on link "Mathematics and Statistics" at bounding box center [319, 365] width 120 height 12
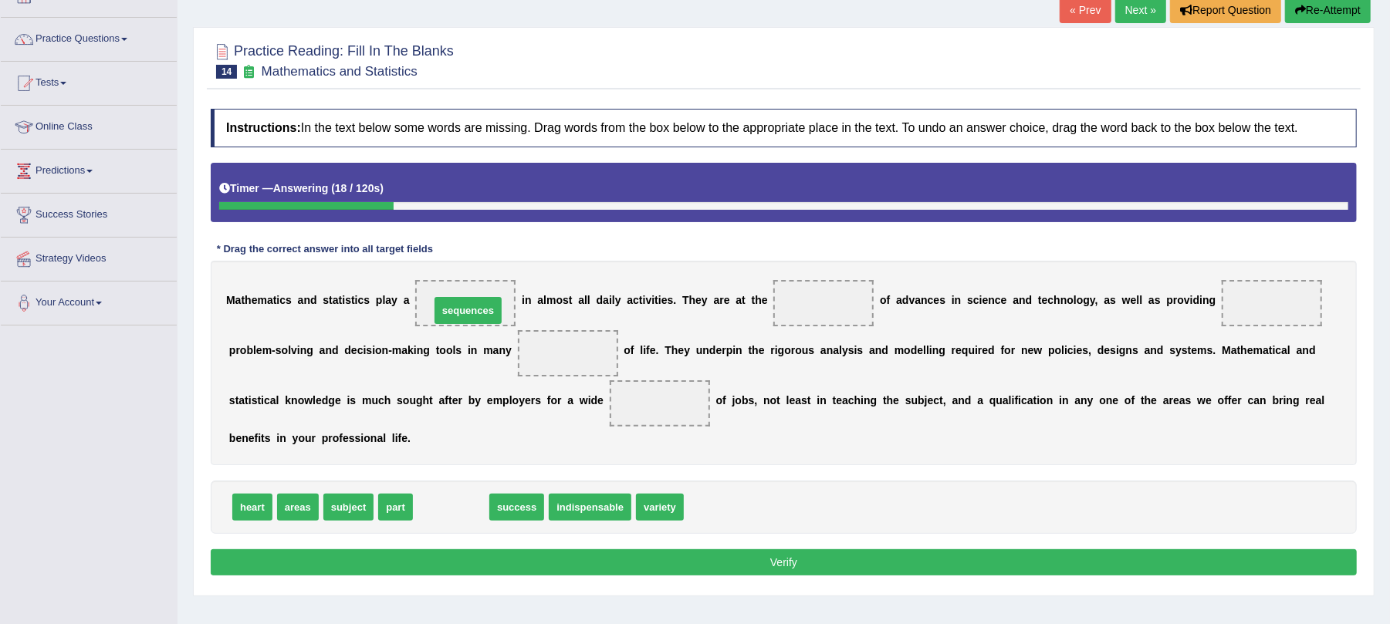
drag, startPoint x: 452, startPoint y: 511, endPoint x: 469, endPoint y: 315, distance: 196.8
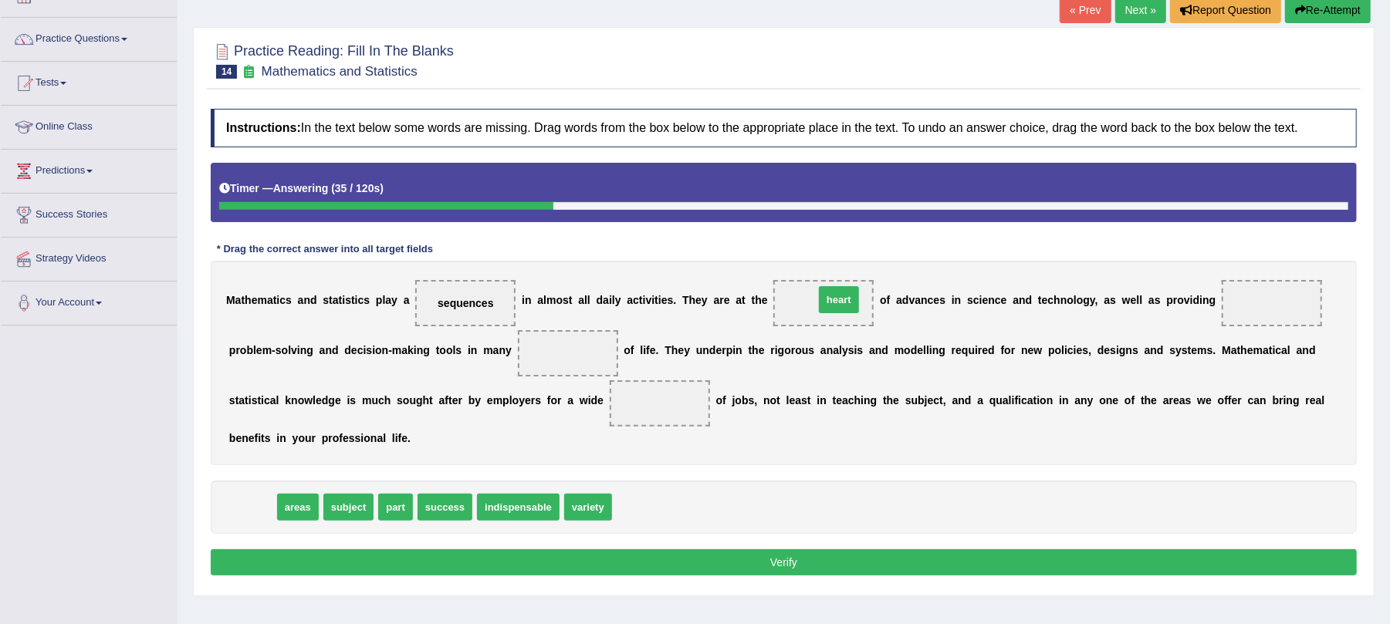
drag, startPoint x: 245, startPoint y: 509, endPoint x: 832, endPoint y: 301, distance: 622.5
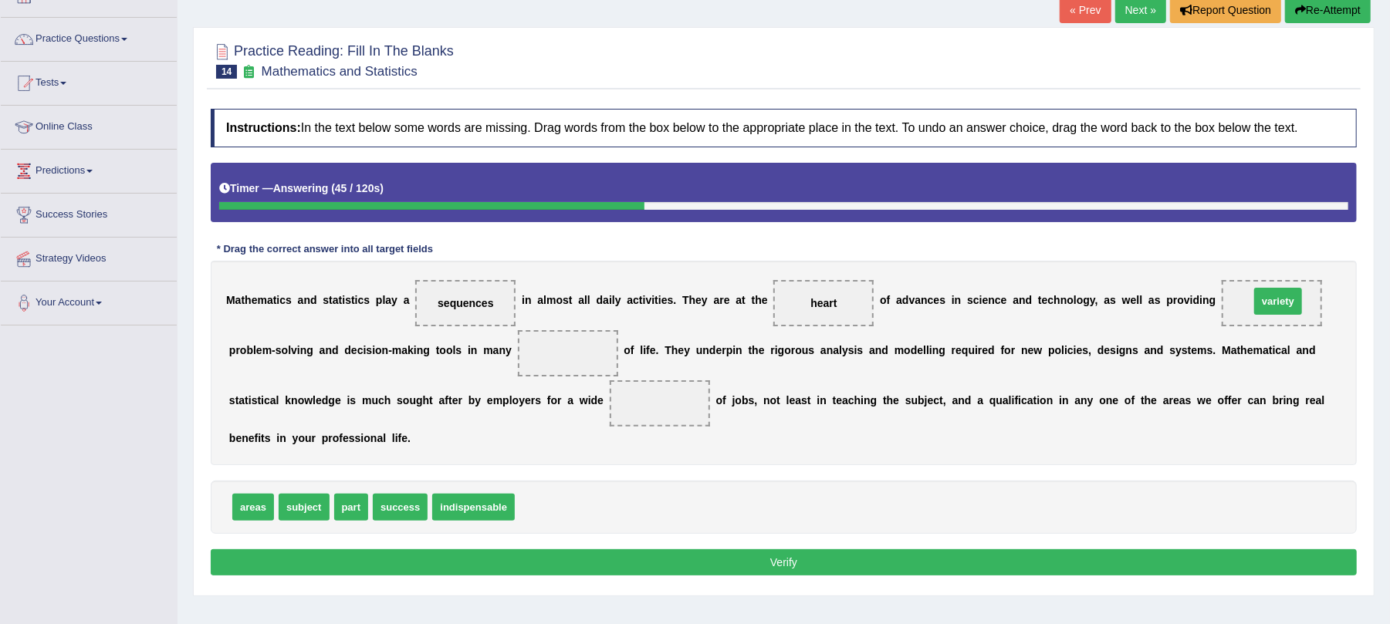
drag, startPoint x: 542, startPoint y: 506, endPoint x: 1277, endPoint y: 300, distance: 763.1
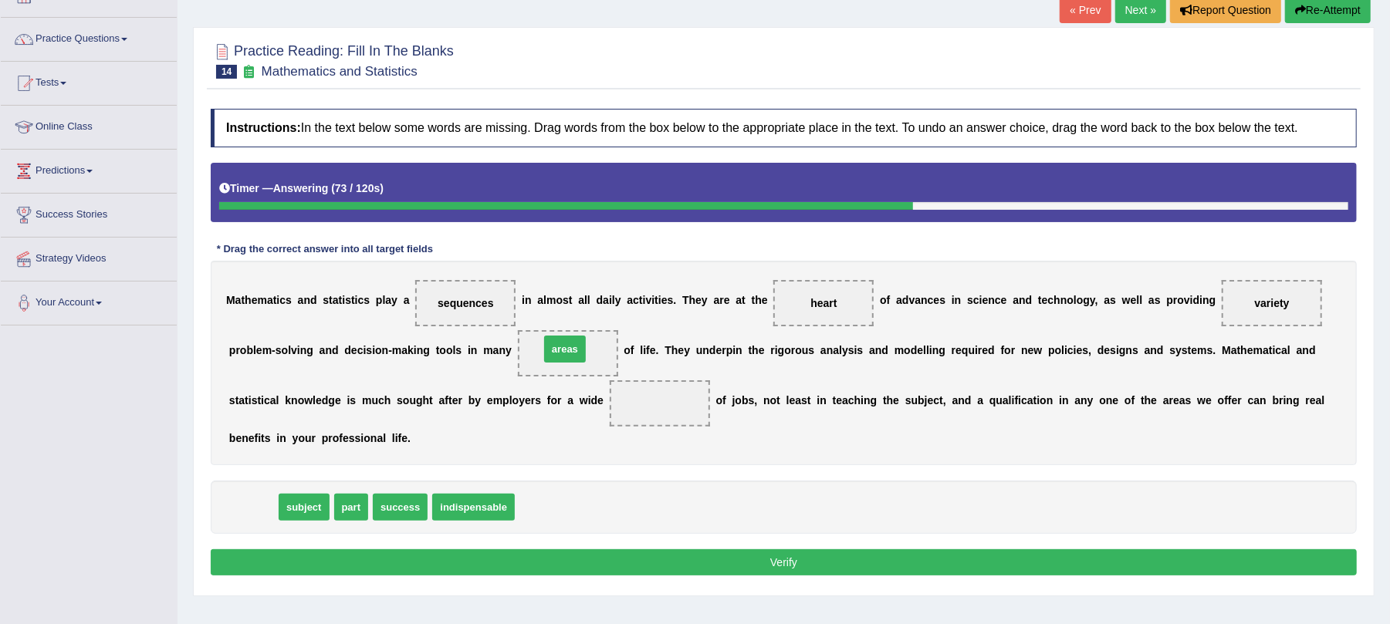
drag, startPoint x: 260, startPoint y: 512, endPoint x: 572, endPoint y: 353, distance: 350.0
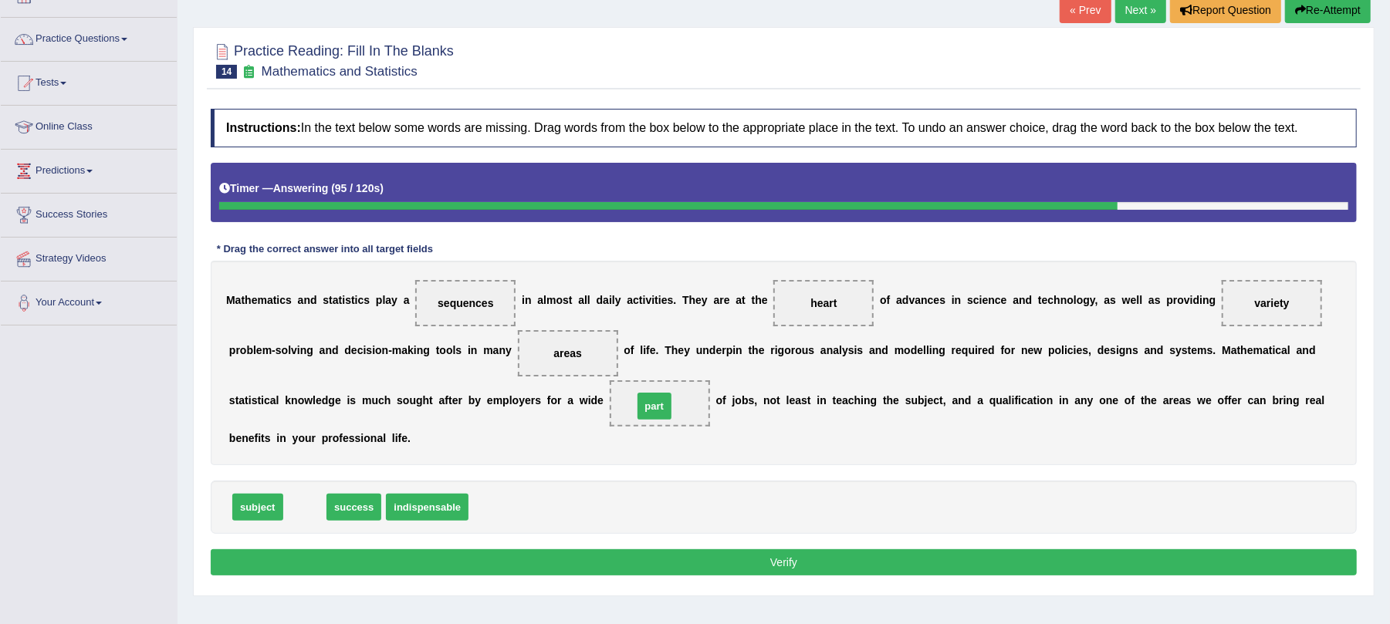
drag, startPoint x: 294, startPoint y: 509, endPoint x: 644, endPoint y: 408, distance: 363.9
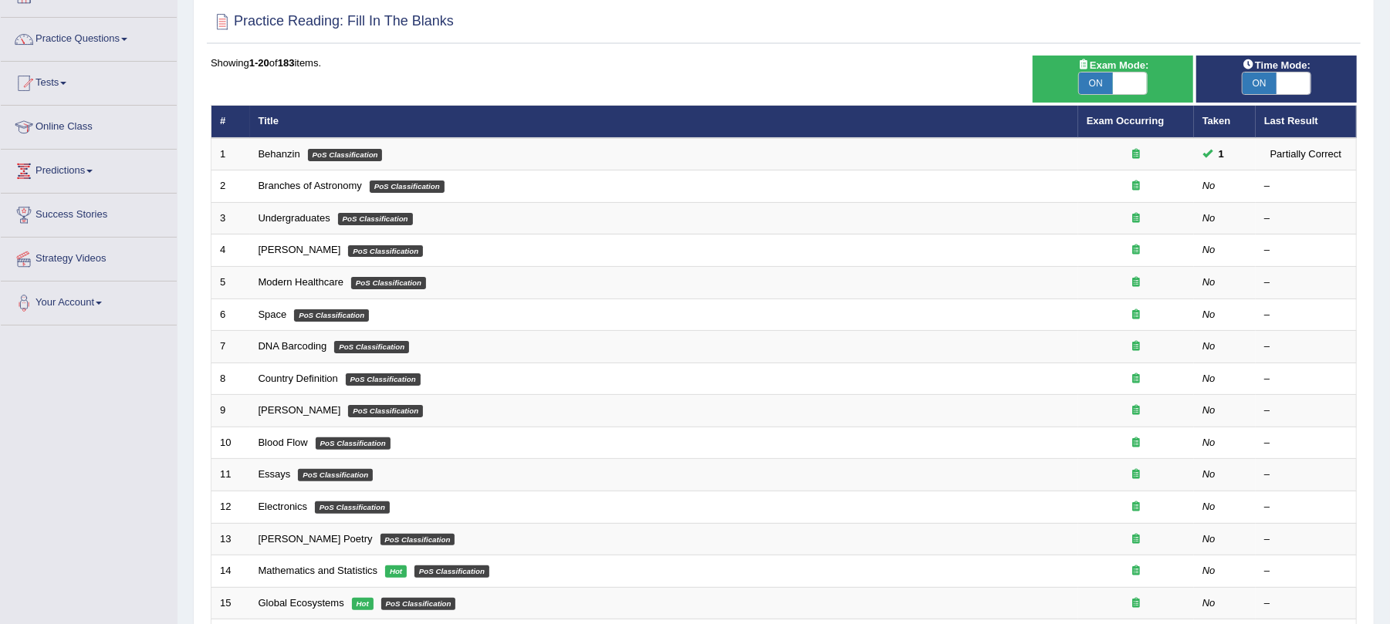
scroll to position [309, 0]
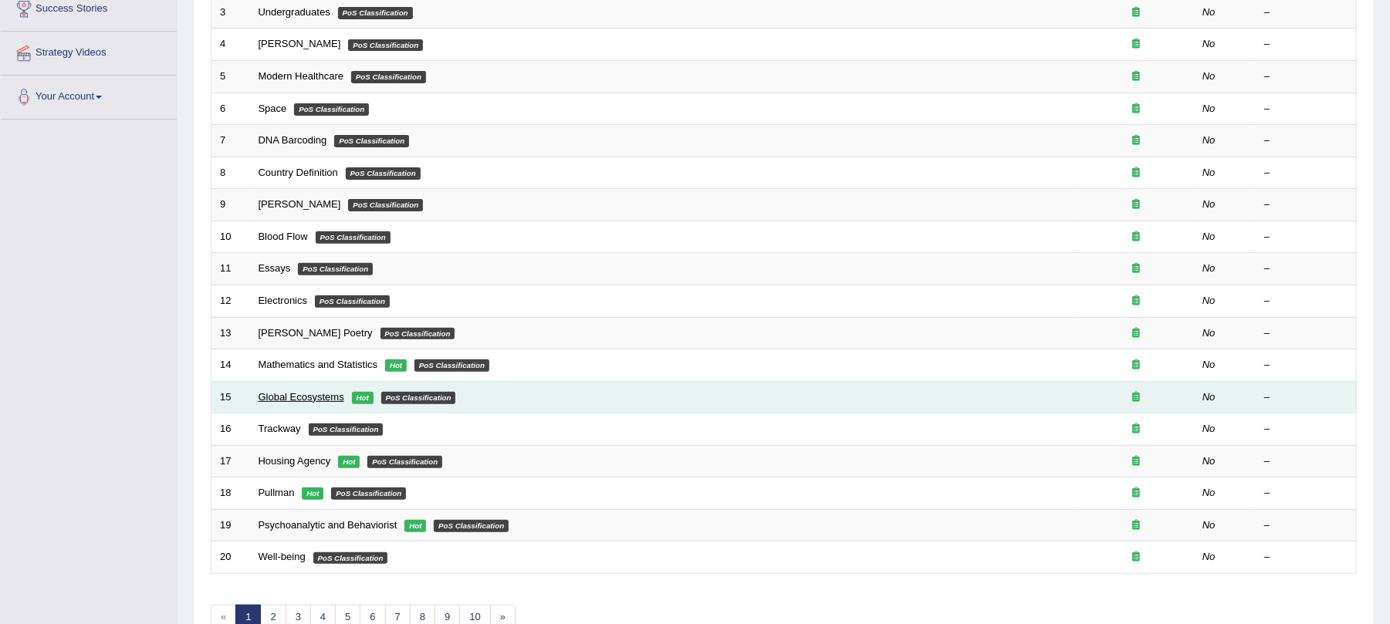
click at [315, 400] on link "Global Ecosystems" at bounding box center [302, 397] width 86 height 12
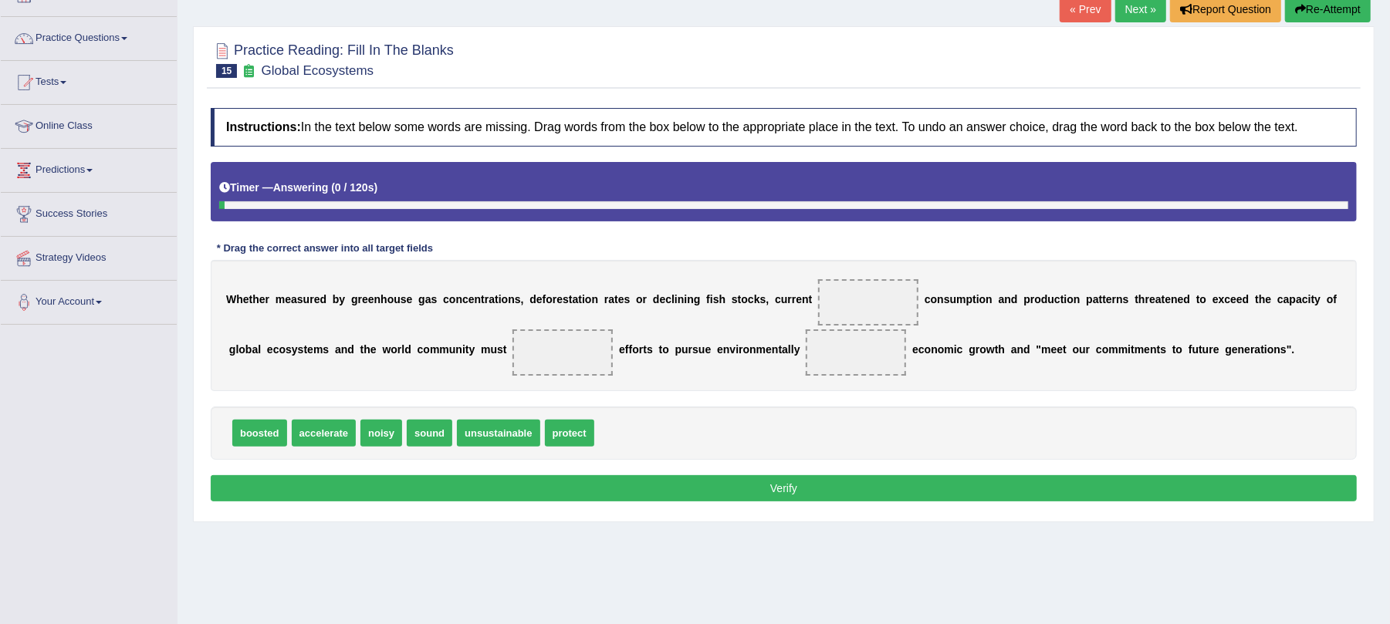
scroll to position [186, 0]
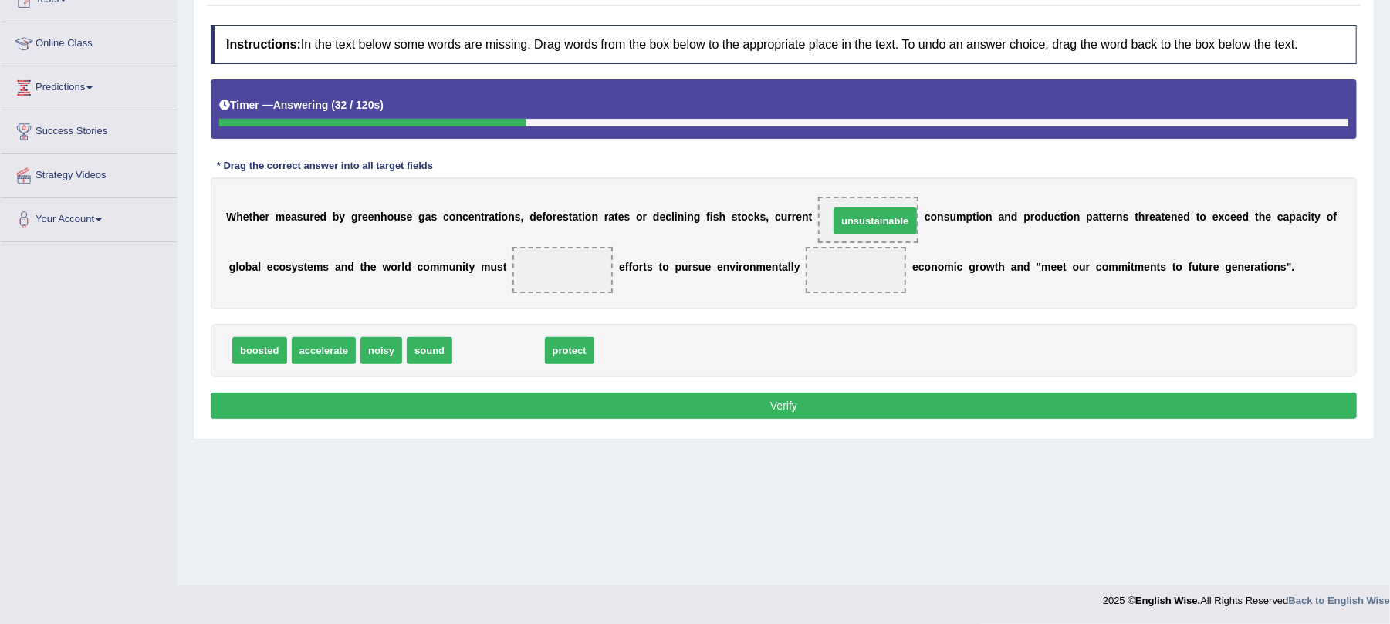
drag, startPoint x: 471, startPoint y: 352, endPoint x: 847, endPoint y: 222, distance: 398.3
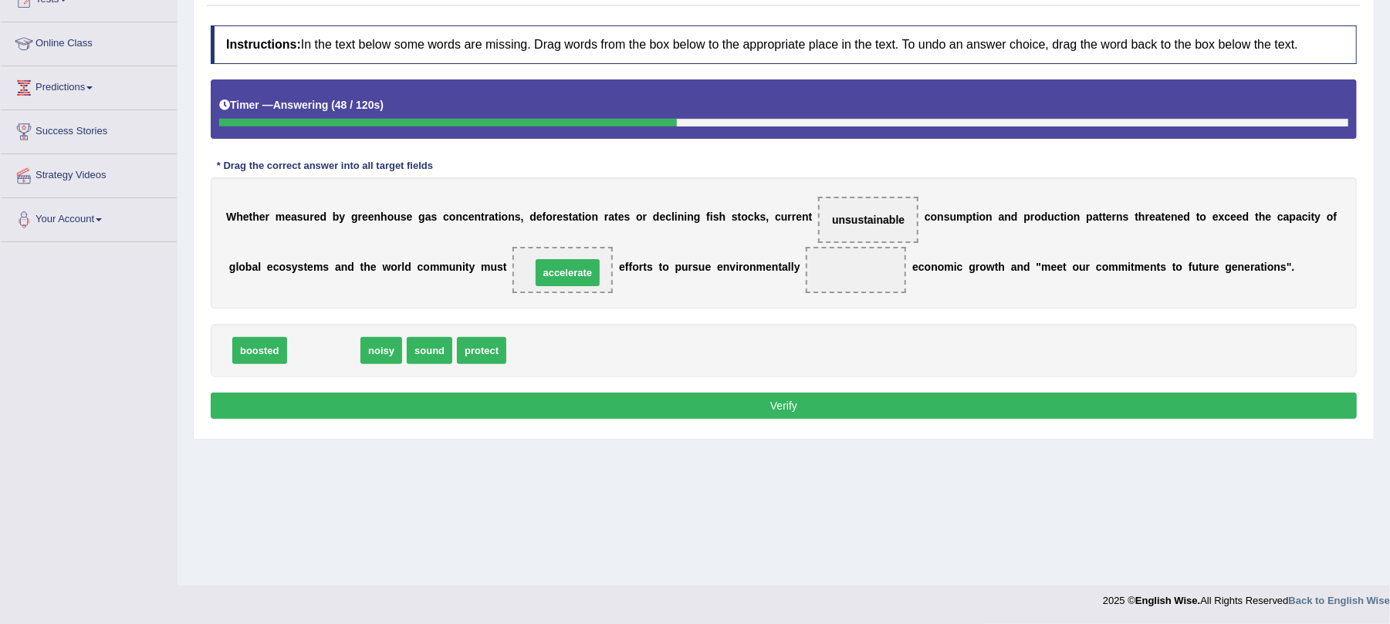
drag, startPoint x: 320, startPoint y: 358, endPoint x: 563, endPoint y: 279, distance: 256.3
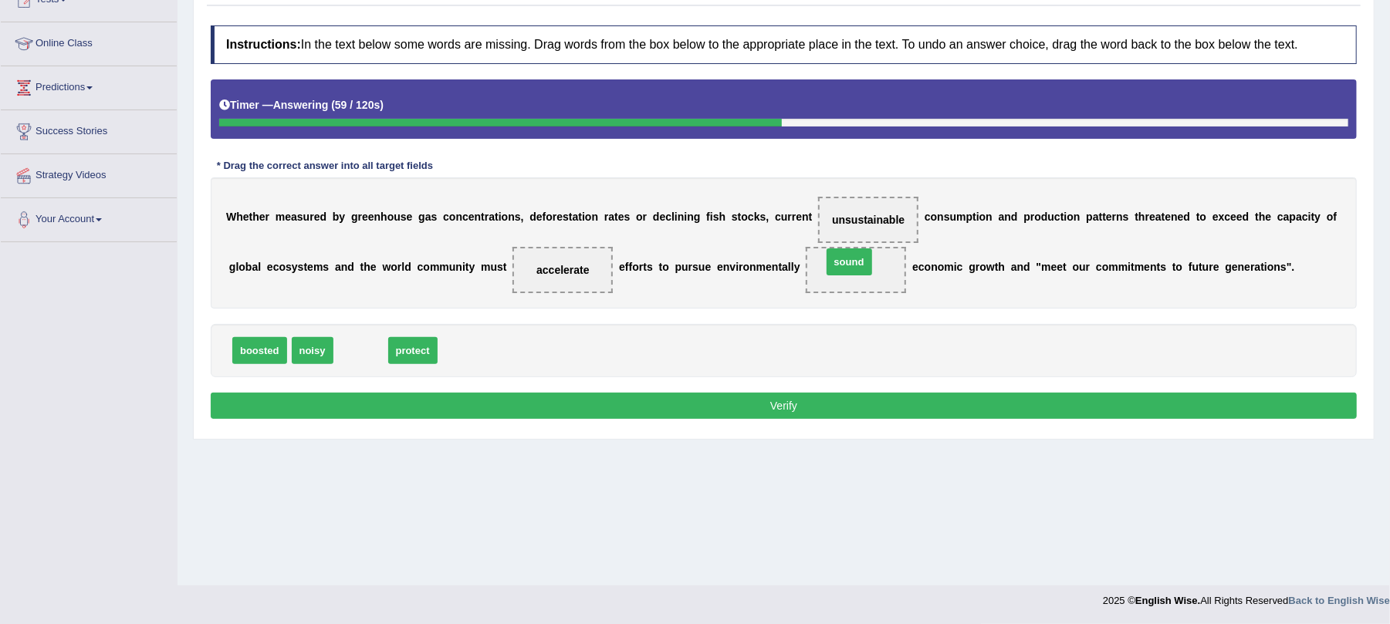
drag, startPoint x: 358, startPoint y: 352, endPoint x: 847, endPoint y: 263, distance: 496.5
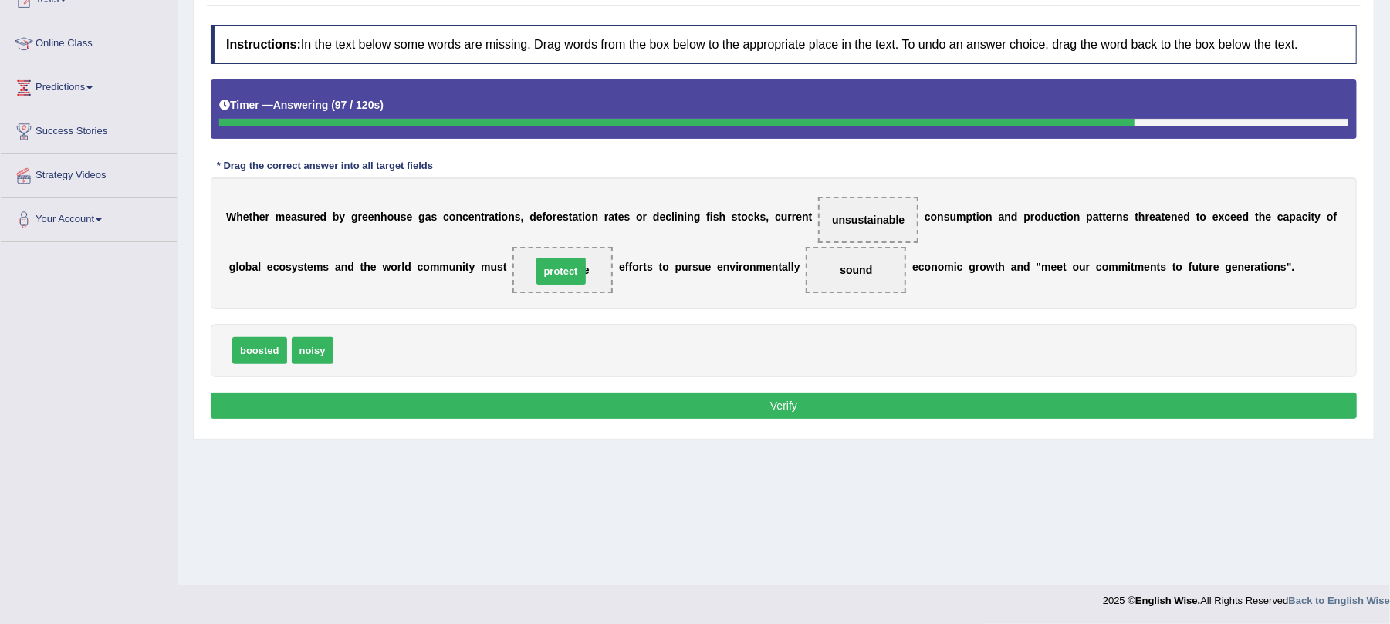
drag, startPoint x: 367, startPoint y: 350, endPoint x: 566, endPoint y: 272, distance: 213.4
drag, startPoint x: 377, startPoint y: 353, endPoint x: 863, endPoint y: 270, distance: 493.3
click at [785, 407] on button "Verify" at bounding box center [784, 406] width 1146 height 26
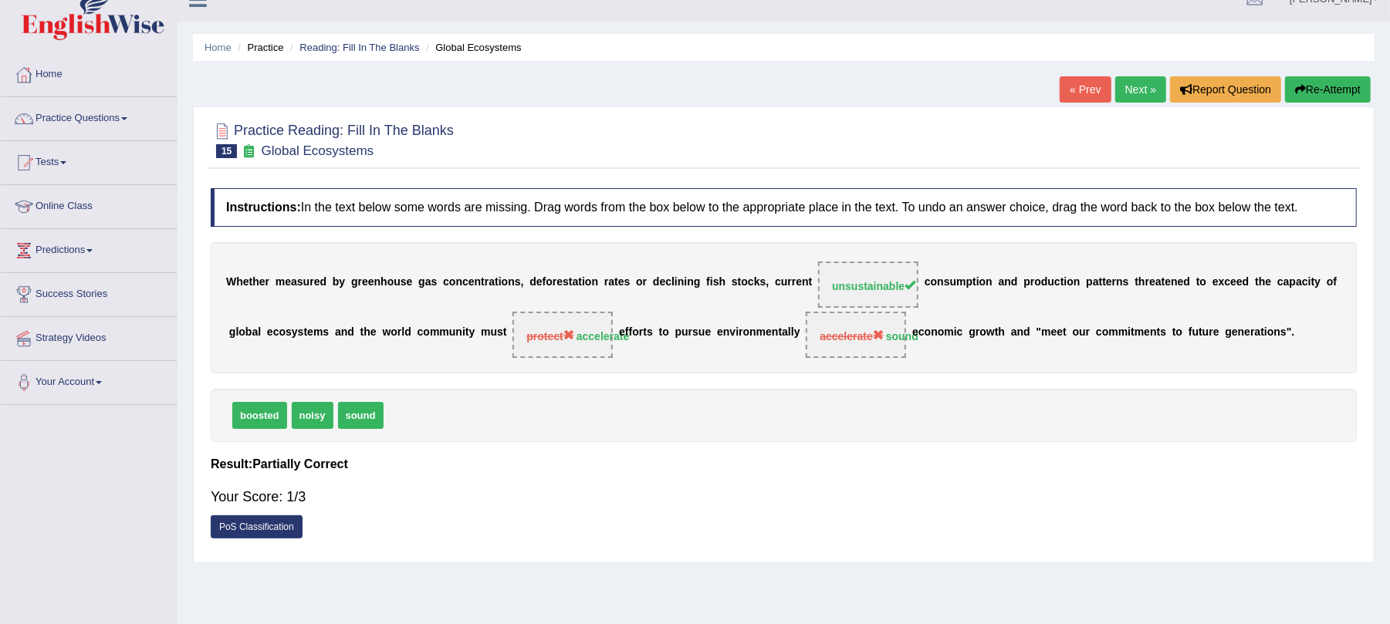
scroll to position [0, 0]
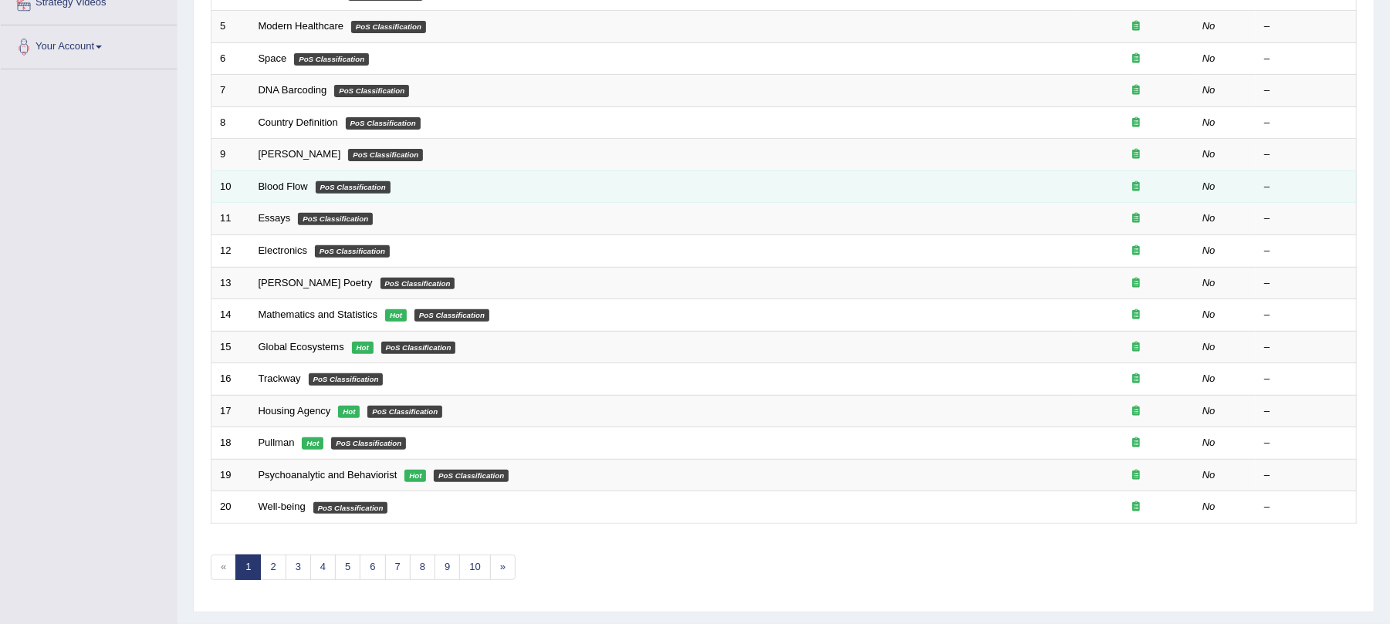
scroll to position [404, 0]
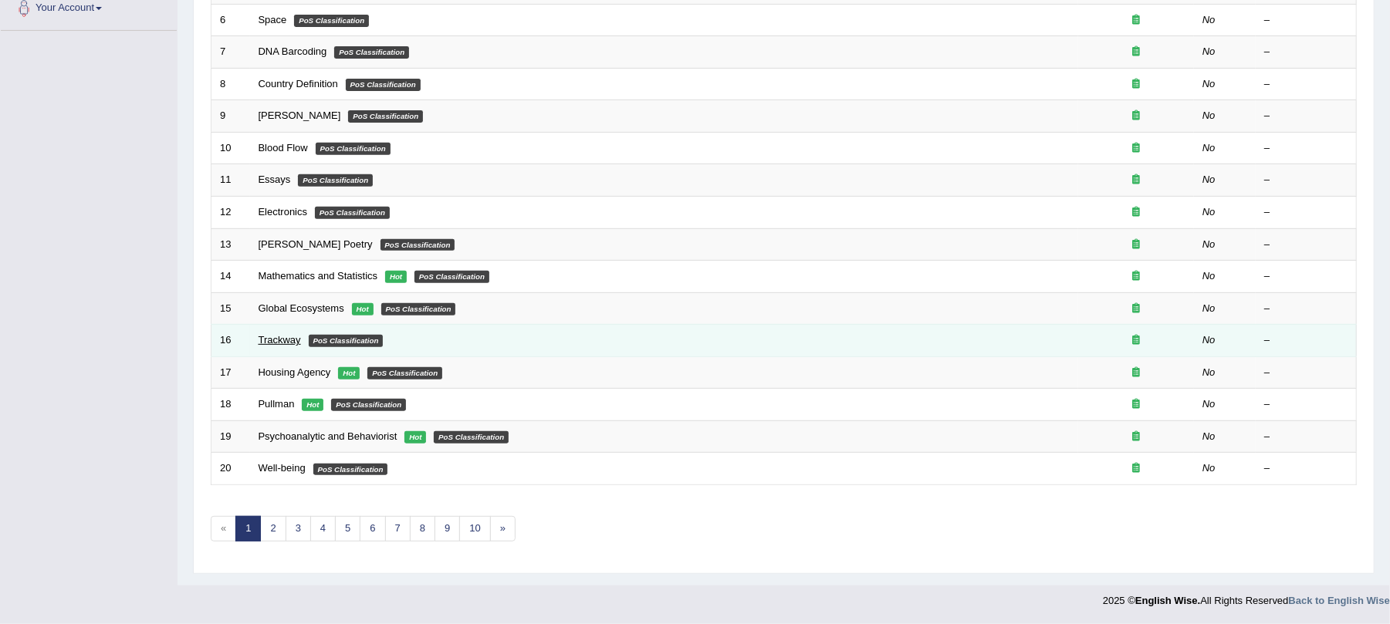
click at [276, 336] on link "Trackway" at bounding box center [280, 340] width 42 height 12
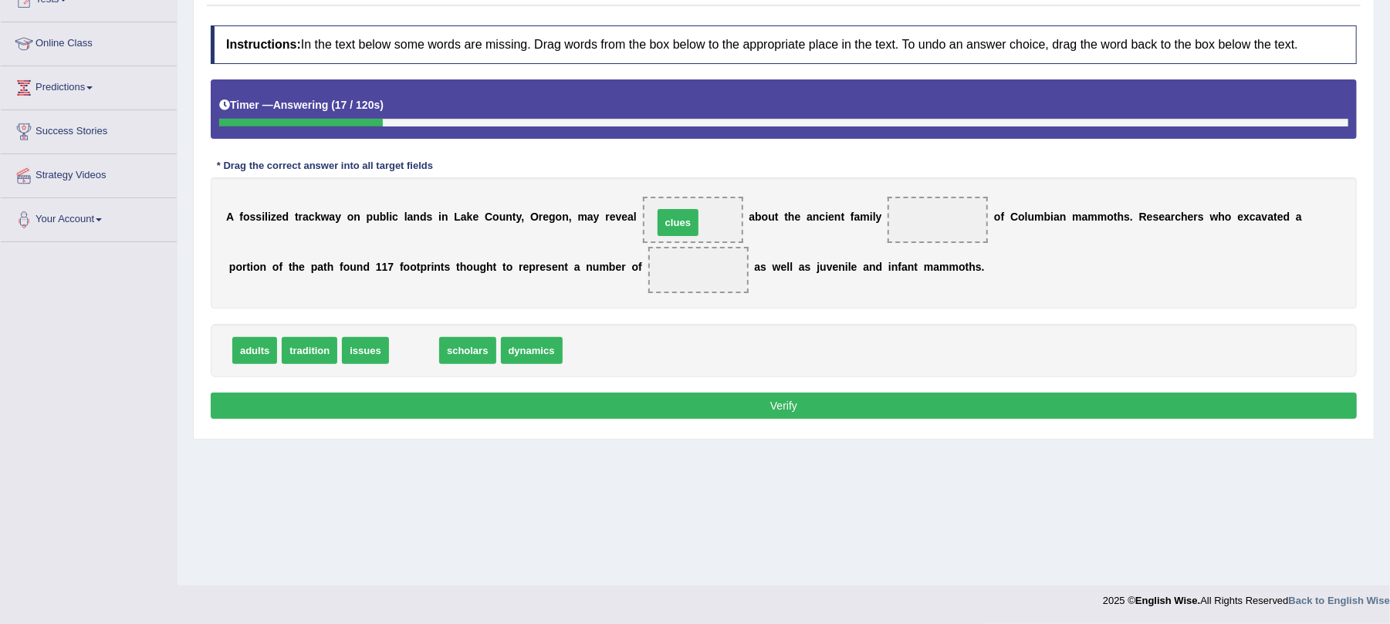
drag, startPoint x: 414, startPoint y: 350, endPoint x: 678, endPoint y: 221, distance: 293.7
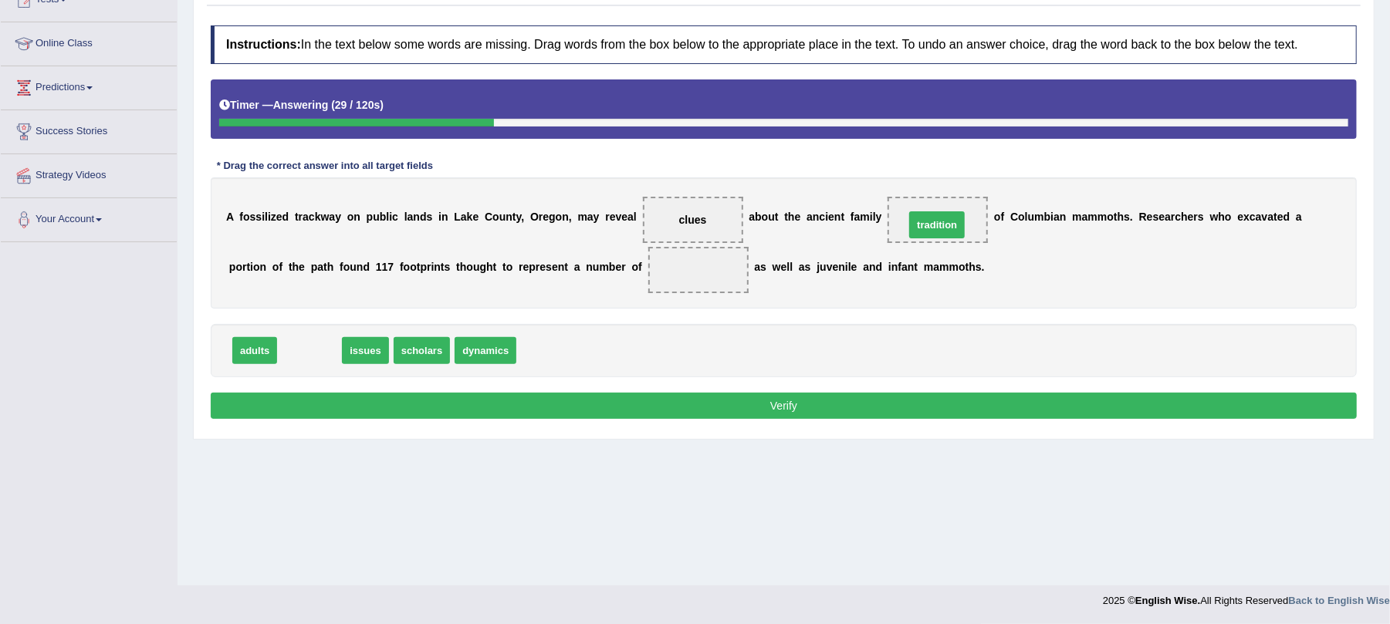
drag, startPoint x: 312, startPoint y: 350, endPoint x: 939, endPoint y: 225, distance: 639.8
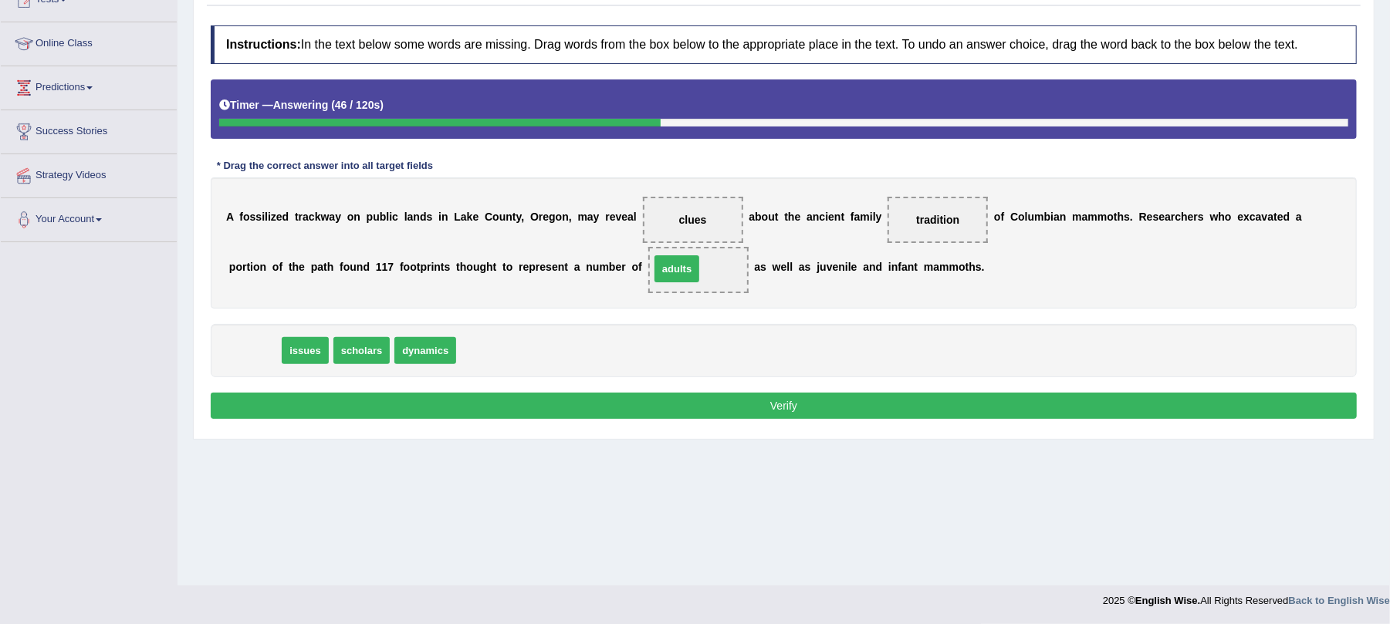
drag, startPoint x: 245, startPoint y: 363, endPoint x: 668, endPoint y: 282, distance: 429.9
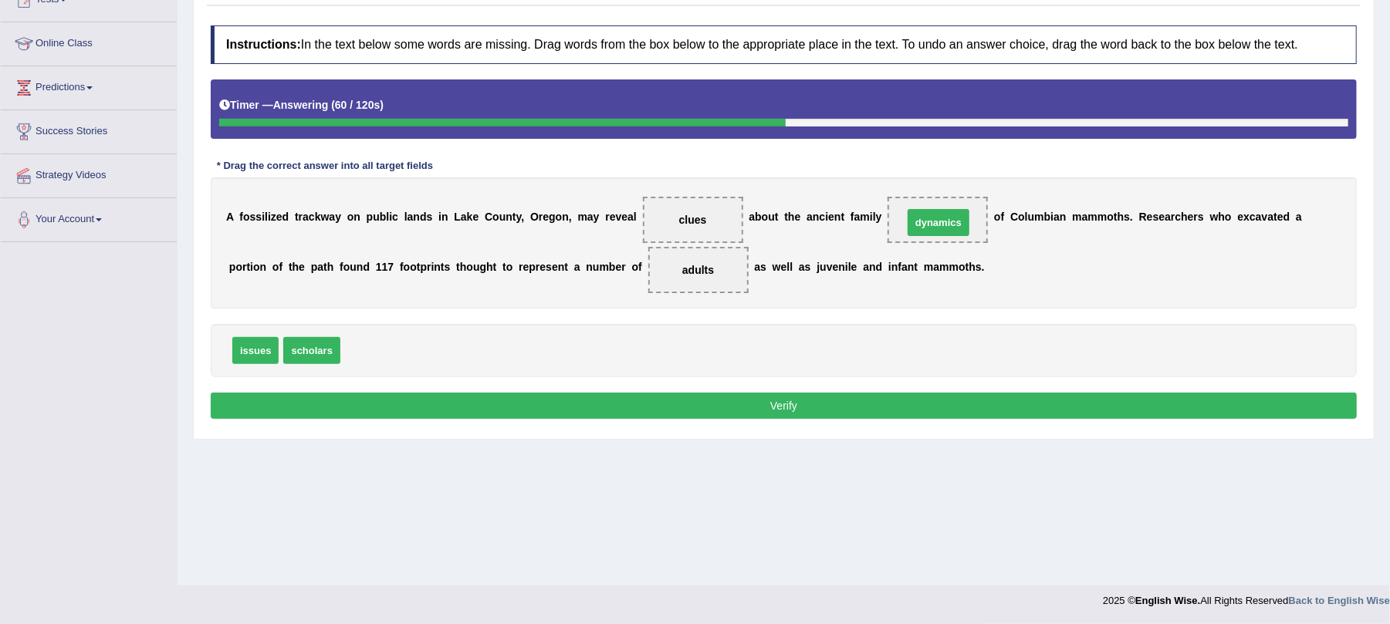
drag, startPoint x: 377, startPoint y: 353, endPoint x: 939, endPoint y: 226, distance: 576.9
click at [788, 411] on button "Verify" at bounding box center [784, 406] width 1146 height 26
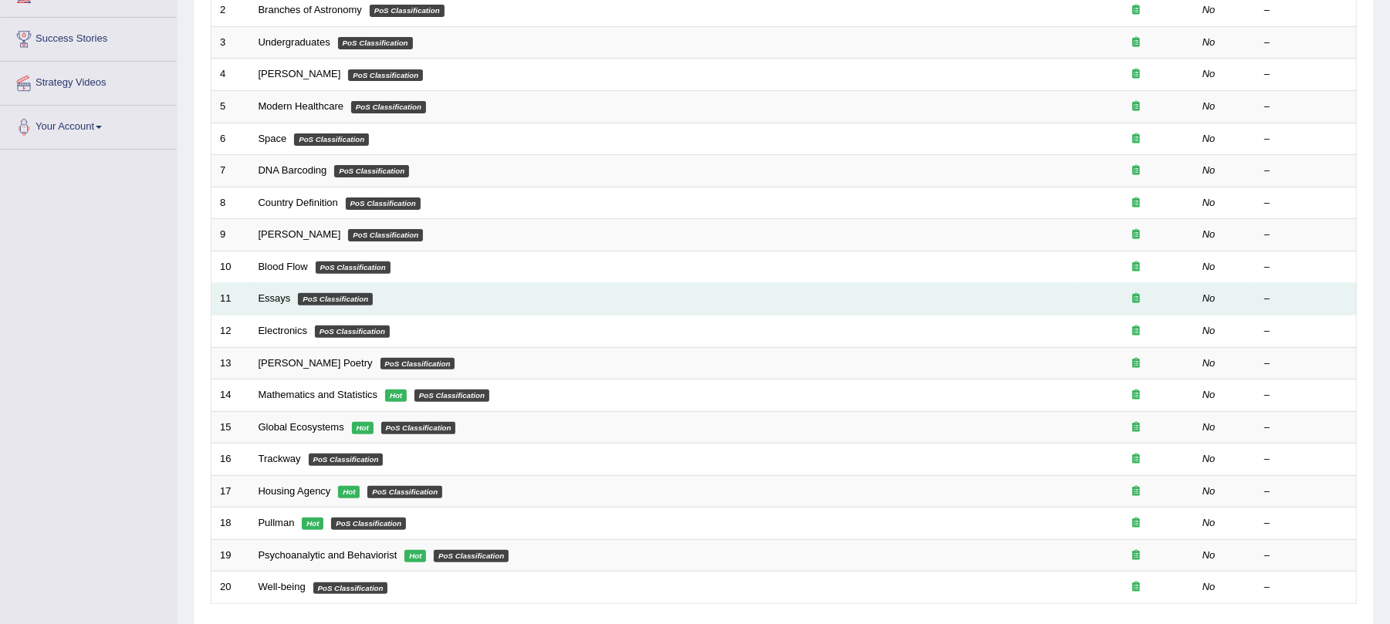
scroll to position [309, 0]
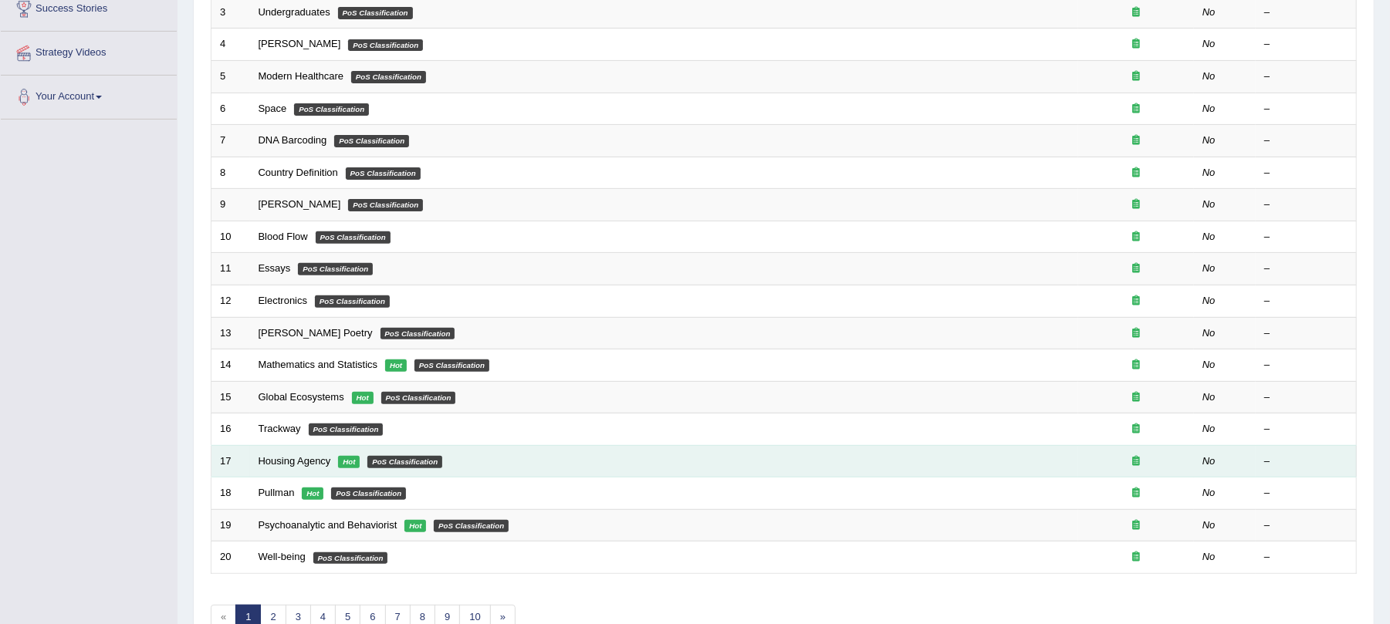
click at [290, 457] on td "Housing Agency Hot PoS Classification" at bounding box center [664, 461] width 828 height 32
drag, startPoint x: 295, startPoint y: 469, endPoint x: 306, endPoint y: 460, distance: 14.2
click at [296, 467] on link "Housing Agency" at bounding box center [295, 461] width 73 height 12
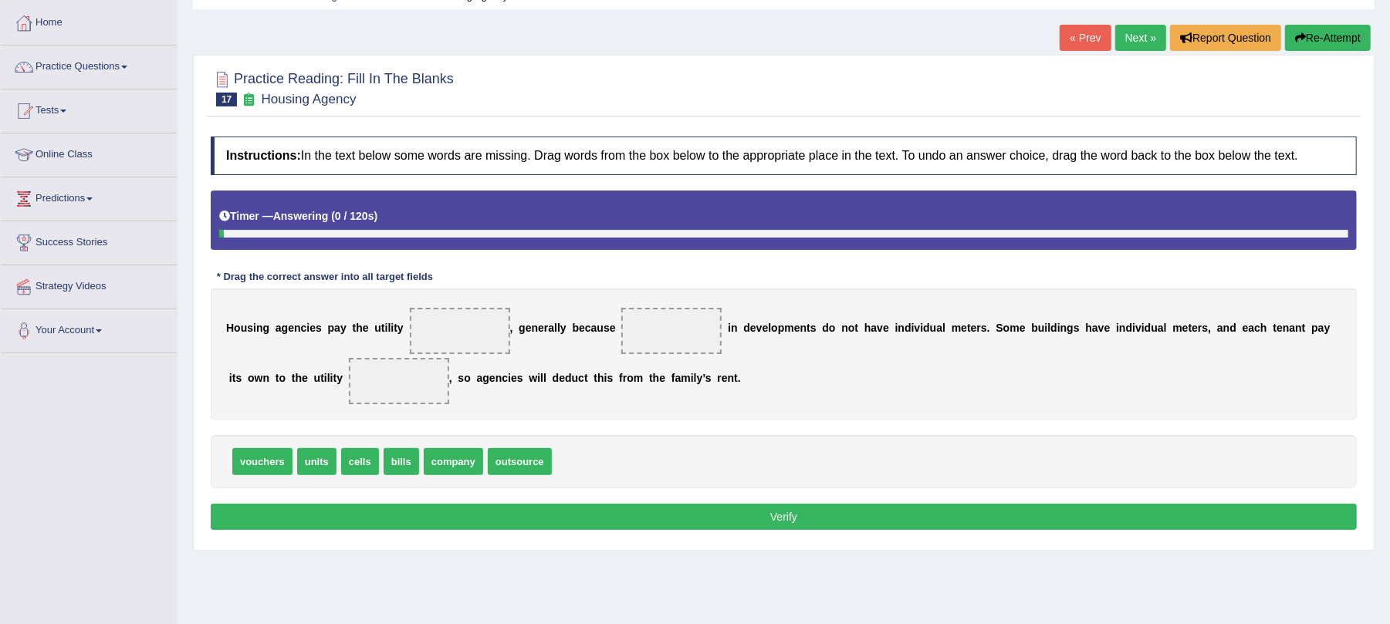
scroll to position [186, 0]
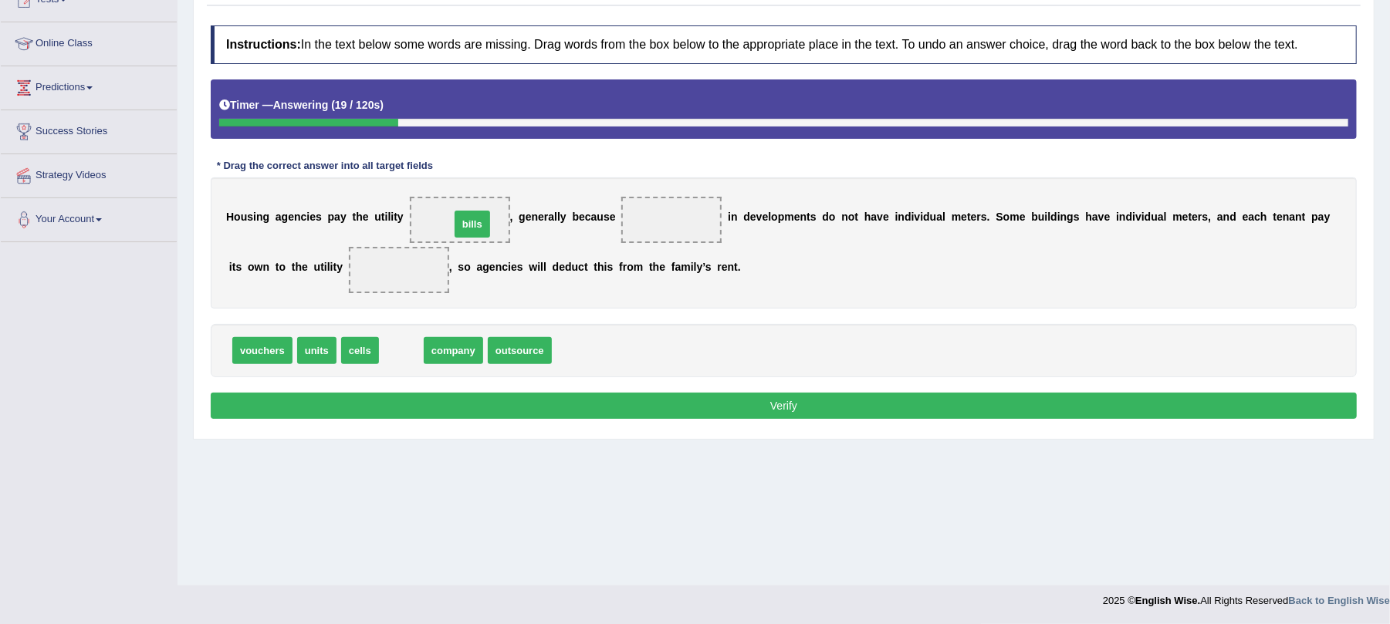
drag, startPoint x: 398, startPoint y: 352, endPoint x: 469, endPoint y: 225, distance: 145.1
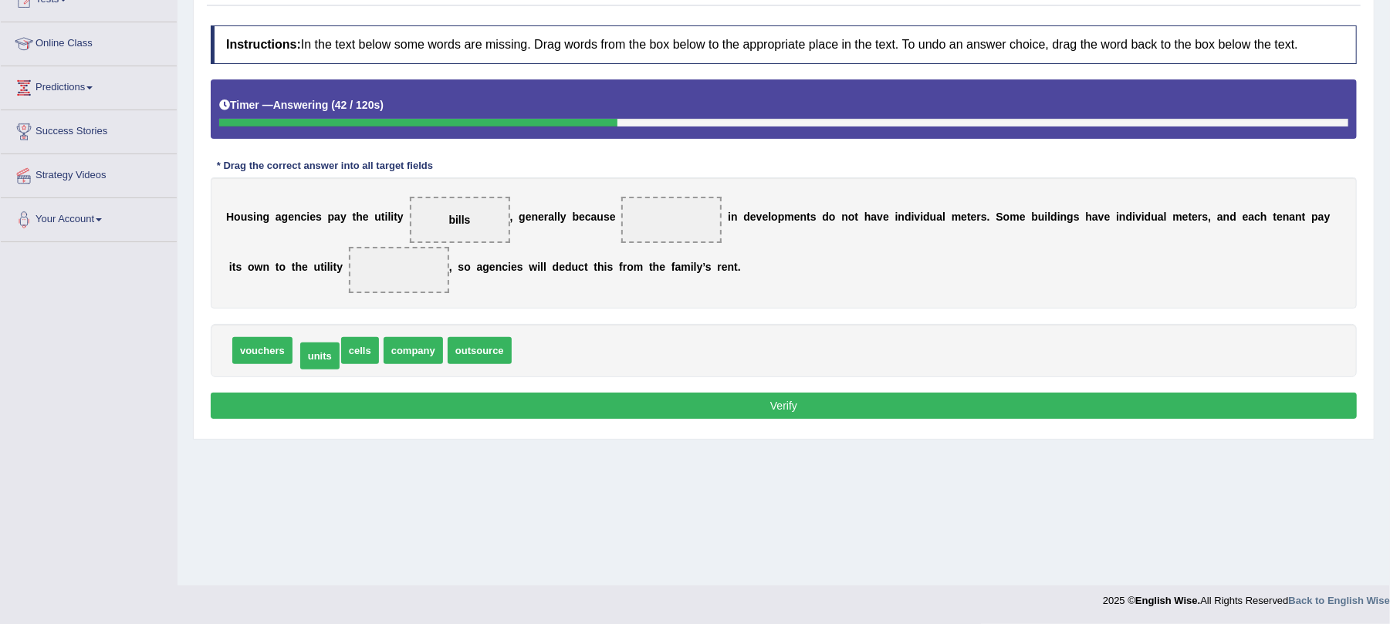
drag, startPoint x: 313, startPoint y: 355, endPoint x: 318, endPoint y: 362, distance: 8.3
drag, startPoint x: 364, startPoint y: 359, endPoint x: 673, endPoint y: 230, distance: 334.5
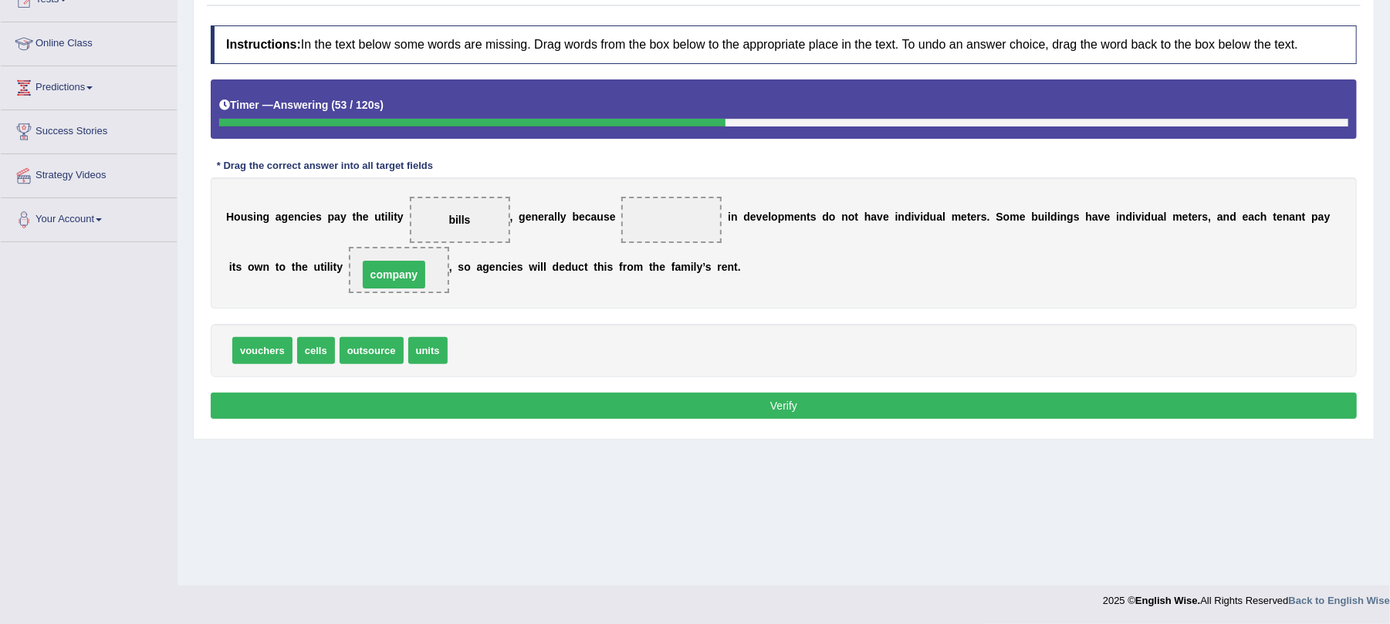
drag, startPoint x: 674, startPoint y: 225, endPoint x: 396, endPoint y: 279, distance: 282.9
drag, startPoint x: 458, startPoint y: 224, endPoint x: 671, endPoint y: 224, distance: 213.8
drag, startPoint x: 664, startPoint y: 226, endPoint x: 460, endPoint y: 219, distance: 204.6
click at [460, 219] on div "H o u s i n g a g e n c i e s p a y t h e u t i l i t y , g e n e r a l l y b e…" at bounding box center [784, 243] width 1146 height 131
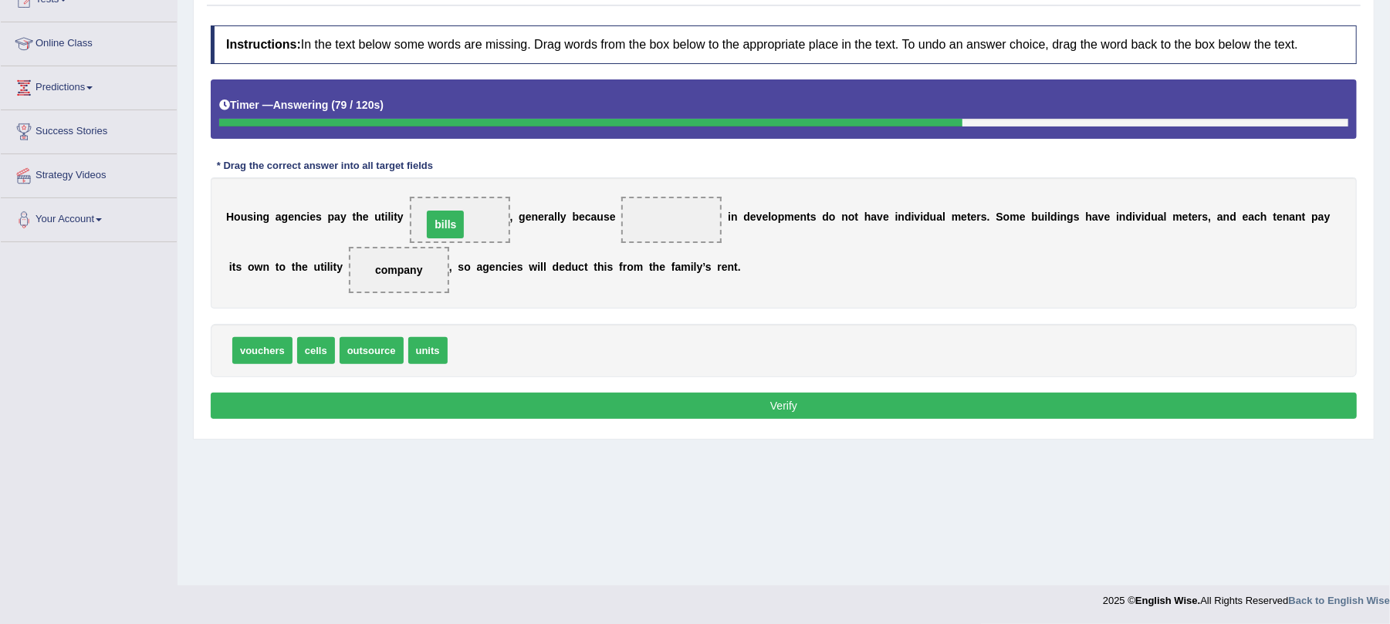
drag, startPoint x: 668, startPoint y: 217, endPoint x: 445, endPoint y: 218, distance: 223.8
drag, startPoint x: 259, startPoint y: 350, endPoint x: 692, endPoint y: 216, distance: 453.3
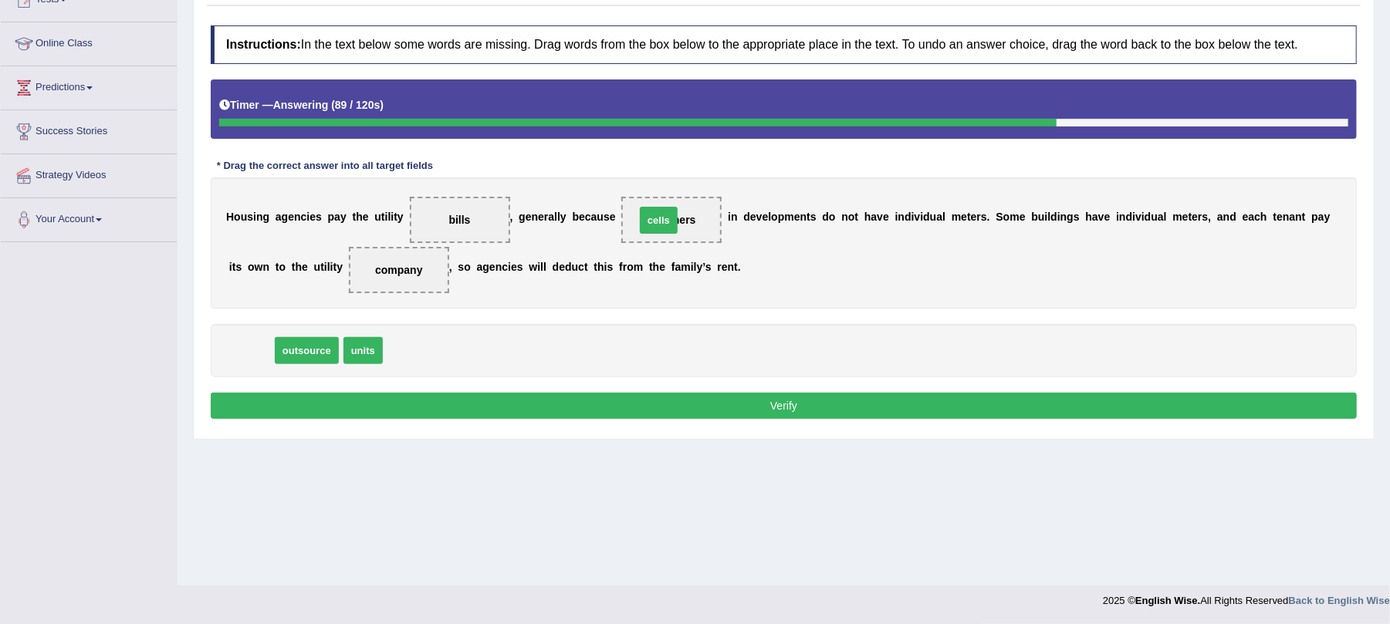
drag, startPoint x: 253, startPoint y: 355, endPoint x: 661, endPoint y: 224, distance: 428.1
click at [495, 399] on button "Verify" at bounding box center [784, 406] width 1146 height 26
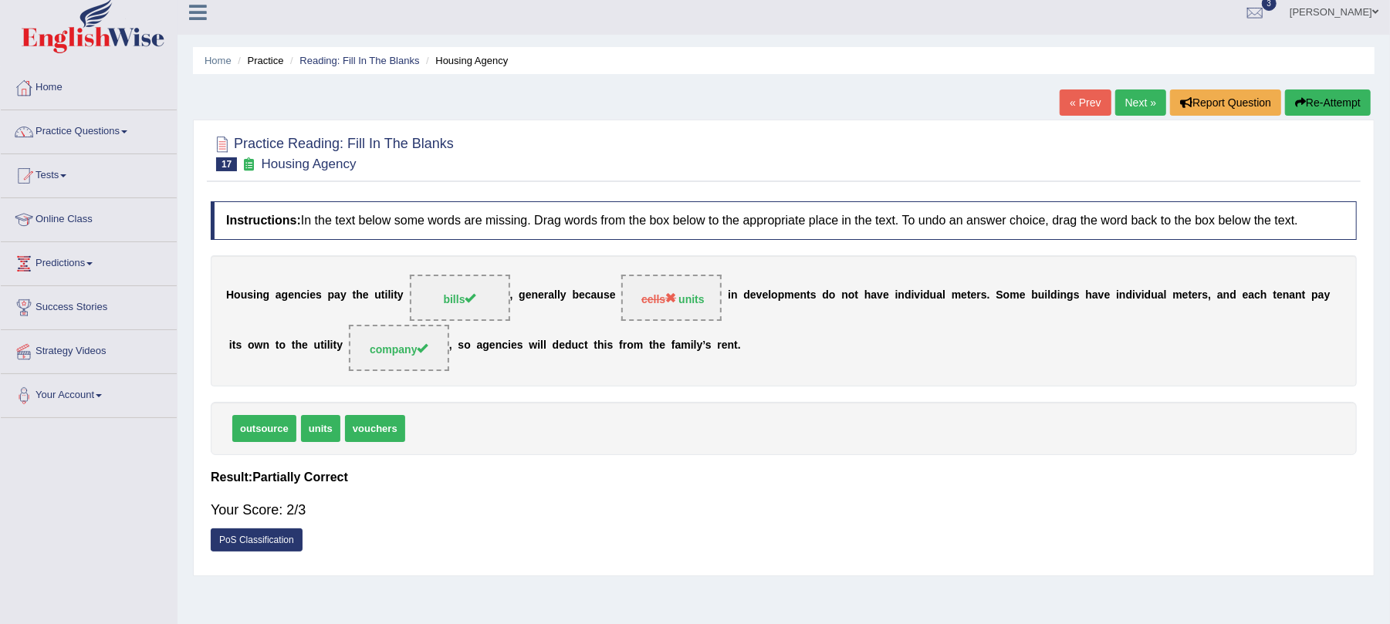
scroll to position [0, 0]
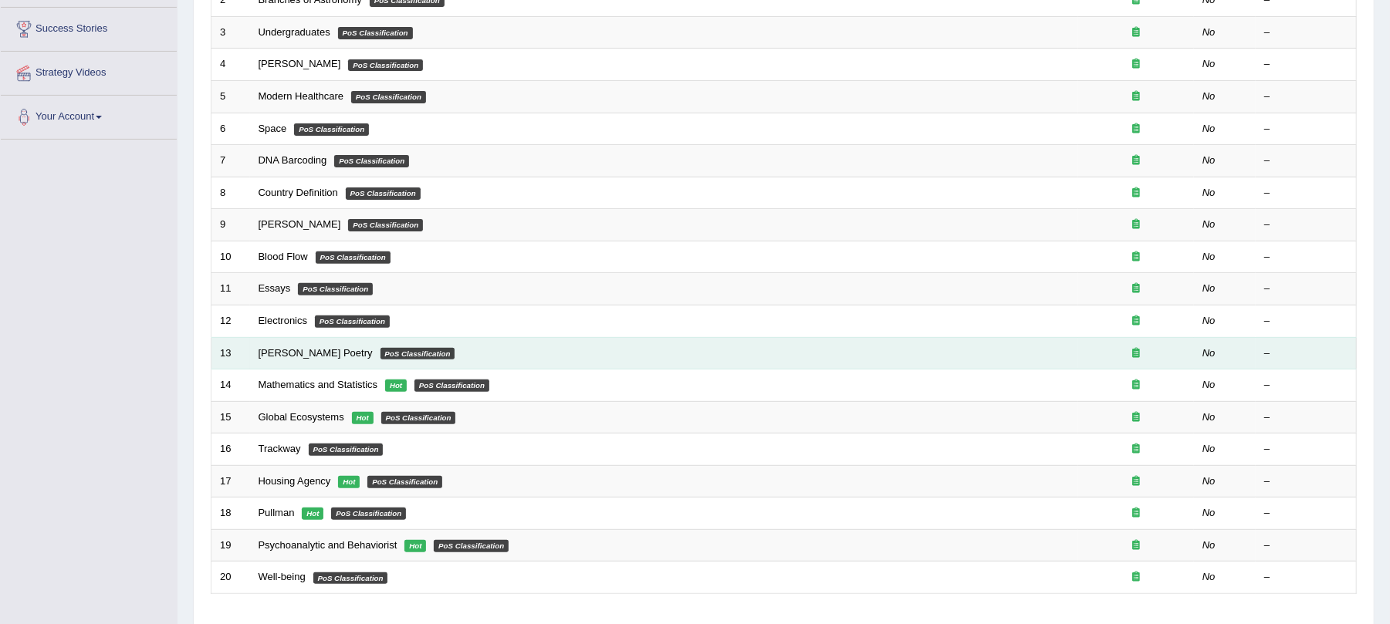
scroll to position [404, 0]
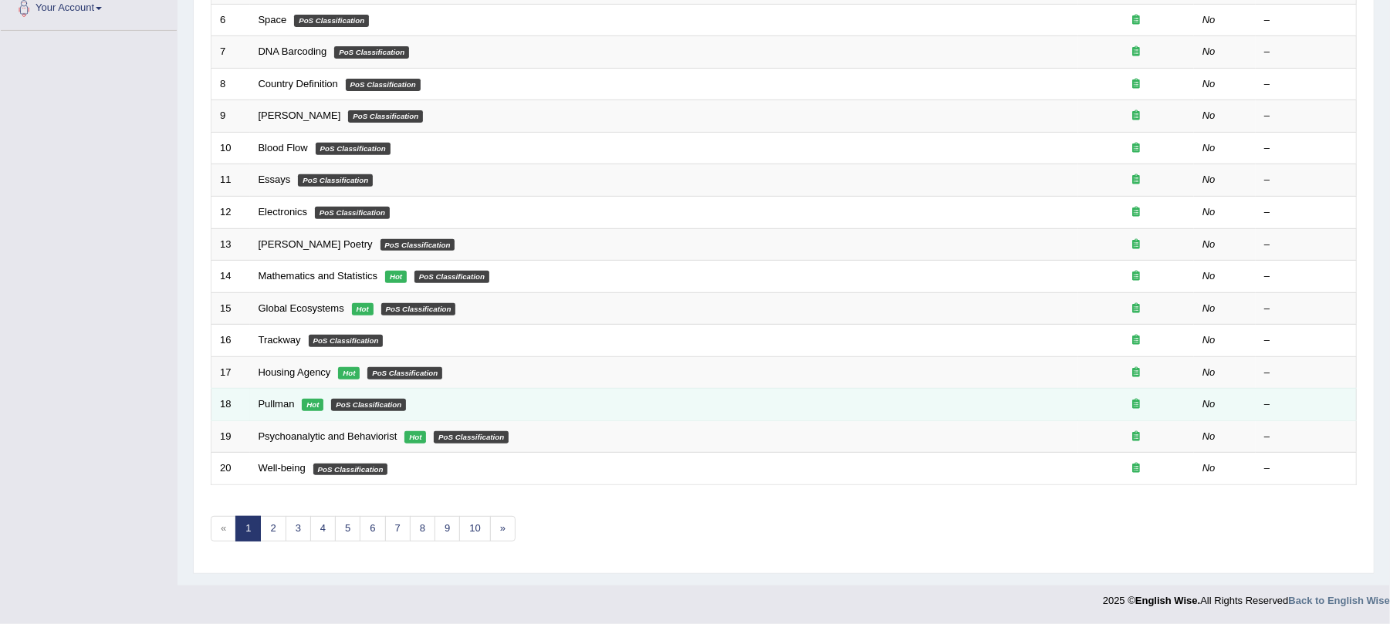
click at [282, 394] on td "Pullman Hot PoS Classification" at bounding box center [664, 405] width 828 height 32
click at [279, 401] on link "Pullman" at bounding box center [277, 404] width 36 height 12
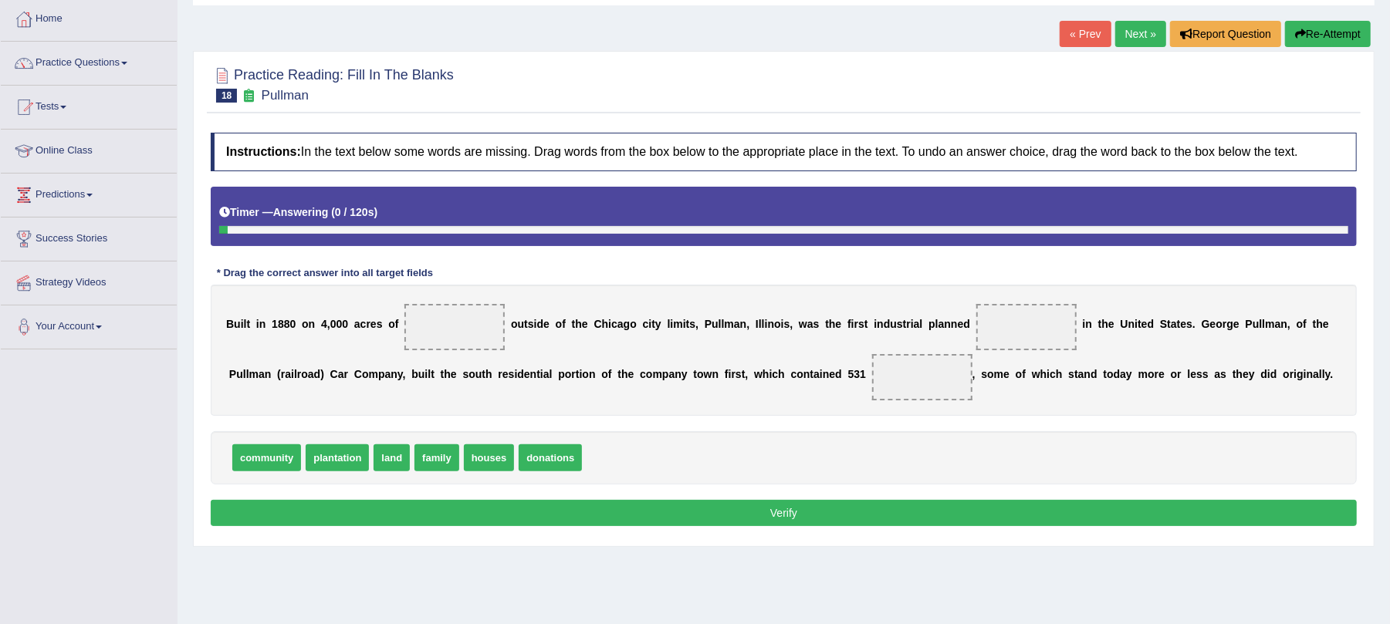
scroll to position [186, 0]
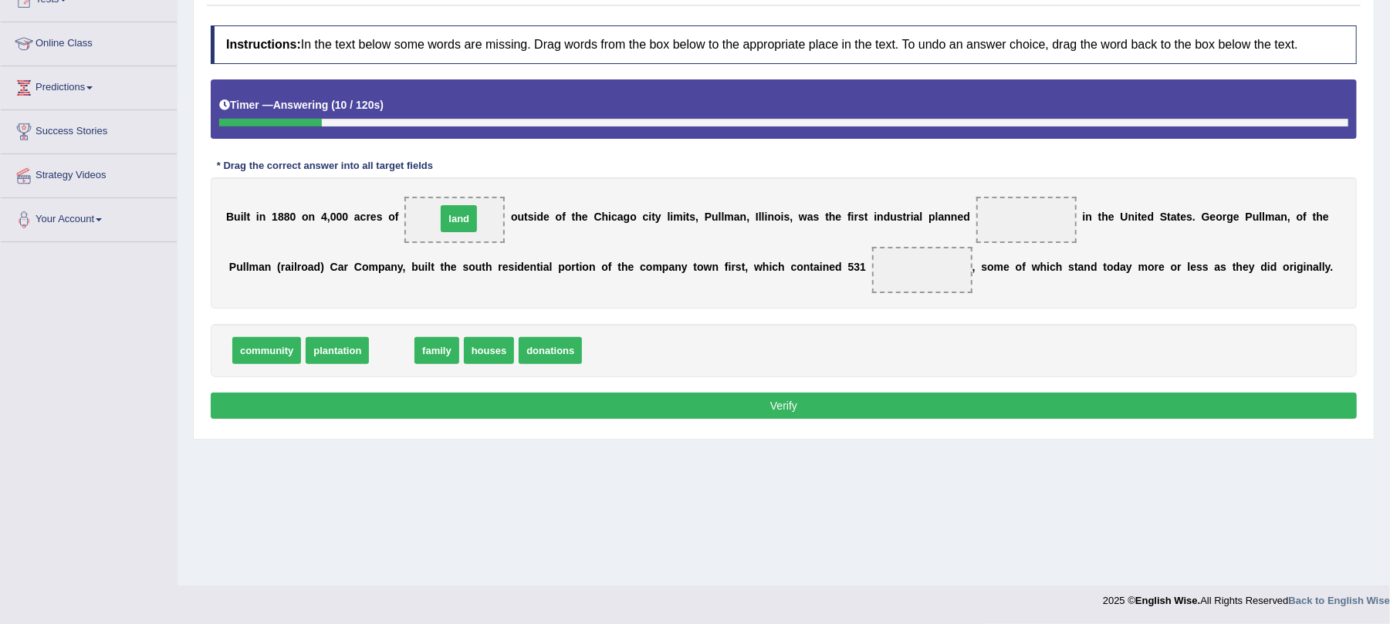
drag, startPoint x: 391, startPoint y: 350, endPoint x: 458, endPoint y: 219, distance: 147.4
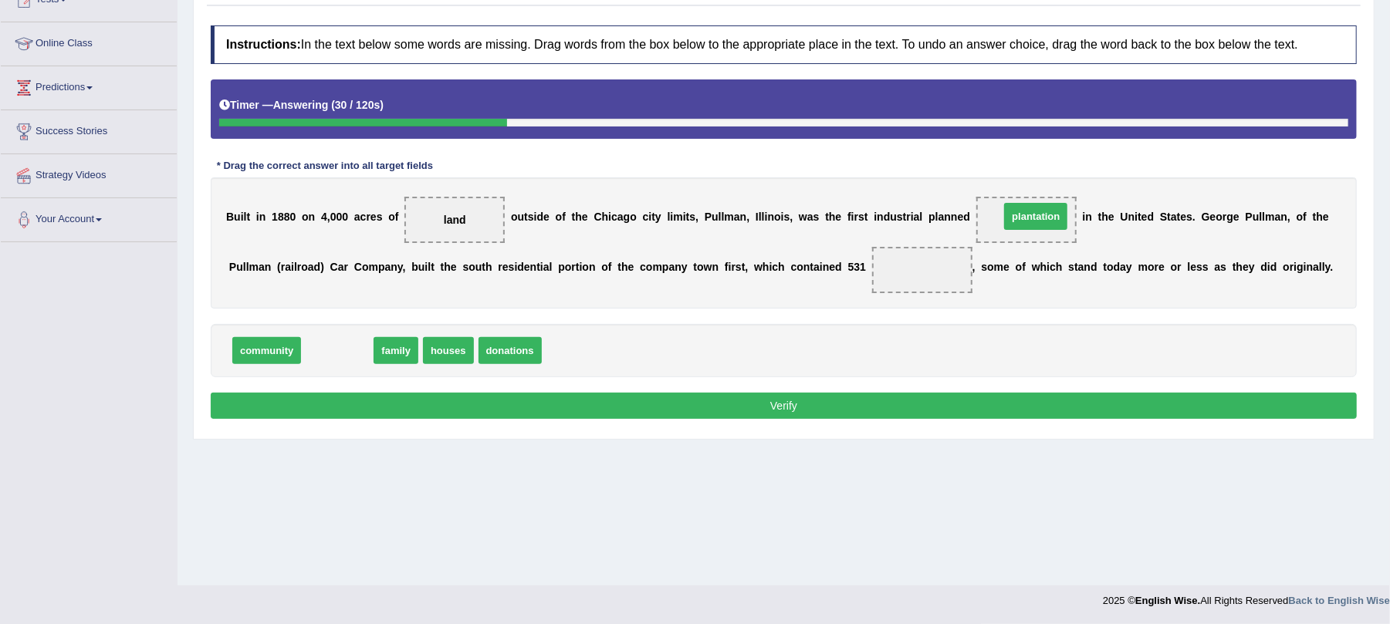
drag, startPoint x: 346, startPoint y: 350, endPoint x: 1033, endPoint y: 217, distance: 699.7
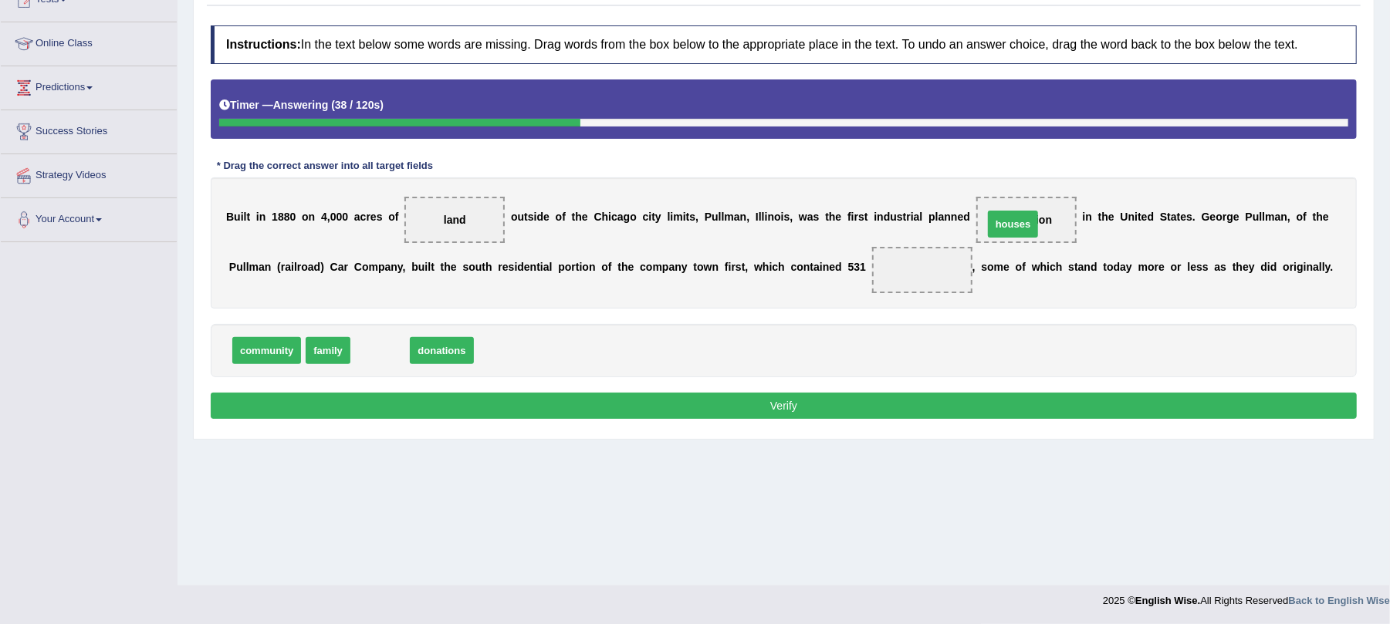
drag, startPoint x: 390, startPoint y: 353, endPoint x: 1023, endPoint y: 226, distance: 645.4
drag, startPoint x: 1031, startPoint y: 213, endPoint x: 908, endPoint y: 269, distance: 135.0
click at [908, 269] on div "B u i l t i n 1 8 8 0 o n 4 , 0 0 0 a c r e s o f land o u t s i d e o f t h e …" at bounding box center [784, 243] width 1146 height 131
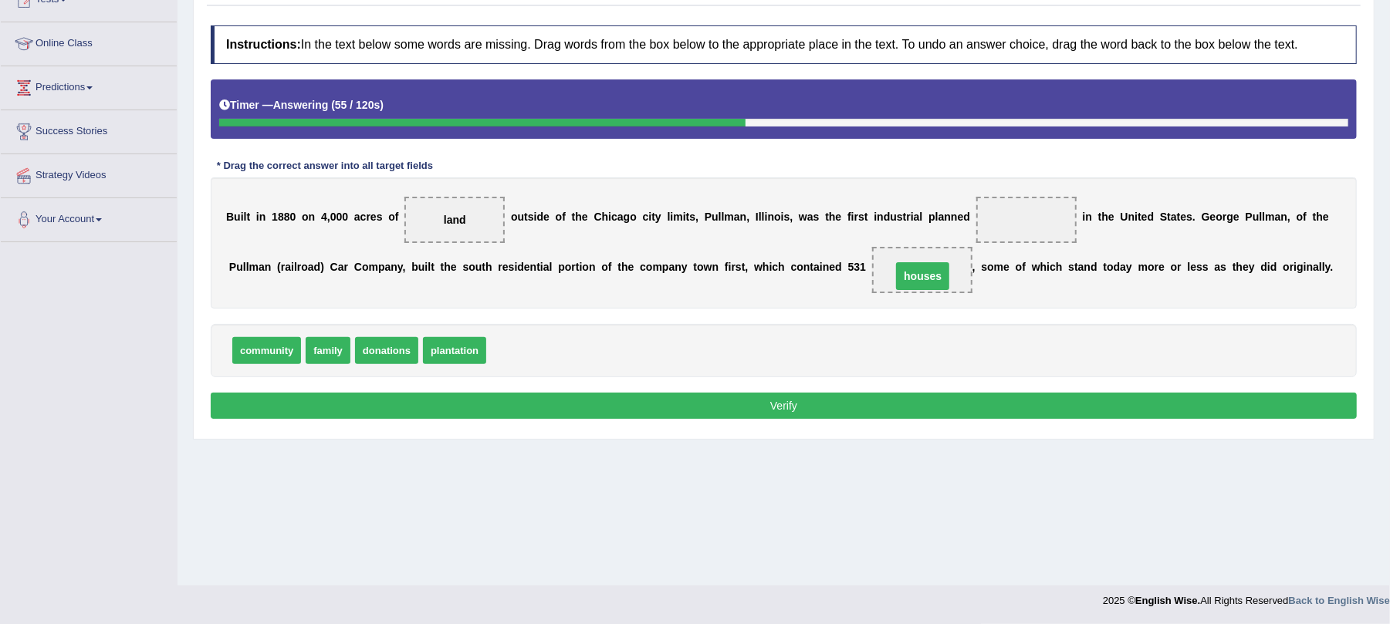
drag, startPoint x: 1011, startPoint y: 224, endPoint x: 908, endPoint y: 281, distance: 118.1
drag, startPoint x: 915, startPoint y: 272, endPoint x: 1028, endPoint y: 224, distance: 122.7
drag, startPoint x: 328, startPoint y: 353, endPoint x: 921, endPoint y: 279, distance: 597.3
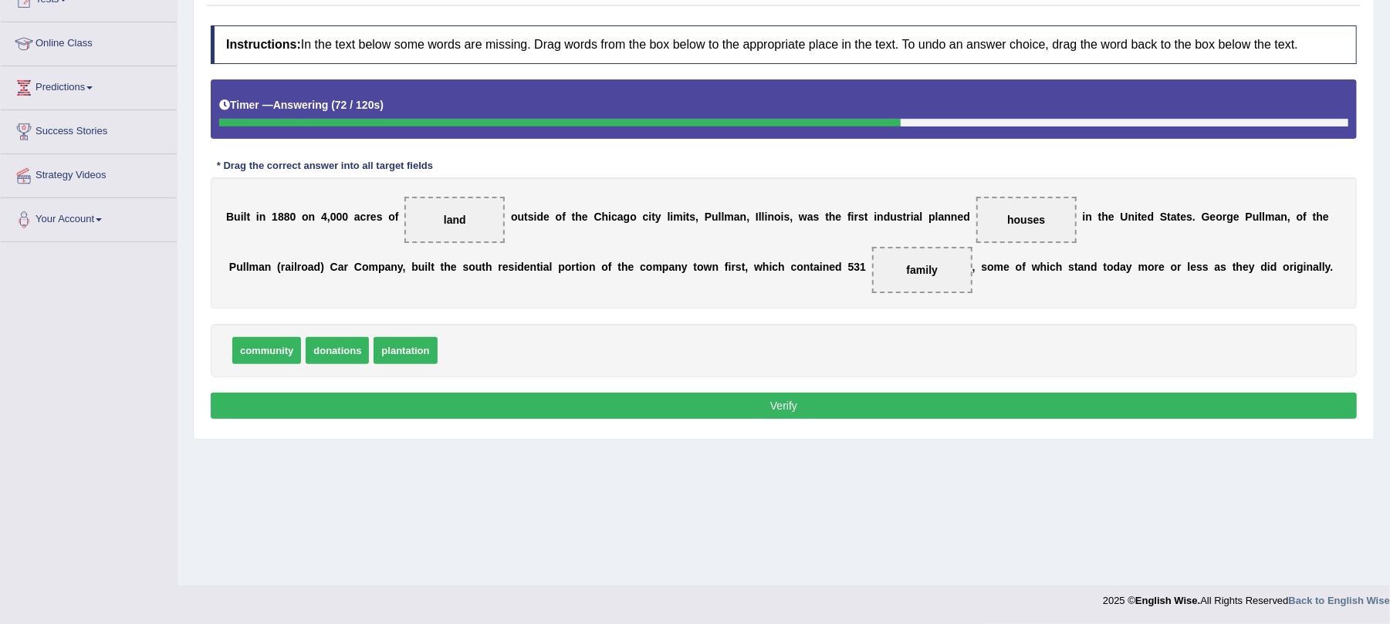
click at [890, 414] on button "Verify" at bounding box center [784, 406] width 1146 height 26
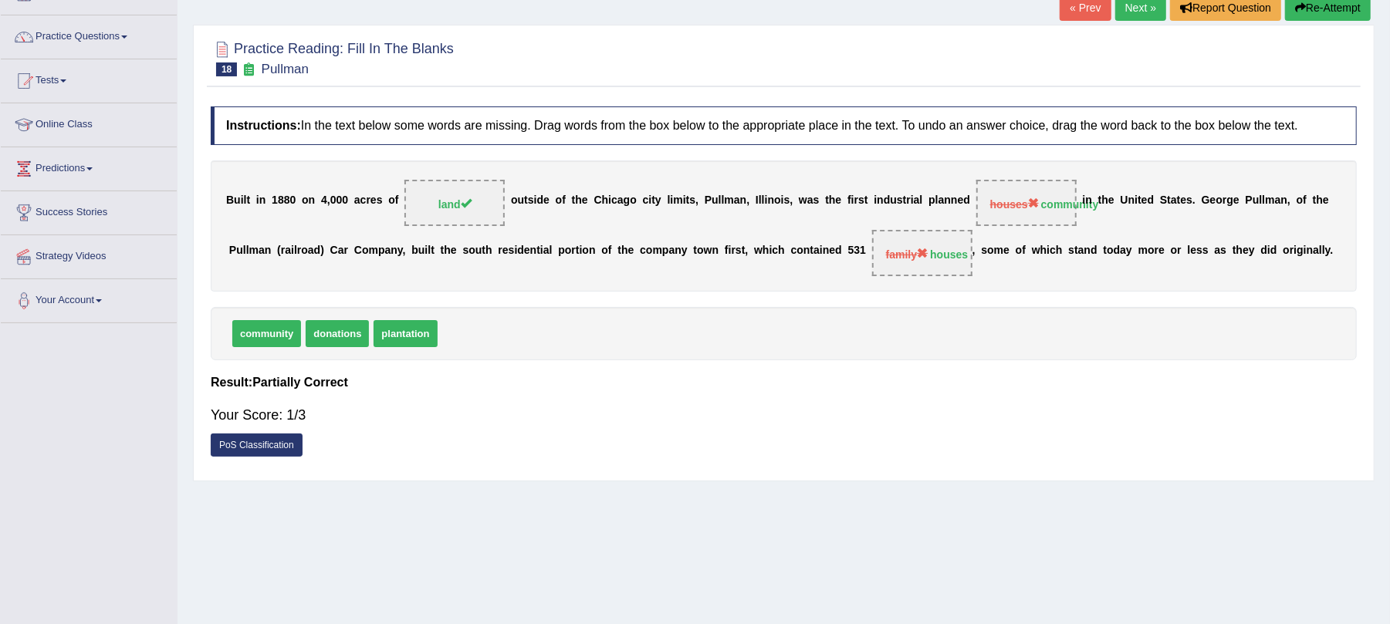
scroll to position [0, 0]
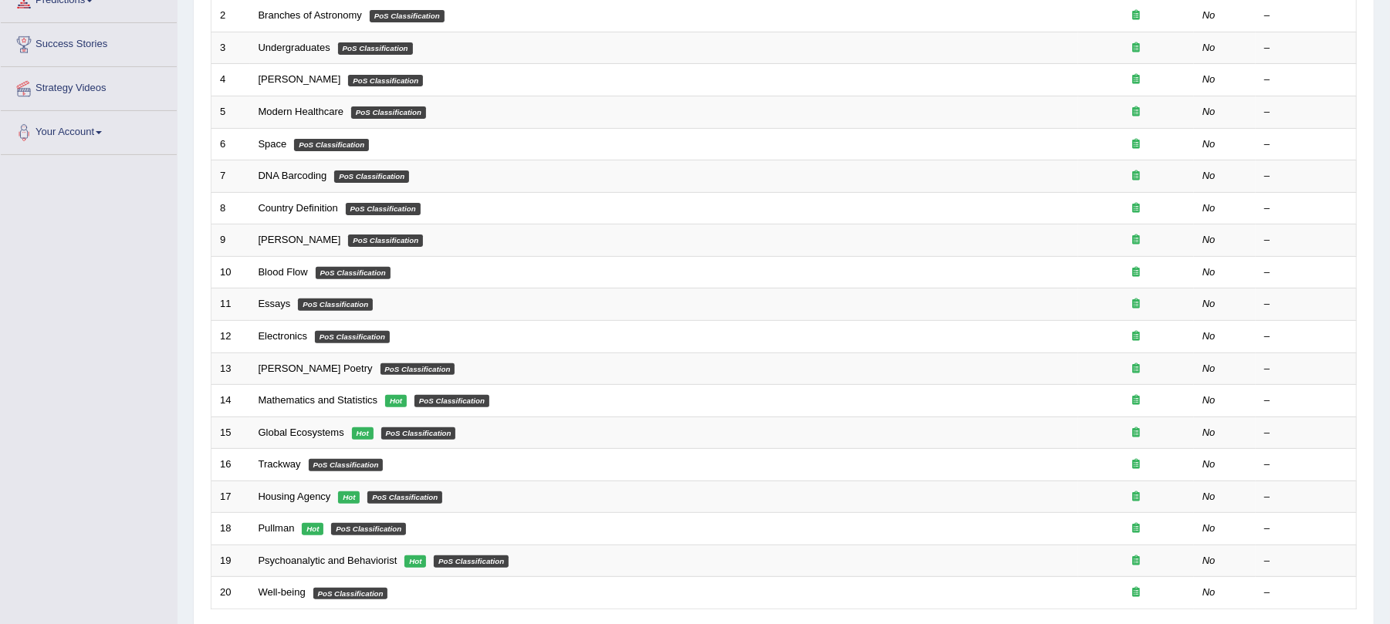
scroll to position [404, 0]
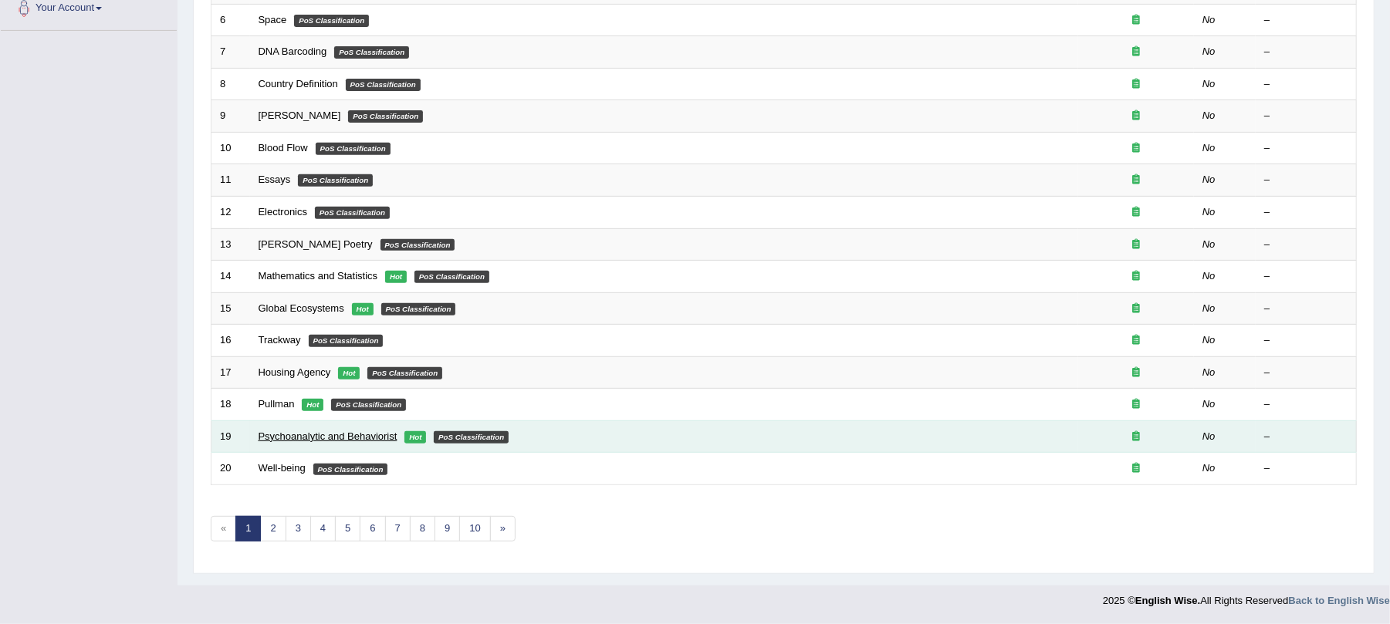
click at [362, 436] on link "Psychoanalytic and Behaviorist" at bounding box center [328, 437] width 139 height 12
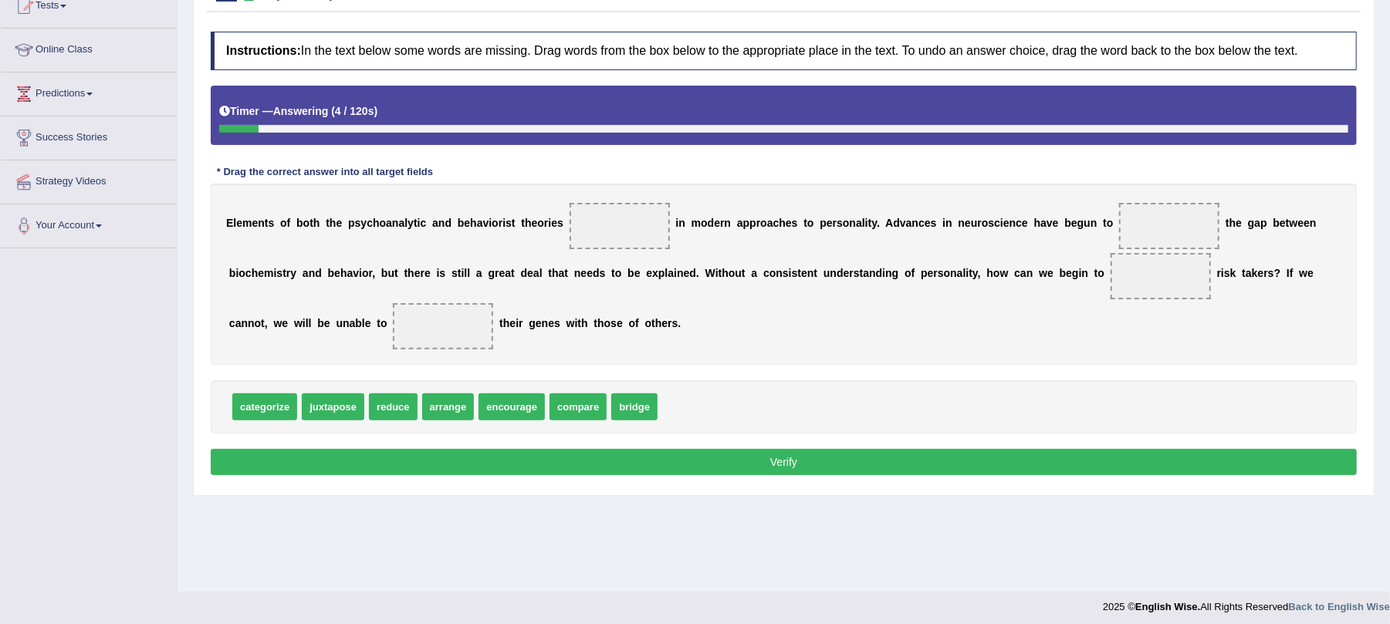
scroll to position [186, 0]
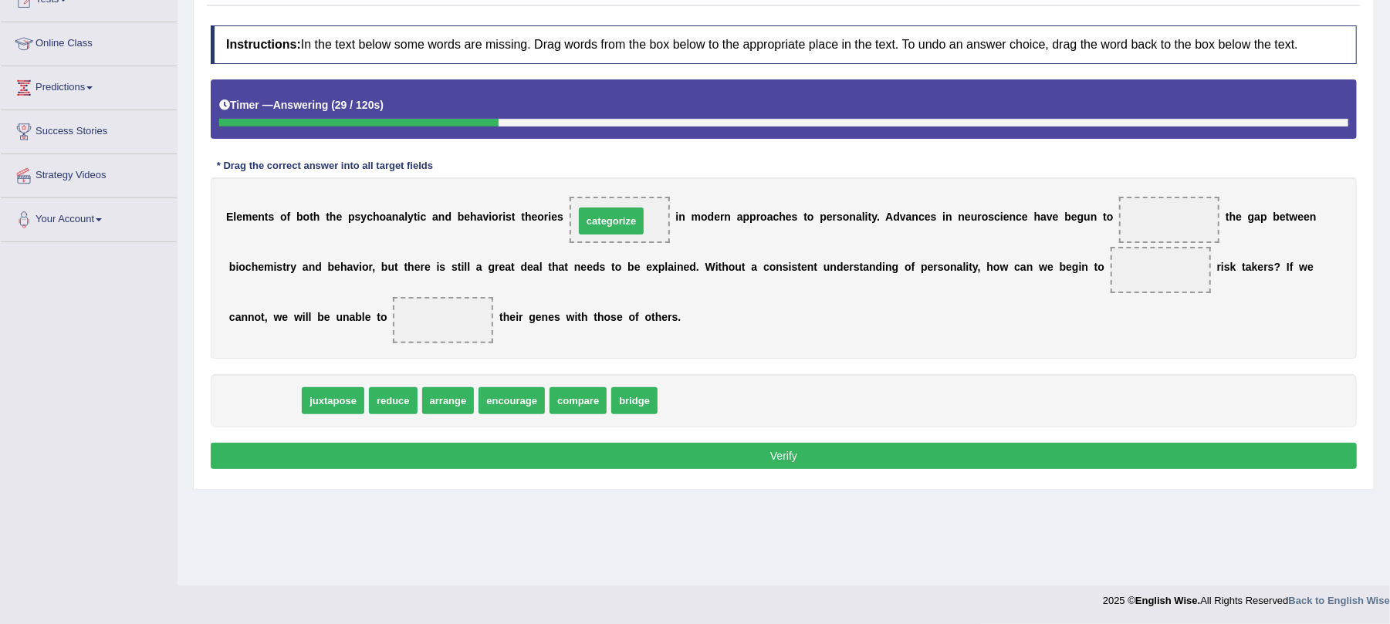
drag, startPoint x: 263, startPoint y: 407, endPoint x: 610, endPoint y: 227, distance: 390.8
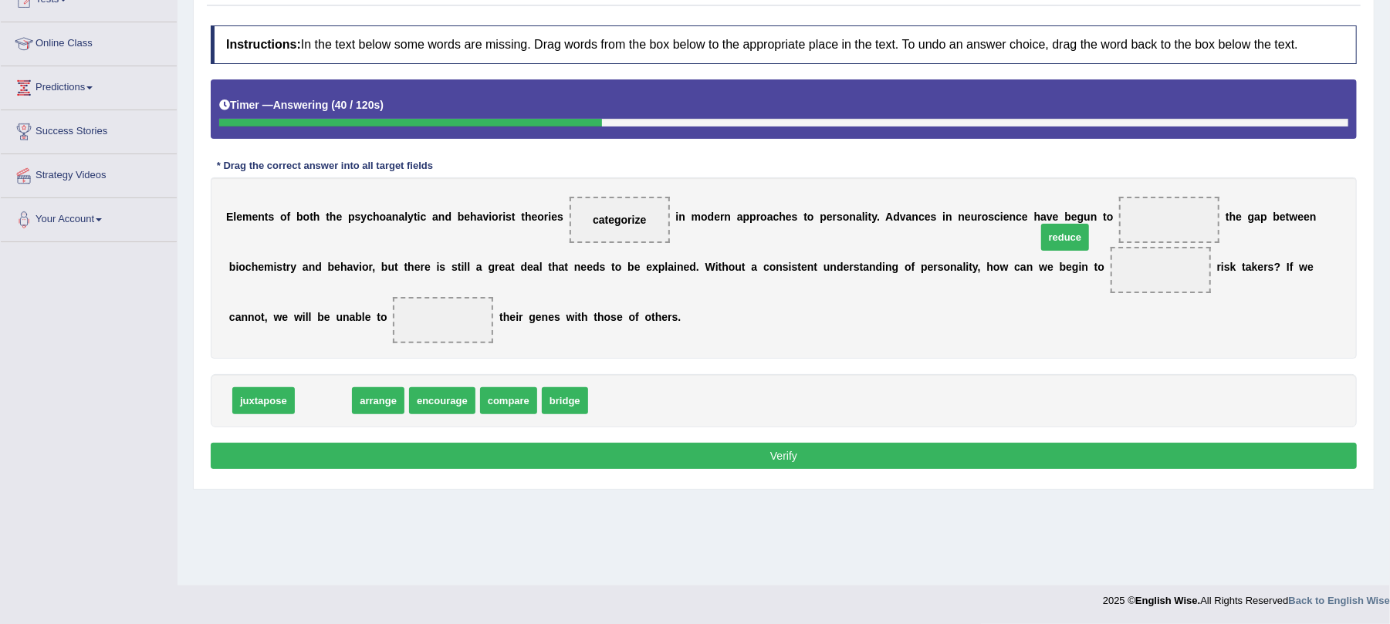
drag, startPoint x: 327, startPoint y: 408, endPoint x: 1172, endPoint y: 221, distance: 864.9
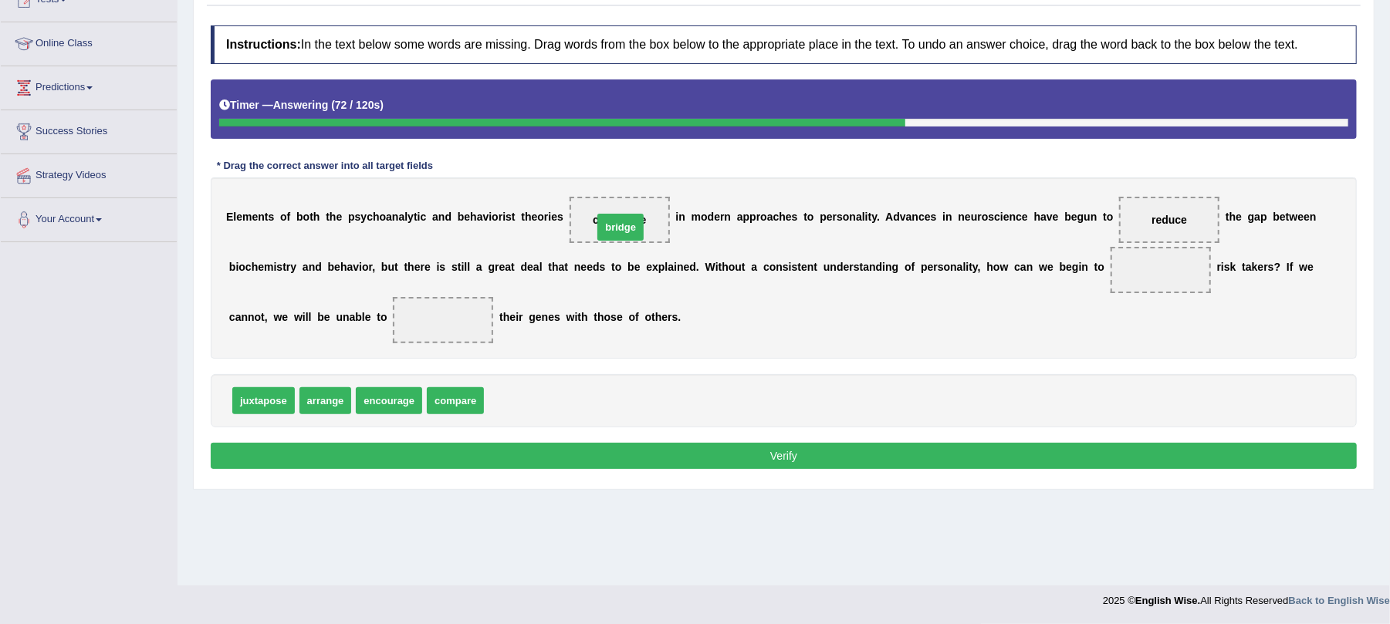
drag, startPoint x: 512, startPoint y: 404, endPoint x: 621, endPoint y: 230, distance: 205.6
drag, startPoint x: 526, startPoint y: 397, endPoint x: 1175, endPoint y: 269, distance: 661.4
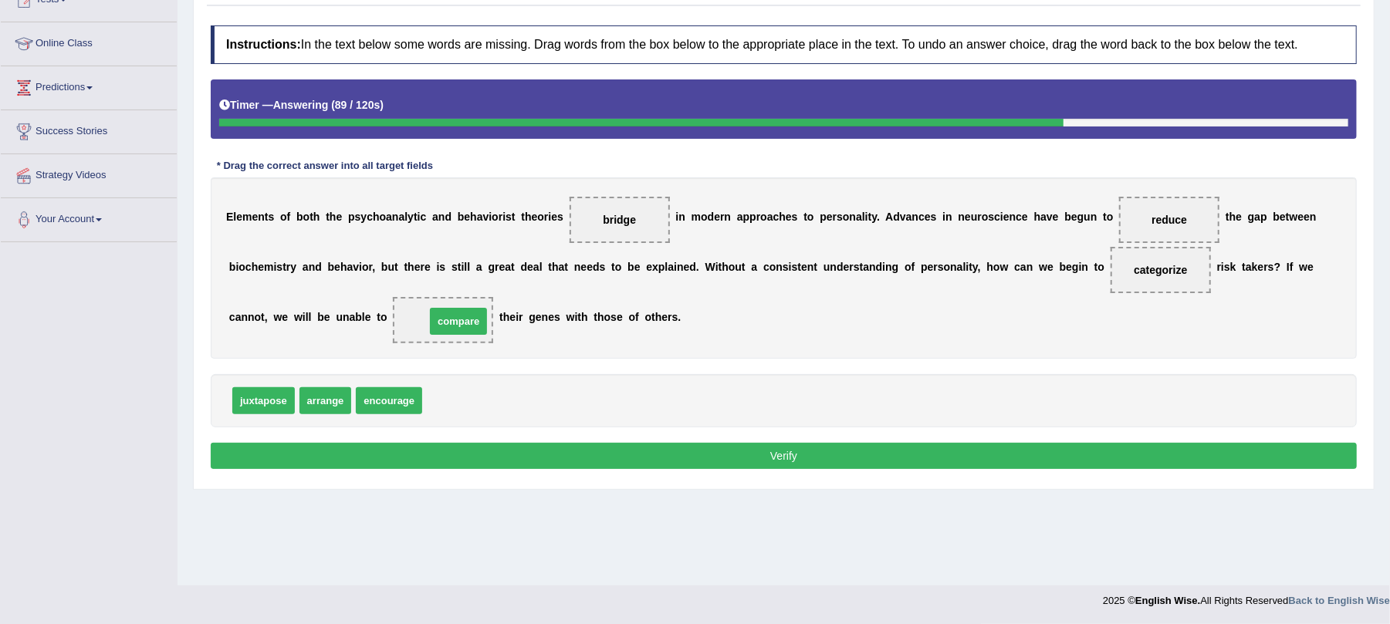
drag, startPoint x: 455, startPoint y: 404, endPoint x: 458, endPoint y: 325, distance: 79.6
click at [466, 445] on div "Instructions: In the text below some words are missing. Drag words from the box…" at bounding box center [784, 250] width 1154 height 464
click at [476, 465] on button "Verify" at bounding box center [784, 456] width 1146 height 26
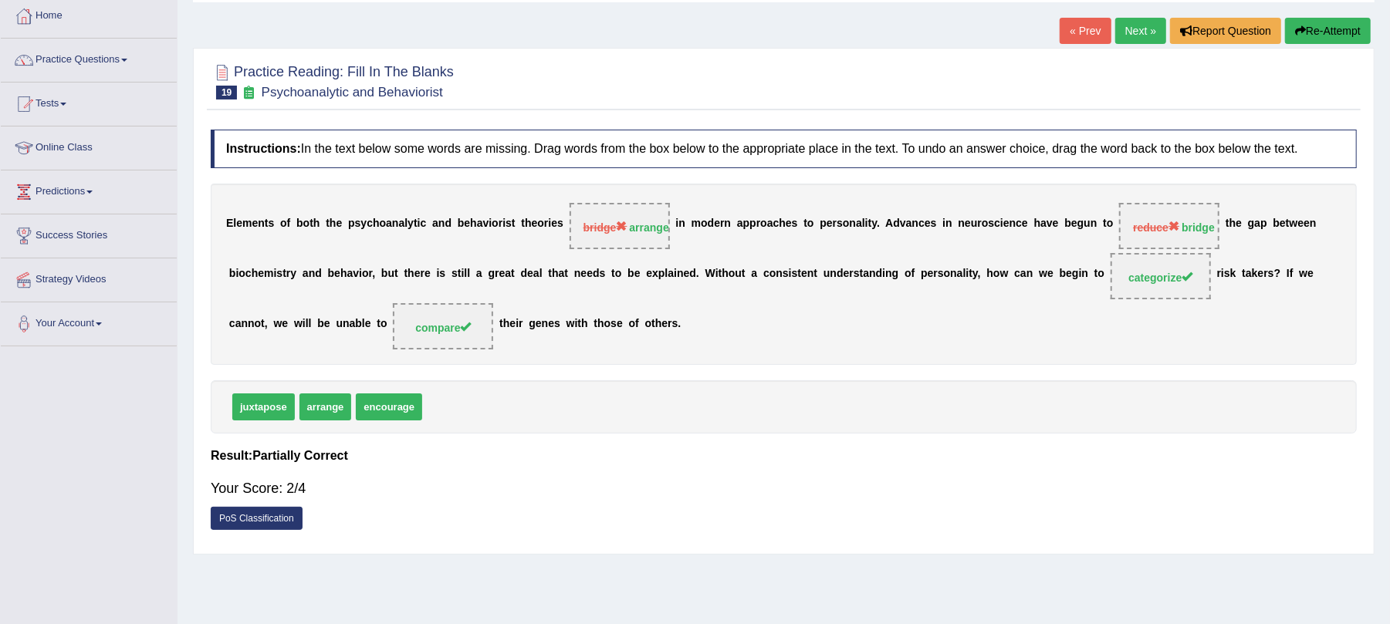
scroll to position [0, 0]
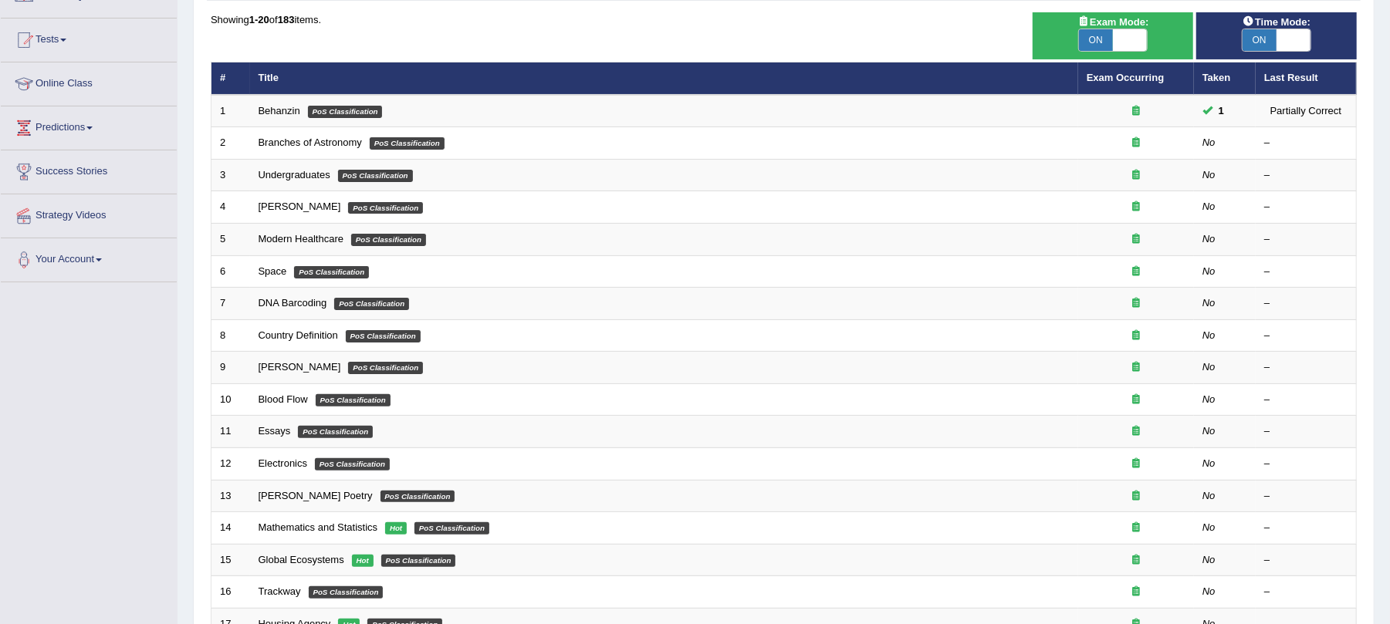
scroll to position [404, 0]
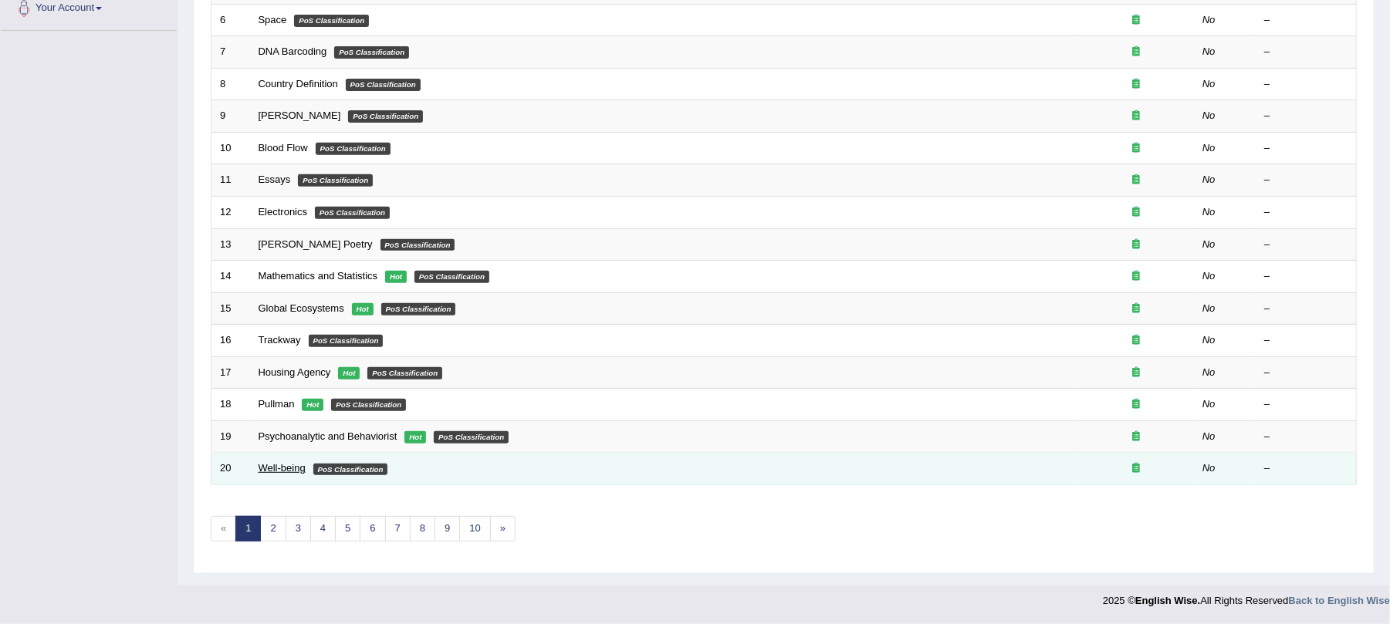
click at [284, 467] on link "Well-being" at bounding box center [282, 468] width 47 height 12
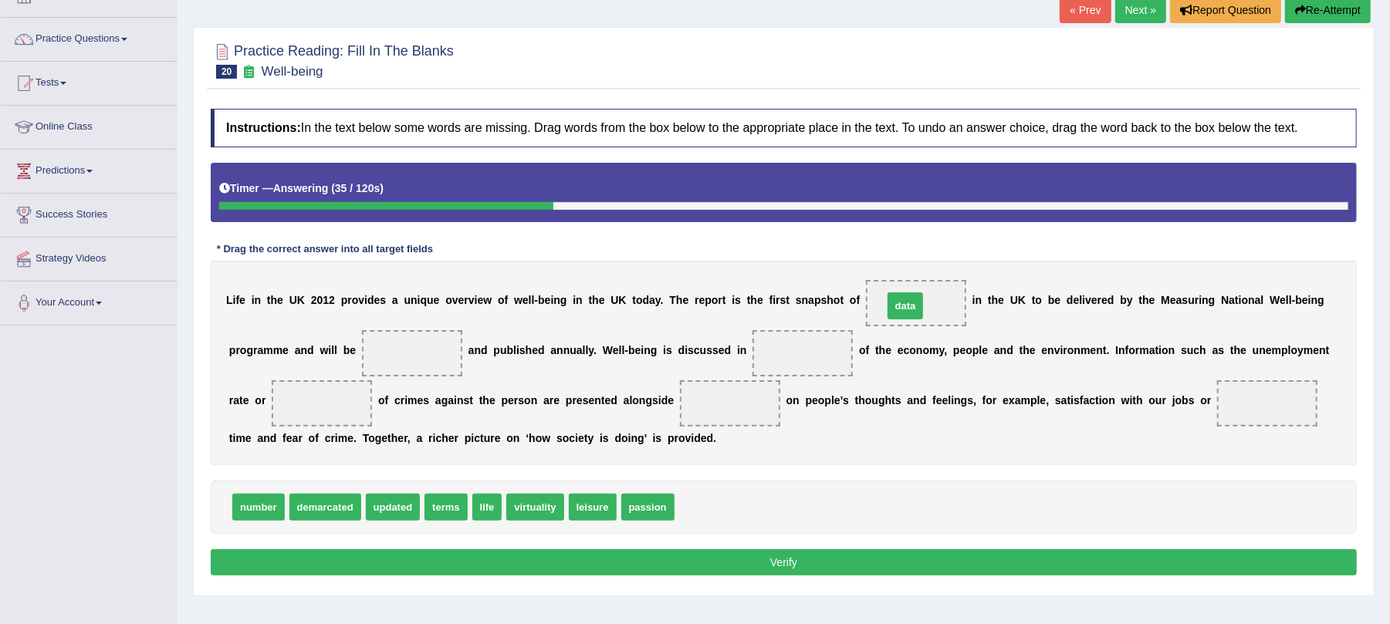
drag, startPoint x: 702, startPoint y: 512, endPoint x: 911, endPoint y: 310, distance: 290.4
drag, startPoint x: 384, startPoint y: 516, endPoint x: 401, endPoint y: 367, distance: 149.1
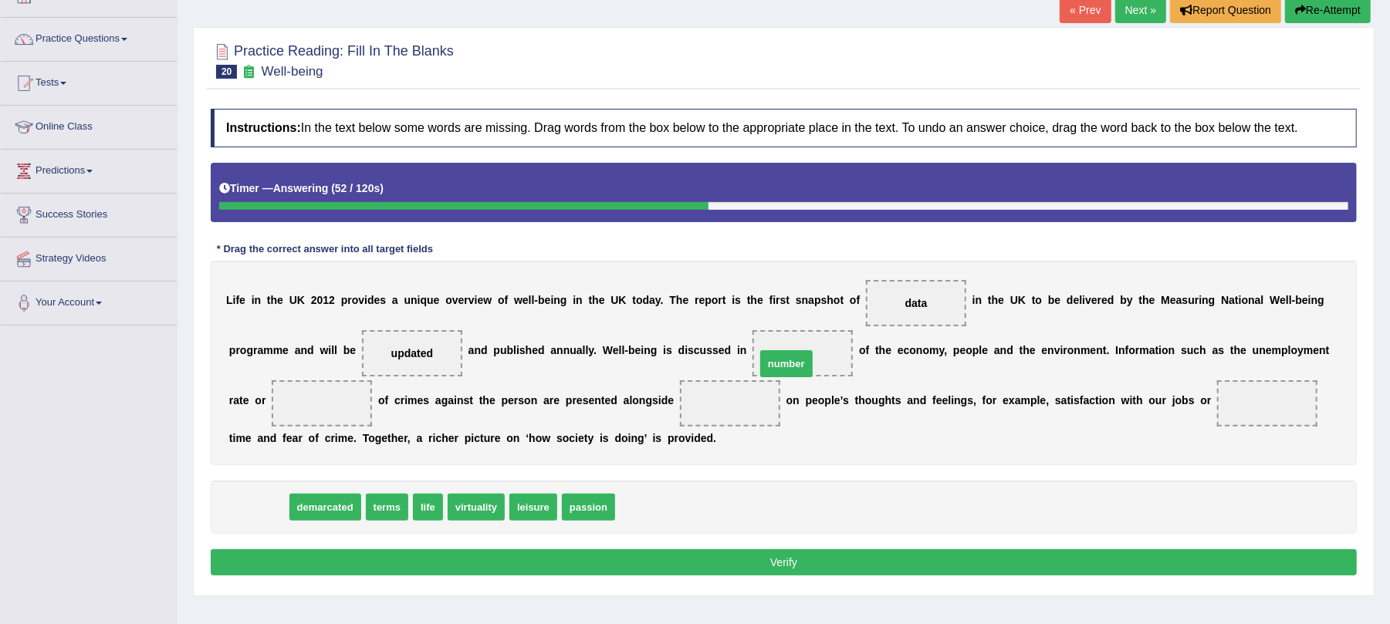
drag, startPoint x: 262, startPoint y: 508, endPoint x: 793, endPoint y: 359, distance: 551.5
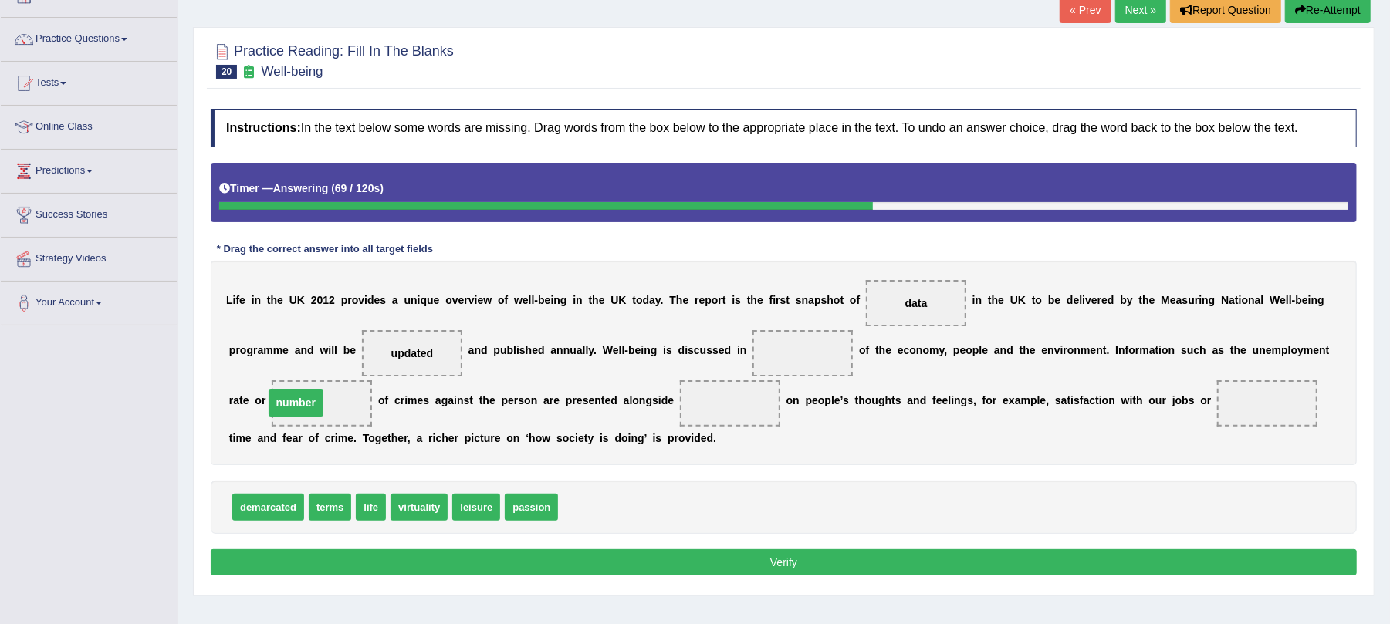
drag, startPoint x: 803, startPoint y: 352, endPoint x: 296, endPoint y: 401, distance: 509.5
drag, startPoint x: 439, startPoint y: 485, endPoint x: 801, endPoint y: 362, distance: 382.4
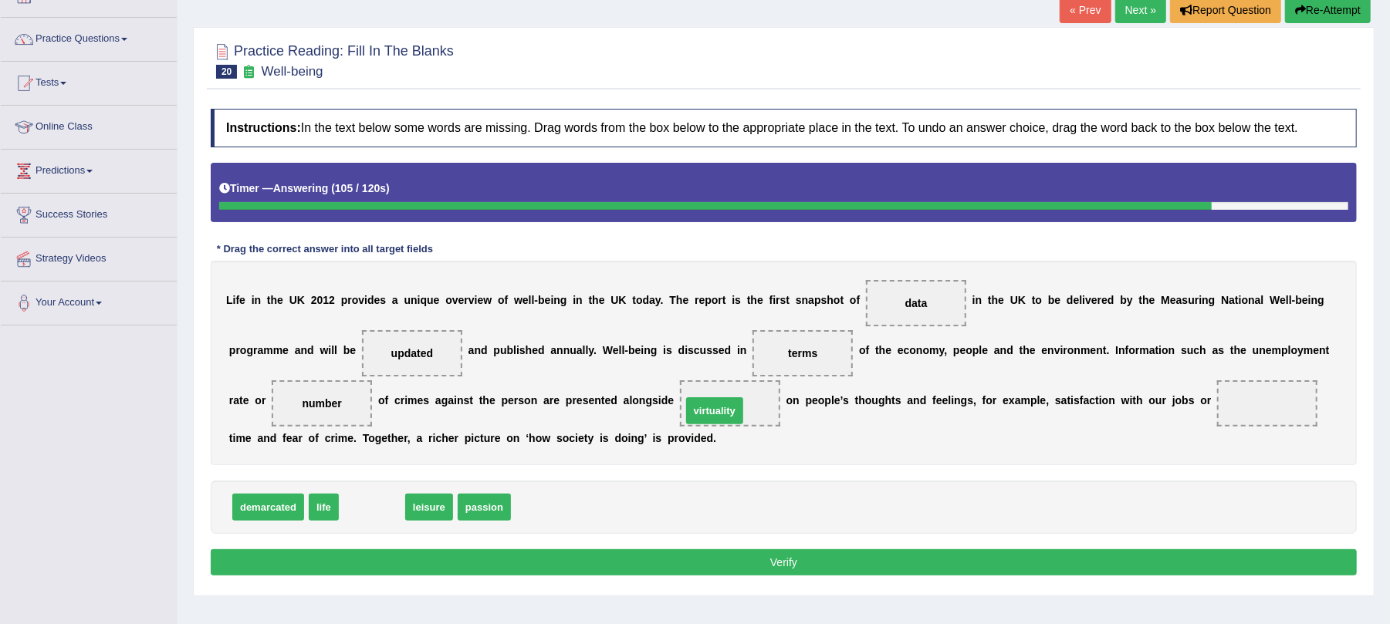
drag, startPoint x: 374, startPoint y: 512, endPoint x: 717, endPoint y: 415, distance: 356.2
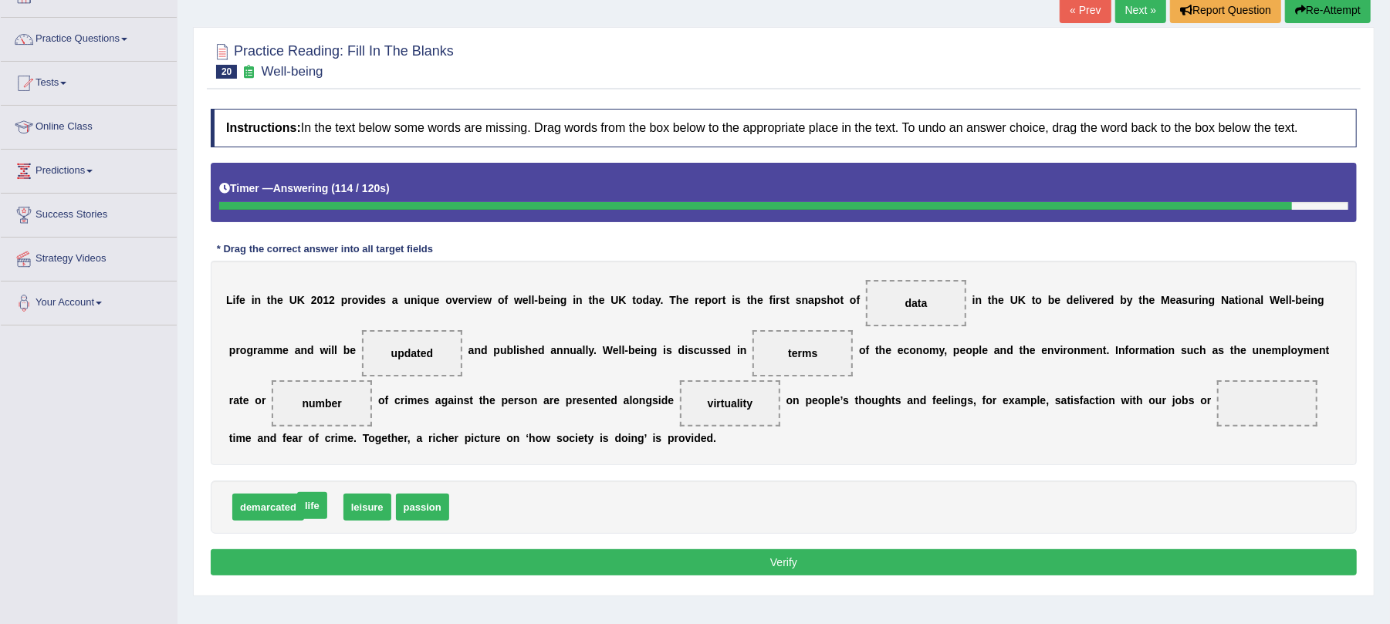
drag, startPoint x: 338, startPoint y: 504, endPoint x: 316, endPoint y: 499, distance: 22.3
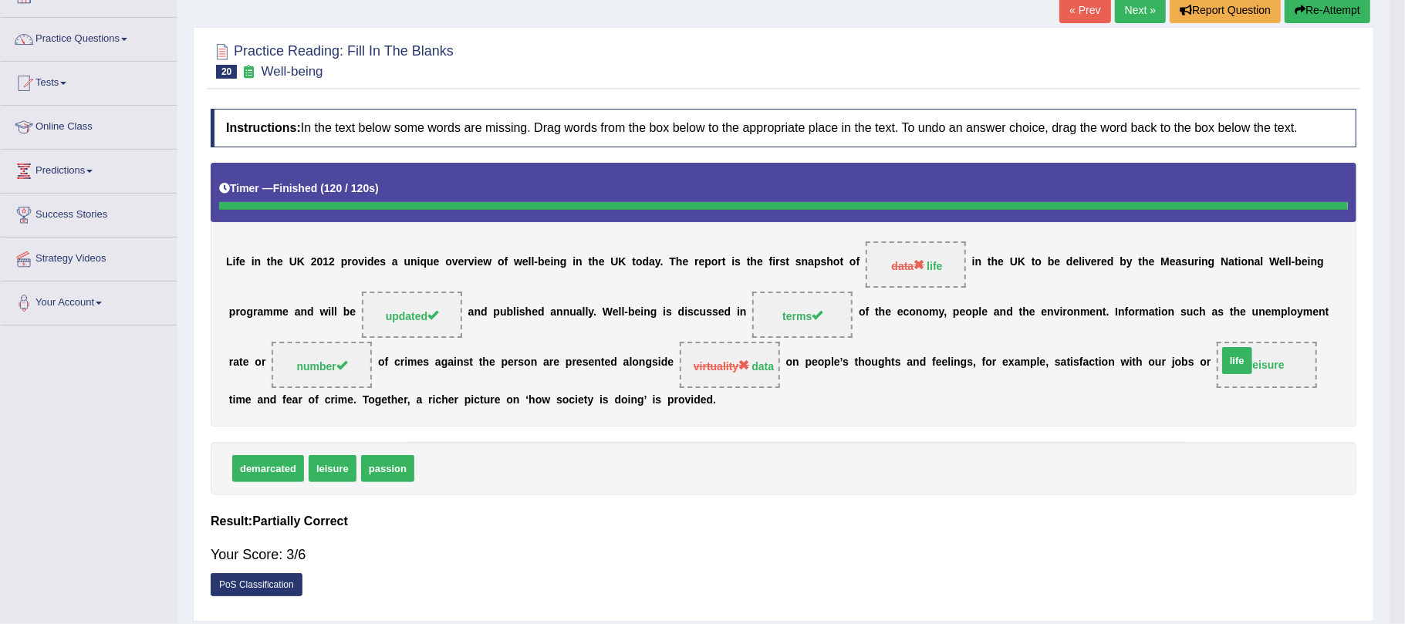
drag, startPoint x: 427, startPoint y: 509, endPoint x: 1236, endPoint y: 402, distance: 815.9
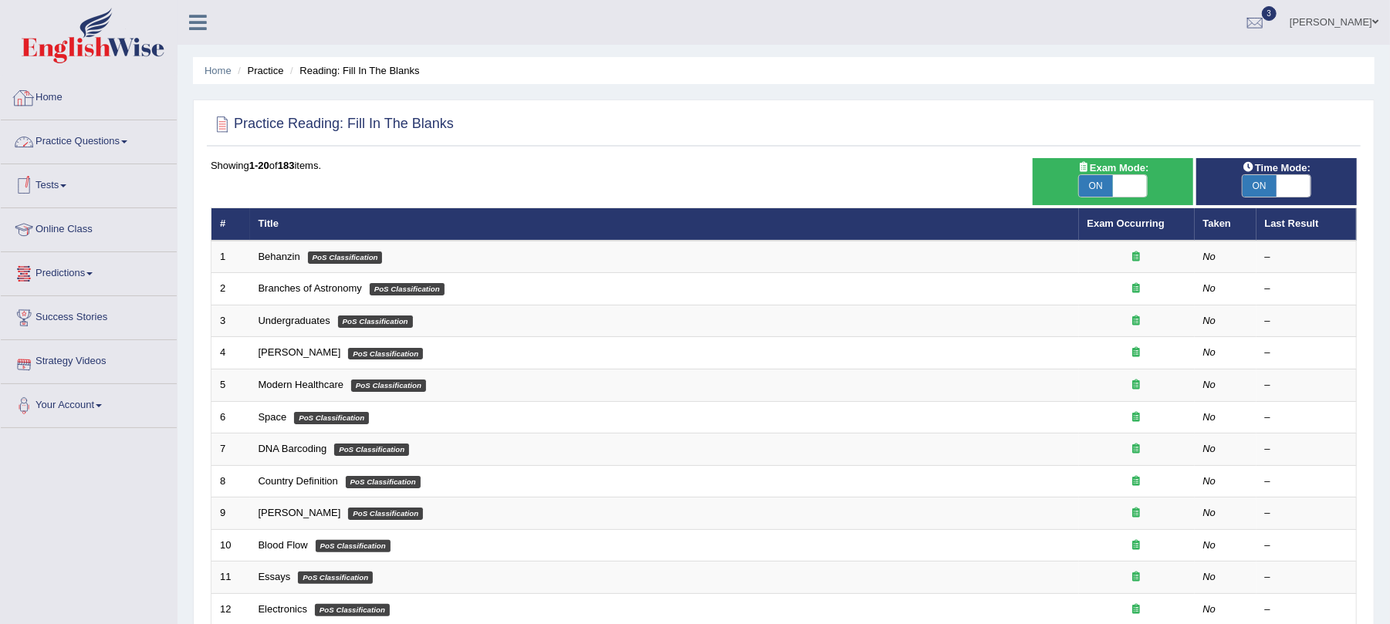
click at [86, 137] on link "Practice Questions" at bounding box center [89, 139] width 176 height 39
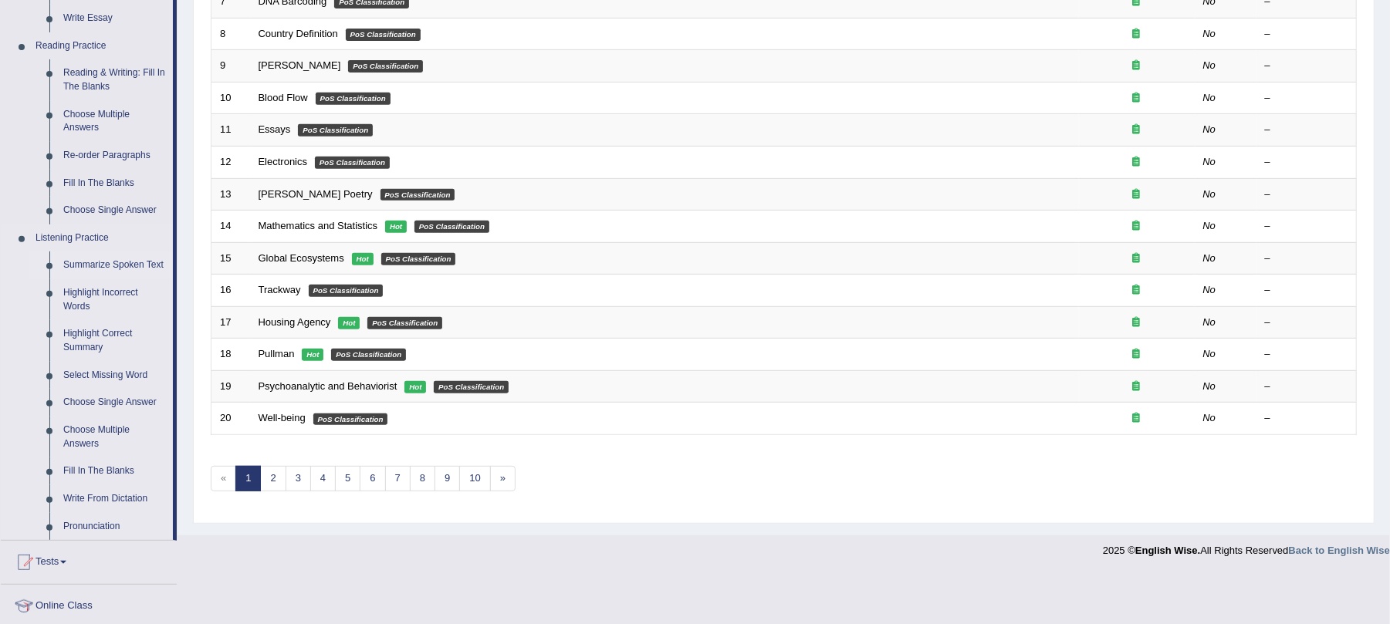
scroll to position [411, 0]
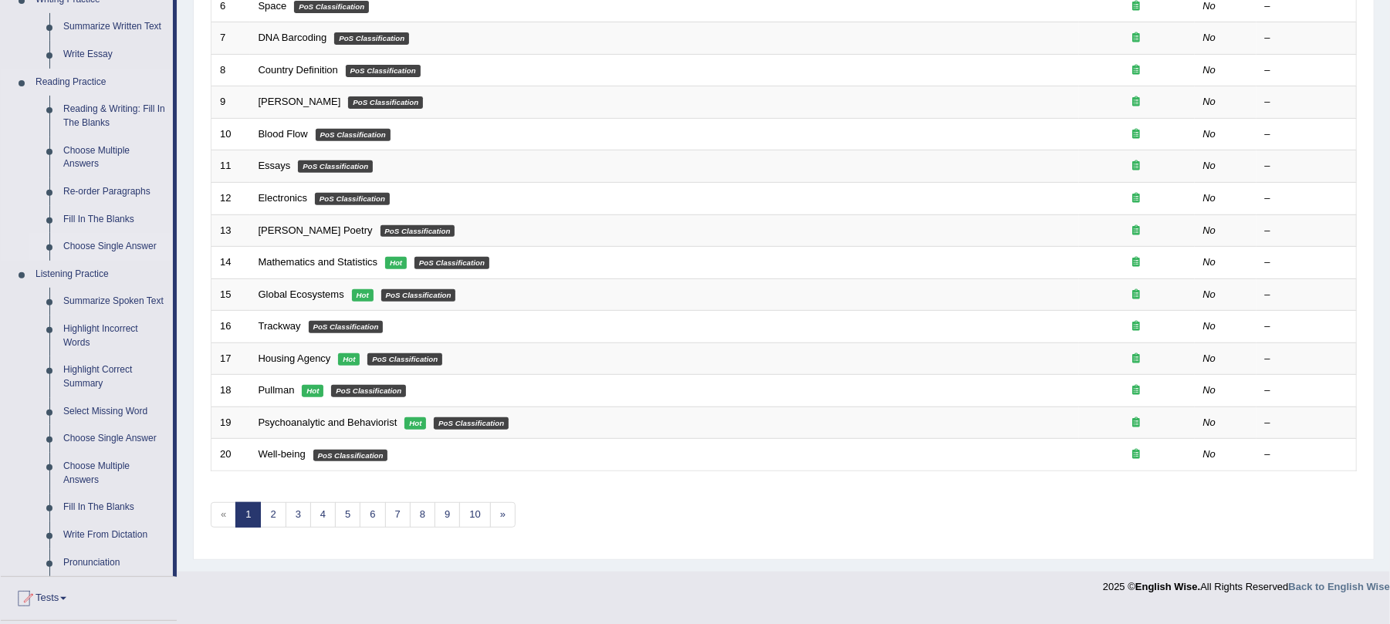
click at [93, 244] on link "Choose Single Answer" at bounding box center [114, 247] width 117 height 28
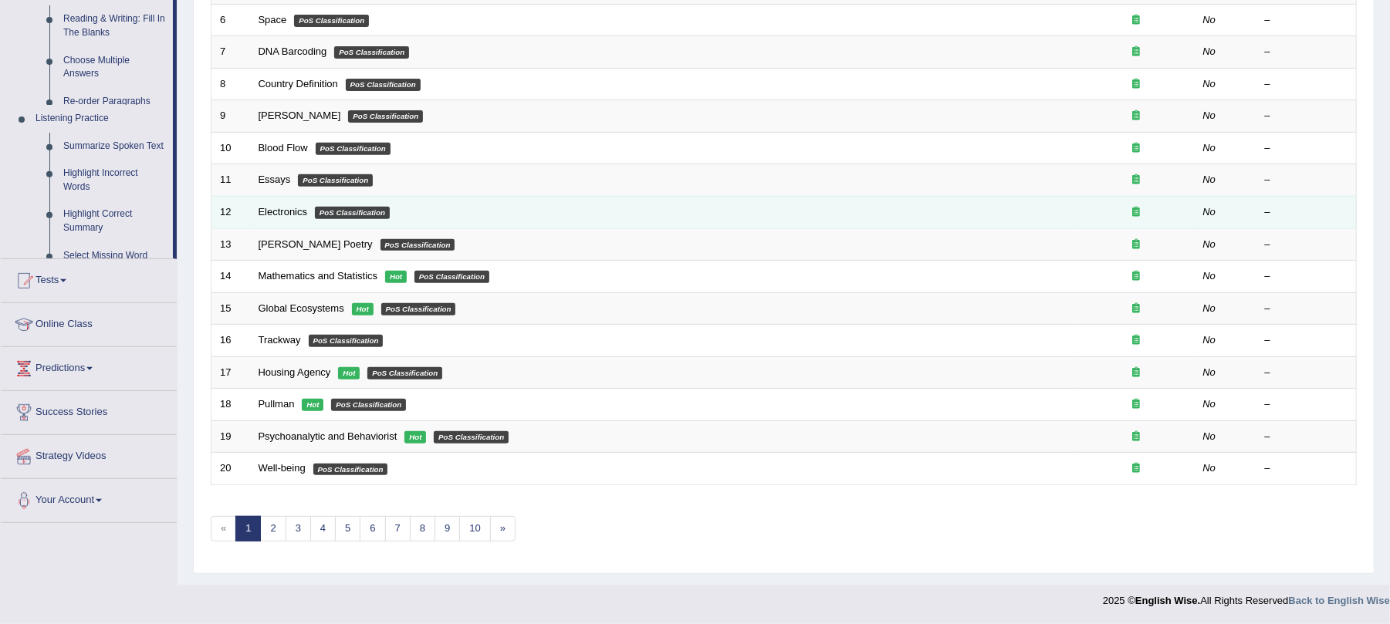
scroll to position [404, 0]
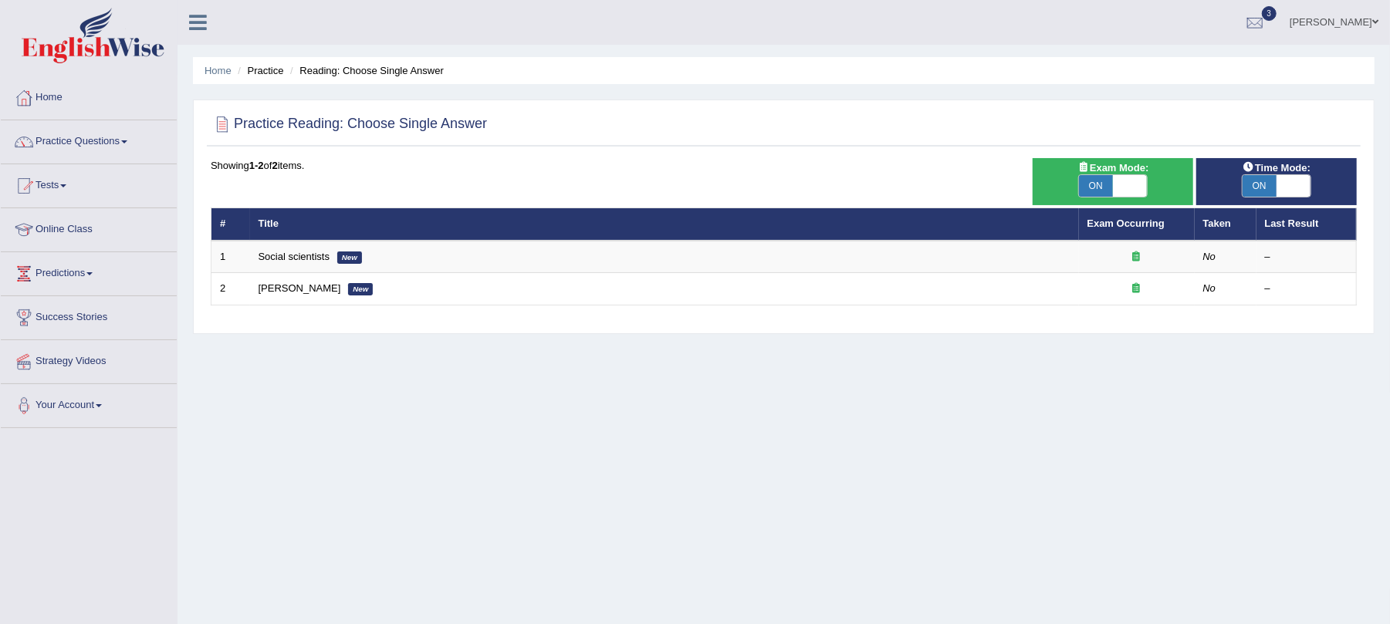
click at [286, 261] on link "Social scientists" at bounding box center [294, 257] width 71 height 12
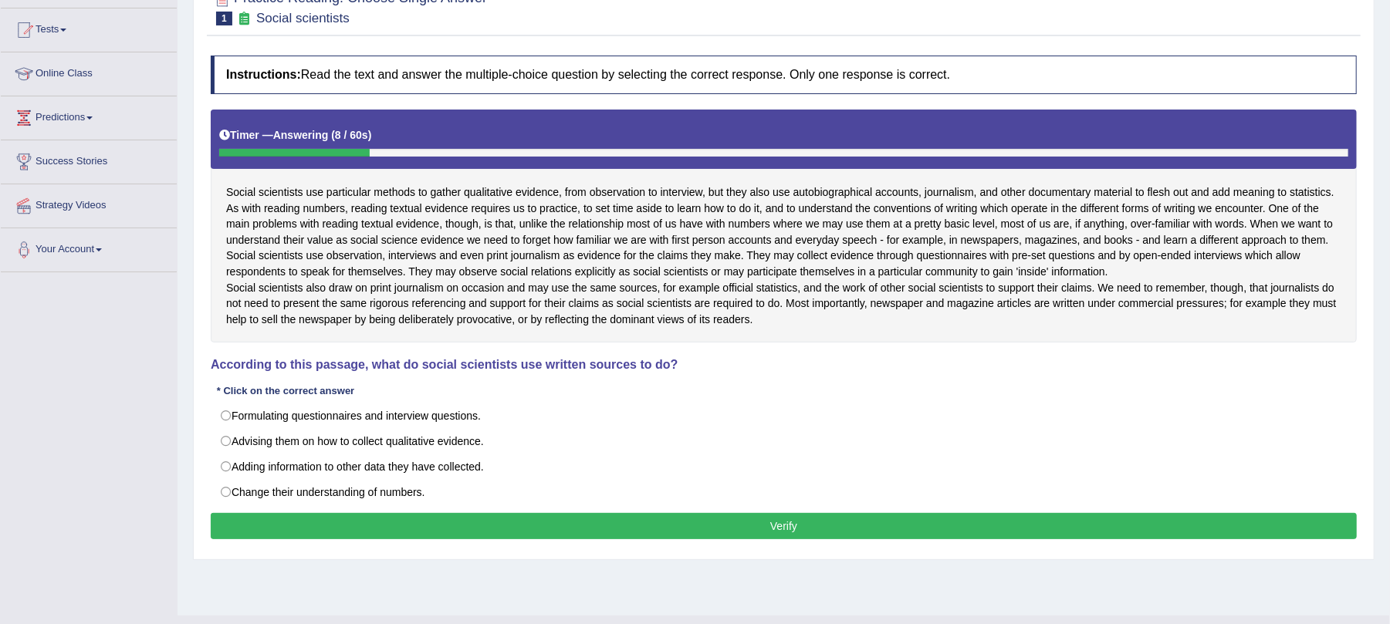
scroll to position [186, 0]
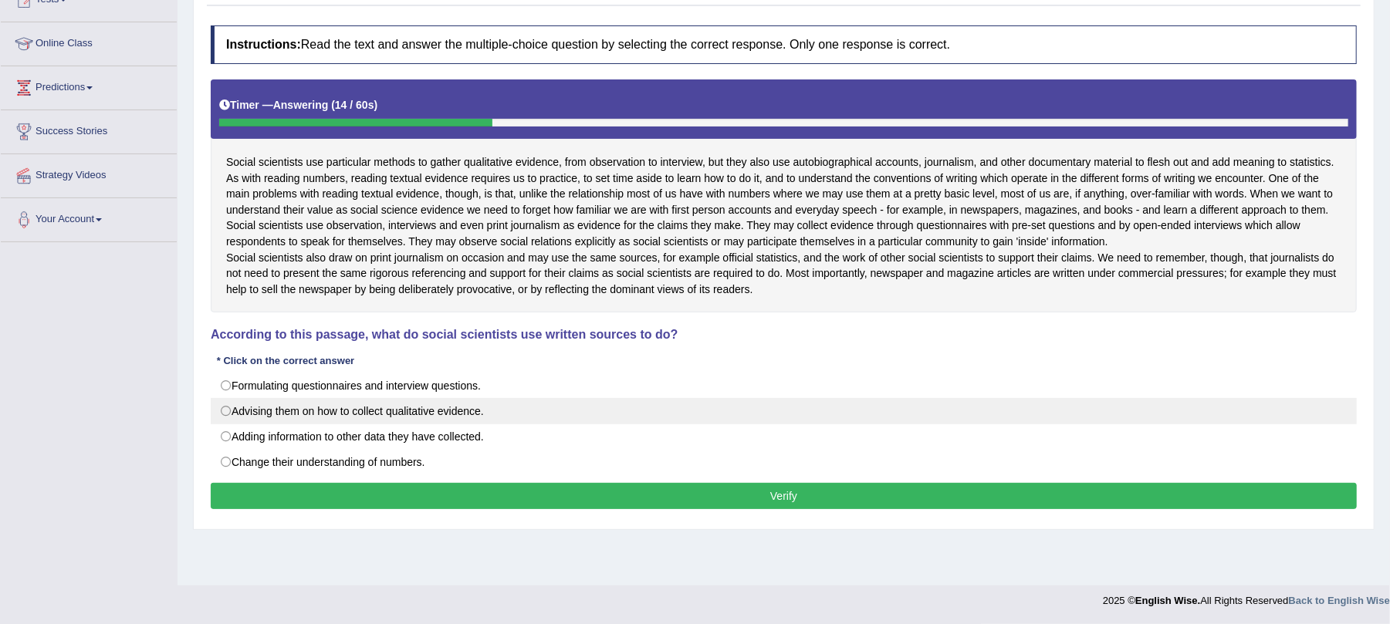
click at [236, 424] on label "Advising them on how to collect qualitative evidence." at bounding box center [784, 411] width 1146 height 26
radio input "true"
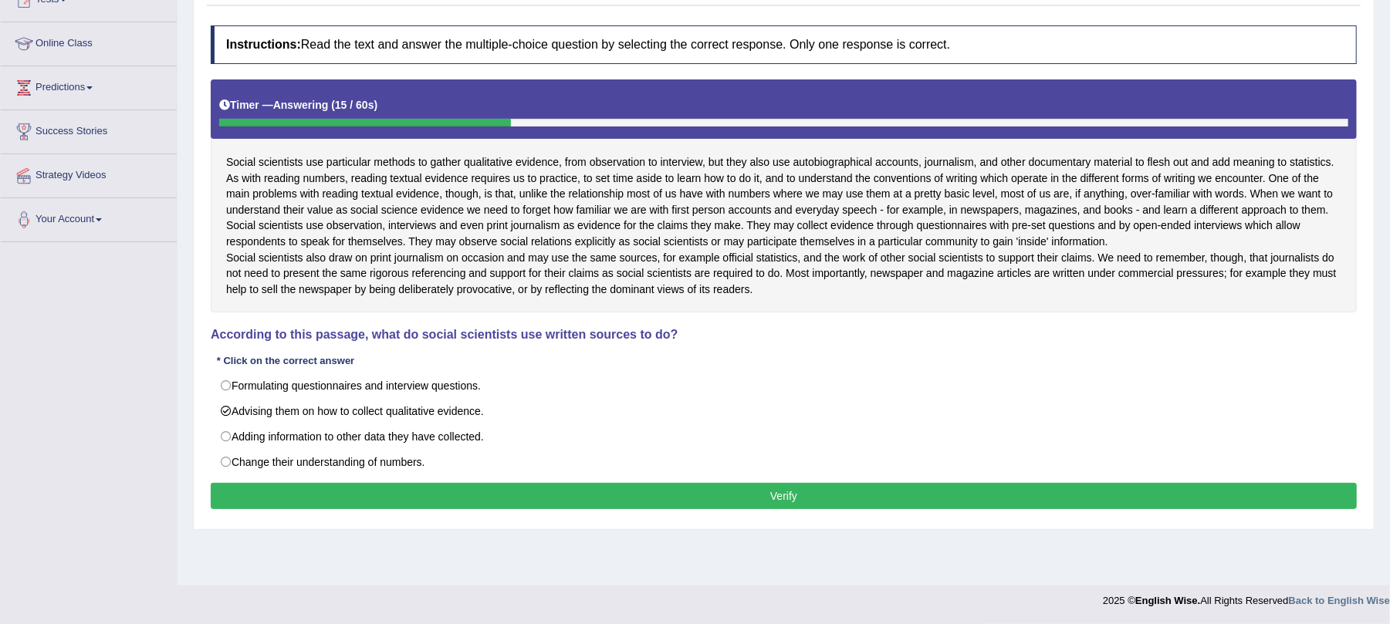
click at [495, 509] on button "Verify" at bounding box center [784, 496] width 1146 height 26
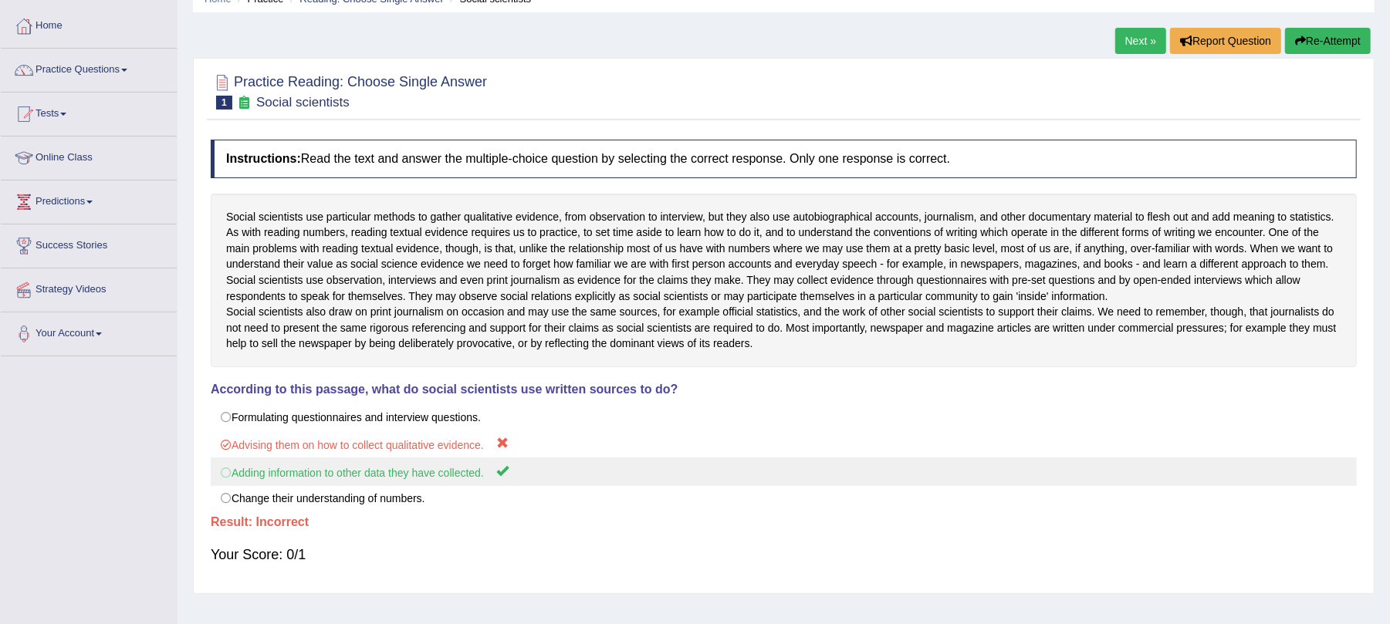
scroll to position [0, 0]
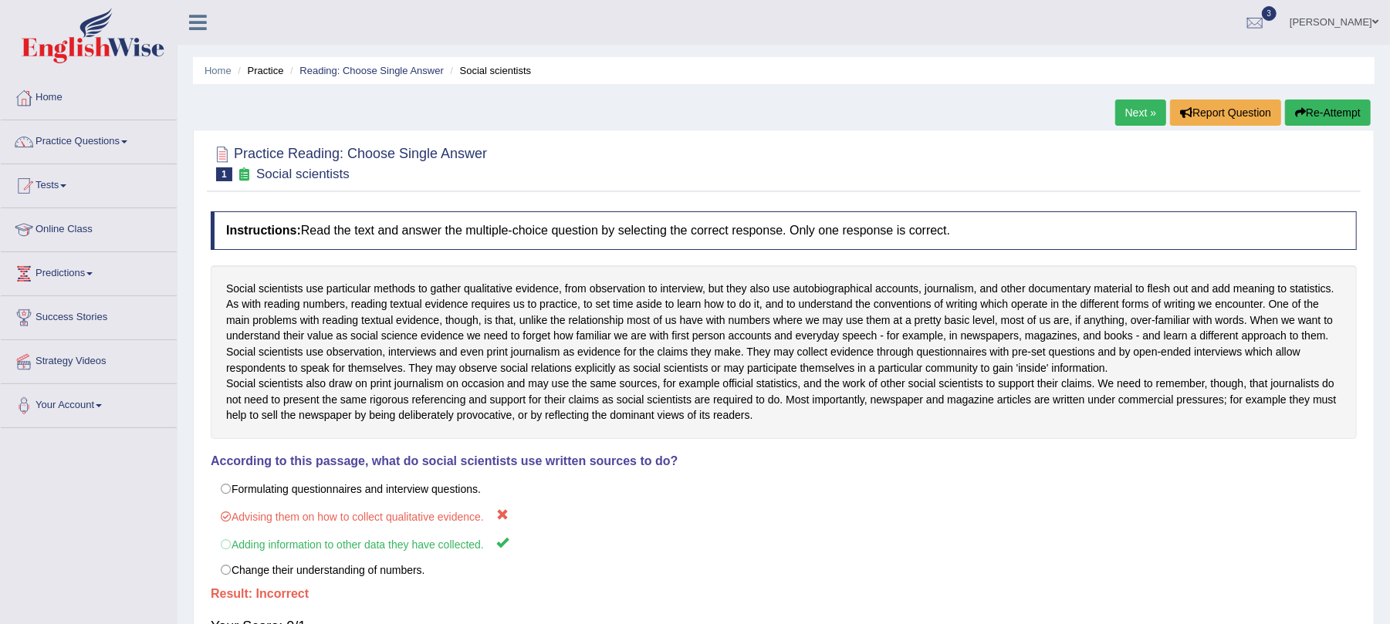
click at [1115, 109] on link "Next »" at bounding box center [1140, 113] width 51 height 26
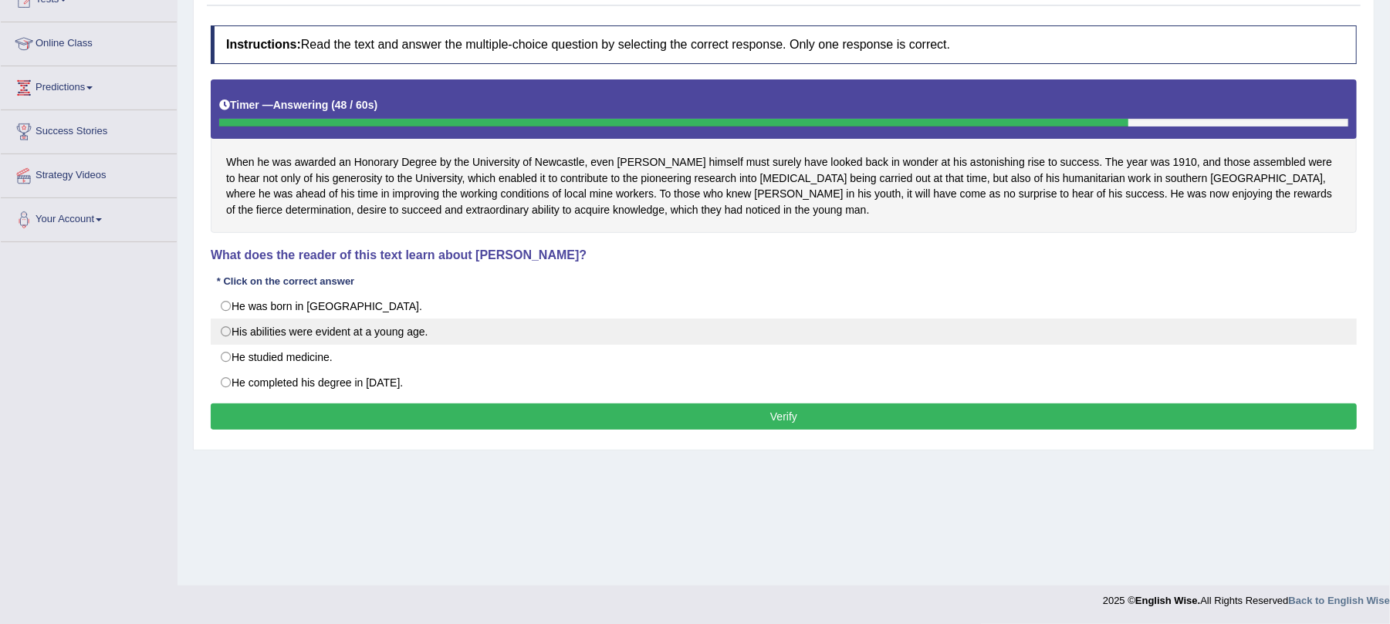
click at [315, 329] on label "His abilities were evident at a young age." at bounding box center [784, 332] width 1146 height 26
radio input "true"
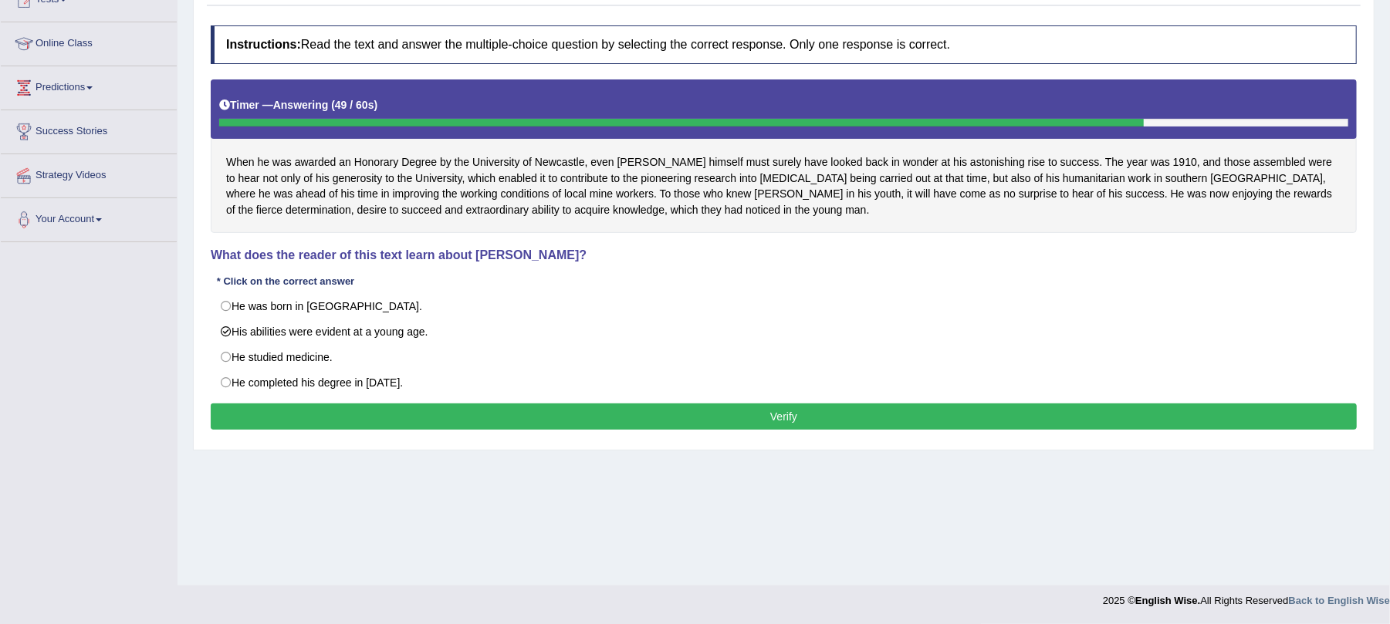
click at [395, 418] on button "Verify" at bounding box center [784, 417] width 1146 height 26
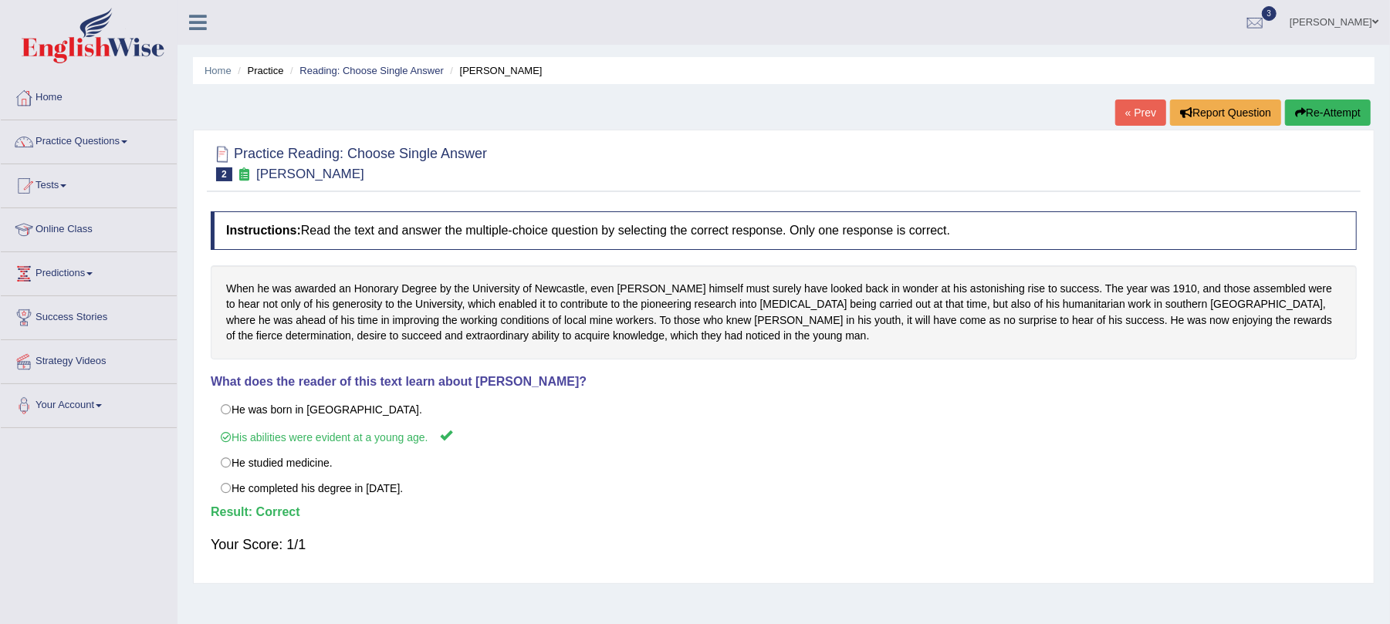
click at [1119, 117] on link "« Prev" at bounding box center [1140, 113] width 51 height 26
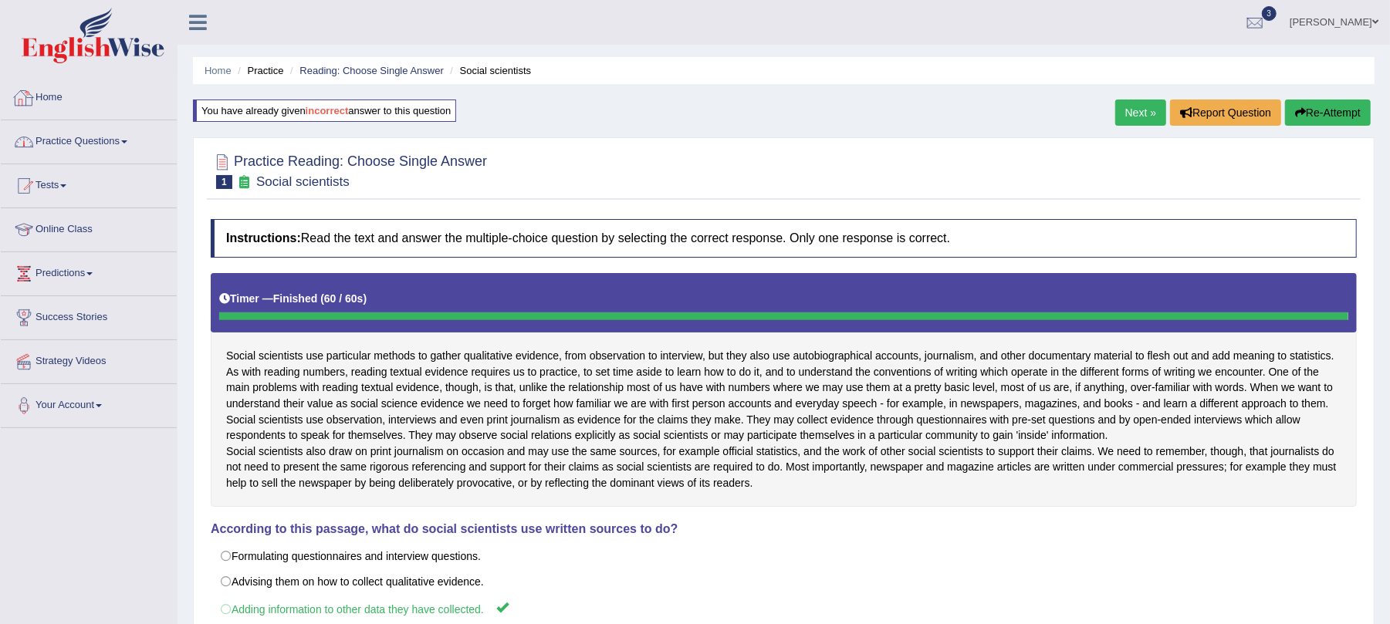
click at [103, 154] on link "Practice Questions" at bounding box center [89, 139] width 176 height 39
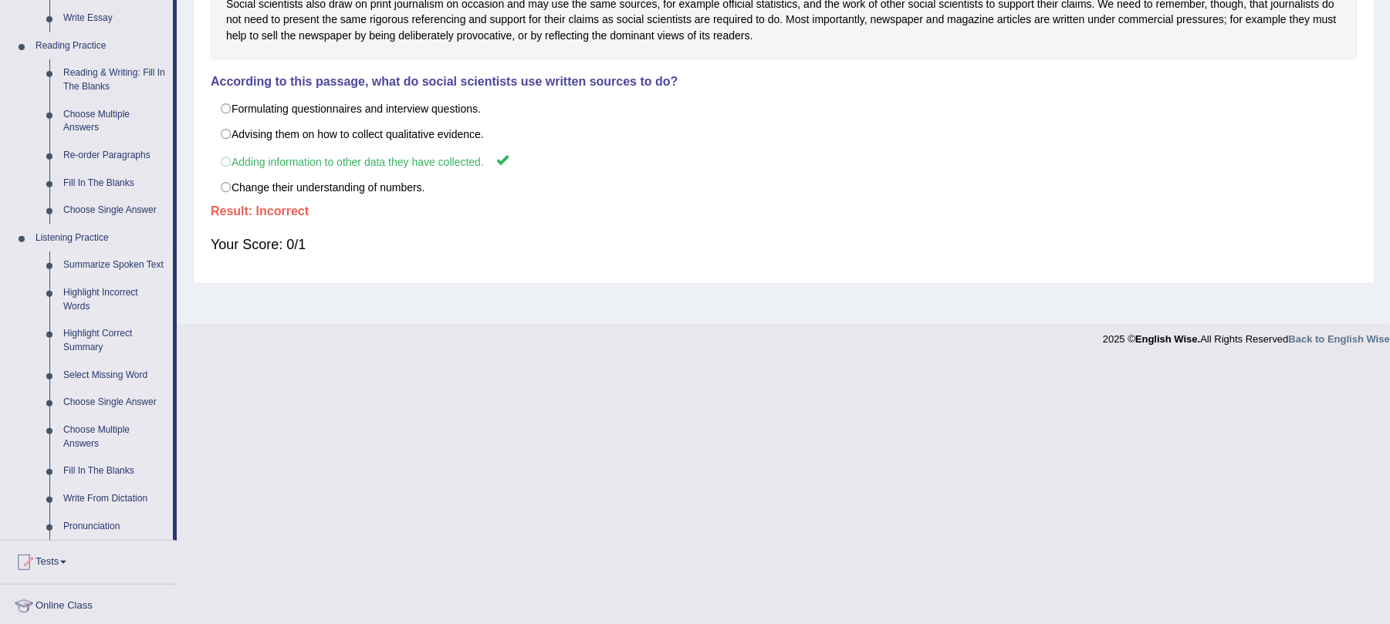
scroll to position [411, 0]
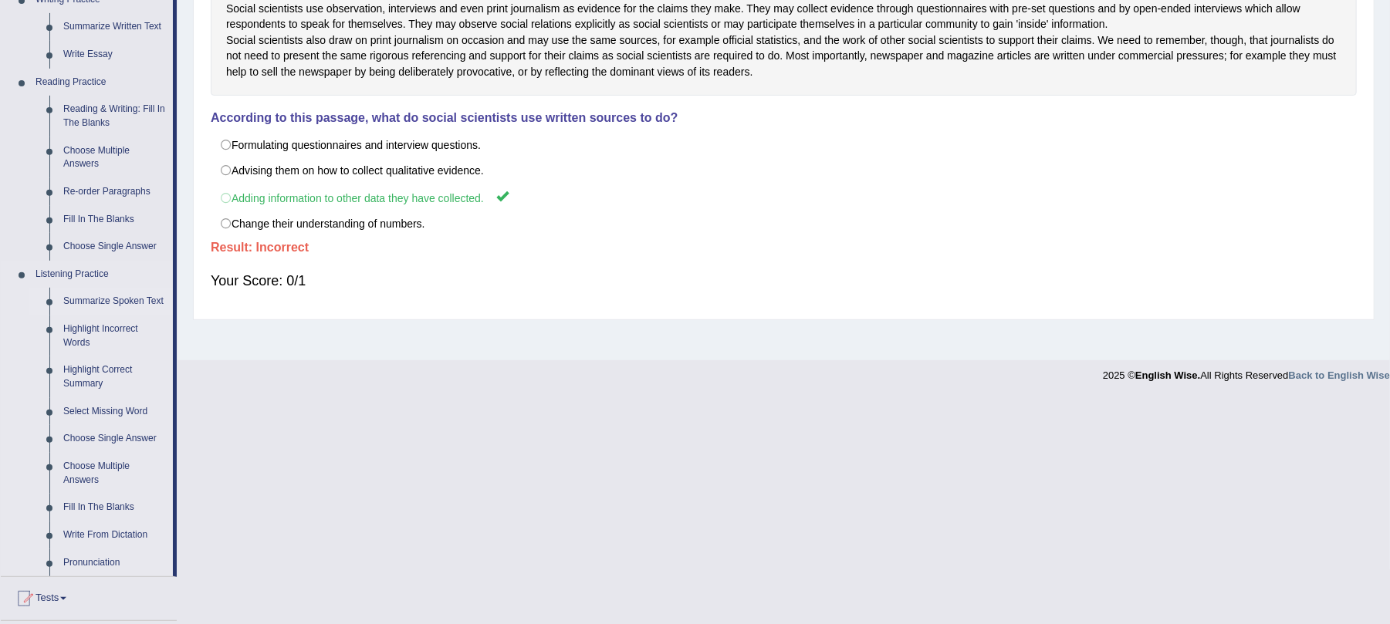
click at [121, 296] on link "Summarize Spoken Text" at bounding box center [114, 302] width 117 height 28
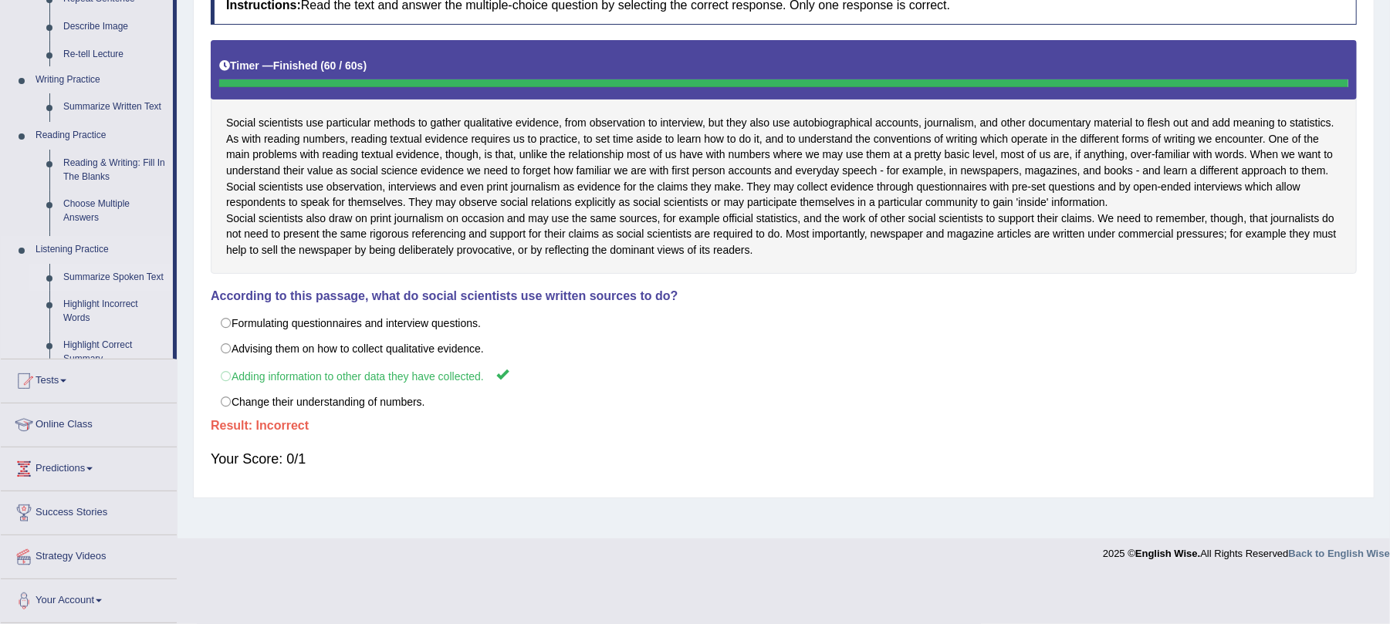
scroll to position [194, 0]
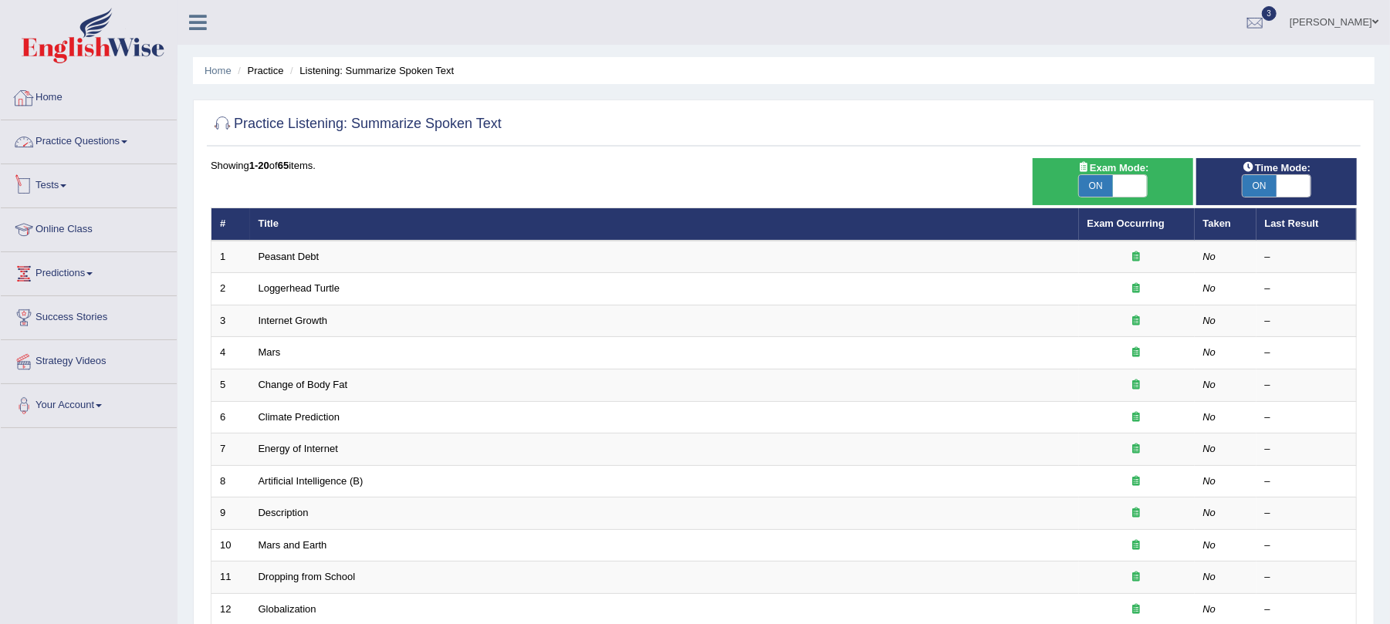
click at [54, 102] on link "Home" at bounding box center [89, 95] width 176 height 39
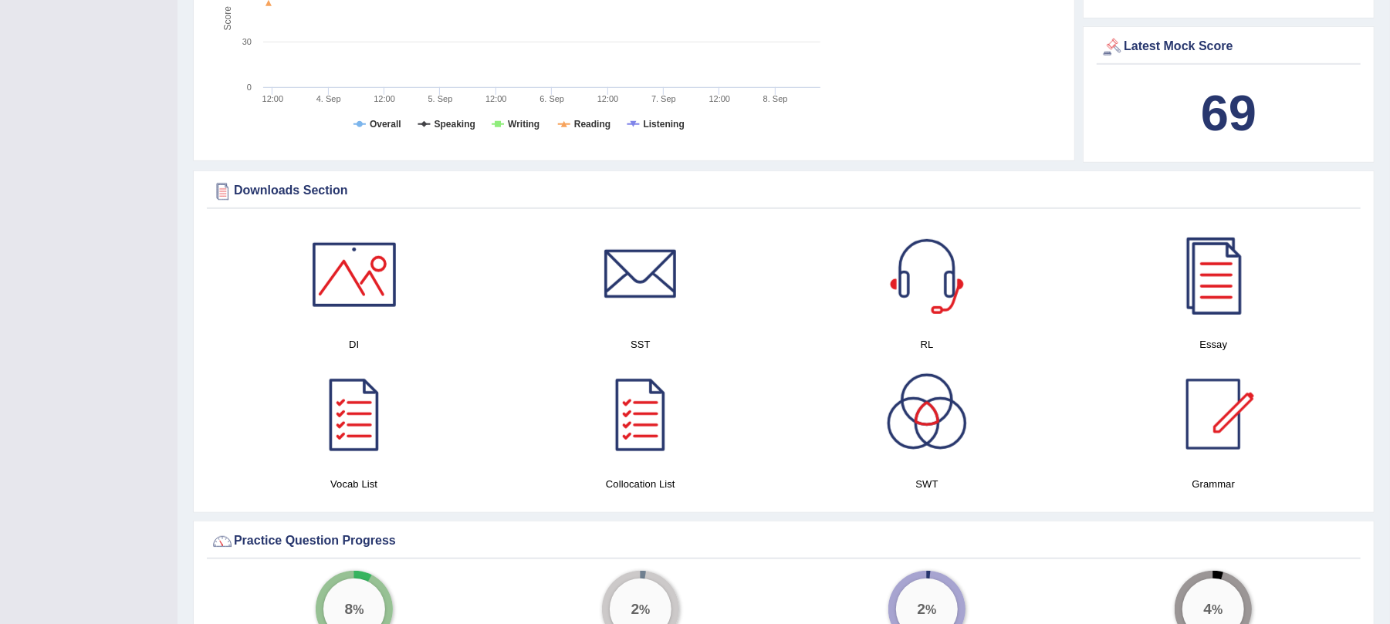
scroll to position [617, 0]
click at [652, 279] on div at bounding box center [641, 273] width 108 height 108
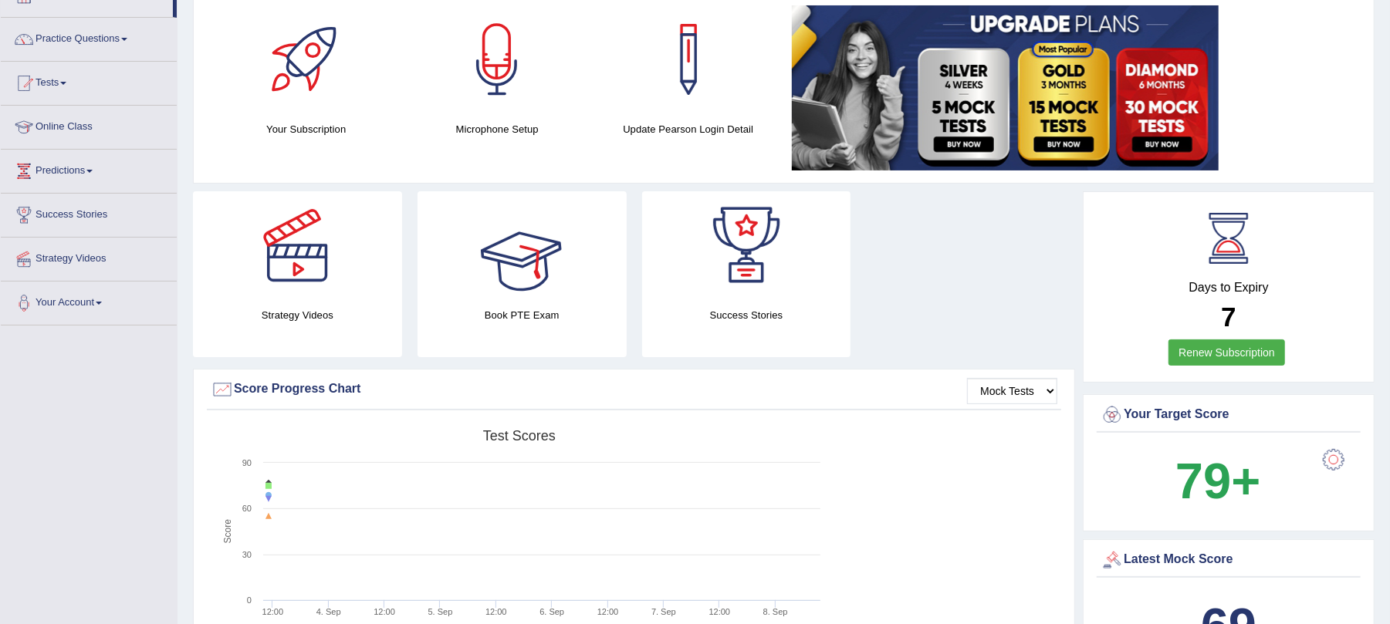
scroll to position [0, 0]
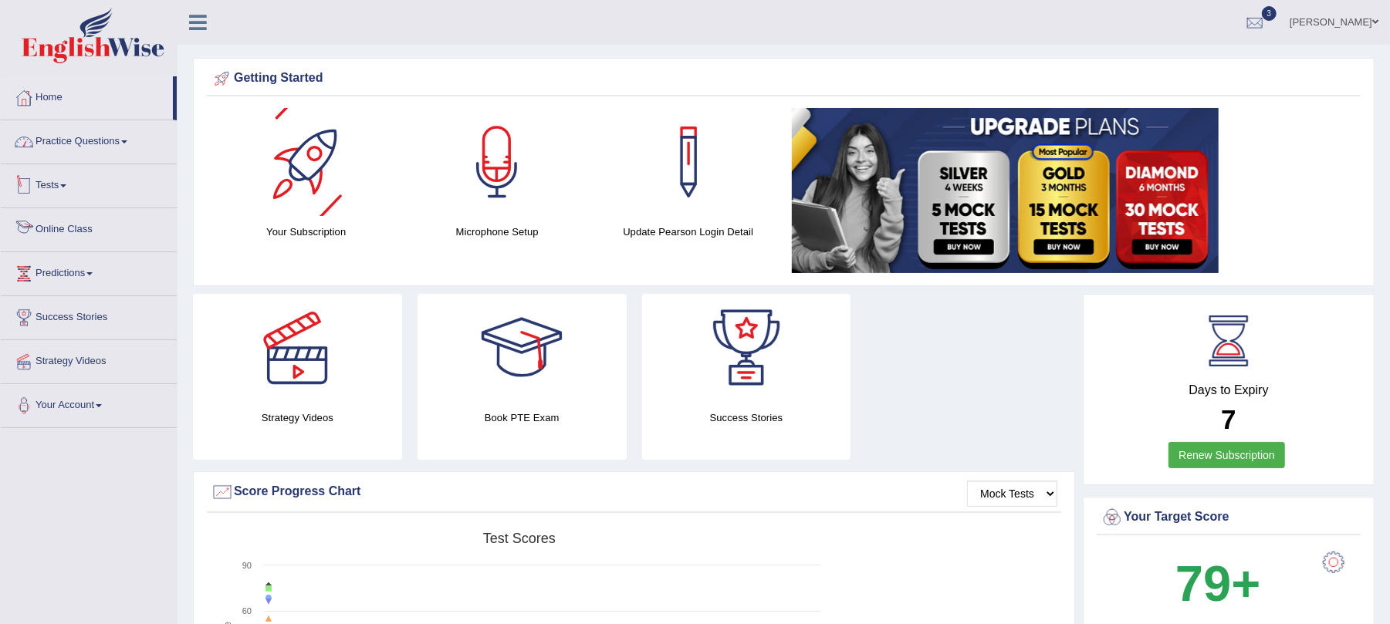
click at [72, 143] on link "Practice Questions" at bounding box center [89, 139] width 176 height 39
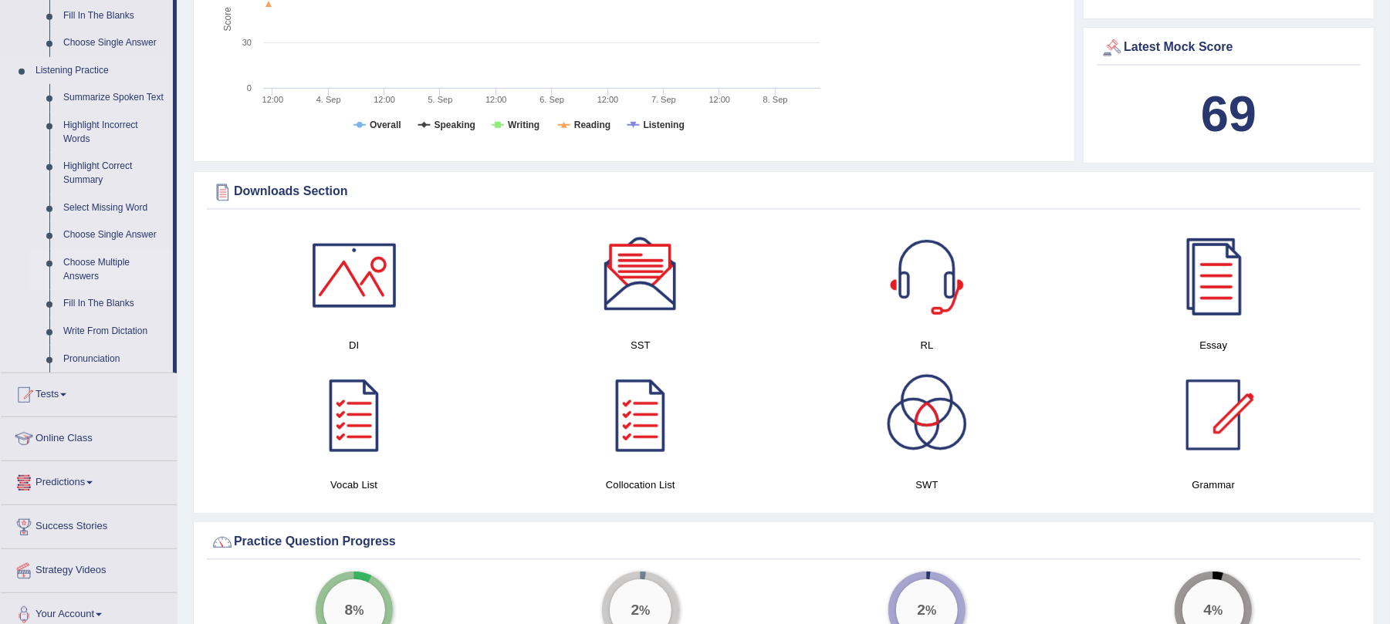
scroll to position [514, 0]
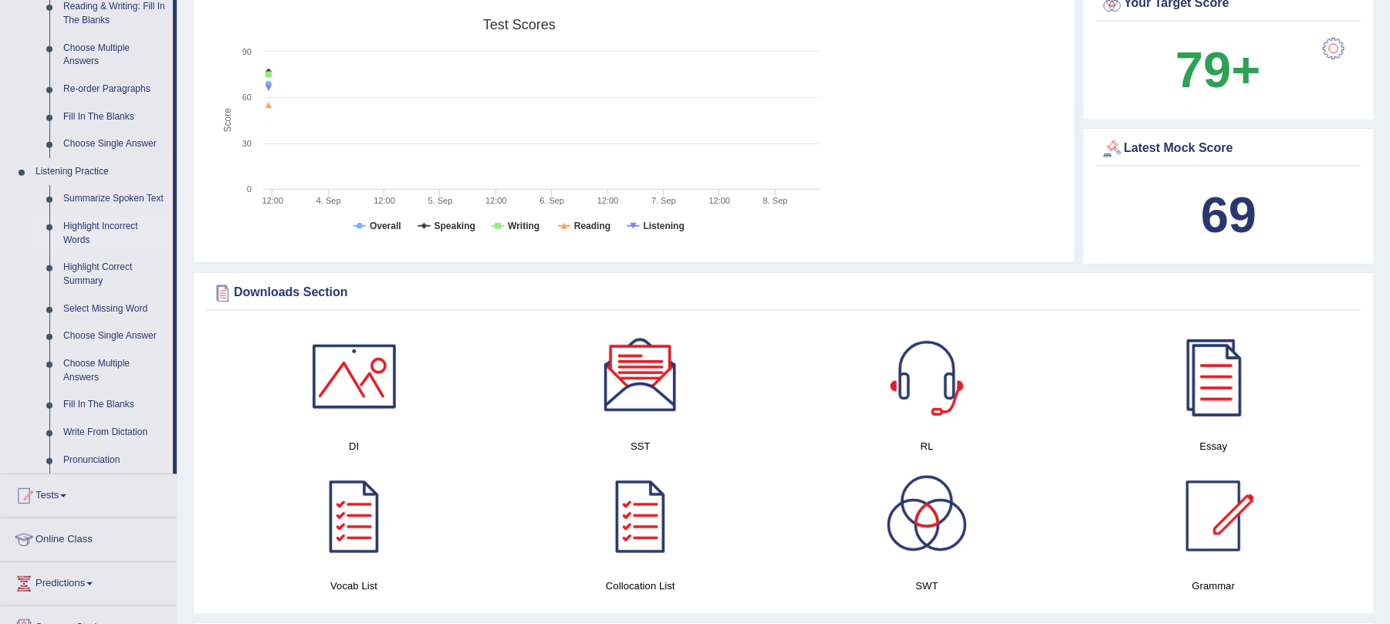
click at [85, 232] on link "Highlight Incorrect Words" at bounding box center [114, 233] width 117 height 41
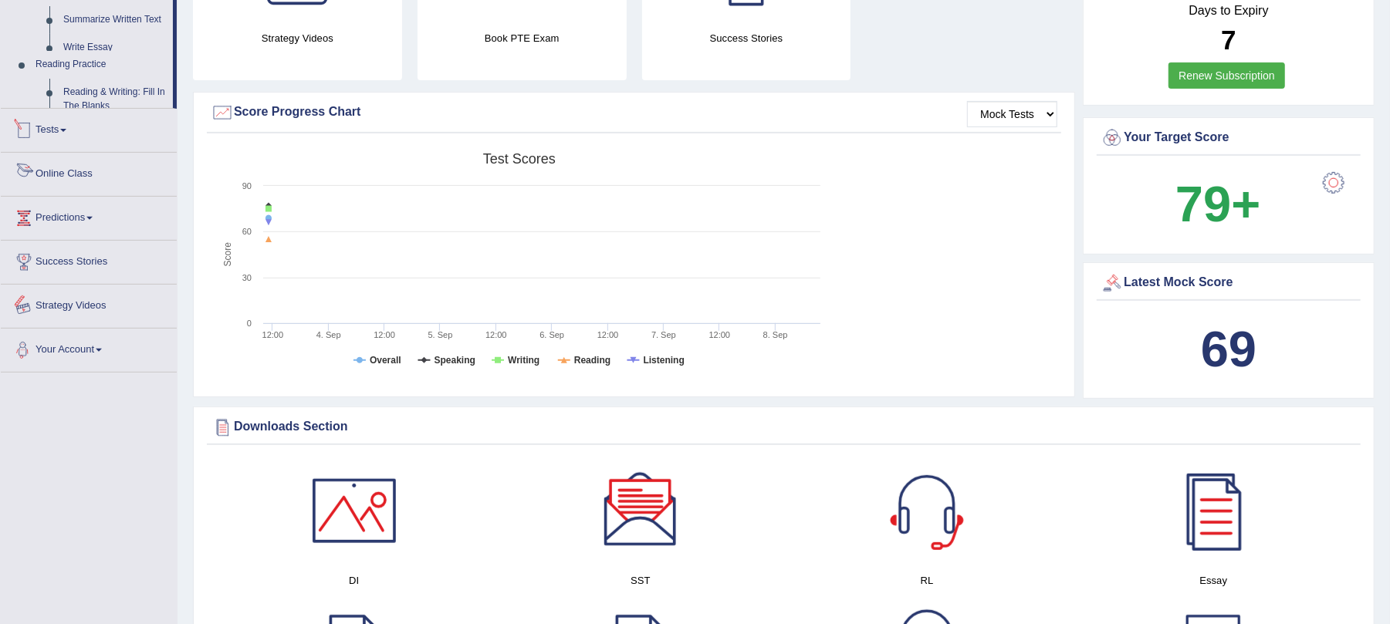
scroll to position [580, 0]
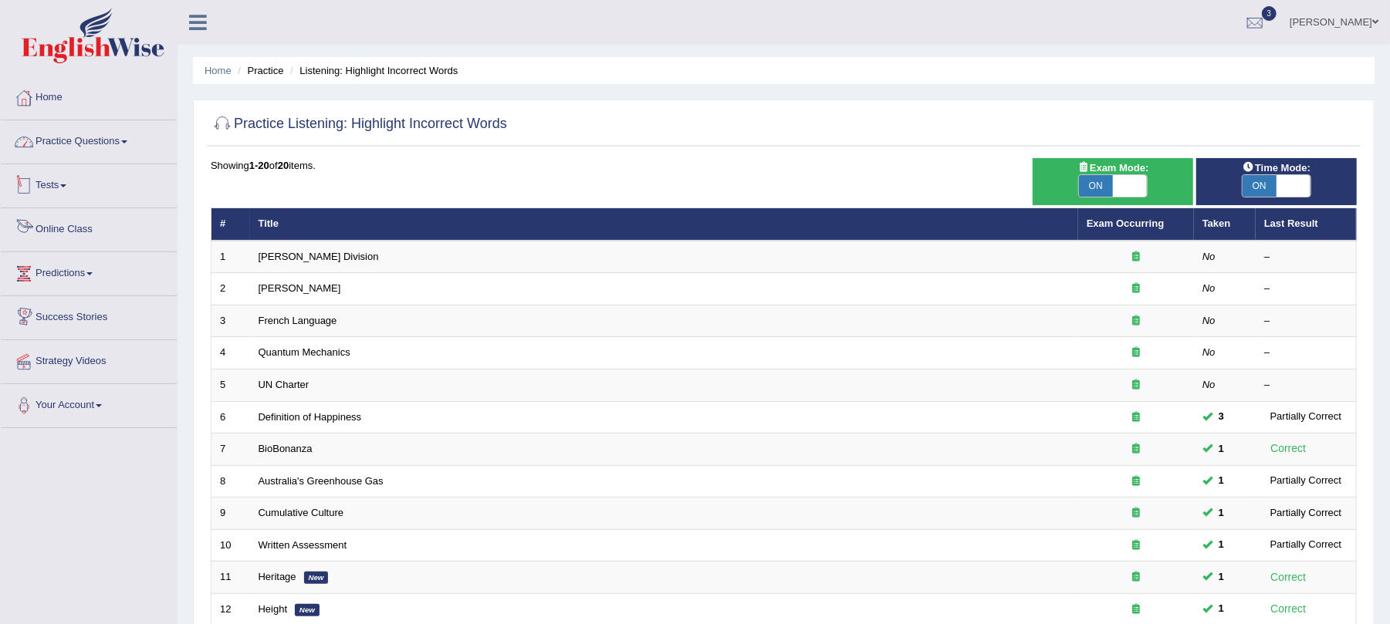
click at [69, 136] on link "Practice Questions" at bounding box center [89, 139] width 176 height 39
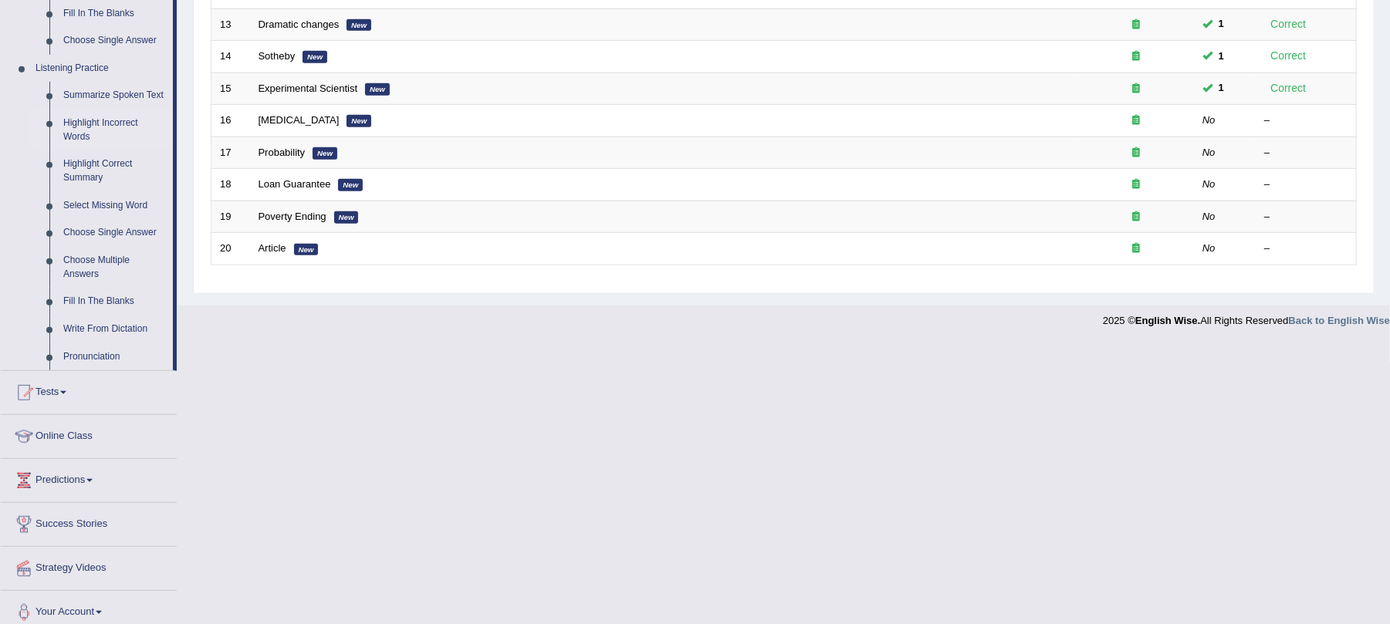
scroll to position [103, 0]
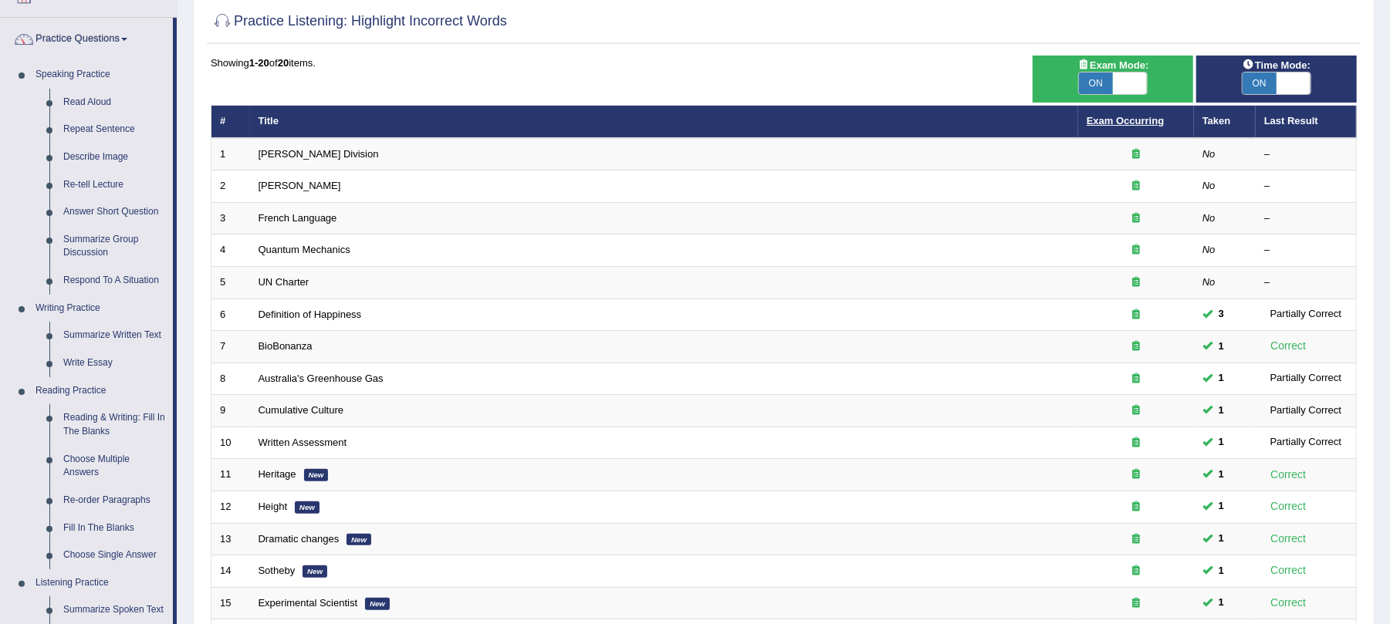
click at [1122, 123] on link "Exam Occurring" at bounding box center [1125, 121] width 77 height 12
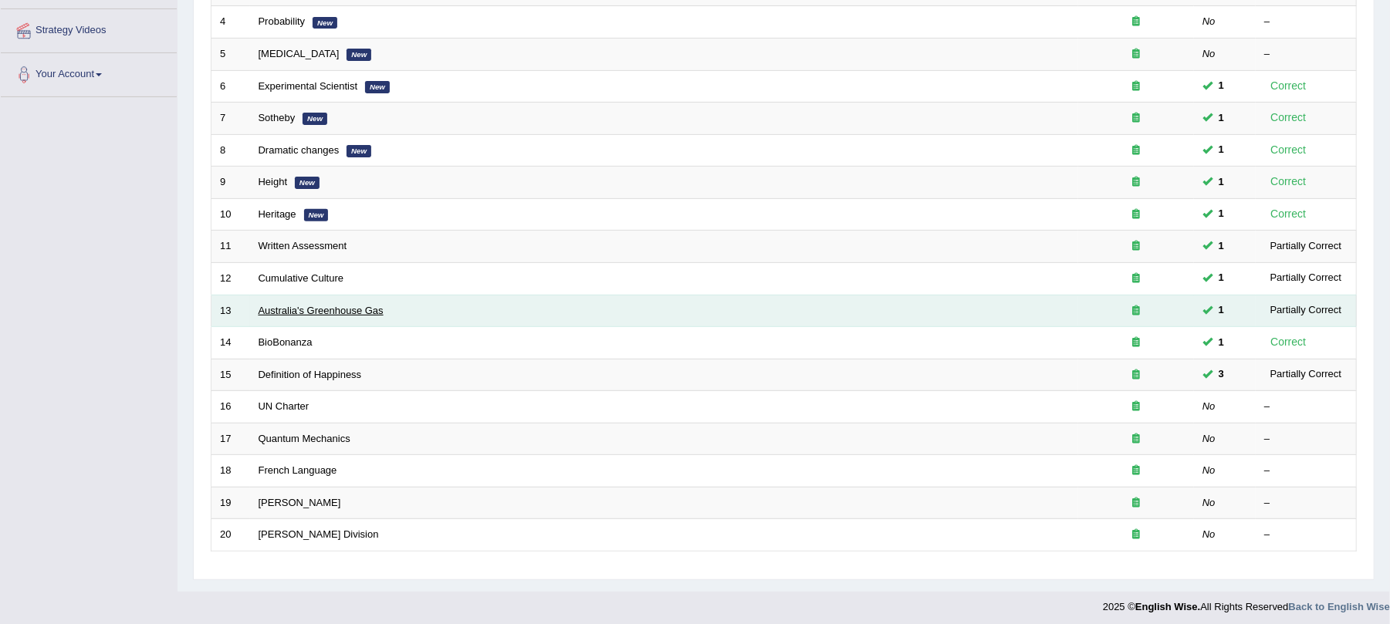
scroll to position [343, 0]
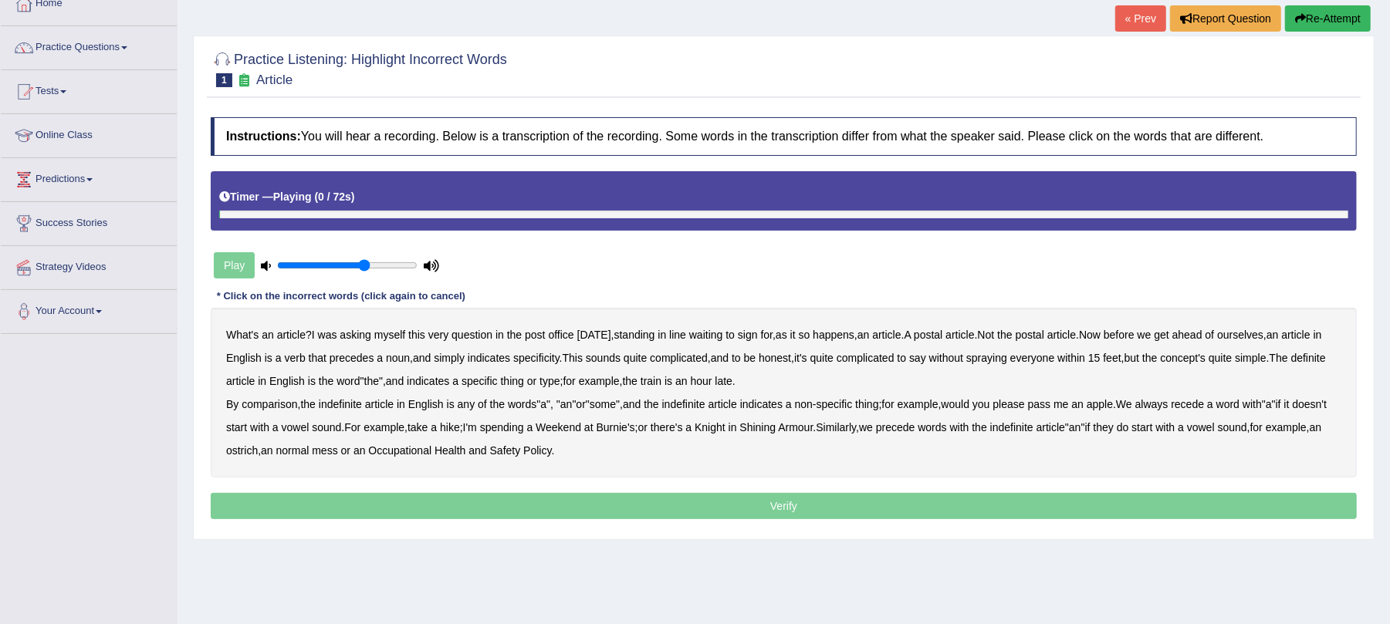
scroll to position [186, 0]
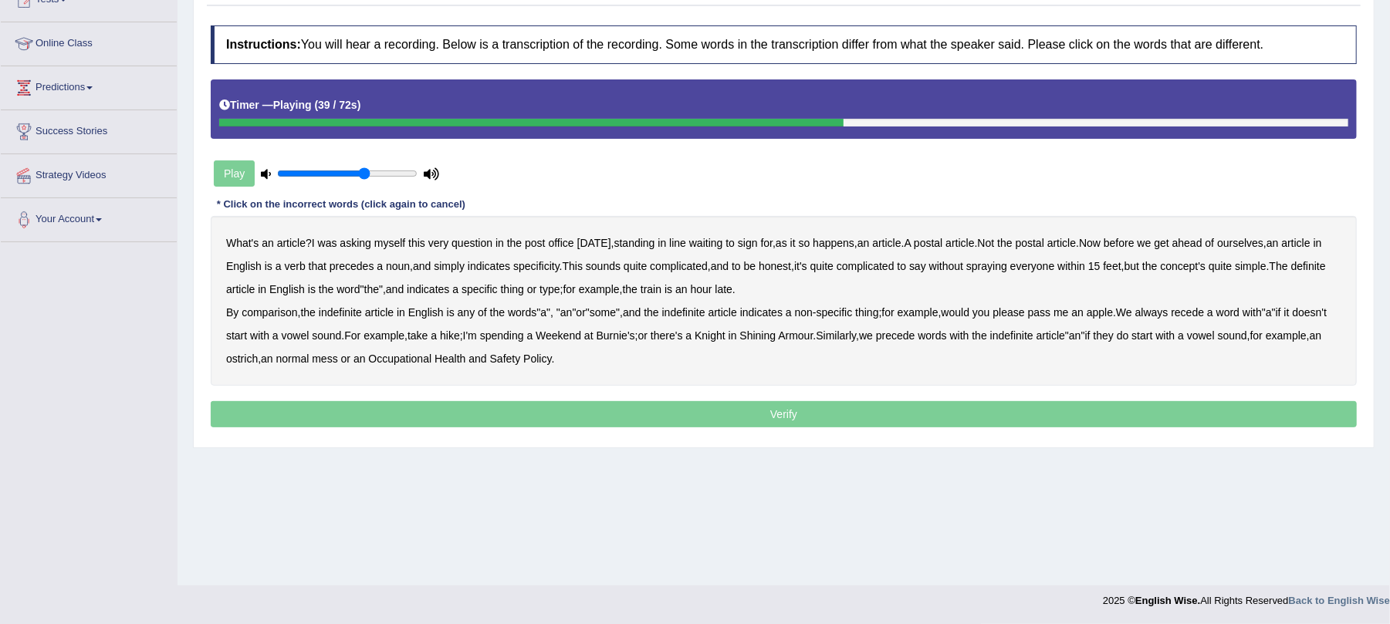
click at [273, 316] on b "comparison" at bounding box center [270, 312] width 56 height 12
click at [1201, 309] on b "recede" at bounding box center [1187, 312] width 33 height 12
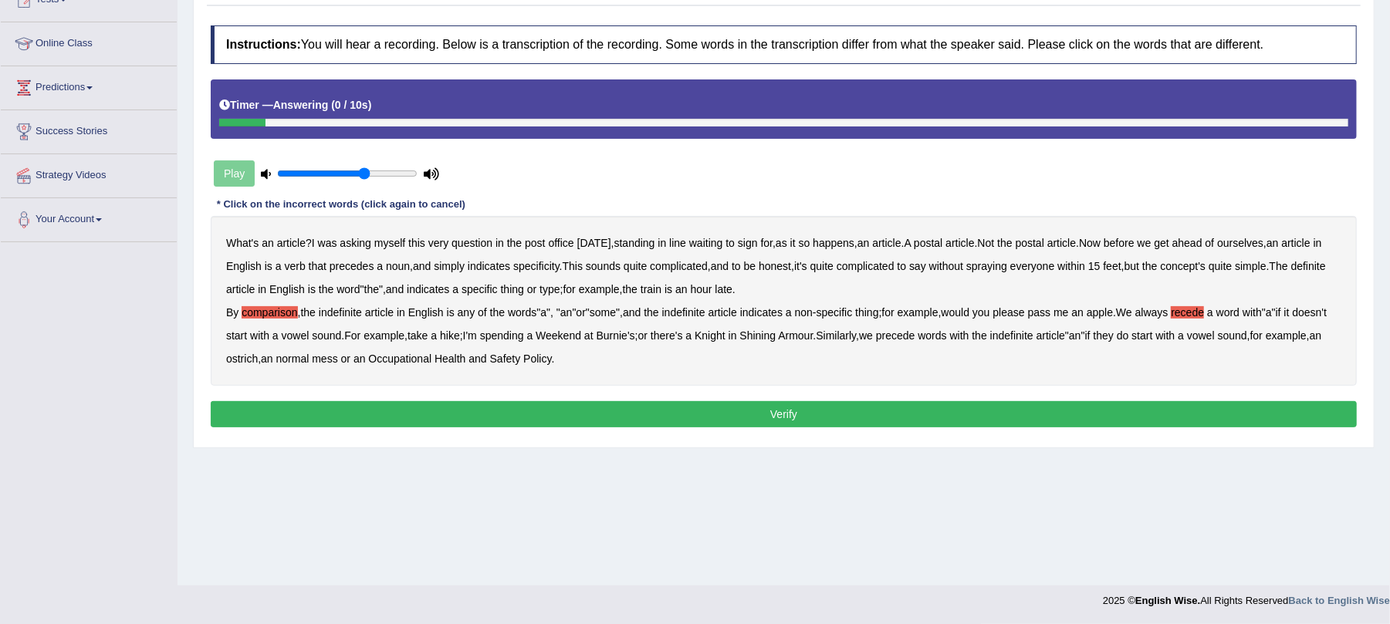
click at [528, 407] on button "Verify" at bounding box center [784, 414] width 1146 height 26
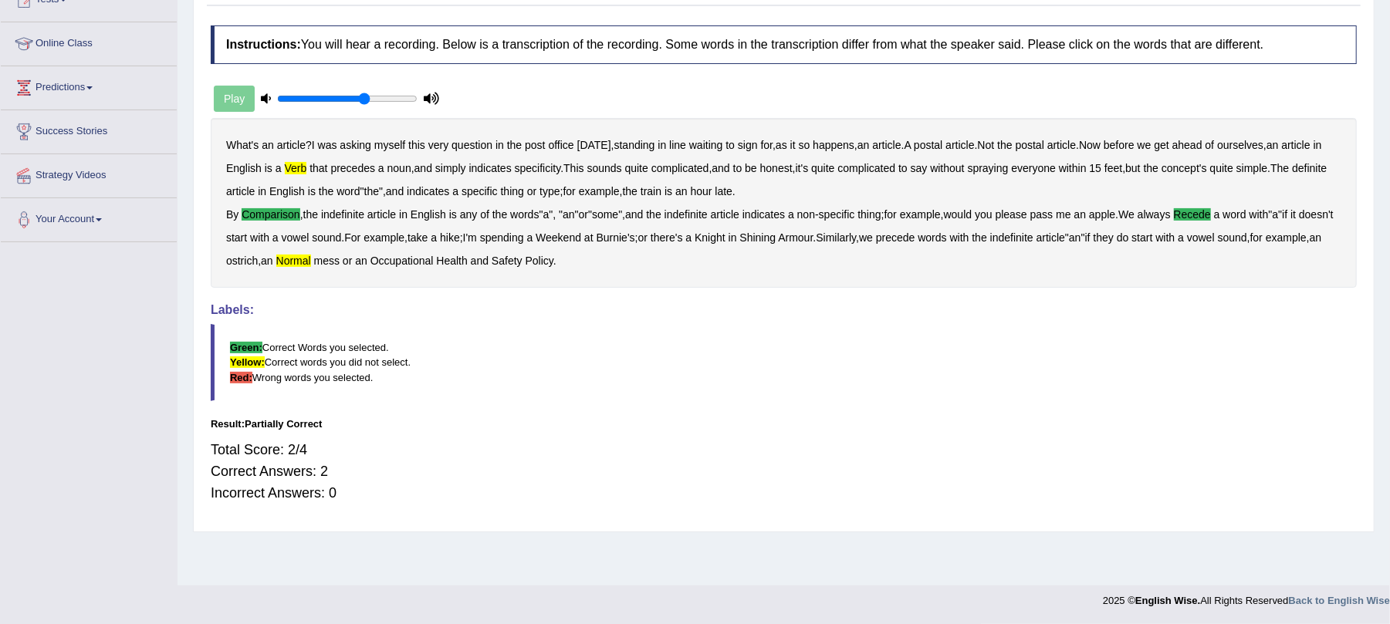
scroll to position [0, 0]
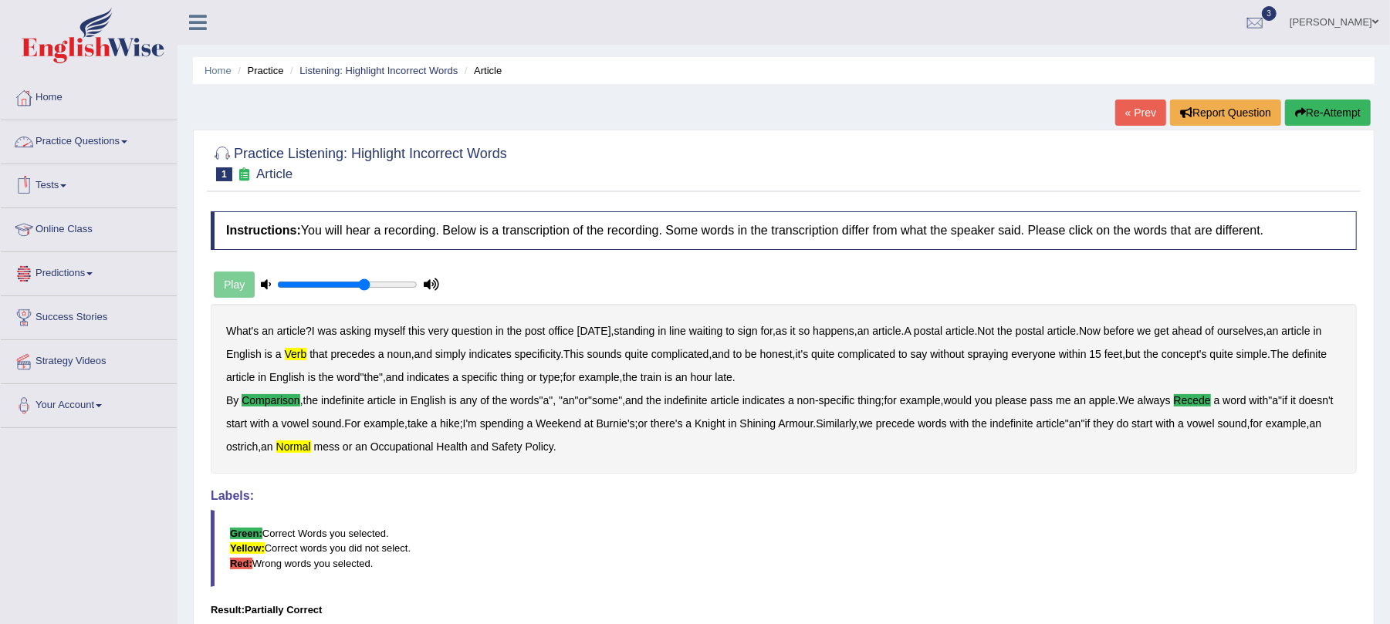
click at [90, 140] on link "Practice Questions" at bounding box center [89, 139] width 176 height 39
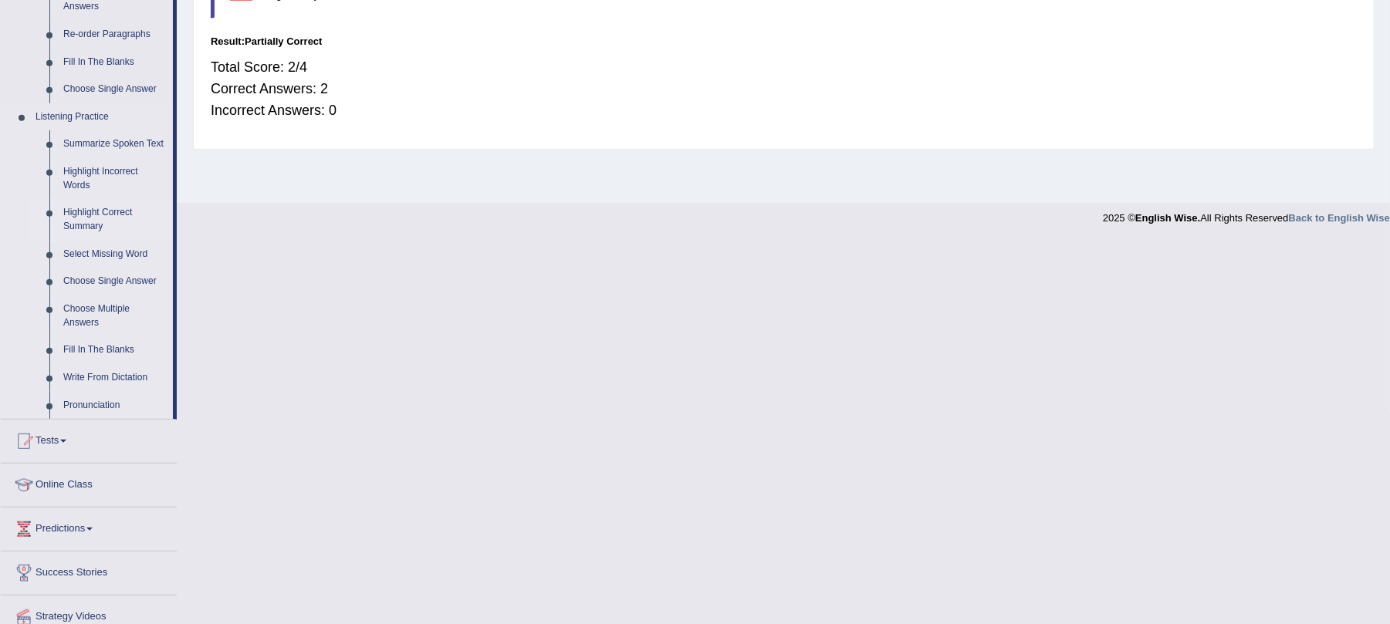
scroll to position [617, 0]
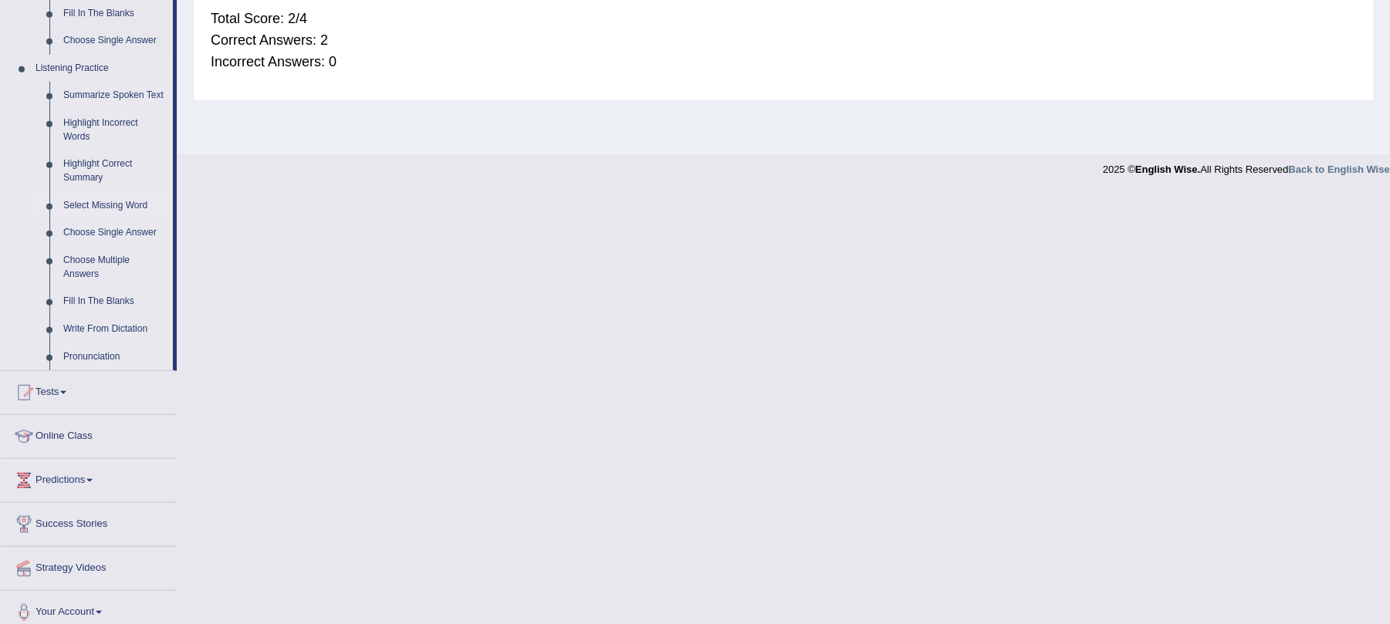
click at [105, 208] on link "Select Missing Word" at bounding box center [114, 206] width 117 height 28
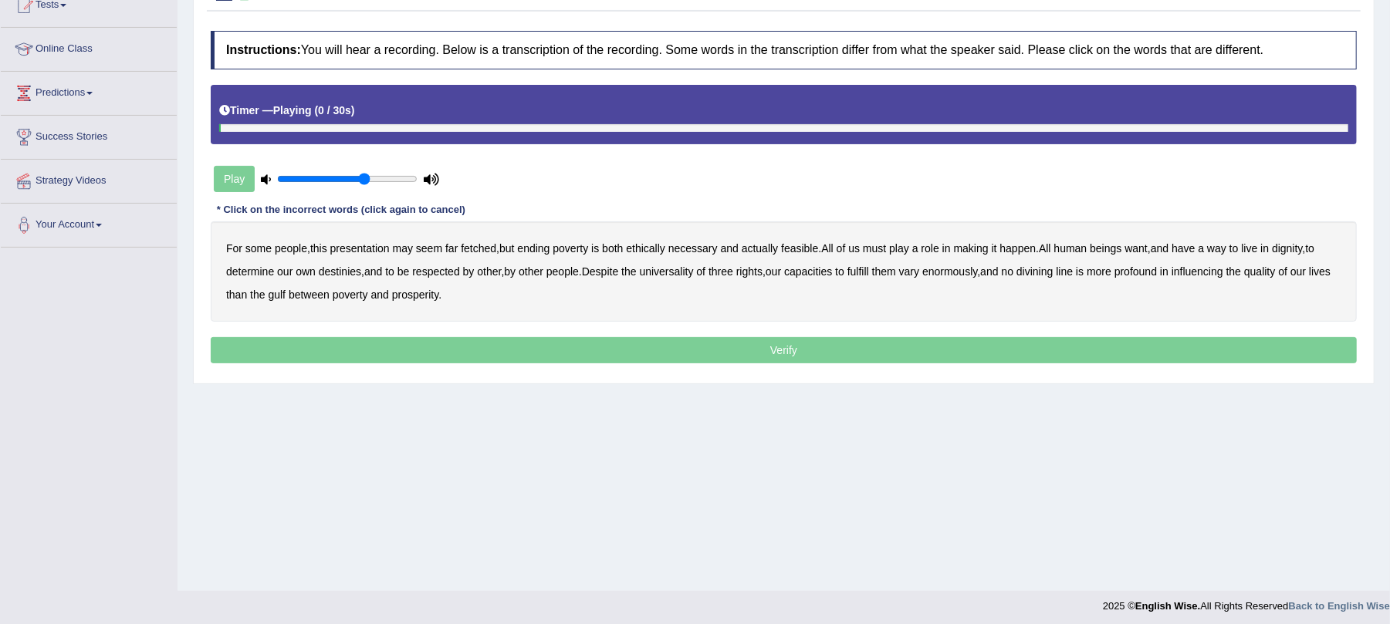
scroll to position [186, 0]
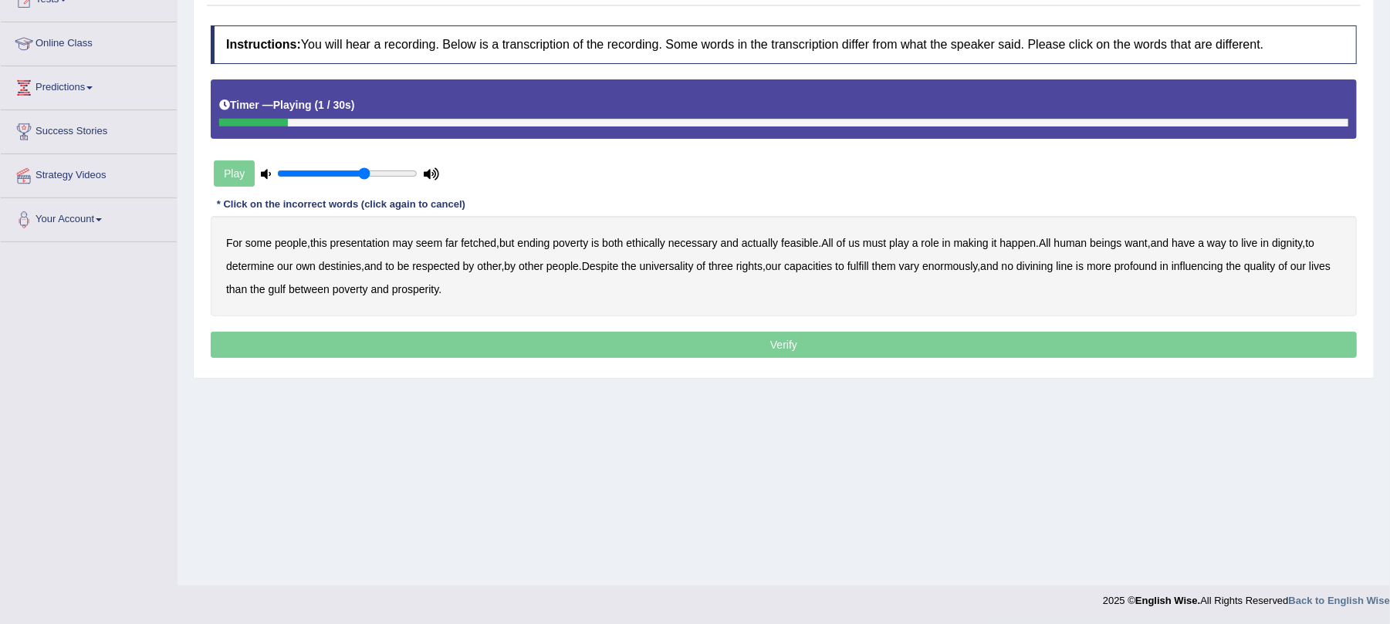
click at [355, 244] on b "presentation" at bounding box center [359, 243] width 59 height 12
click at [648, 245] on b "ethically" at bounding box center [645, 243] width 39 height 12
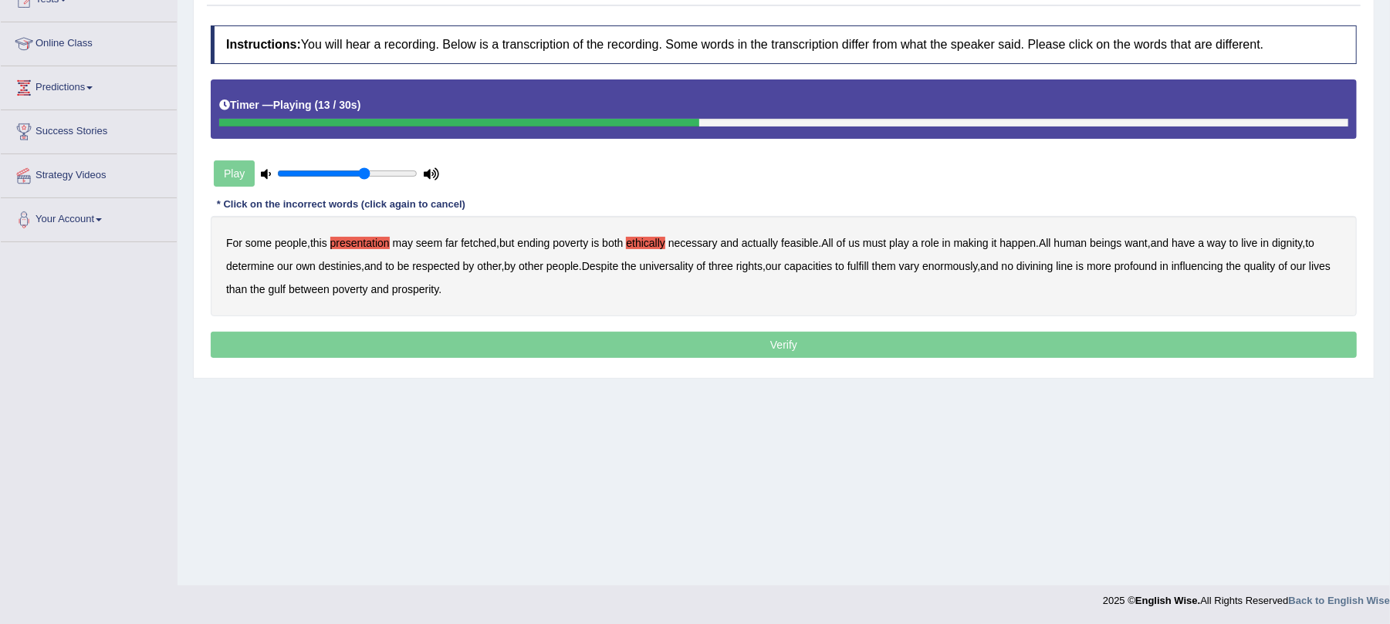
click at [1226, 247] on b "way" at bounding box center [1216, 243] width 19 height 12
click at [733, 263] on b "three" at bounding box center [720, 266] width 25 height 12
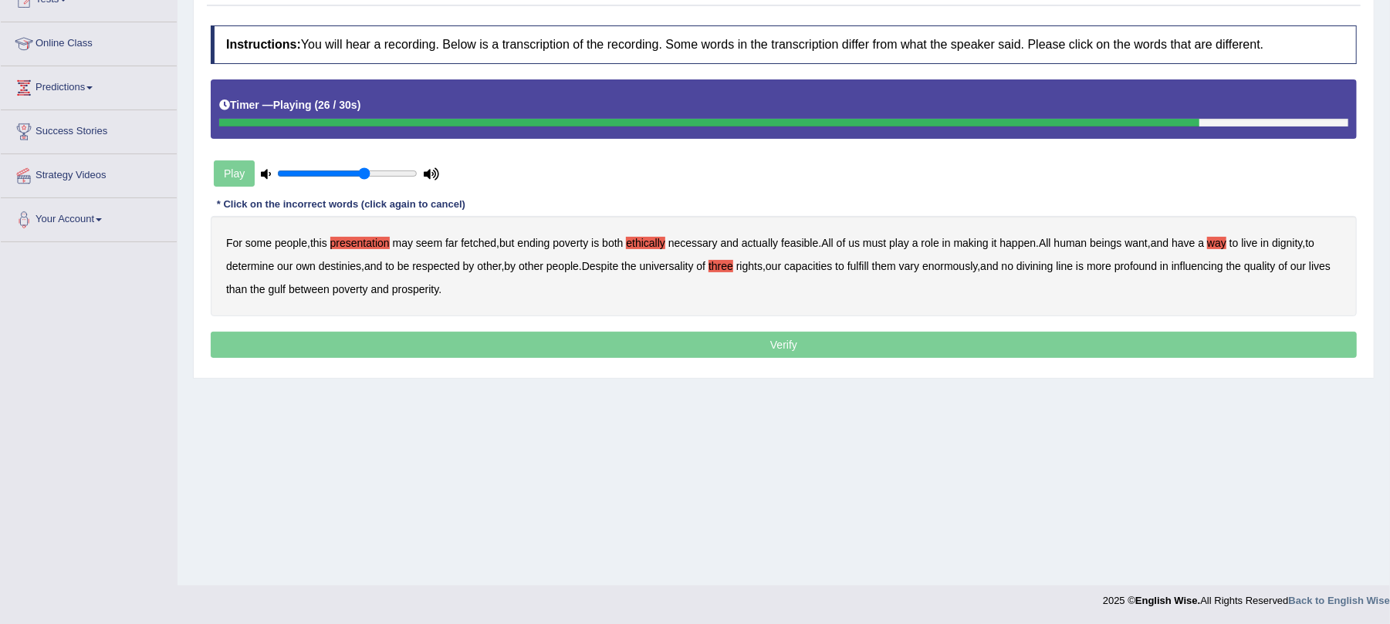
click at [1045, 269] on b "divining" at bounding box center [1034, 266] width 36 height 12
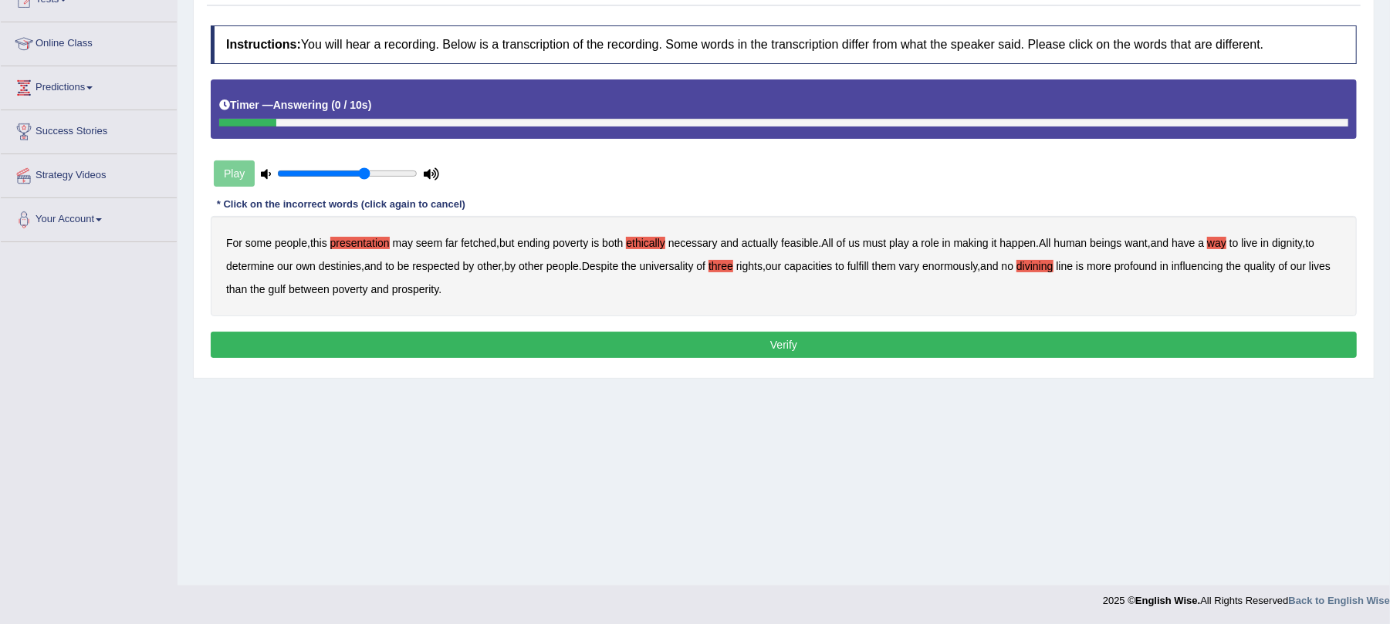
click at [435, 343] on button "Verify" at bounding box center [784, 345] width 1146 height 26
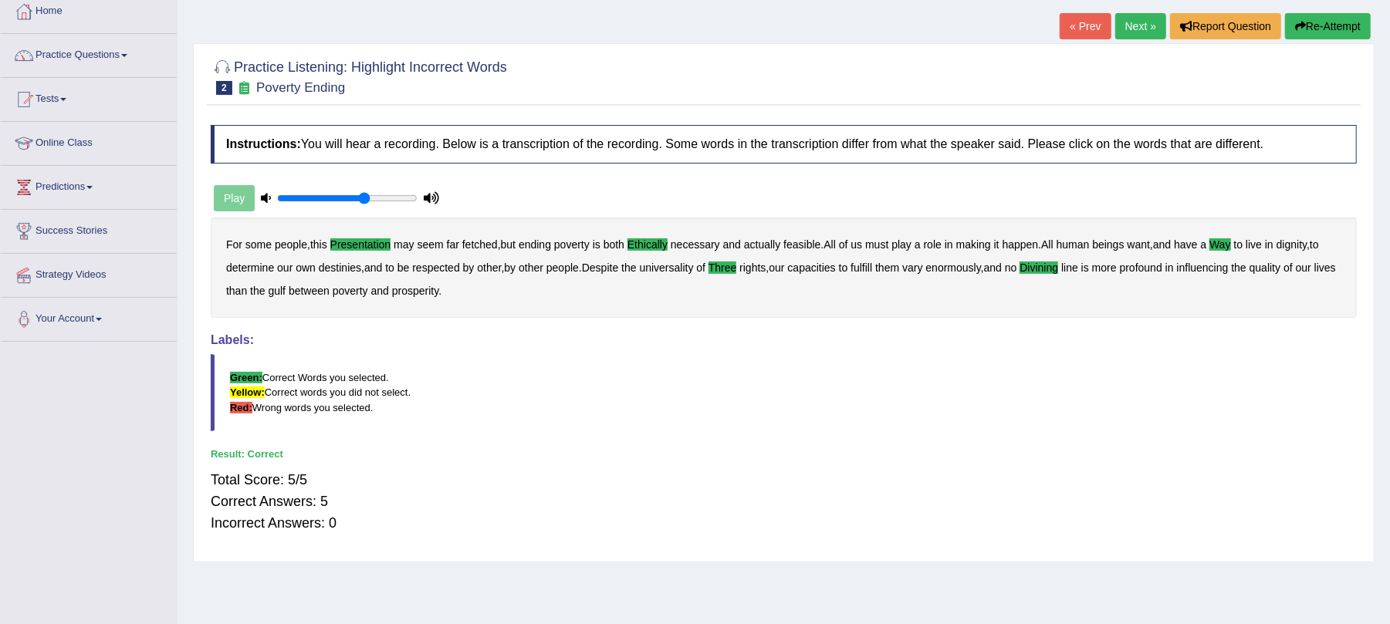
scroll to position [0, 0]
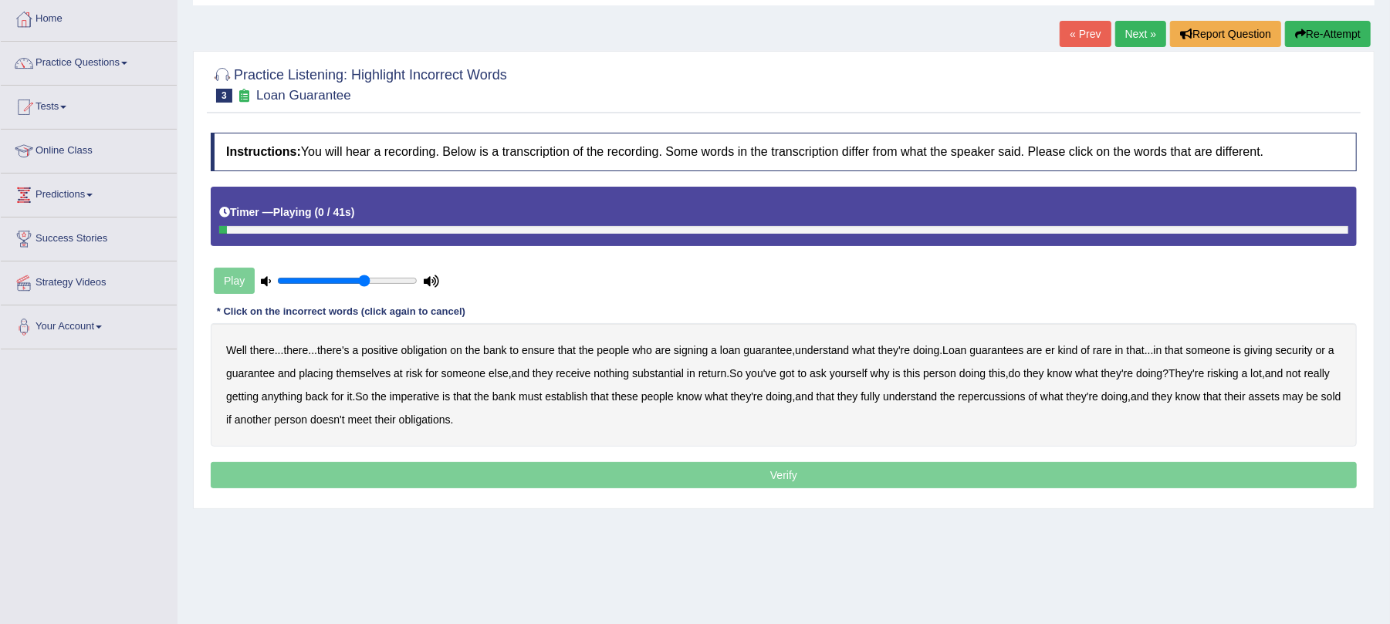
scroll to position [186, 0]
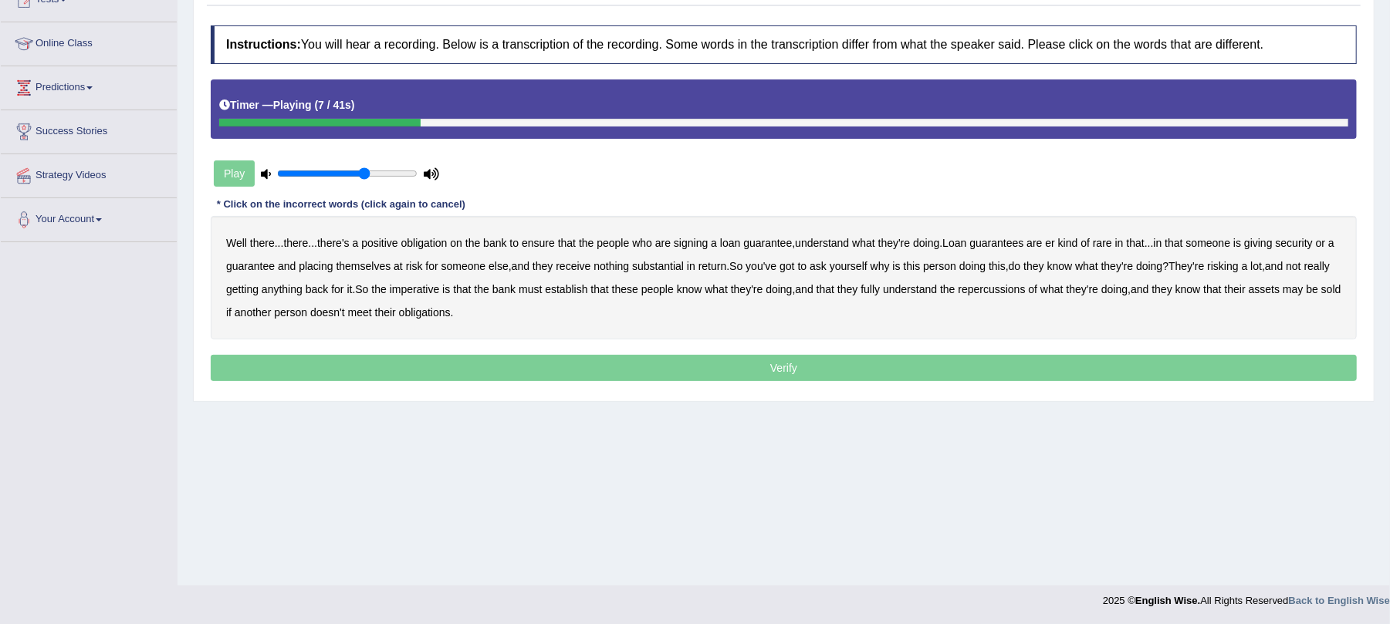
click at [815, 238] on b "understand" at bounding box center [822, 243] width 54 height 12
click at [664, 266] on b "substantial" at bounding box center [658, 266] width 52 height 12
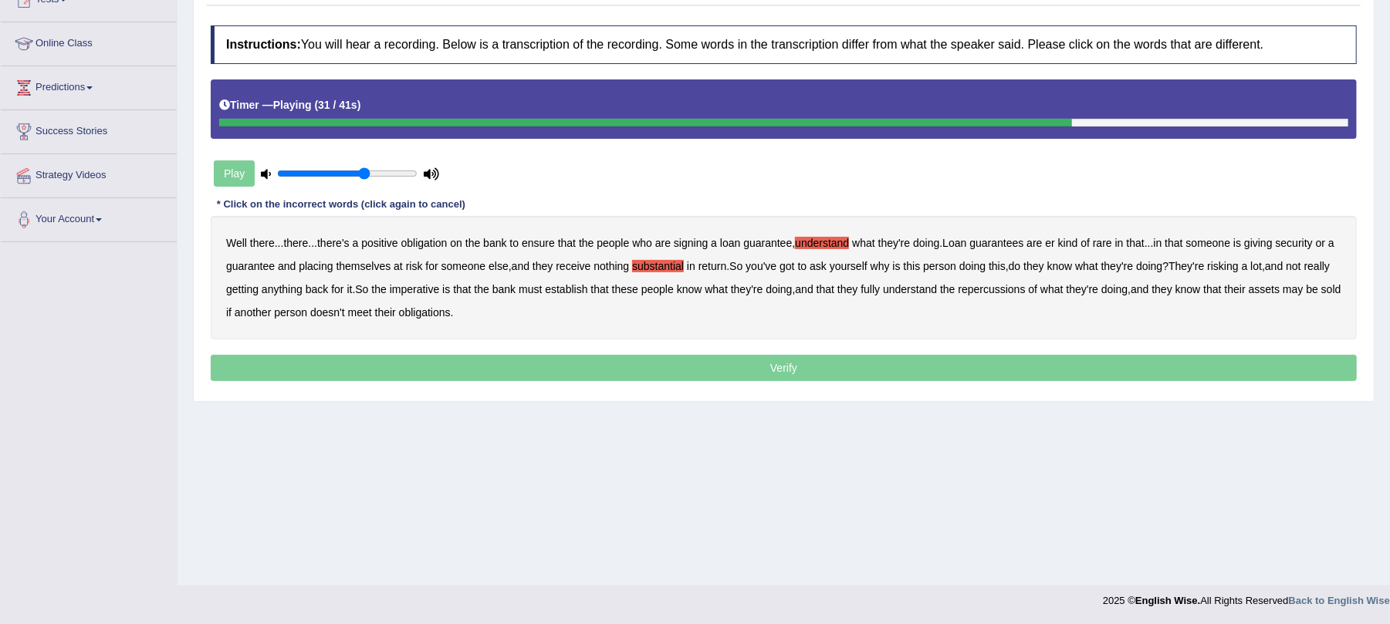
click at [594, 282] on div "Well there ... there ... there's a positive obligation on the bank to ensure th…" at bounding box center [784, 277] width 1146 height 123
click at [587, 285] on b "establish" at bounding box center [566, 289] width 42 height 12
click at [1006, 291] on b "repercussions" at bounding box center [991, 289] width 67 height 12
click at [1280, 292] on b "assets" at bounding box center [1264, 289] width 31 height 12
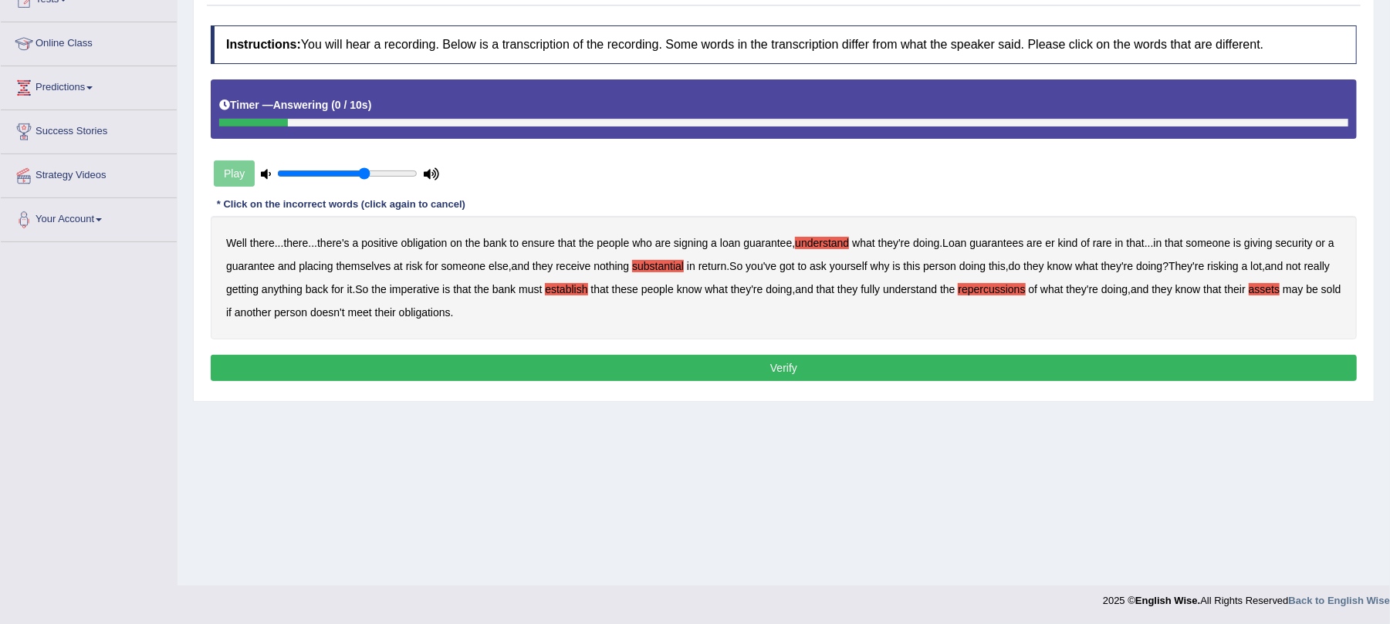
click at [495, 365] on button "Verify" at bounding box center [784, 368] width 1146 height 26
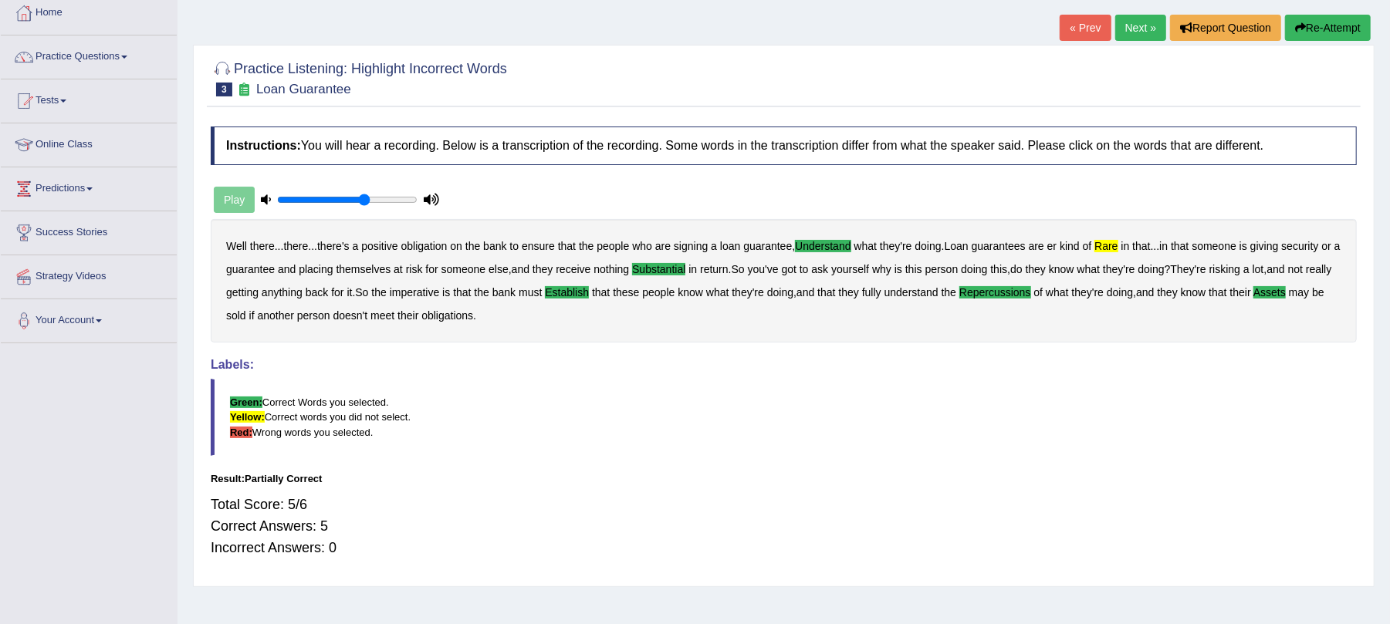
scroll to position [0, 0]
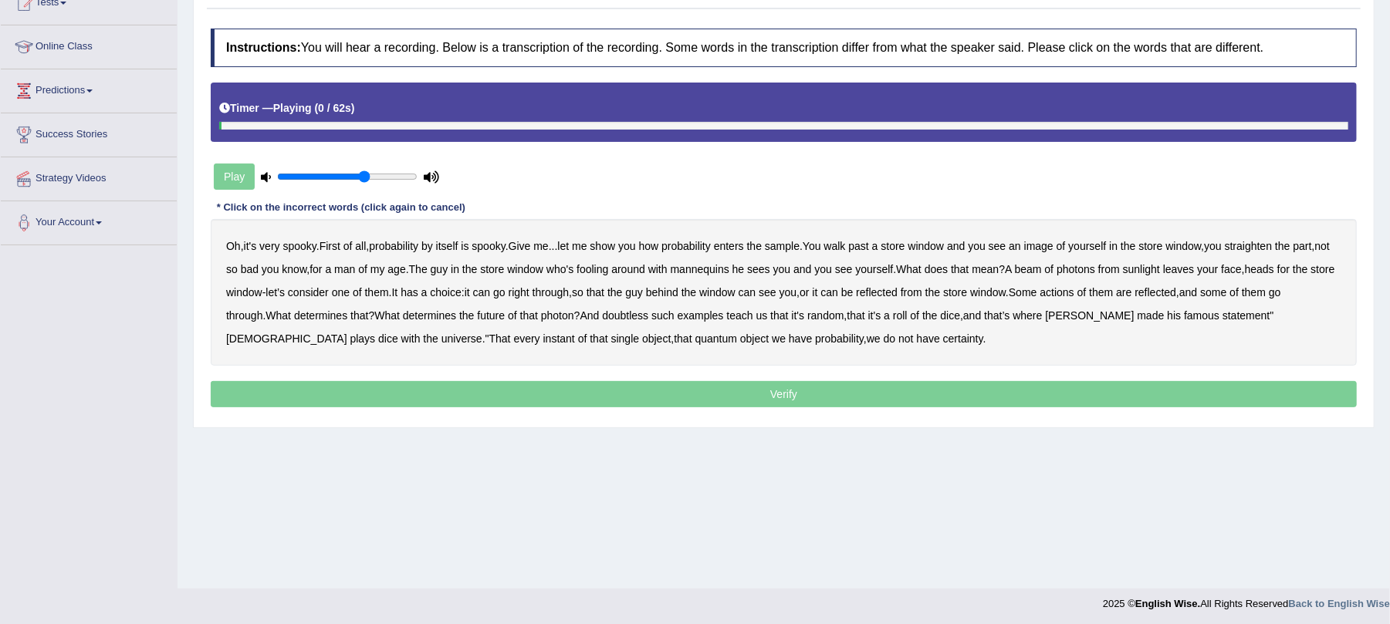
scroll to position [186, 0]
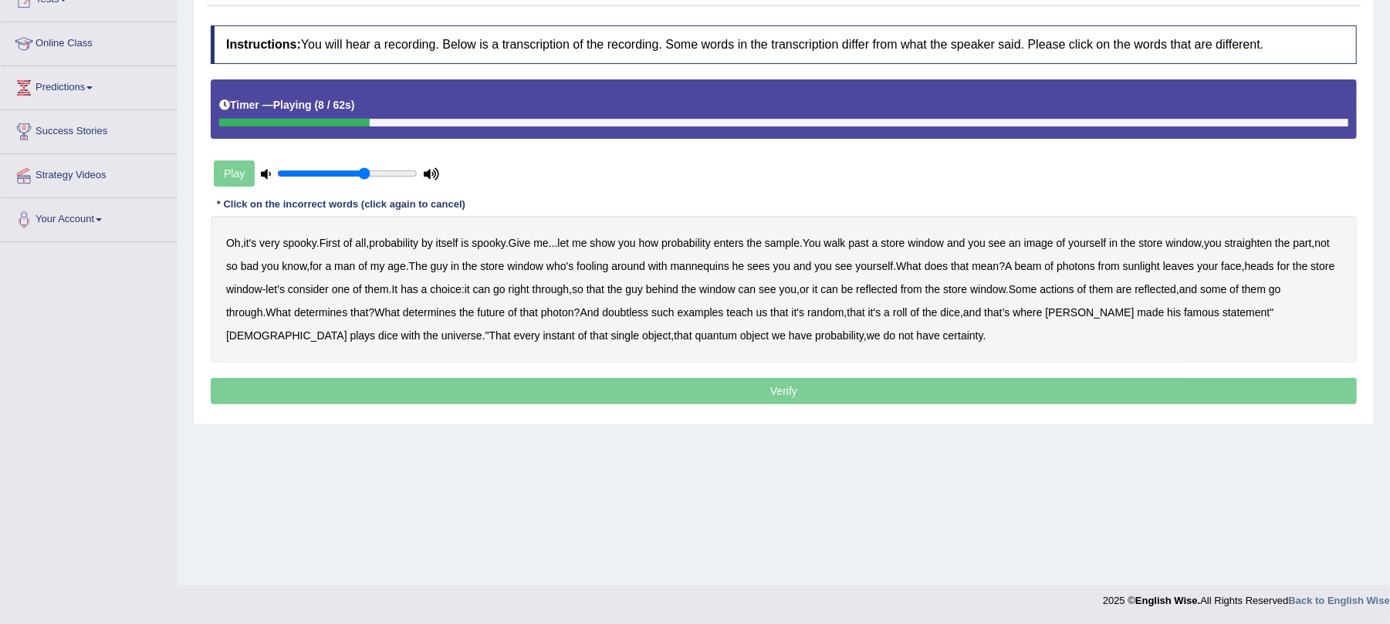
click at [800, 242] on b "sample" at bounding box center [782, 243] width 35 height 12
click at [1042, 265] on b "beam" at bounding box center [1028, 266] width 27 height 12
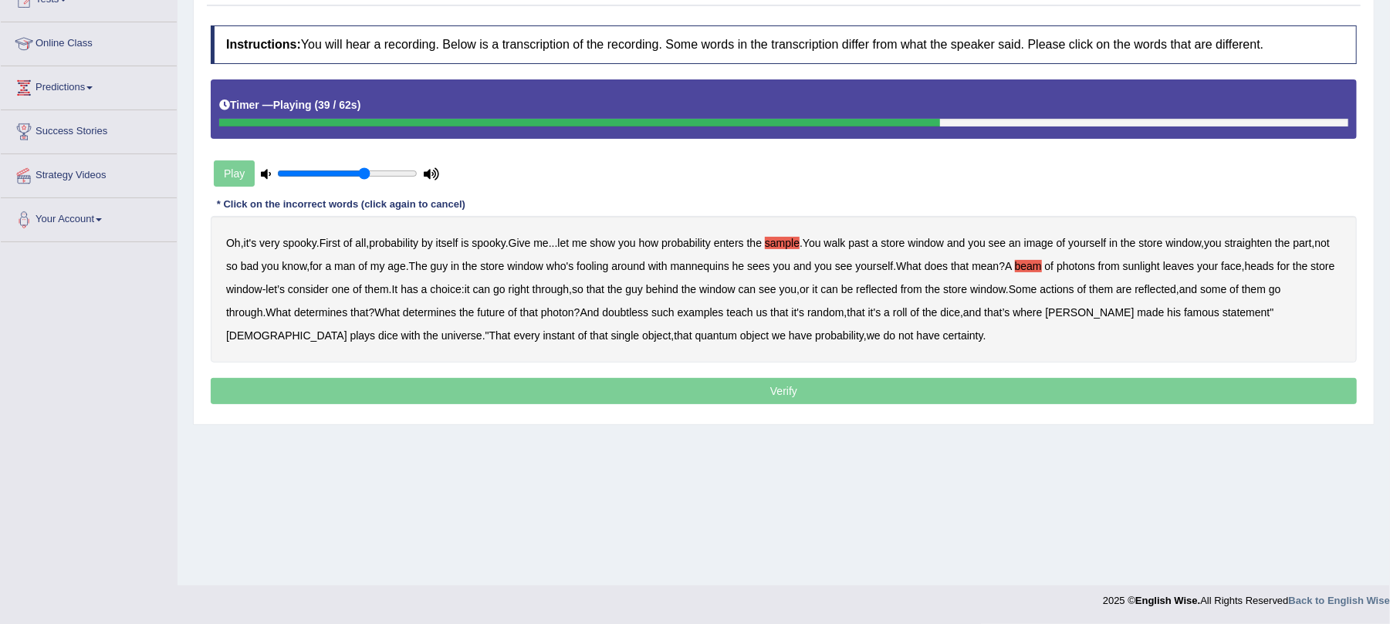
click at [1074, 288] on b "actions" at bounding box center [1057, 289] width 34 height 12
click at [636, 313] on b "doubtless" at bounding box center [625, 312] width 46 height 12
click at [906, 310] on b "roll" at bounding box center [900, 312] width 15 height 12
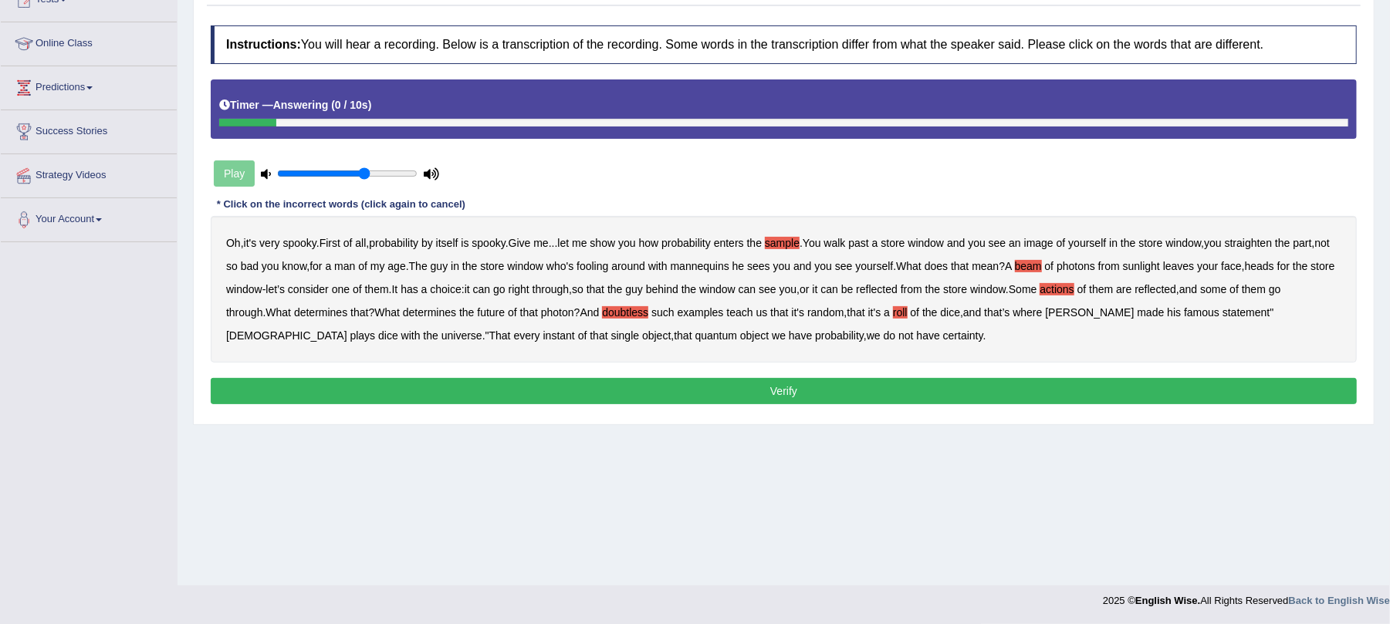
click at [725, 386] on button "Verify" at bounding box center [784, 391] width 1146 height 26
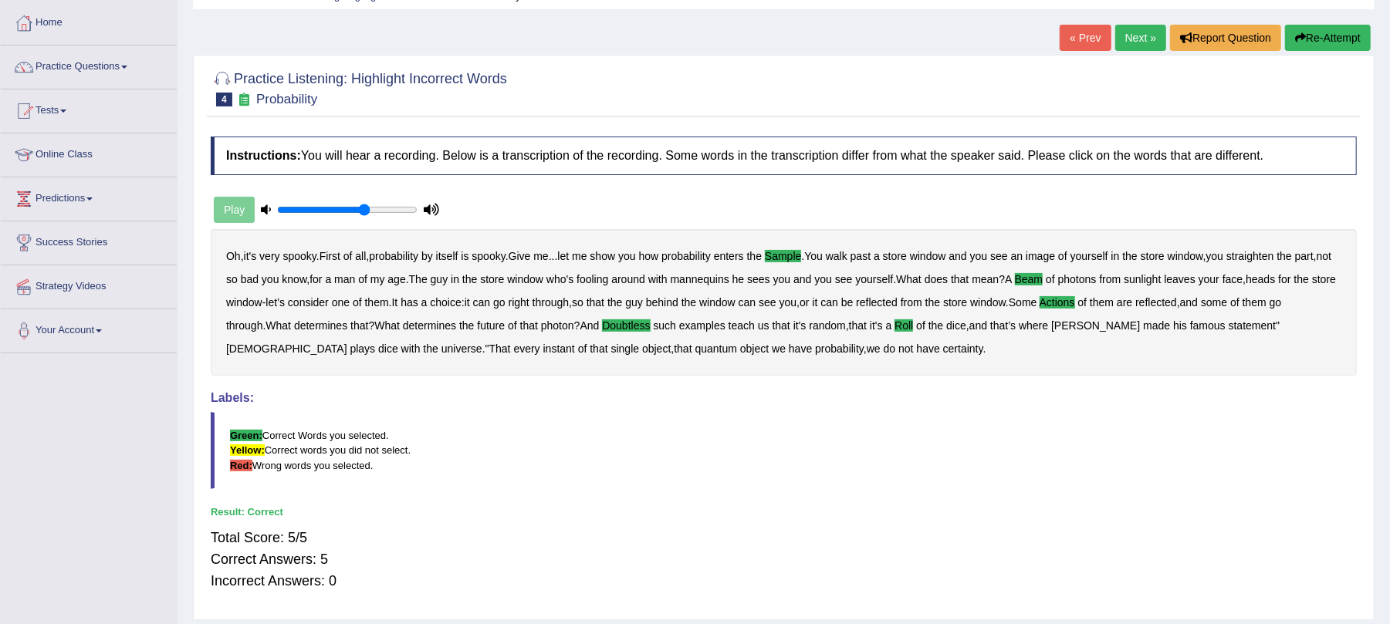
scroll to position [0, 0]
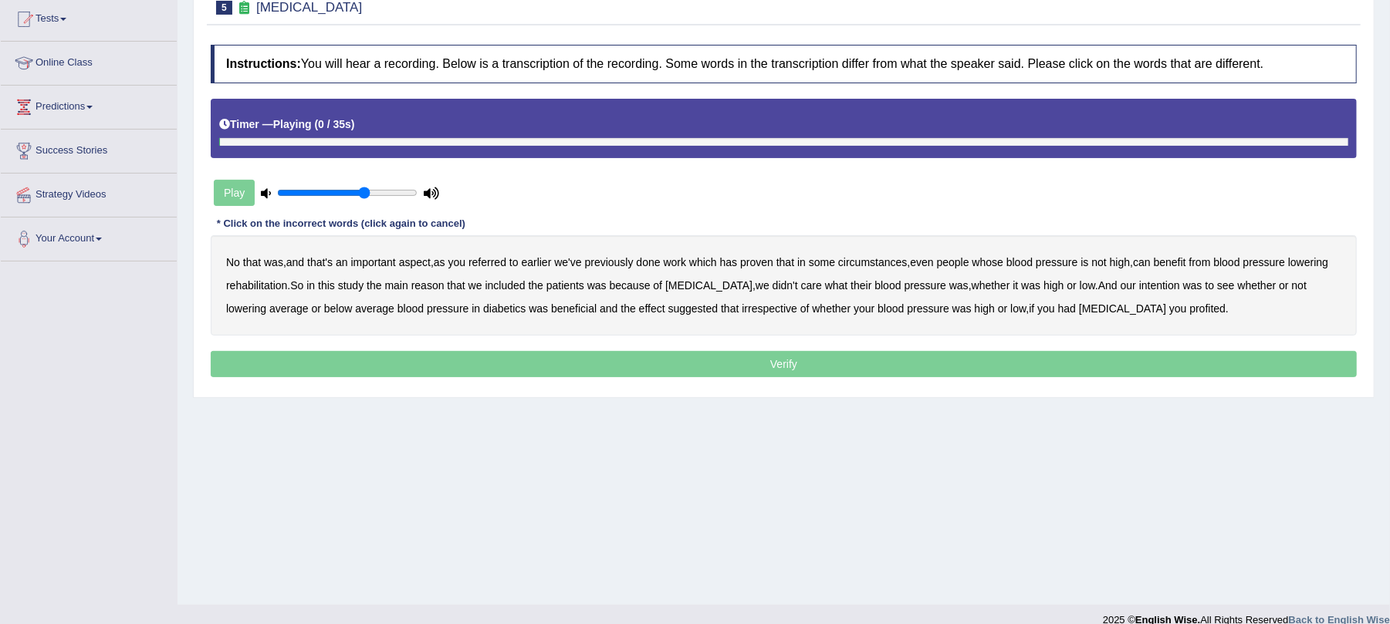
scroll to position [186, 0]
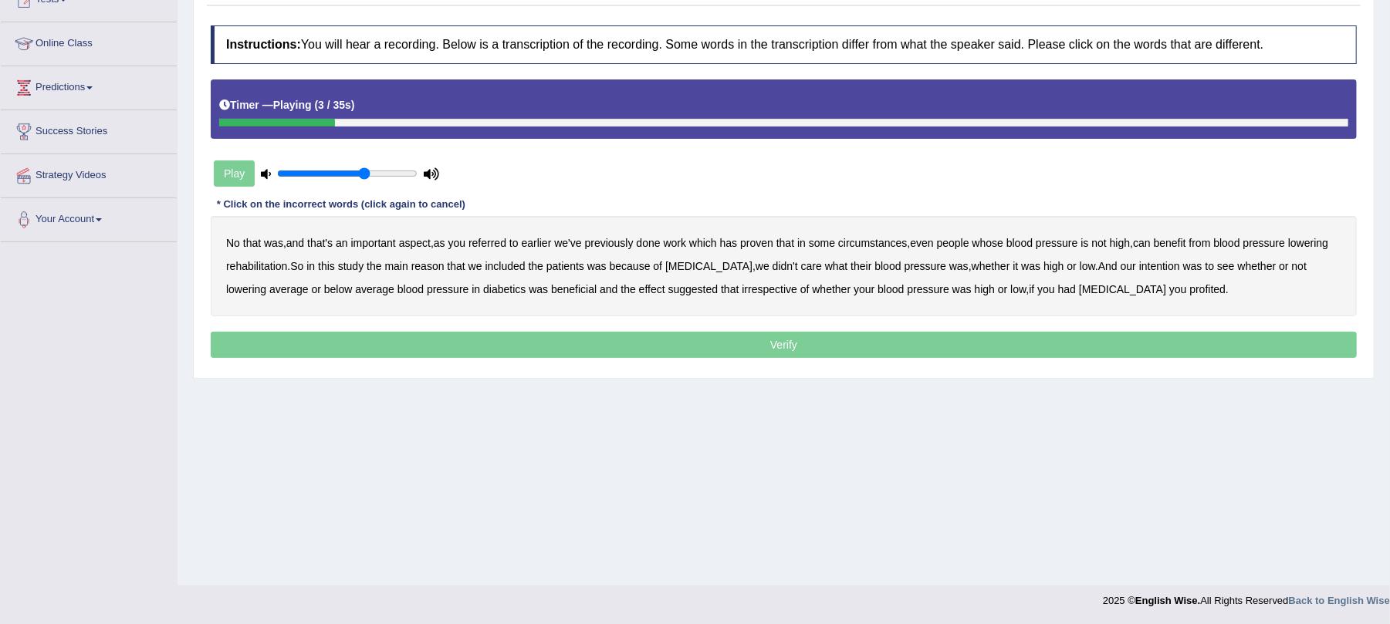
click at [499, 247] on b "referred" at bounding box center [487, 243] width 38 height 12
click at [896, 242] on b "circumstances" at bounding box center [872, 243] width 69 height 12
click at [287, 266] on b "rehabilitation" at bounding box center [256, 266] width 61 height 12
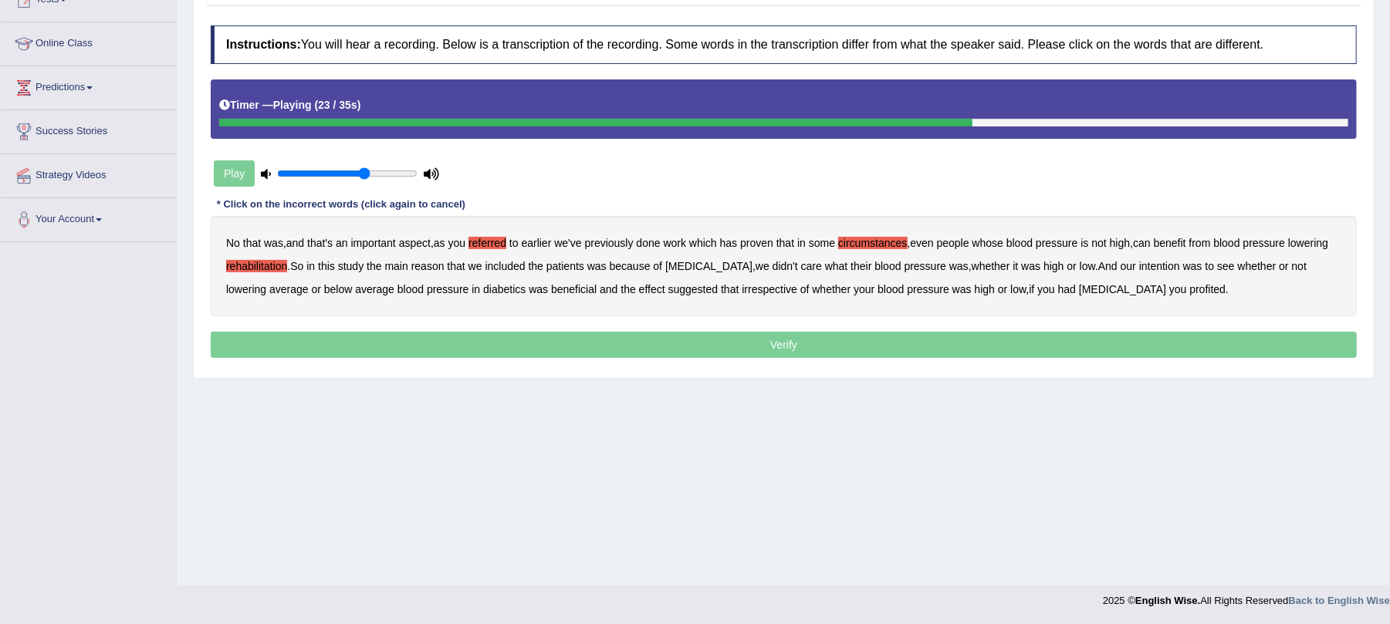
click at [1161, 264] on b "intention" at bounding box center [1159, 266] width 41 height 12
click at [650, 287] on b "effect" at bounding box center [652, 289] width 26 height 12
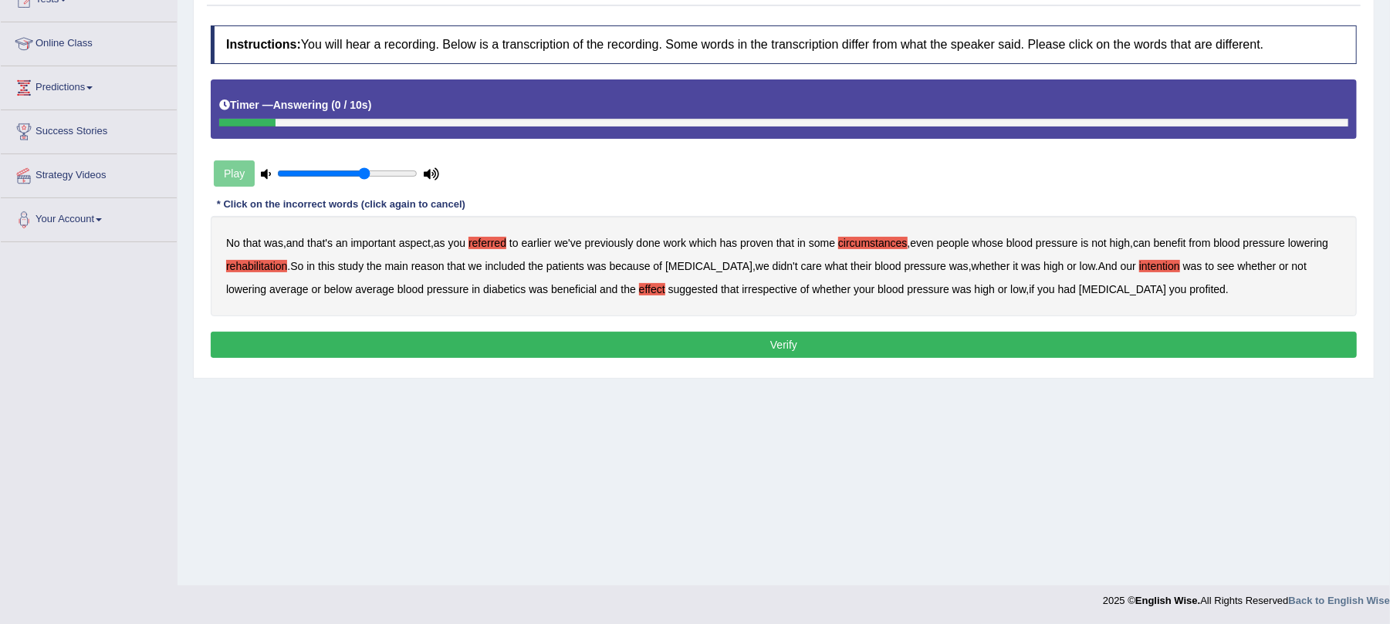
click at [1168, 281] on div "No that was , and that's an important aspect , as you referred to earlier we've…" at bounding box center [784, 266] width 1146 height 100
click at [1189, 295] on b "profited" at bounding box center [1207, 289] width 36 height 12
click at [797, 336] on button "Verify" at bounding box center [784, 345] width 1146 height 26
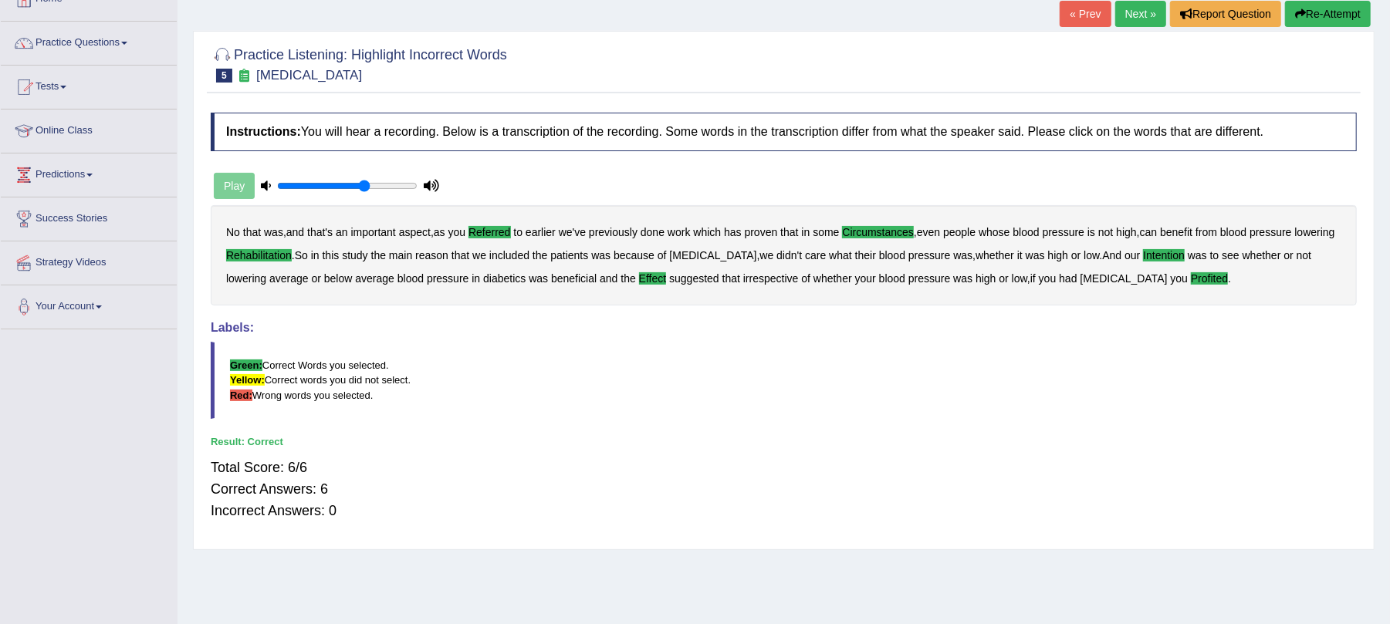
scroll to position [0, 0]
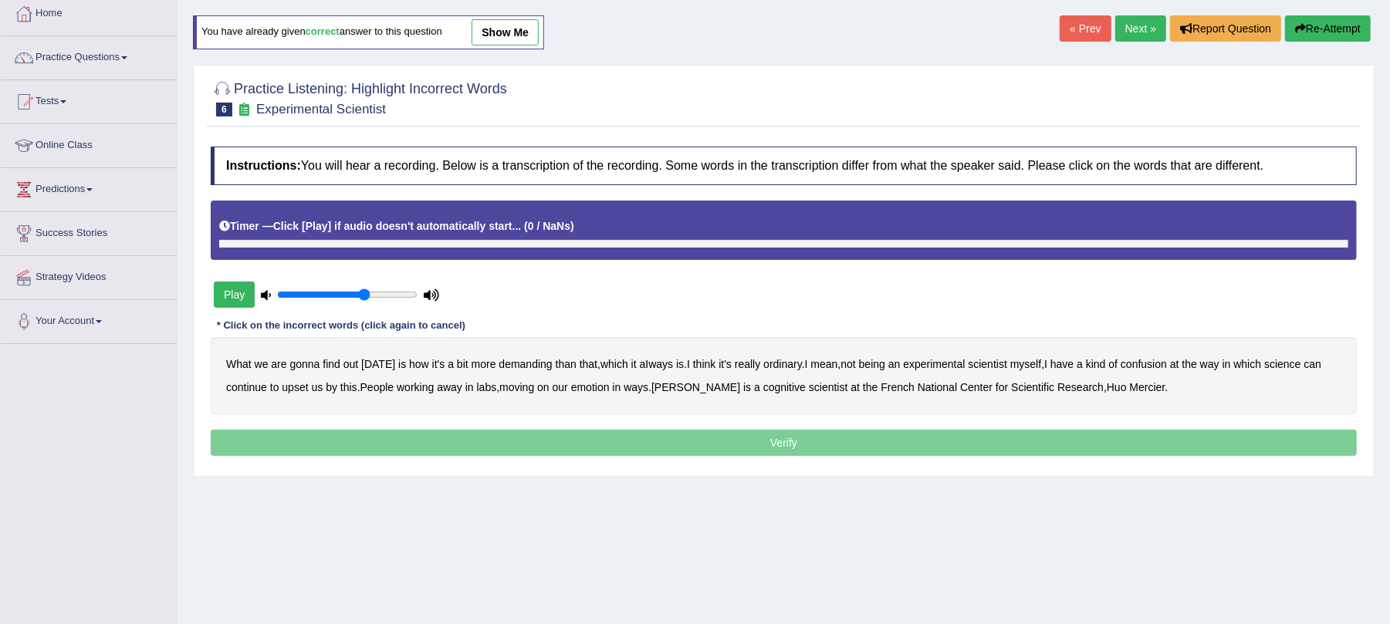
scroll to position [186, 0]
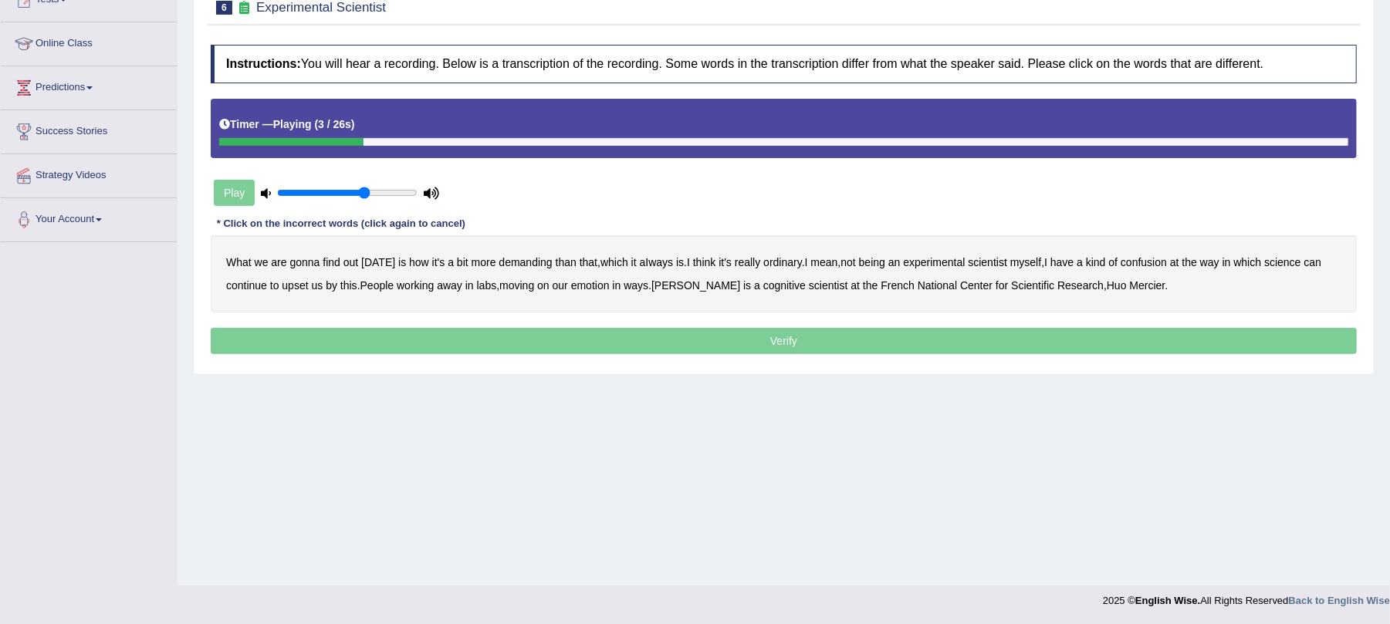
click at [503, 263] on b "demanding" at bounding box center [525, 262] width 53 height 12
click at [775, 265] on b "ordinary" at bounding box center [782, 262] width 39 height 12
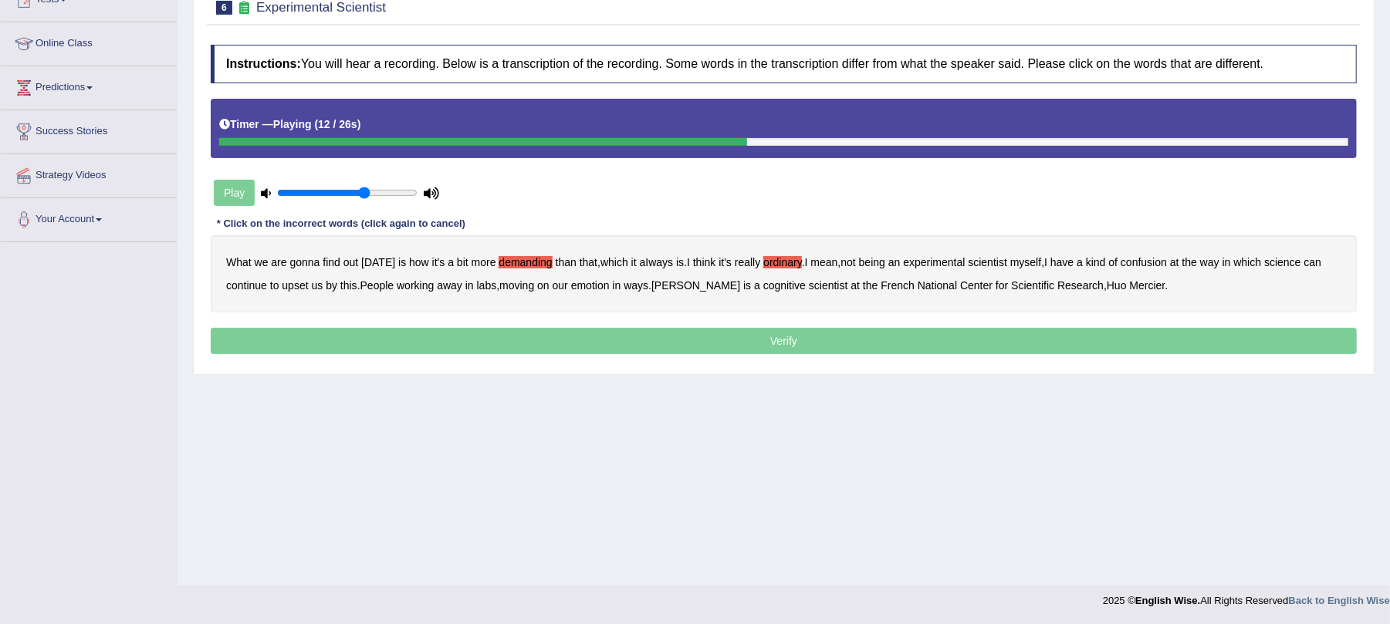
click at [1140, 265] on b "confusion" at bounding box center [1144, 262] width 46 height 12
click at [258, 289] on b "continue" at bounding box center [246, 285] width 41 height 12
click at [256, 289] on b "continue" at bounding box center [246, 285] width 41 height 12
click at [303, 288] on b "upset" at bounding box center [295, 285] width 26 height 12
click at [585, 288] on b "emotion" at bounding box center [590, 285] width 39 height 12
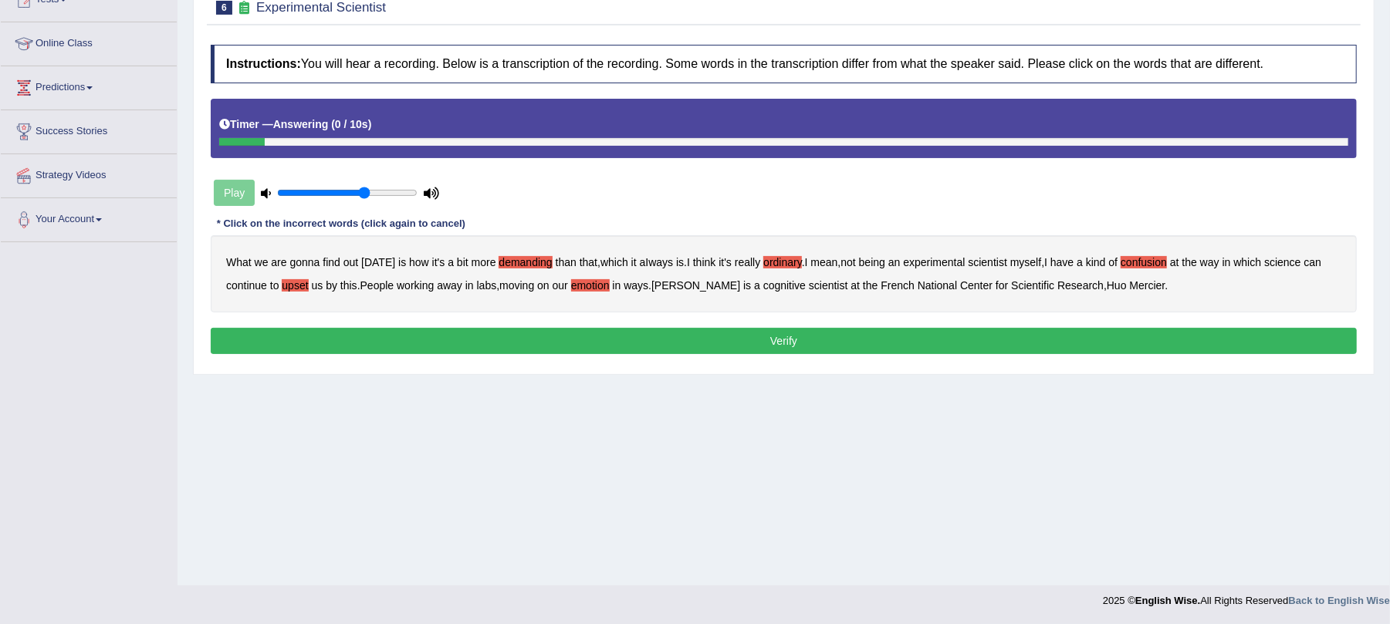
click at [832, 337] on button "Verify" at bounding box center [784, 341] width 1146 height 26
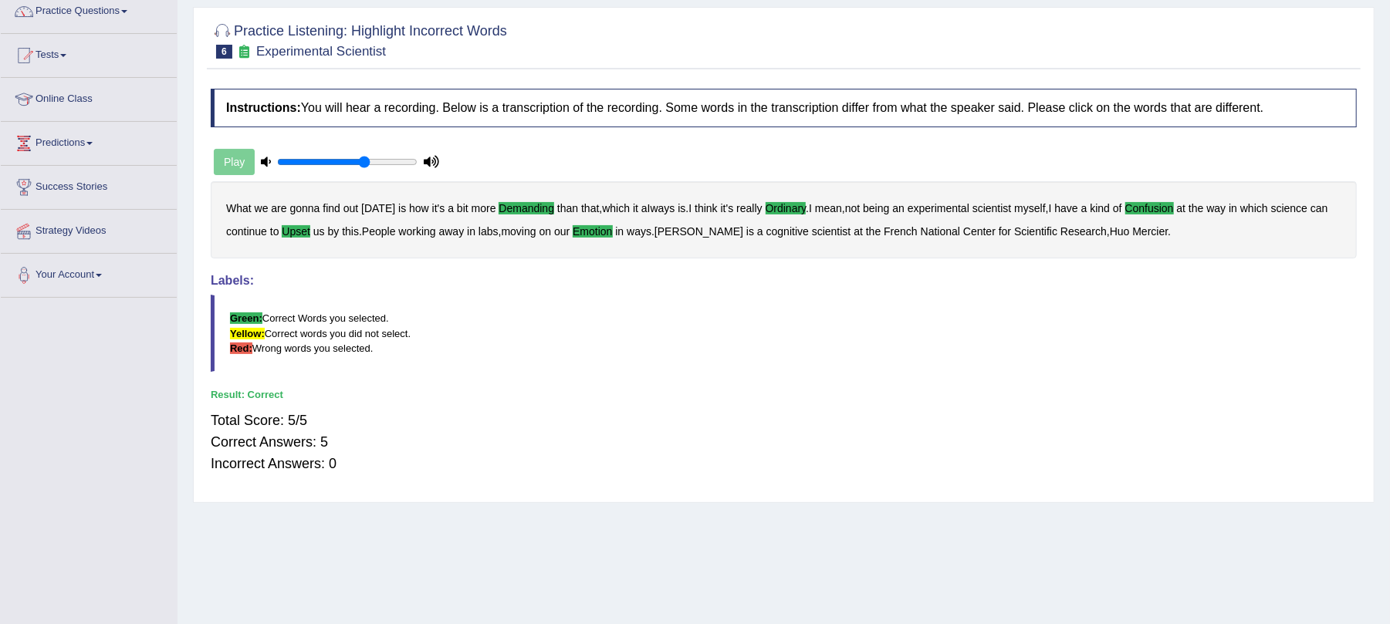
scroll to position [0, 0]
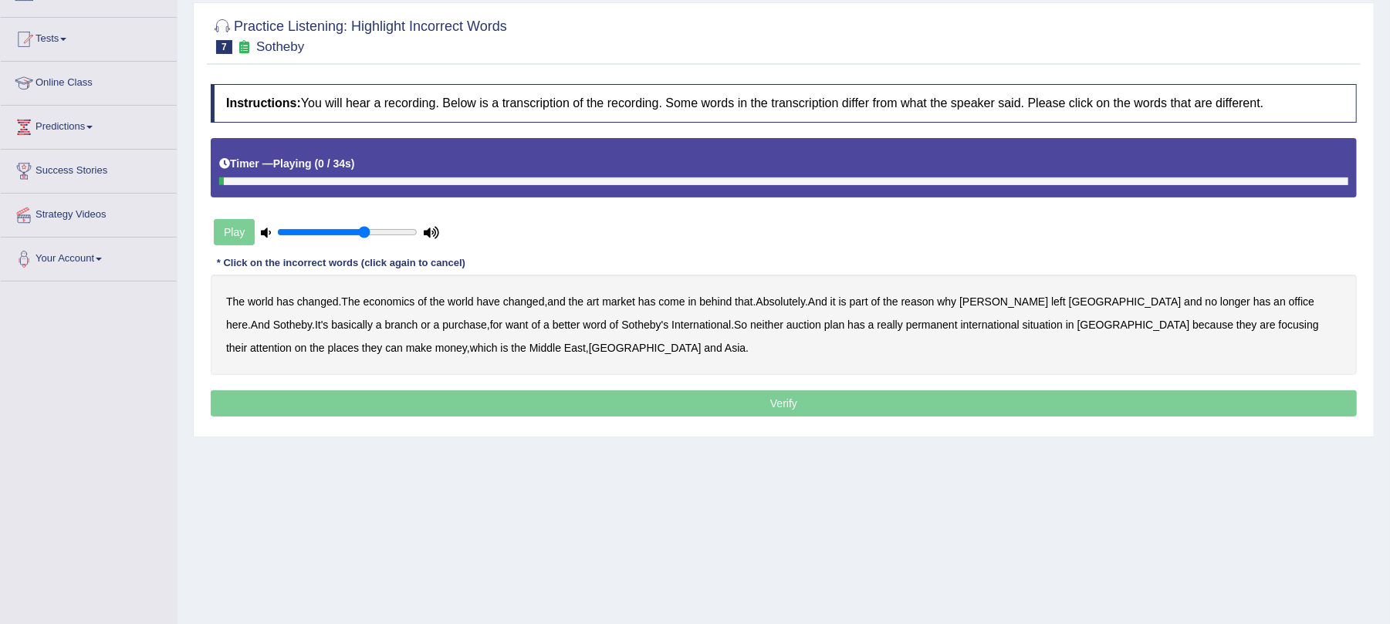
scroll to position [186, 0]
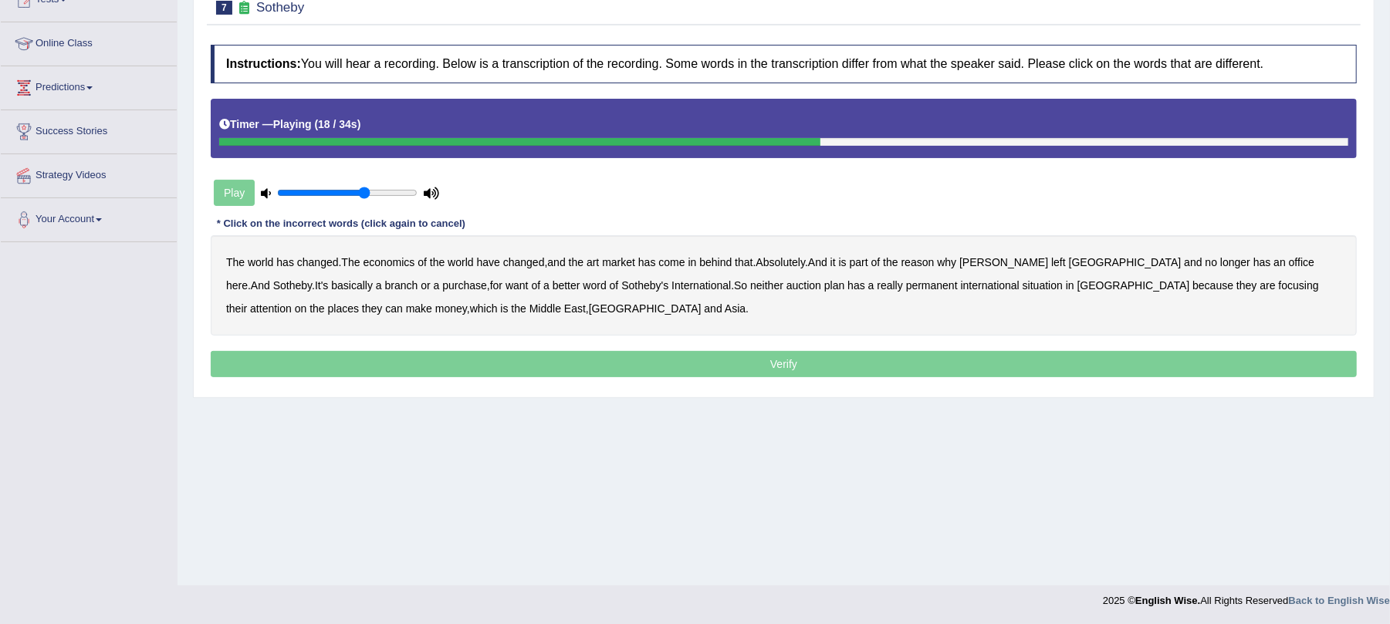
click at [442, 287] on b "purchase" at bounding box center [464, 285] width 45 height 12
click at [506, 287] on b "want" at bounding box center [517, 285] width 23 height 12
click at [1023, 289] on b "situation" at bounding box center [1043, 285] width 40 height 12
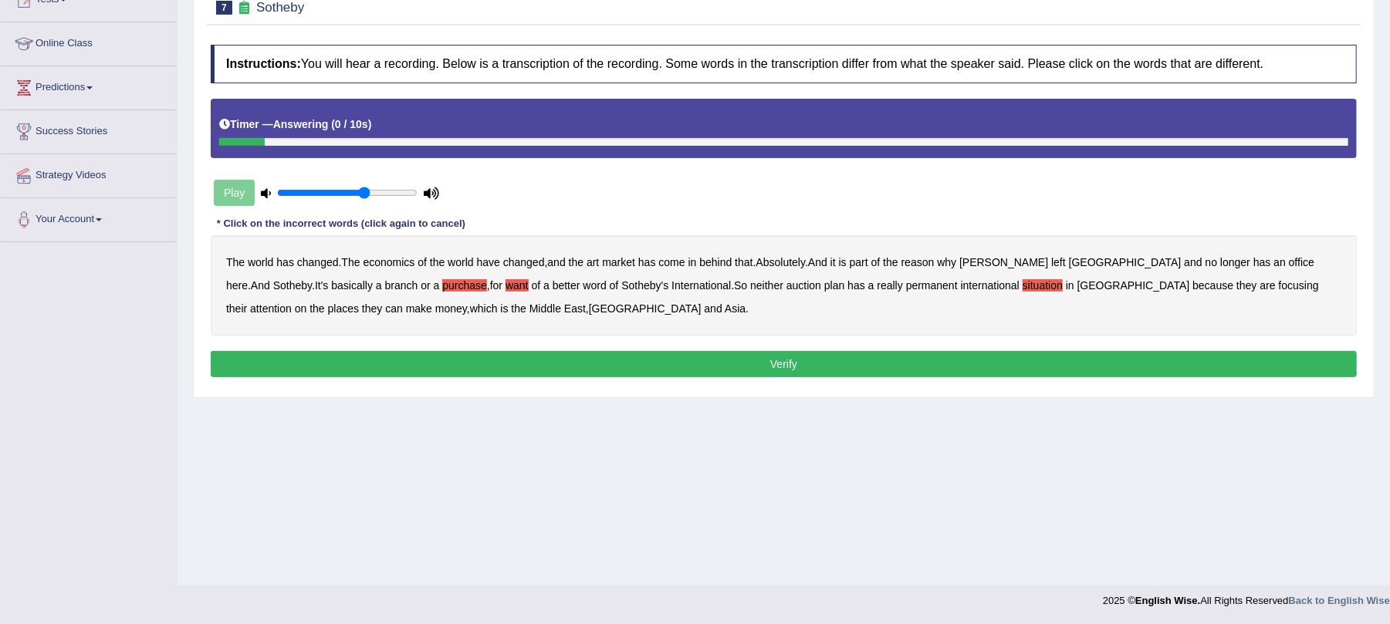
click at [485, 364] on button "Verify" at bounding box center [784, 364] width 1146 height 26
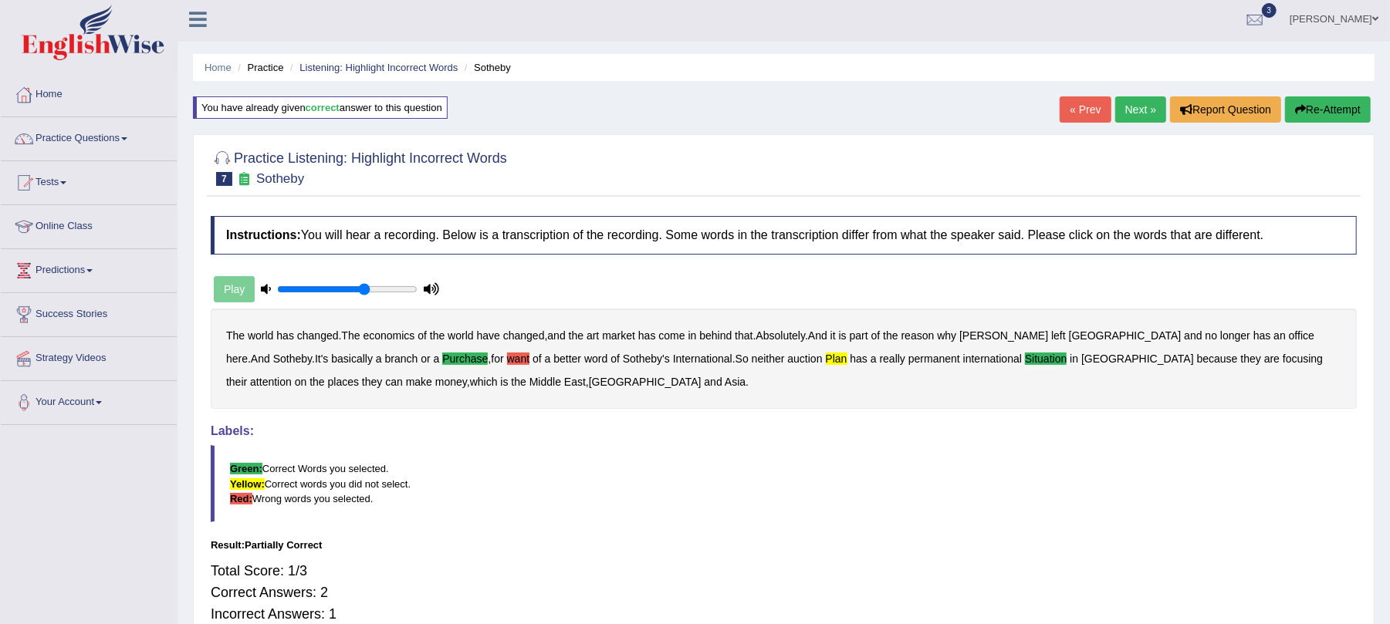
scroll to position [0, 0]
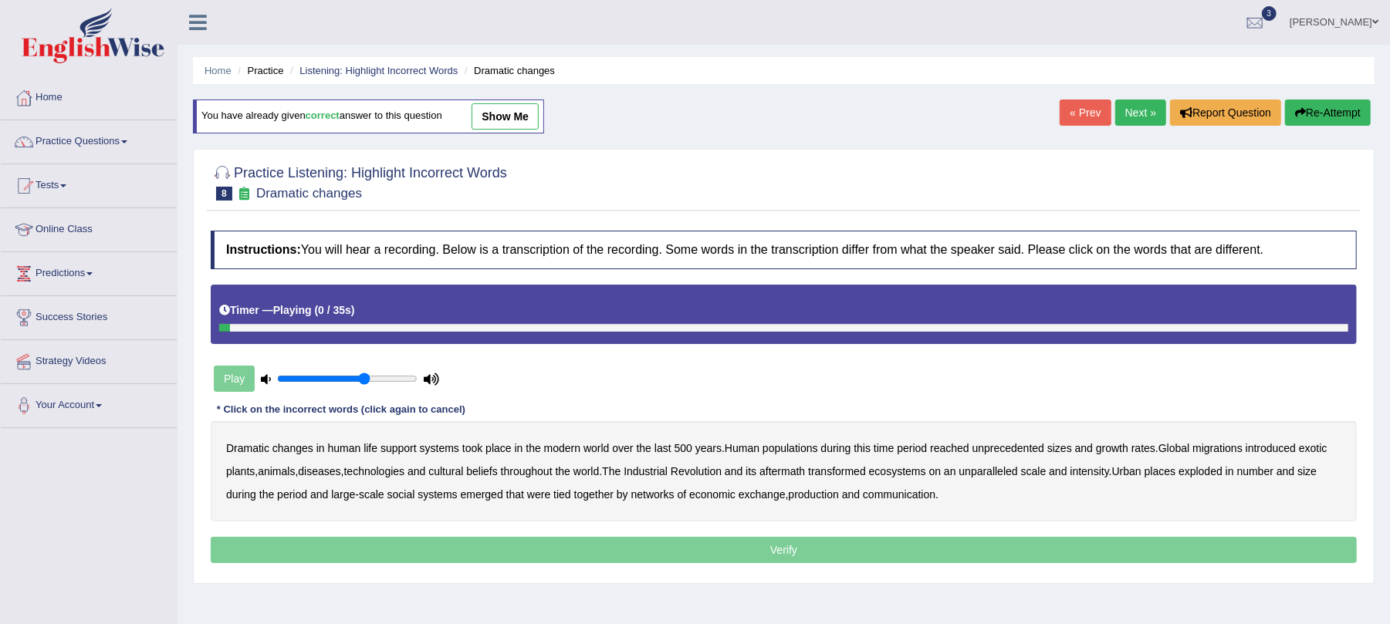
scroll to position [186, 0]
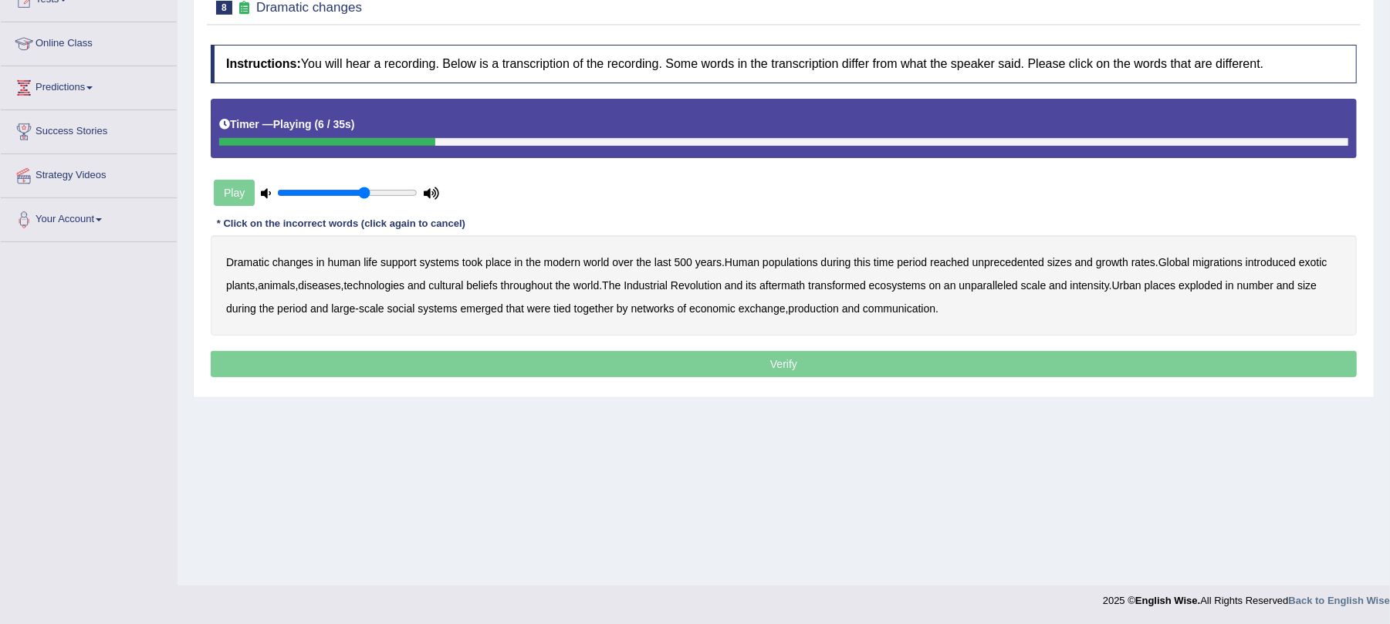
click at [804, 267] on b "populations" at bounding box center [791, 262] width 56 height 12
click at [324, 288] on b "diseases" at bounding box center [319, 285] width 42 height 12
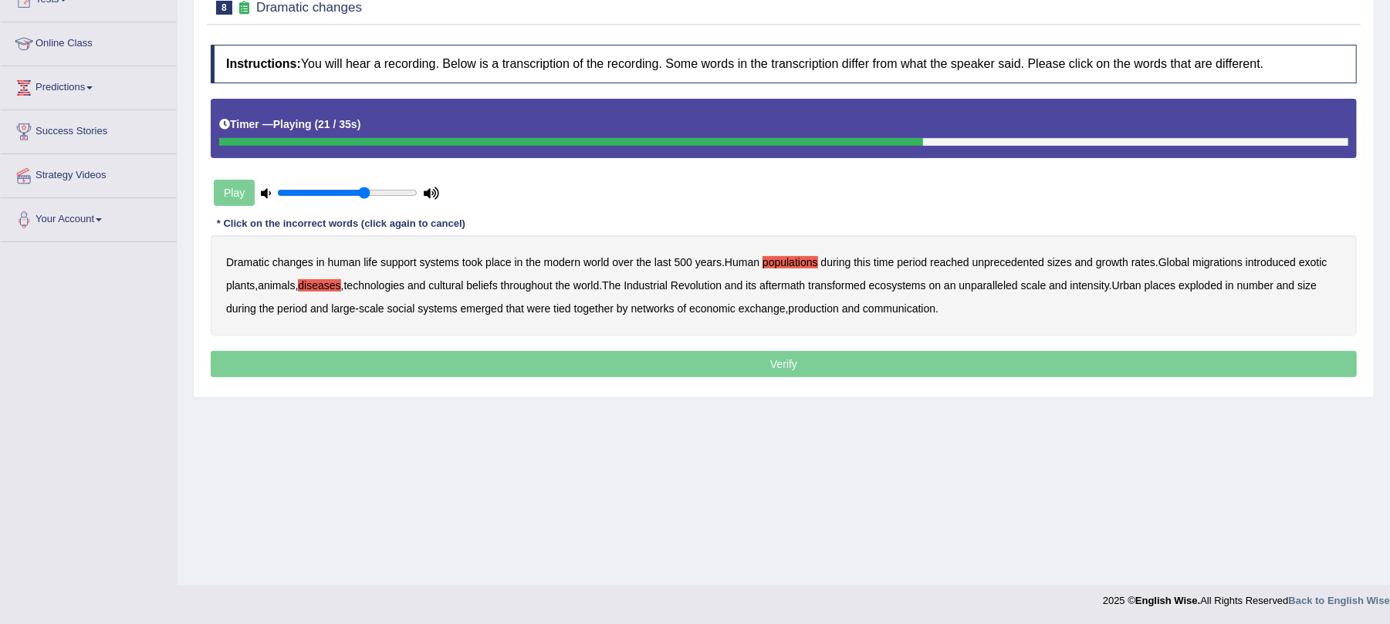
click at [915, 292] on b "ecosystems" at bounding box center [897, 285] width 57 height 12
click at [1175, 293] on div "Dramatic changes in human life support systems took place in the modern world o…" at bounding box center [784, 285] width 1146 height 100
click at [1175, 288] on b "places" at bounding box center [1160, 285] width 31 height 12
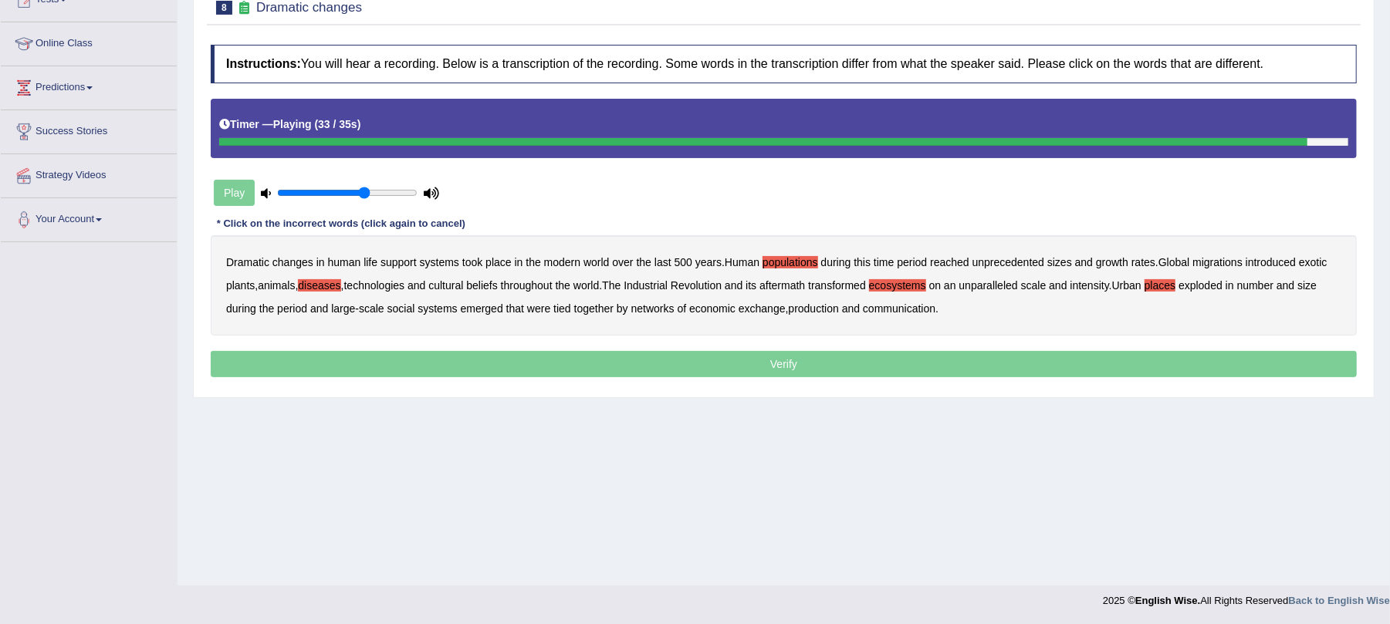
click at [803, 309] on b "production" at bounding box center [814, 309] width 50 height 12
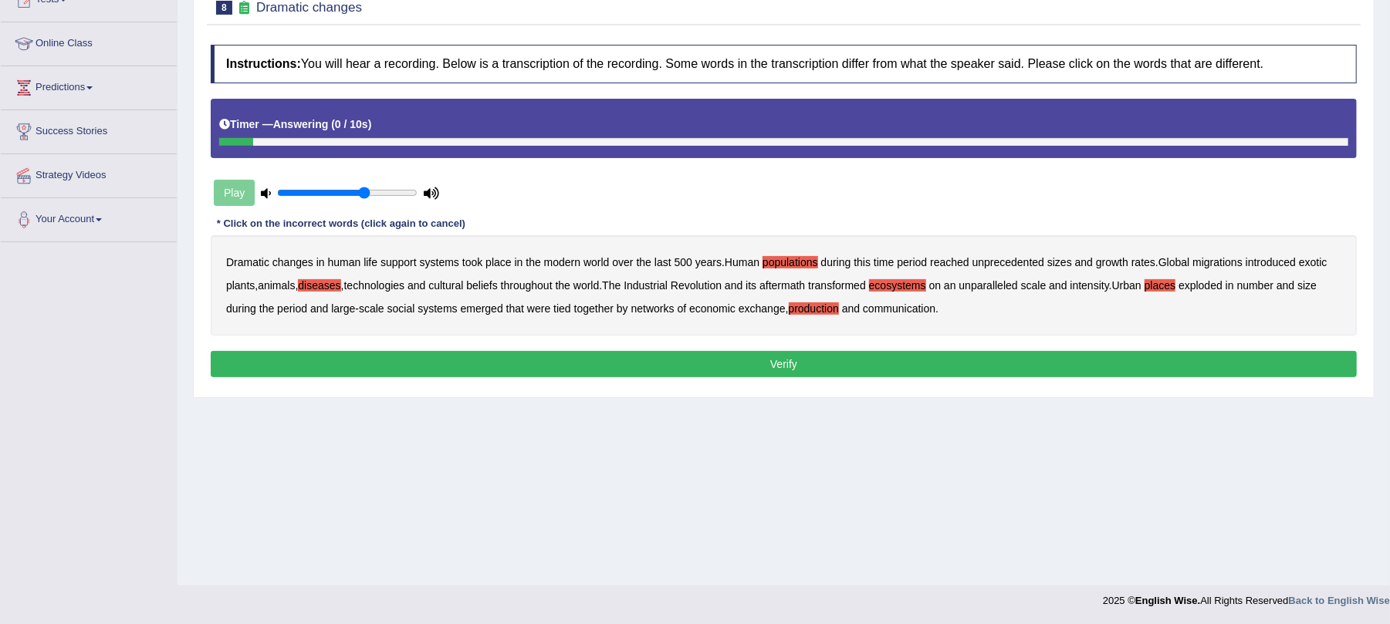
click at [806, 364] on button "Verify" at bounding box center [784, 364] width 1146 height 26
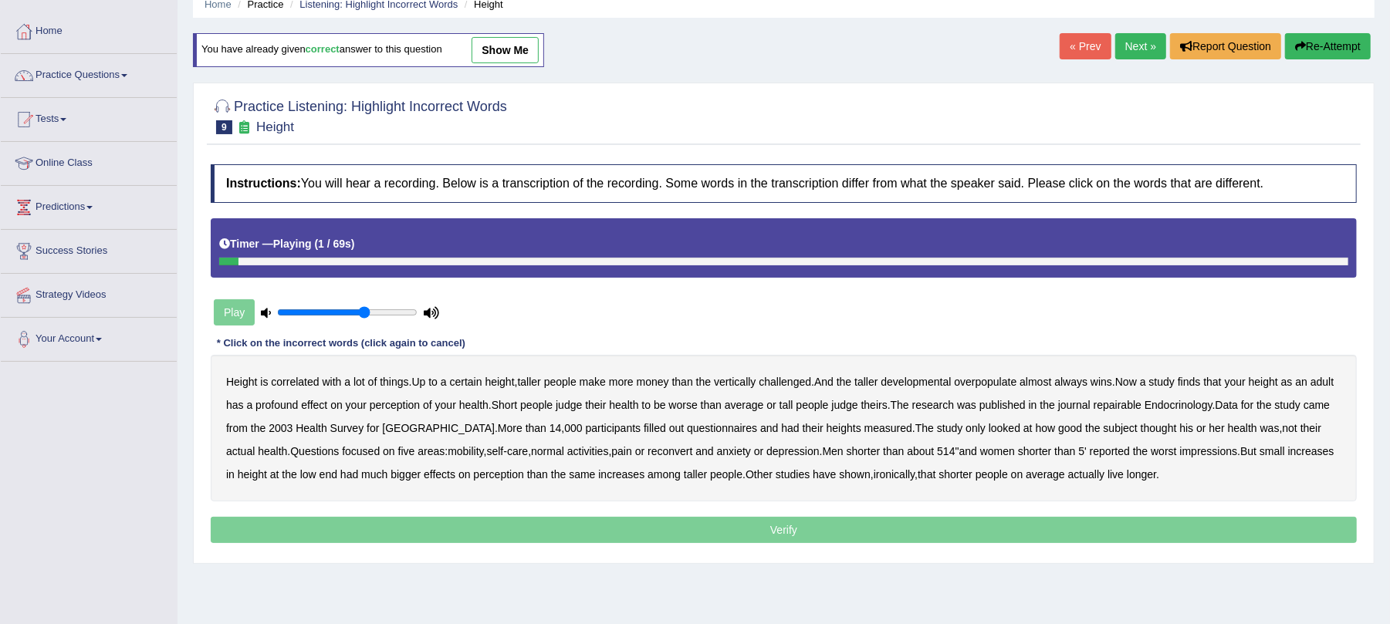
scroll to position [103, 0]
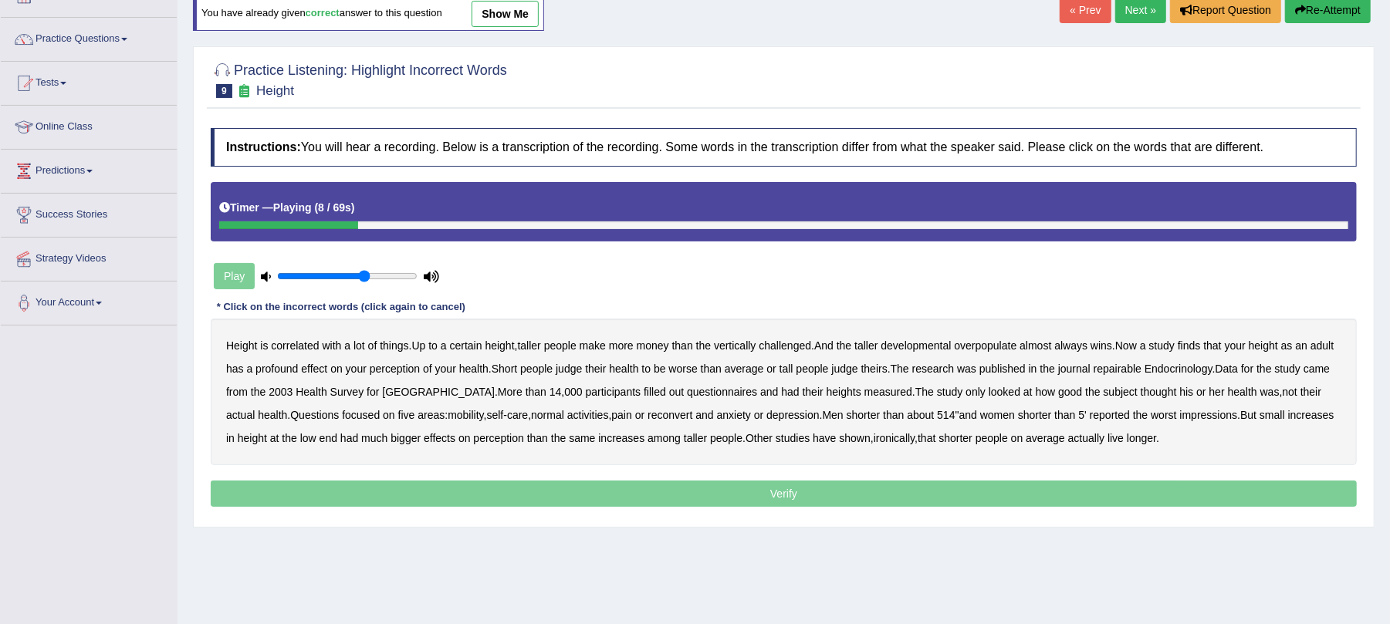
click at [915, 347] on b "developmental" at bounding box center [916, 346] width 70 height 12
click at [992, 347] on b "overpopulate" at bounding box center [985, 346] width 63 height 12
click at [1135, 362] on div "Height is correlated with a lot of things . Up to a certain height , taller peo…" at bounding box center [784, 392] width 1146 height 147
click at [1140, 372] on b "repairable" at bounding box center [1118, 369] width 48 height 12
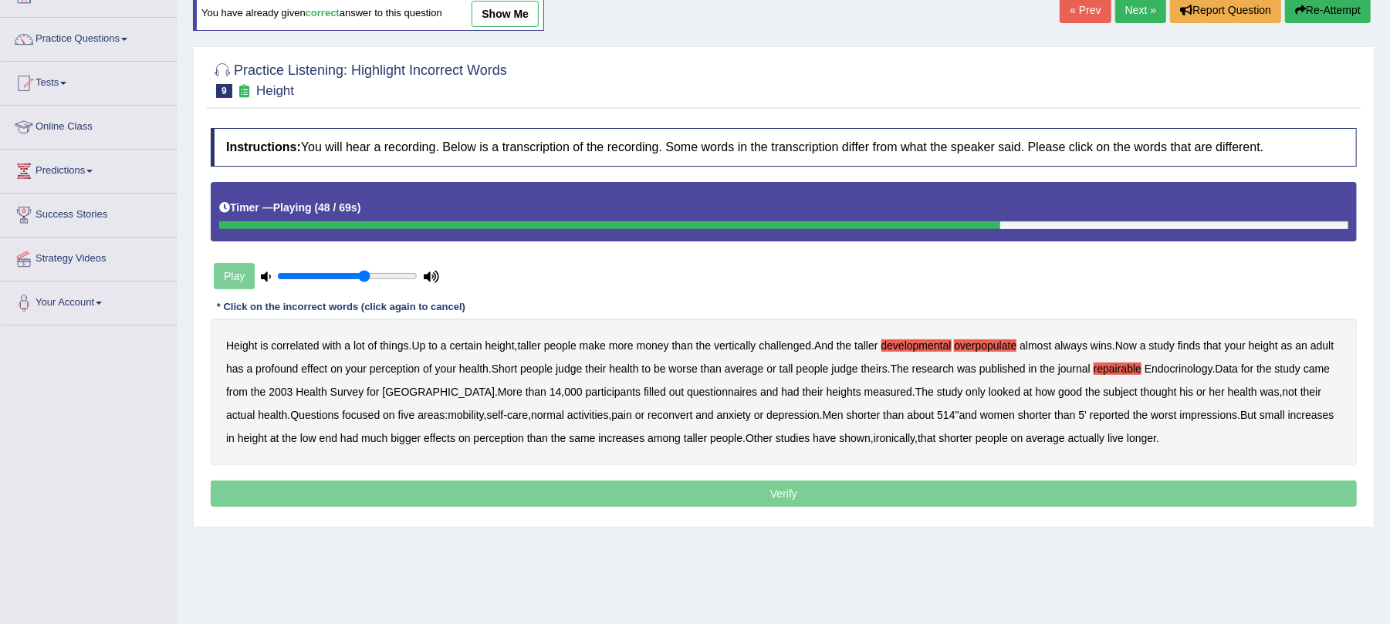
click at [648, 418] on b "reconvert" at bounding box center [670, 415] width 45 height 12
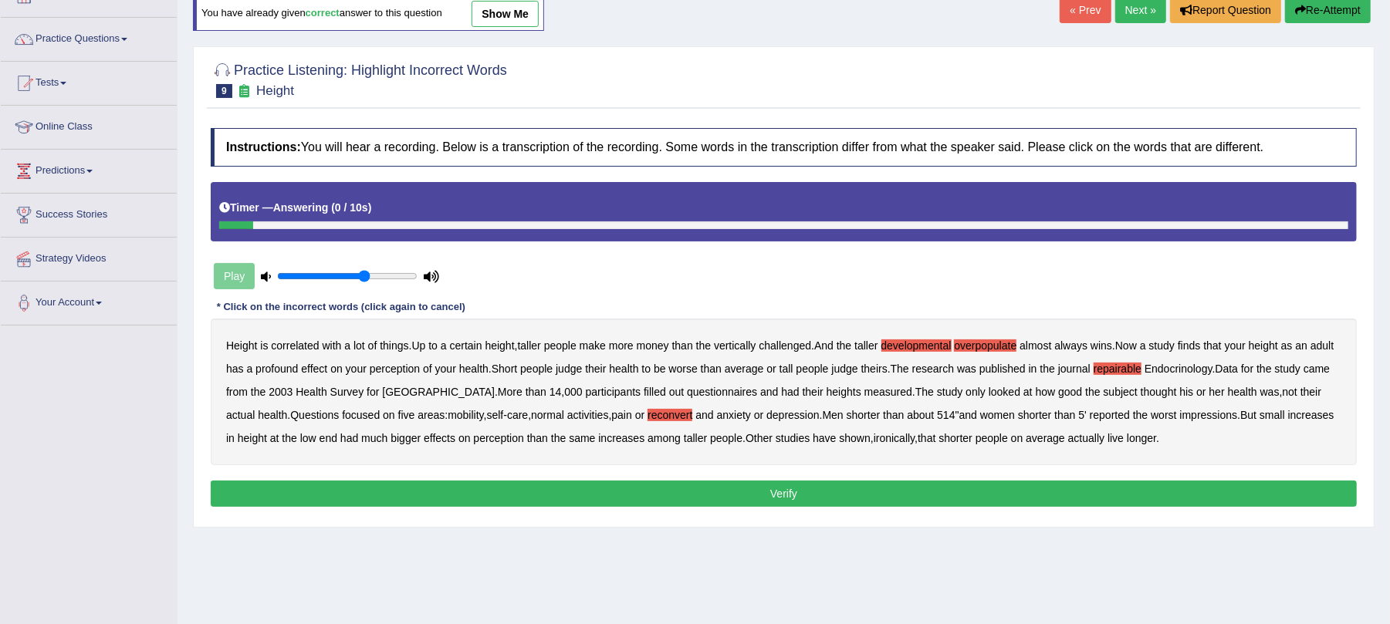
click at [773, 502] on button "Verify" at bounding box center [784, 494] width 1146 height 26
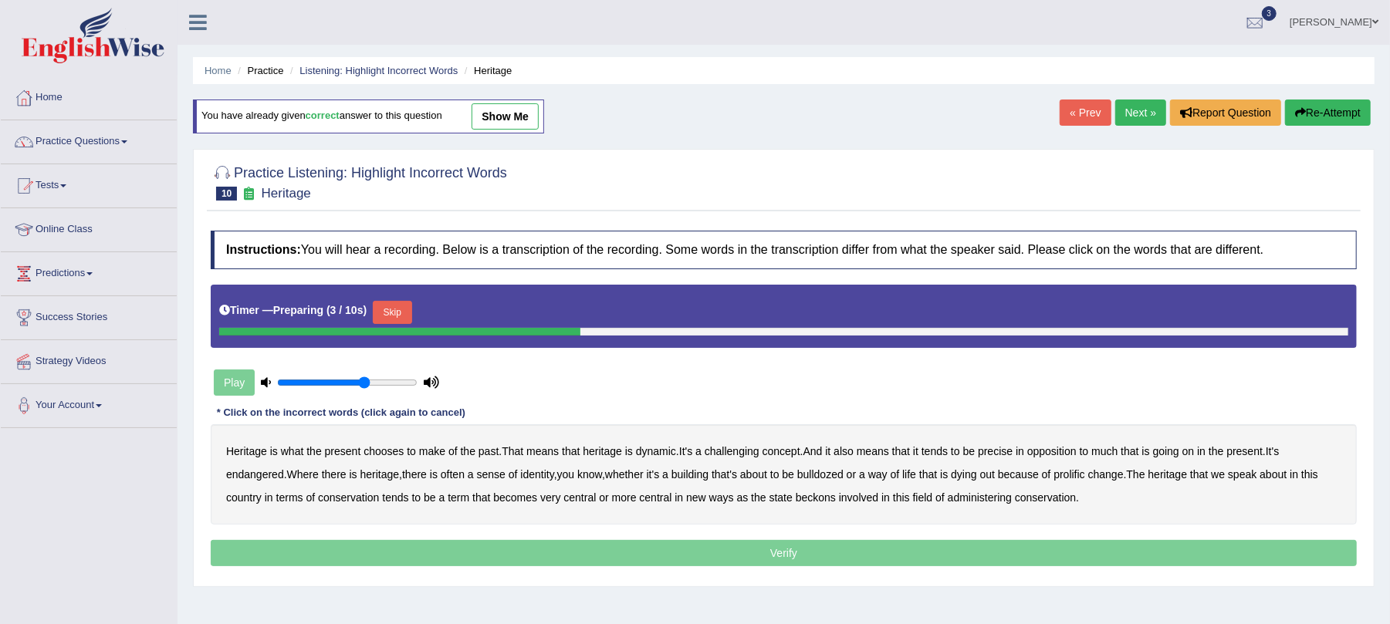
scroll to position [186, 0]
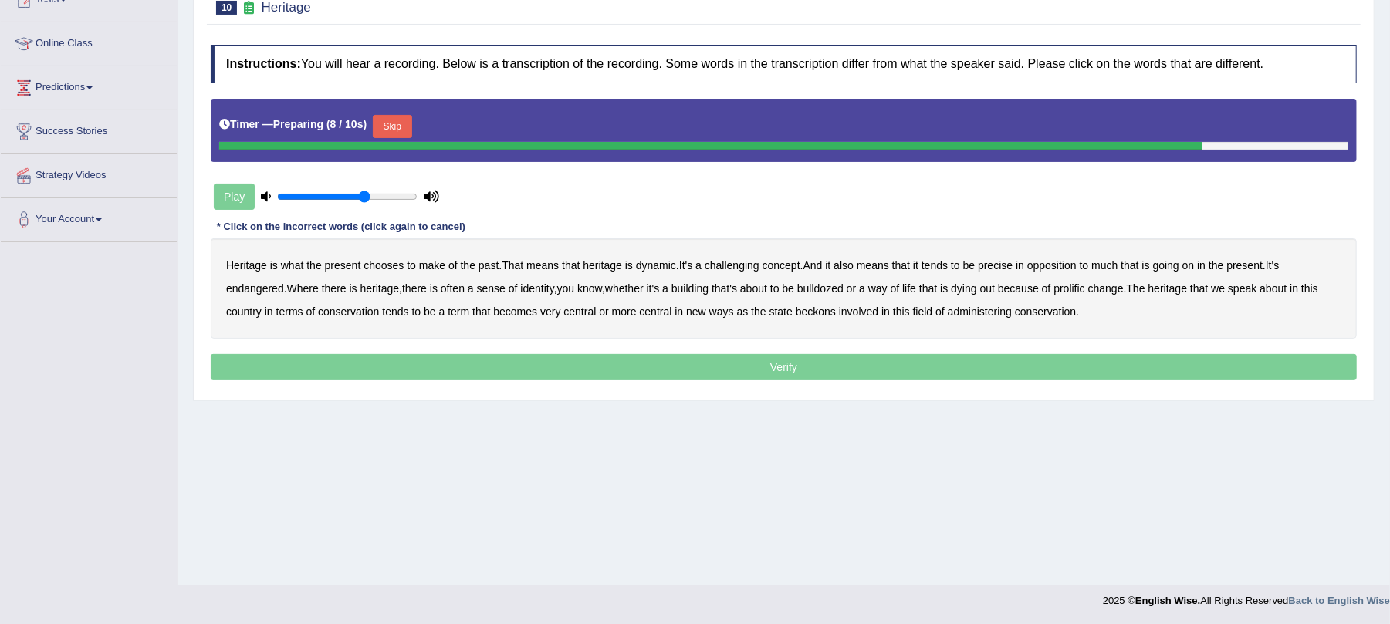
click at [391, 127] on button "Skip" at bounding box center [392, 126] width 39 height 23
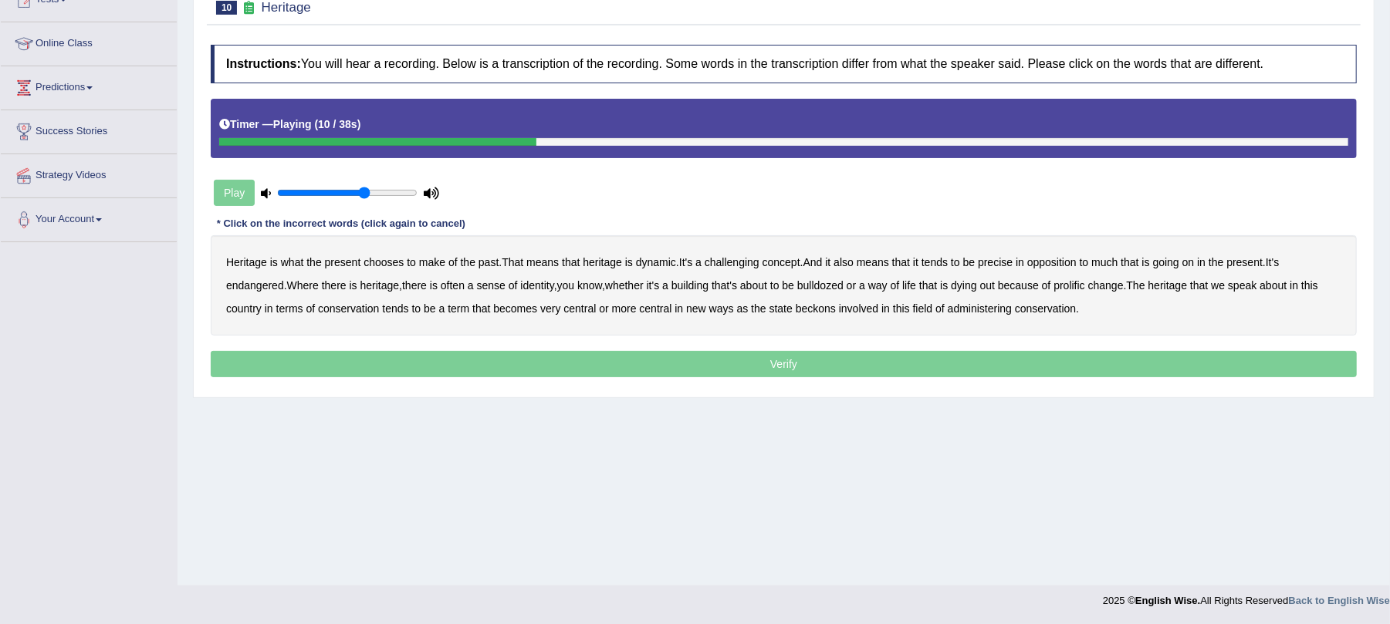
click at [756, 264] on b "challenging" at bounding box center [732, 262] width 55 height 12
click at [1003, 267] on b "precise" at bounding box center [995, 262] width 35 height 12
click at [533, 284] on b "identity" at bounding box center [536, 285] width 33 height 12
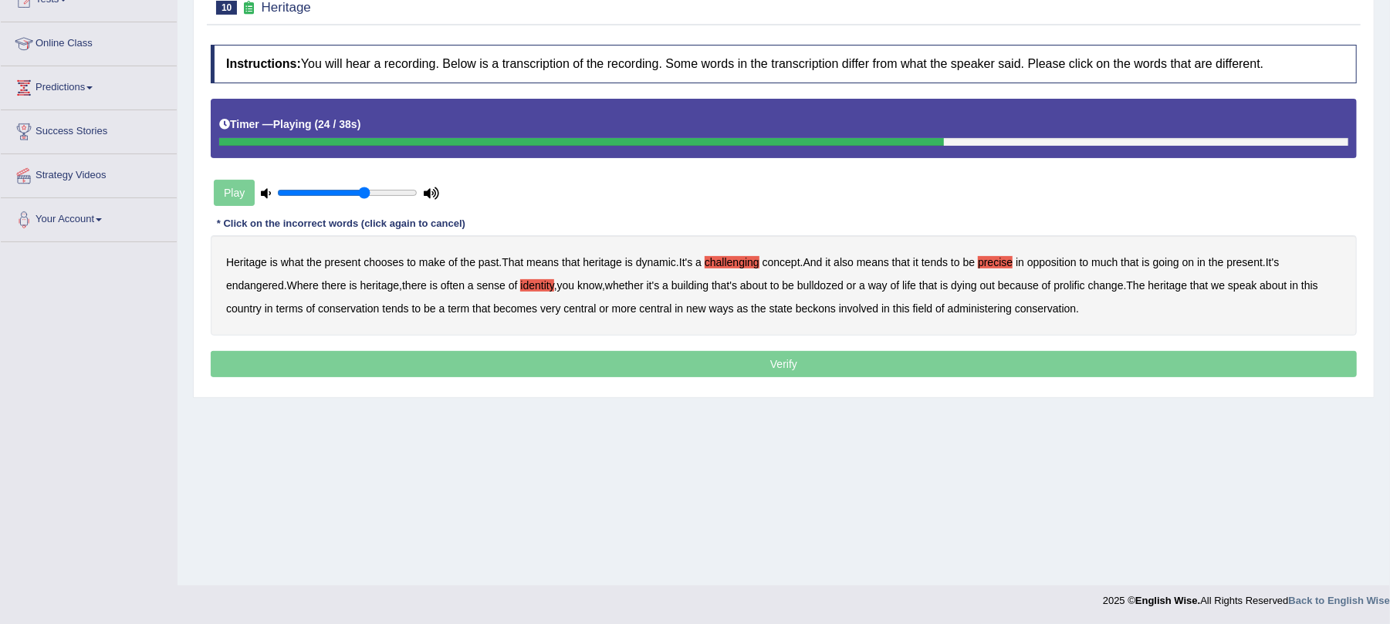
click at [1082, 286] on b "prolific" at bounding box center [1068, 285] width 31 height 12
click at [566, 303] on div "Heritage is what the present chooses to make of the past . That means that heri…" at bounding box center [784, 285] width 1146 height 100
click at [803, 309] on b "beckons" at bounding box center [816, 309] width 40 height 12
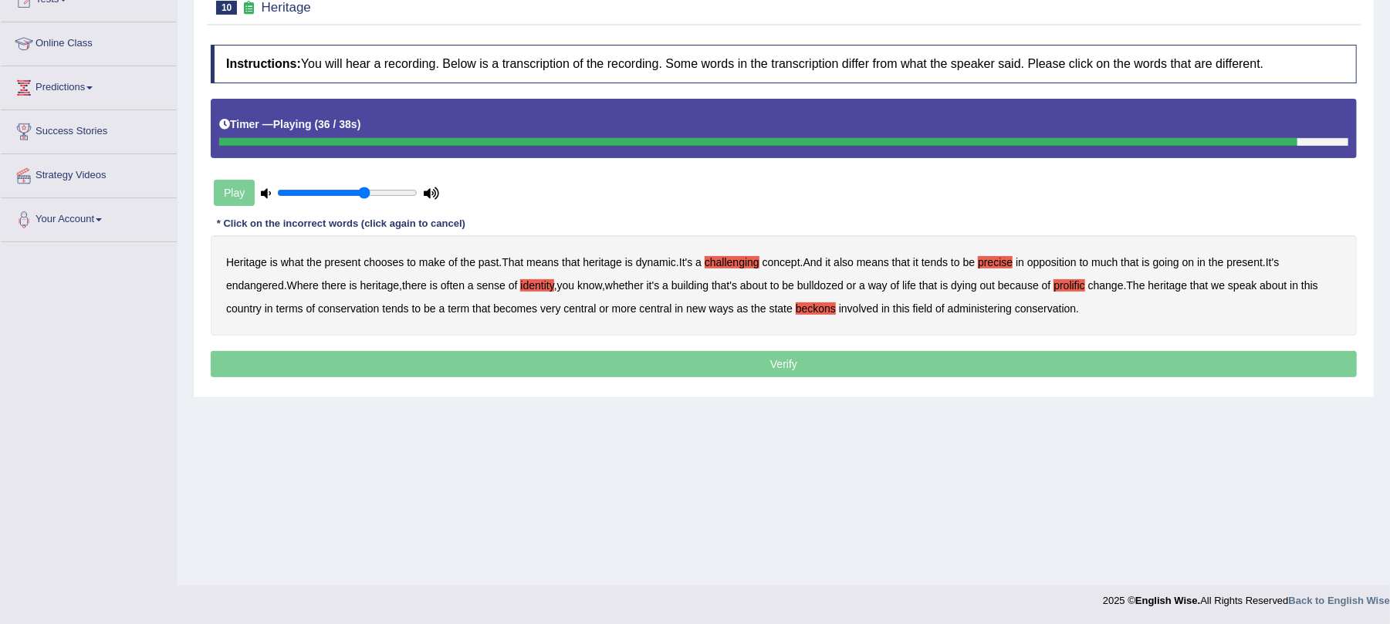
click at [803, 309] on b "beckons" at bounding box center [816, 309] width 40 height 12
click at [813, 309] on b "beckons" at bounding box center [816, 309] width 40 height 12
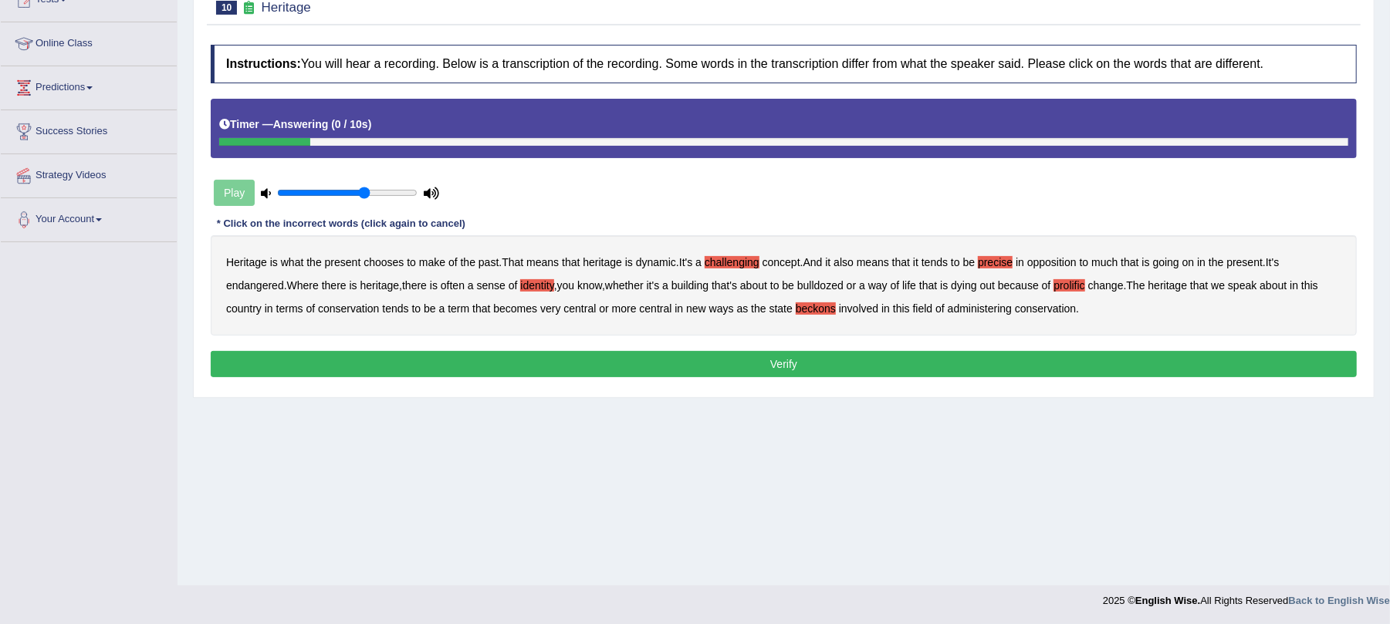
click at [826, 360] on button "Verify" at bounding box center [784, 364] width 1146 height 26
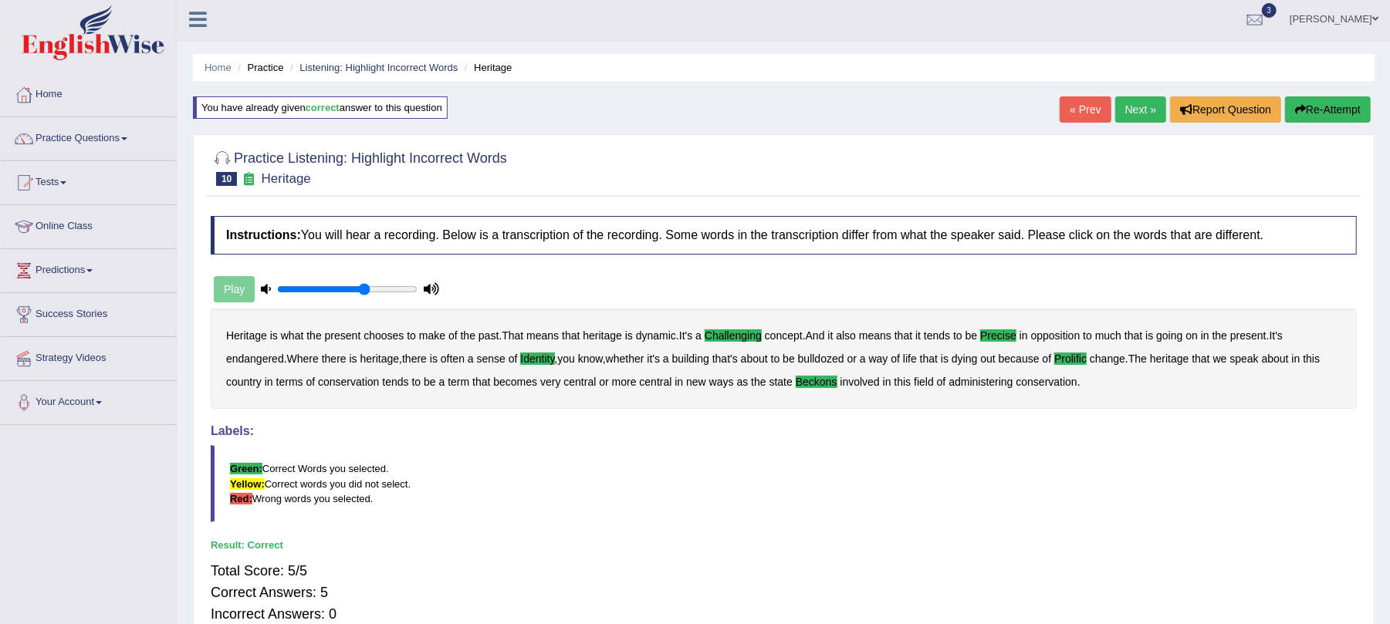
scroll to position [0, 0]
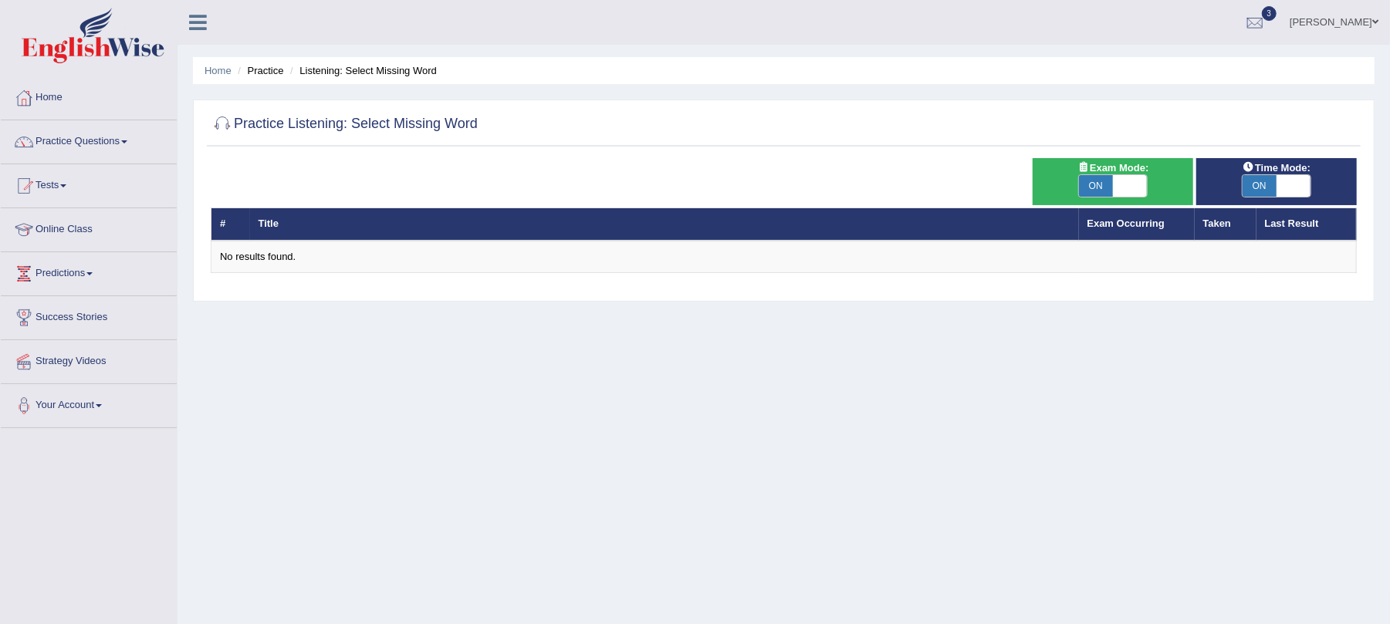
click at [1090, 178] on span "ON" at bounding box center [1096, 186] width 34 height 22
checkbox input "false"
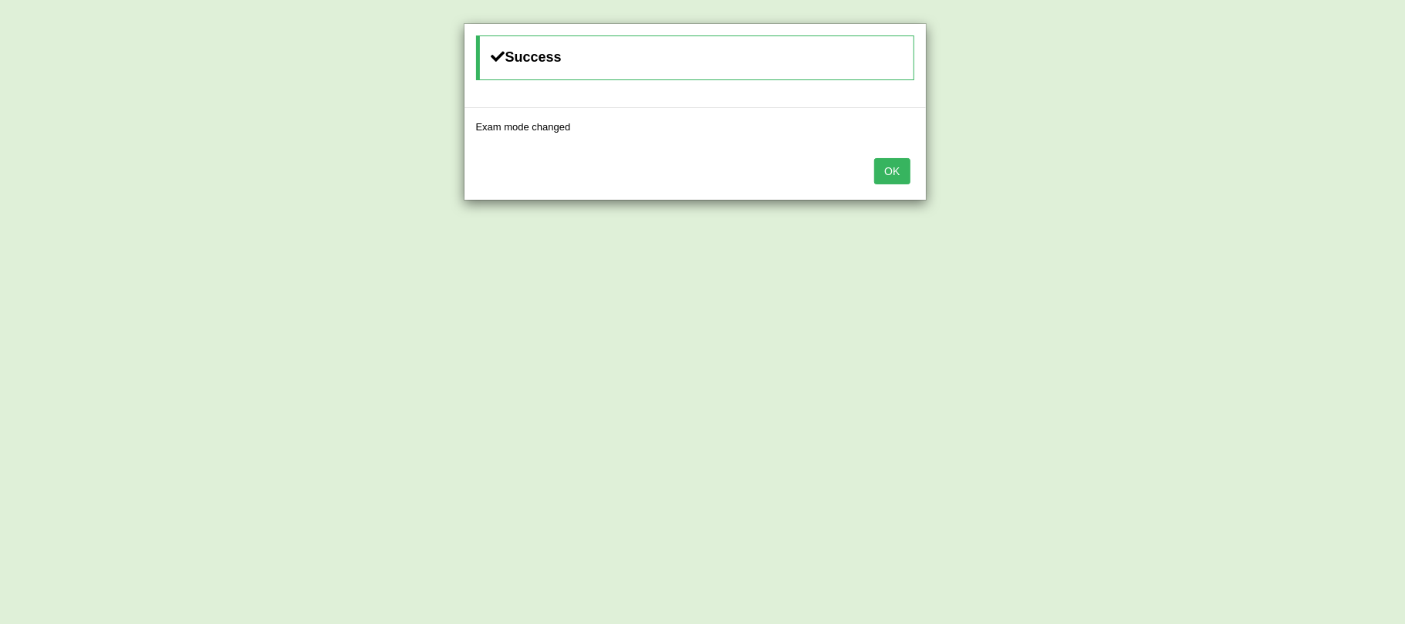
click at [880, 171] on button "OK" at bounding box center [892, 171] width 36 height 26
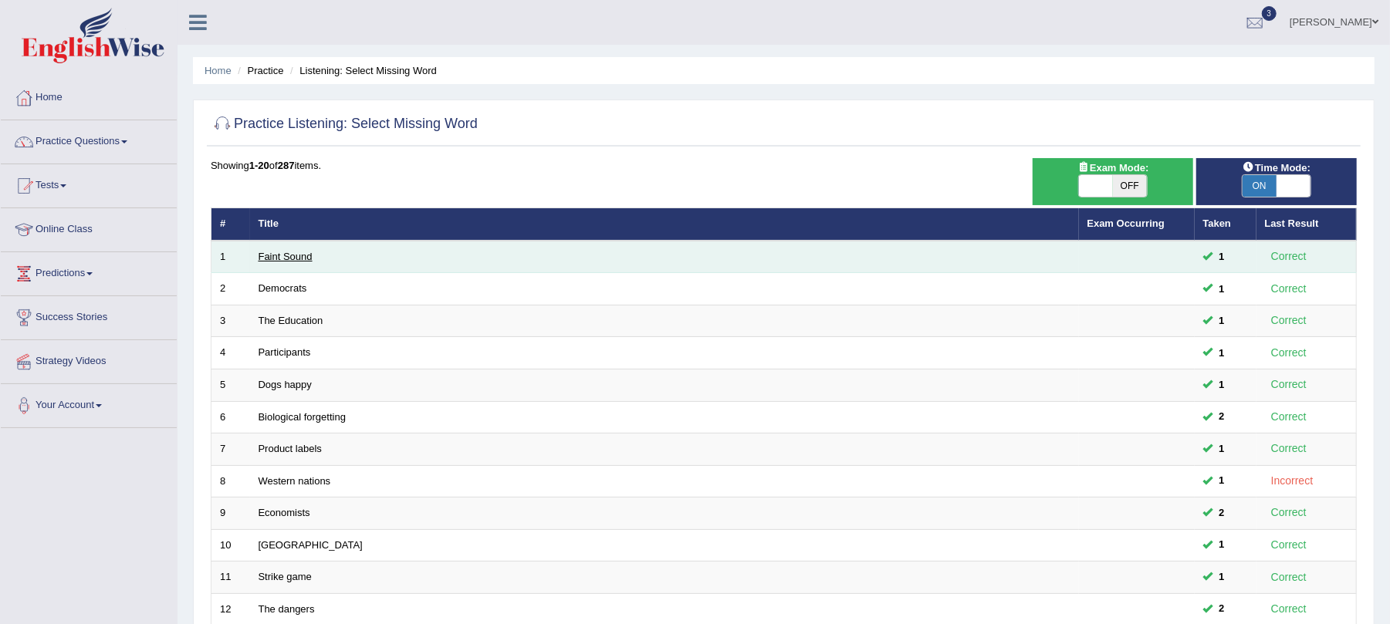
click at [297, 259] on link "Faint Sound" at bounding box center [286, 257] width 54 height 12
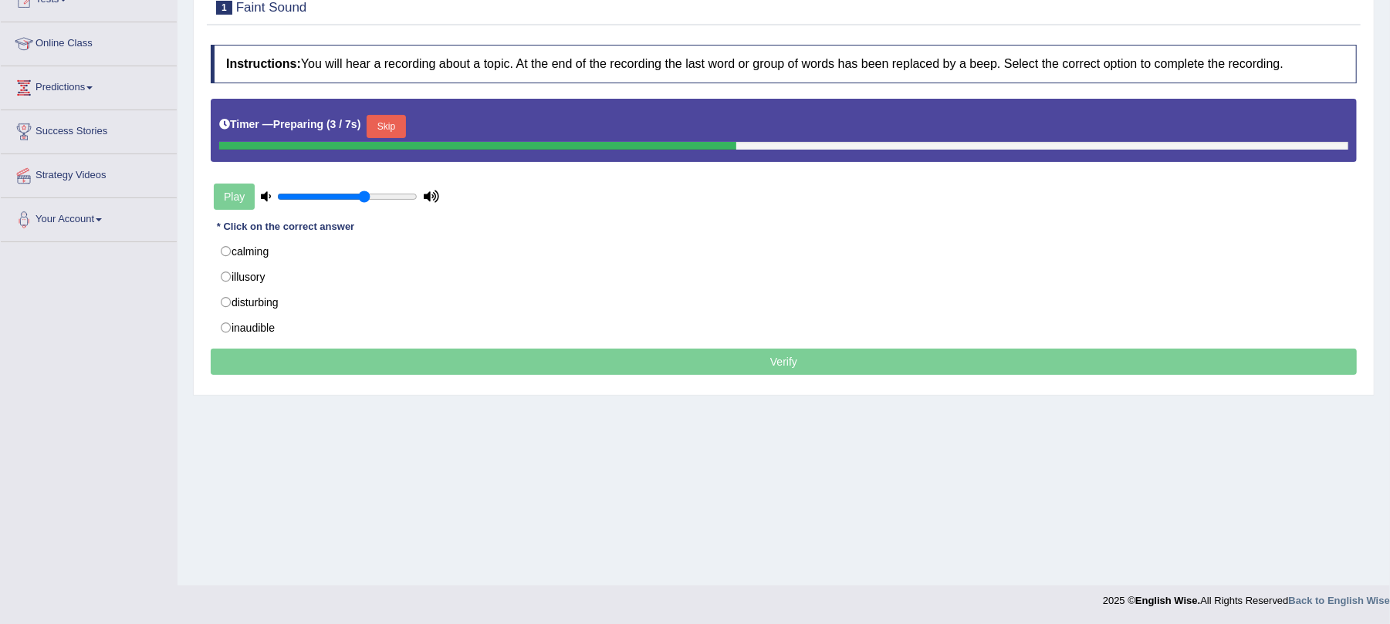
click at [403, 134] on button "Skip" at bounding box center [386, 126] width 39 height 23
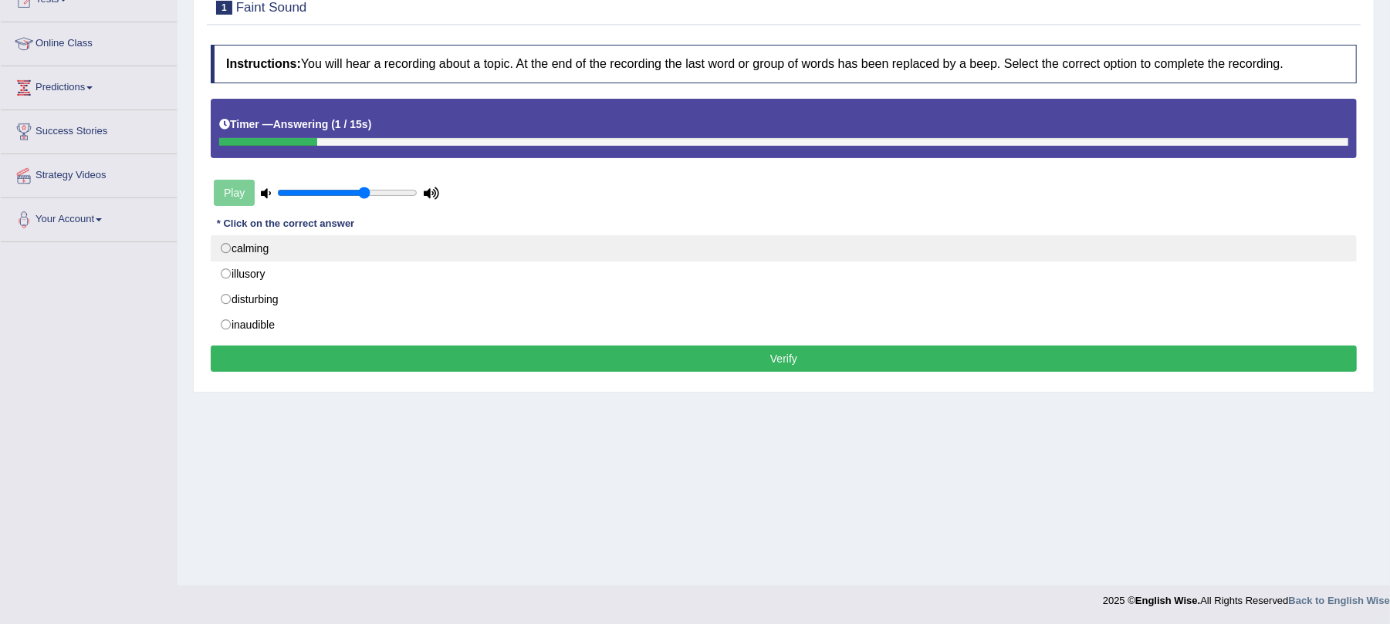
click at [239, 250] on label "calming" at bounding box center [784, 248] width 1146 height 26
radio input "true"
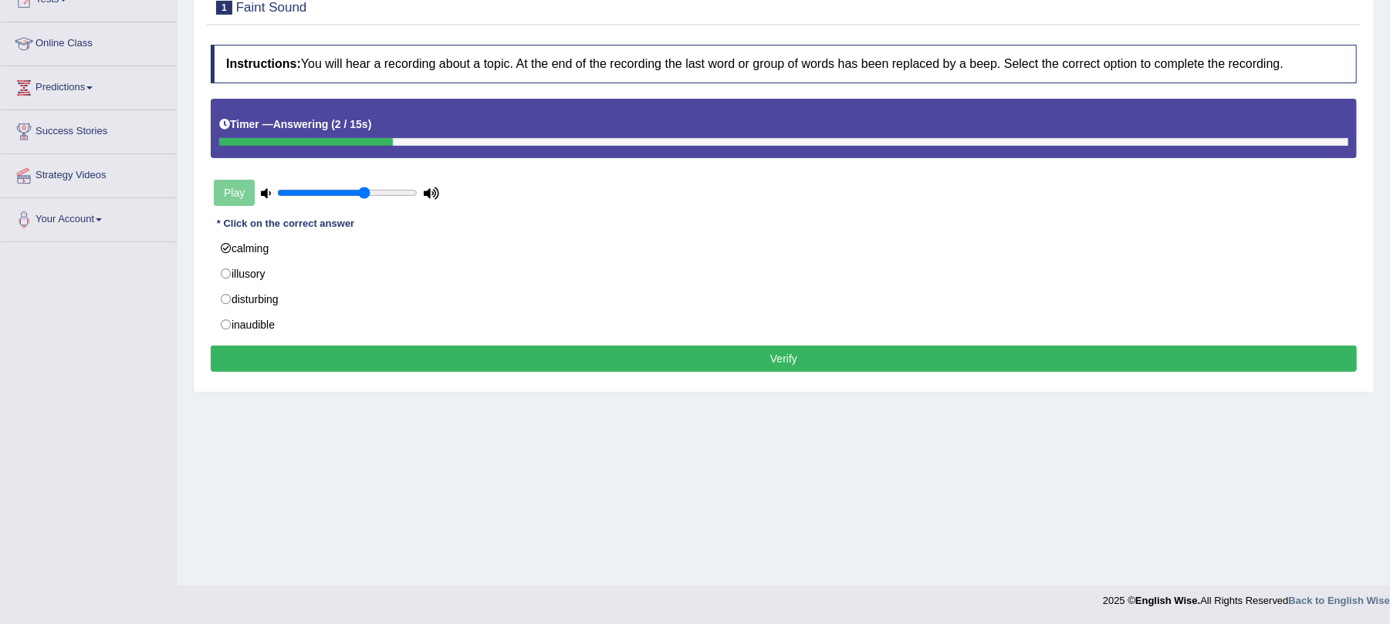
click at [270, 372] on button "Verify" at bounding box center [784, 359] width 1146 height 26
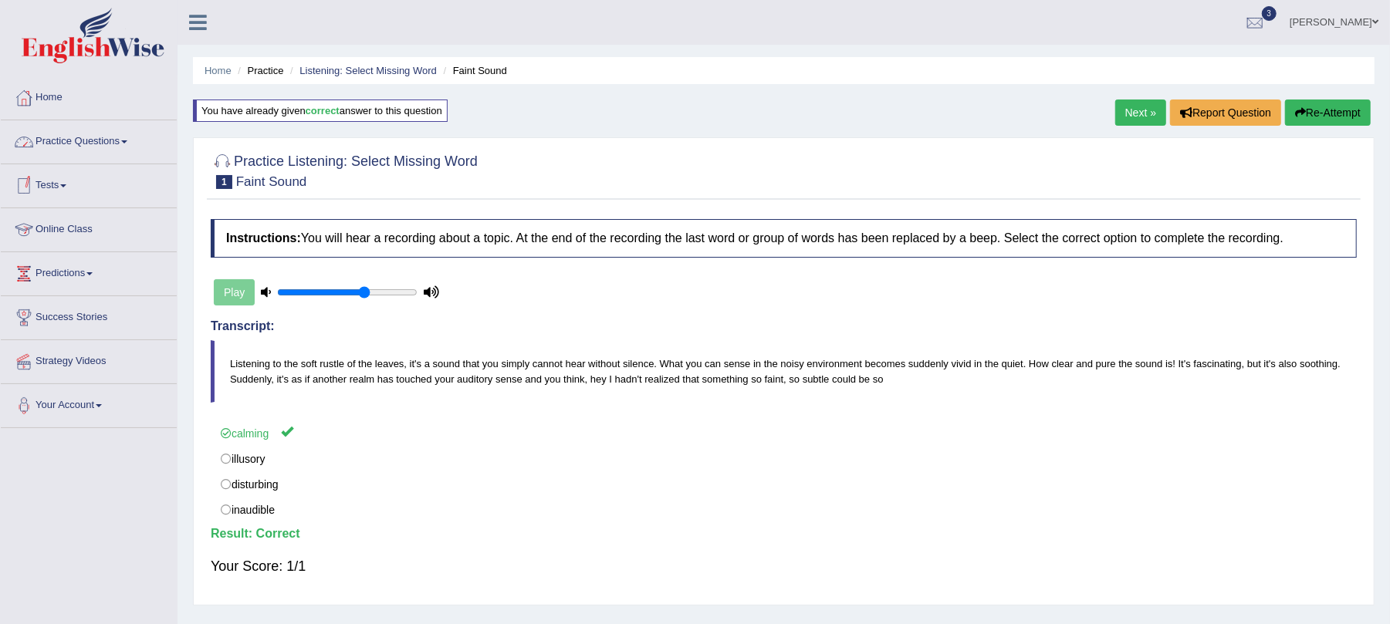
click at [87, 151] on link "Practice Questions" at bounding box center [89, 139] width 176 height 39
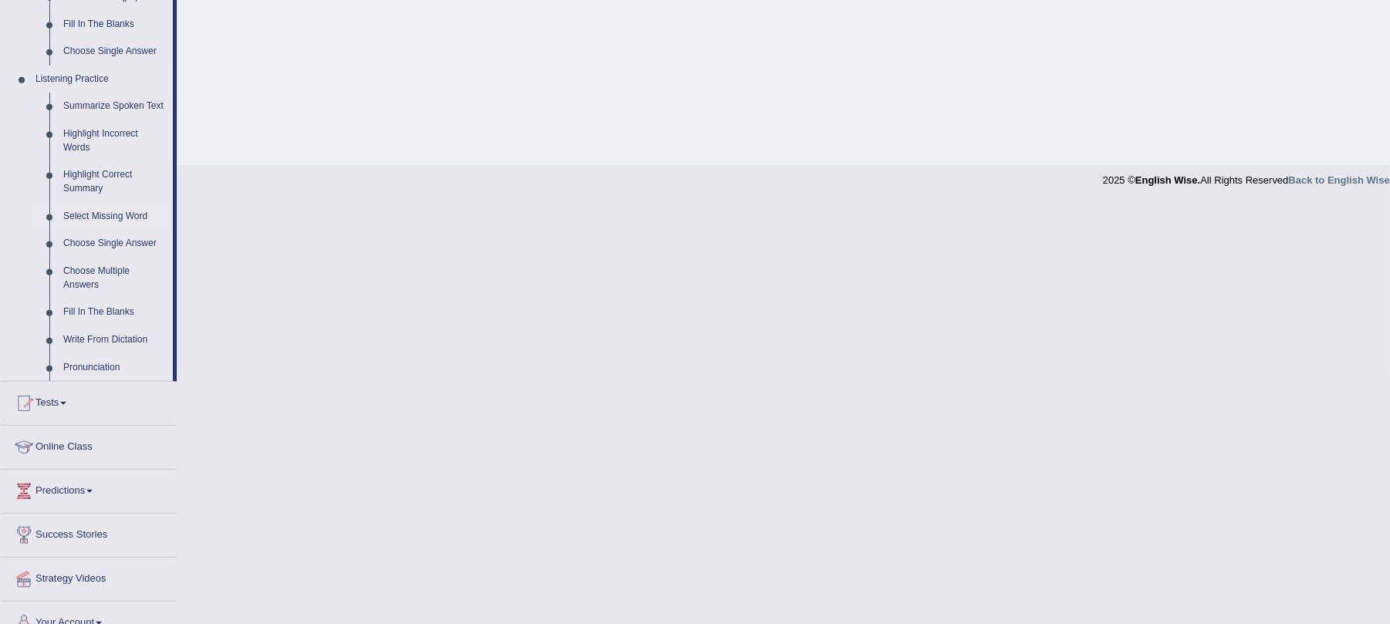
scroll to position [617, 0]
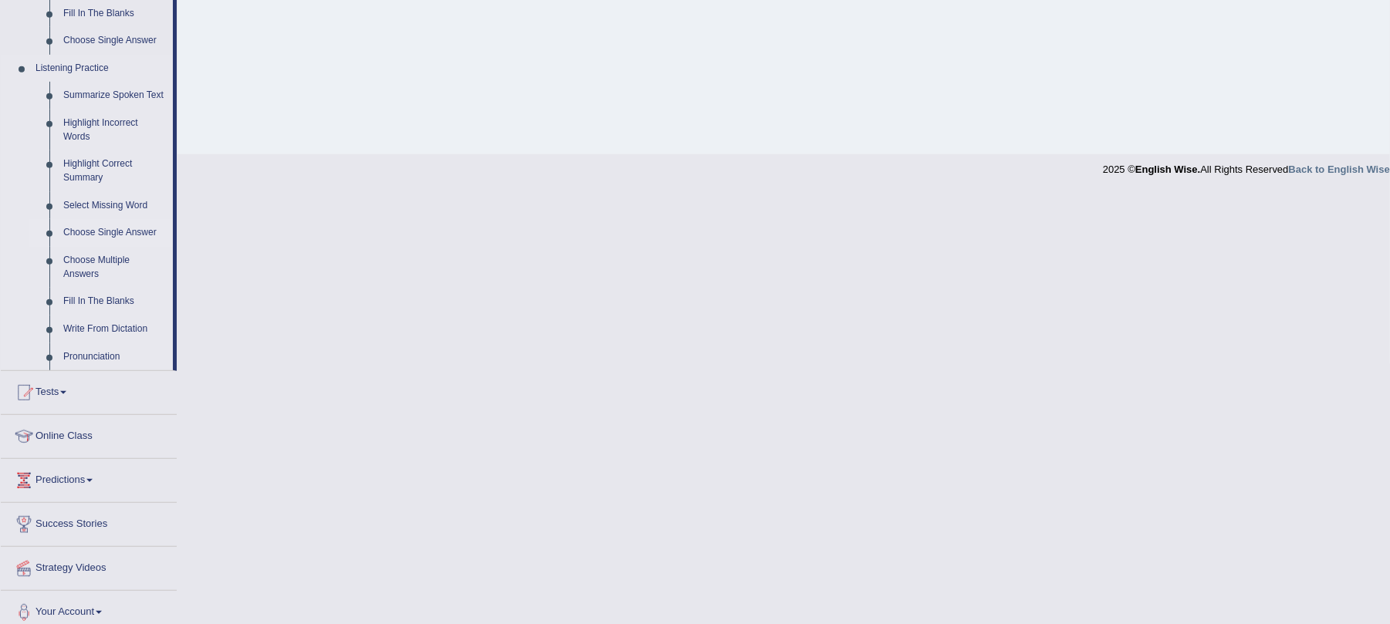
click at [108, 225] on link "Choose Single Answer" at bounding box center [114, 233] width 117 height 28
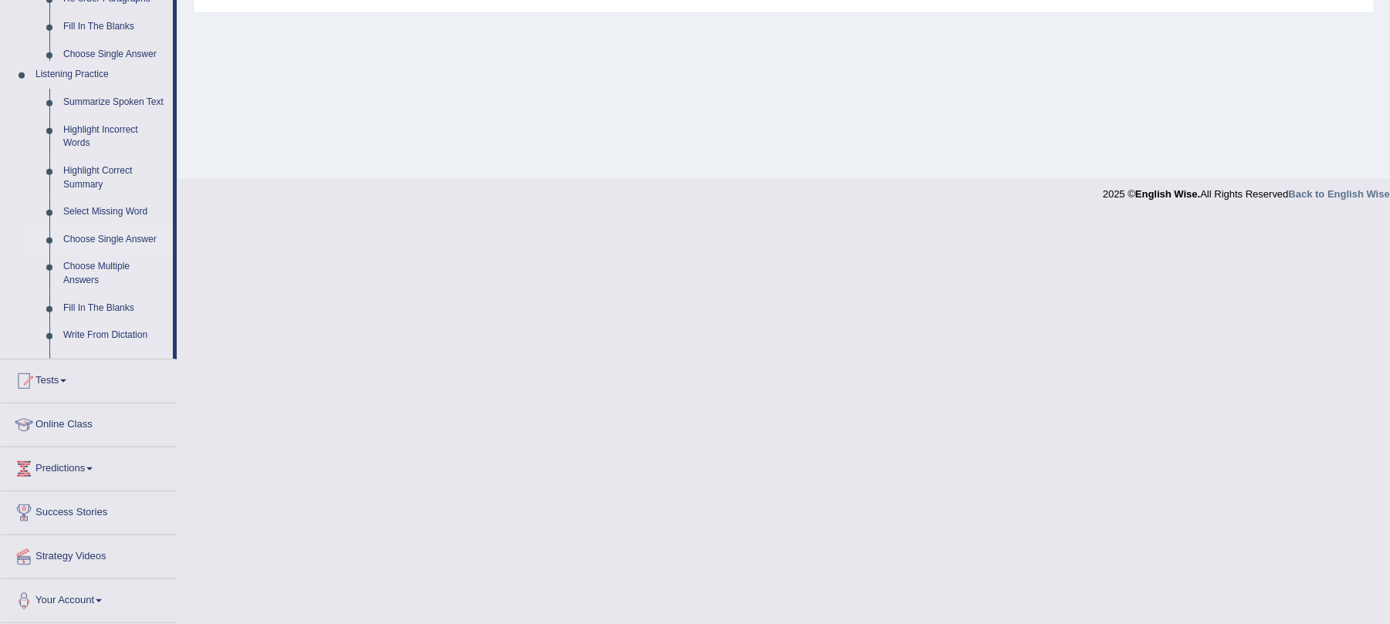
scroll to position [190, 0]
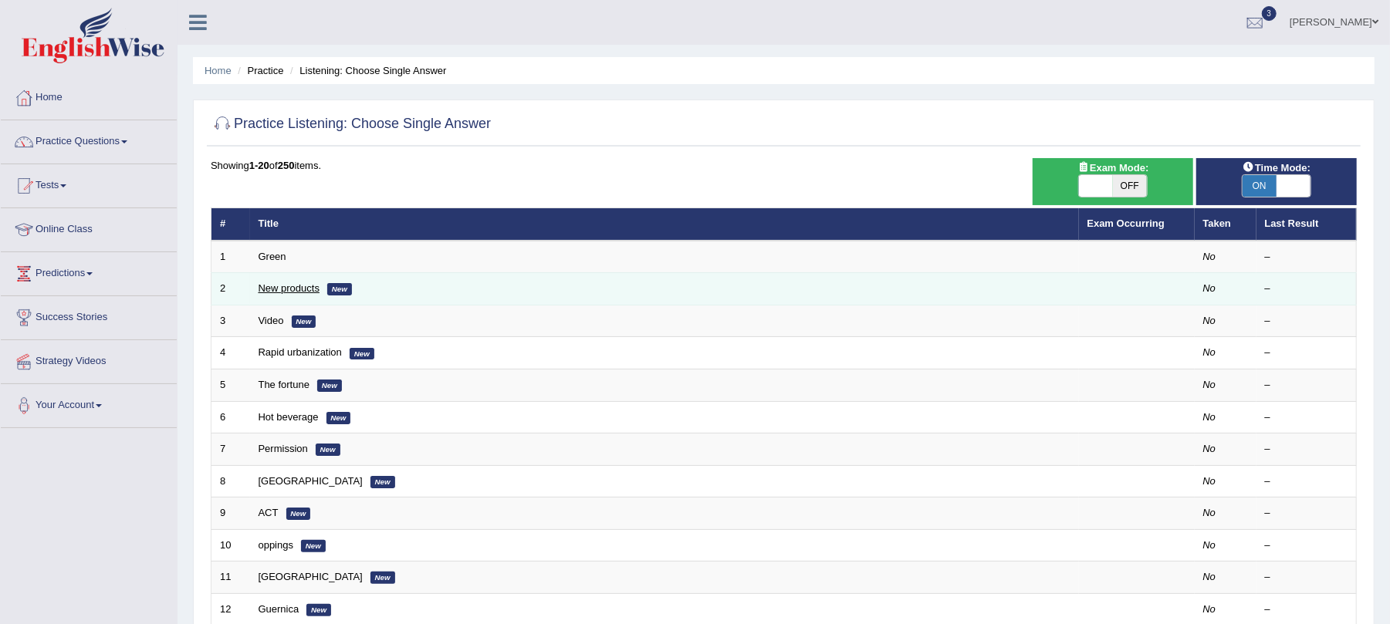
click at [282, 287] on link "New products" at bounding box center [289, 288] width 61 height 12
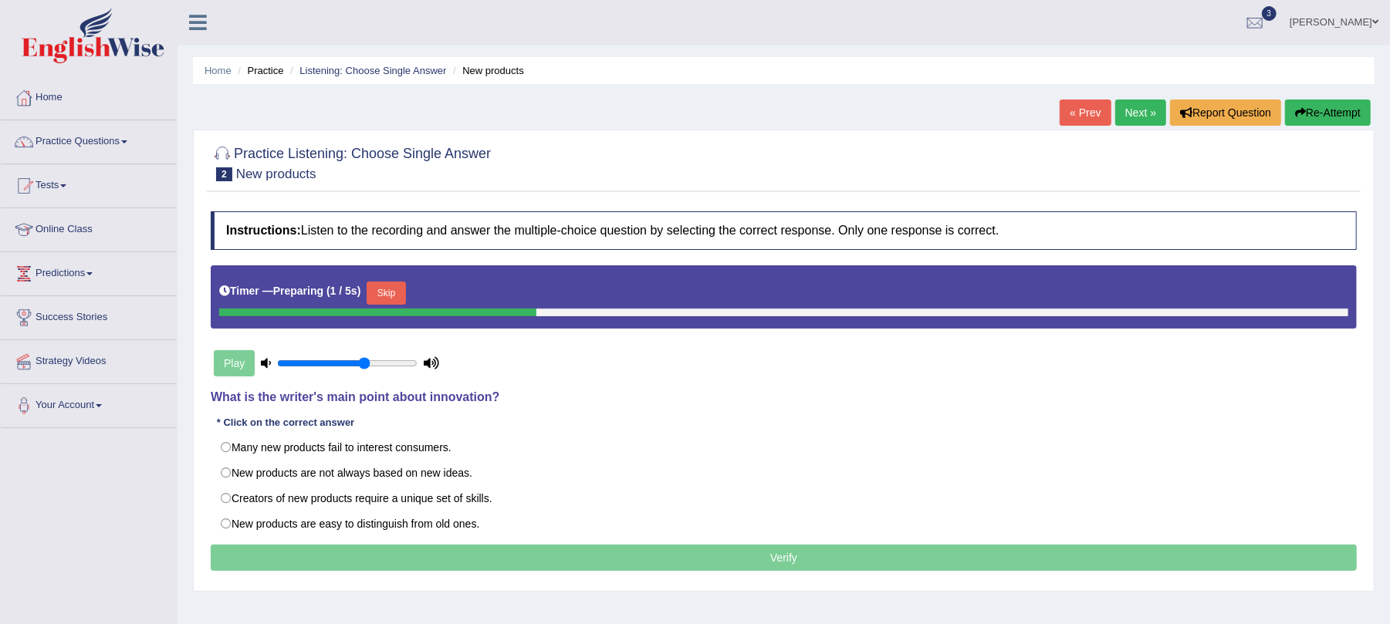
scroll to position [186, 0]
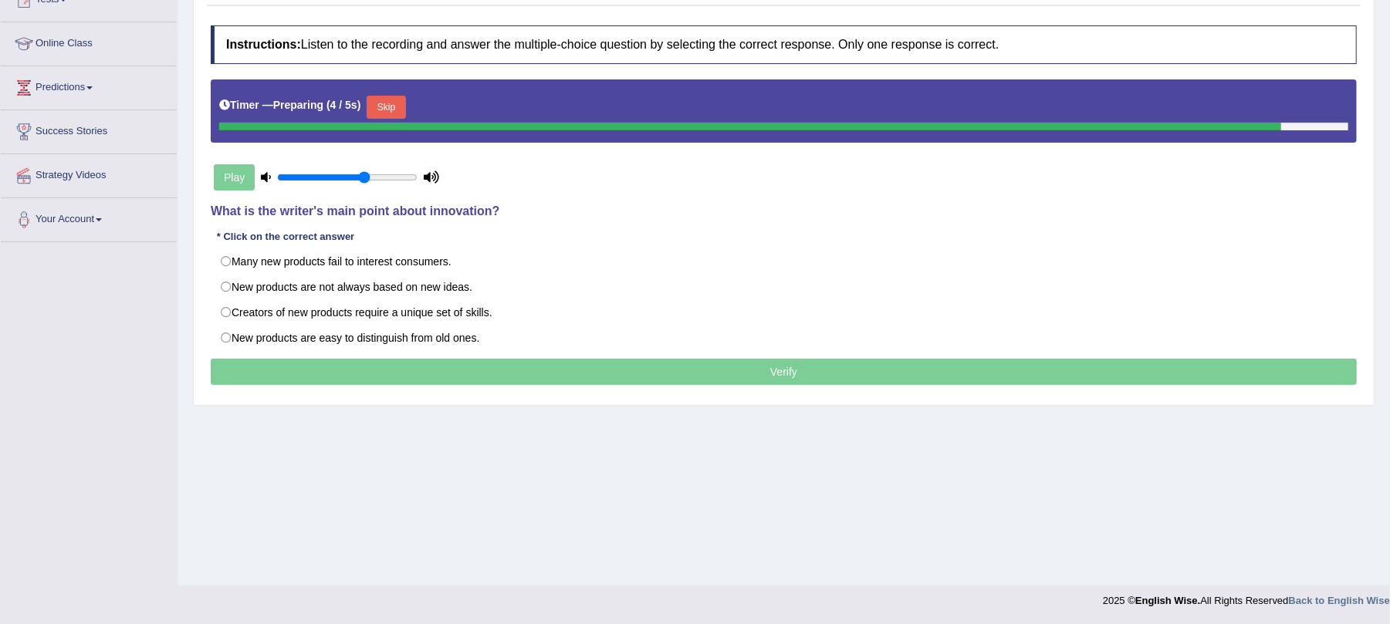
click at [389, 100] on button "Skip" at bounding box center [386, 107] width 39 height 23
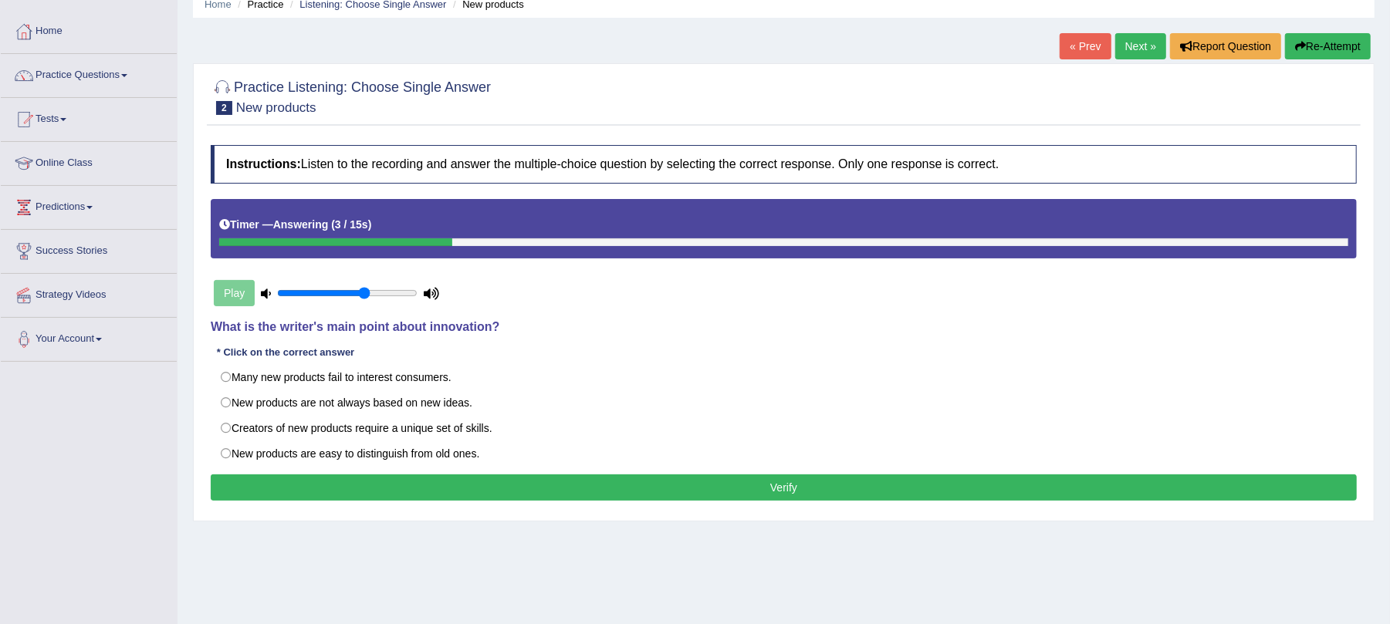
scroll to position [103, 0]
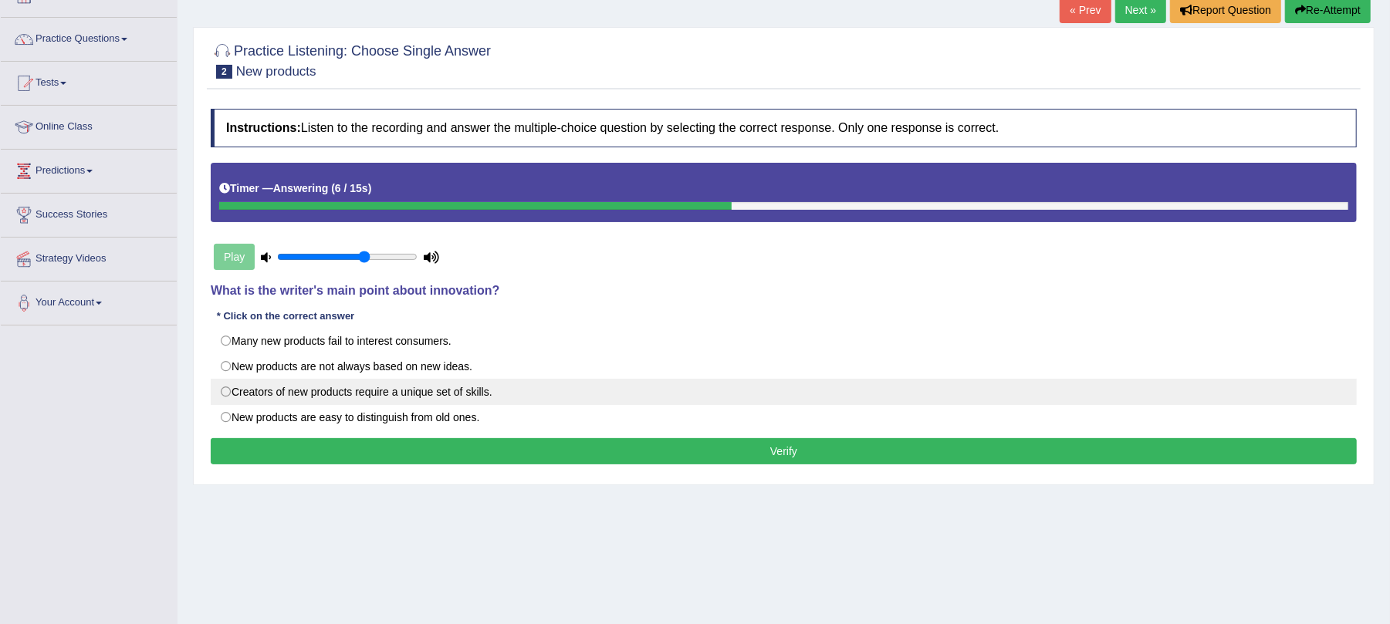
click at [326, 392] on label "Creators of new products require a unique set of skills." at bounding box center [784, 392] width 1146 height 26
radio input "true"
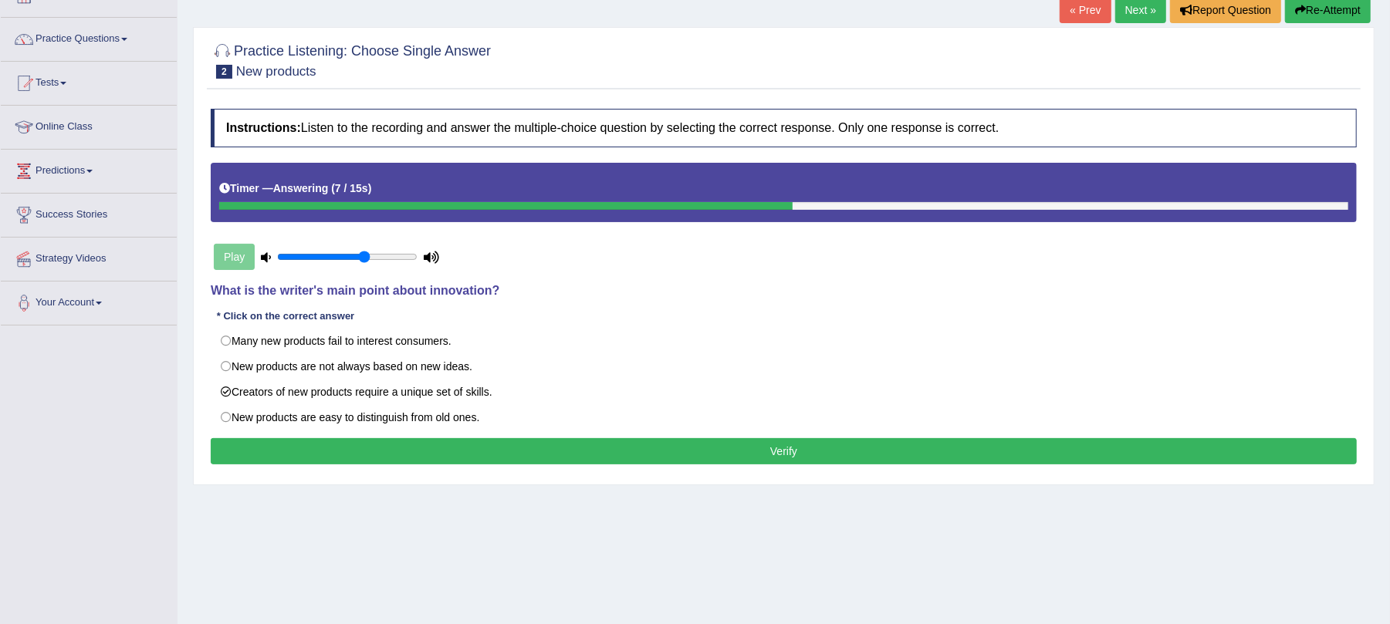
click at [397, 451] on button "Verify" at bounding box center [784, 451] width 1146 height 26
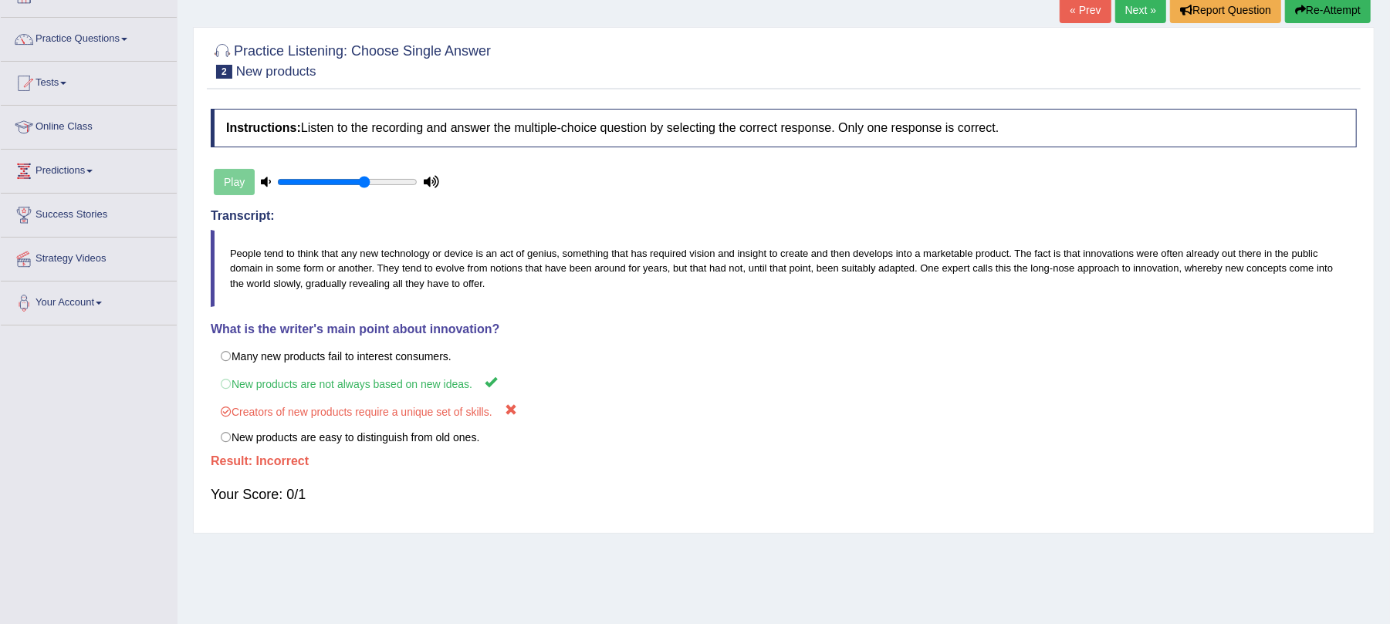
scroll to position [0, 0]
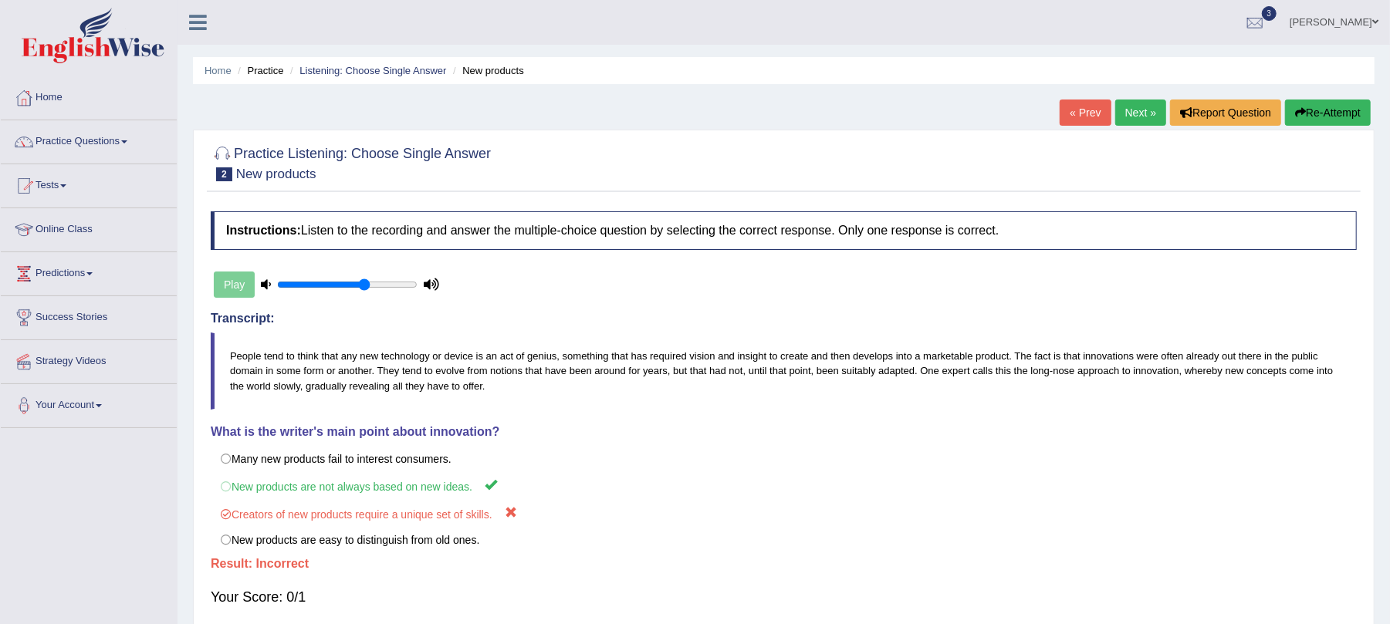
click at [1130, 115] on link "Next »" at bounding box center [1140, 113] width 51 height 26
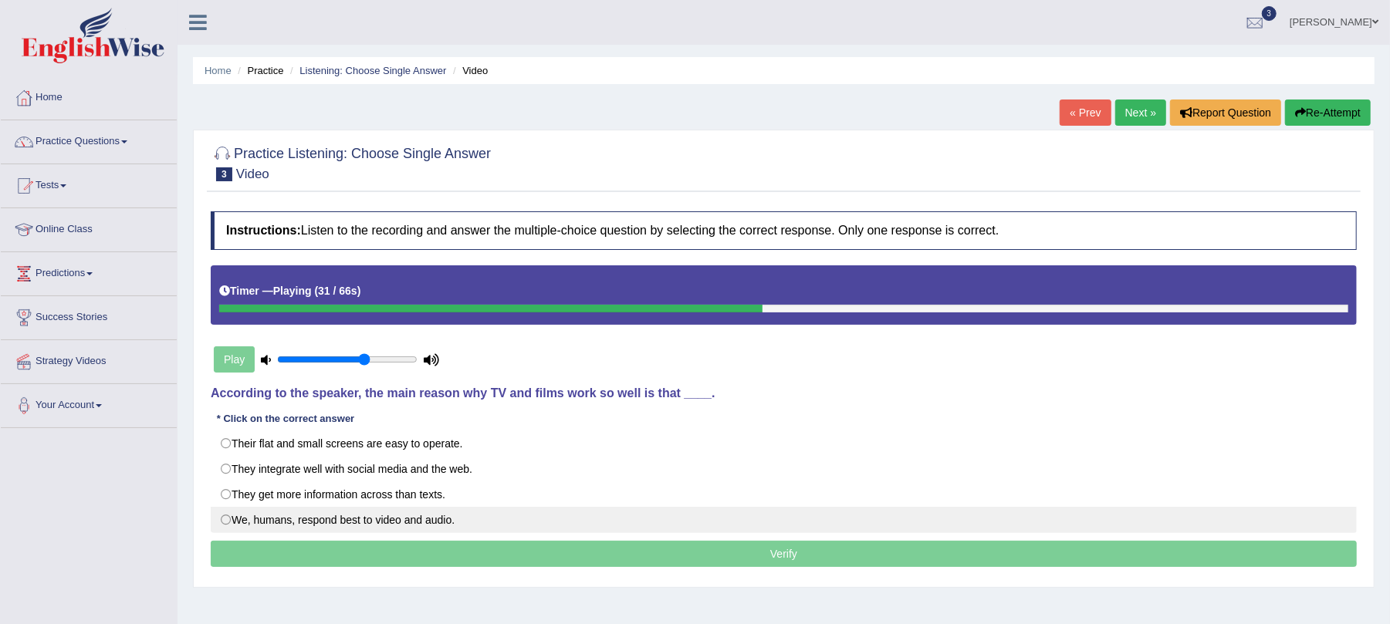
click at [341, 519] on label "We, humans, respond best to video and audio." at bounding box center [784, 520] width 1146 height 26
radio input "true"
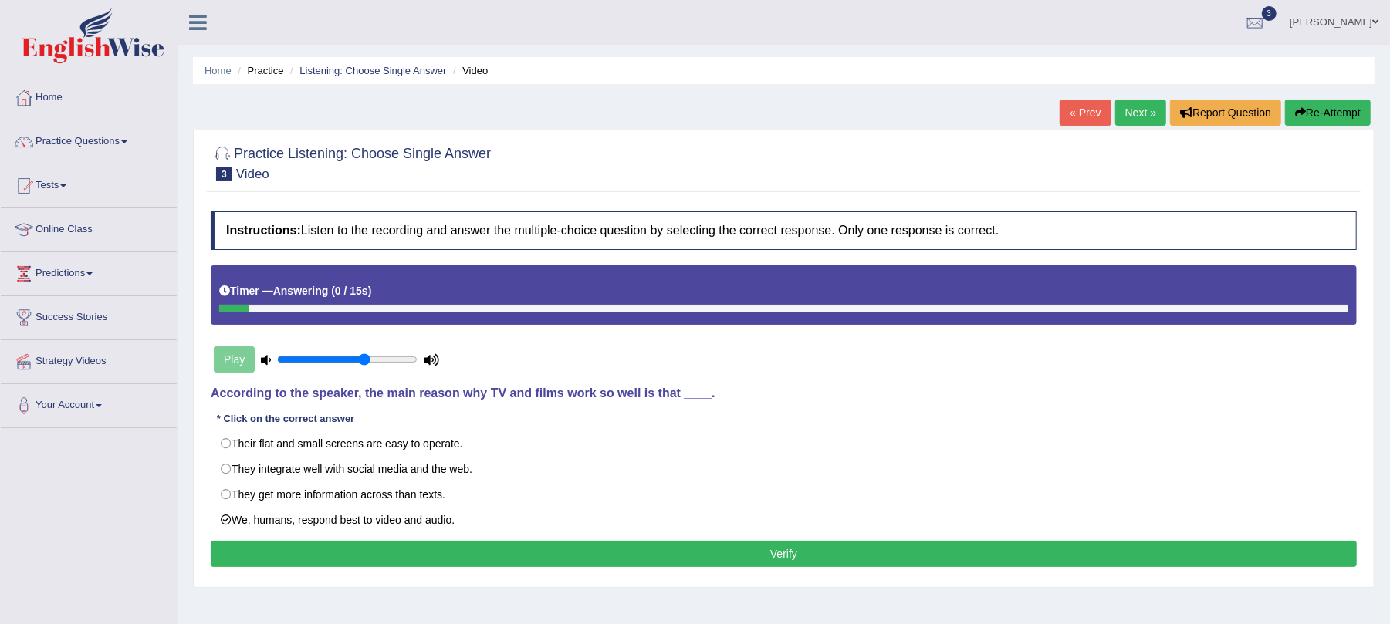
click at [614, 560] on button "Verify" at bounding box center [784, 554] width 1146 height 26
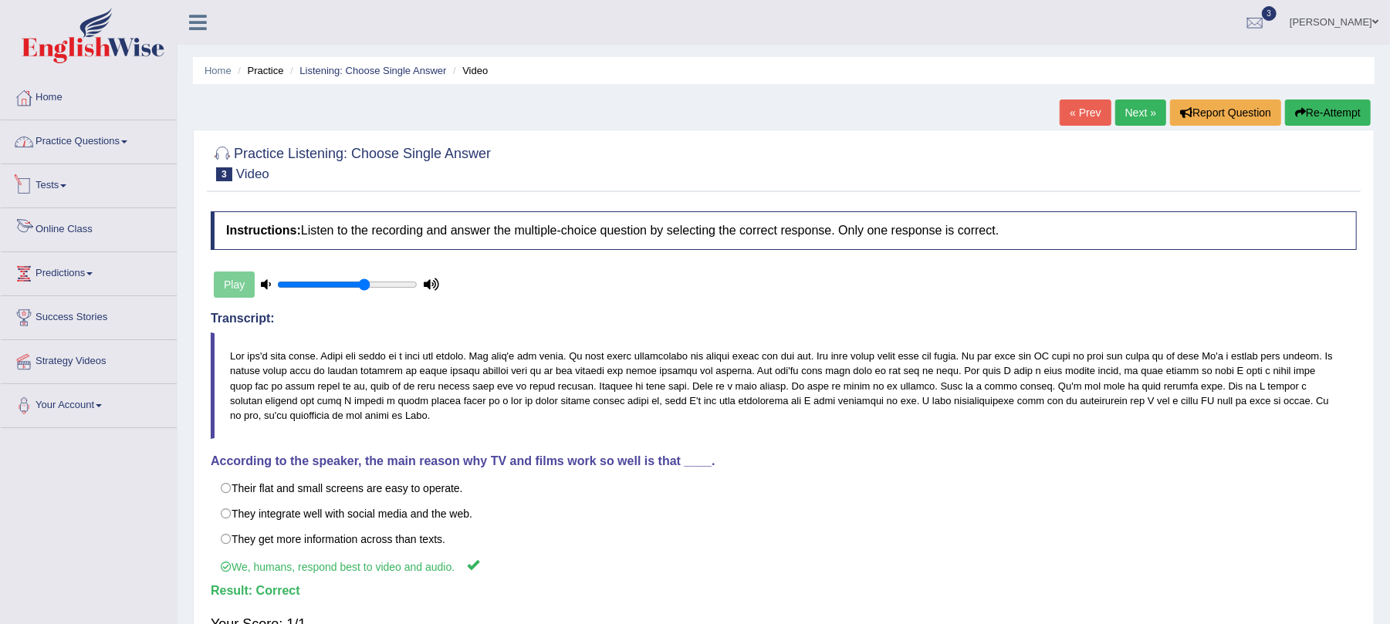
click at [80, 137] on link "Practice Questions" at bounding box center [89, 139] width 176 height 39
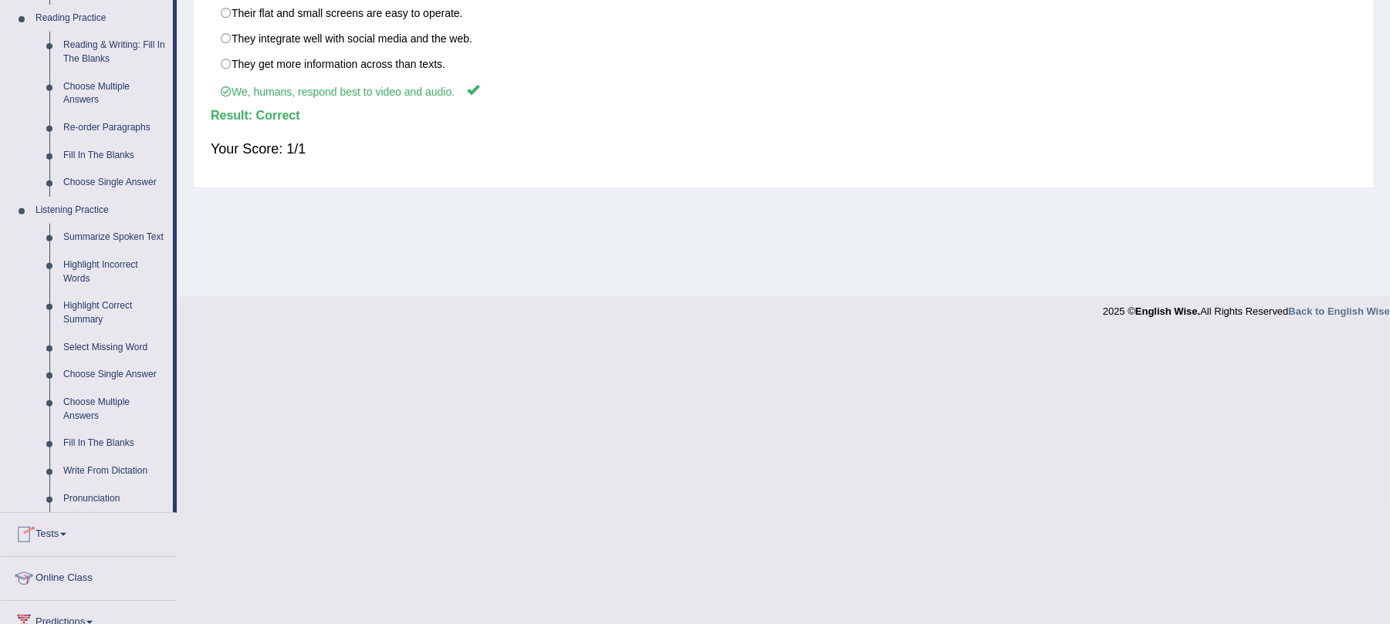
scroll to position [514, 0]
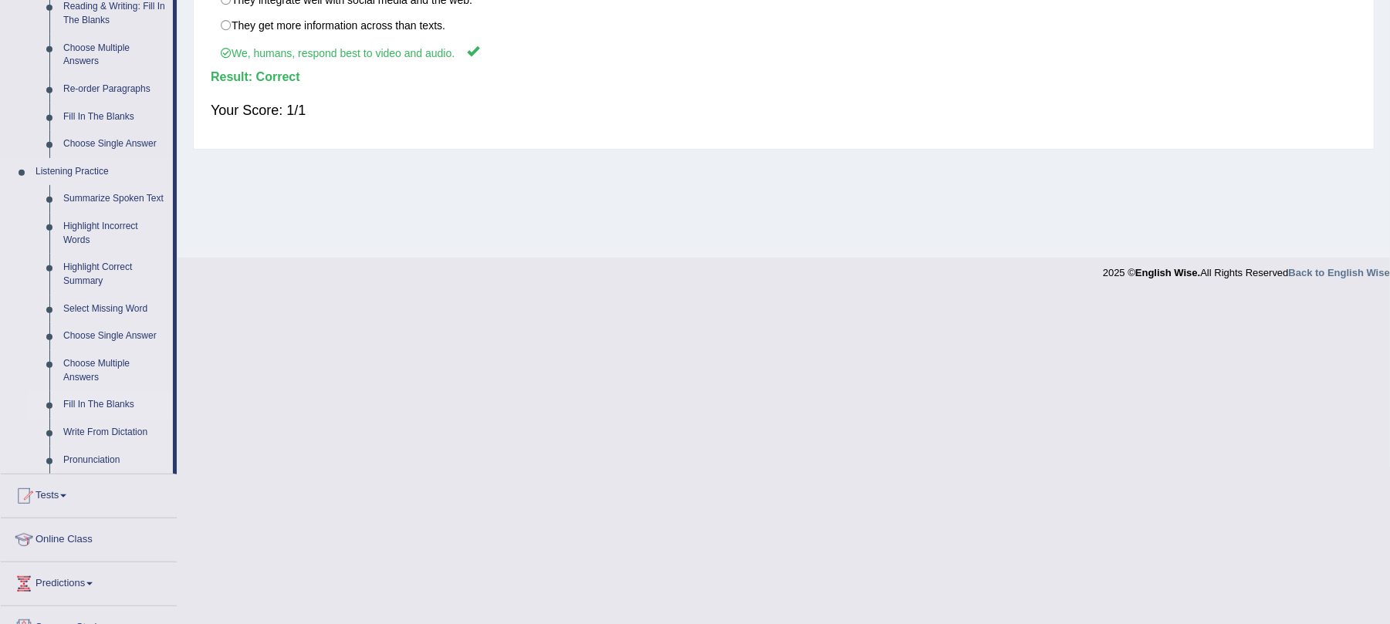
click at [114, 401] on link "Fill In The Blanks" at bounding box center [114, 405] width 117 height 28
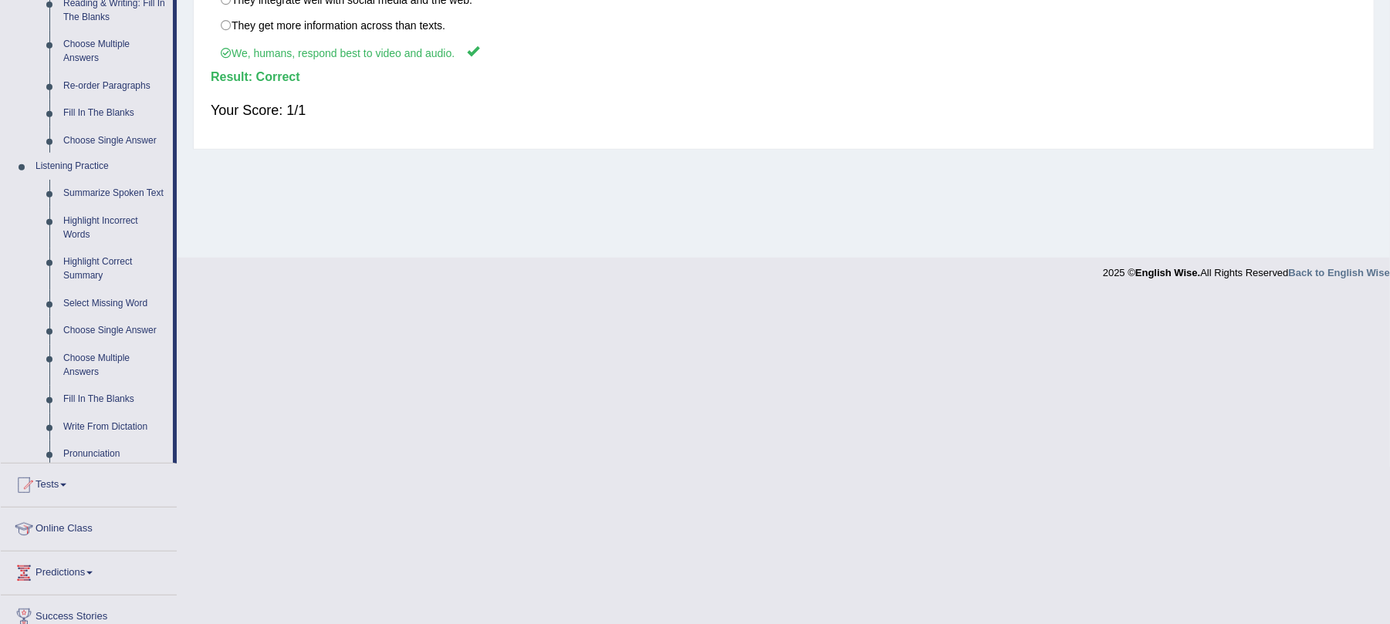
scroll to position [186, 0]
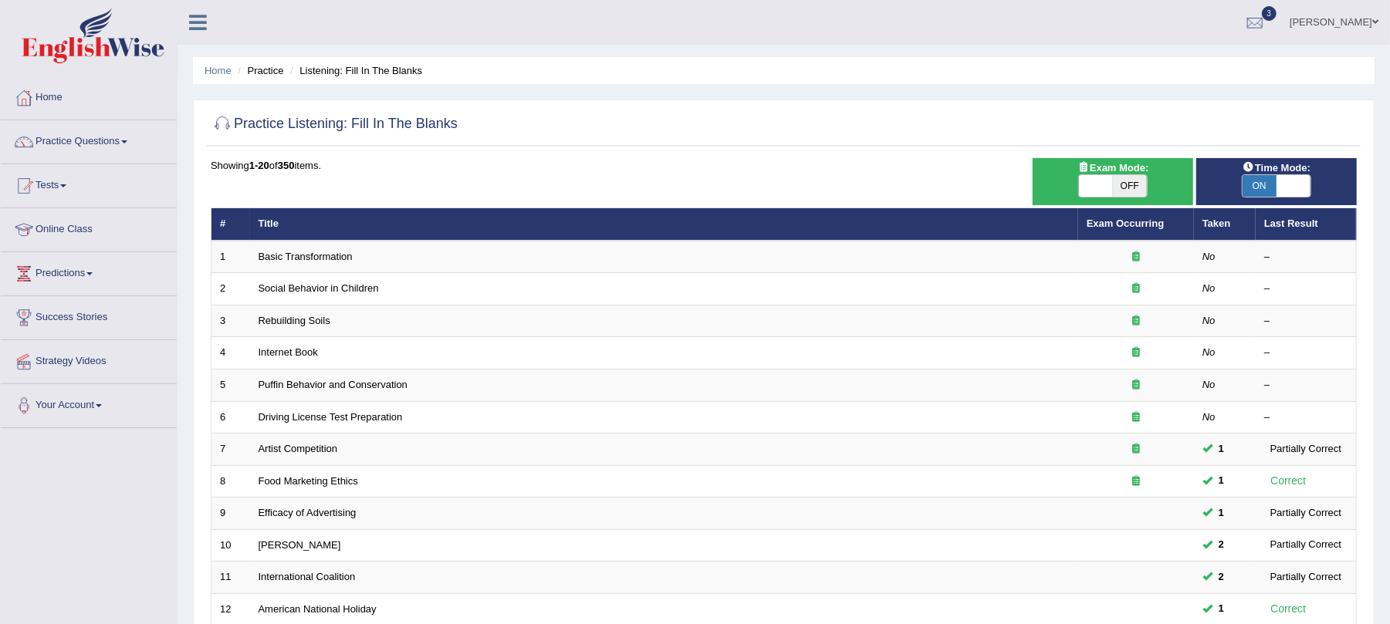
click at [1113, 220] on link "Exam Occurring" at bounding box center [1125, 224] width 77 height 12
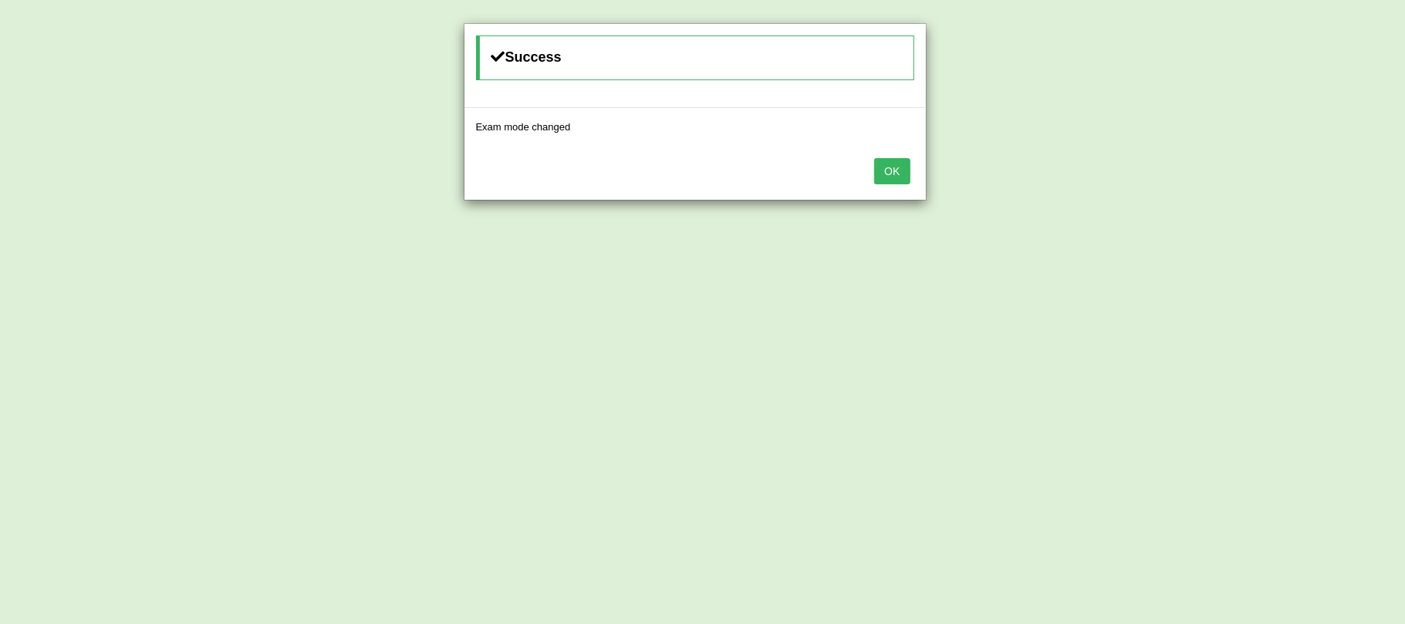
click at [892, 178] on button "OK" at bounding box center [892, 171] width 36 height 26
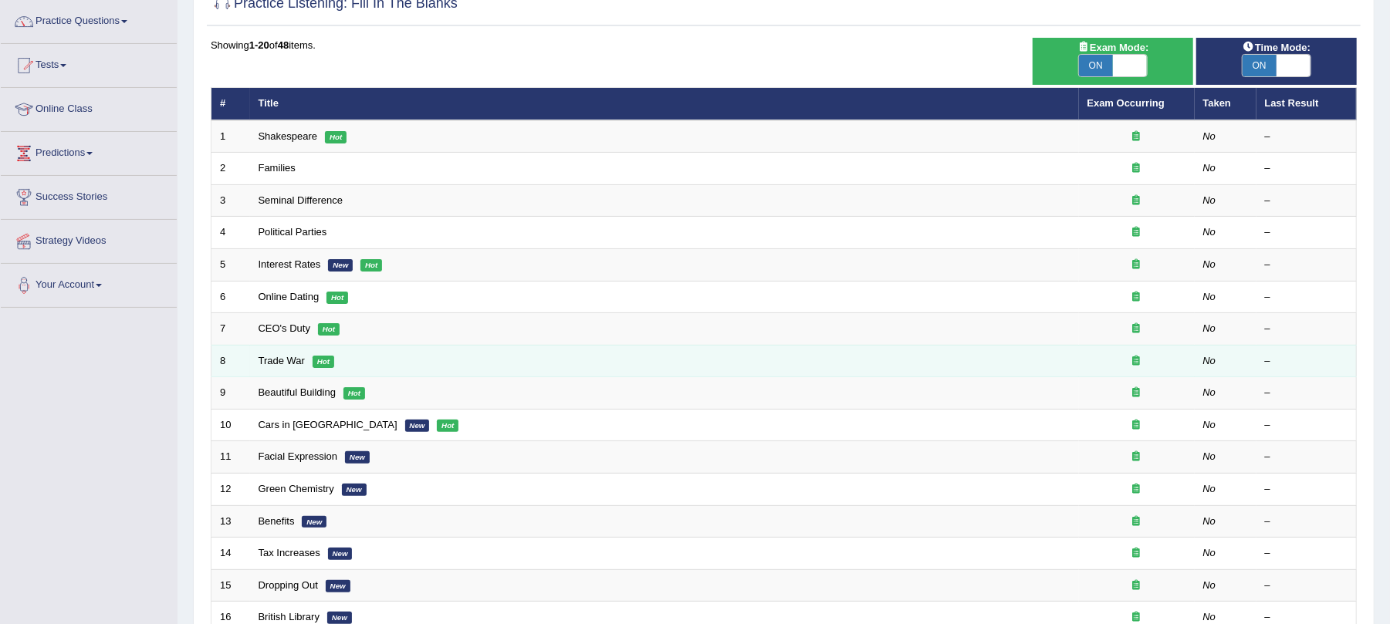
scroll to position [96, 0]
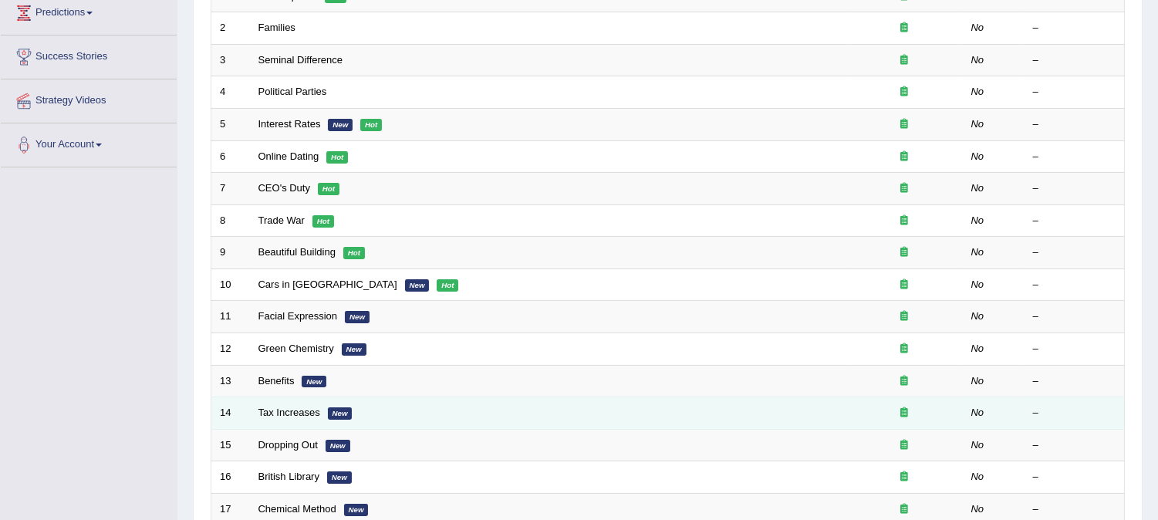
scroll to position [502, 0]
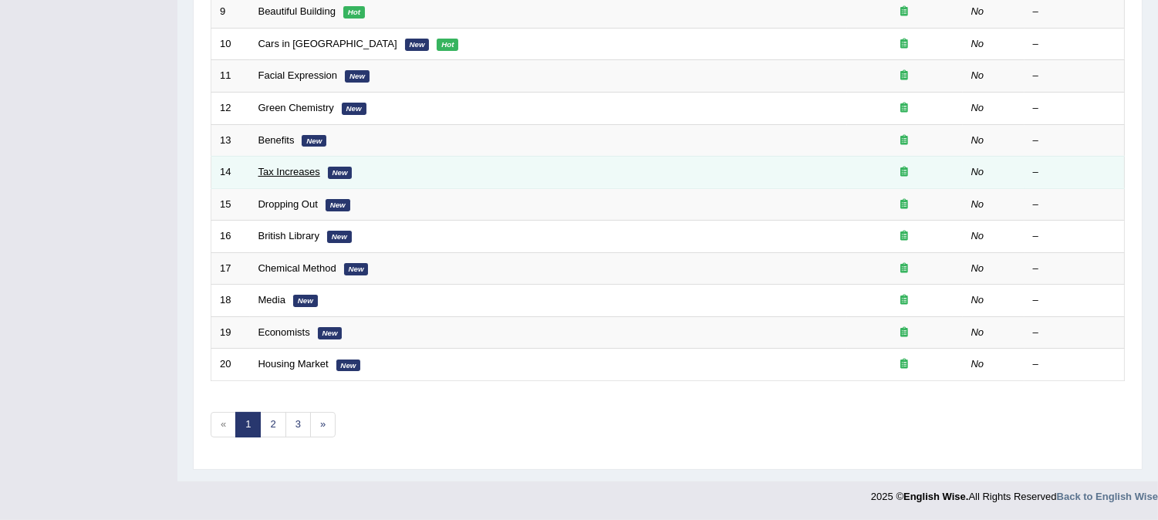
click at [294, 171] on link "Tax Increases" at bounding box center [290, 172] width 62 height 12
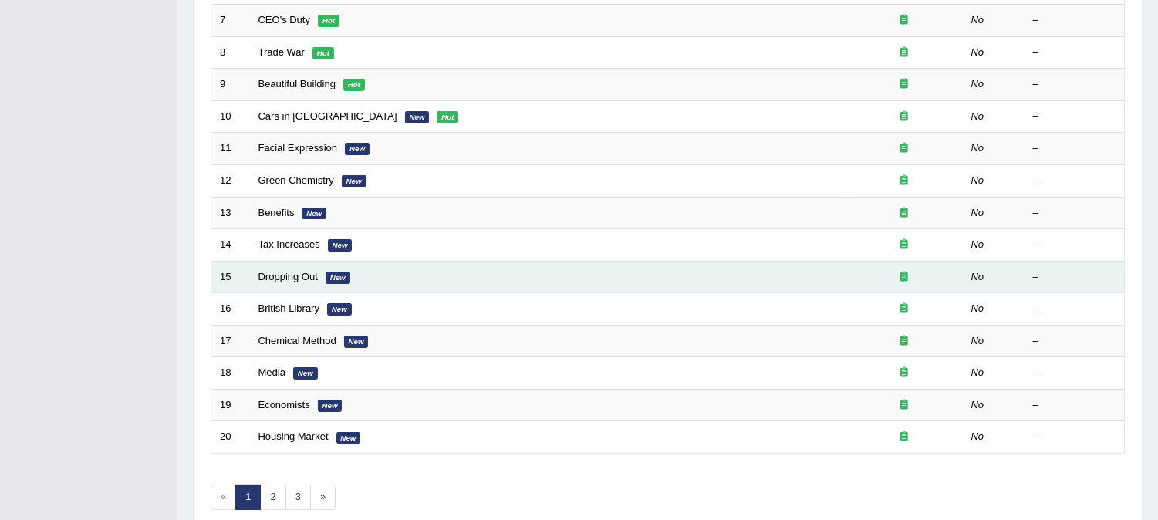
scroll to position [502, 0]
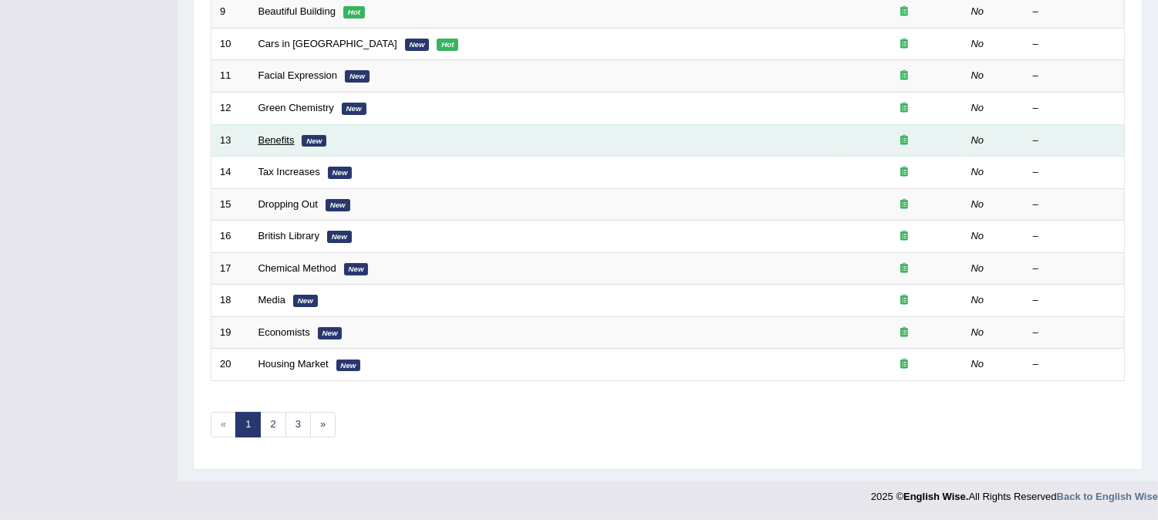
click at [279, 141] on link "Benefits" at bounding box center [277, 140] width 36 height 12
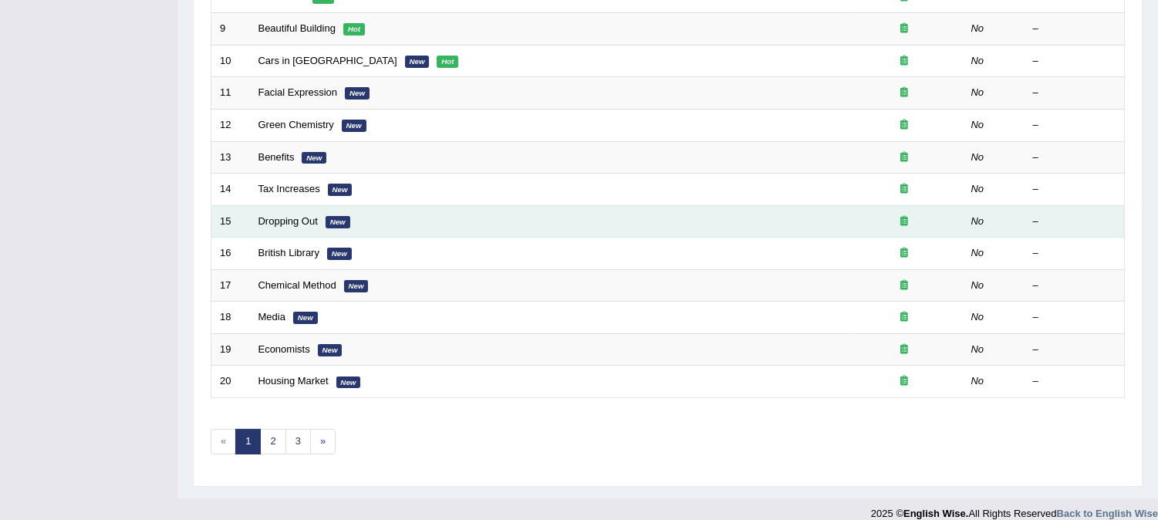
scroll to position [502, 0]
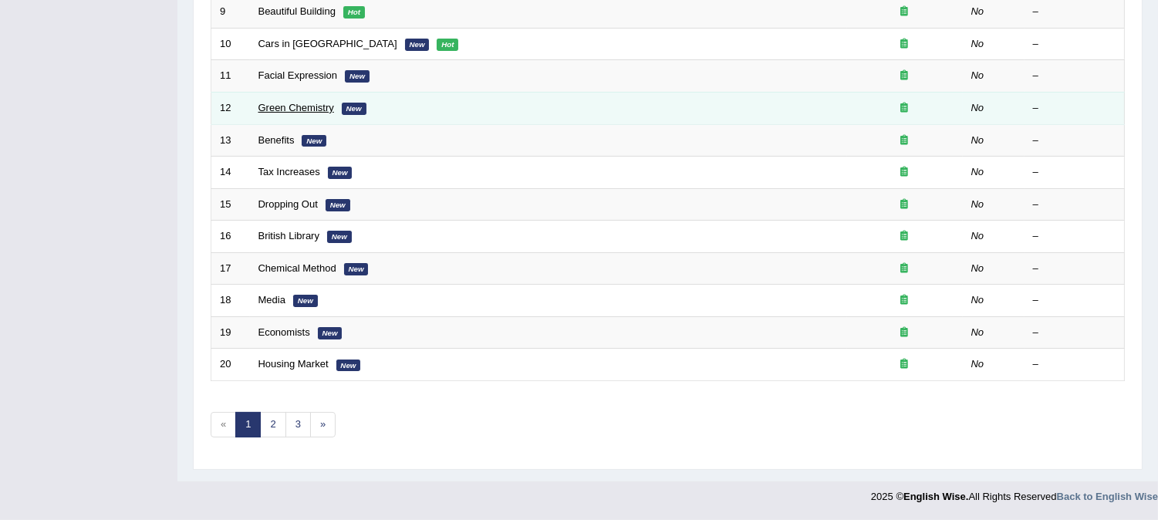
click at [289, 108] on link "Green Chemistry" at bounding box center [297, 108] width 76 height 12
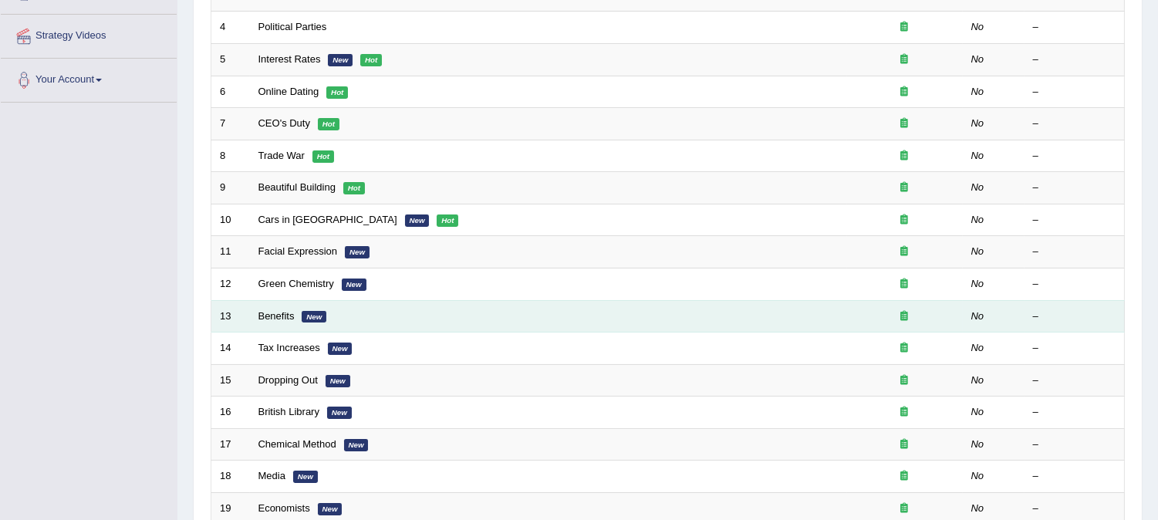
scroll to position [343, 0]
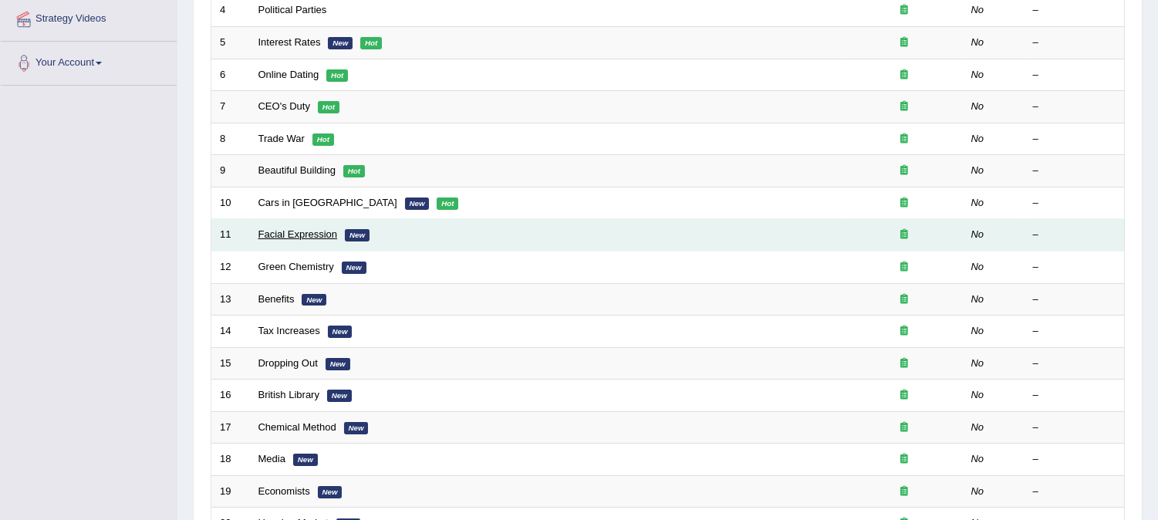
click at [314, 232] on link "Facial Expression" at bounding box center [298, 234] width 79 height 12
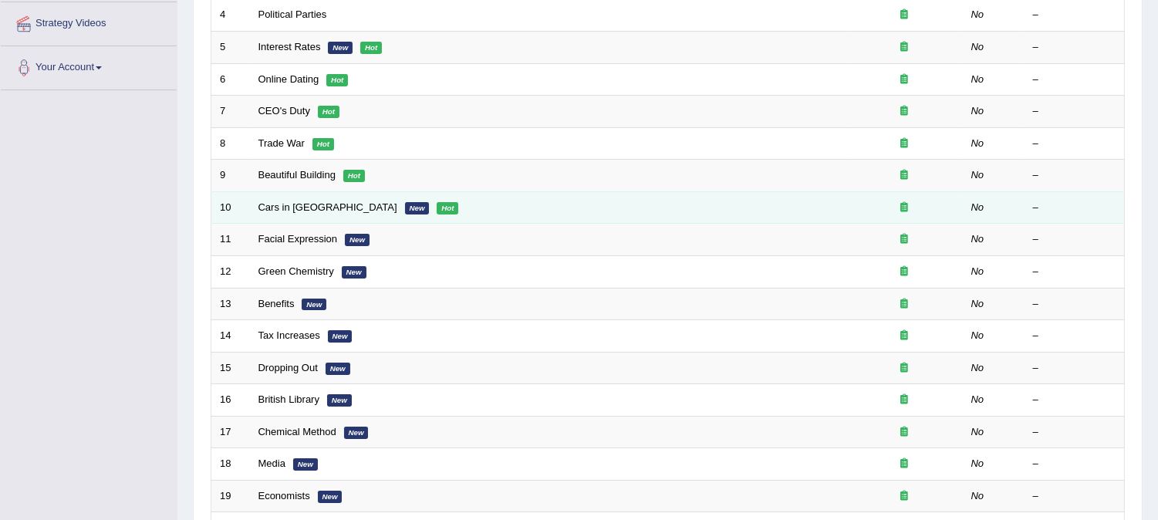
scroll to position [343, 0]
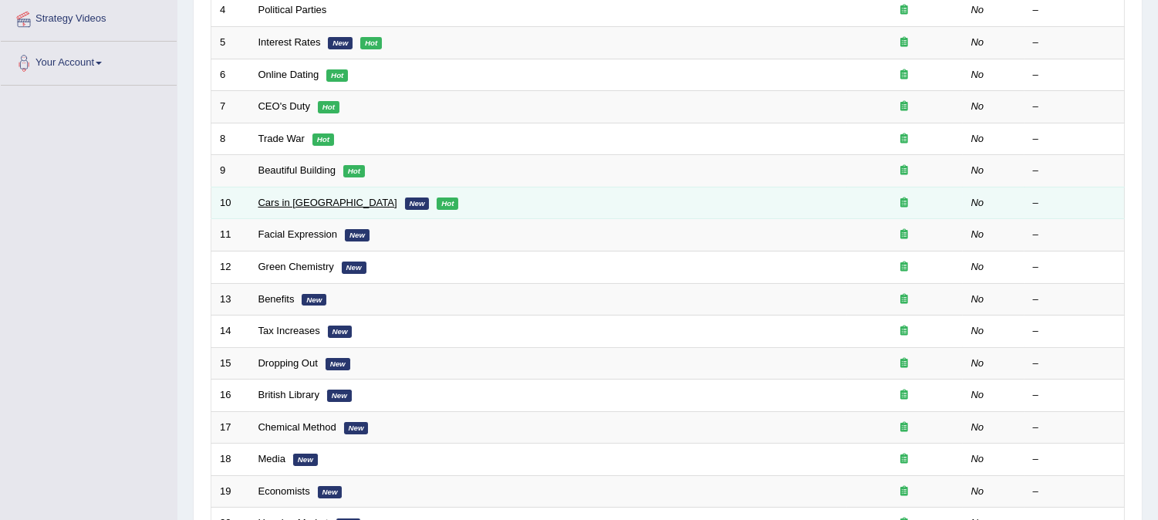
click at [287, 202] on link "Cars in [GEOGRAPHIC_DATA]" at bounding box center [328, 203] width 139 height 12
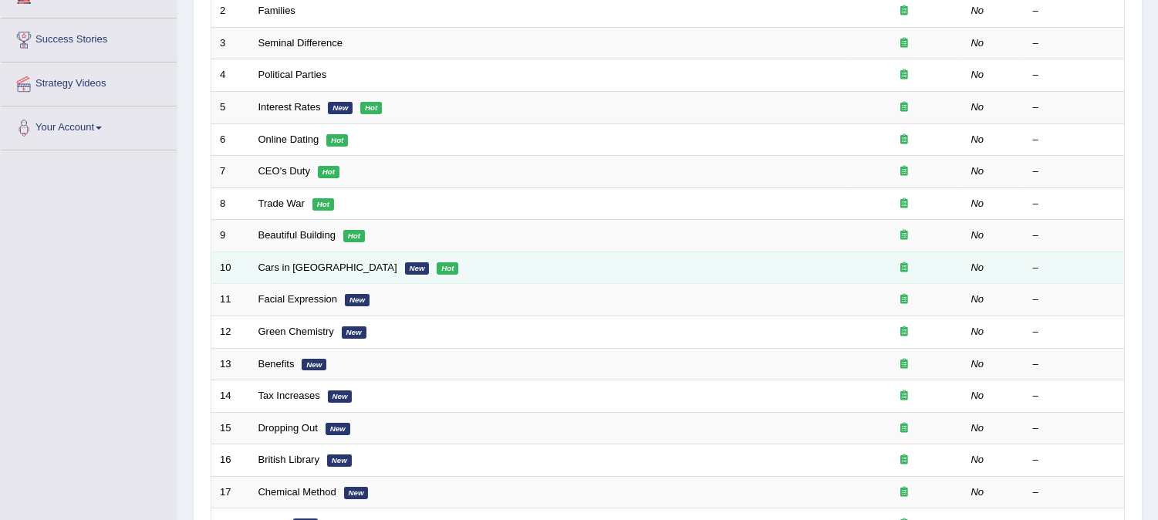
scroll to position [428, 0]
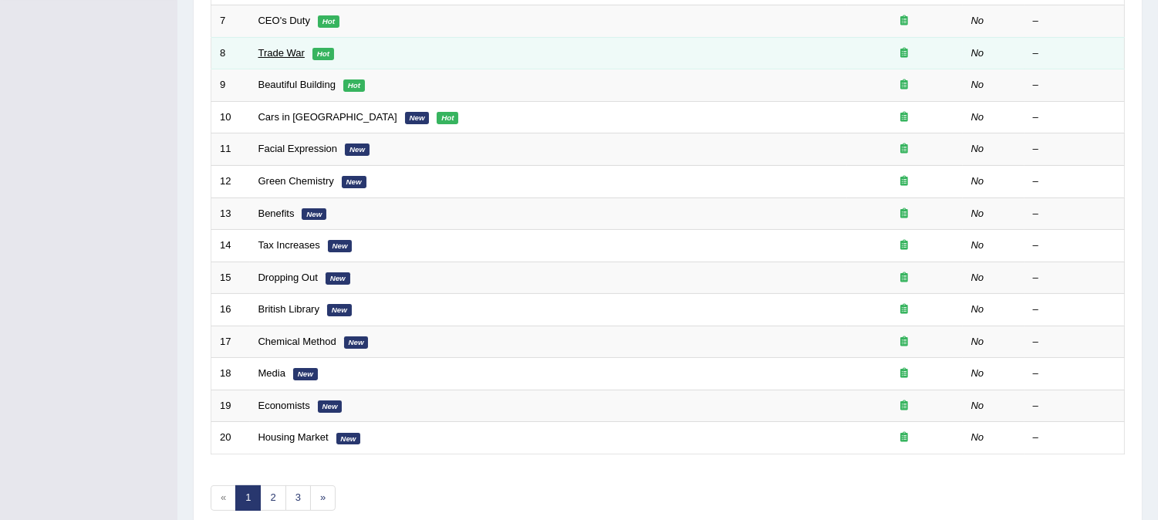
click at [282, 55] on link "Trade War" at bounding box center [282, 53] width 46 height 12
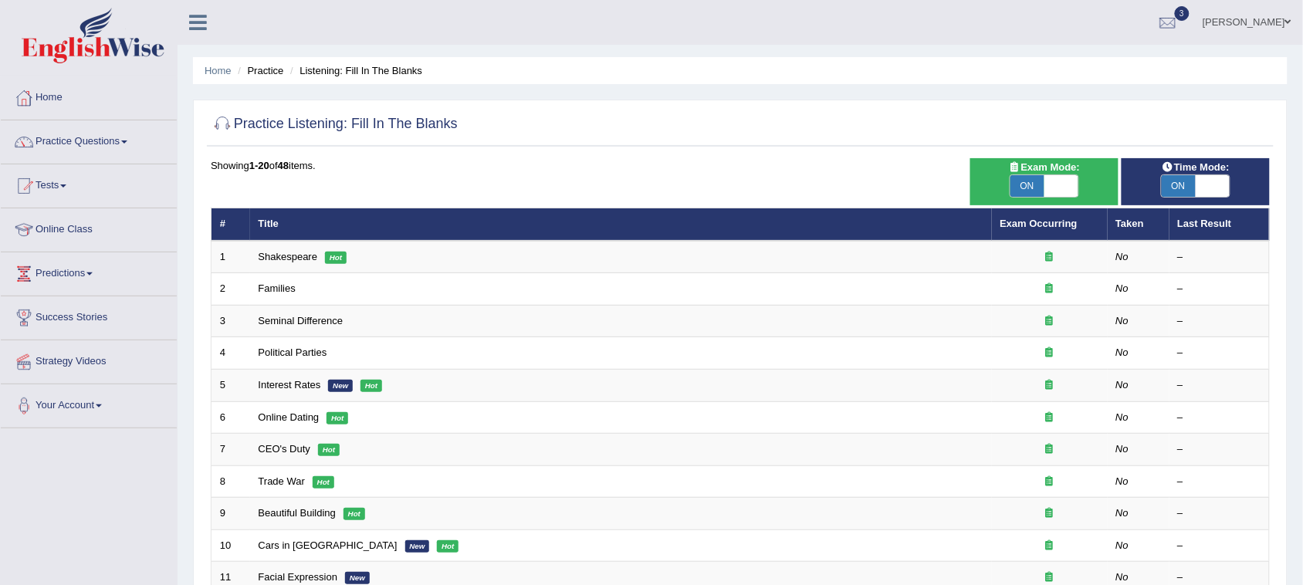
scroll to position [386, 0]
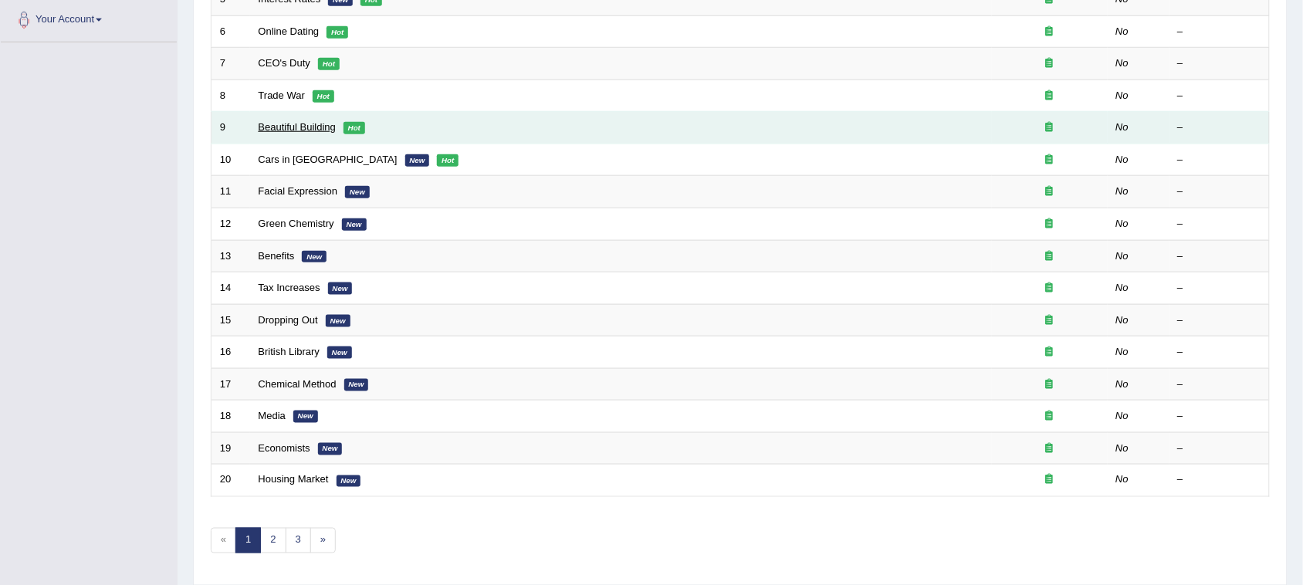
click at [282, 129] on link "Beautiful Building" at bounding box center [297, 127] width 77 height 12
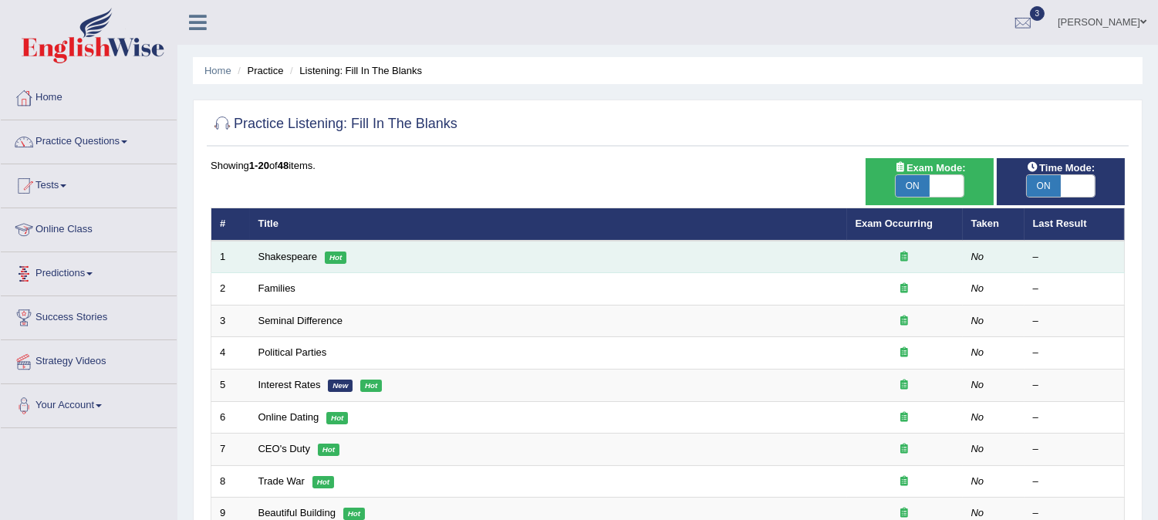
scroll to position [257, 0]
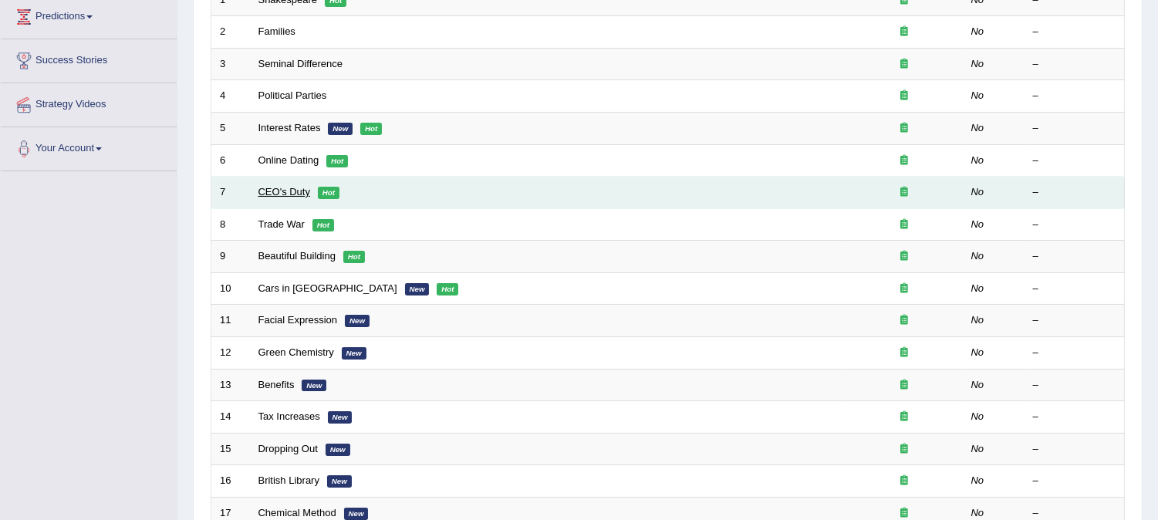
click at [282, 188] on link "CEO's Duty" at bounding box center [285, 192] width 52 height 12
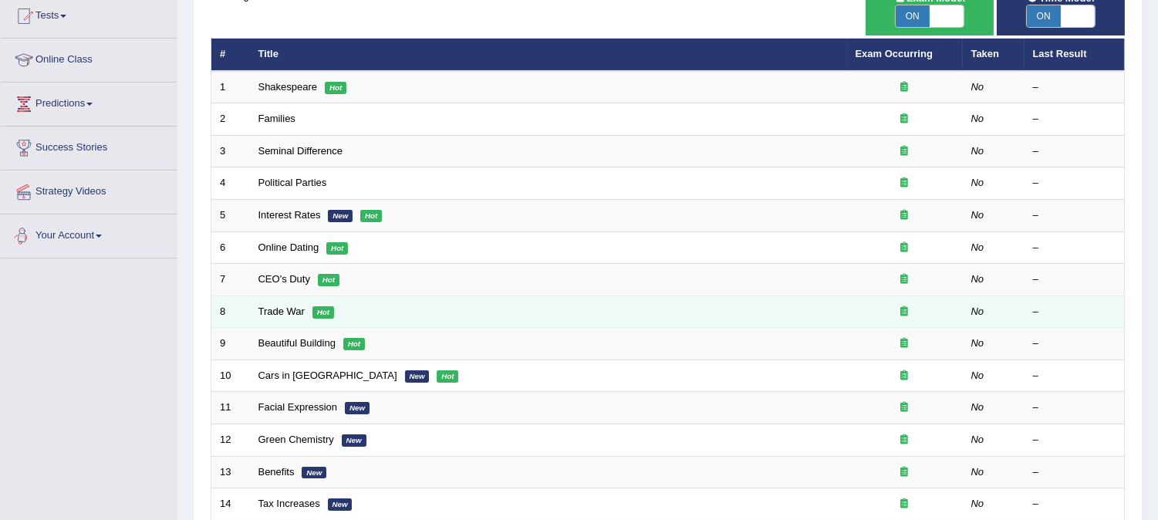
scroll to position [171, 0]
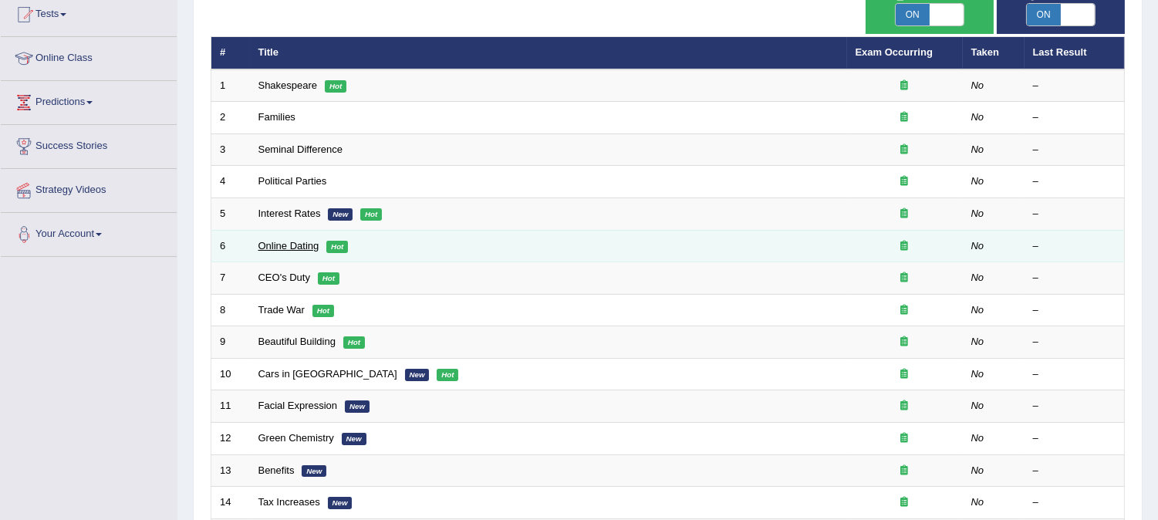
click at [288, 243] on link "Online Dating" at bounding box center [289, 246] width 61 height 12
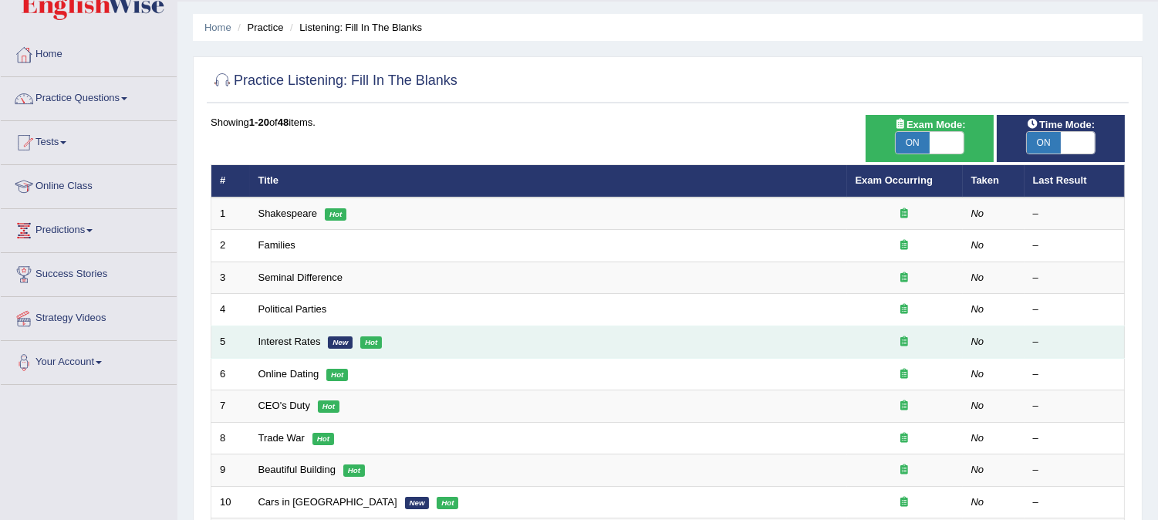
scroll to position [86, 0]
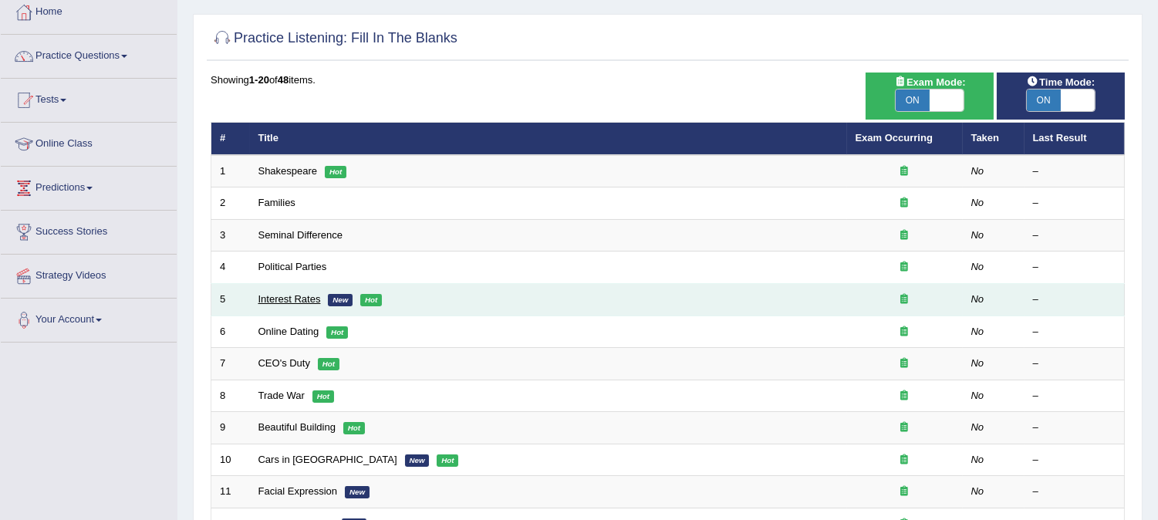
click at [297, 298] on link "Interest Rates" at bounding box center [290, 299] width 63 height 12
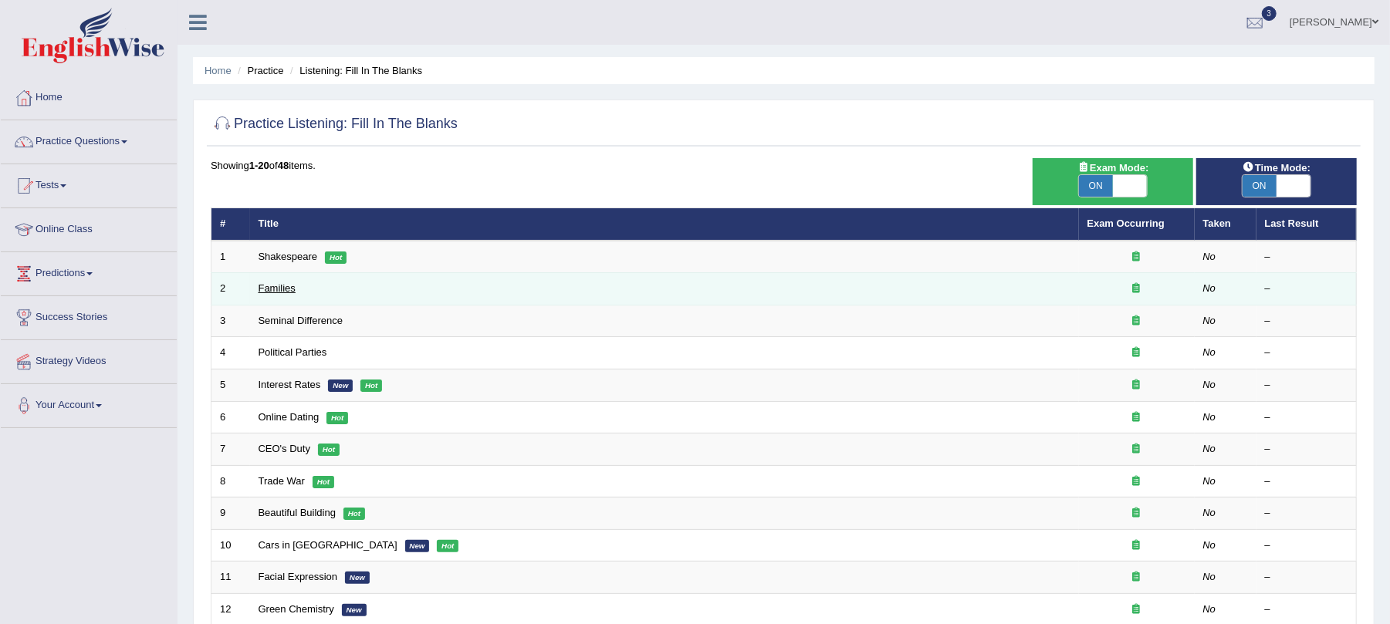
click at [279, 287] on link "Families" at bounding box center [277, 288] width 37 height 12
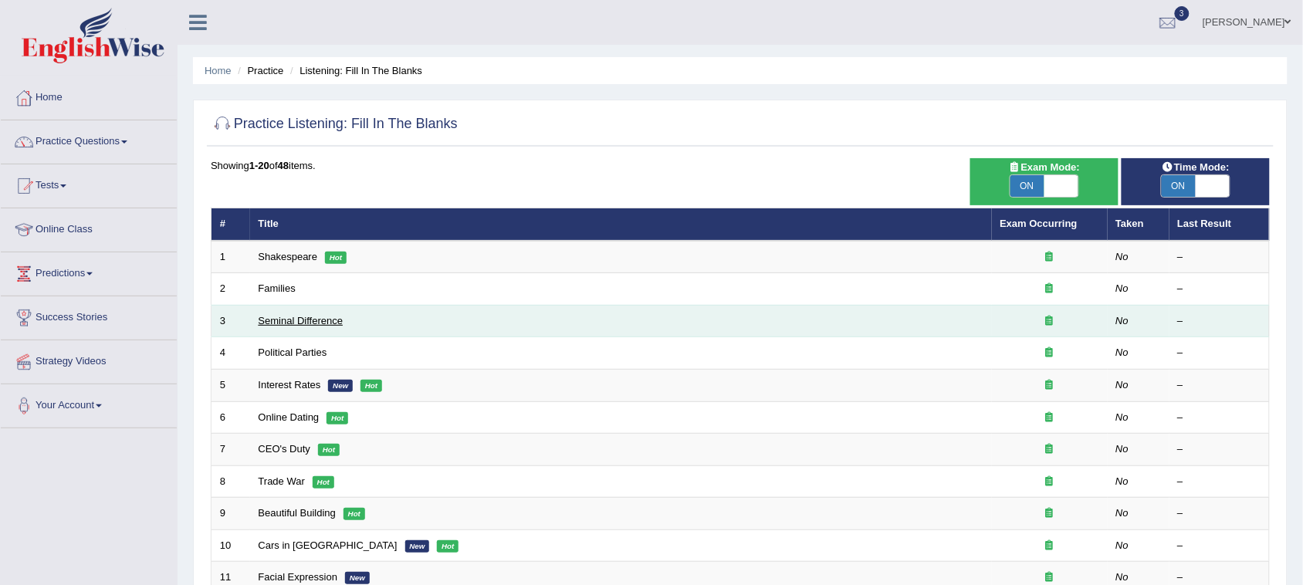
click at [276, 319] on link "Seminal Difference" at bounding box center [301, 321] width 85 height 12
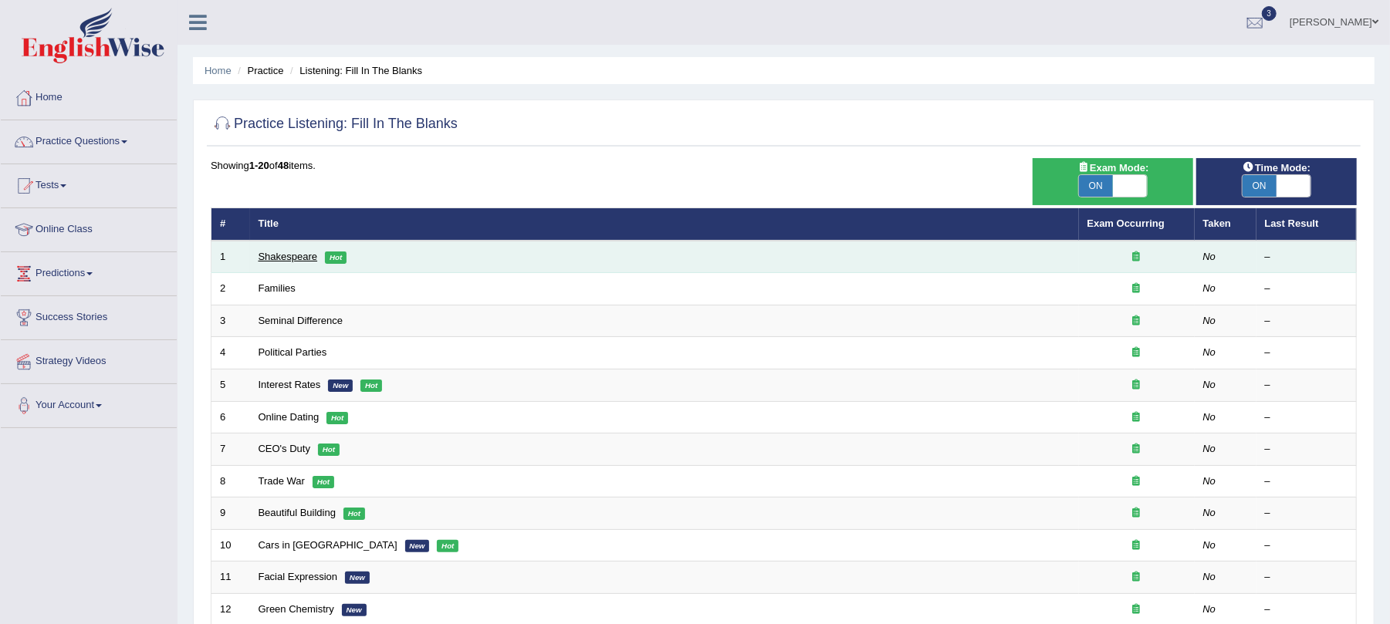
click at [299, 251] on link "Shakespeare" at bounding box center [288, 257] width 59 height 12
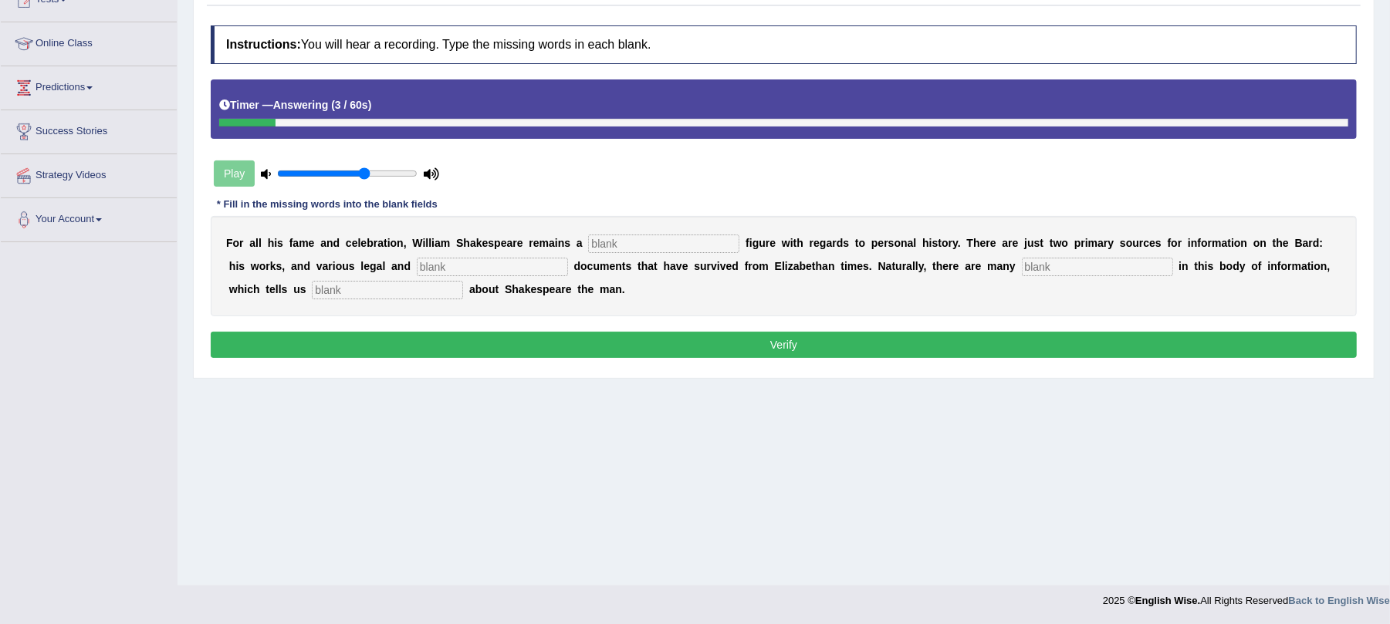
click at [593, 245] on input "text" at bounding box center [663, 244] width 151 height 19
type input "mysterious"
type input "enchecked"
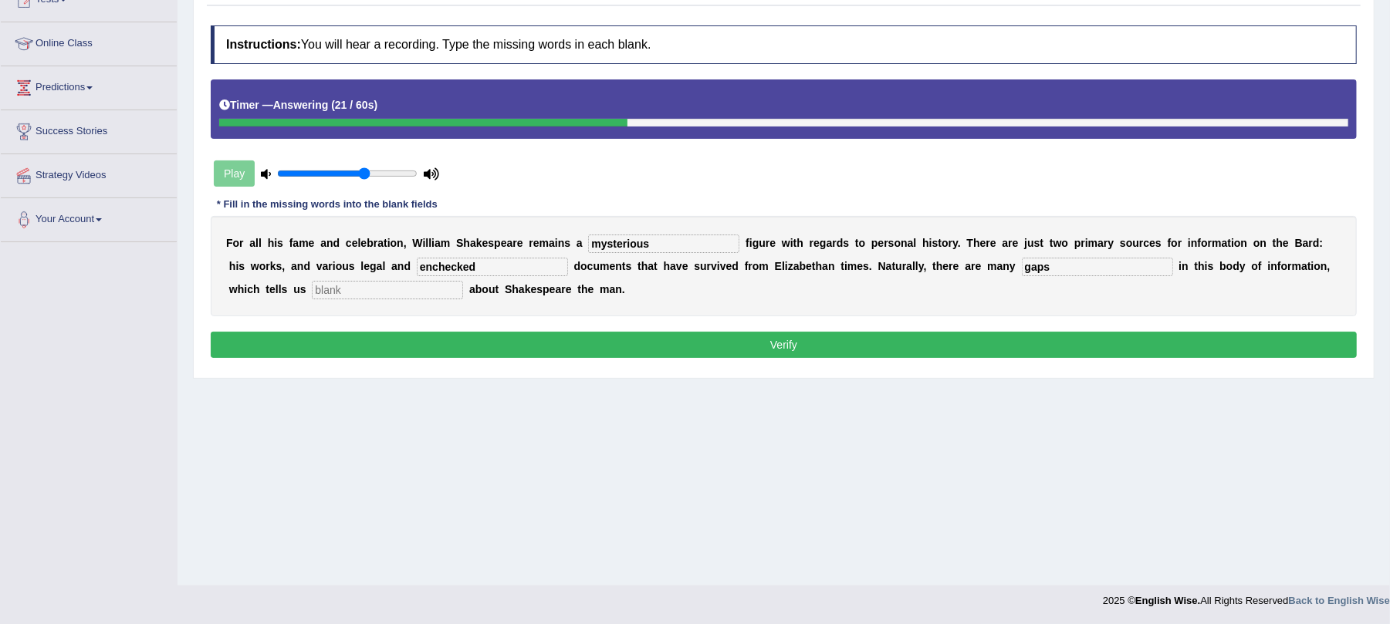
type input "gaps"
type input "little"
click at [593, 360] on div "Instructions: You will hear a recording. Type the missing words in each blank. …" at bounding box center [784, 194] width 1154 height 352
click at [600, 352] on button "Verify" at bounding box center [784, 345] width 1146 height 26
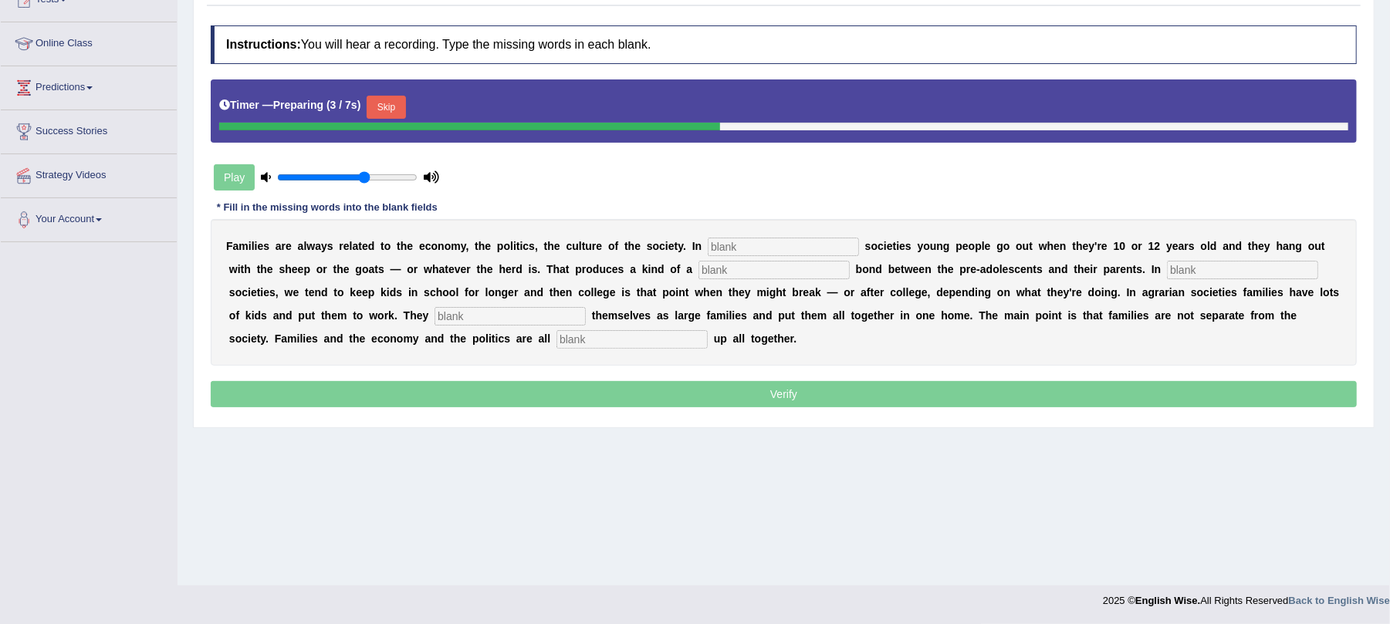
click at [391, 114] on button "Skip" at bounding box center [386, 107] width 39 height 23
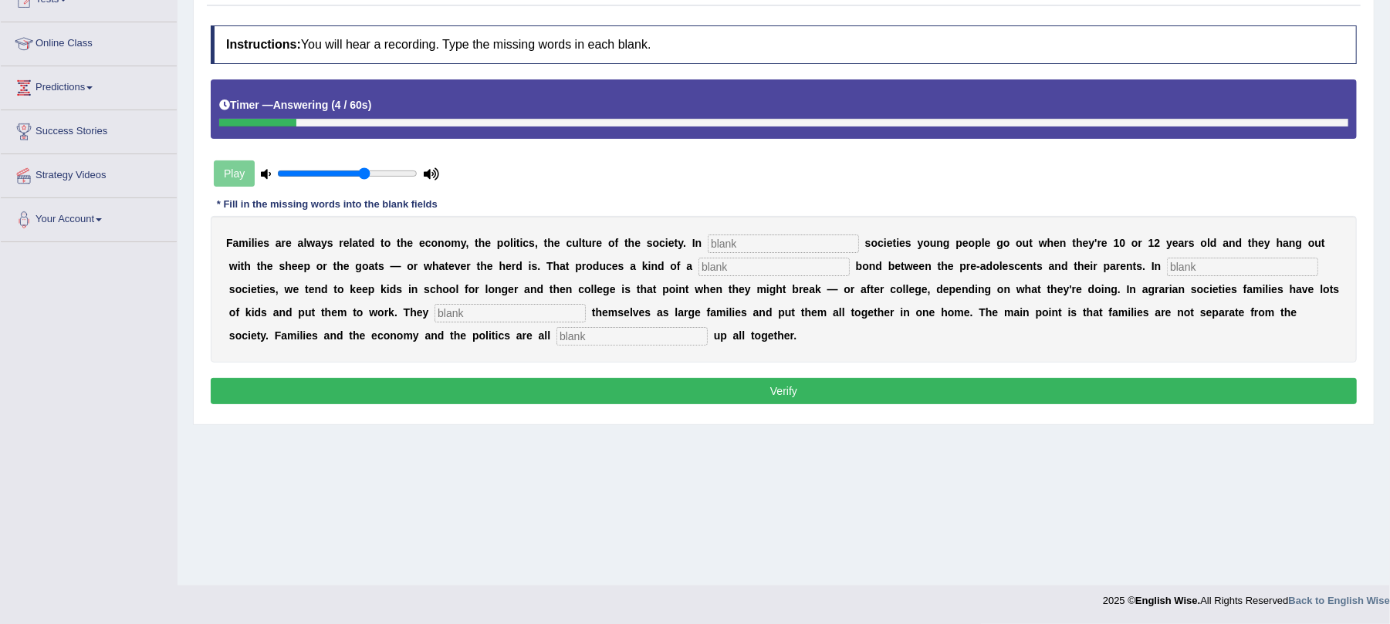
click at [746, 245] on input "text" at bounding box center [783, 244] width 151 height 19
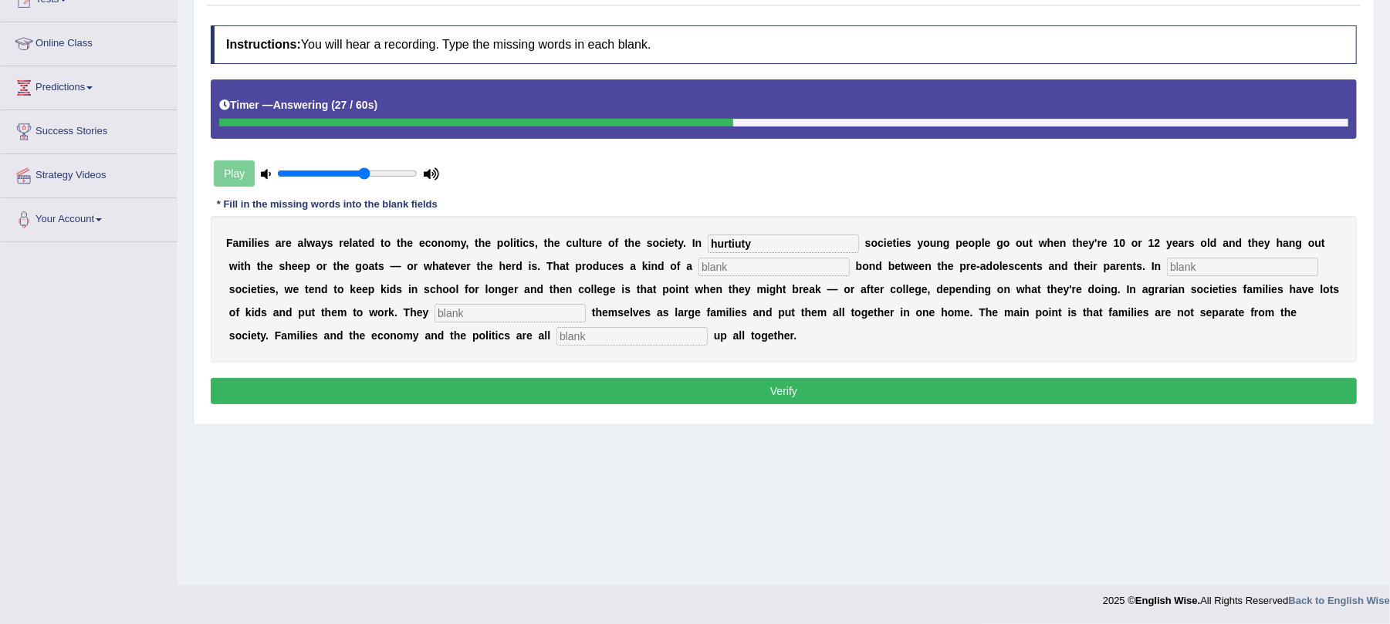
type input "hurtiuty"
type input "loose"
type input "industrial"
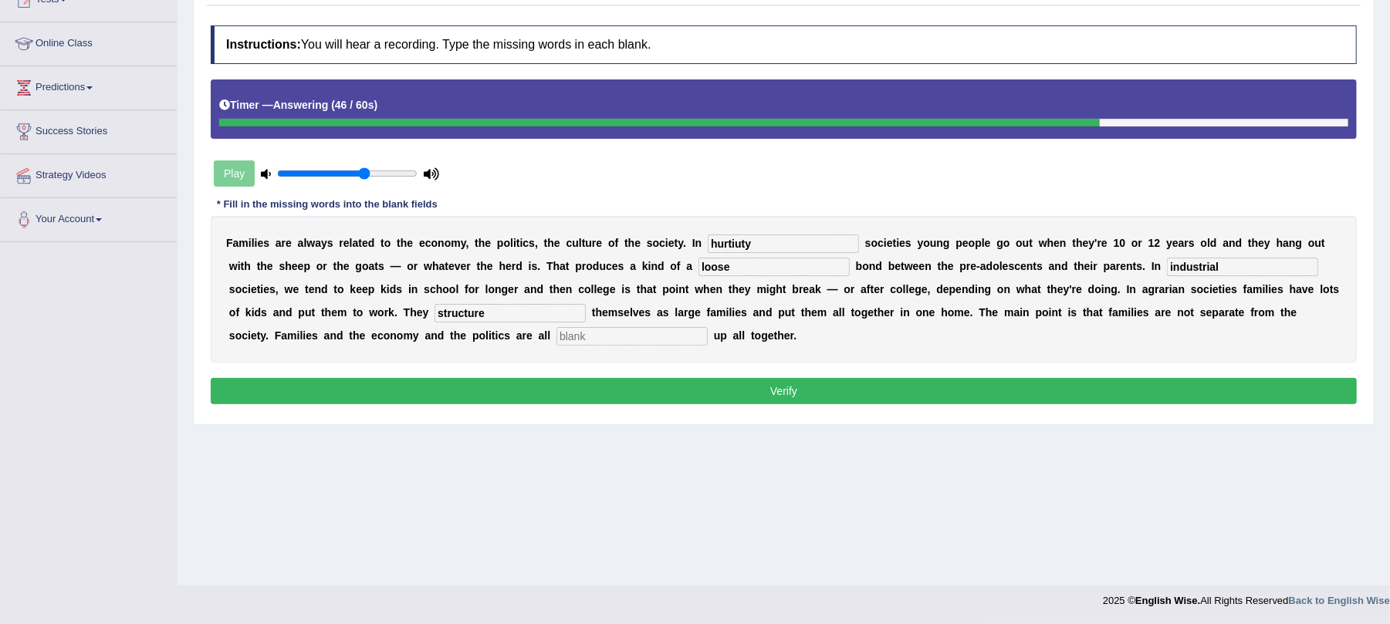
type input "structure"
type input "wrapped"
click at [817, 253] on input "hurtiuty" at bounding box center [783, 244] width 151 height 19
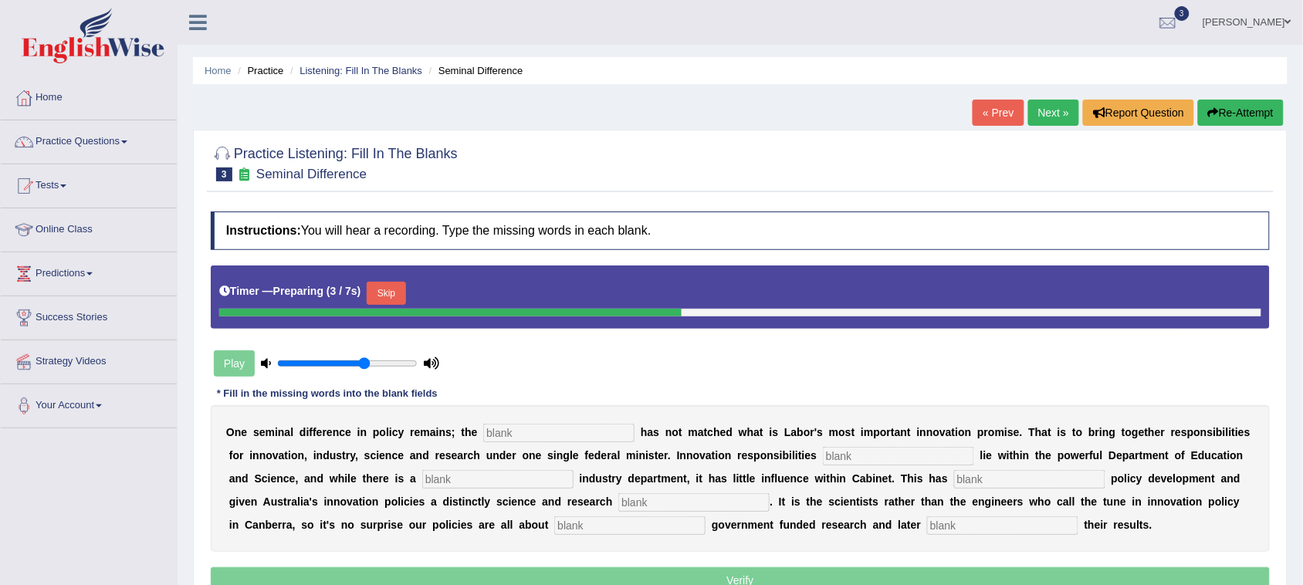
click at [383, 282] on button "Skip" at bounding box center [386, 293] width 39 height 23
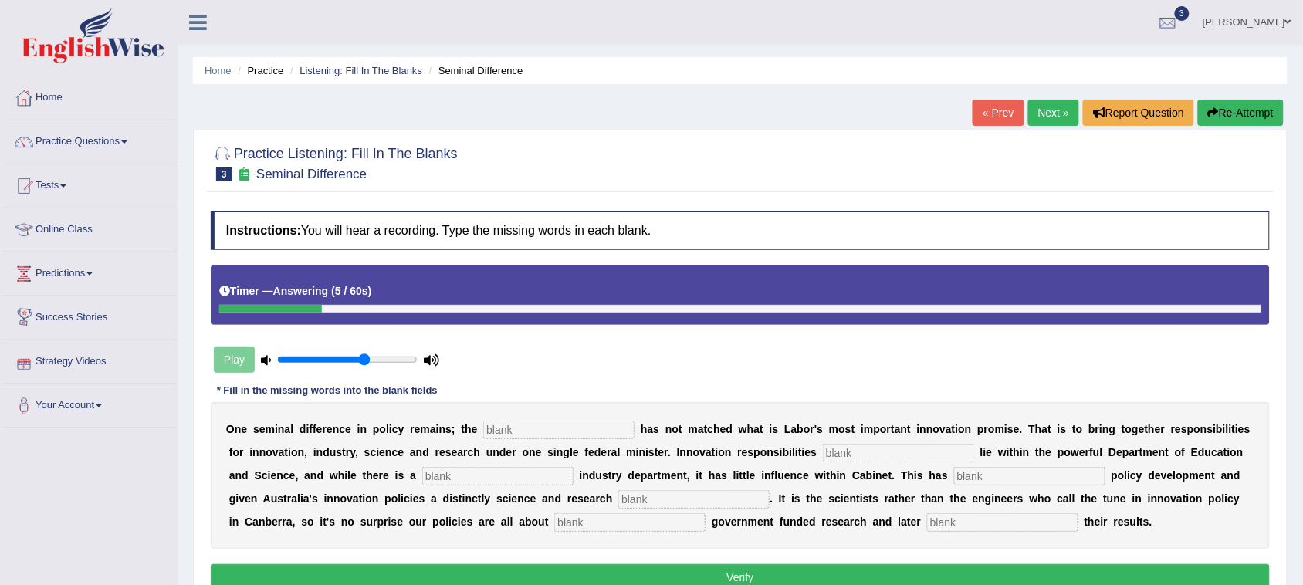
click at [517, 421] on input "text" at bounding box center [558, 430] width 151 height 19
type input "collosion"
type input "currently"
type input "seperate"
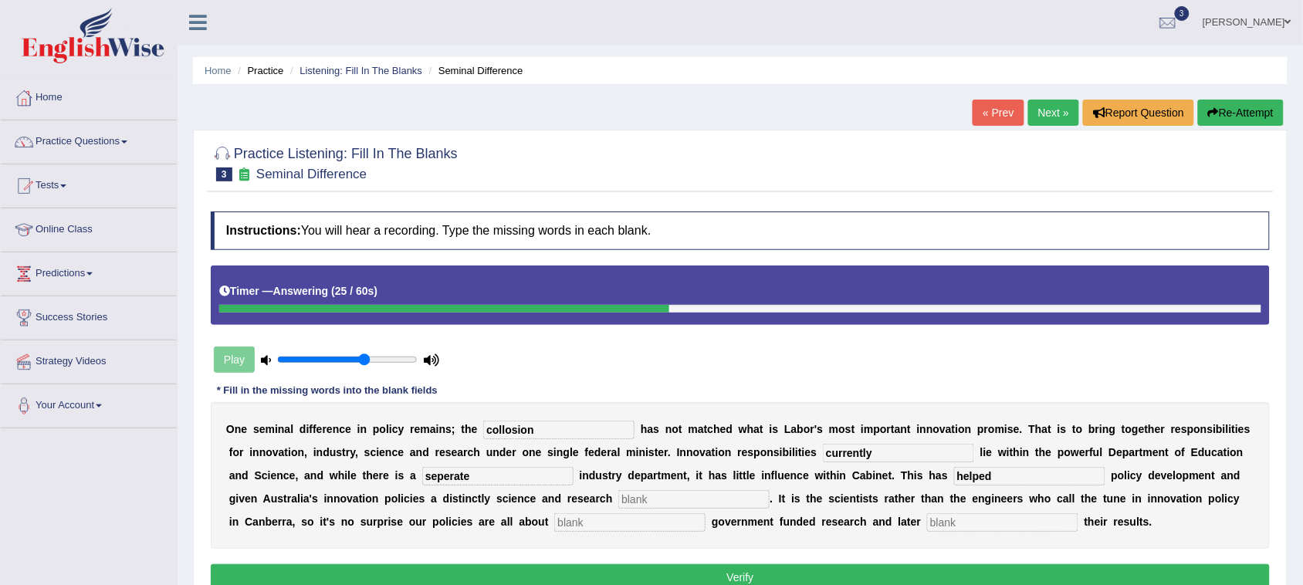
type input "helped"
type input "bias"
type input "boosting"
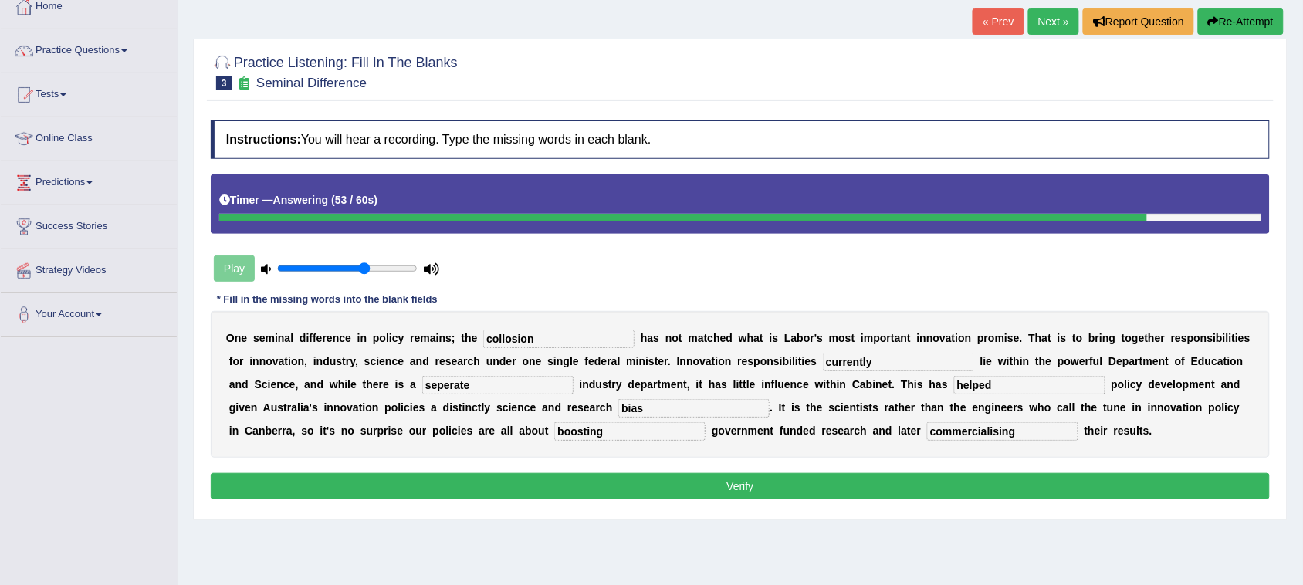
scroll to position [96, 0]
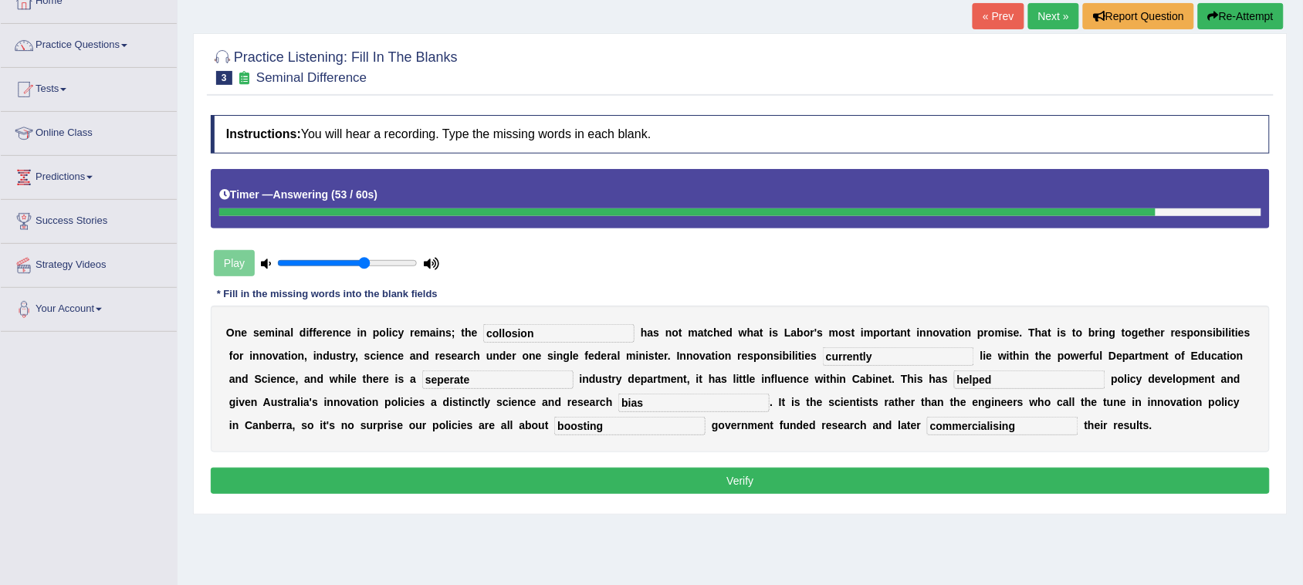
type input "commercialising"
click at [629, 482] on button "Verify" at bounding box center [740, 481] width 1059 height 26
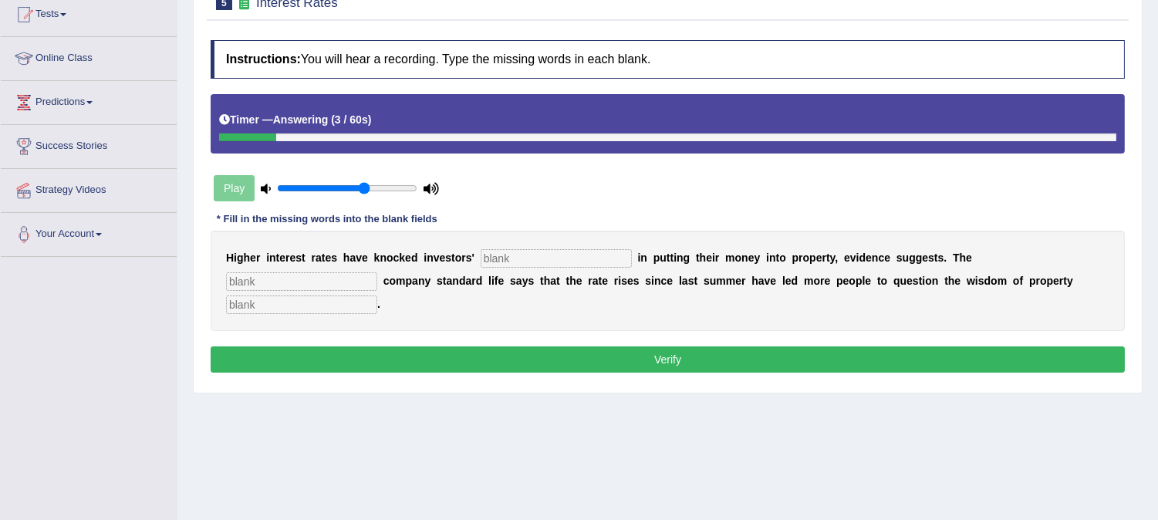
click at [506, 259] on input "text" at bounding box center [556, 258] width 151 height 19
type input "confidence"
type input "insurance"
type input "investment"
click at [504, 359] on button "Verify" at bounding box center [668, 360] width 915 height 26
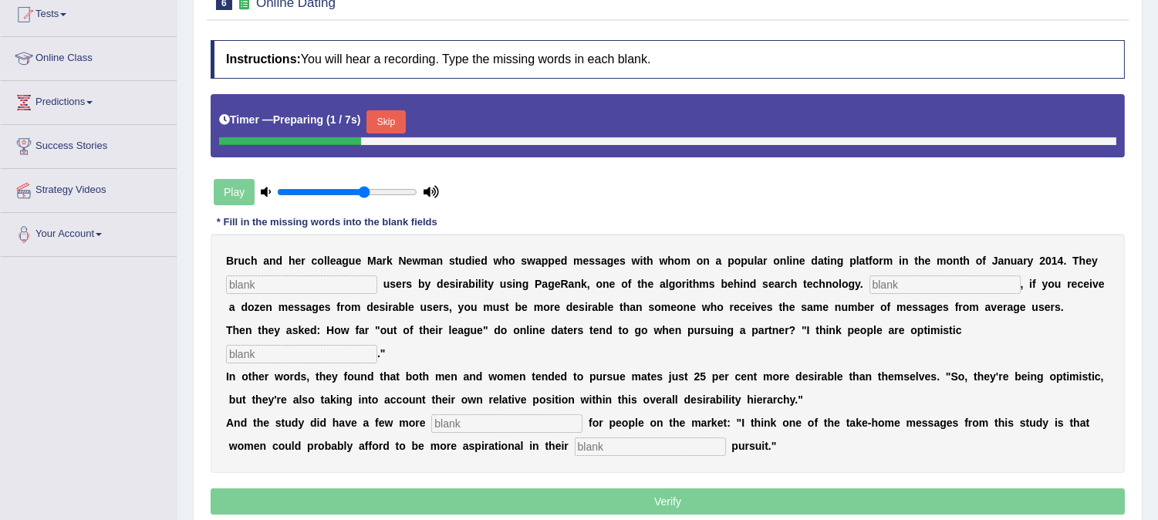
click at [390, 125] on button "Skip" at bounding box center [386, 121] width 39 height 23
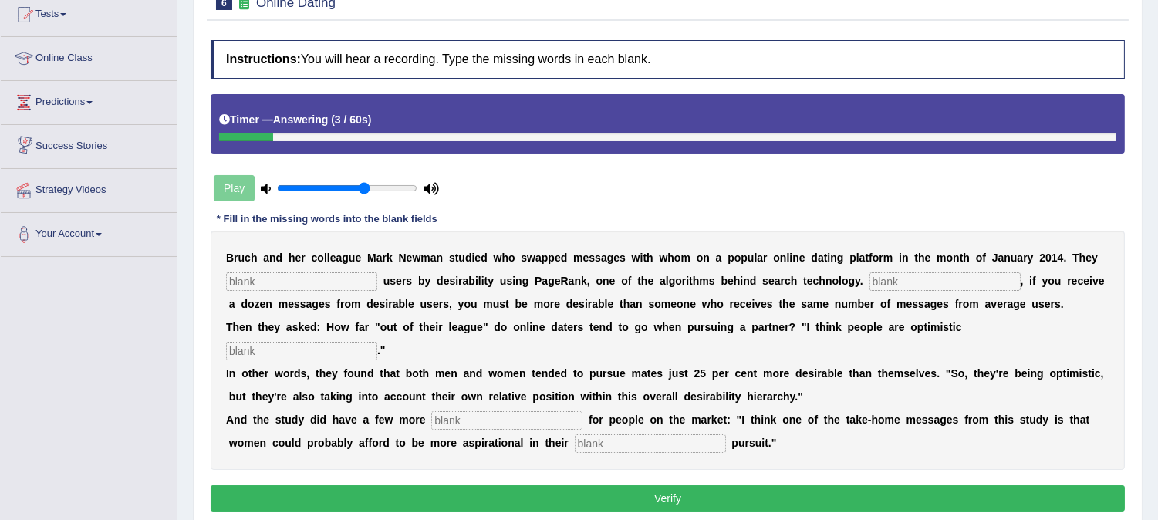
drag, startPoint x: 276, startPoint y: 284, endPoint x: 290, endPoint y: 286, distance: 14.1
click at [283, 286] on input "text" at bounding box center [301, 281] width 151 height 19
type input "categorized"
type input "Essentially"
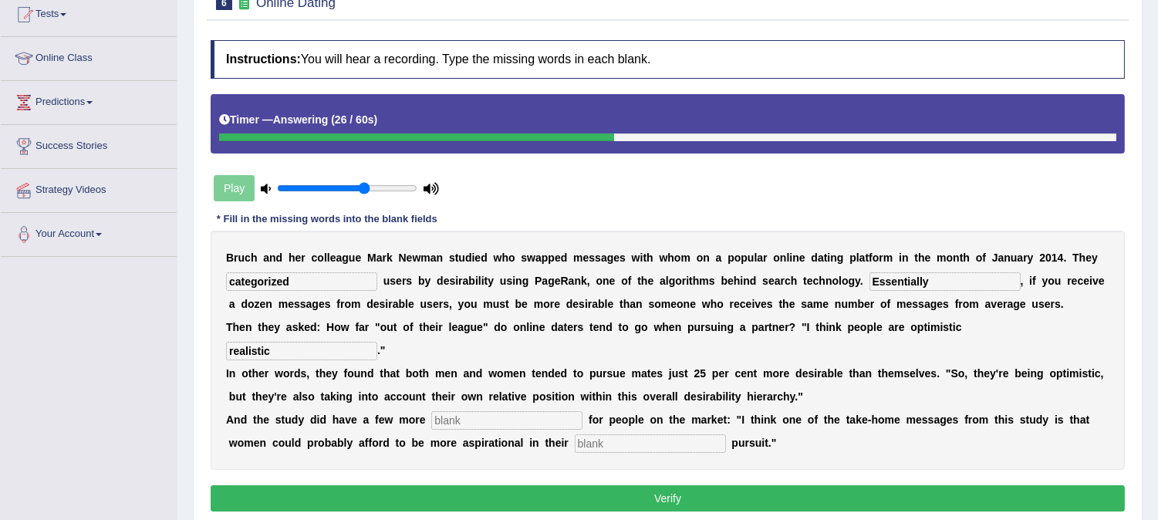
type input "realistic"
type input "lessons"
type input "mate"
click at [641, 497] on button "Verify" at bounding box center [668, 498] width 915 height 26
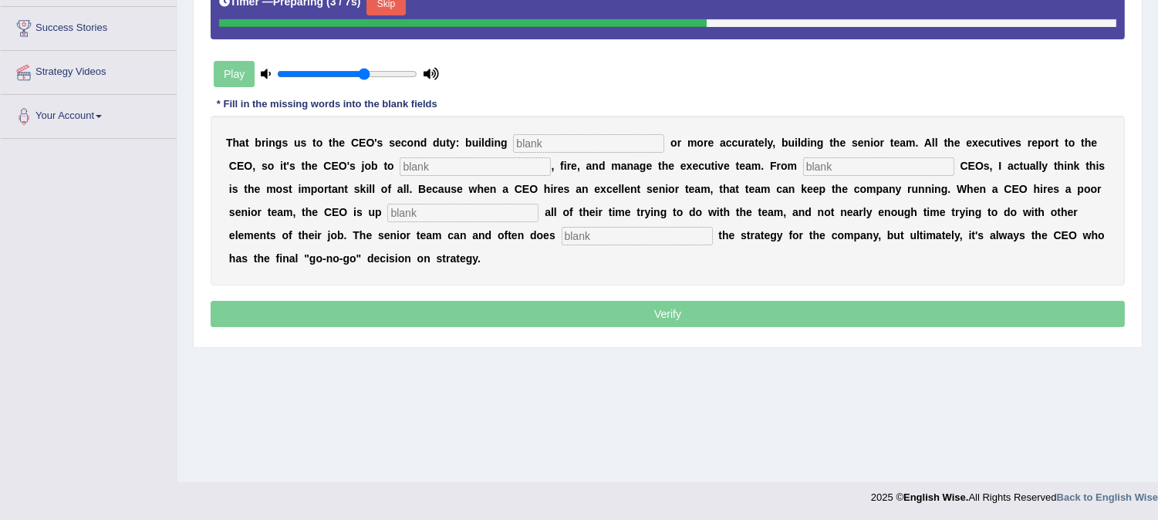
click at [397, 5] on button "Skip" at bounding box center [386, 3] width 39 height 23
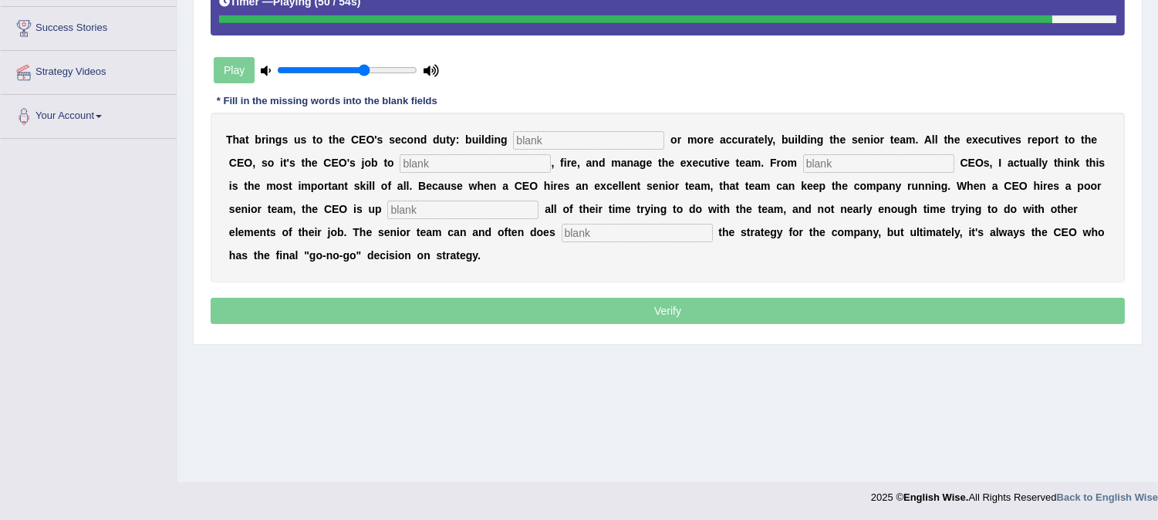
click at [590, 137] on input "text" at bounding box center [588, 140] width 151 height 19
type input "everyone"
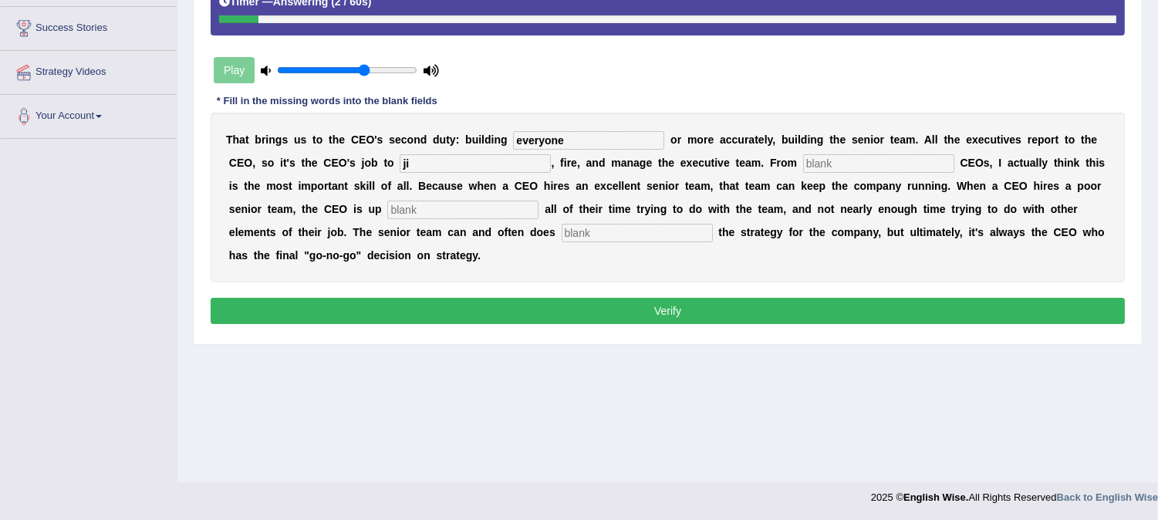
type input "j"
type input "hire"
type input "coaching"
type input "spending"
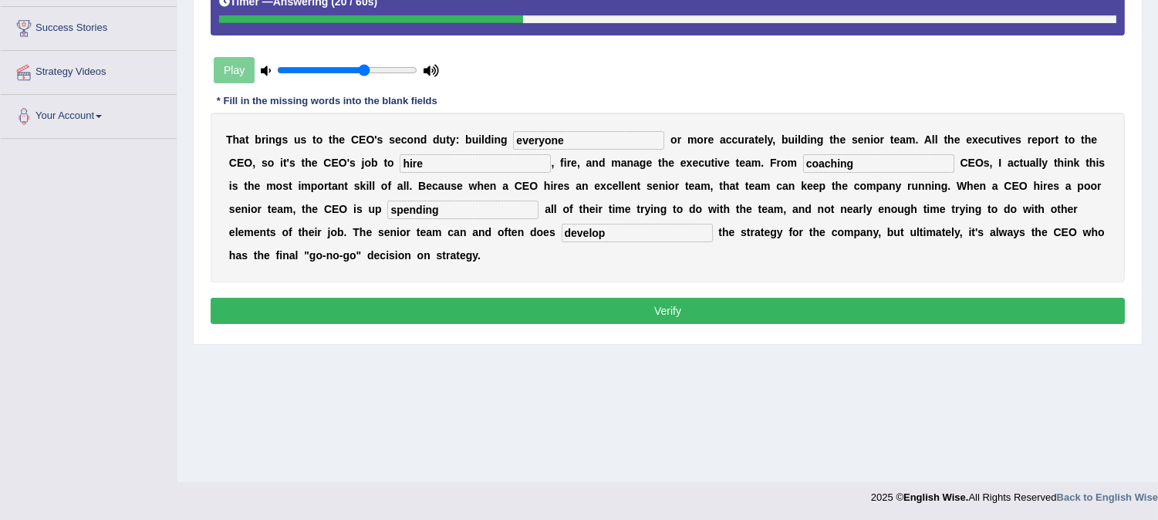
type input "develop"
click at [594, 309] on button "Verify" at bounding box center [668, 311] width 915 height 26
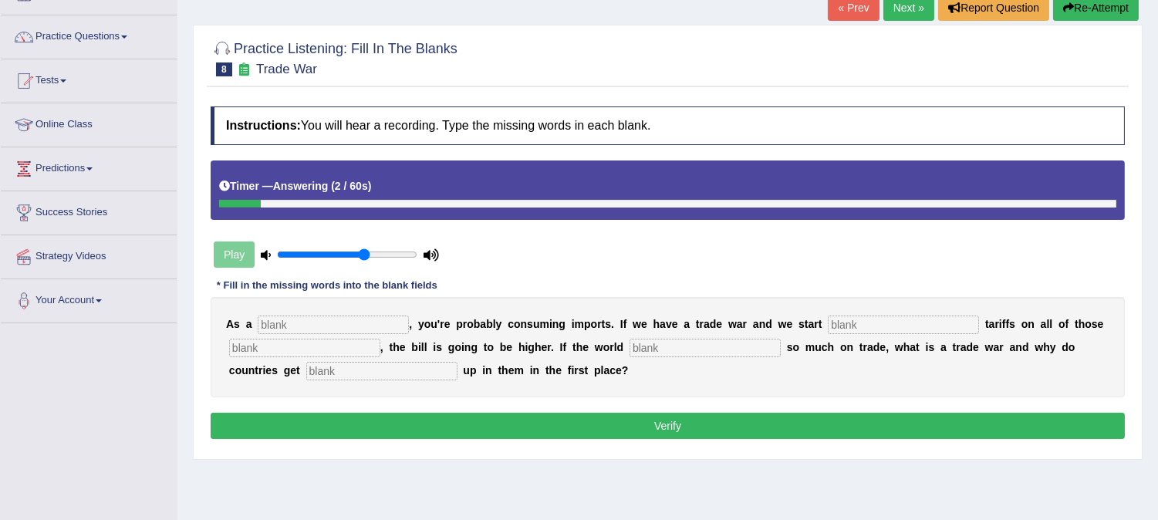
click at [419, 366] on input "text" at bounding box center [381, 371] width 151 height 19
type input "a"
type input "caught"
type input "consumer"
type input "slapping"
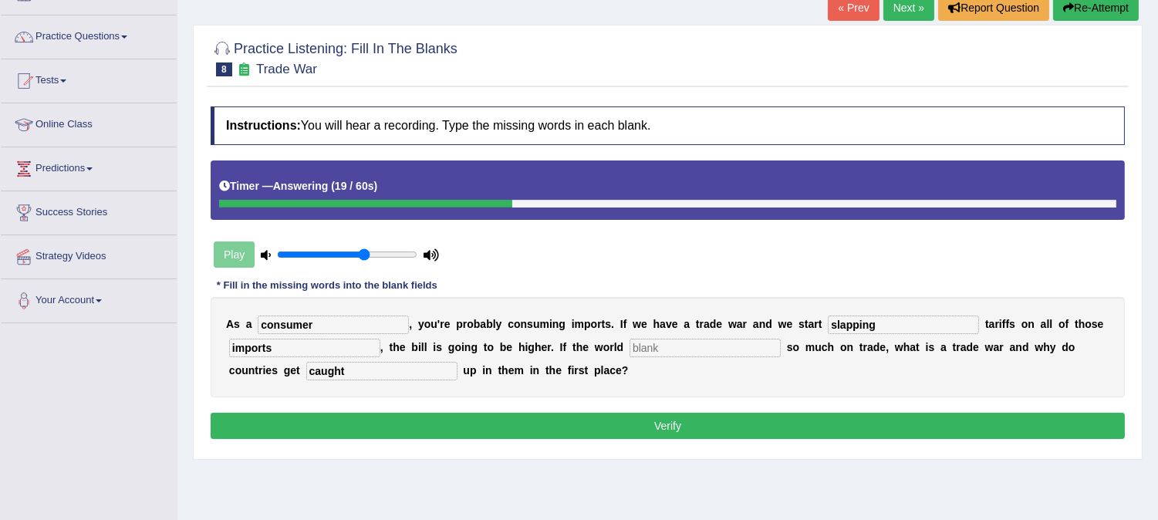
type input "imports"
type input "realies"
click at [462, 418] on button "Verify" at bounding box center [668, 426] width 915 height 26
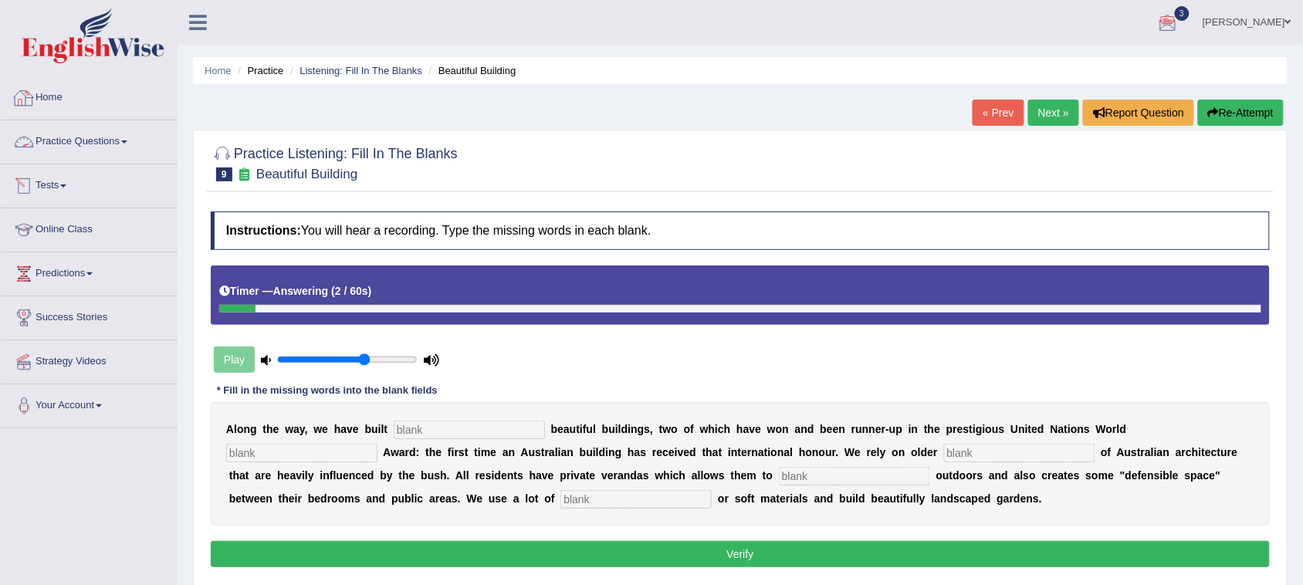
click at [409, 425] on input "text" at bounding box center [469, 430] width 151 height 19
type input "unashamed"
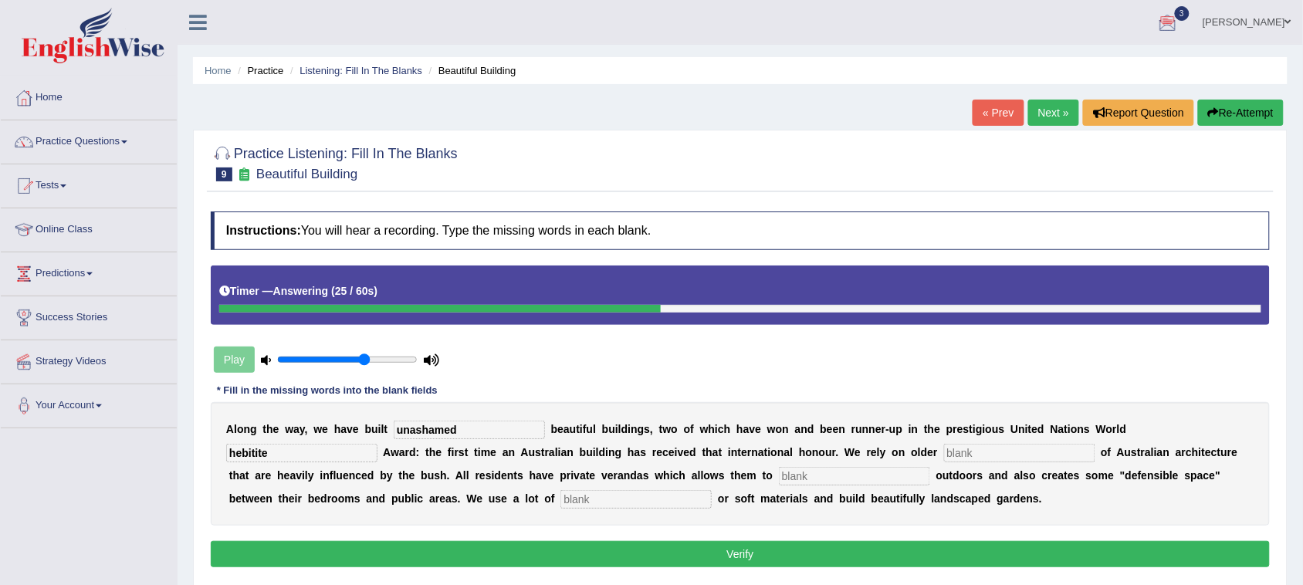
type input "hebitite"
type input "concepts"
type input "socialize"
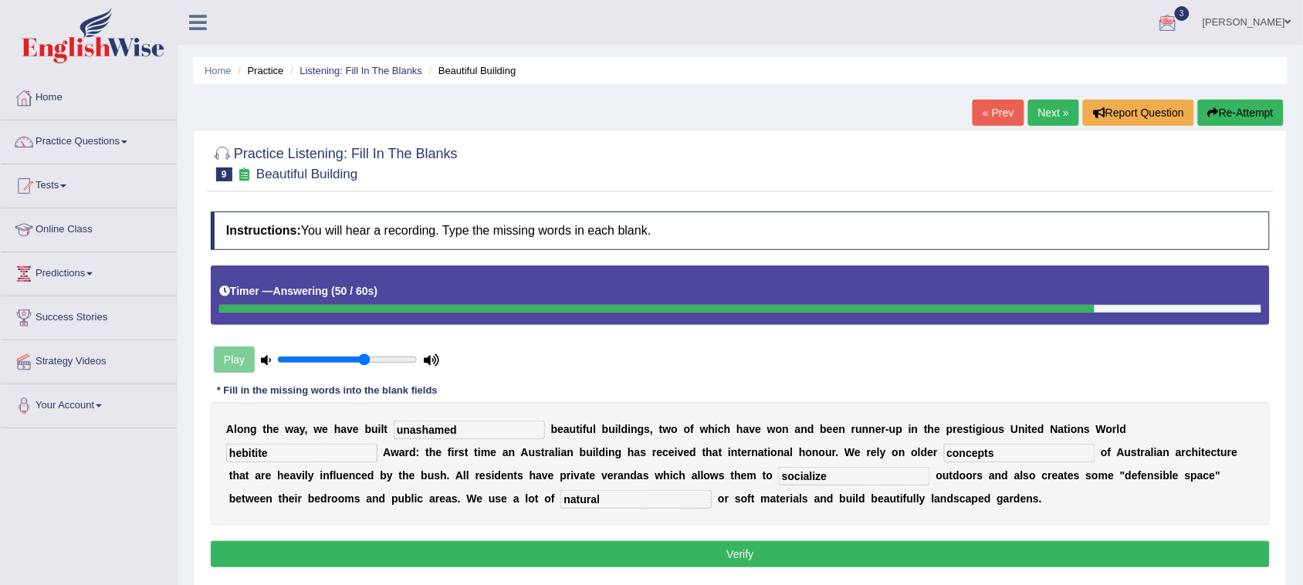
type input "natural"
click at [616, 553] on button "Verify" at bounding box center [740, 554] width 1059 height 26
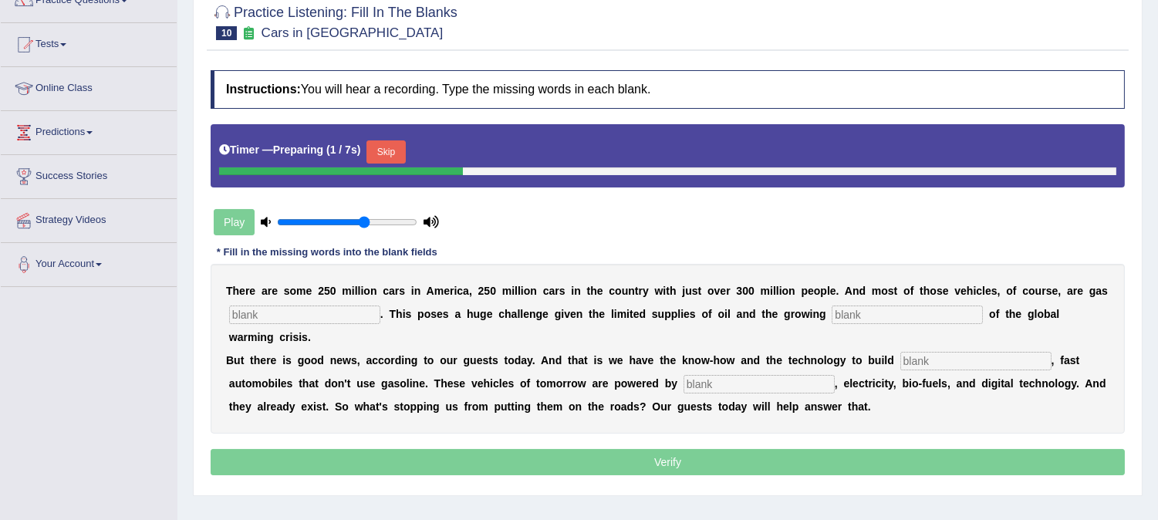
scroll to position [171, 0]
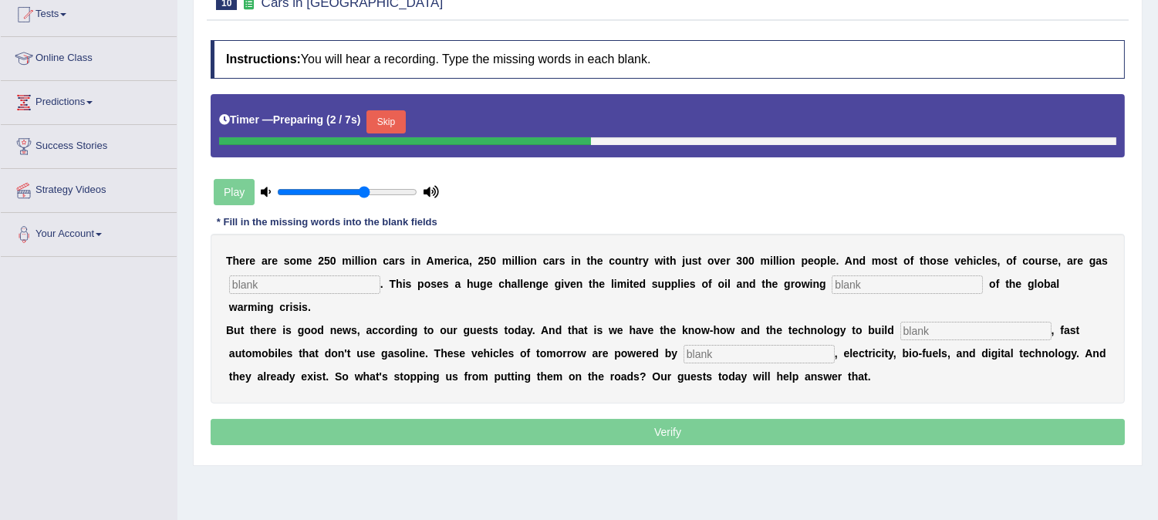
click at [403, 117] on button "Skip" at bounding box center [386, 121] width 39 height 23
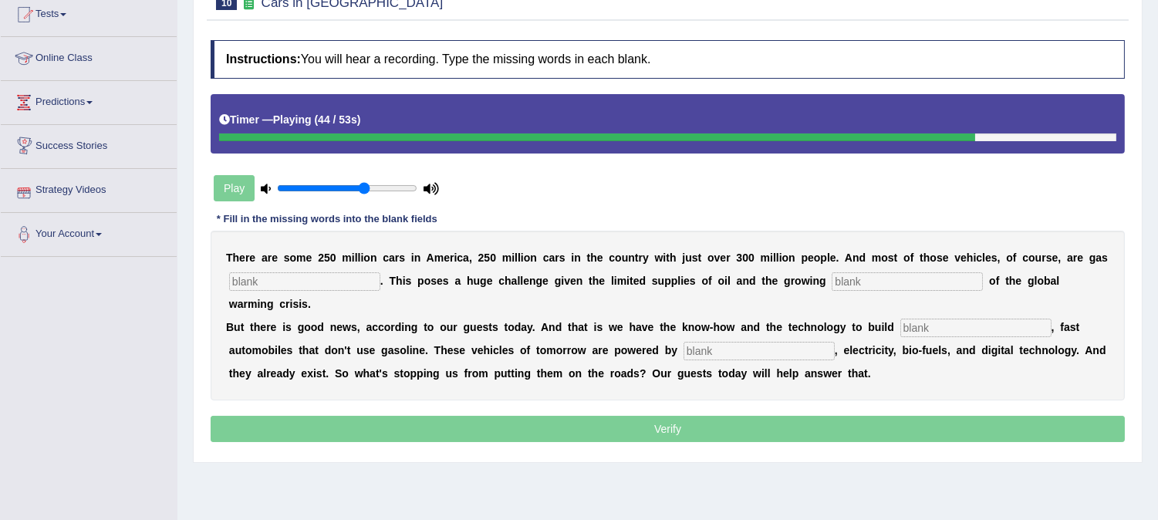
click at [281, 280] on input "text" at bounding box center [304, 281] width 151 height 19
type input "powered"
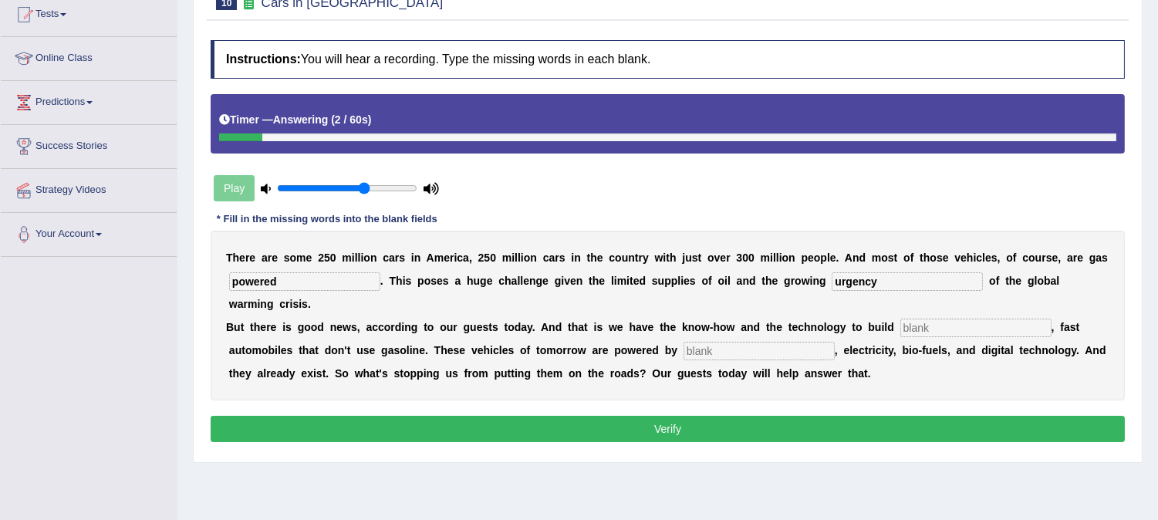
type input "urgency"
type input "sleek"
type input "hydrogen"
click at [497, 432] on button "Verify" at bounding box center [668, 429] width 915 height 26
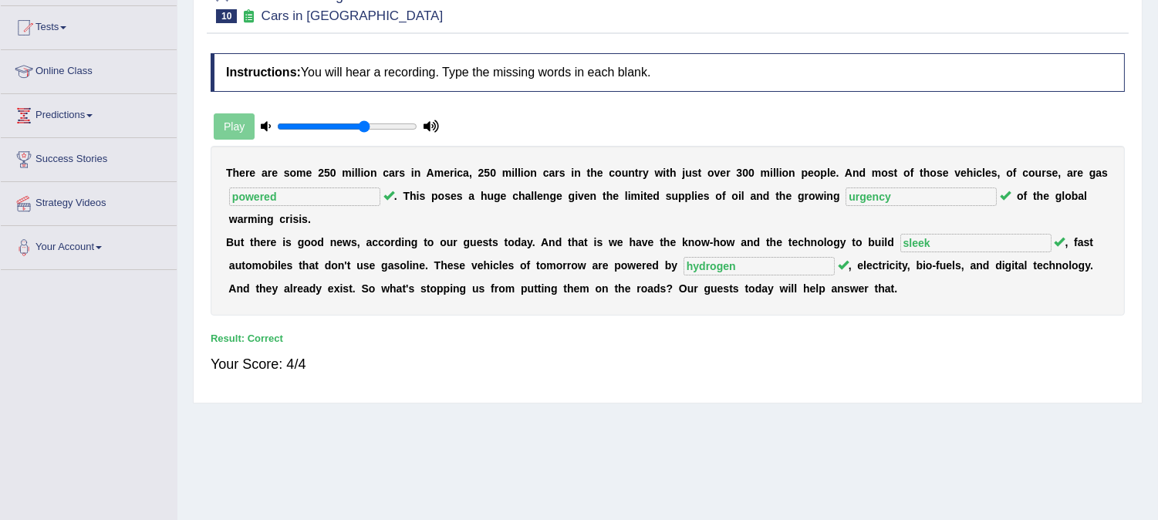
scroll to position [0, 0]
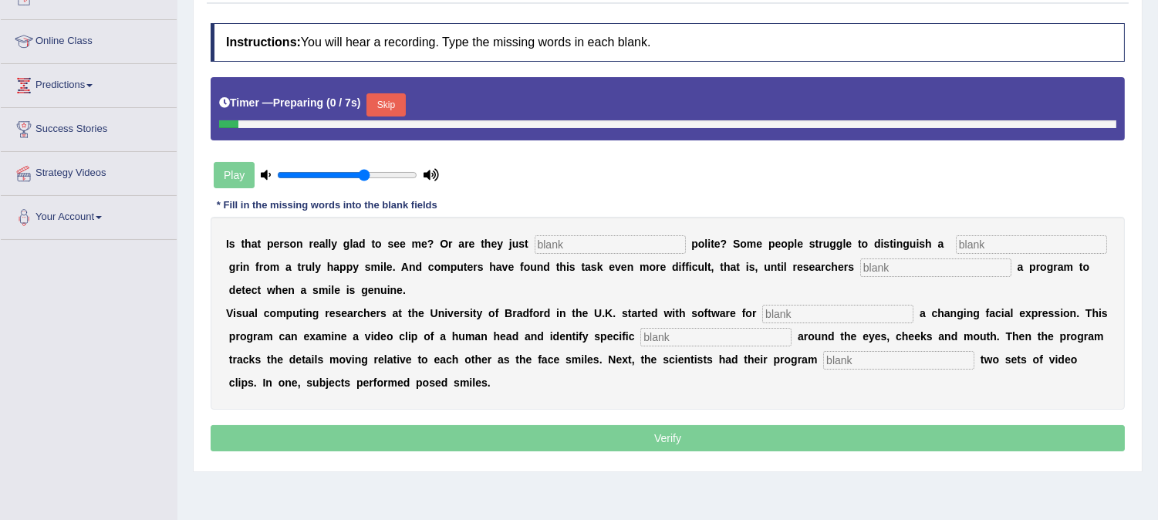
scroll to position [188, 0]
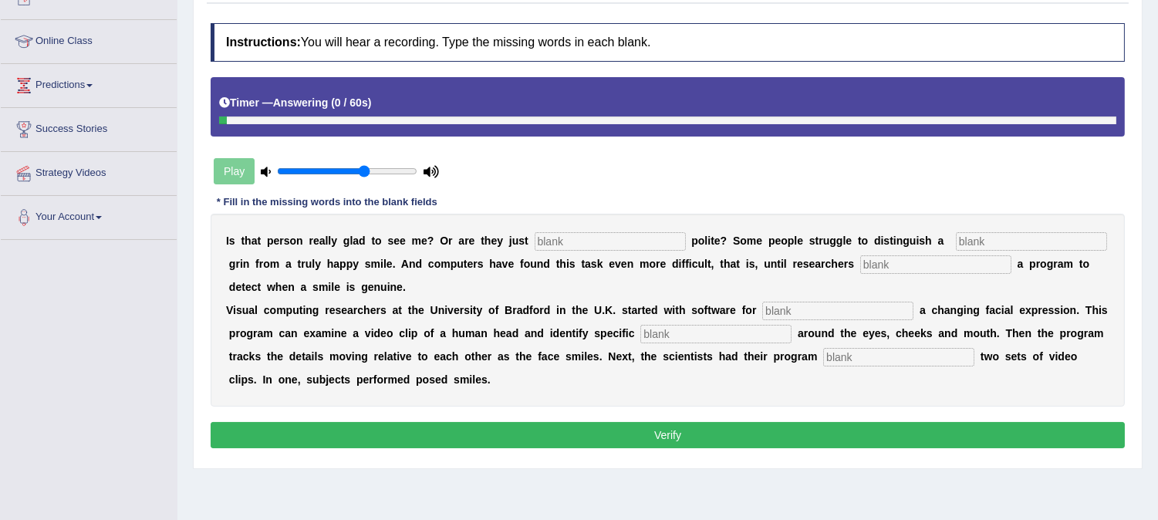
drag, startPoint x: 590, startPoint y: 248, endPoint x: 607, endPoint y: 248, distance: 17.0
click at [595, 249] on input "text" at bounding box center [610, 241] width 151 height 19
type input "being"
type input "fake"
type input "develop"
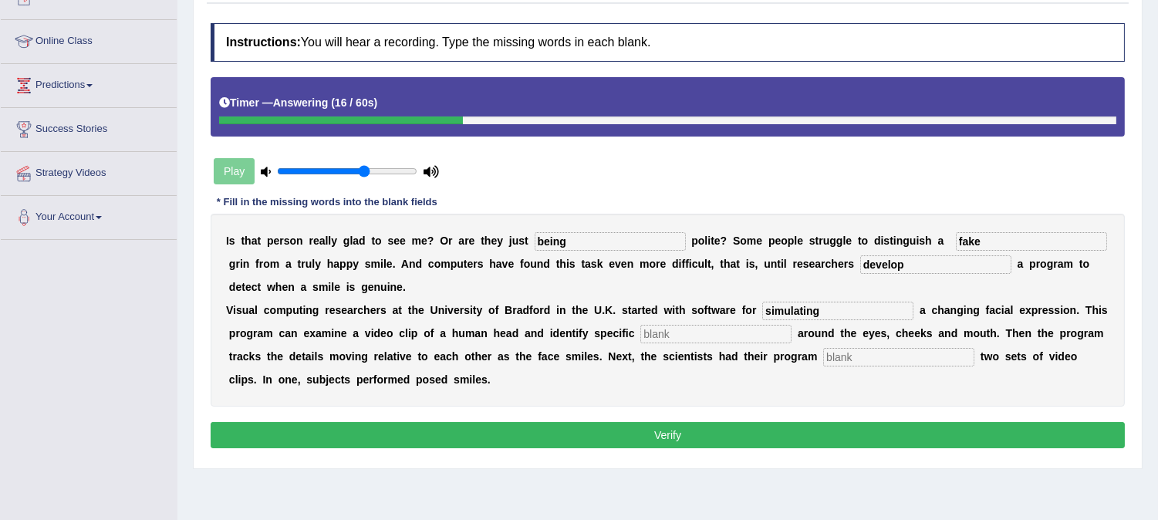
type input "simulating"
type input "details"
type input "analysing"
click at [665, 433] on button "Verify" at bounding box center [668, 435] width 915 height 26
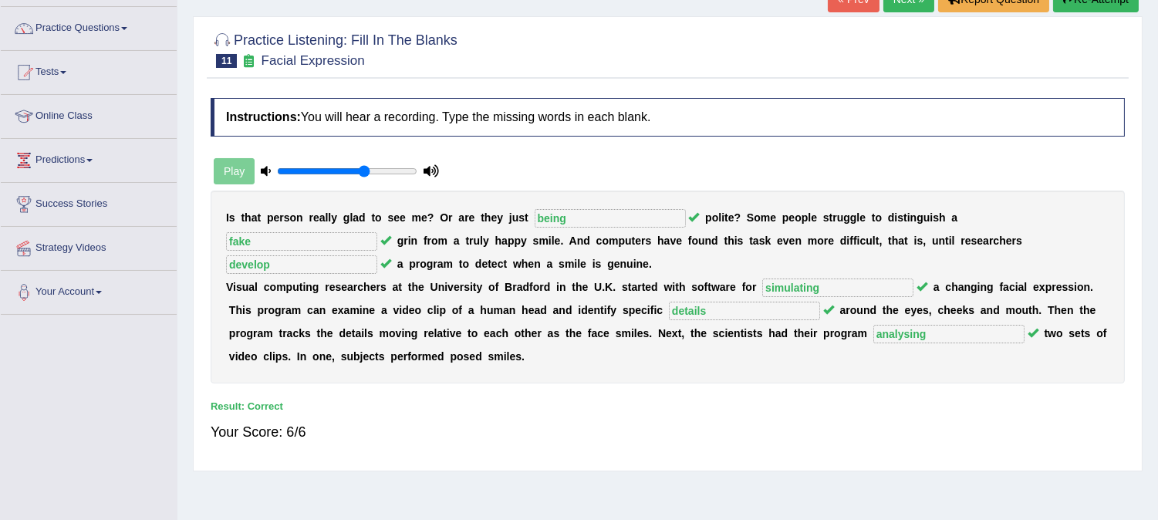
scroll to position [17, 0]
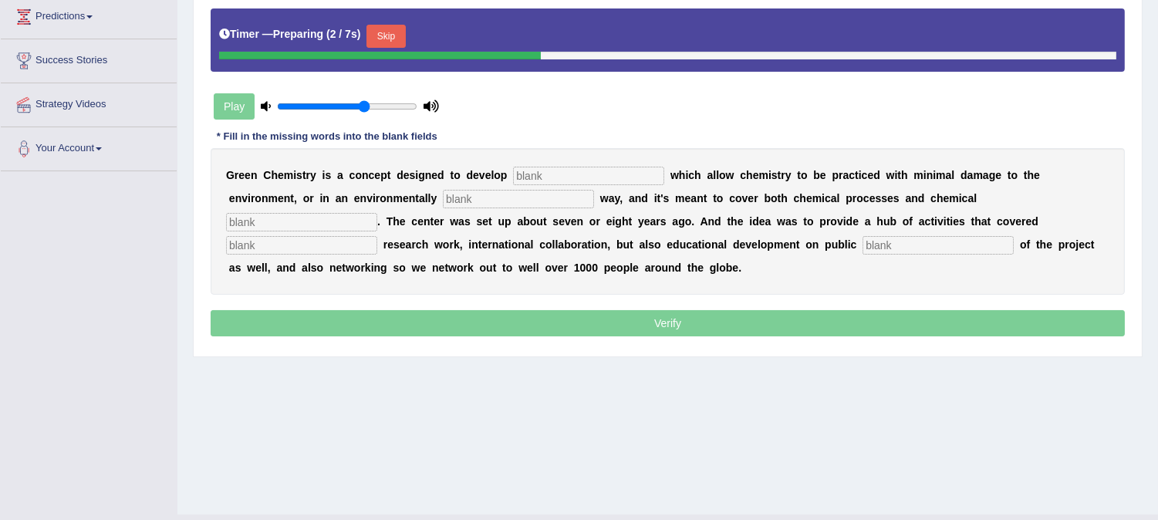
click at [394, 34] on button "Skip" at bounding box center [386, 36] width 39 height 23
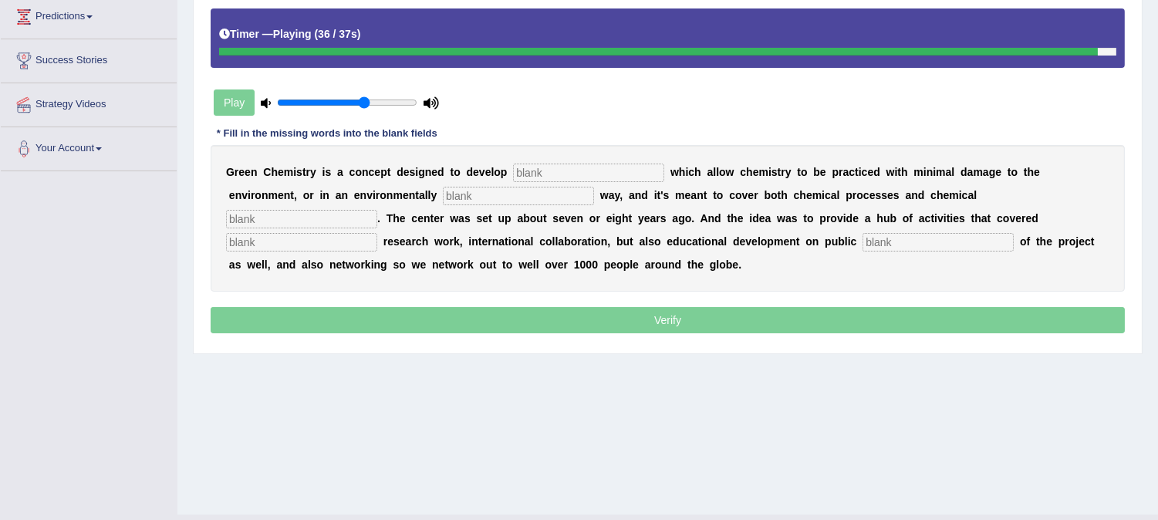
click at [585, 175] on input "text" at bounding box center [588, 173] width 151 height 19
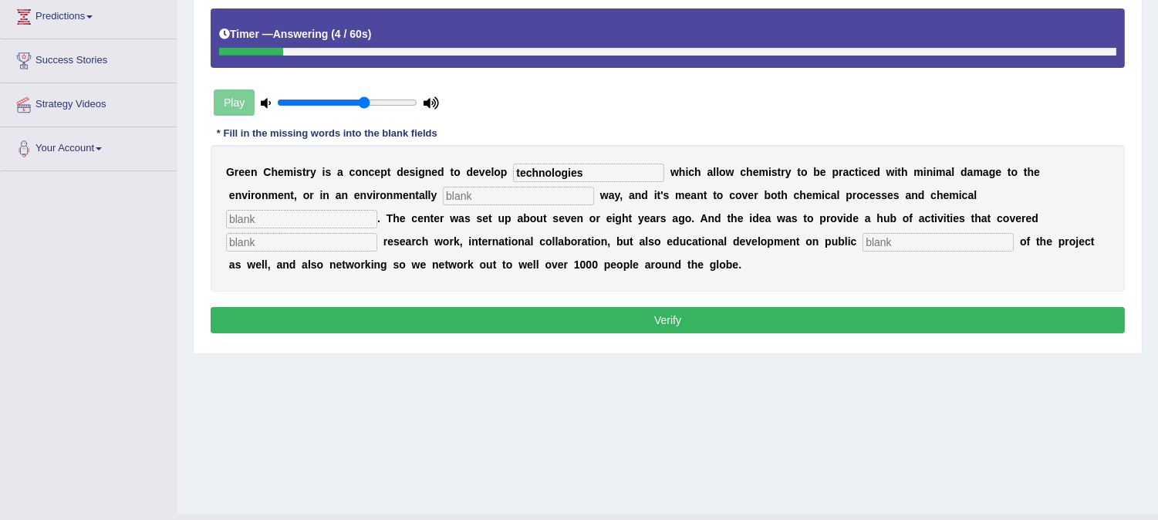
type input "technologies"
type input "compatible"
type input "products"
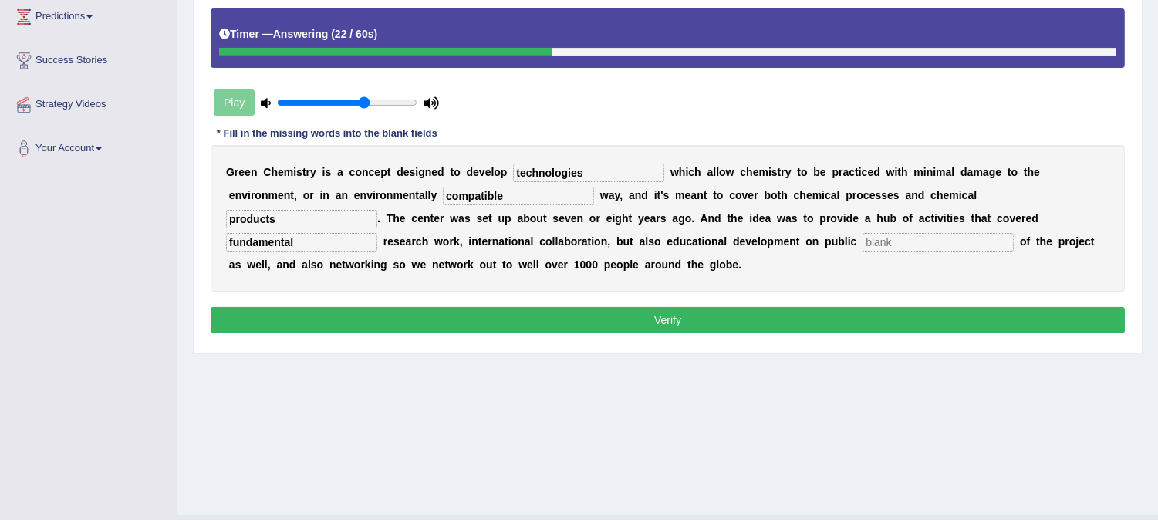
type input "fundamental"
type input "understanding"
click at [445, 317] on button "Verify" at bounding box center [668, 320] width 915 height 26
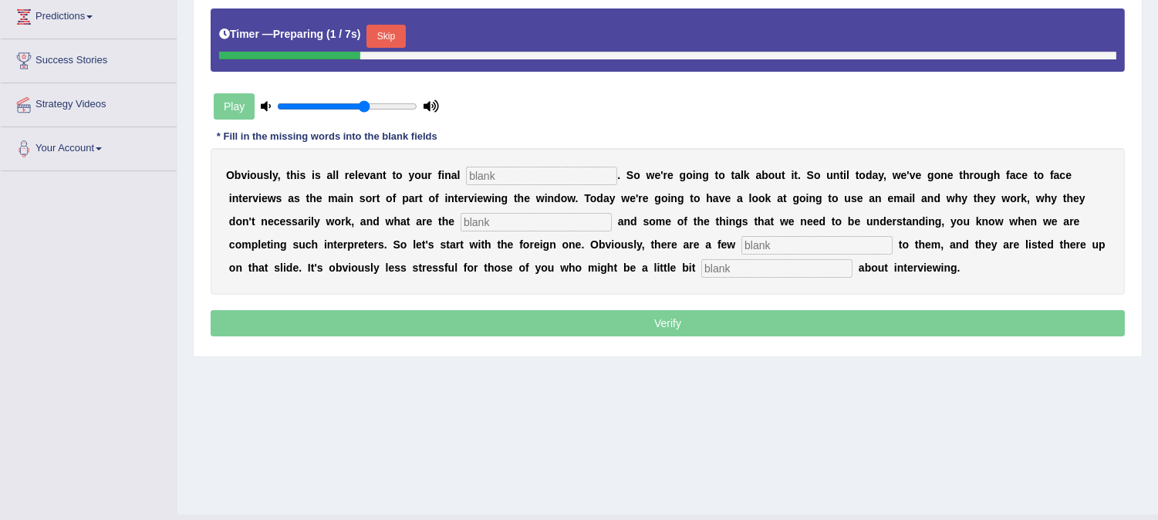
click at [387, 29] on button "Skip" at bounding box center [386, 36] width 39 height 23
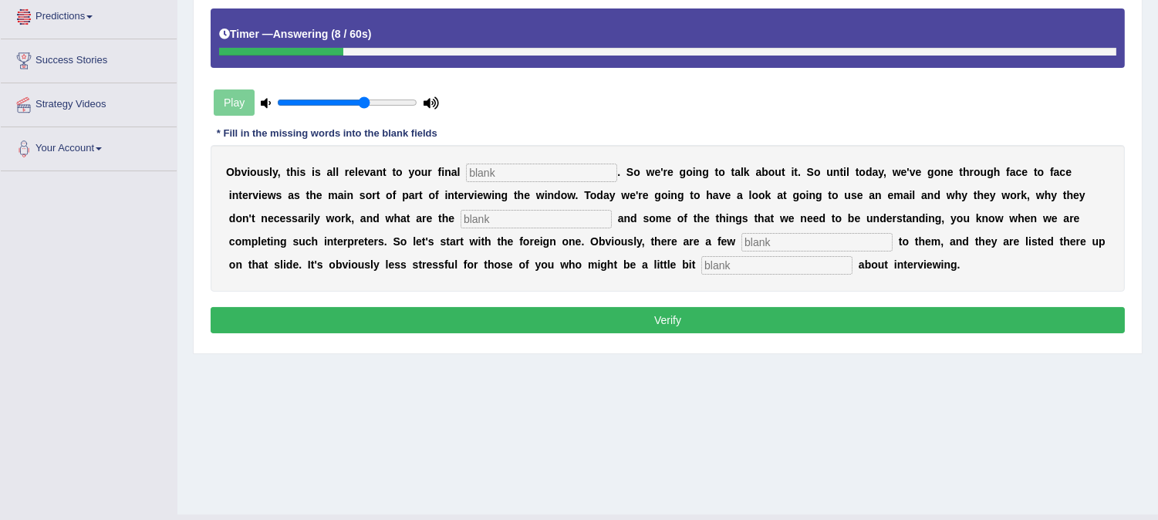
click at [483, 167] on input "text" at bounding box center [541, 173] width 151 height 19
type input "assignment"
type input "challanges"
type input "benefits"
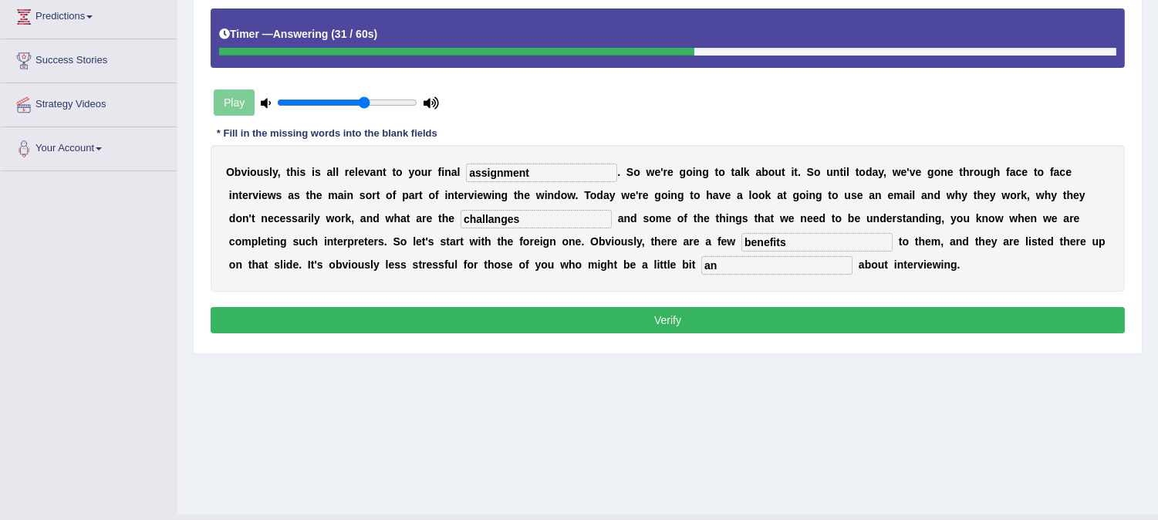
type input "a"
type input "e"
type input "a"
type input "e"
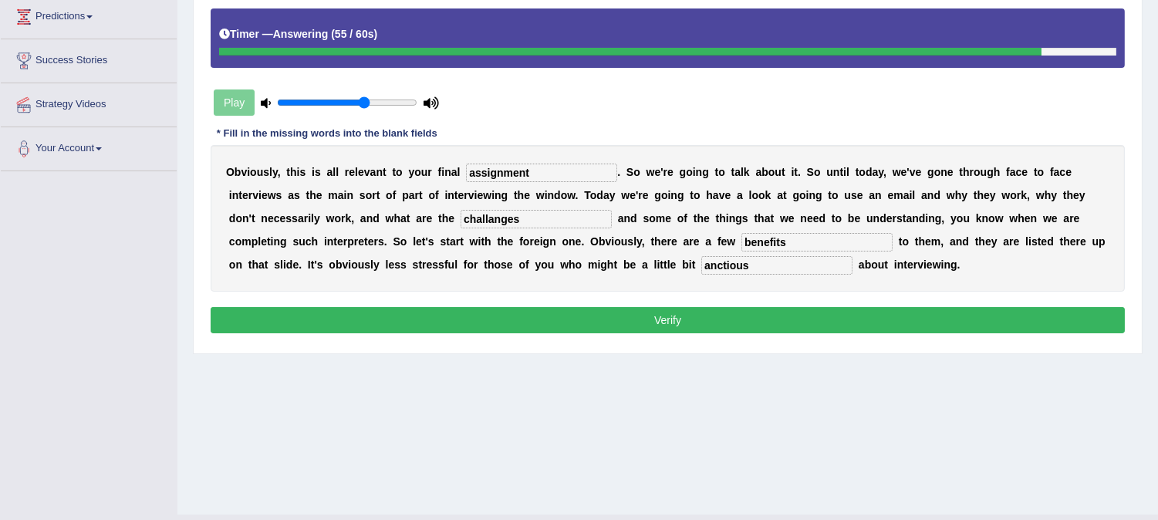
type input "anctious"
click at [603, 326] on button "Verify" at bounding box center [668, 320] width 915 height 26
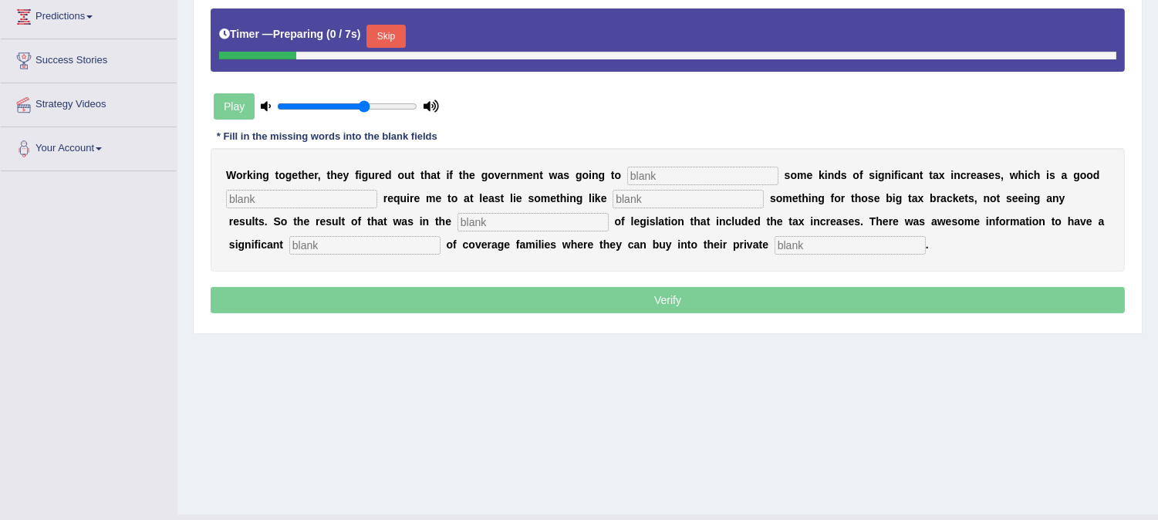
scroll to position [257, 0]
click at [388, 42] on button "Skip" at bounding box center [386, 36] width 39 height 23
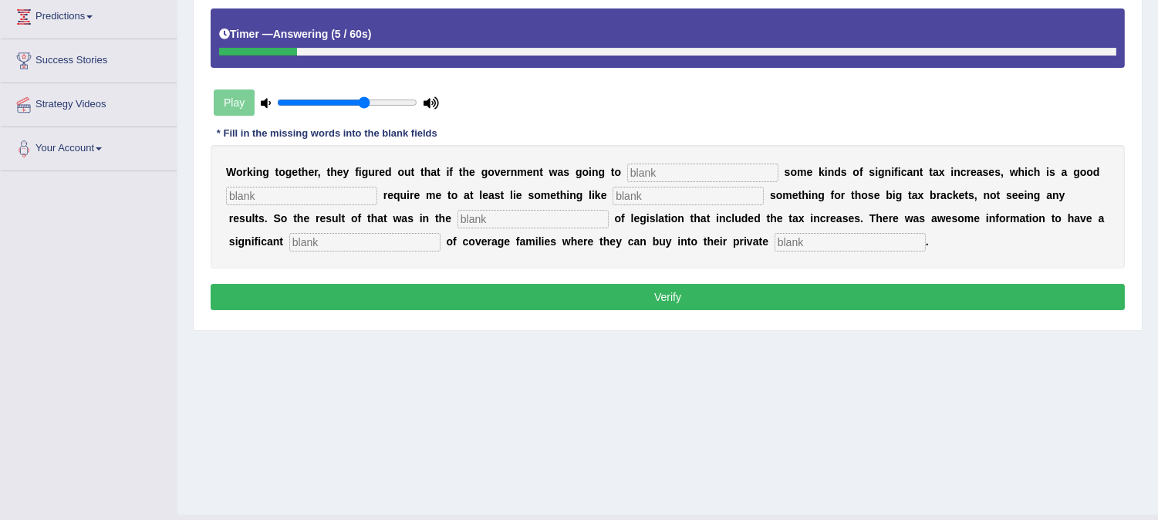
click at [826, 245] on input "text" at bounding box center [850, 242] width 151 height 19
type input "insurance"
type input "expension"
type input "package"
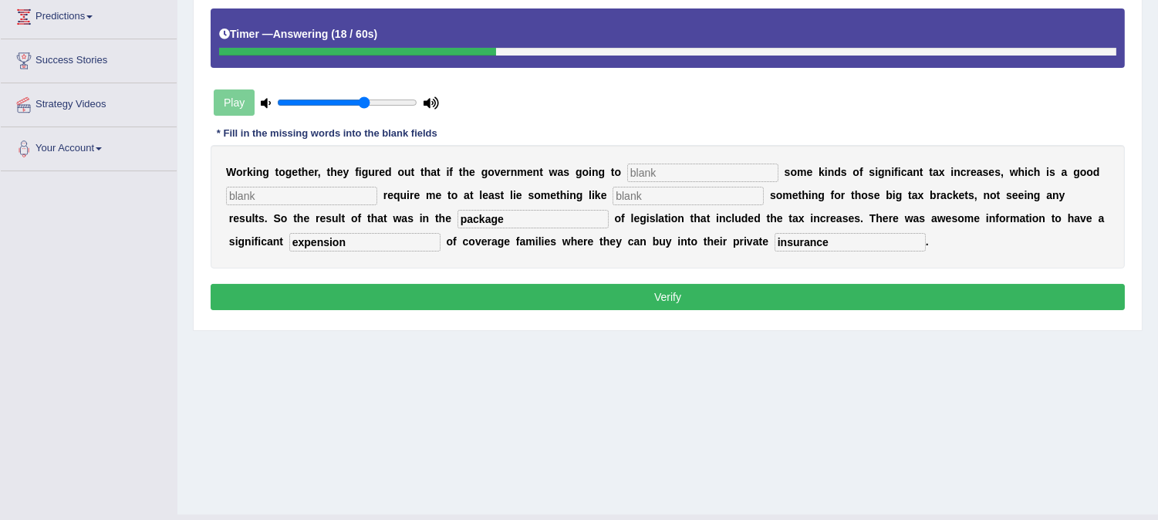
click at [695, 166] on input "text" at bounding box center [702, 173] width 151 height 19
type input "propose"
type input "strategy"
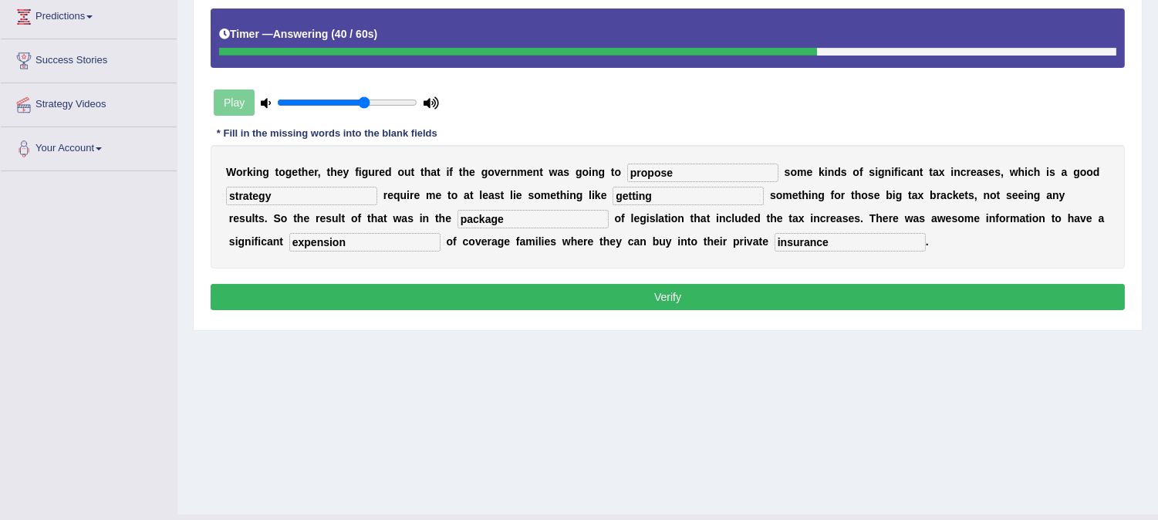
type input "getting"
click at [302, 245] on input "expension" at bounding box center [364, 242] width 151 height 19
click at [311, 242] on input "expension" at bounding box center [364, 242] width 151 height 19
type input "expansion"
click at [472, 287] on button "Verify" at bounding box center [668, 297] width 915 height 26
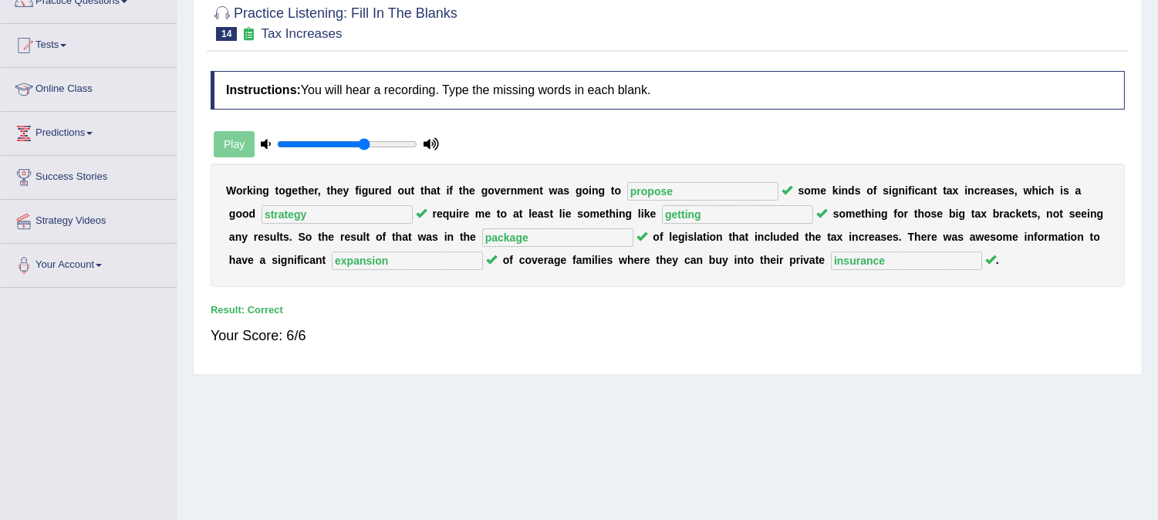
scroll to position [0, 0]
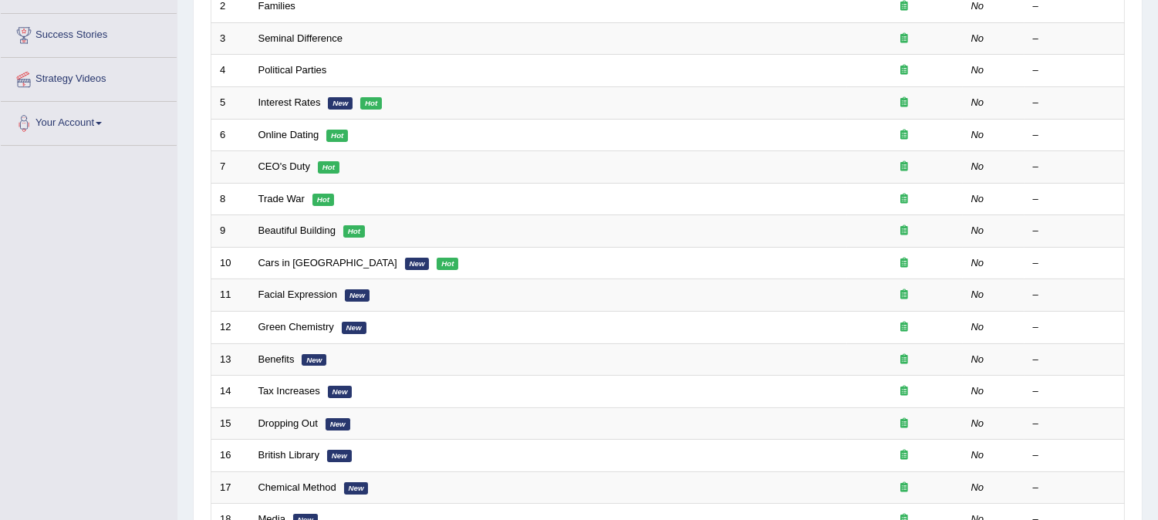
scroll to position [428, 0]
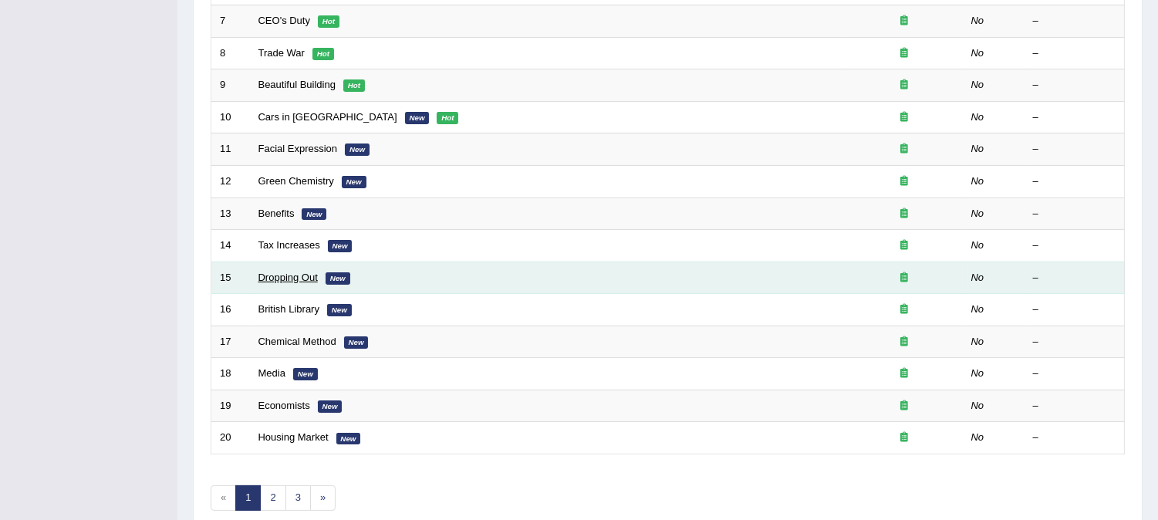
click at [272, 276] on link "Dropping Out" at bounding box center [288, 278] width 59 height 12
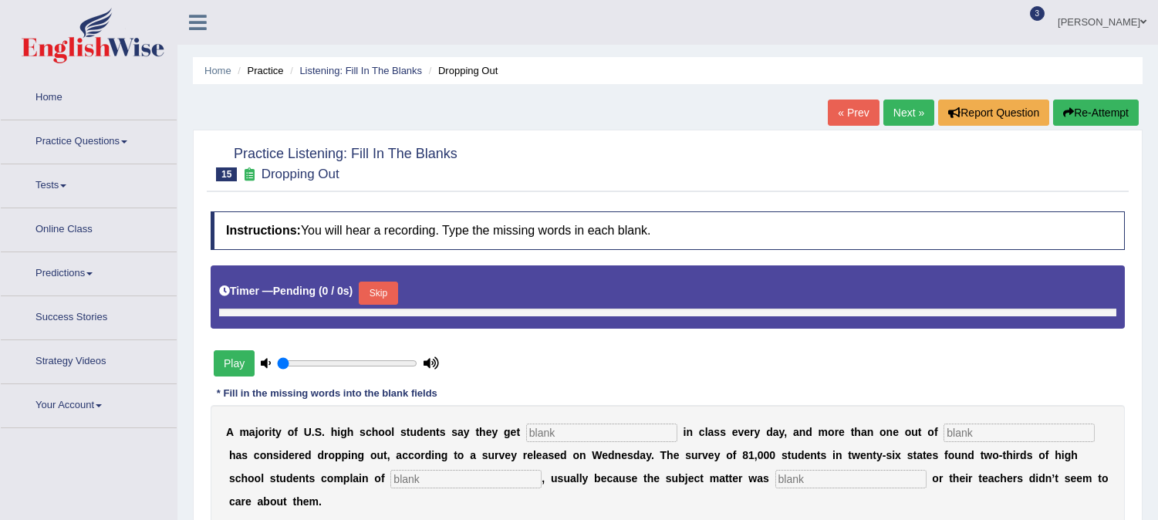
type input "0.65"
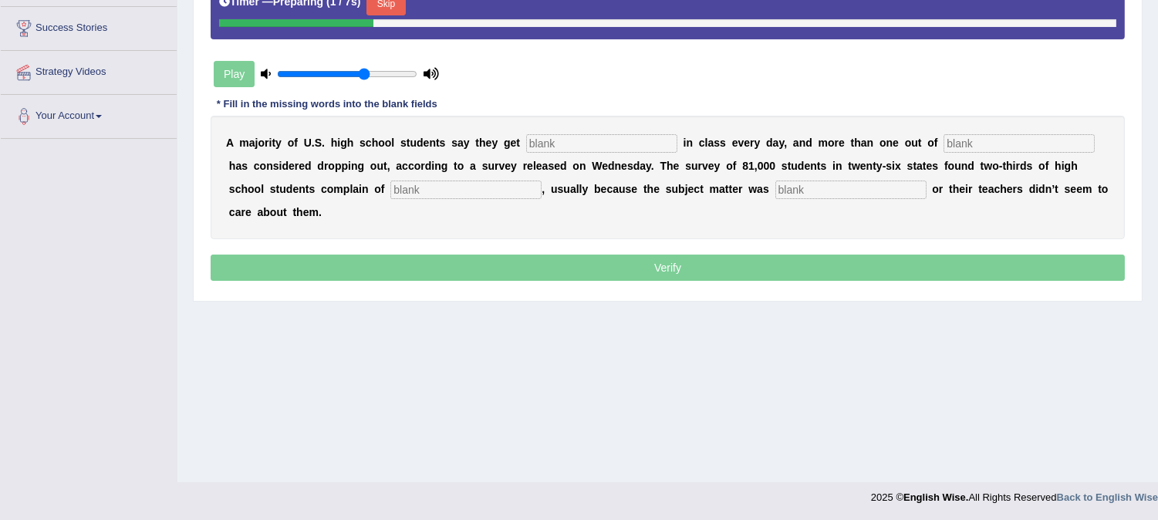
click at [387, 10] on button "Skip" at bounding box center [386, 3] width 39 height 23
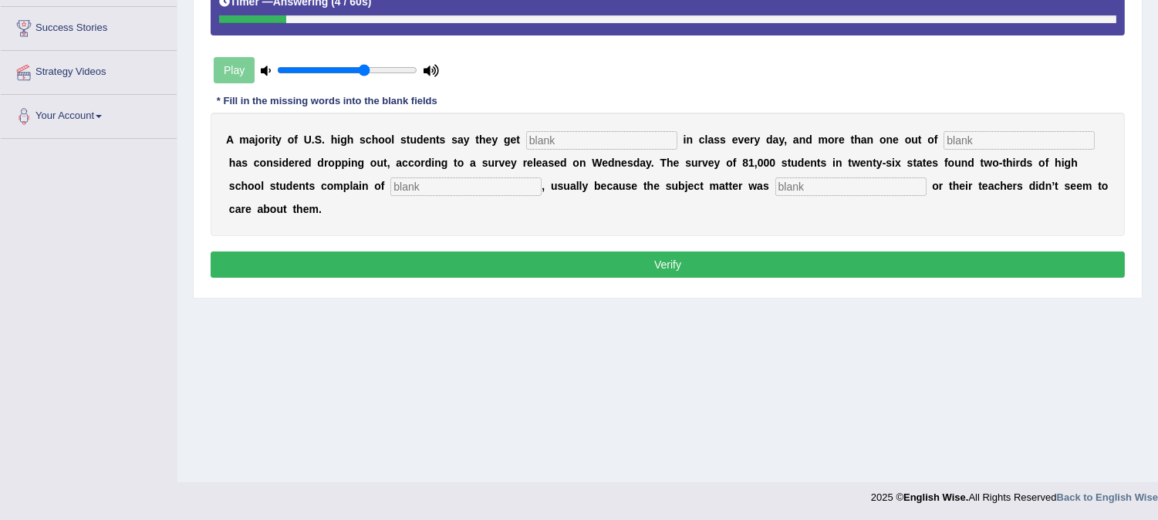
click at [593, 139] on input "text" at bounding box center [601, 140] width 151 height 19
type input "boared"
type input "five"
type input "boardom"
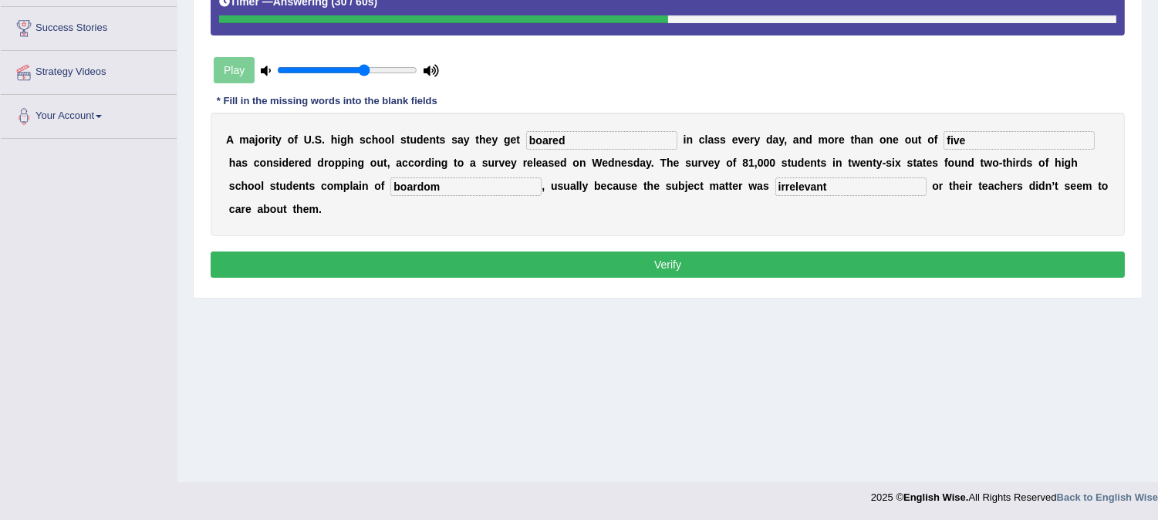
type input "irrelevant"
click at [597, 260] on button "Verify" at bounding box center [668, 265] width 915 height 26
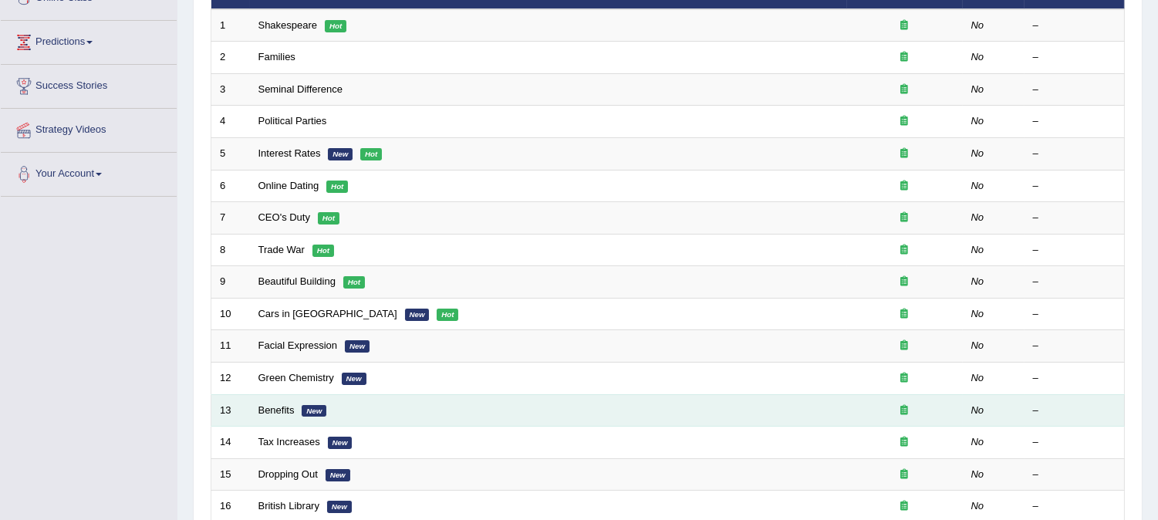
scroll to position [428, 0]
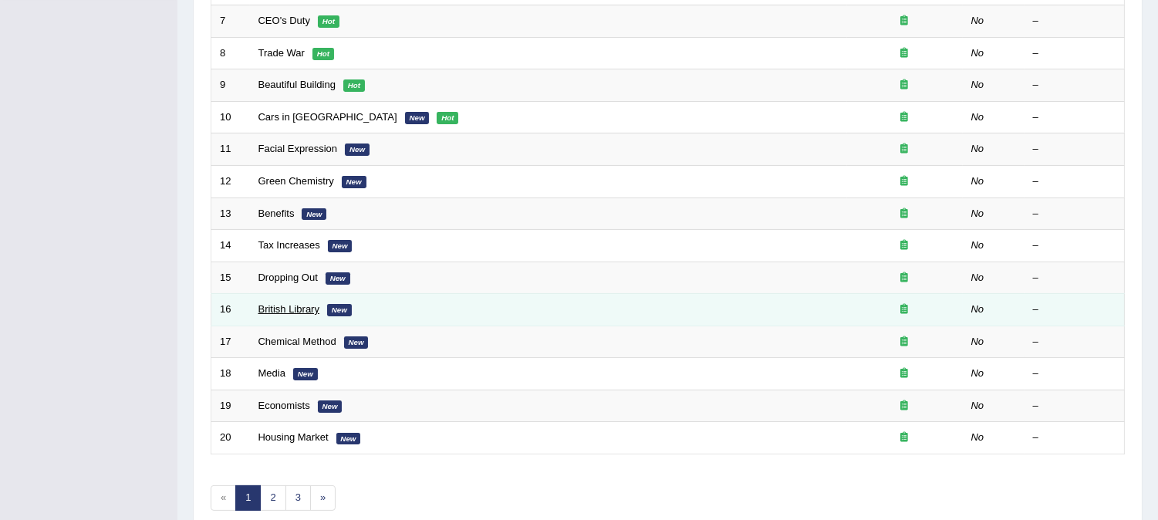
click at [278, 309] on link "British Library" at bounding box center [289, 309] width 61 height 12
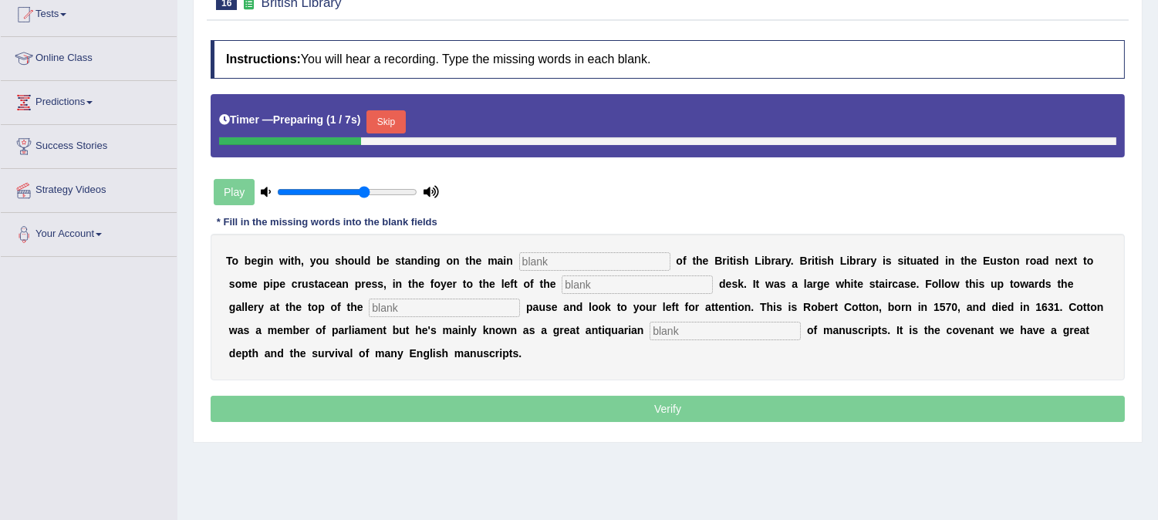
click at [398, 122] on button "Skip" at bounding box center [386, 121] width 39 height 23
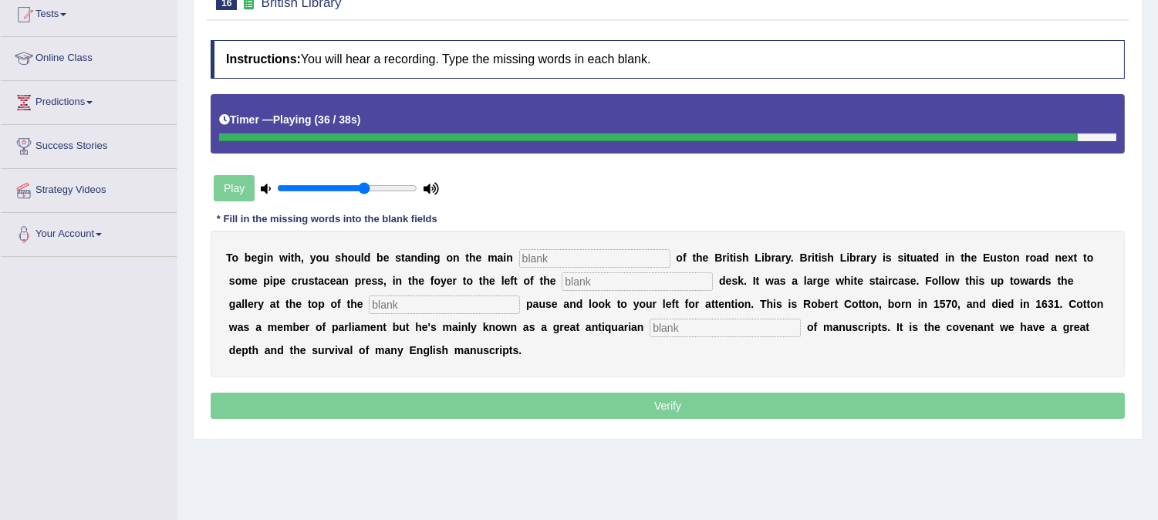
click at [561, 258] on input "text" at bounding box center [594, 258] width 151 height 19
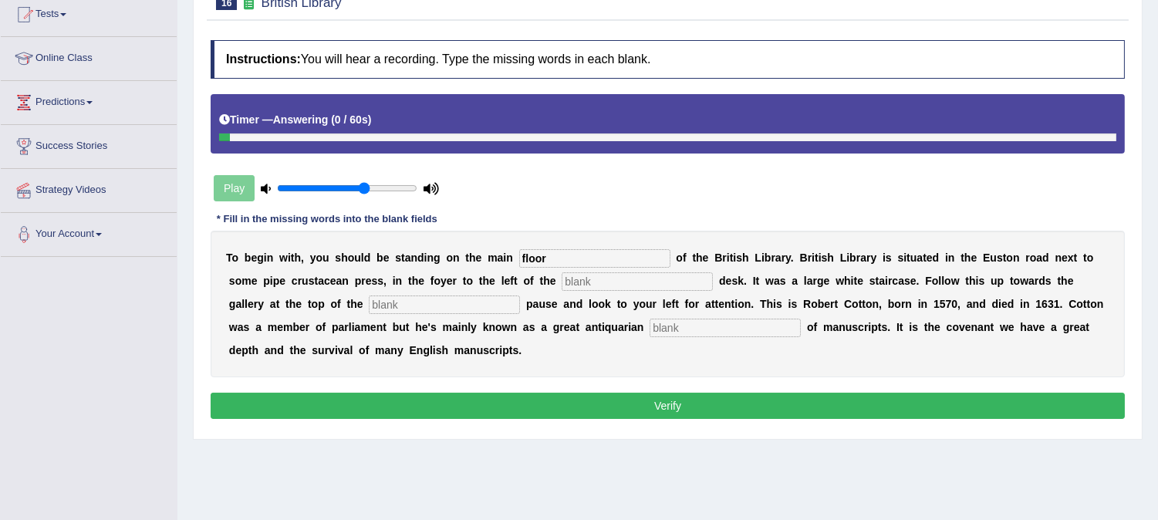
type input "floor"
type input "information"
type input "stairs"
type input "collector"
click at [718, 394] on button "Verify" at bounding box center [668, 406] width 915 height 26
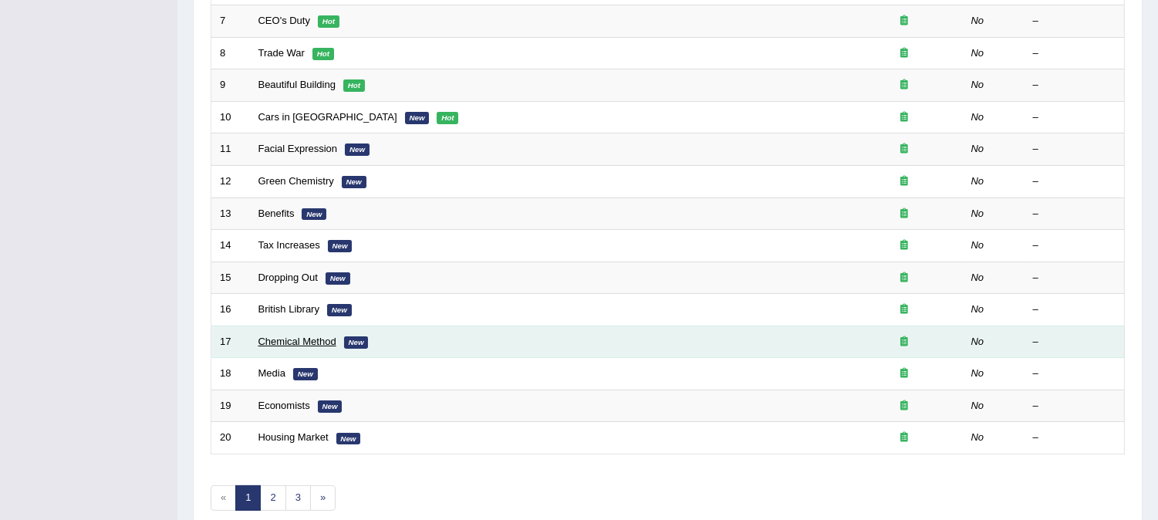
click at [304, 338] on link "Chemical Method" at bounding box center [298, 342] width 78 height 12
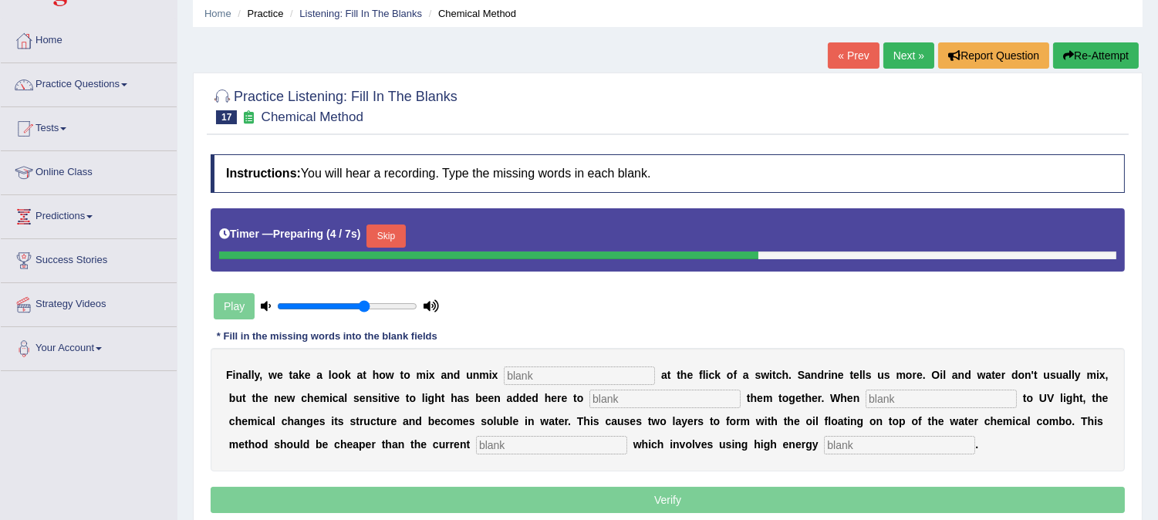
scroll to position [171, 0]
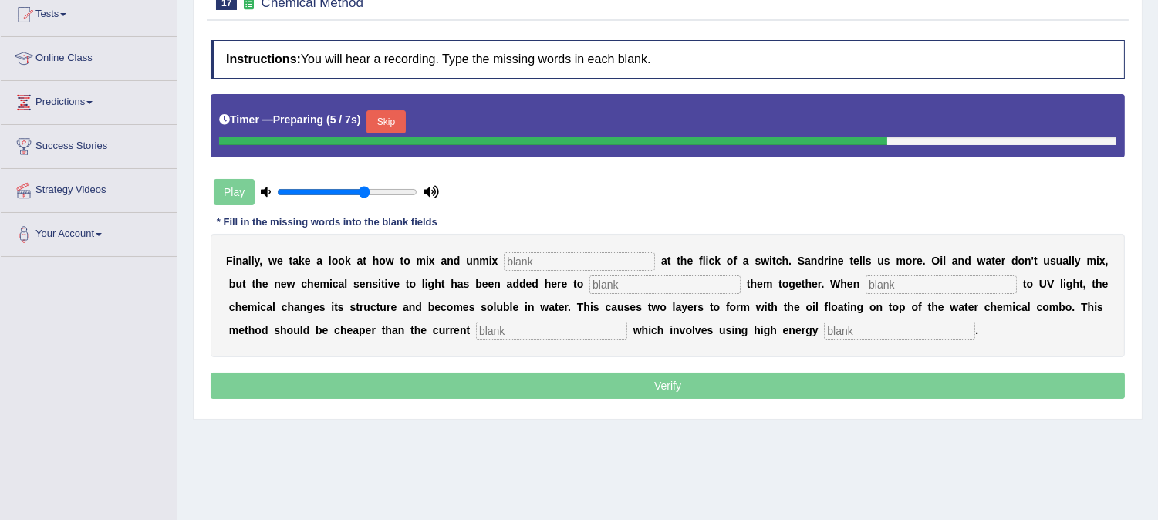
click at [384, 113] on button "Skip" at bounding box center [386, 121] width 39 height 23
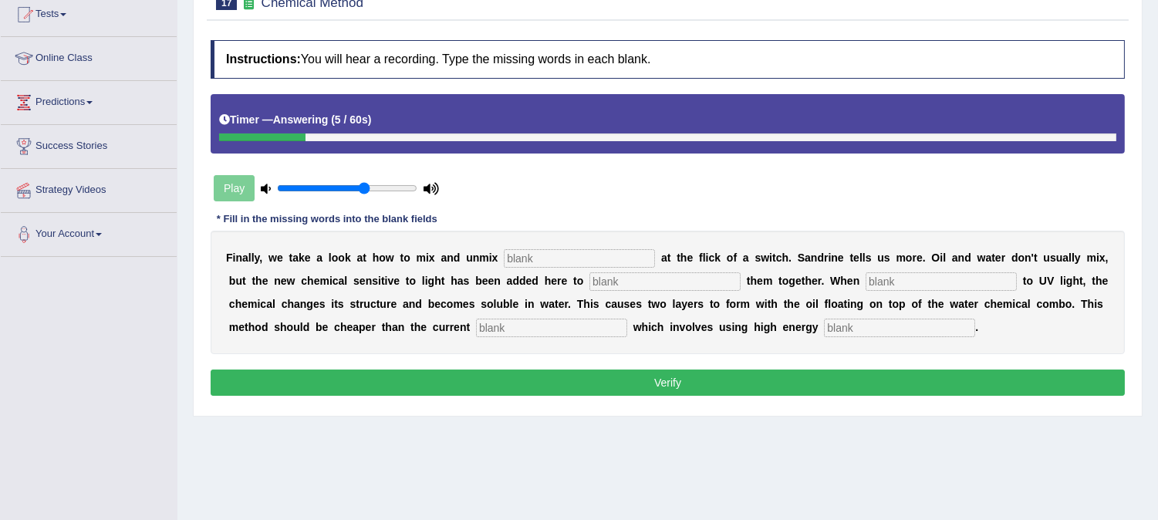
click at [874, 316] on div "F i n a l l y , w e t a k e a l o o k a t h o w t o m i x a n d u n m i x a t t…" at bounding box center [668, 292] width 915 height 123
click at [878, 323] on input "text" at bounding box center [899, 328] width 151 height 19
type input "v"
type input "centerfuges"
click at [549, 258] on input "text" at bounding box center [579, 258] width 151 height 19
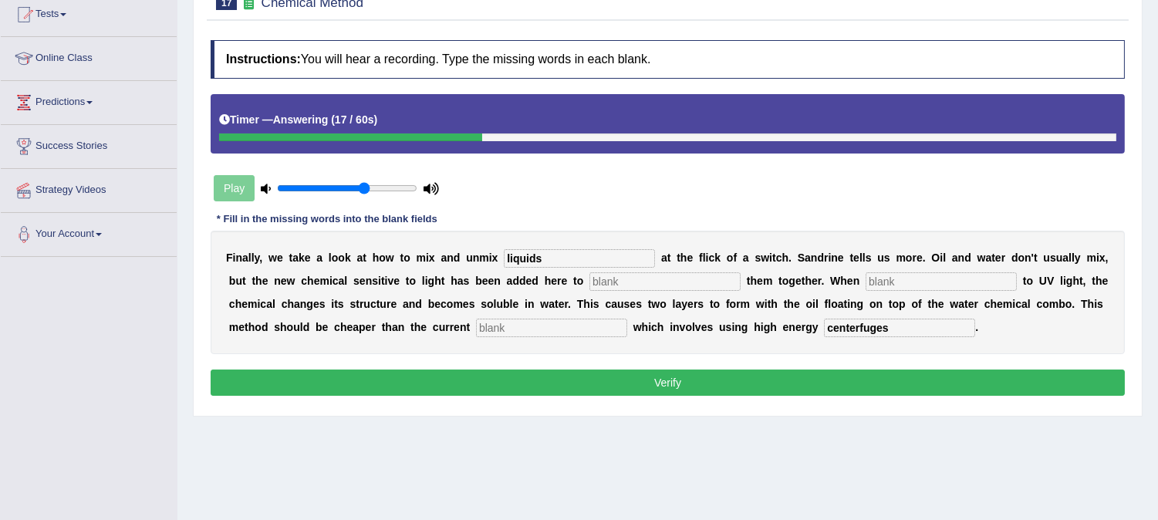
type input "liquids"
type input "blend"
type input "exposed"
type input "current"
click at [872, 328] on input "centerfuges" at bounding box center [899, 328] width 151 height 19
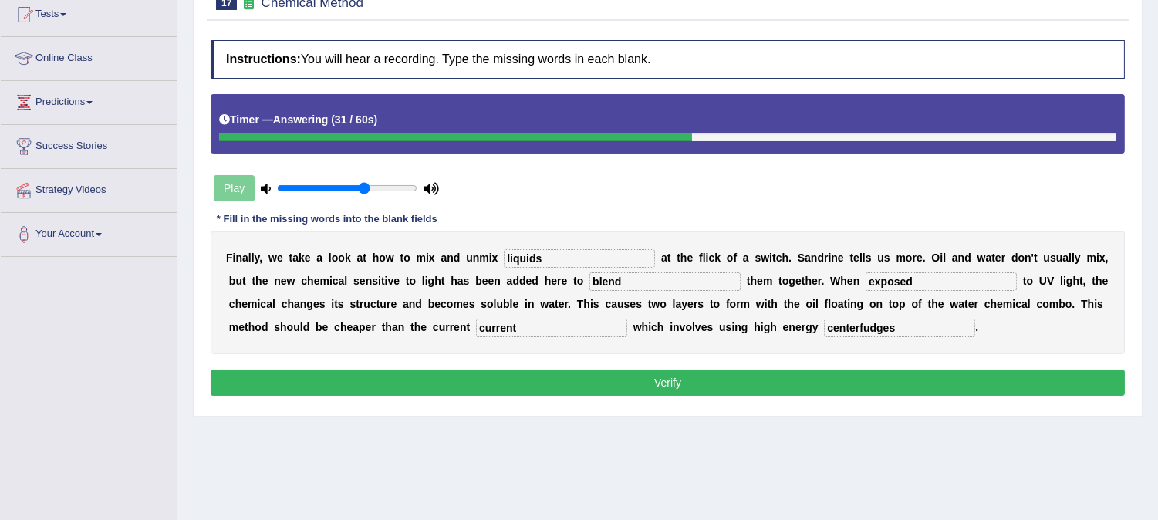
type input "centerfudges"
click at [859, 370] on button "Verify" at bounding box center [668, 383] width 915 height 26
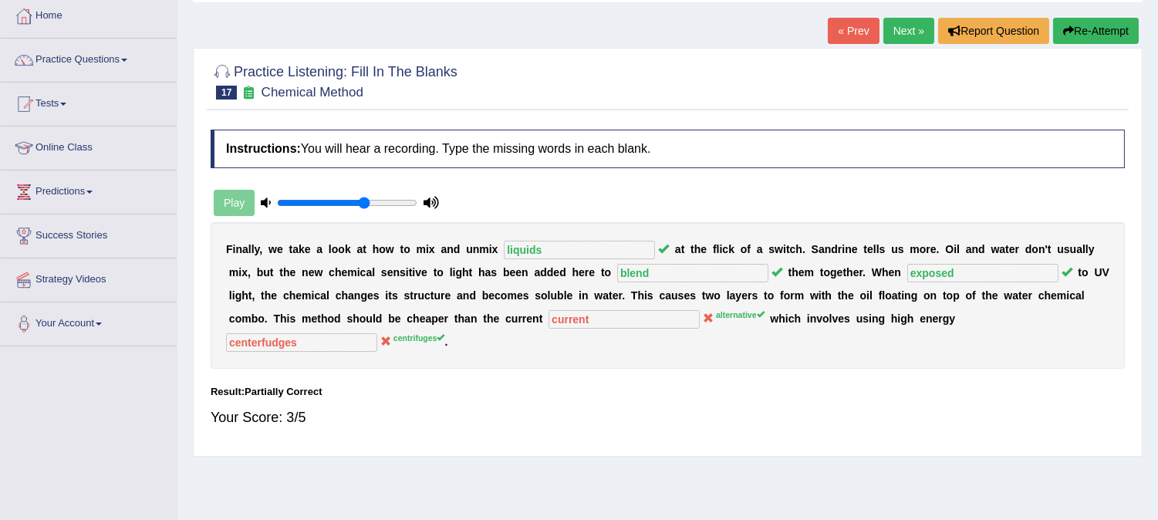
scroll to position [0, 0]
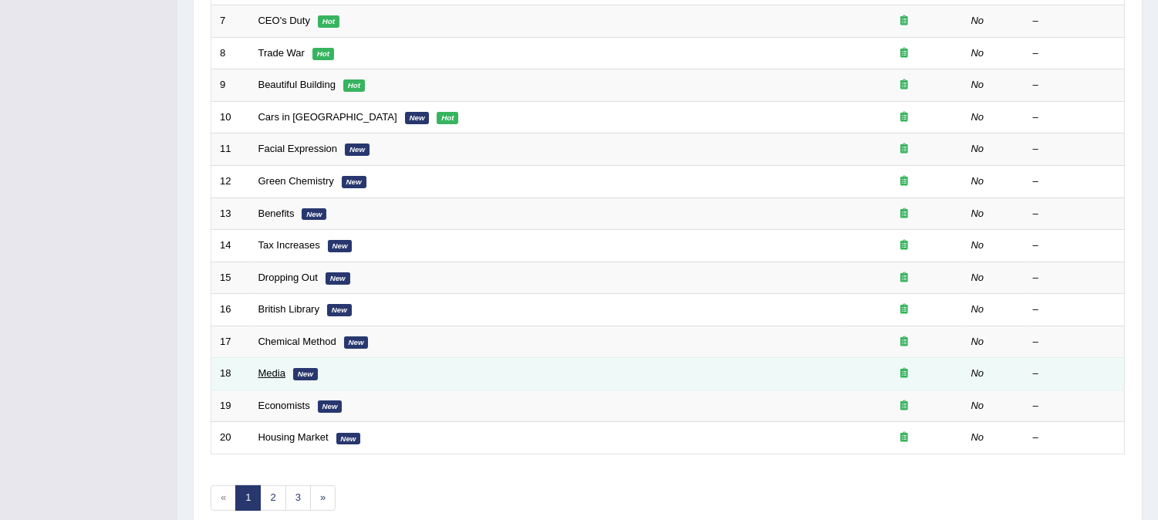
click at [272, 373] on link "Media" at bounding box center [272, 373] width 27 height 12
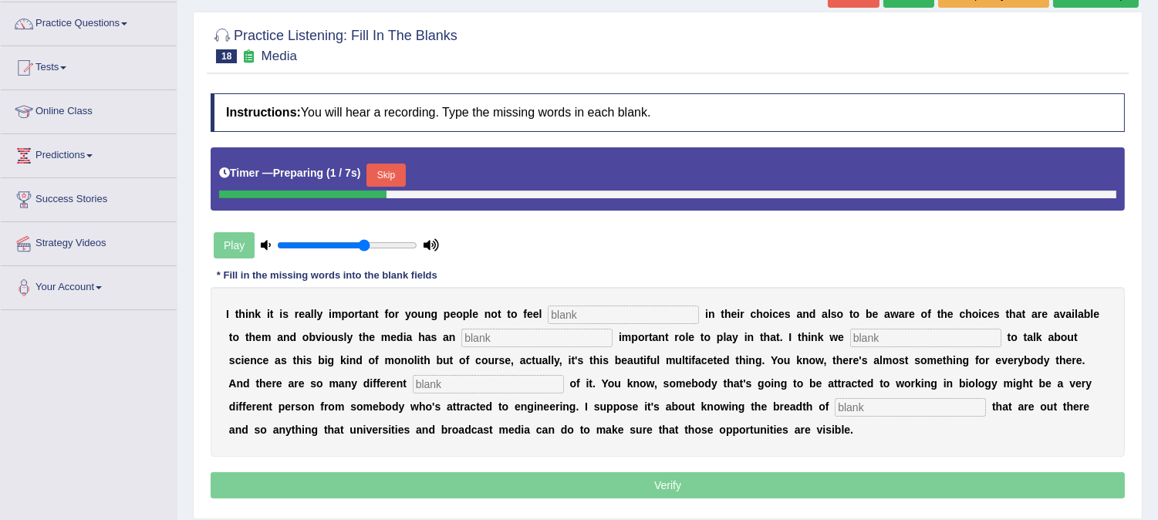
click at [384, 168] on button "Skip" at bounding box center [386, 175] width 39 height 23
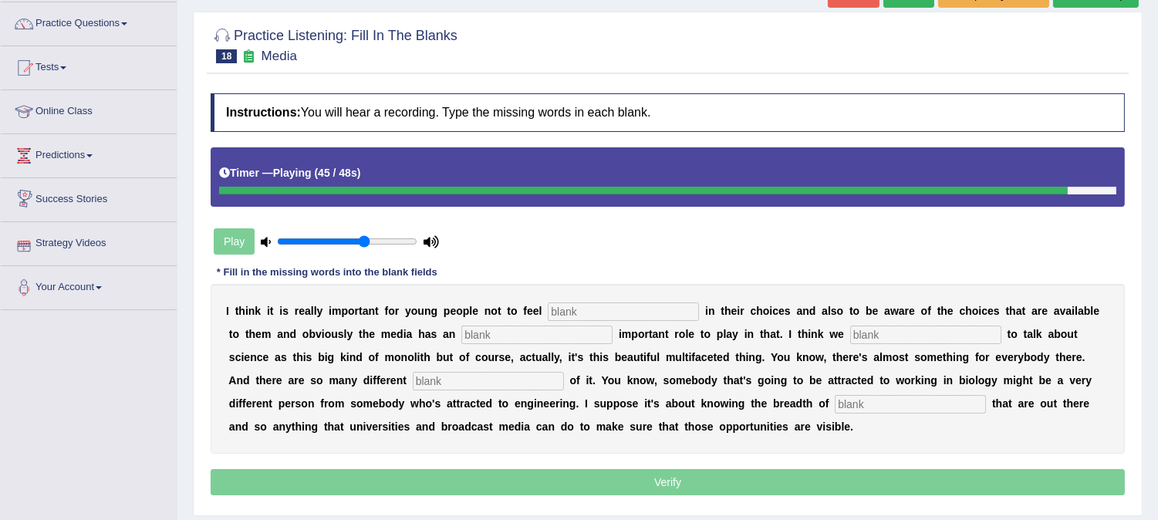
click at [597, 307] on input "text" at bounding box center [623, 312] width 151 height 19
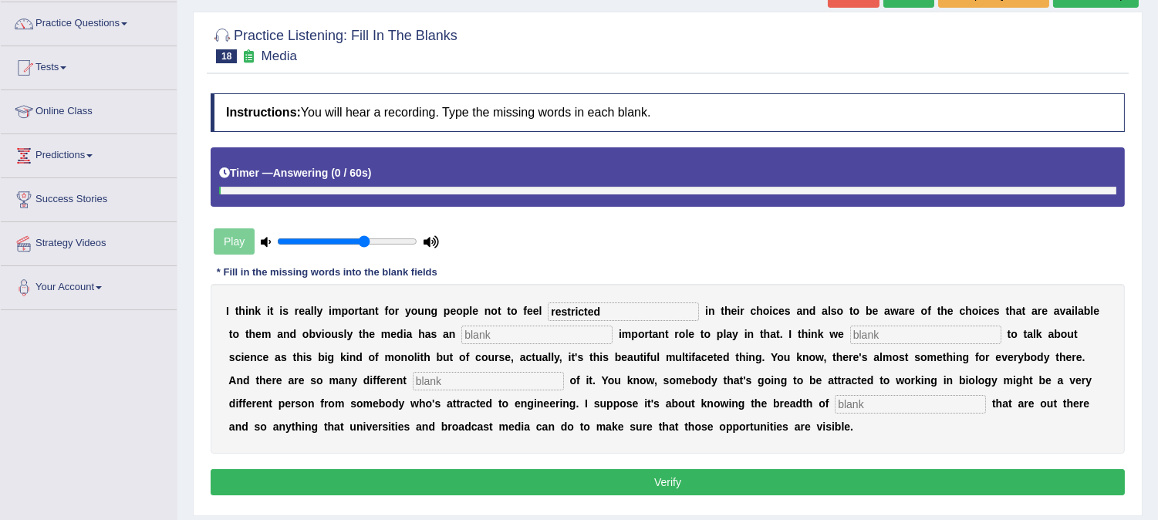
type input "restricted"
type input "incredibly"
type input "tend"
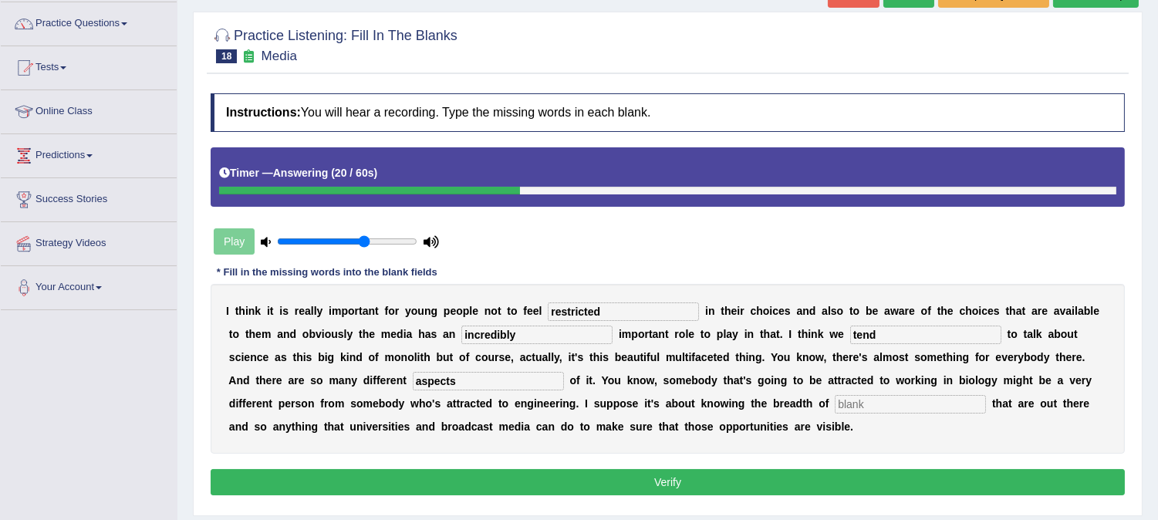
type input "aspects"
type input "opportunities"
click at [522, 333] on input "incredibly" at bounding box center [537, 335] width 151 height 19
click at [502, 333] on input "incredibly" at bounding box center [537, 335] width 151 height 19
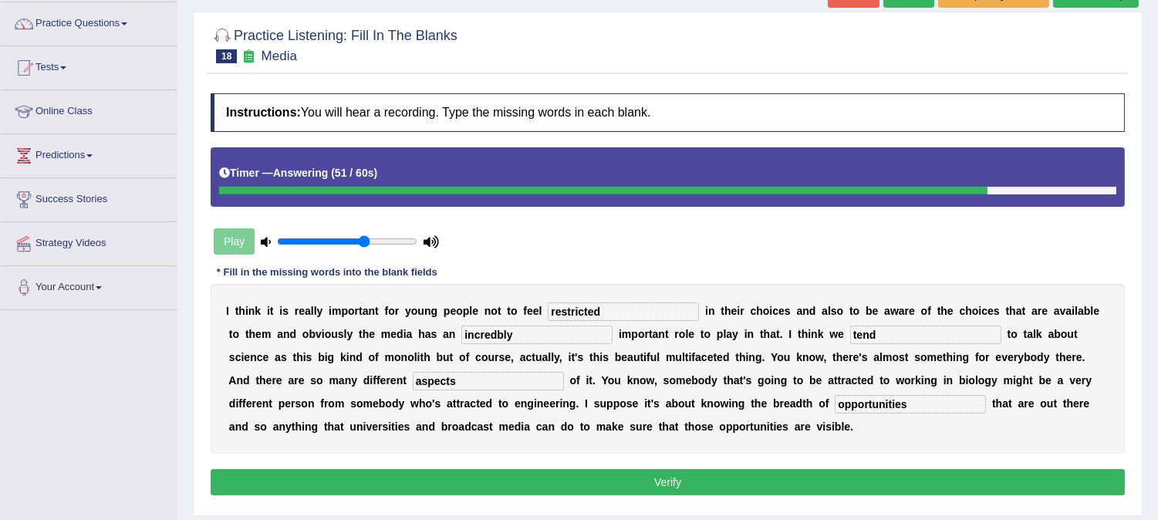
type input "incredibly"
click at [614, 489] on button "Verify" at bounding box center [668, 482] width 915 height 26
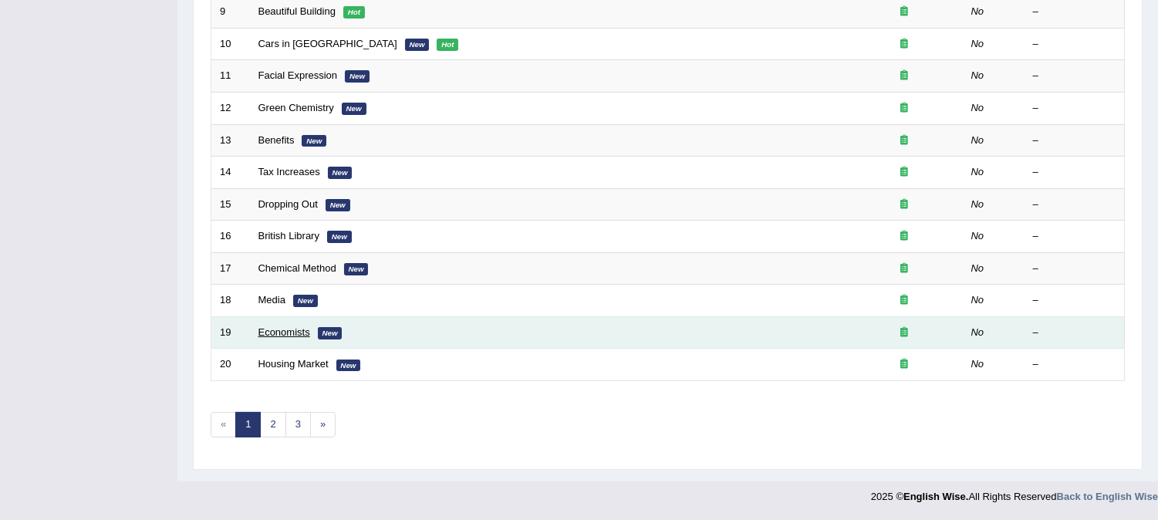
click at [292, 330] on link "Economists" at bounding box center [285, 332] width 52 height 12
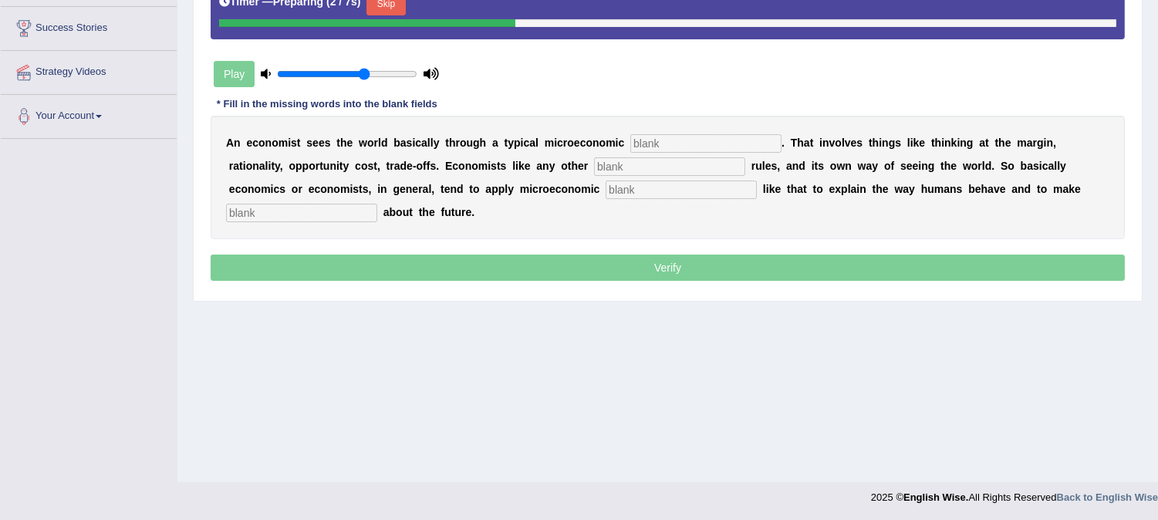
click at [399, 8] on button "Skip" at bounding box center [386, 3] width 39 height 23
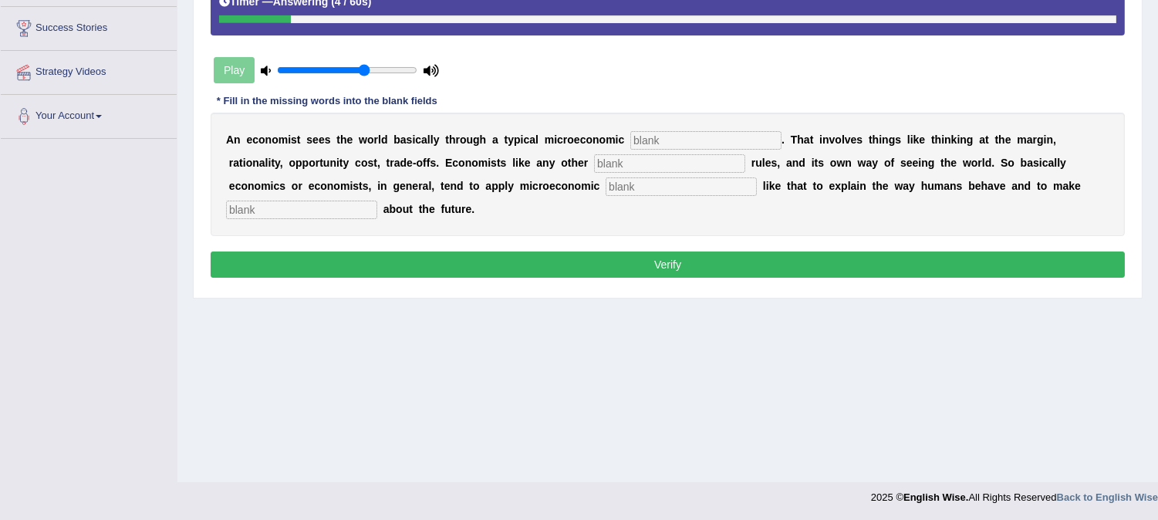
click at [255, 198] on div "A n e c o n o m i s t s e e s t h e w o r l d b a s i c a l l y t h r o u g h a…" at bounding box center [668, 174] width 915 height 123
click at [258, 203] on input "text" at bounding box center [301, 210] width 151 height 19
type input "predections"
click at [654, 143] on input "text" at bounding box center [706, 140] width 151 height 19
type input "toolkit"
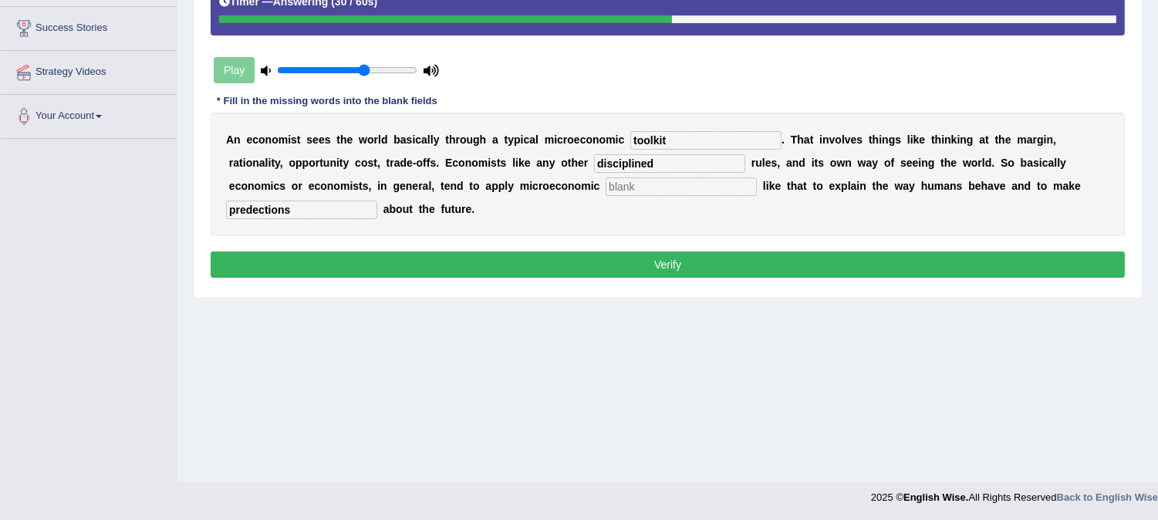
type input "disciplined"
type input "concepts"
type input "predictions"
click at [634, 259] on button "Verify" at bounding box center [668, 265] width 915 height 26
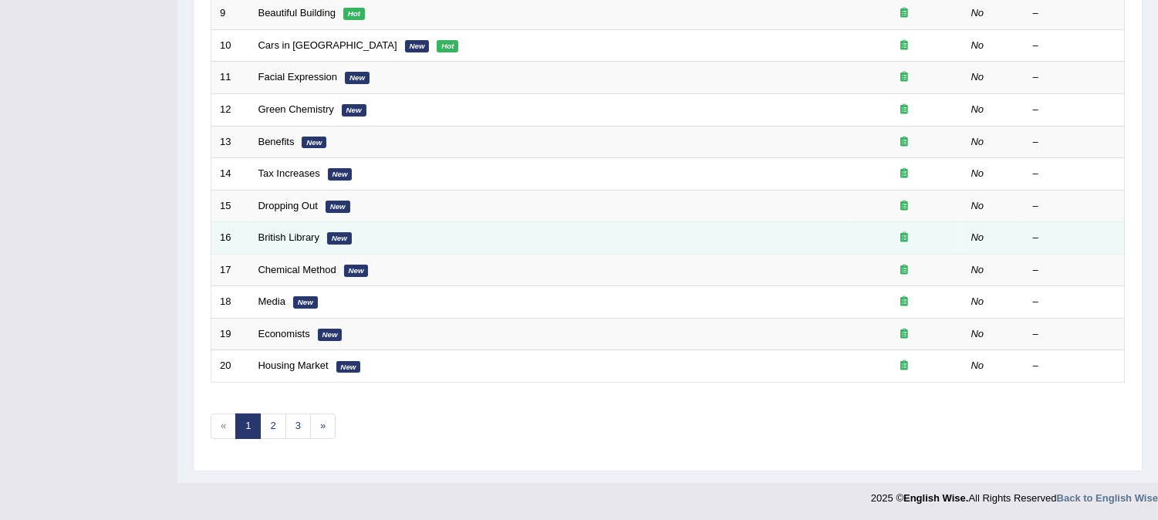
scroll to position [502, 0]
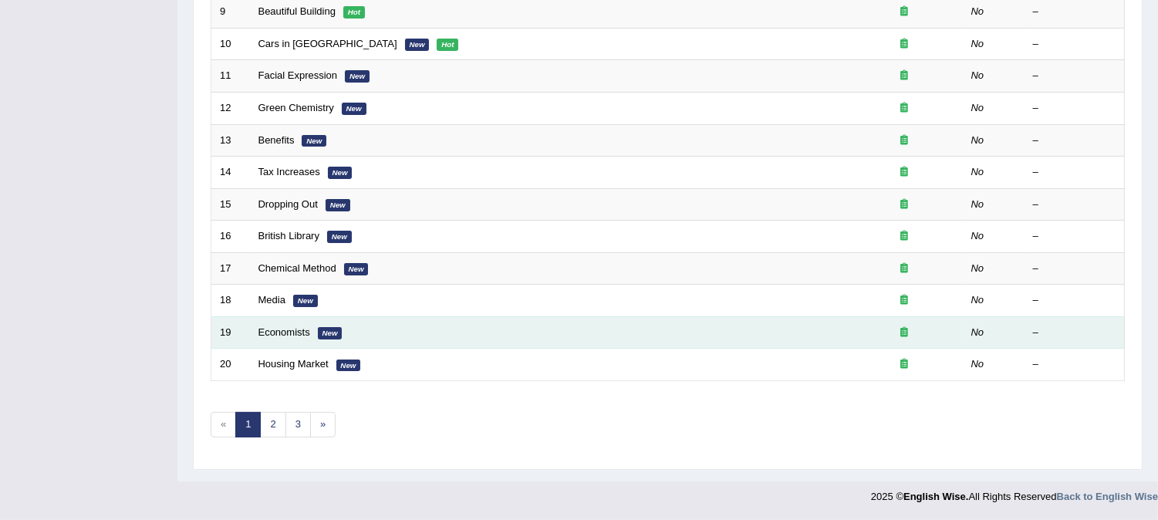
drag, startPoint x: 287, startPoint y: 367, endPoint x: 431, endPoint y: 328, distance: 148.6
click at [286, 367] on link "Housing Market" at bounding box center [294, 364] width 70 height 12
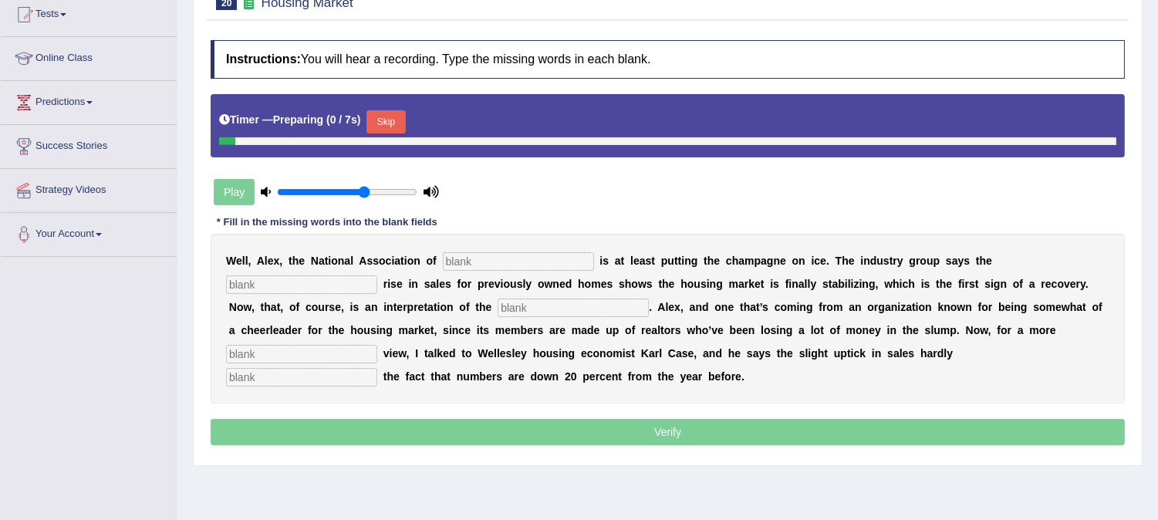
scroll to position [171, 0]
click at [396, 125] on button "Skip" at bounding box center [386, 121] width 39 height 23
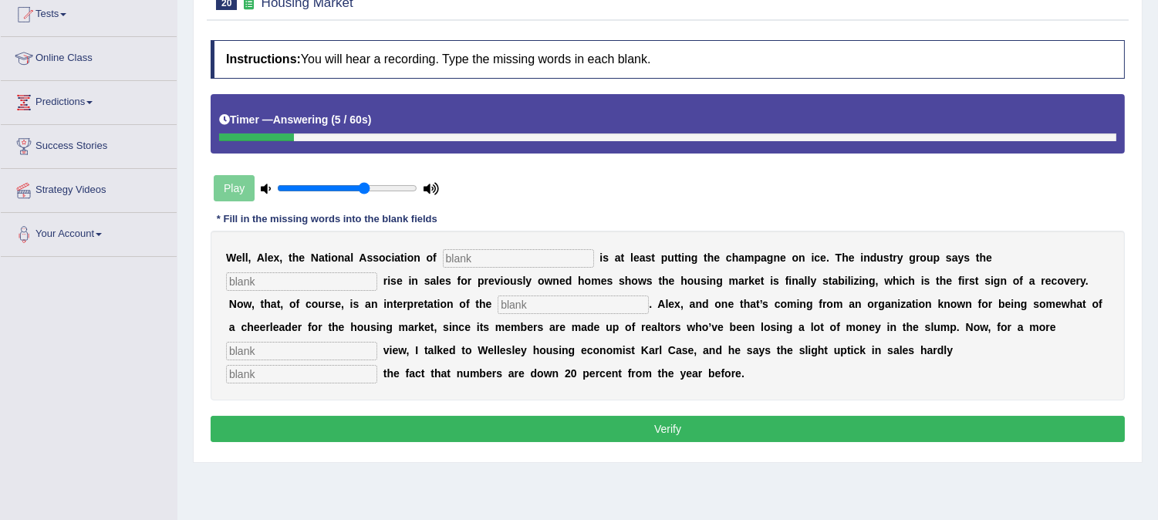
click at [512, 259] on input "text" at bounding box center [518, 258] width 151 height 19
type input "realtors"
type input "slight"
type input "numbers"
type input "sober"
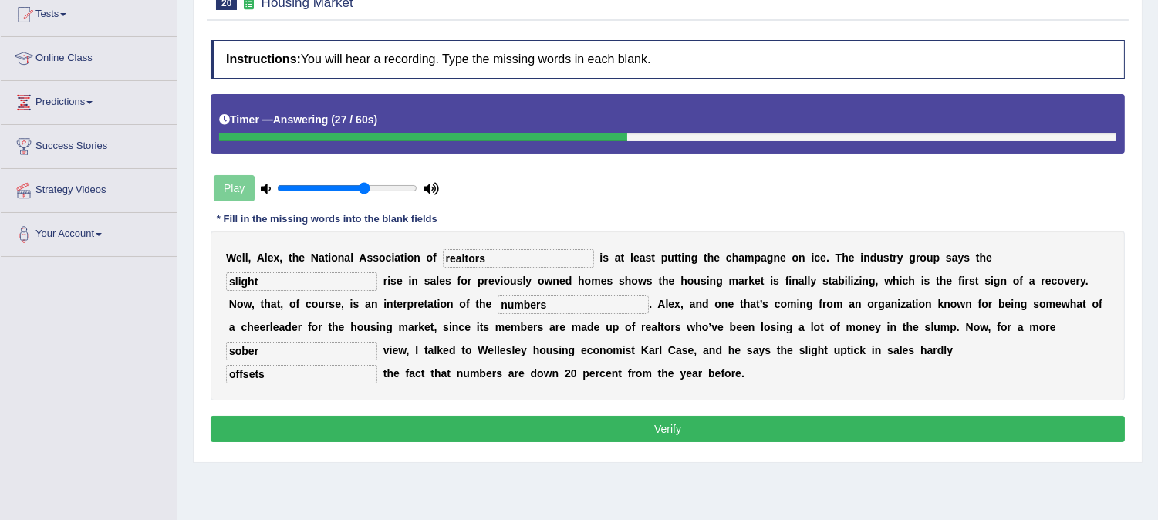
type input "offsets"
click at [590, 428] on button "Verify" at bounding box center [668, 429] width 915 height 26
